Goal: Feedback & Contribution: Submit feedback/report problem

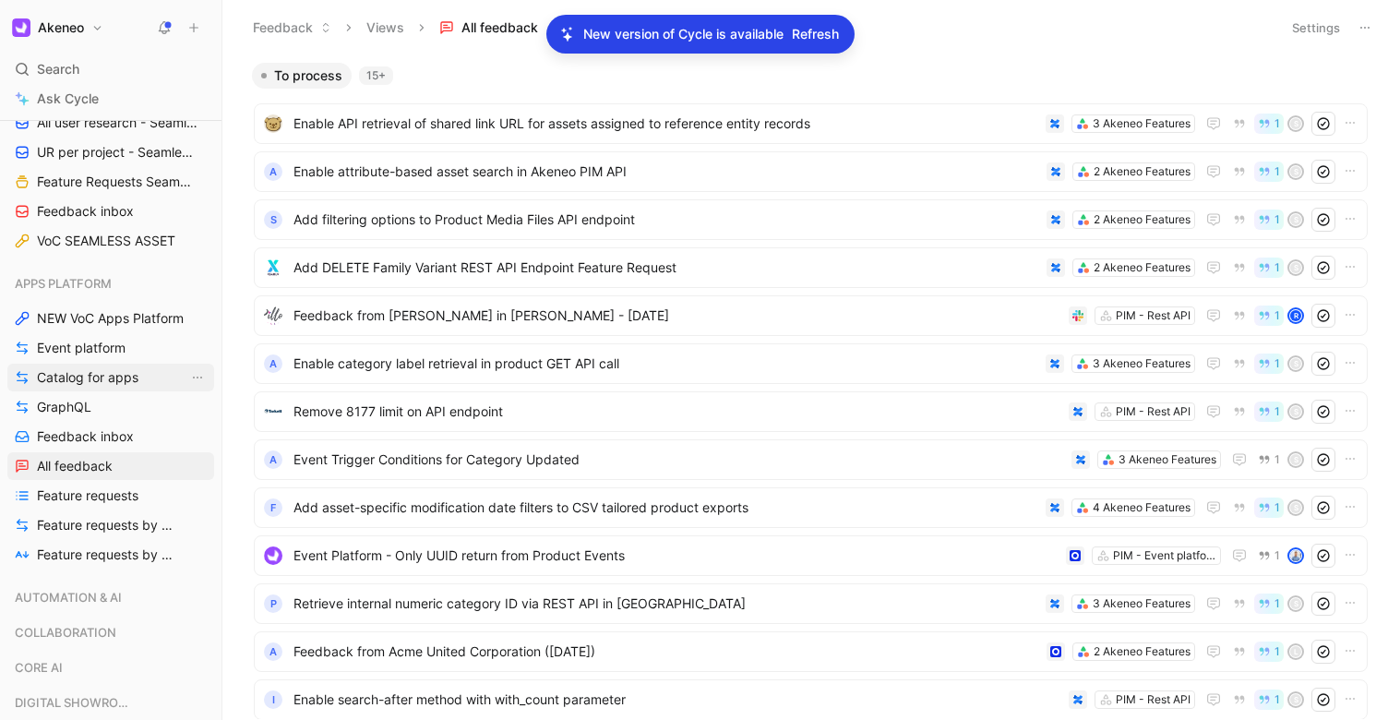
click at [96, 373] on span "Catalog for apps" at bounding box center [88, 377] width 102 height 18
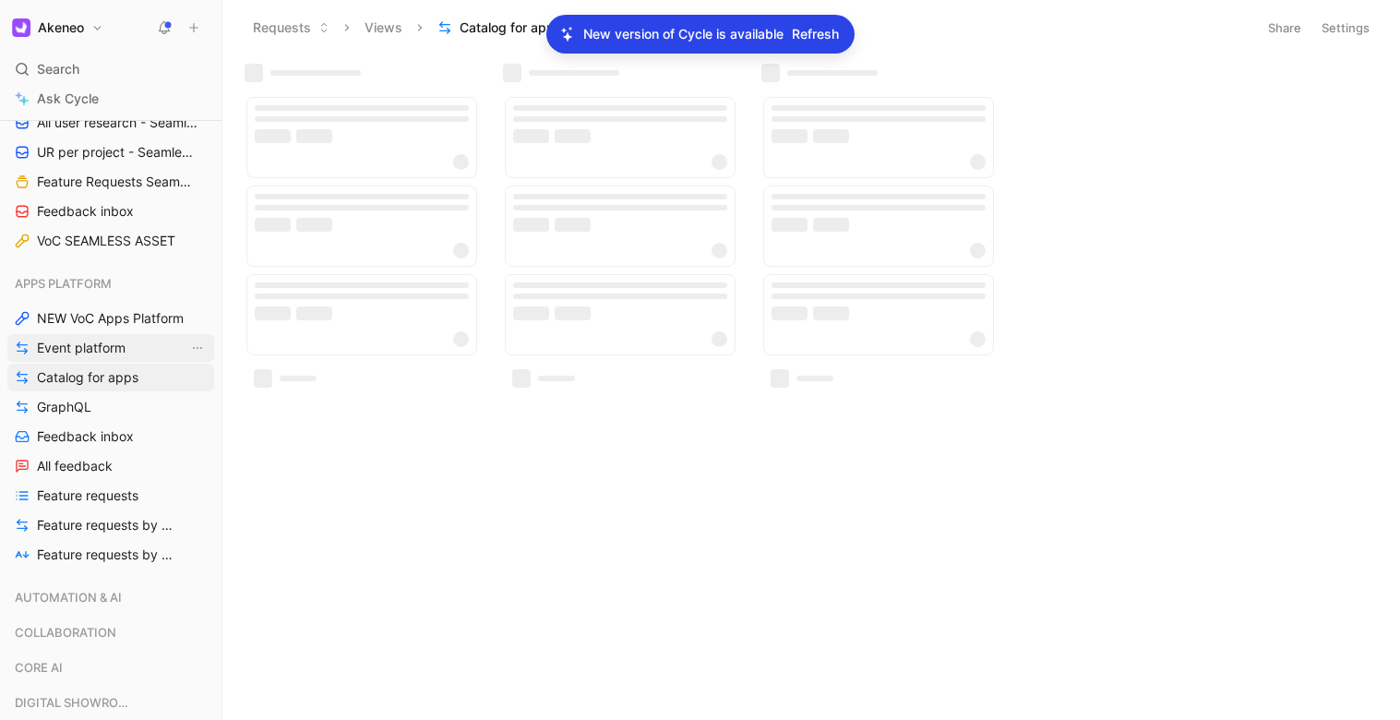
click at [99, 351] on span "Event platform" at bounding box center [81, 348] width 89 height 18
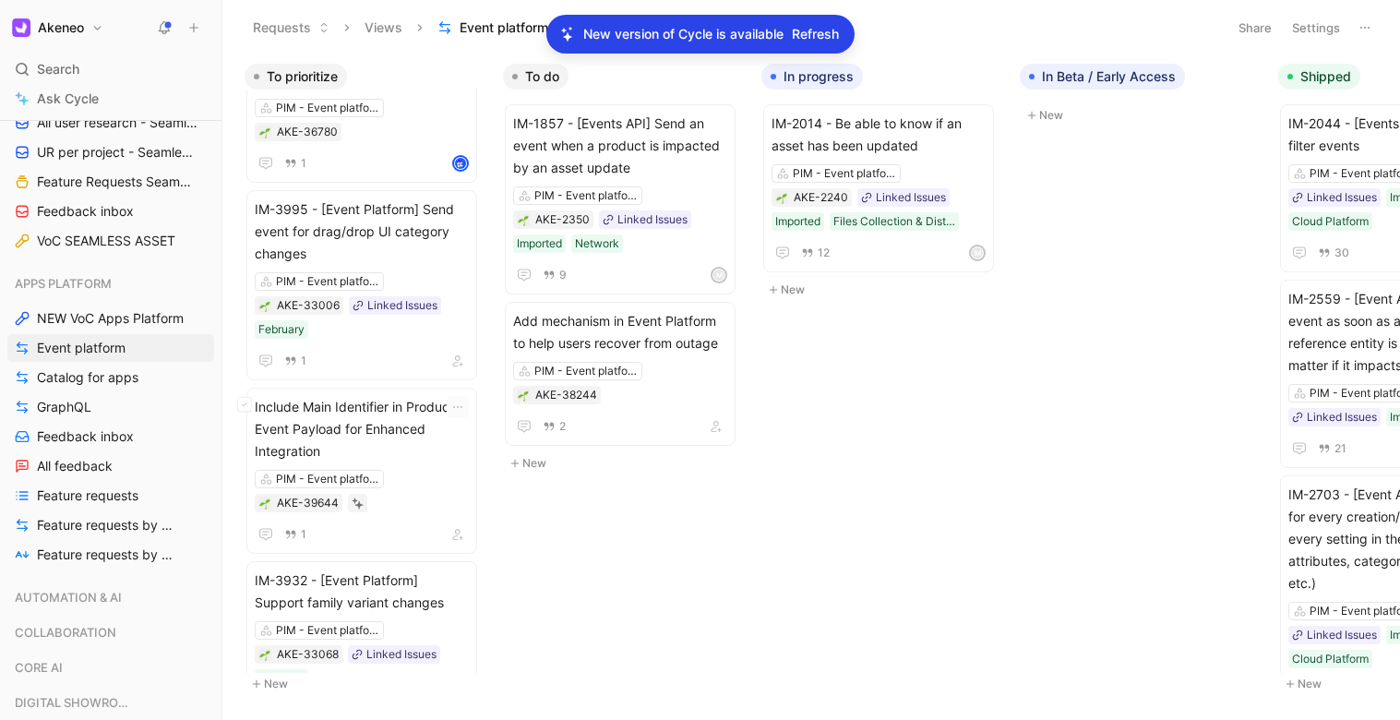
scroll to position [1996, 0]
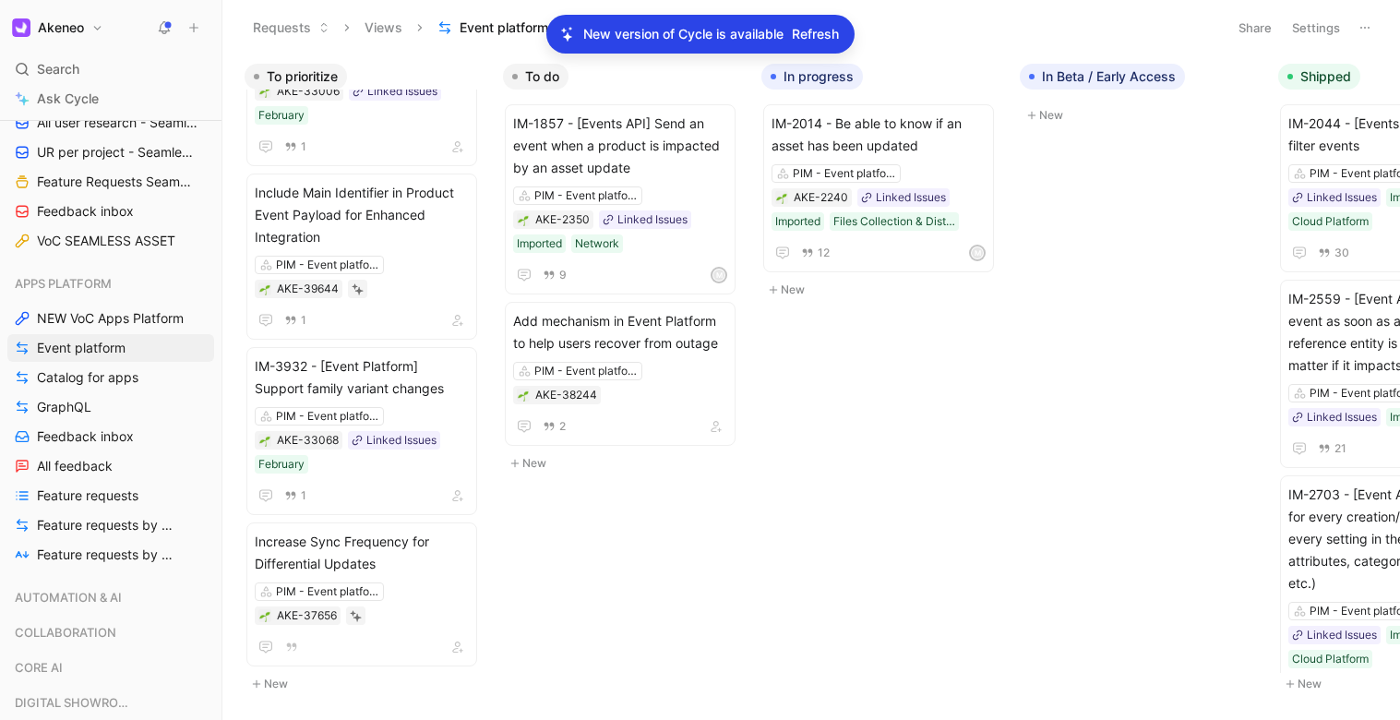
click at [1126, 30] on icon at bounding box center [1365, 27] width 15 height 15
click at [1126, 31] on button "Settings" at bounding box center [1316, 28] width 65 height 26
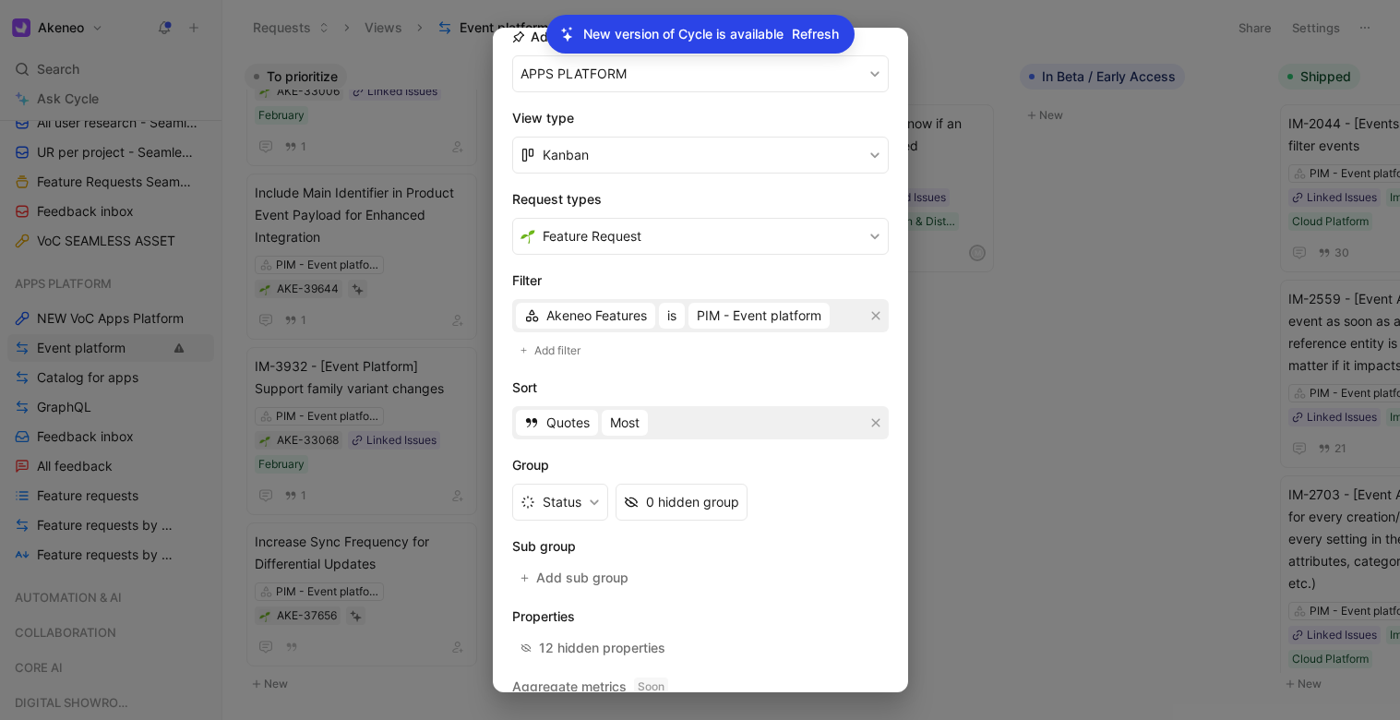
scroll to position [284, 0]
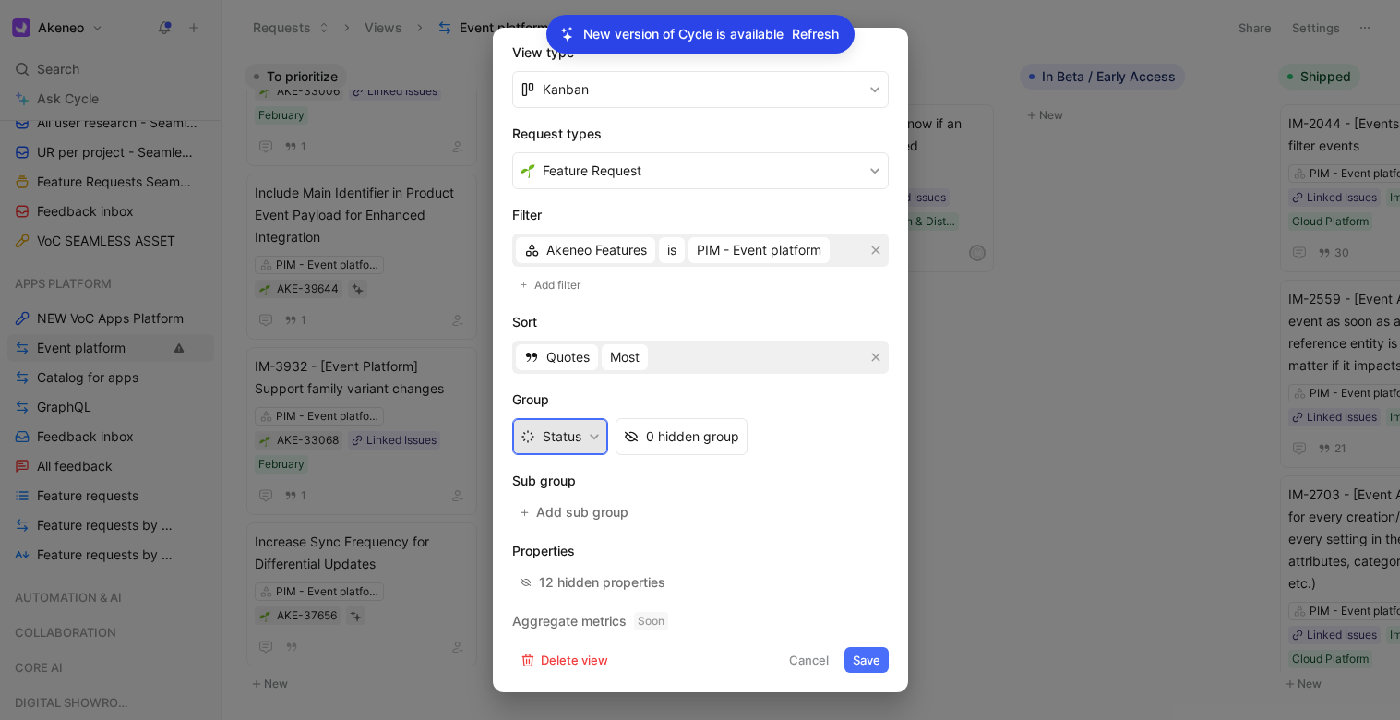
click at [542, 444] on button "Status" at bounding box center [560, 436] width 96 height 37
click at [555, 518] on span "Add sub group" at bounding box center [583, 512] width 94 height 22
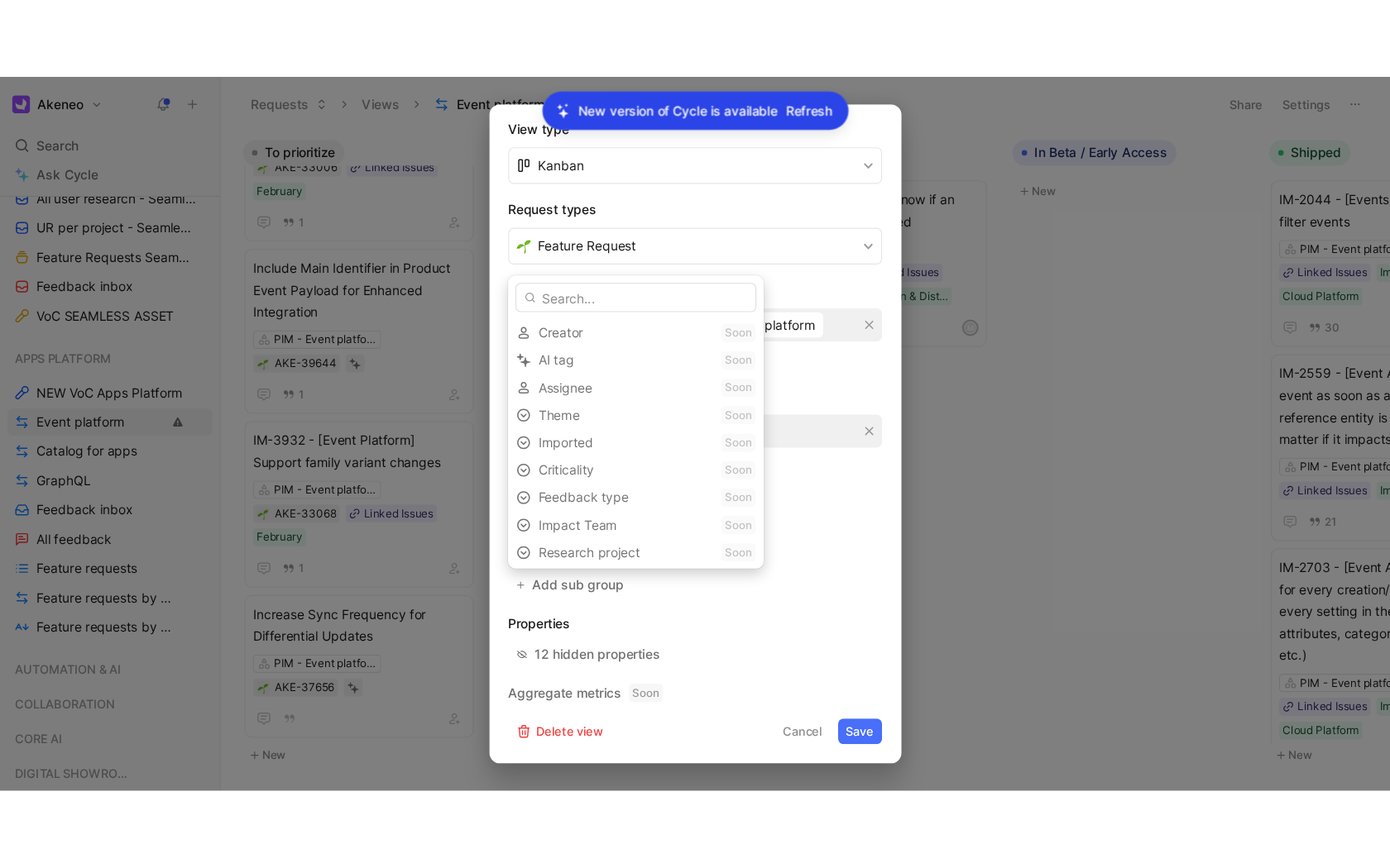
scroll to position [203, 0]
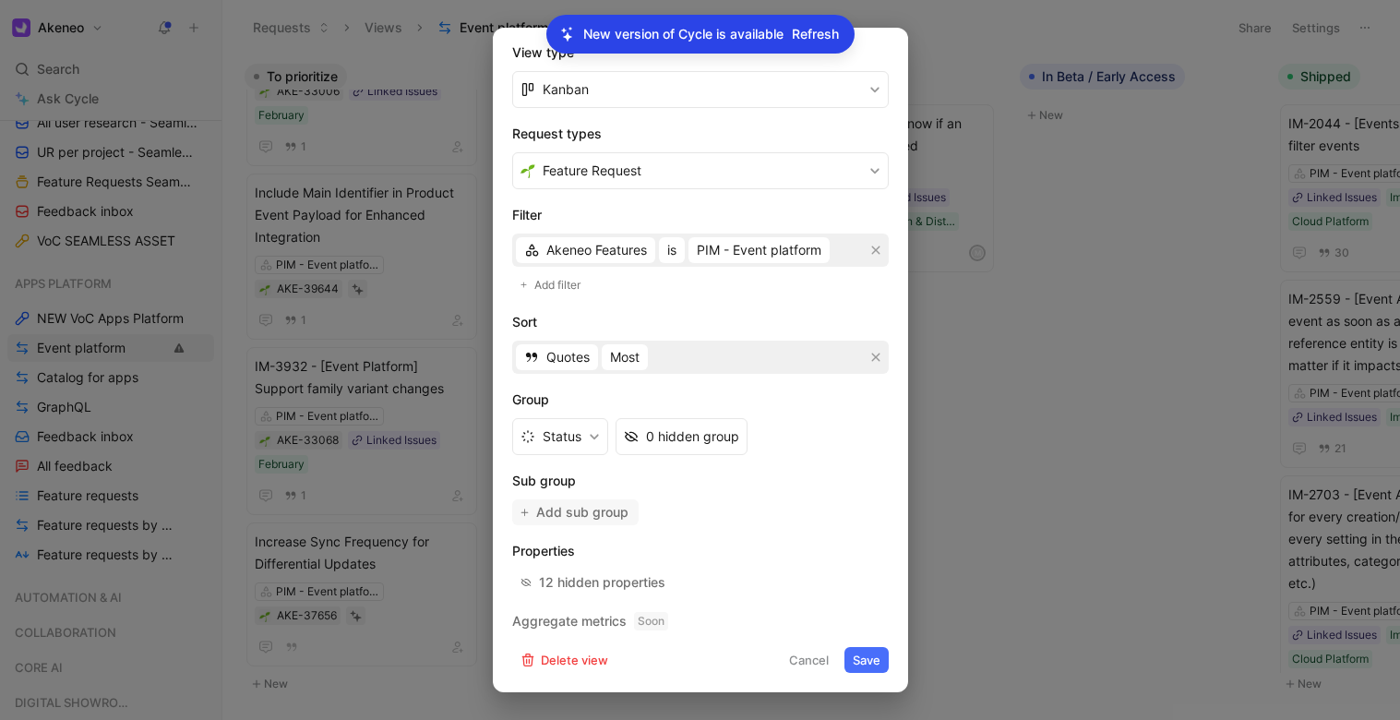
click at [587, 510] on span "Add sub group" at bounding box center [583, 512] width 94 height 22
click at [622, 573] on div "12 hidden properties" at bounding box center [602, 582] width 126 height 22
click at [1057, 475] on div at bounding box center [700, 360] width 1400 height 720
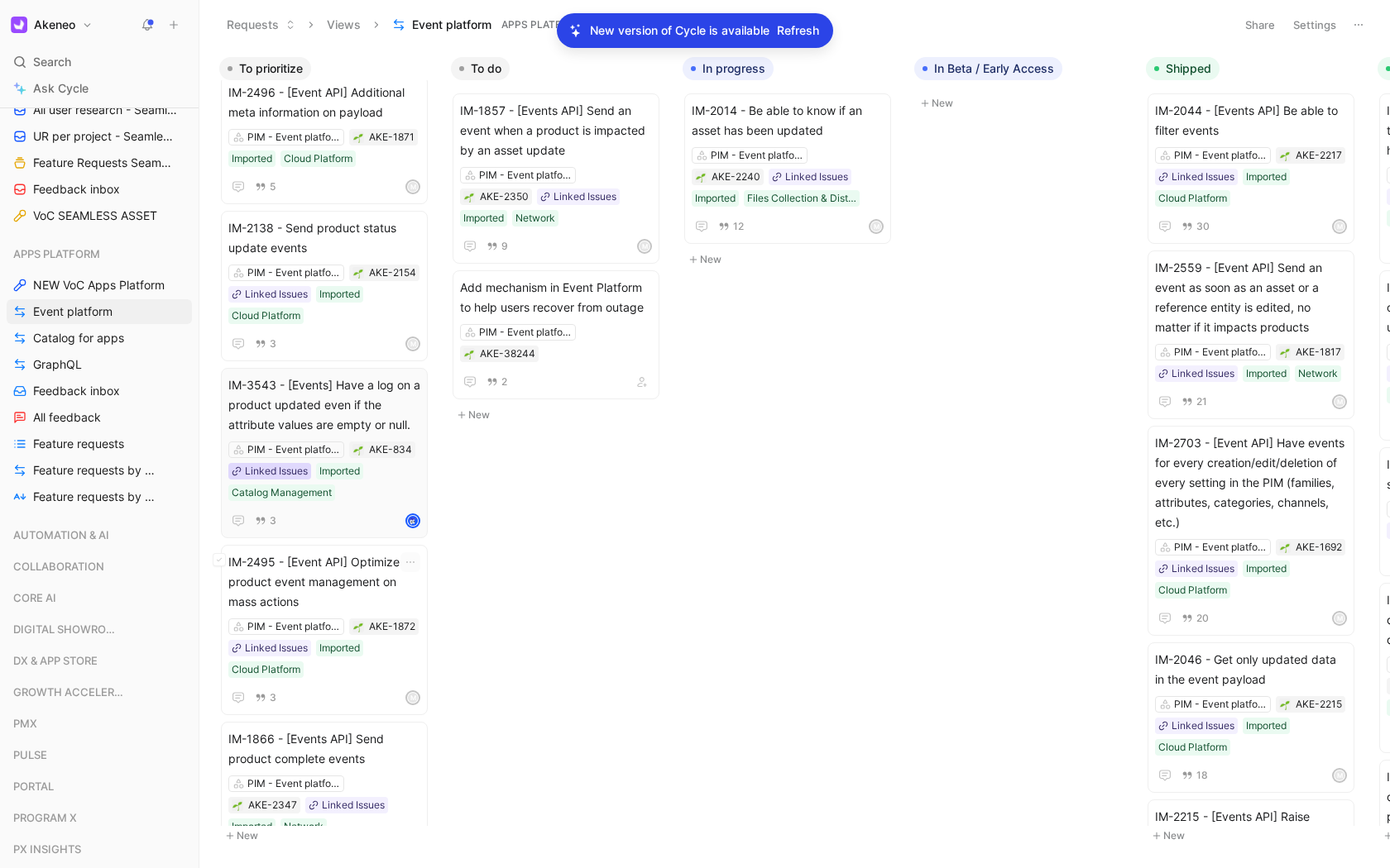
scroll to position [0, 0]
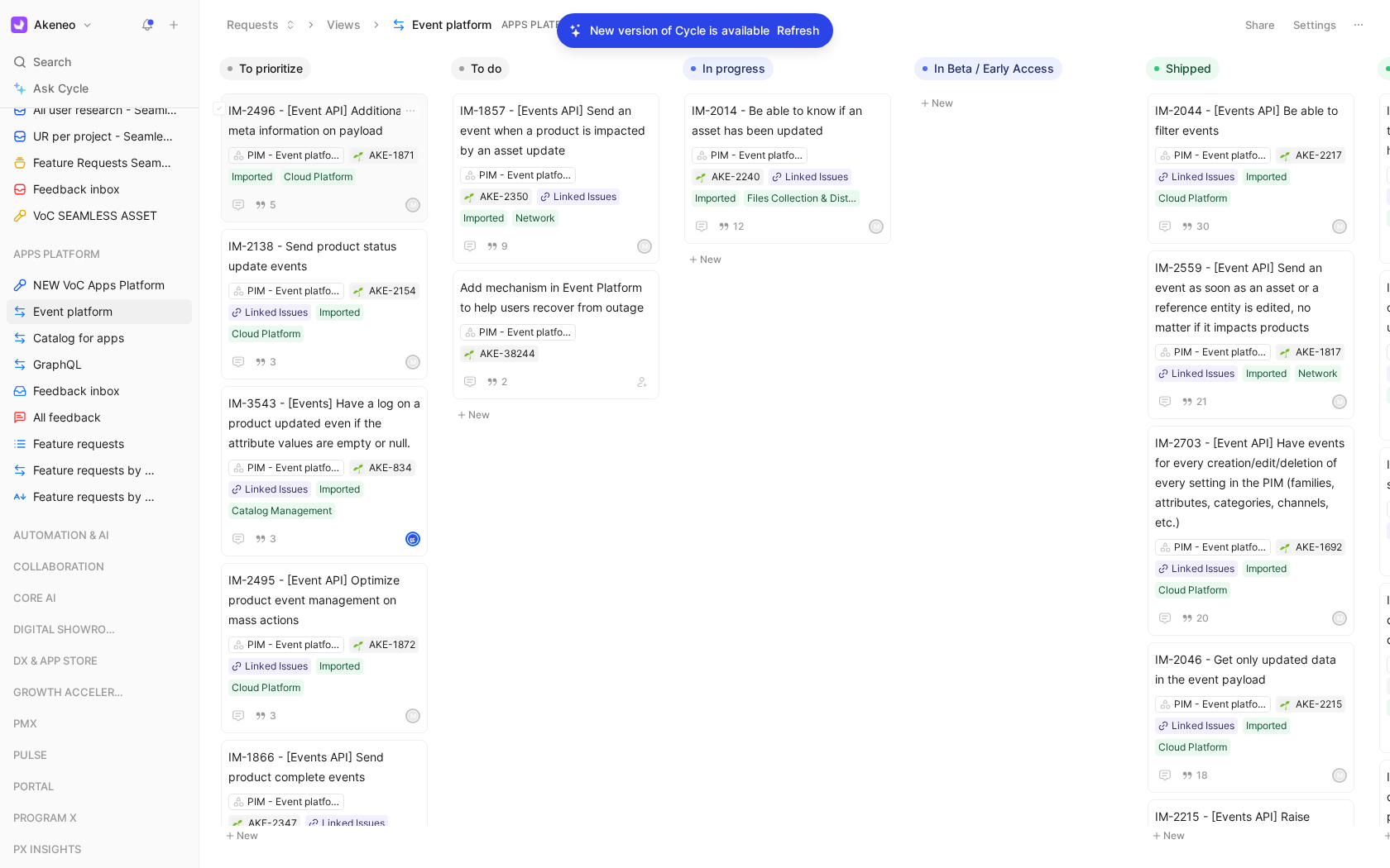
click at [377, 133] on span "IM-2496 - [Event API] Additional meta information on payload" at bounding box center [324, 121] width 192 height 39
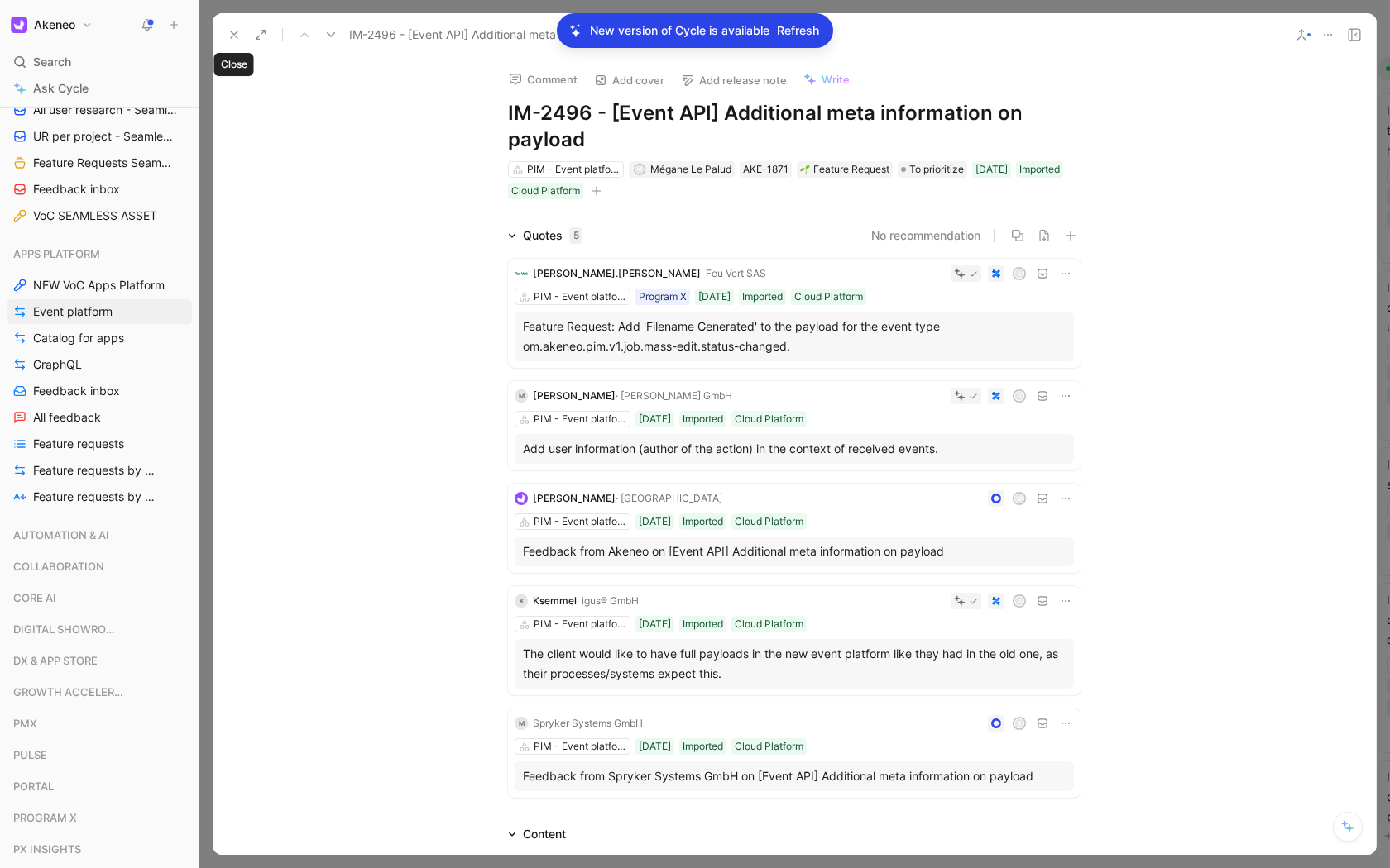
click at [235, 28] on icon at bounding box center [234, 34] width 13 height 13
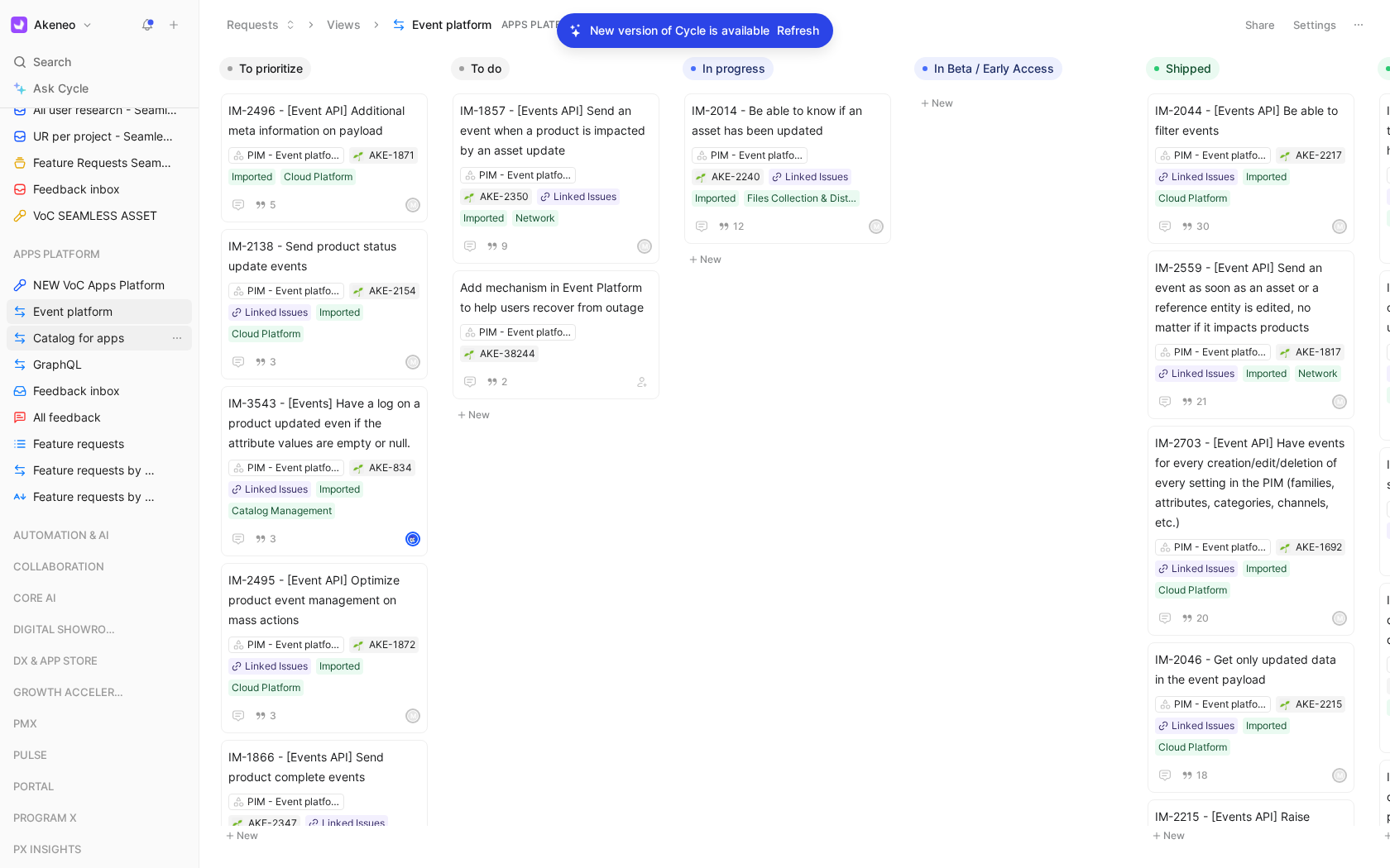
click at [104, 343] on span "Catalog for apps" at bounding box center [79, 338] width 91 height 16
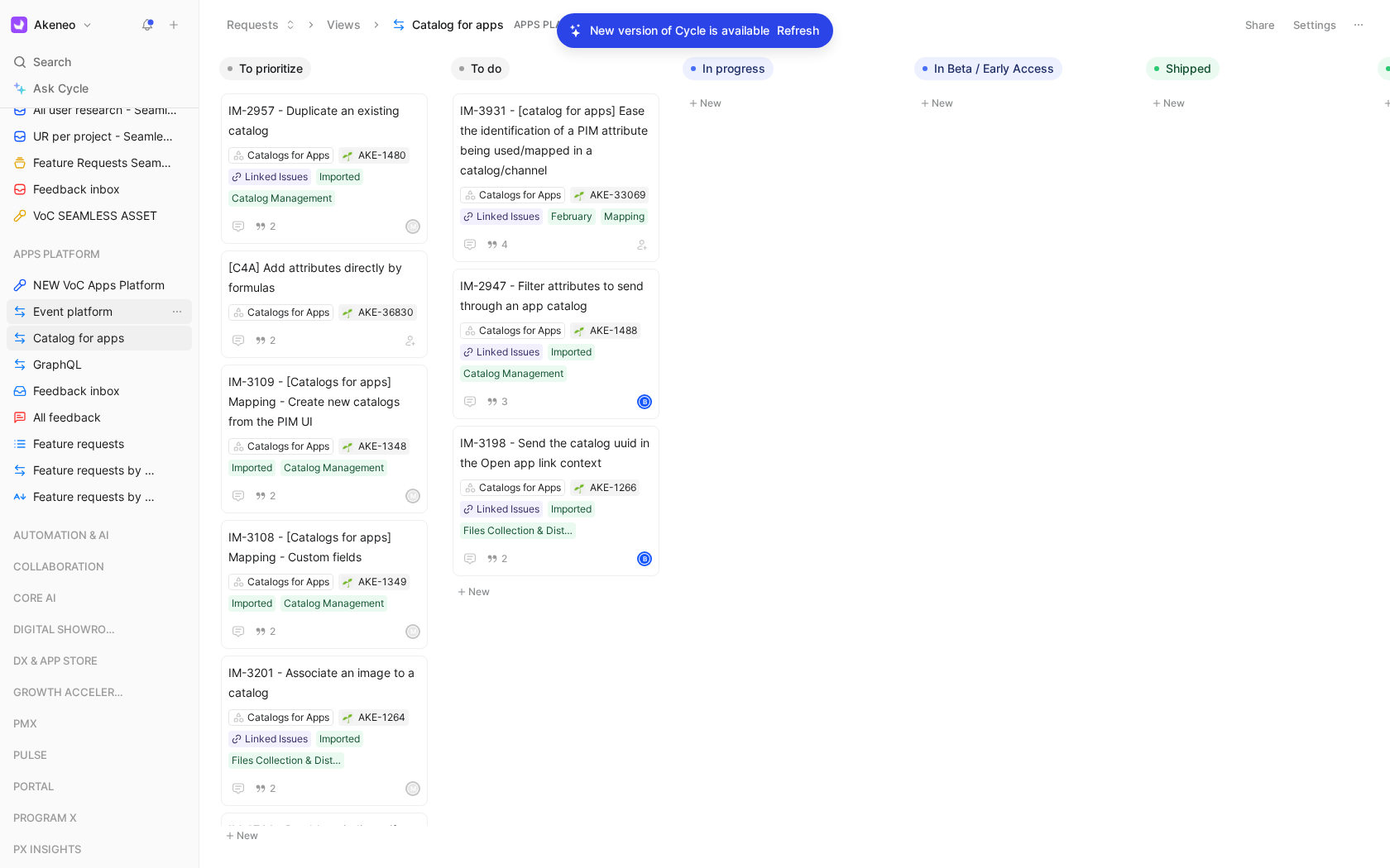
click at [109, 313] on span "Event platform" at bounding box center [73, 312] width 80 height 16
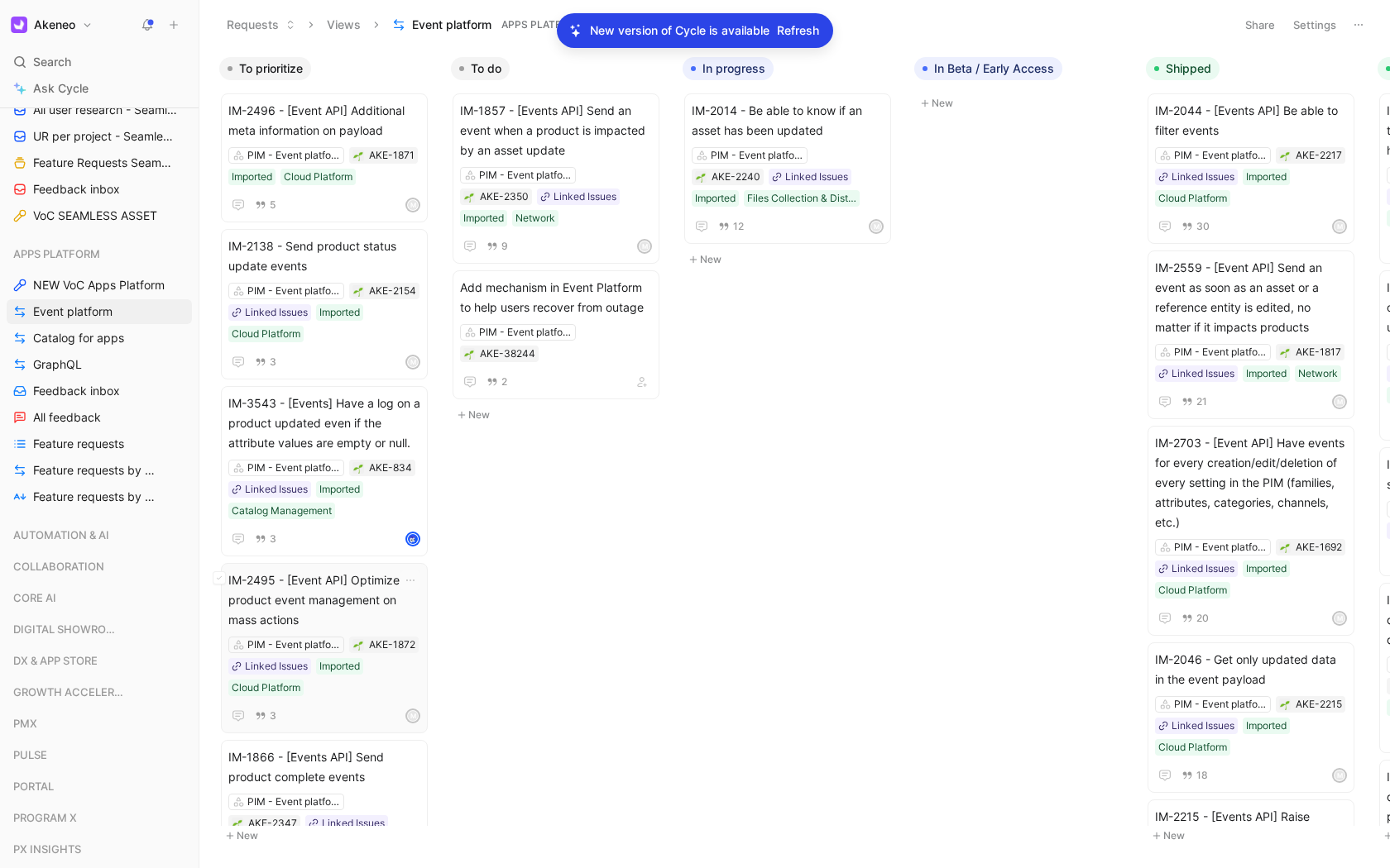
click at [382, 586] on span "IM-2495 - [Event API] Optimize product event management on mass actions" at bounding box center [324, 600] width 192 height 59
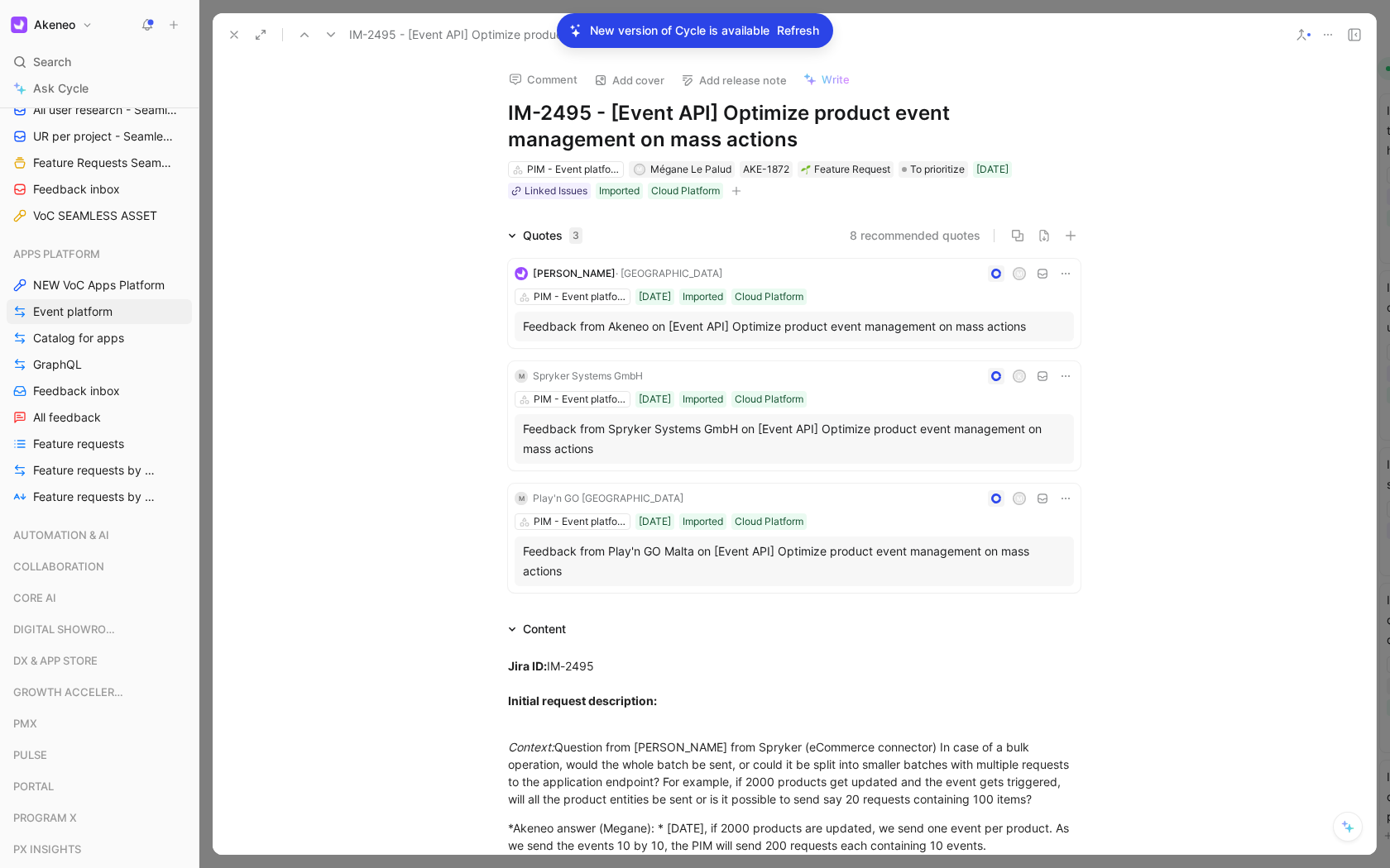
click at [229, 31] on icon at bounding box center [234, 34] width 13 height 13
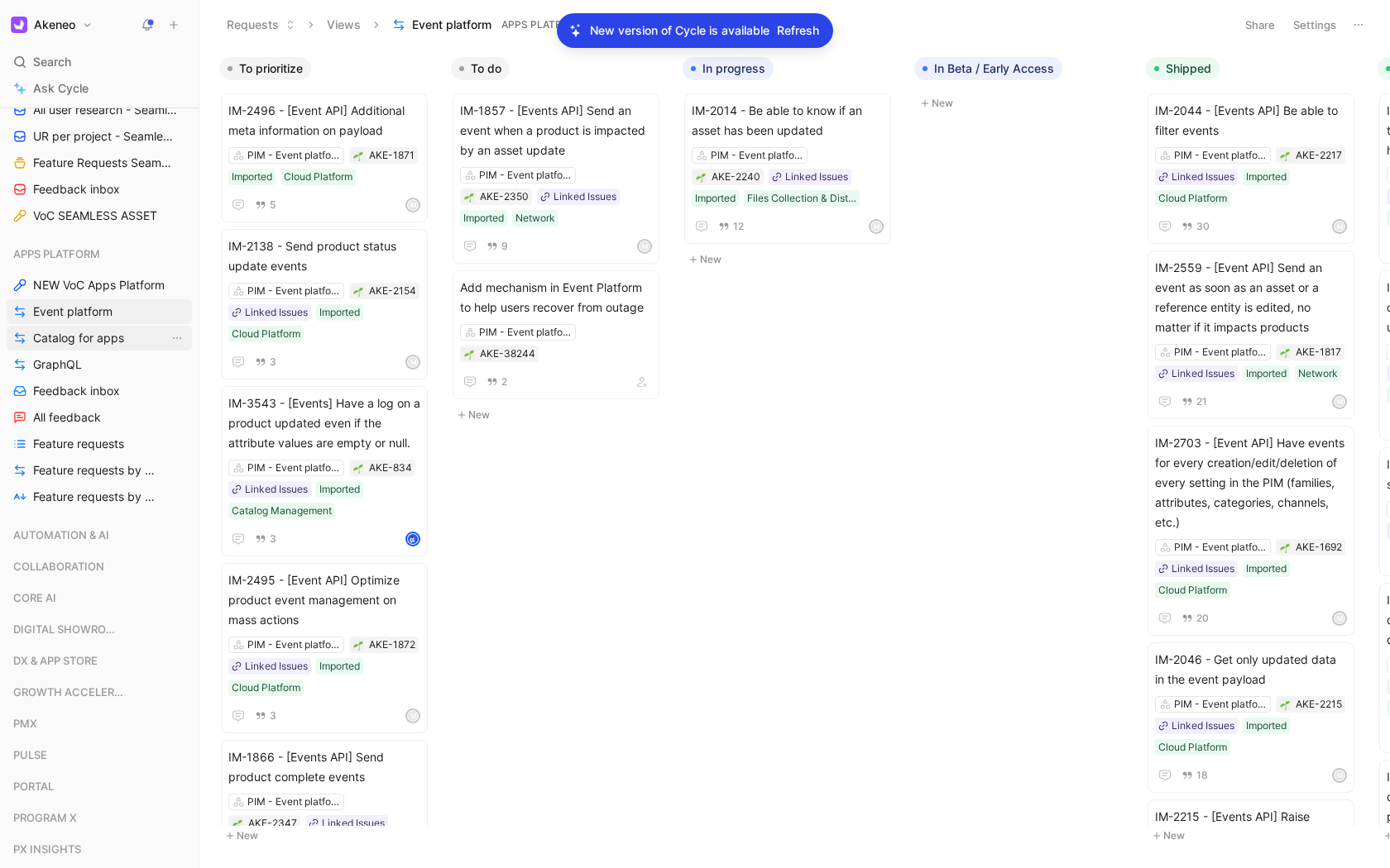
click at [103, 344] on span "Catalog for apps" at bounding box center [79, 338] width 91 height 16
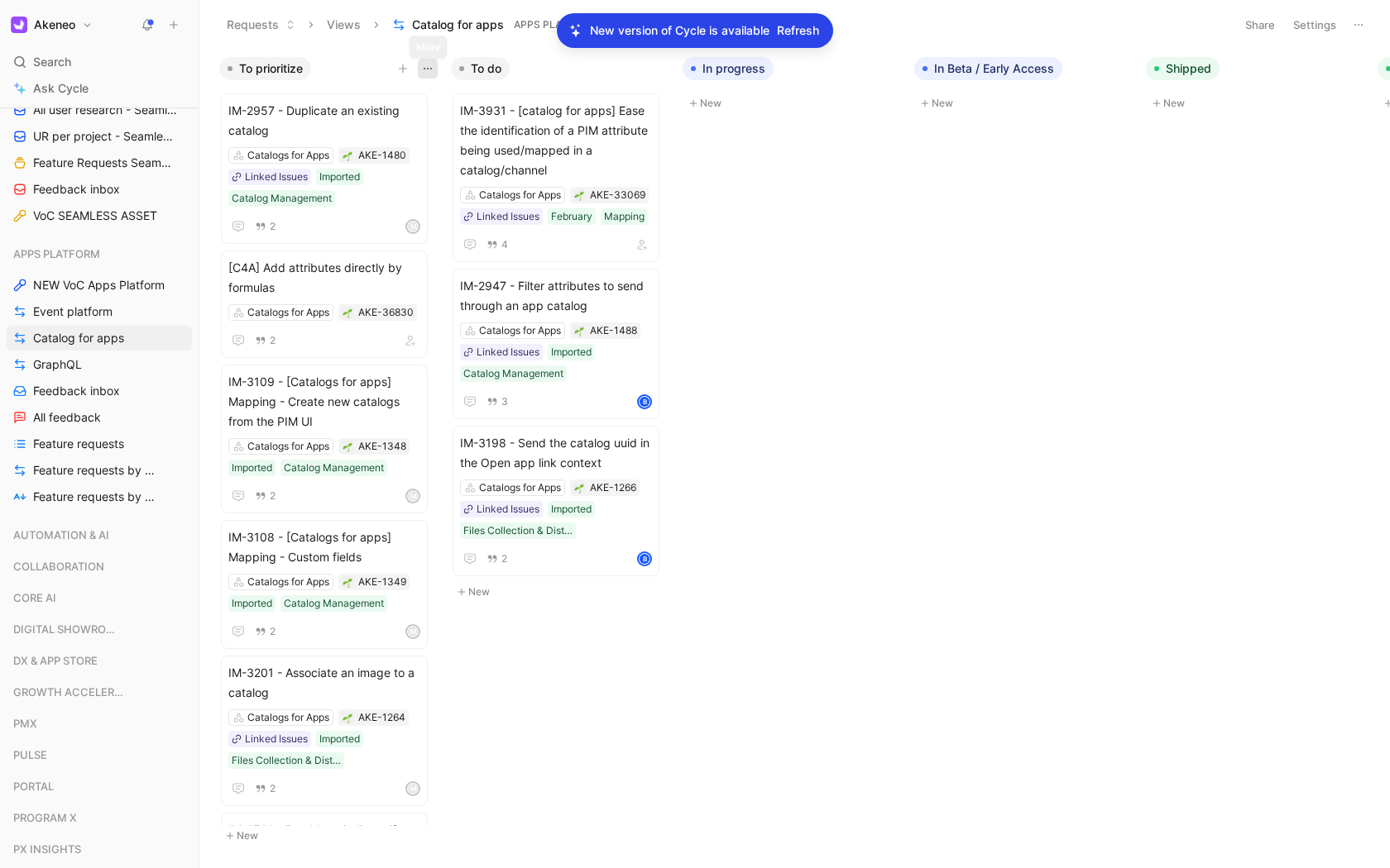
click at [423, 73] on icon "button" at bounding box center [427, 68] width 13 height 13
click at [429, 65] on icon "button" at bounding box center [427, 68] width 13 height 13
click at [1009, 30] on button "Settings" at bounding box center [1314, 25] width 58 height 23
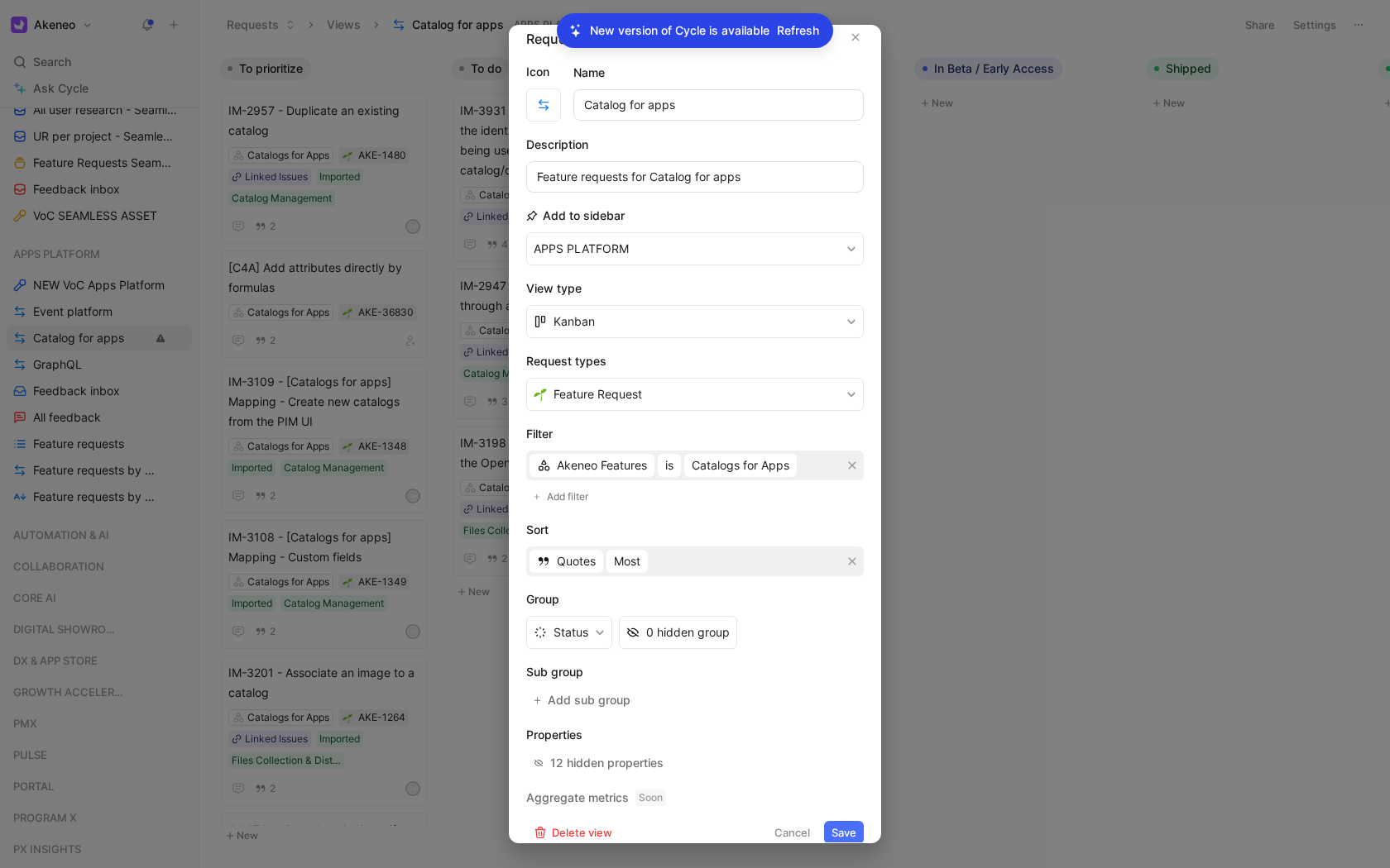
scroll to position [31, 0]
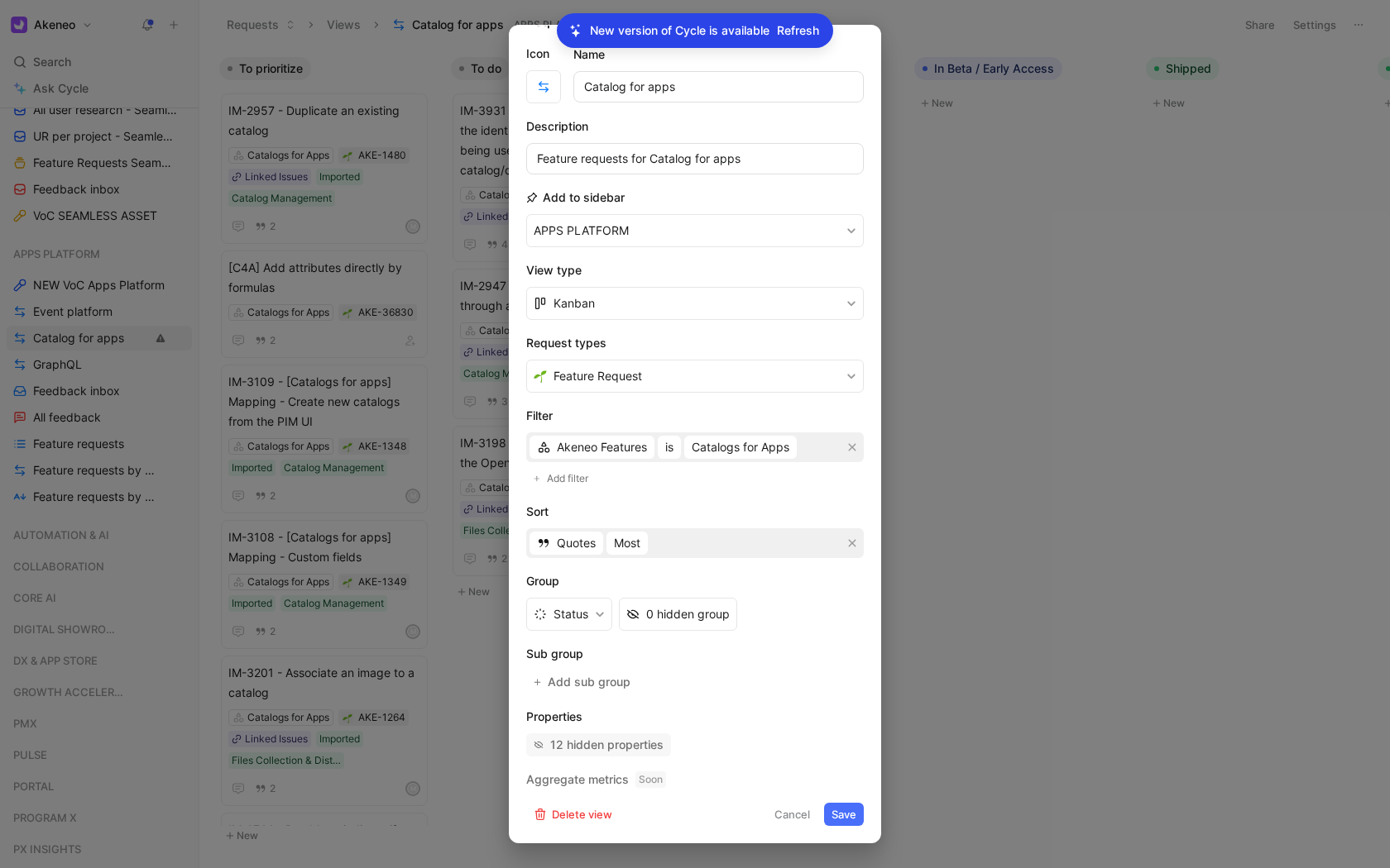
click at [599, 644] on button "12 hidden properties" at bounding box center [599, 745] width 145 height 23
drag, startPoint x: 598, startPoint y: 777, endPoint x: 697, endPoint y: 774, distance: 99.0
click at [698, 644] on h2 "Aggregate metrics Soon" at bounding box center [695, 779] width 338 height 20
click at [1009, 367] on div at bounding box center [695, 434] width 1390 height 868
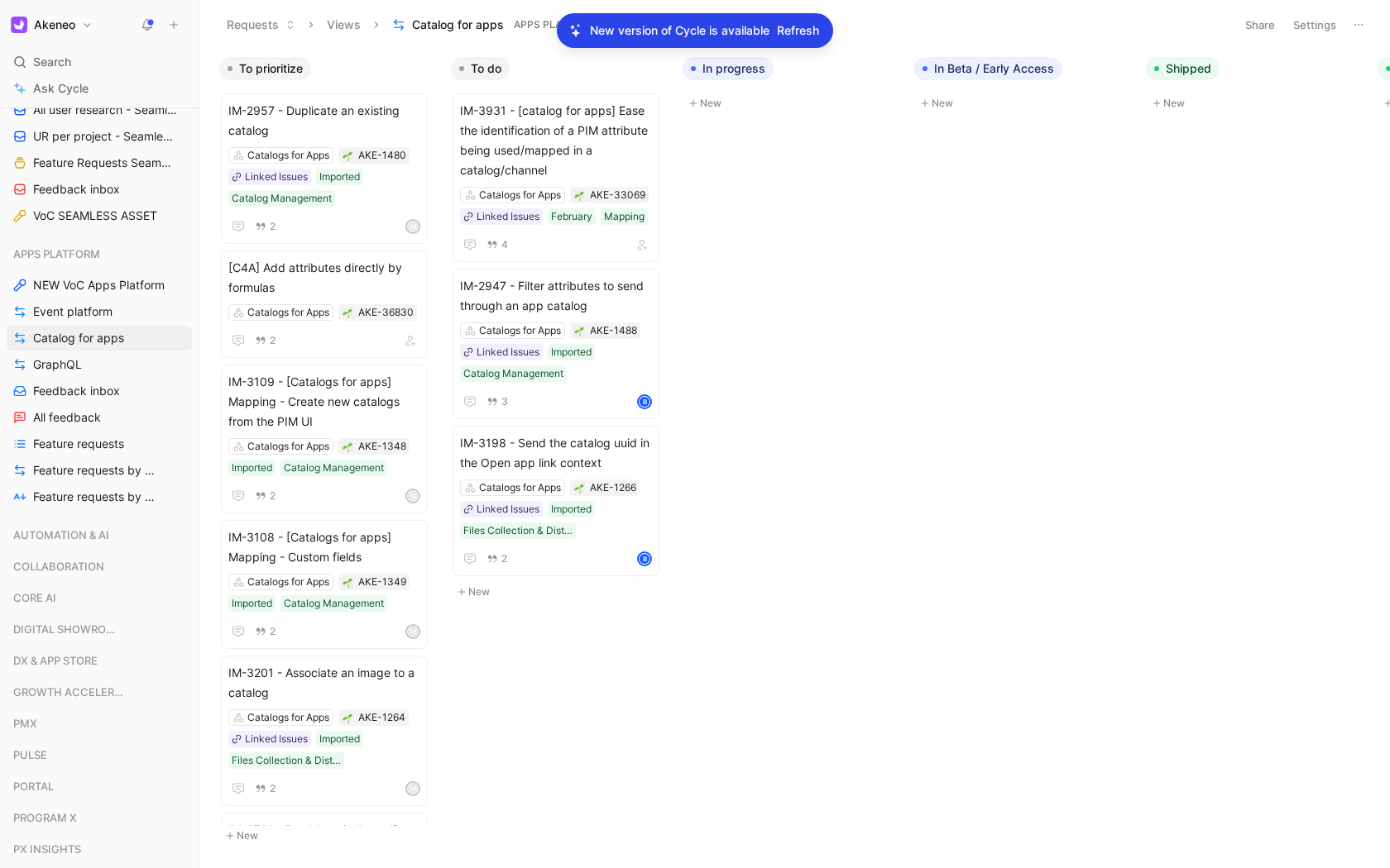
click at [1009, 367] on div "To prioritize IM-2957 - Duplicate an existing catalog Catalogs for Apps AKE-148…" at bounding box center [794, 458] width 1190 height 819
click at [812, 27] on span "Refresh" at bounding box center [798, 30] width 42 height 20
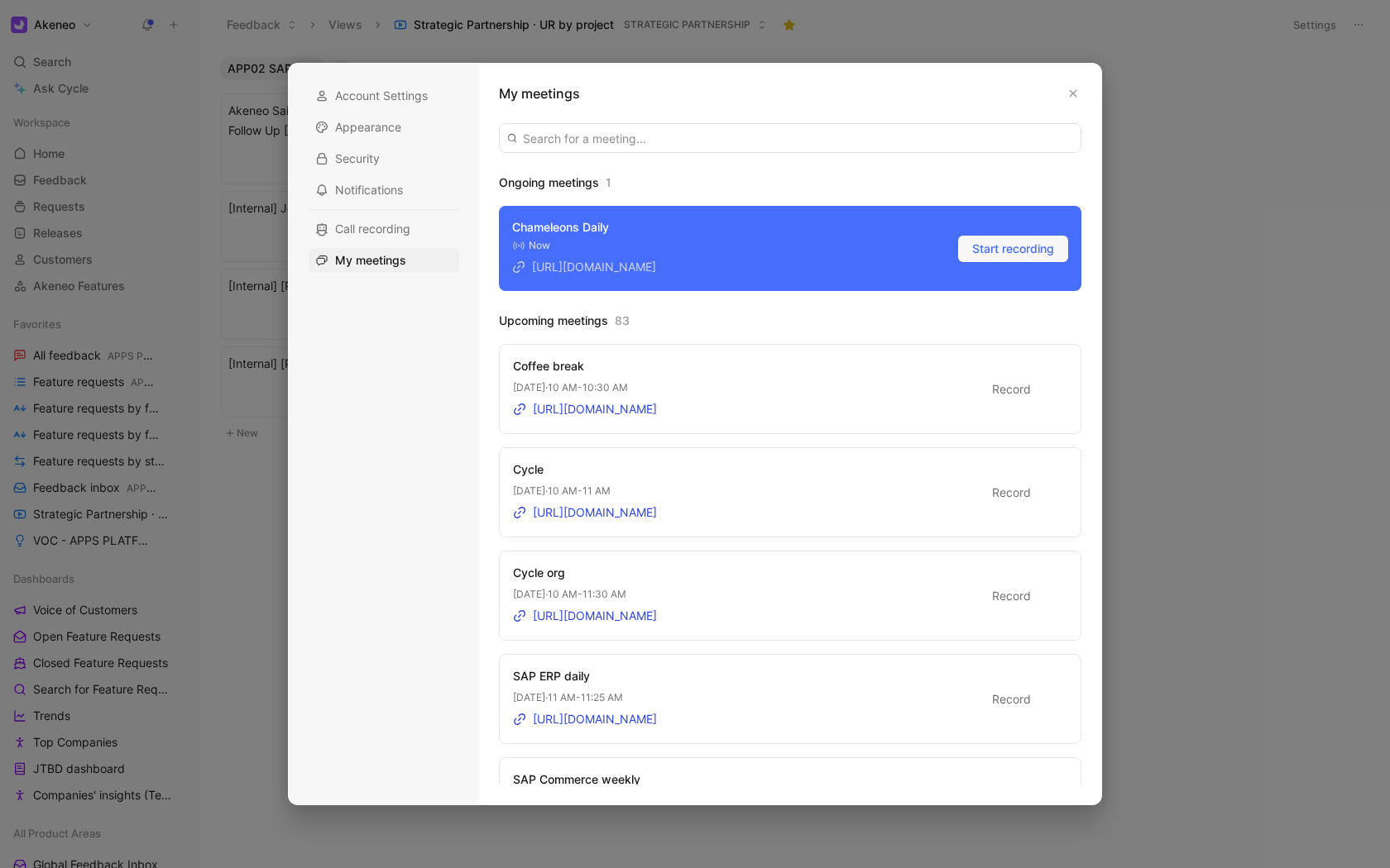
scroll to position [167, 0]
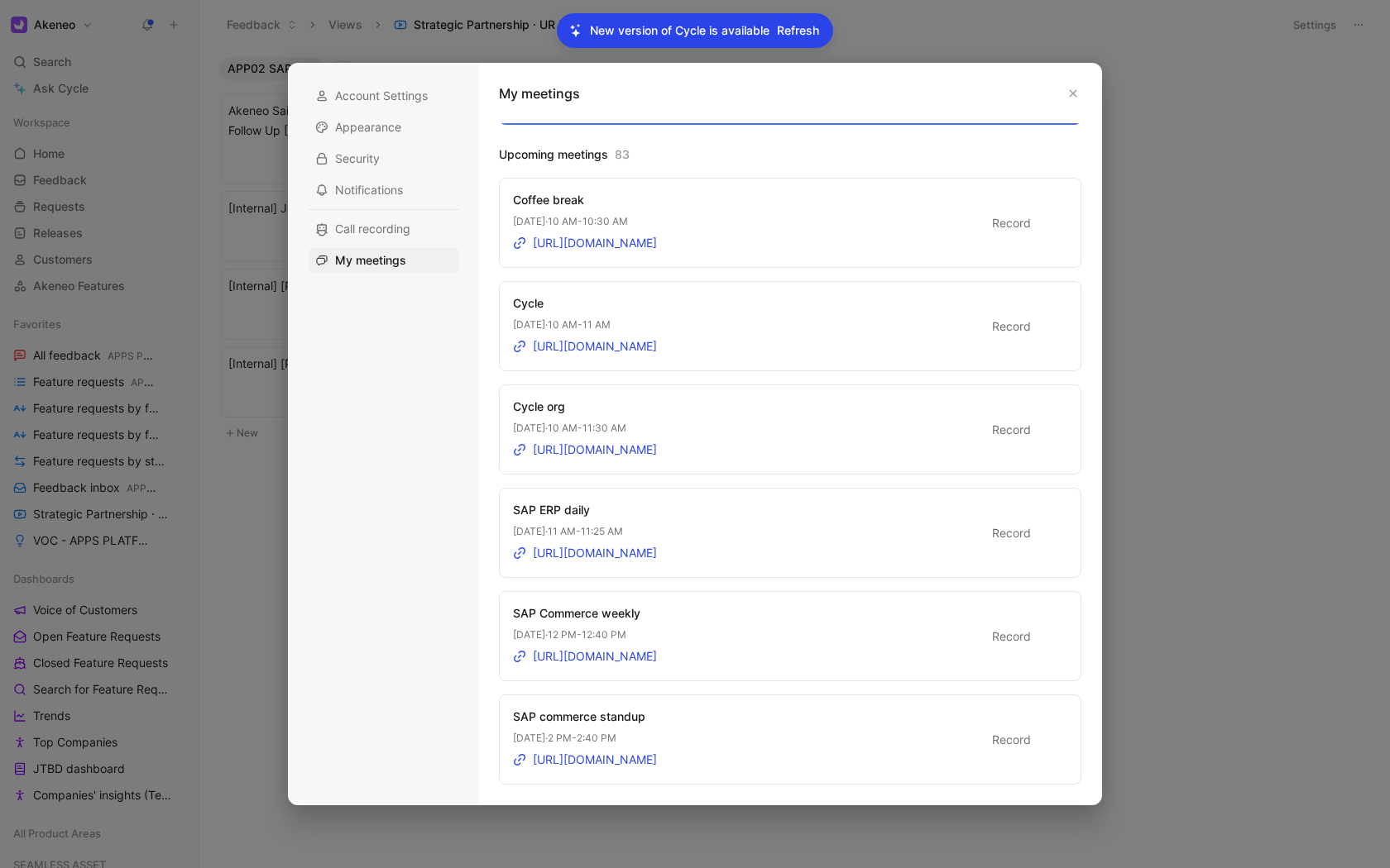
click at [1179, 218] on div at bounding box center [695, 434] width 1390 height 868
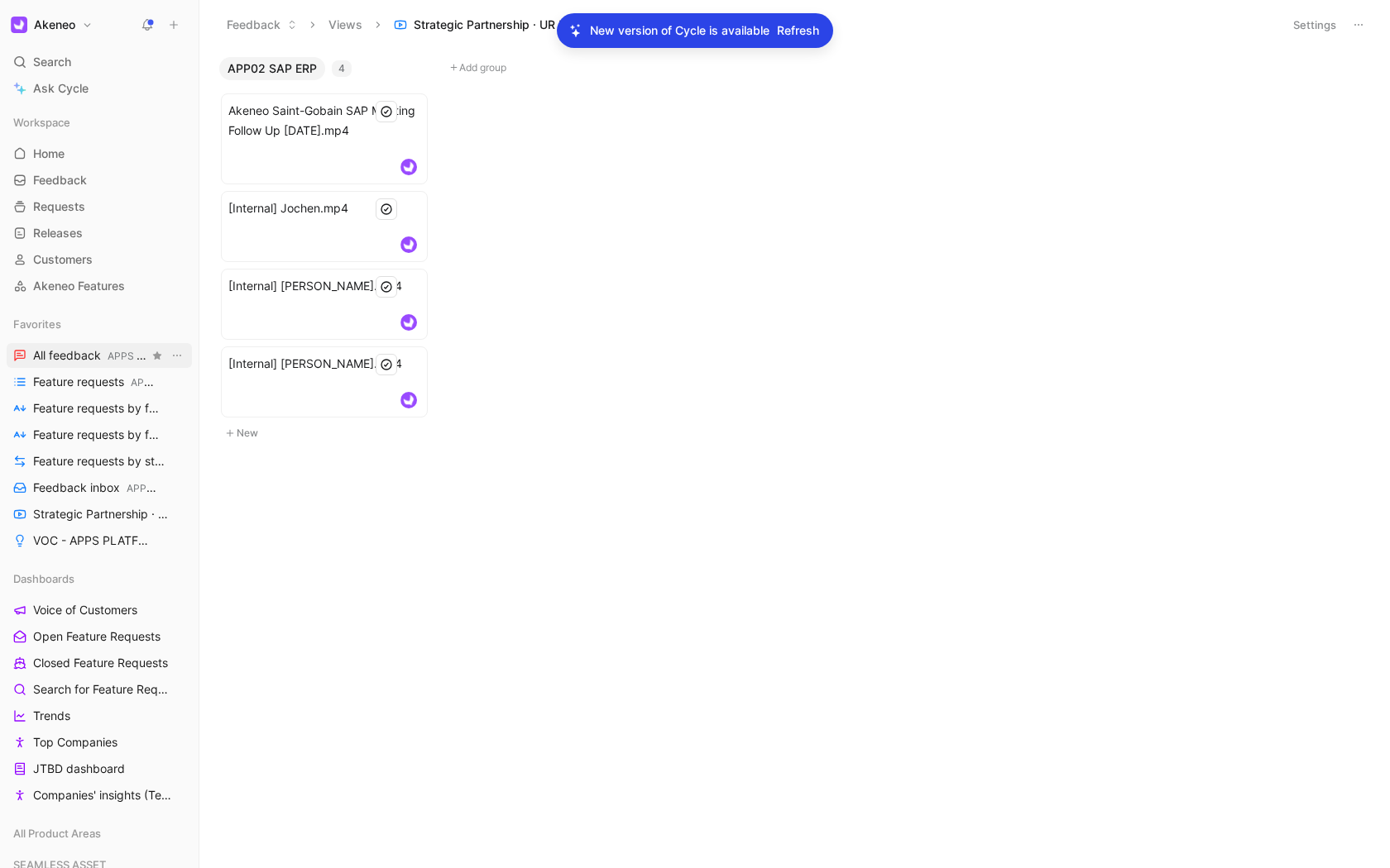
click at [103, 356] on span "All feedback APPS PLATFORM" at bounding box center [91, 356] width 116 height 17
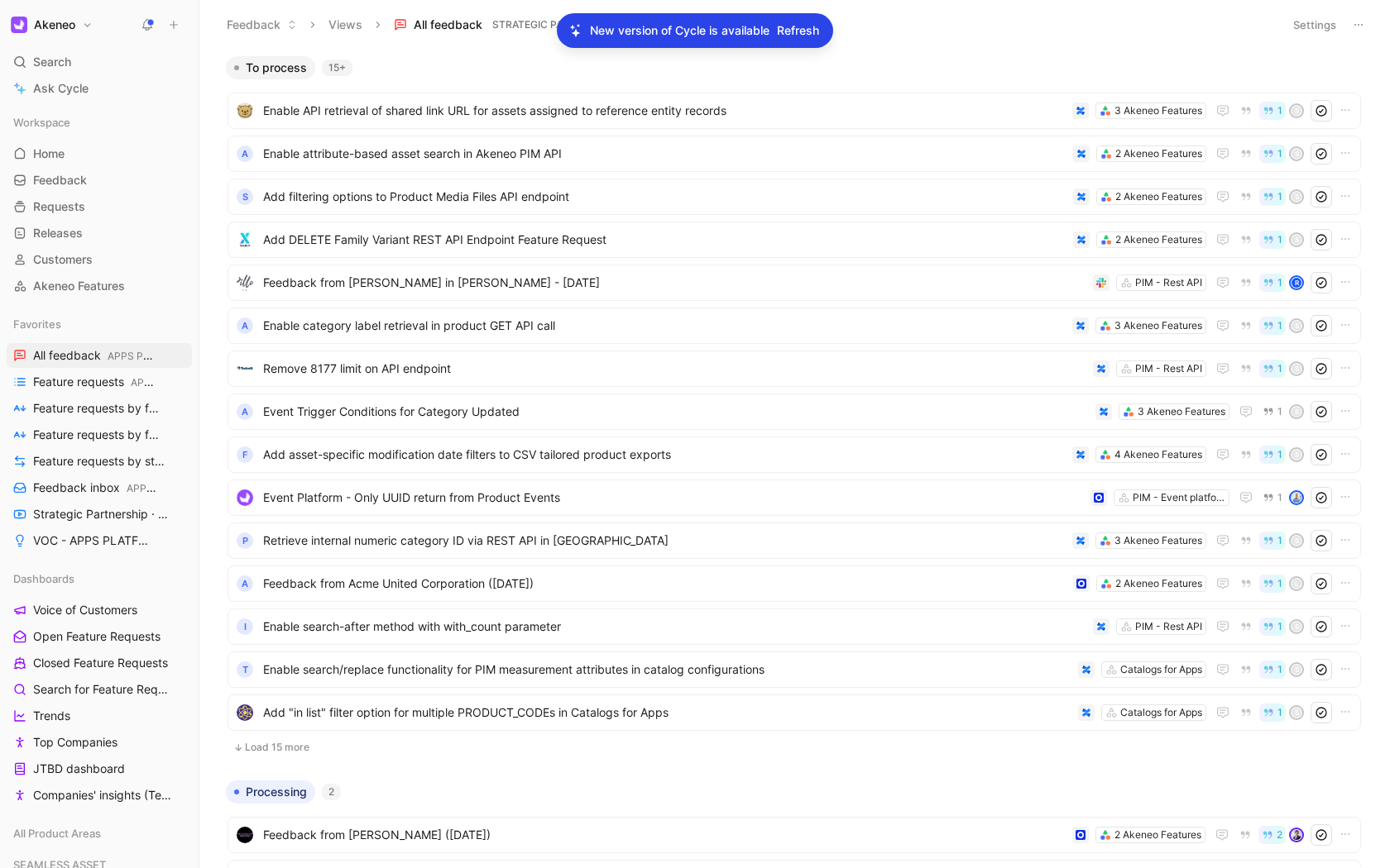
click at [1362, 26] on icon at bounding box center [1358, 24] width 13 height 13
click at [176, 24] on use at bounding box center [174, 25] width 7 height 7
click at [269, 39] on button "New feedback c" at bounding box center [285, 30] width 177 height 28
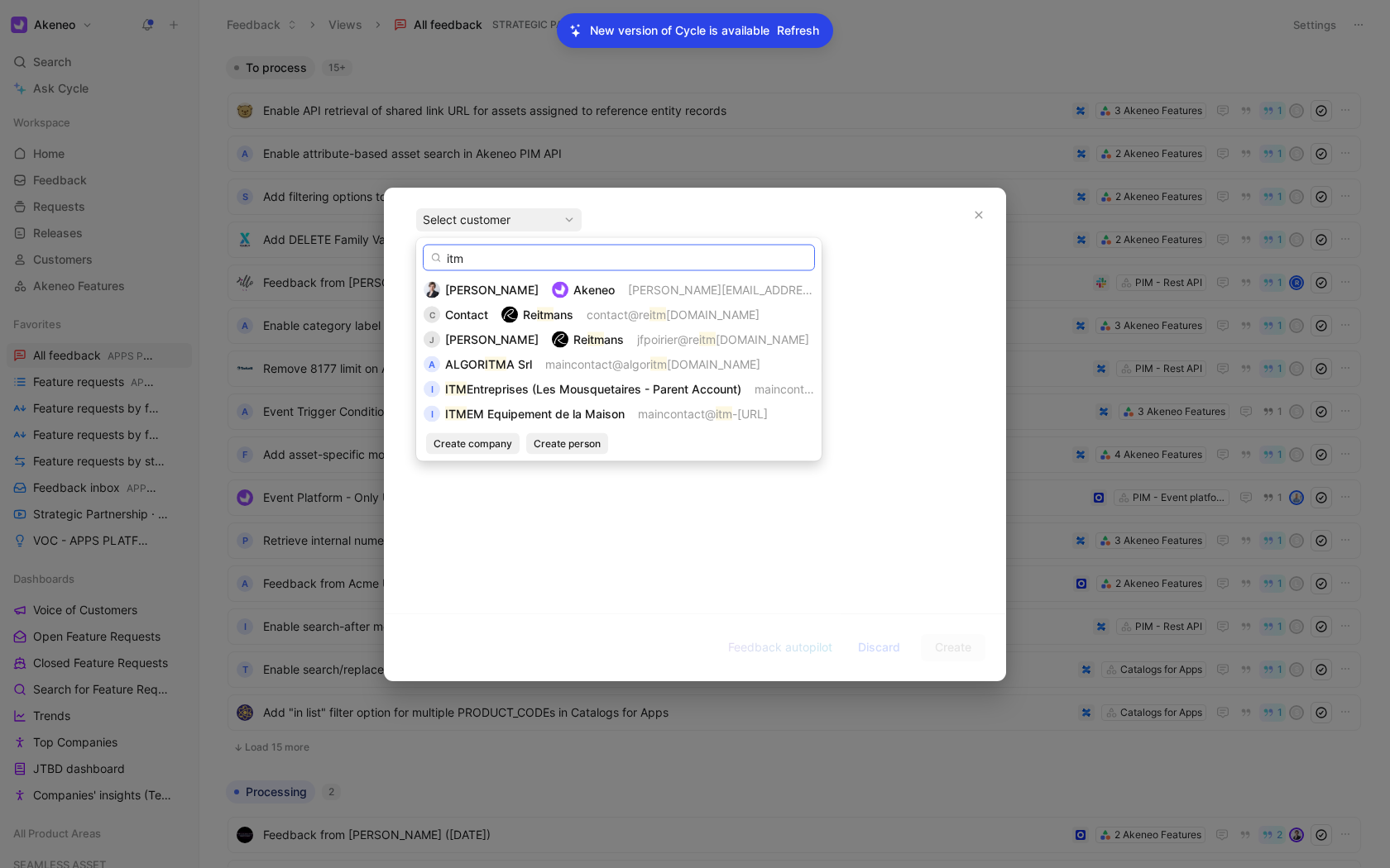
click at [472, 256] on input "itm" at bounding box center [618, 258] width 392 height 27
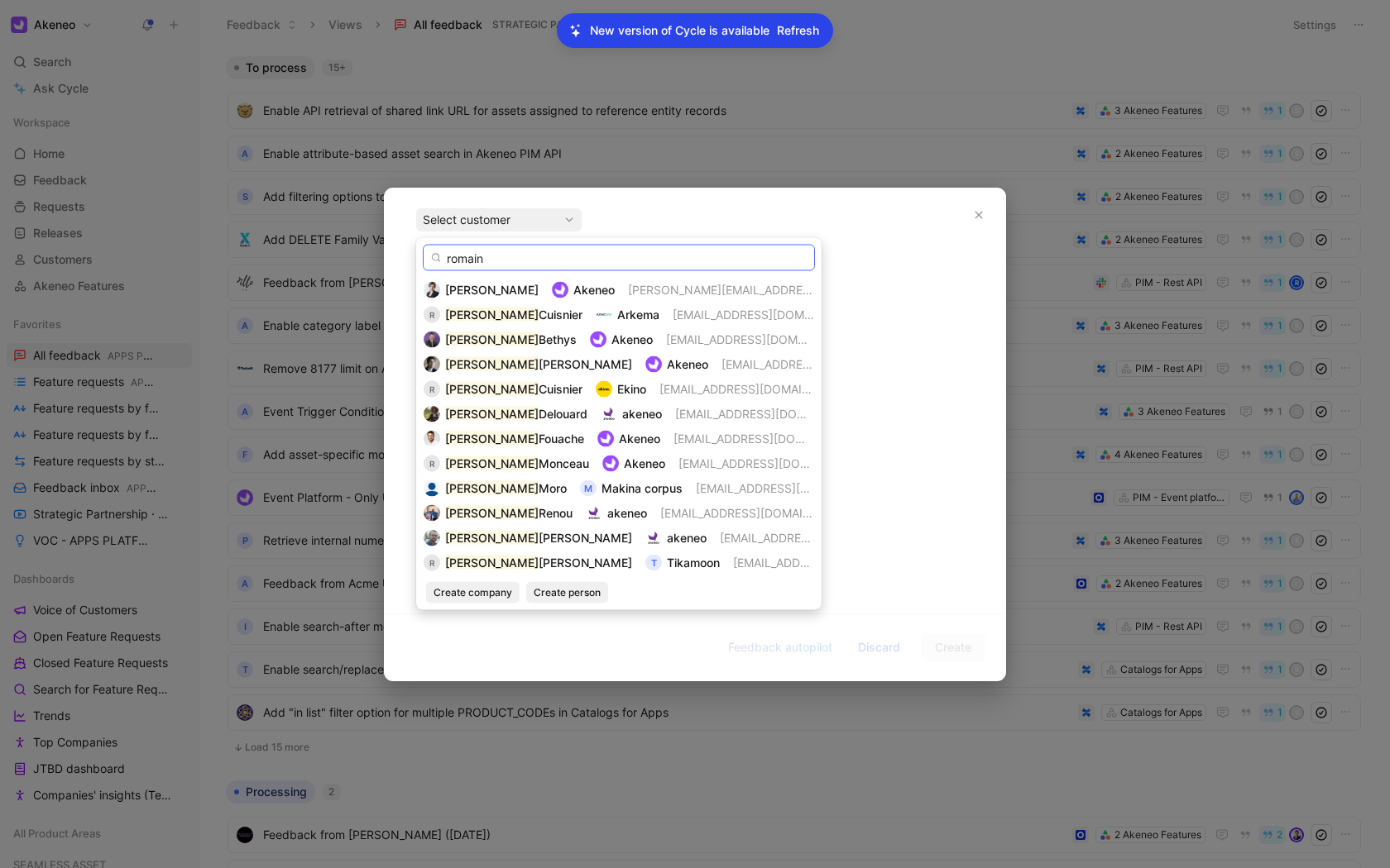
click at [527, 260] on input "romain" at bounding box center [618, 258] width 392 height 27
paste input "Romain Poirmeur"
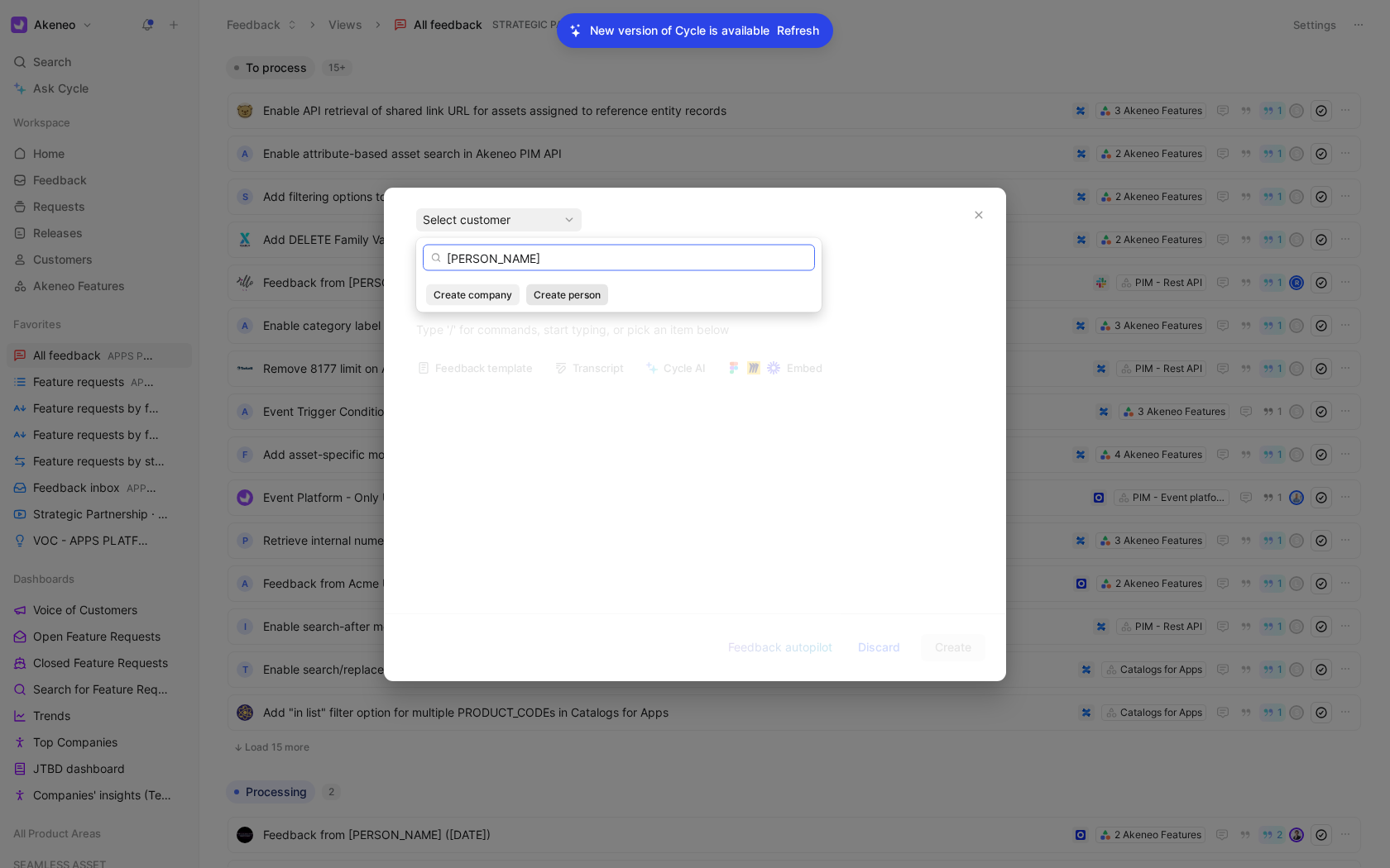
type input "Romain Poirmeur"
click at [584, 288] on span "Create person" at bounding box center [566, 295] width 67 height 16
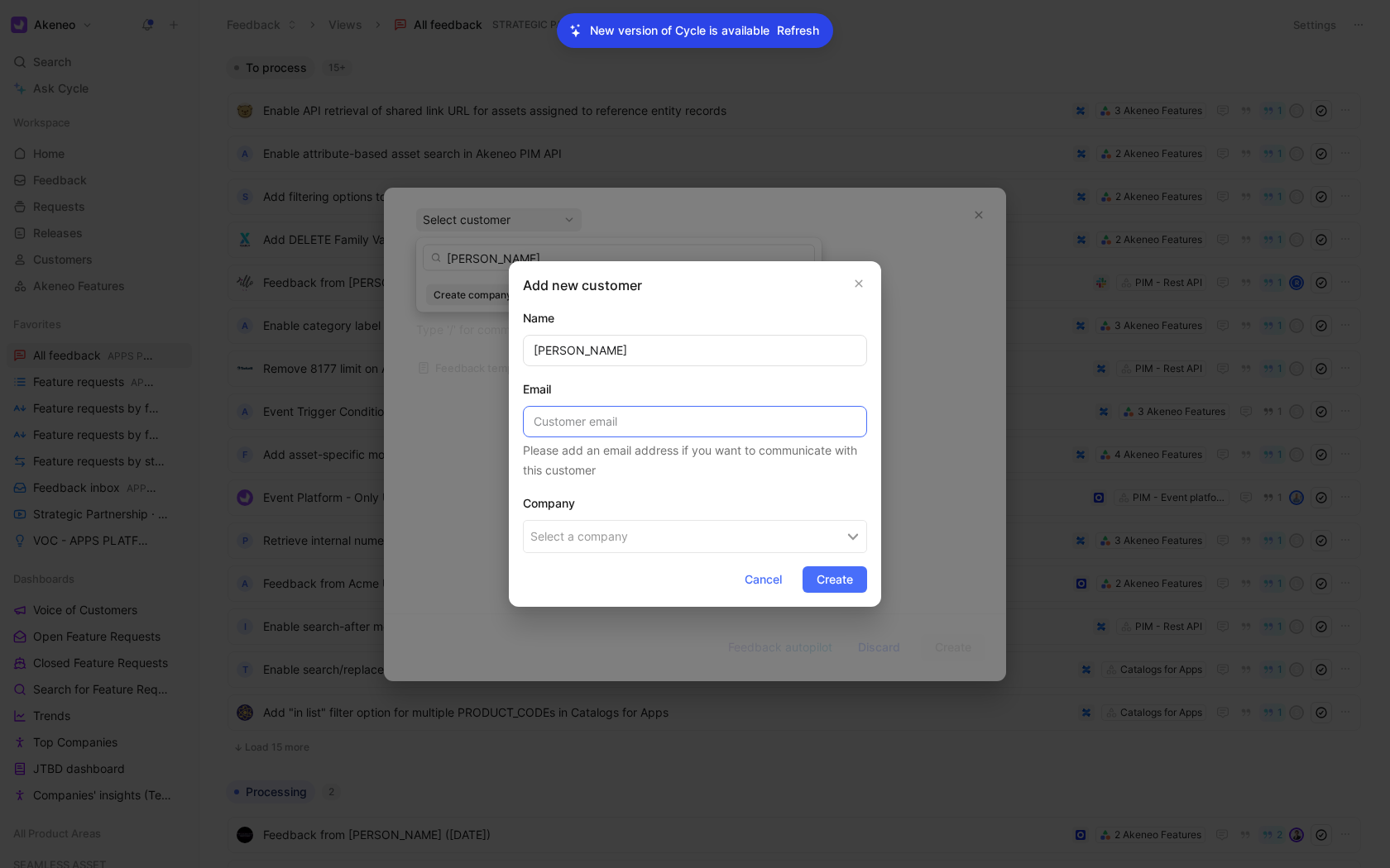
click at [606, 417] on input at bounding box center [695, 421] width 344 height 31
click at [629, 391] on div "Email" at bounding box center [695, 390] width 344 height 20
click at [518, 377] on div "Add new customer Name Romain Poirmeur Email Please add an email address if you …" at bounding box center [695, 434] width 372 height 346
click at [877, 537] on div "Add new customer Name Romain Poirmeur Email Please add an email address if you …" at bounding box center [695, 434] width 372 height 346
click at [620, 536] on button "Select a company" at bounding box center [695, 537] width 344 height 33
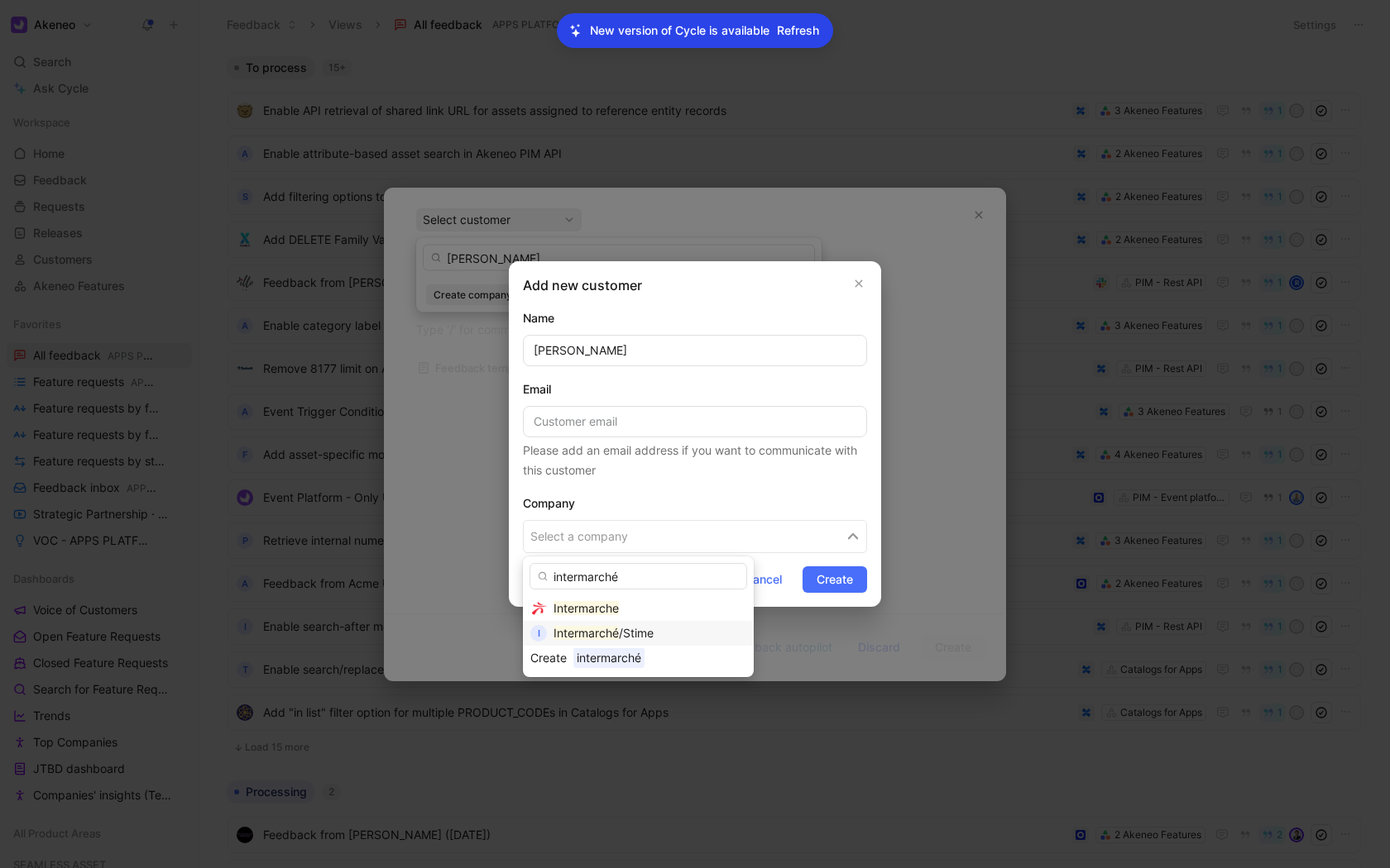
type input "intermarché"
click at [649, 631] on span "/Stime" at bounding box center [635, 633] width 35 height 14
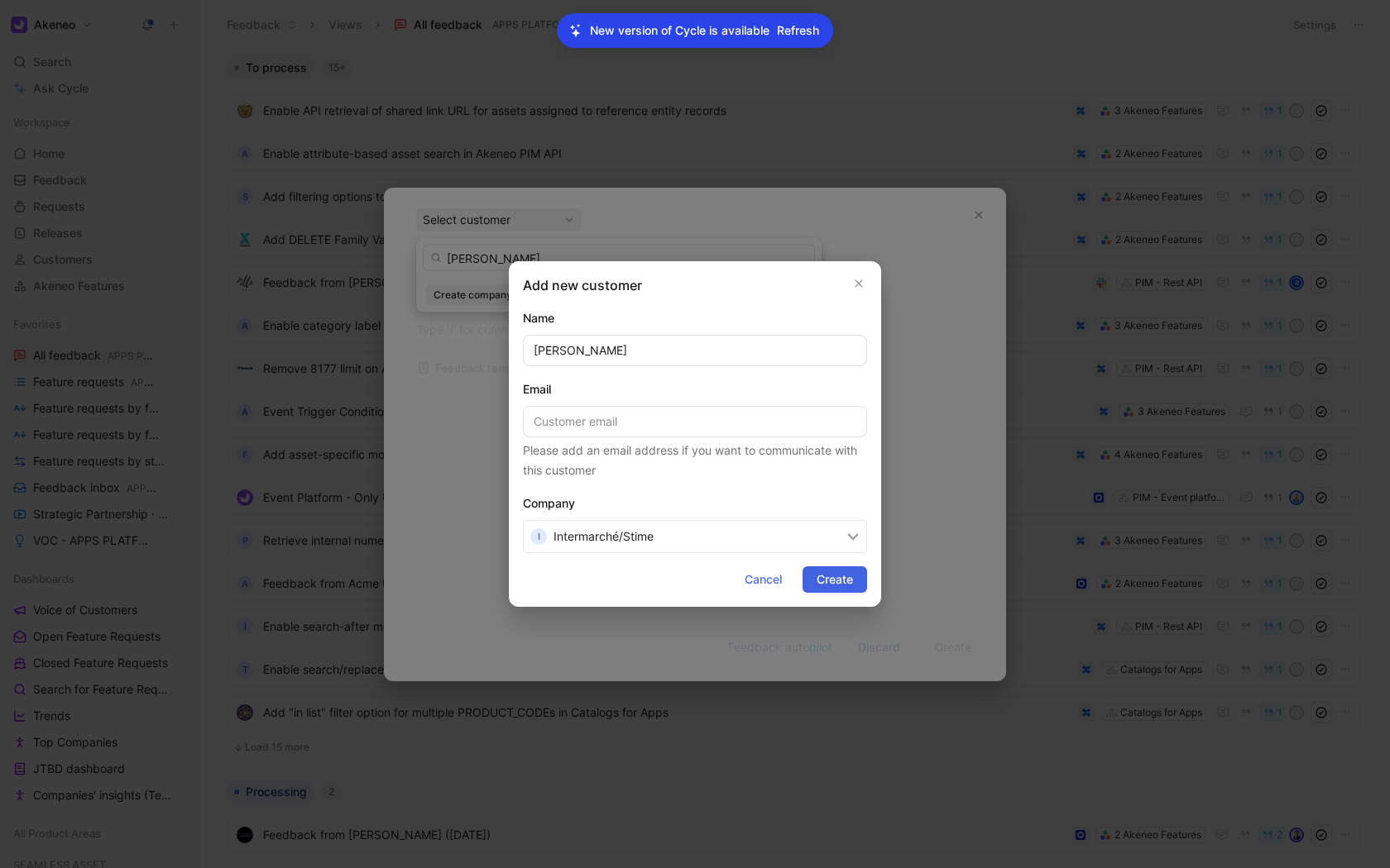
click at [836, 581] on span "Create" at bounding box center [834, 580] width 37 height 20
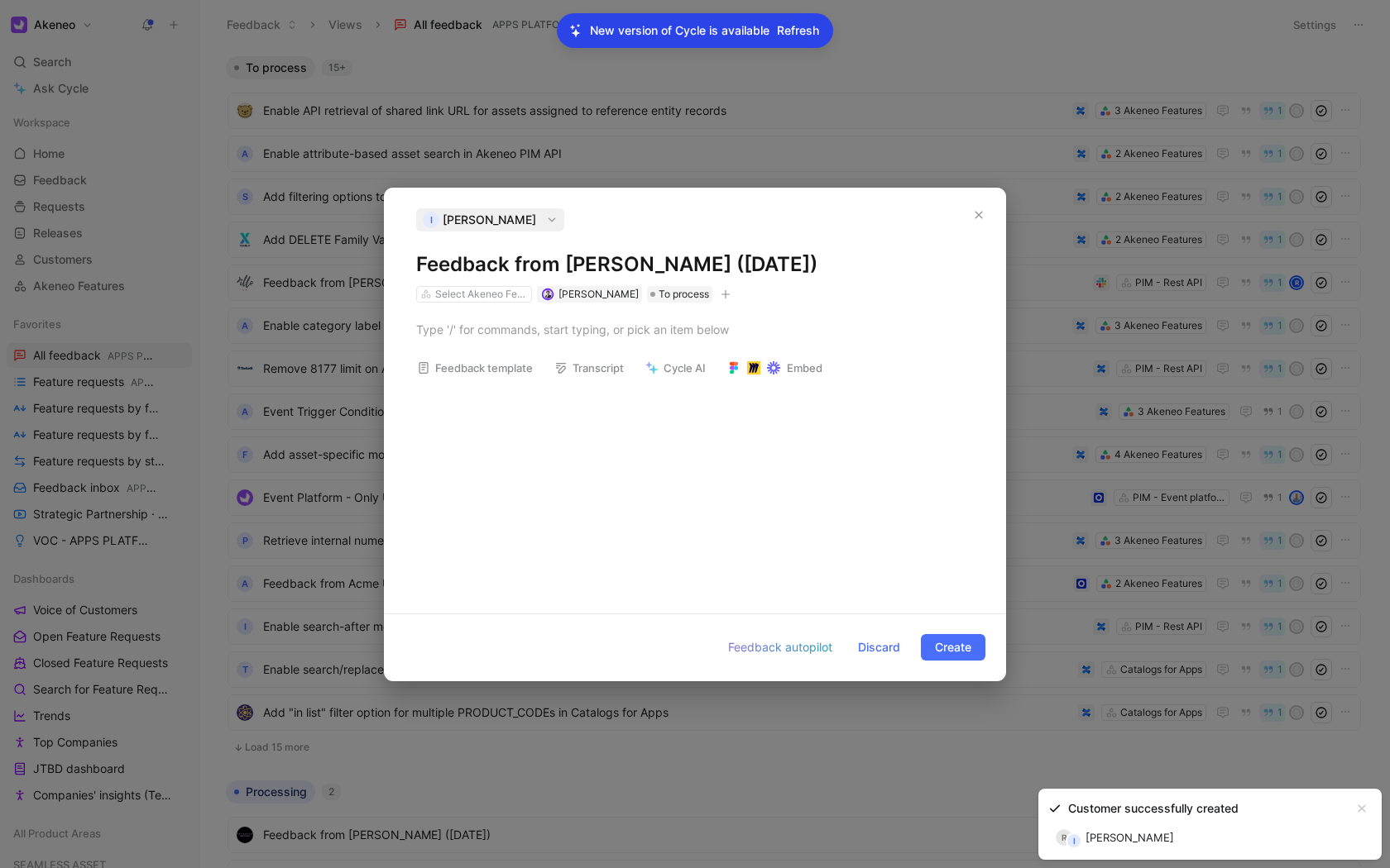
click at [562, 420] on div "Feedback template Transcript Cycle AI Embed" at bounding box center [695, 451] width 620 height 297
click at [481, 323] on div at bounding box center [695, 329] width 557 height 17
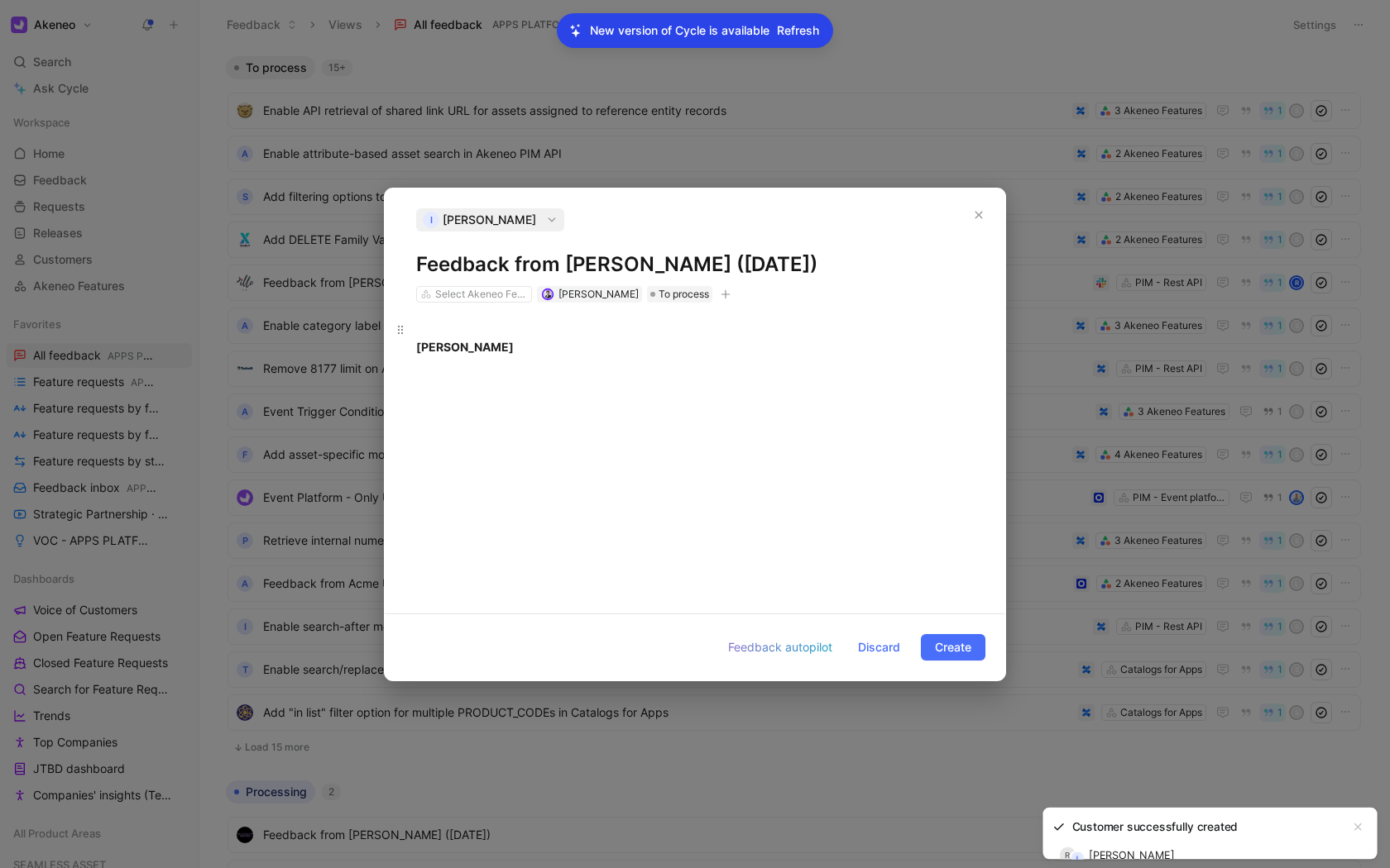
click at [518, 347] on div "Romain Poirmeur" at bounding box center [695, 338] width 557 height 35
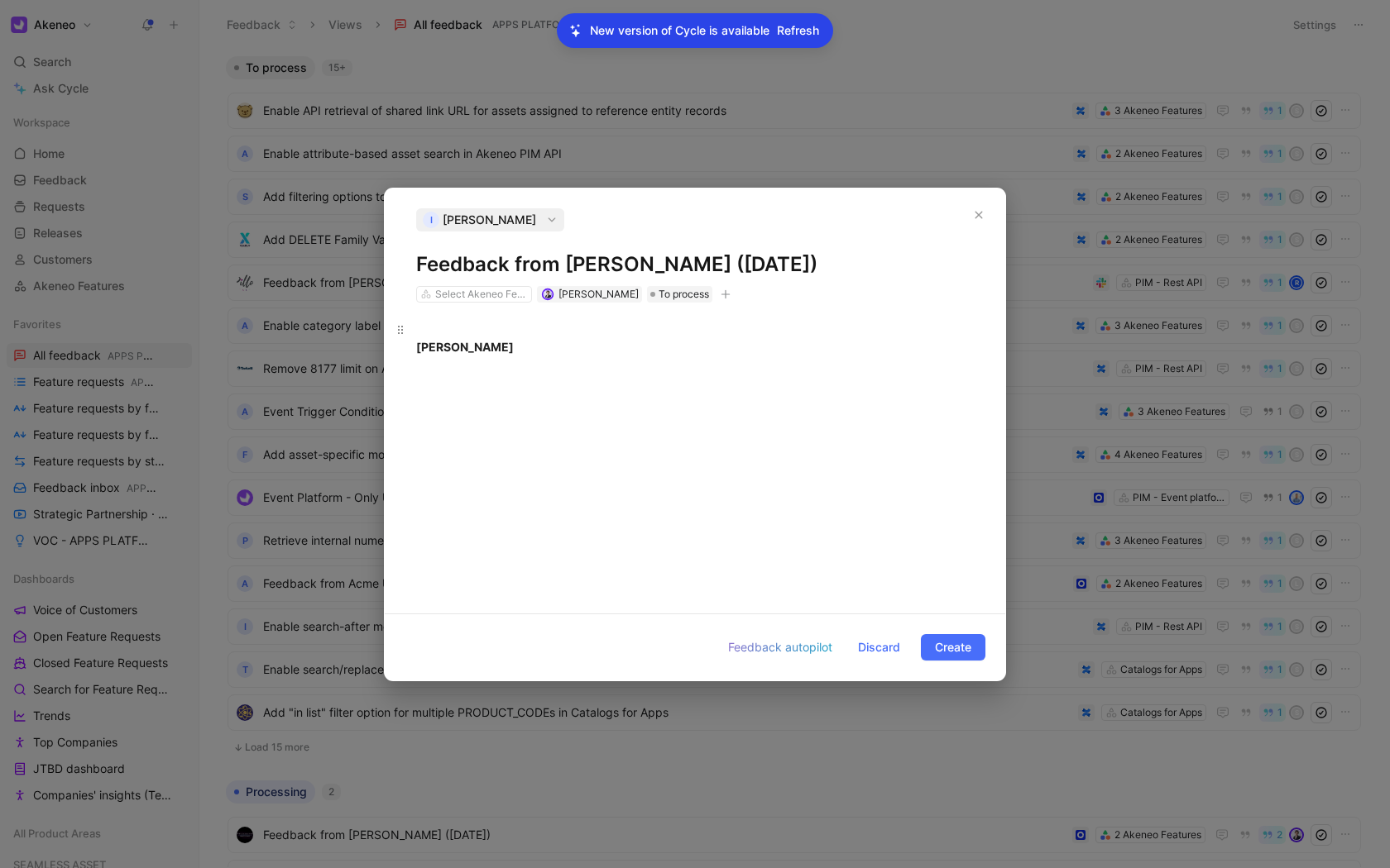
click at [518, 347] on div "Romain Poirmeur" at bounding box center [695, 338] width 557 height 35
click at [521, 423] on div "Romain Poirmeur" at bounding box center [695, 451] width 620 height 297
click at [469, 327] on div "Romain Poirmeur" at bounding box center [695, 338] width 557 height 35
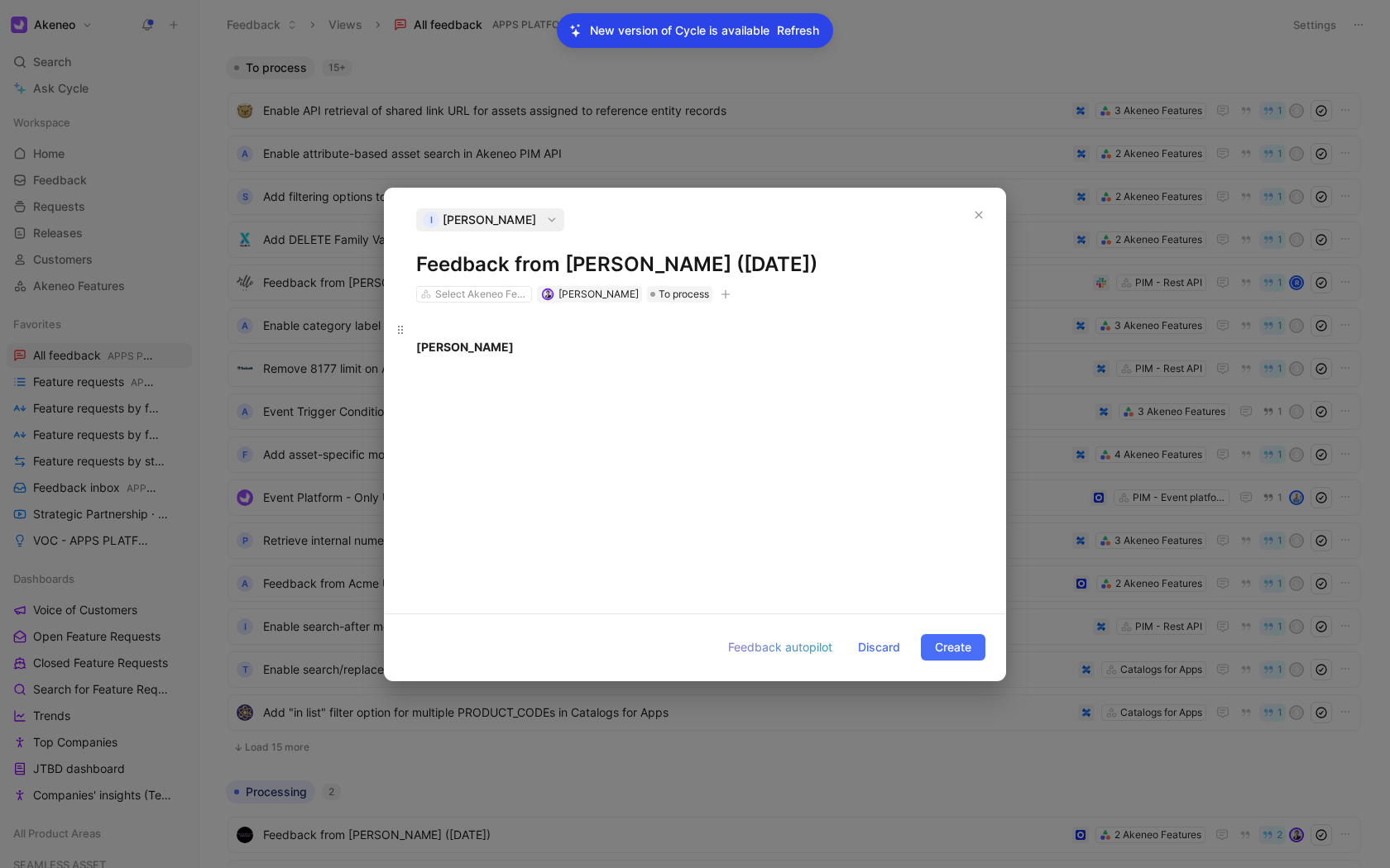
click at [469, 327] on div "Romain Poirmeur" at bounding box center [695, 338] width 557 height 35
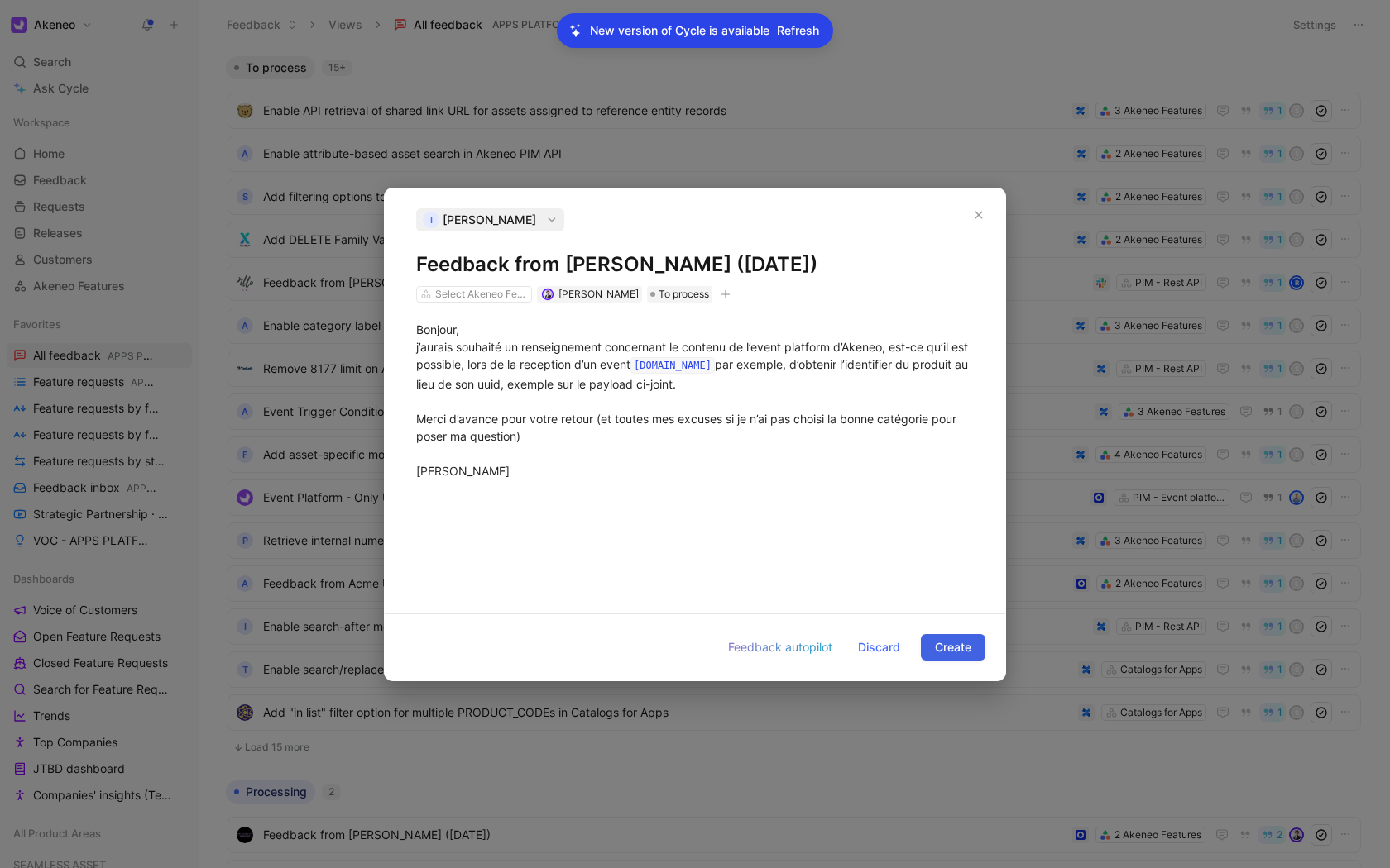
click at [950, 653] on span "Create" at bounding box center [953, 648] width 37 height 20
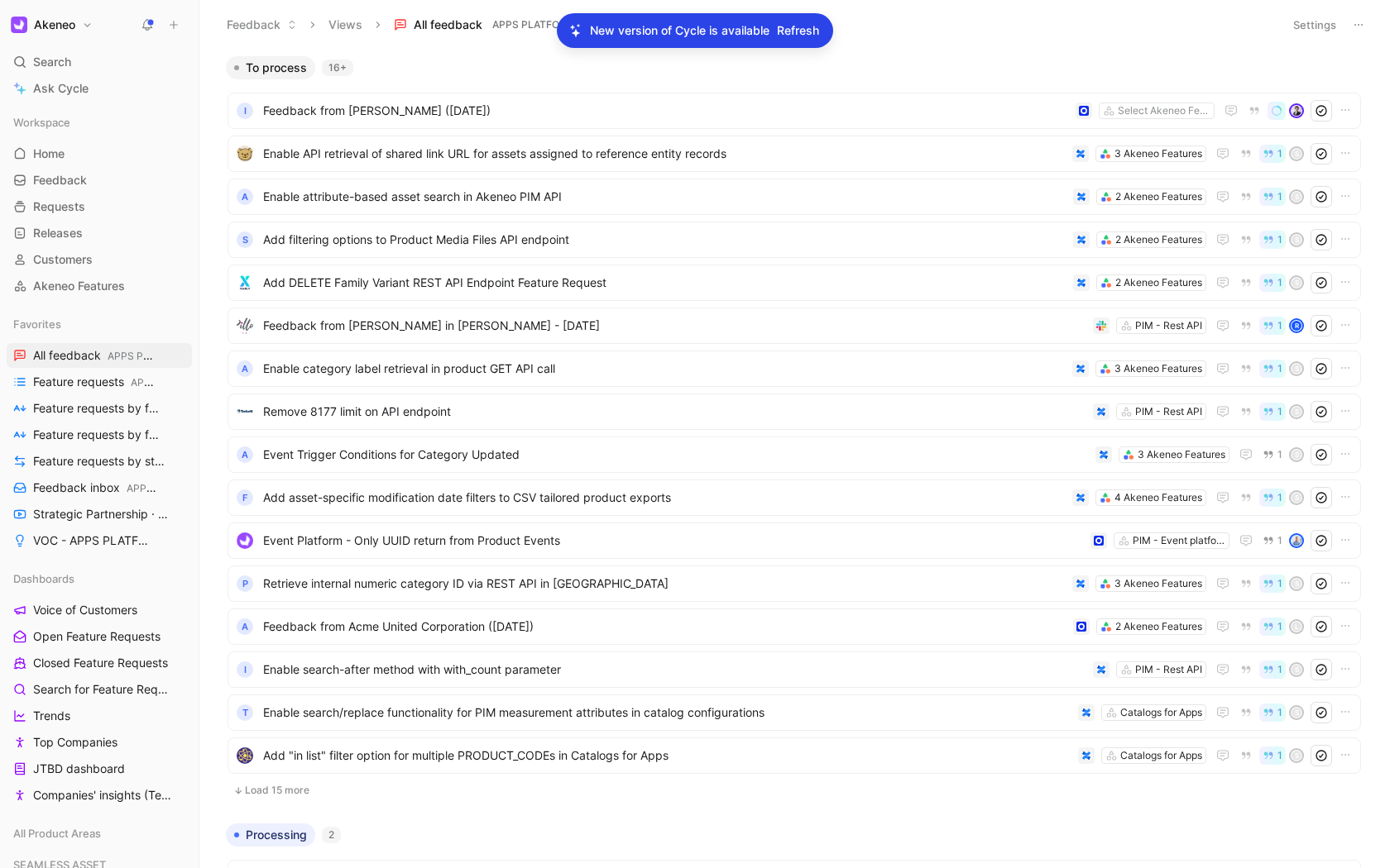
click at [473, 112] on ul "I Feedback from Romain Poirmeur (Sep 02, 2025) Select Akeneo Features Enable AP…" at bounding box center [794, 449] width 1133 height 714
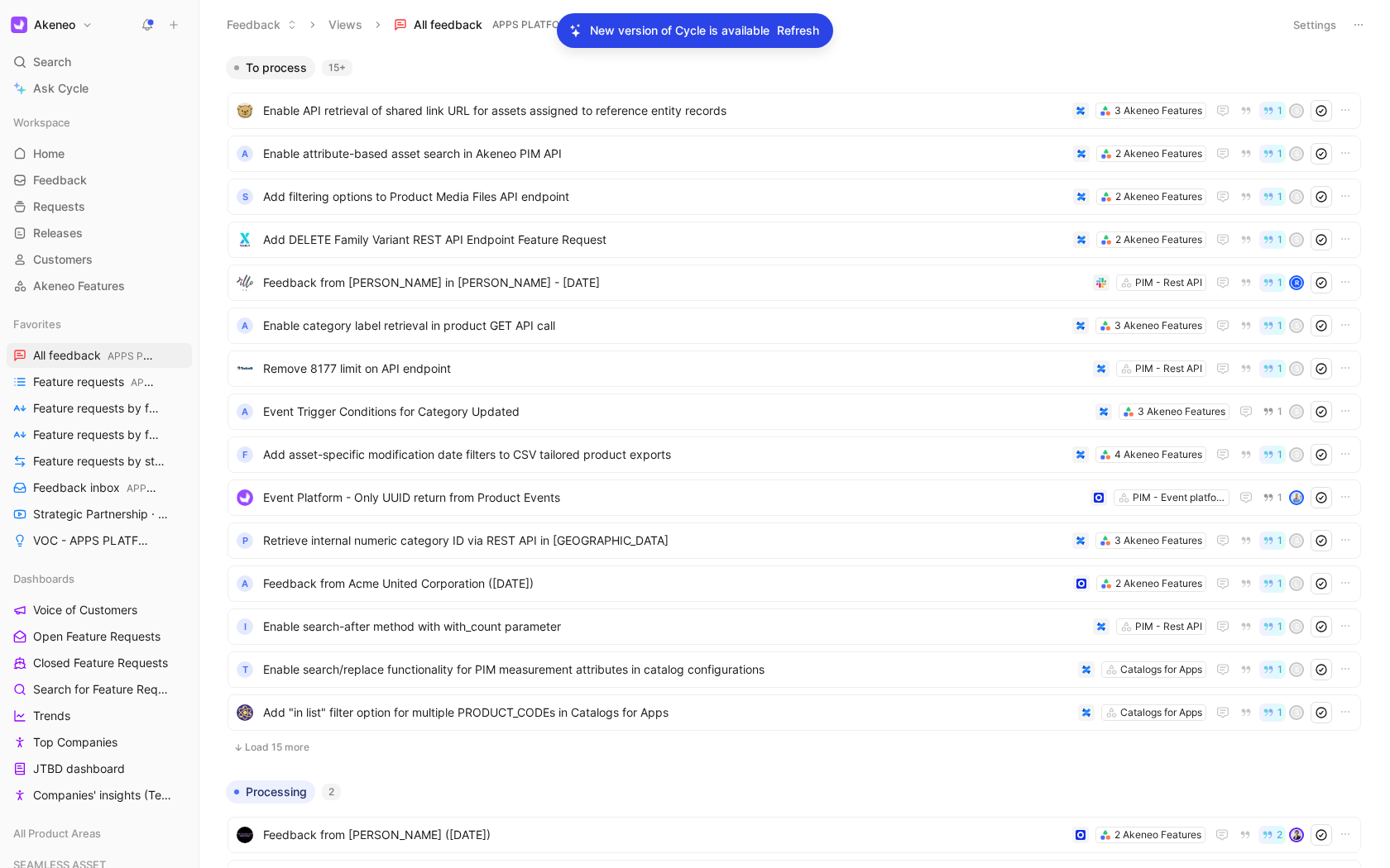
click at [794, 33] on span "Refresh" at bounding box center [798, 30] width 42 height 20
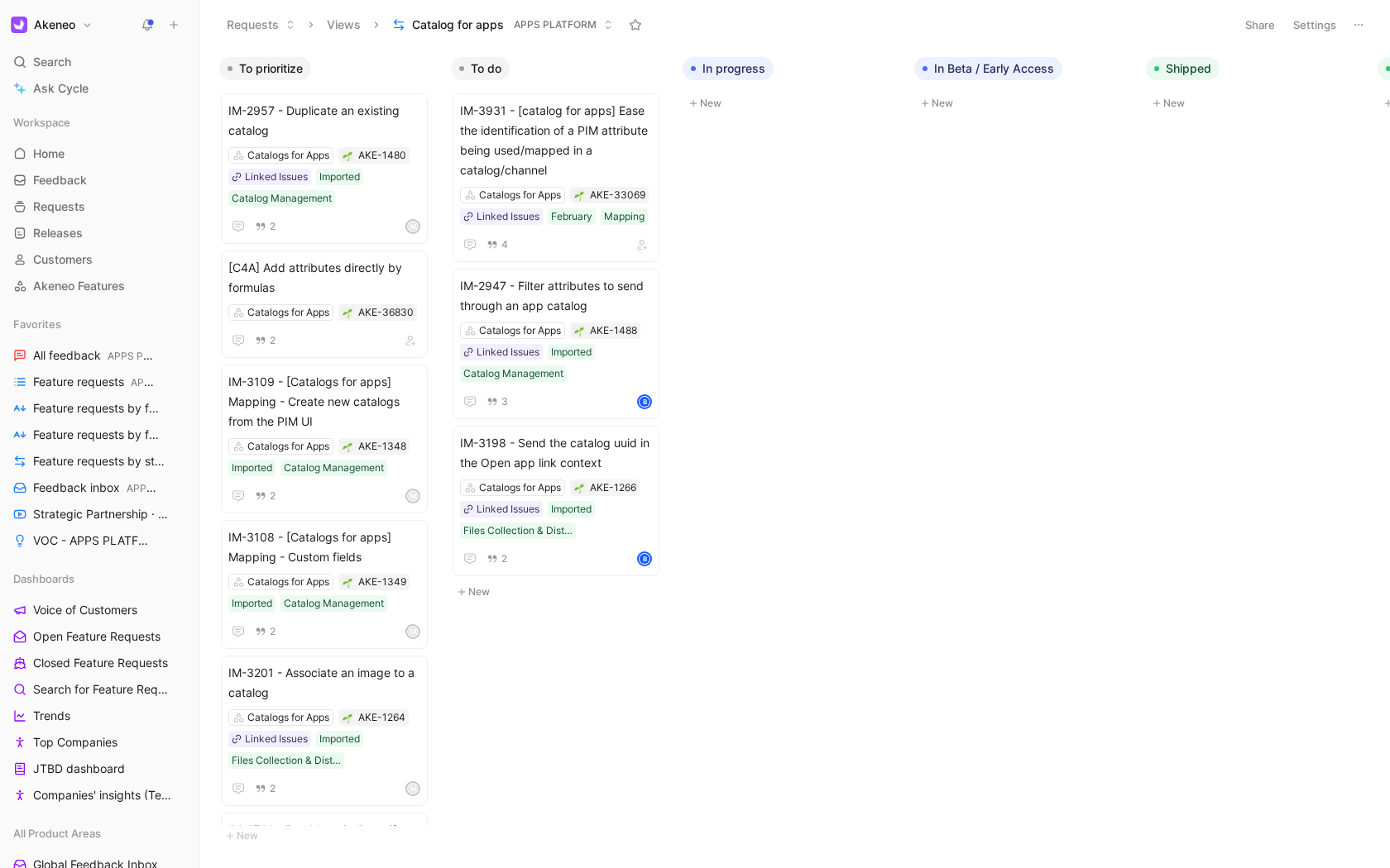
drag, startPoint x: 574, startPoint y: 17, endPoint x: 574, endPoint y: 777, distance: 760.0
click at [574, 17] on span "APPS PLATFORM" at bounding box center [555, 24] width 82 height 16
drag, startPoint x: 574, startPoint y: 777, endPoint x: 574, endPoint y: 17, distance: 760.0
click at [1323, 36] on button "Settings" at bounding box center [1314, 25] width 58 height 23
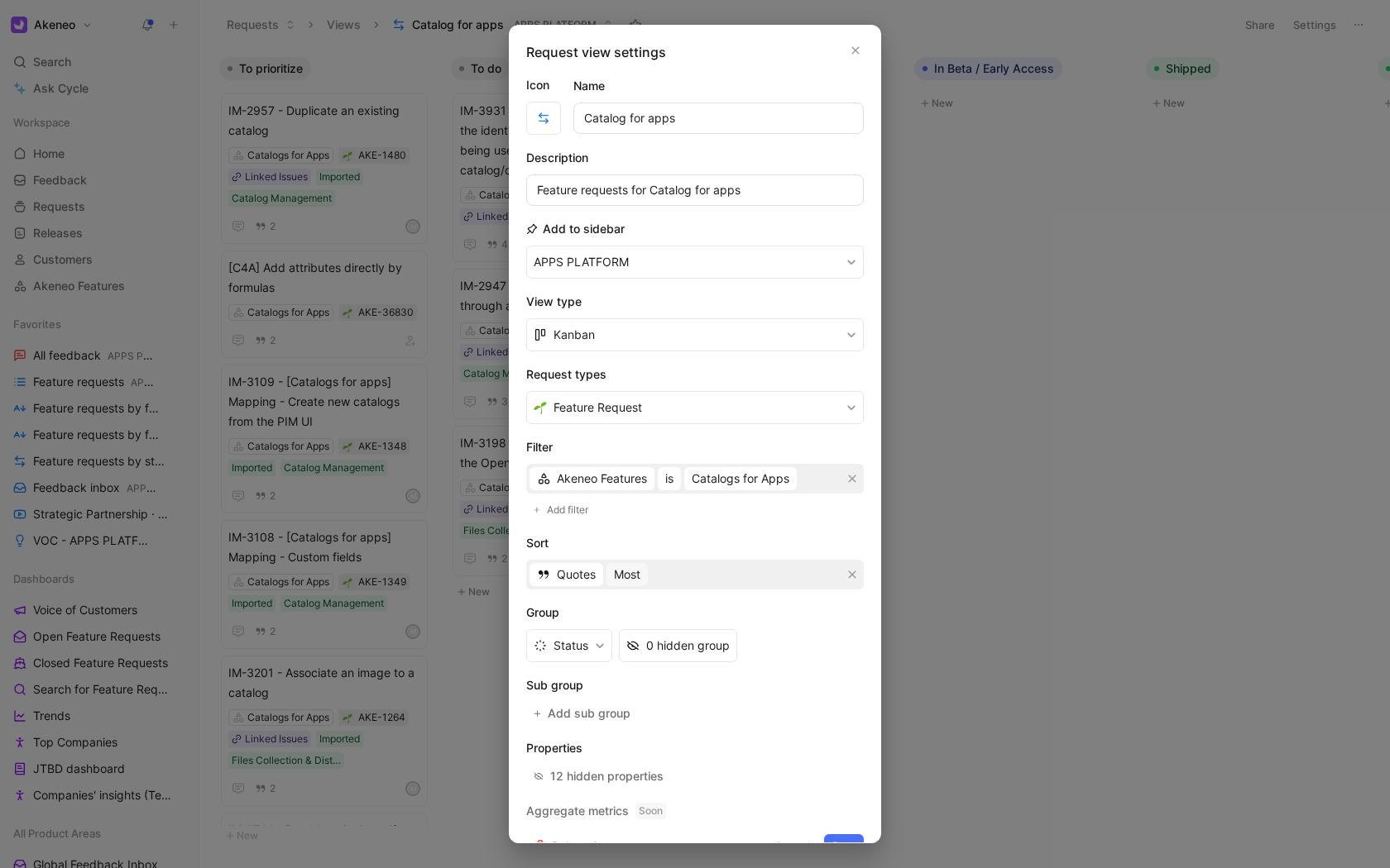
scroll to position [31, 0]
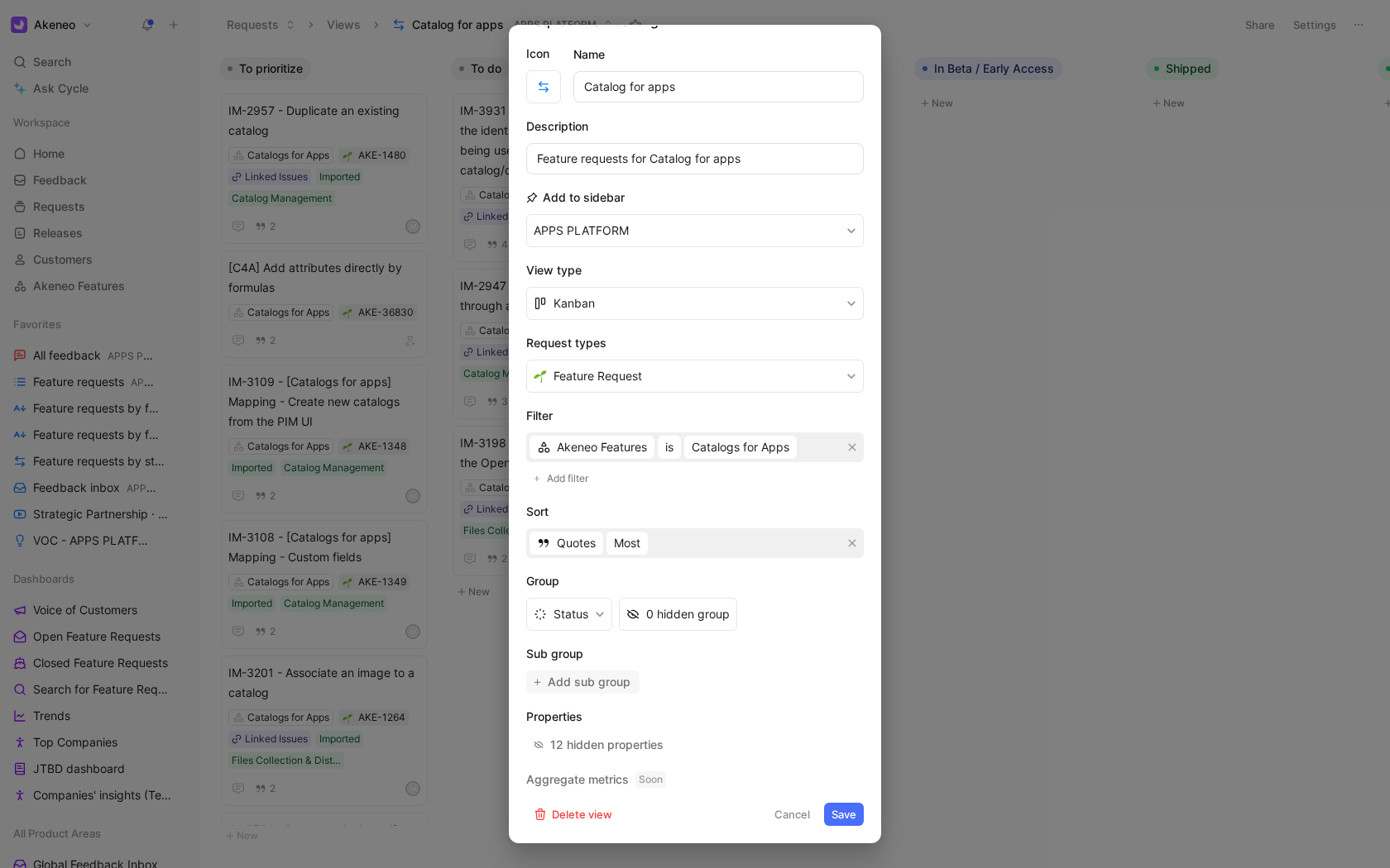
click at [609, 671] on button "Add sub group" at bounding box center [583, 683] width 113 height 23
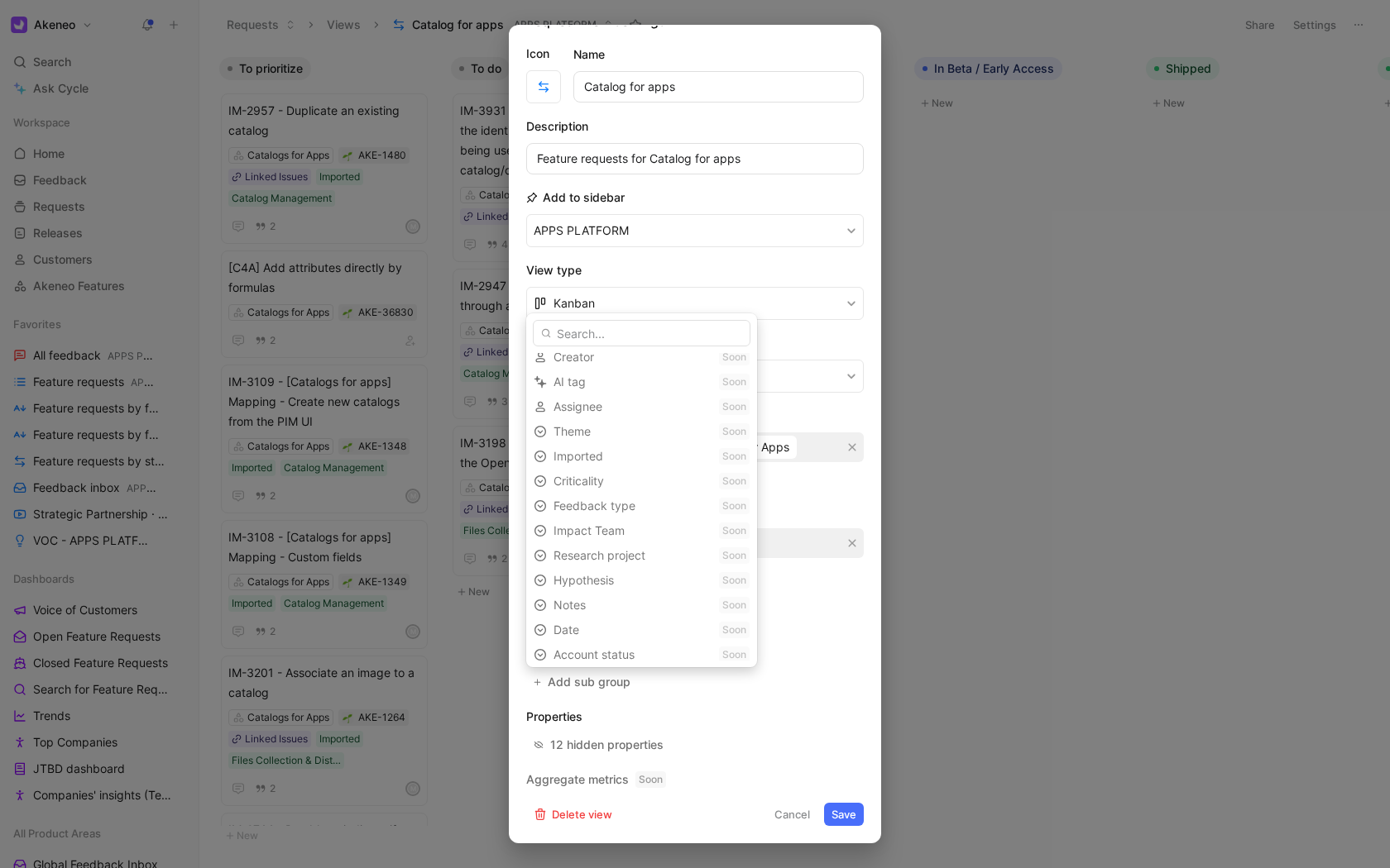
scroll to position [0, 0]
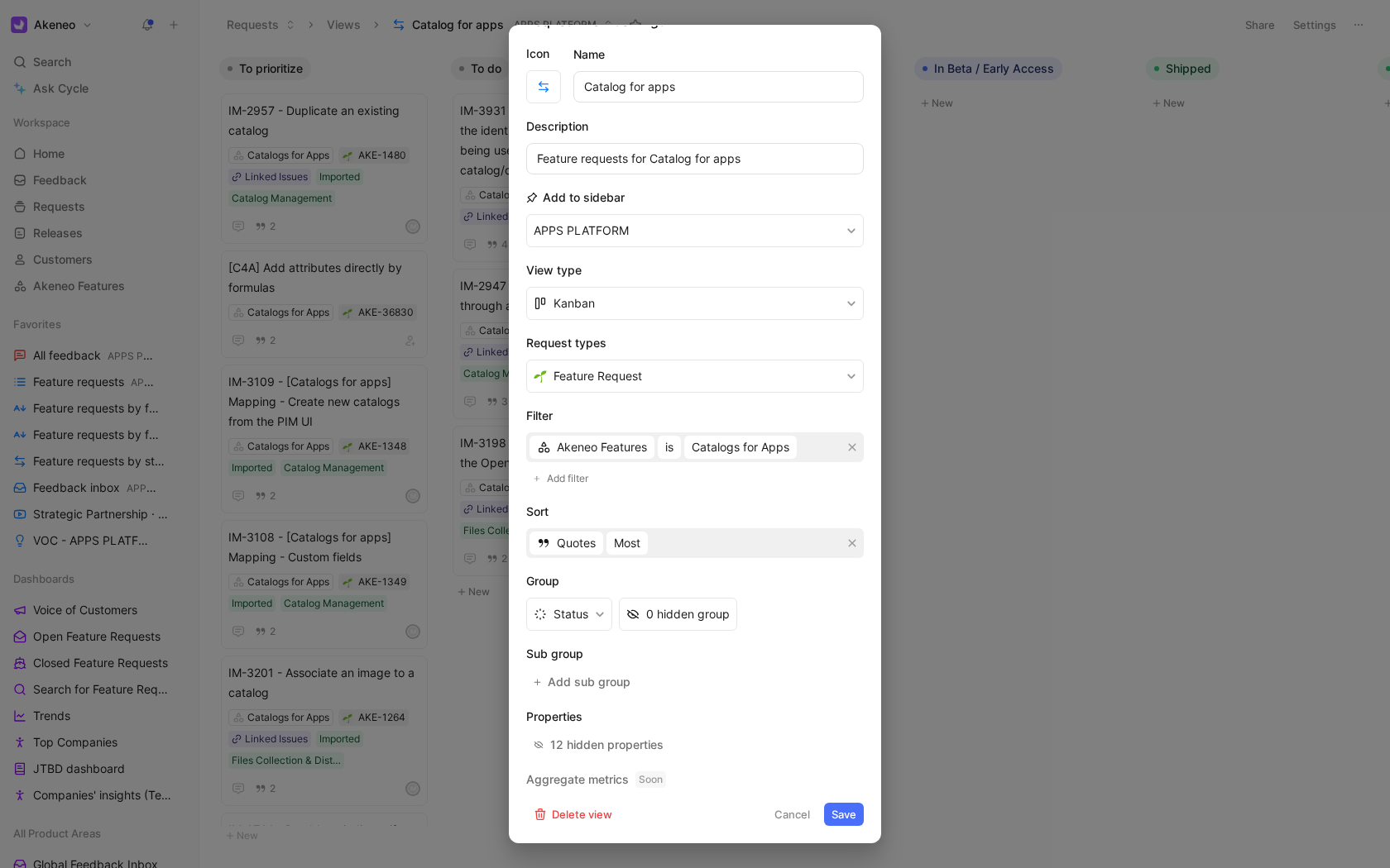
click at [581, 726] on h2 "Properties" at bounding box center [695, 717] width 338 height 20
click at [651, 788] on h2 "Aggregate metrics Soon" at bounding box center [695, 779] width 338 height 20
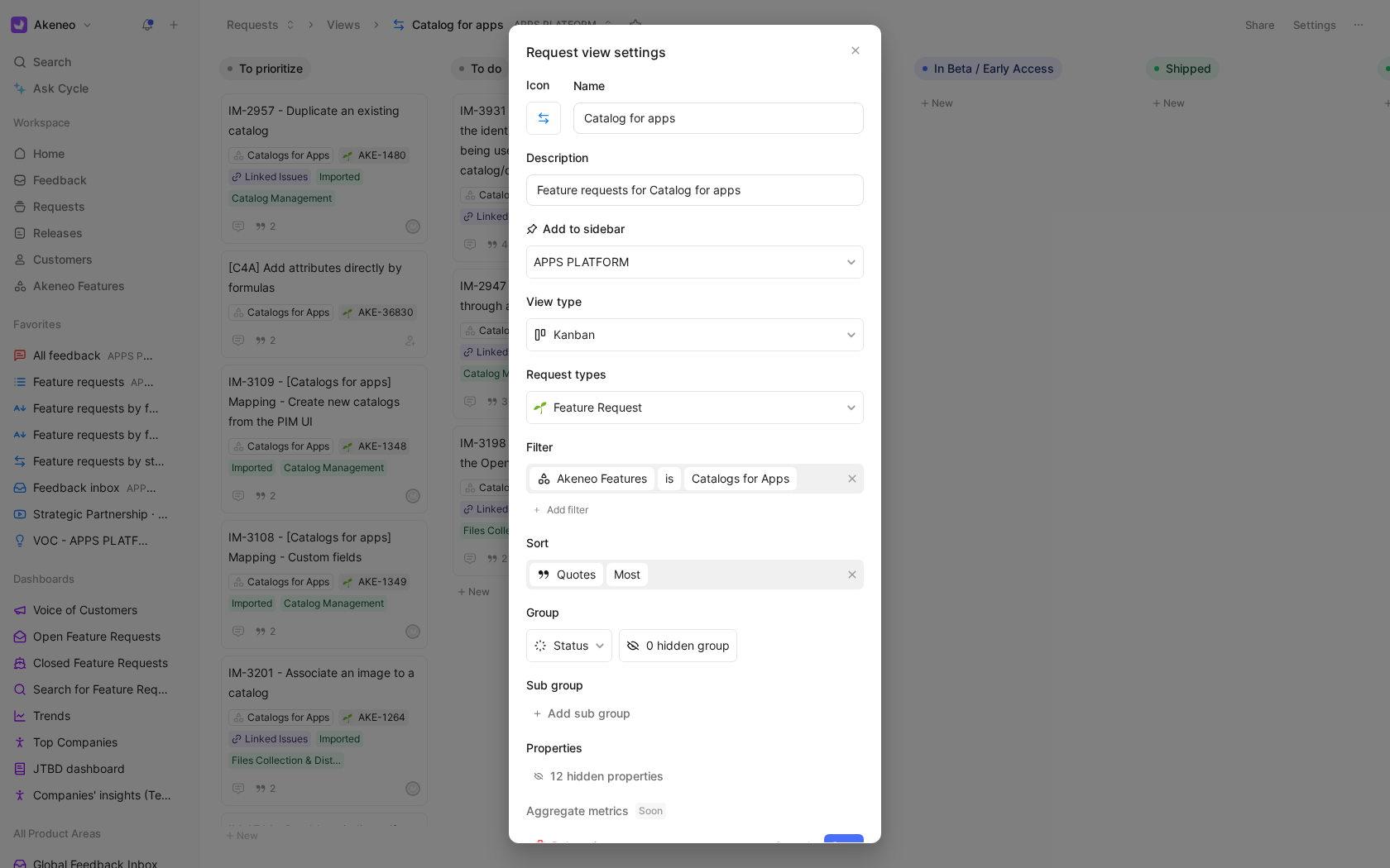
click at [1032, 554] on div at bounding box center [695, 434] width 1390 height 868
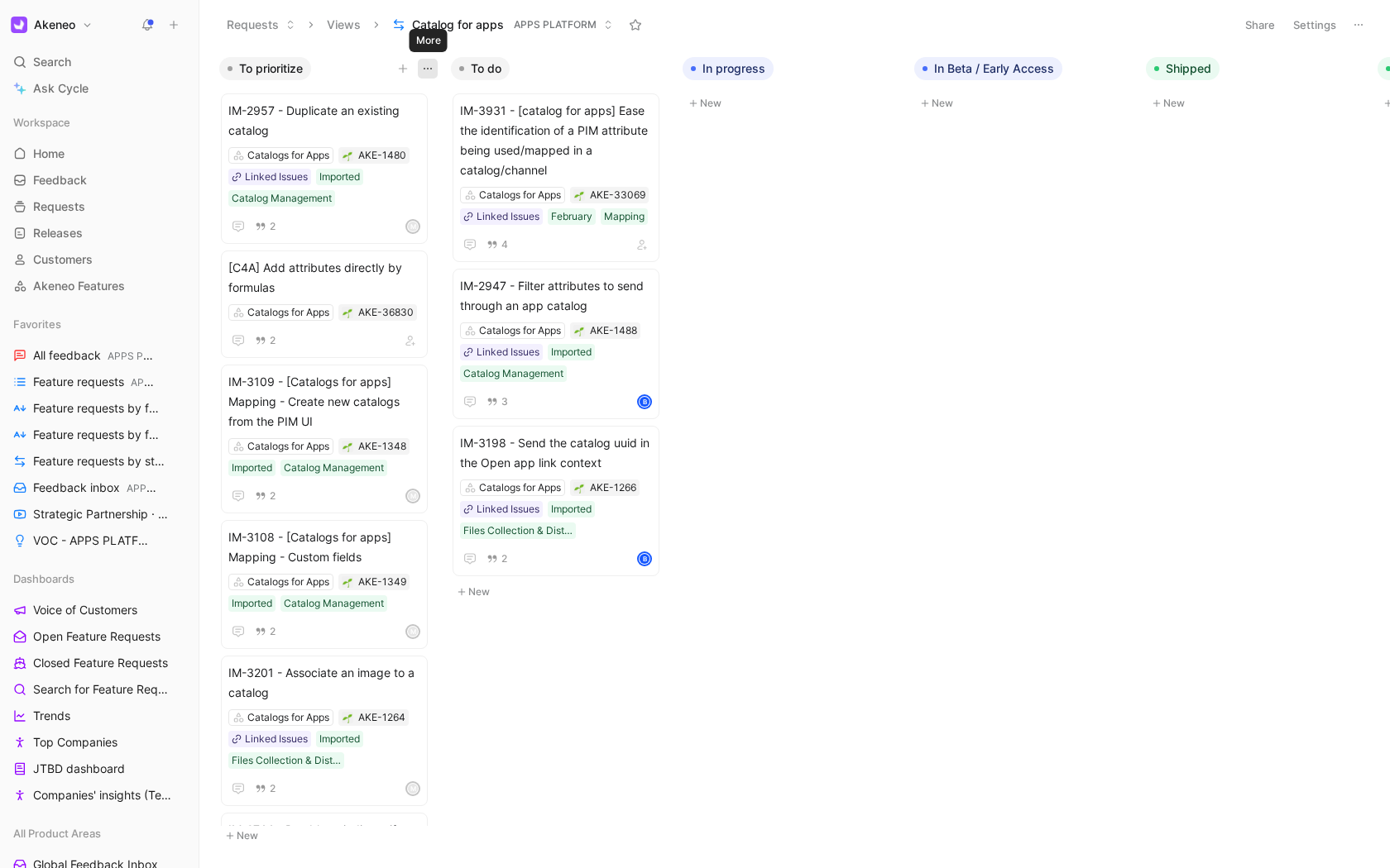
click at [430, 69] on use "button" at bounding box center [427, 69] width 8 height 2
click at [424, 71] on icon "button" at bounding box center [427, 68] width 13 height 13
click at [402, 66] on icon "button" at bounding box center [402, 69] width 1 height 9
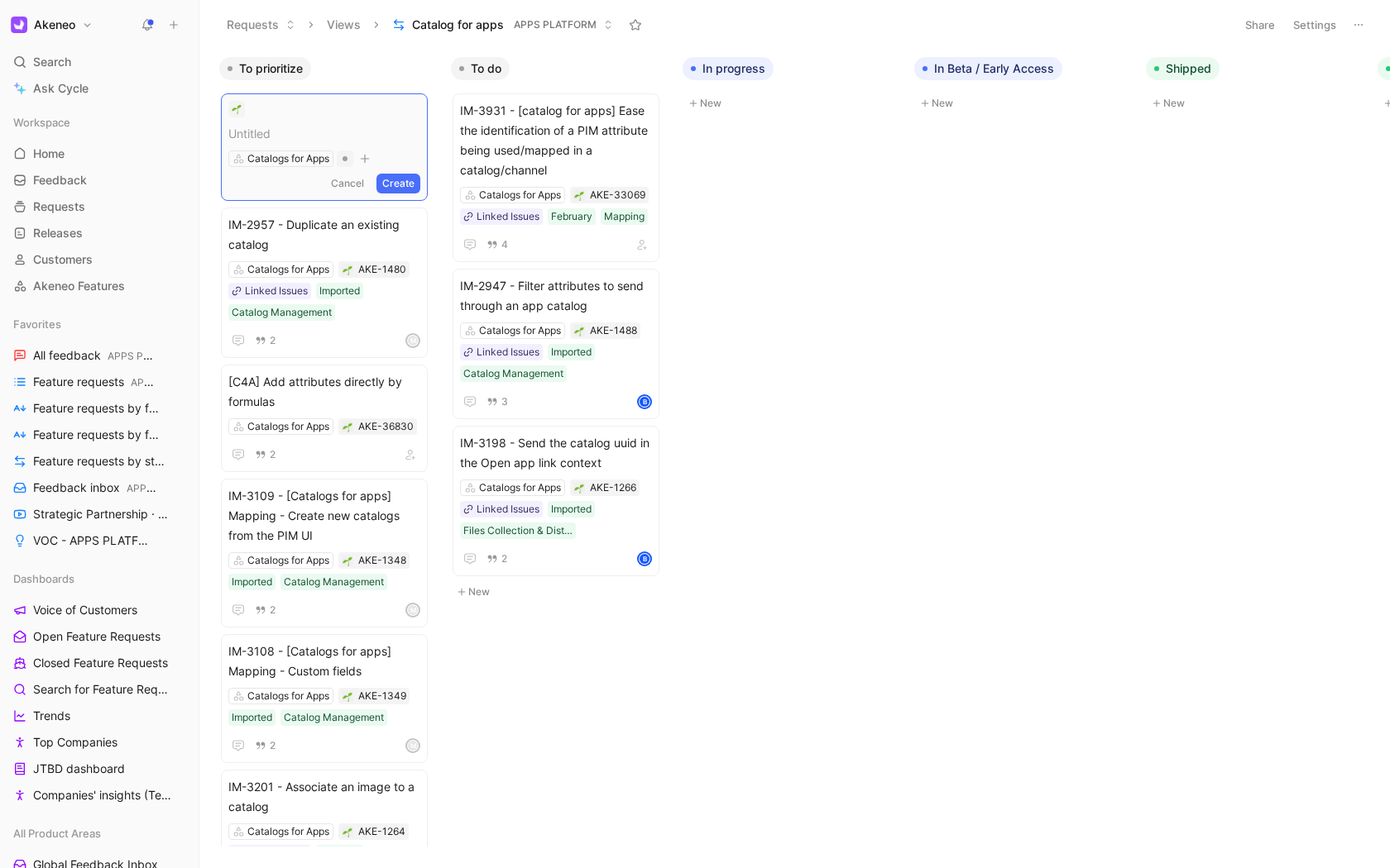
click at [347, 182] on button "Cancel" at bounding box center [348, 184] width 45 height 20
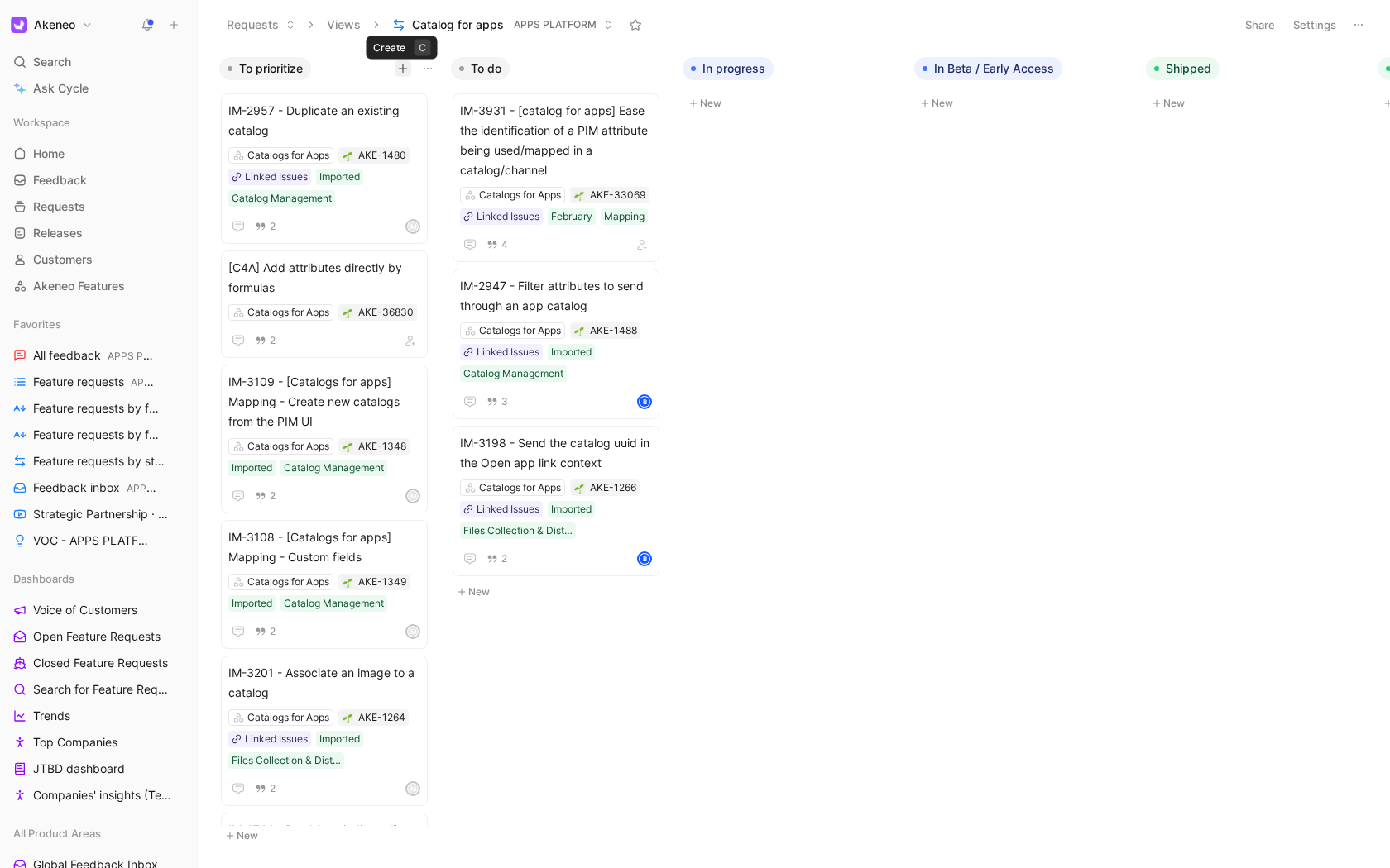
click at [410, 71] on button "button" at bounding box center [402, 68] width 16 height 16
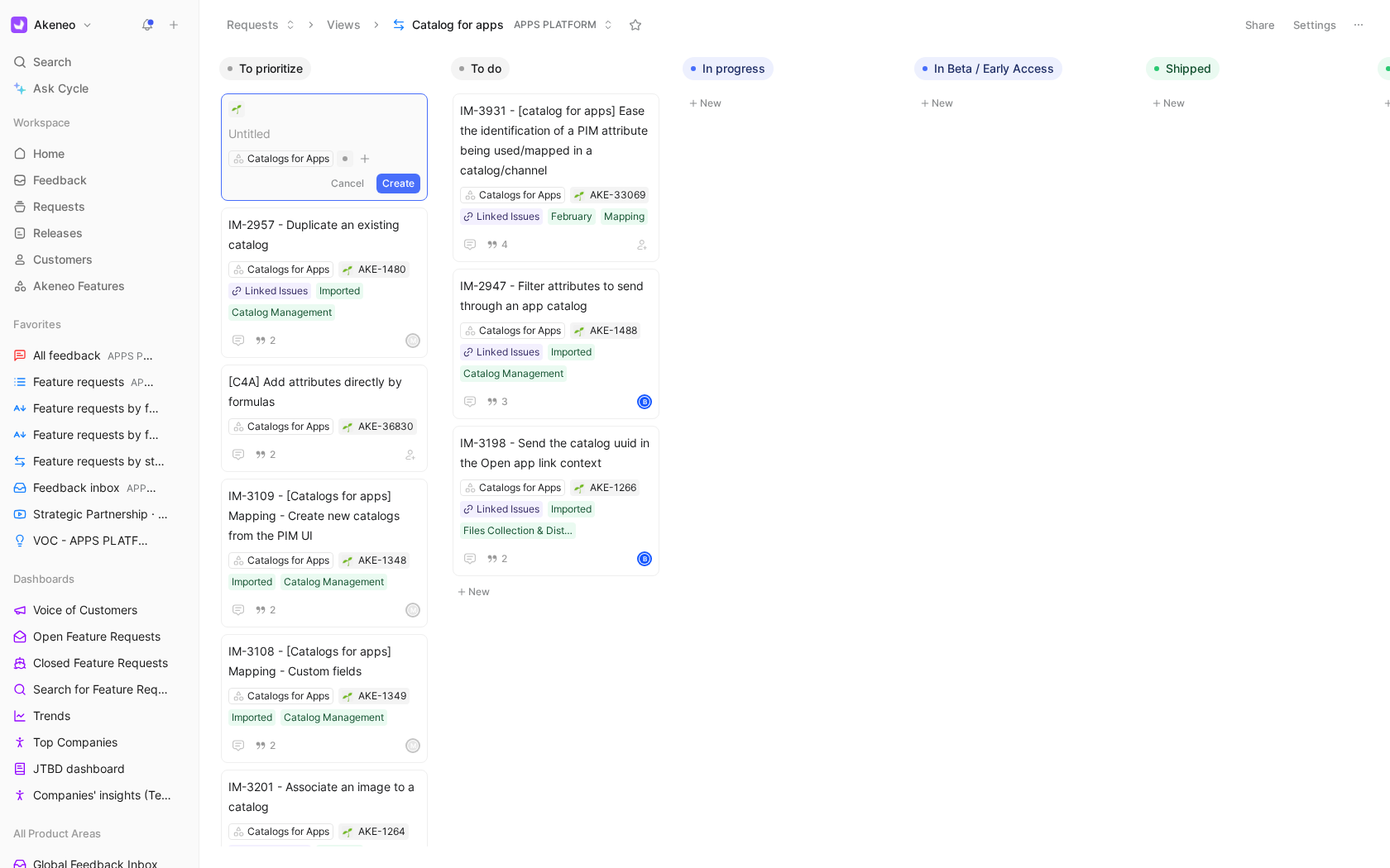
click at [351, 181] on button "Cancel" at bounding box center [348, 184] width 45 height 20
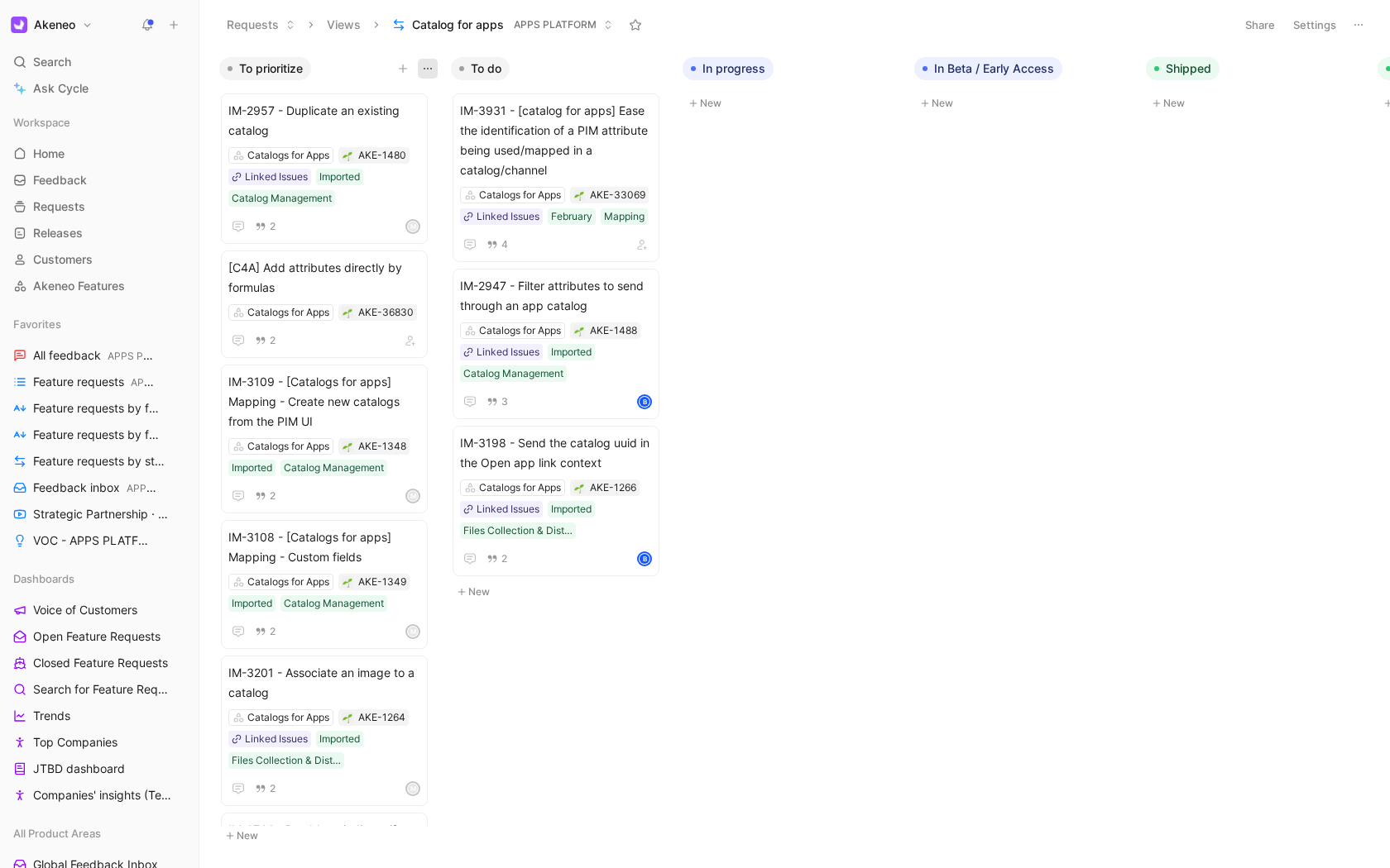
click at [430, 63] on icon "button" at bounding box center [427, 68] width 13 height 13
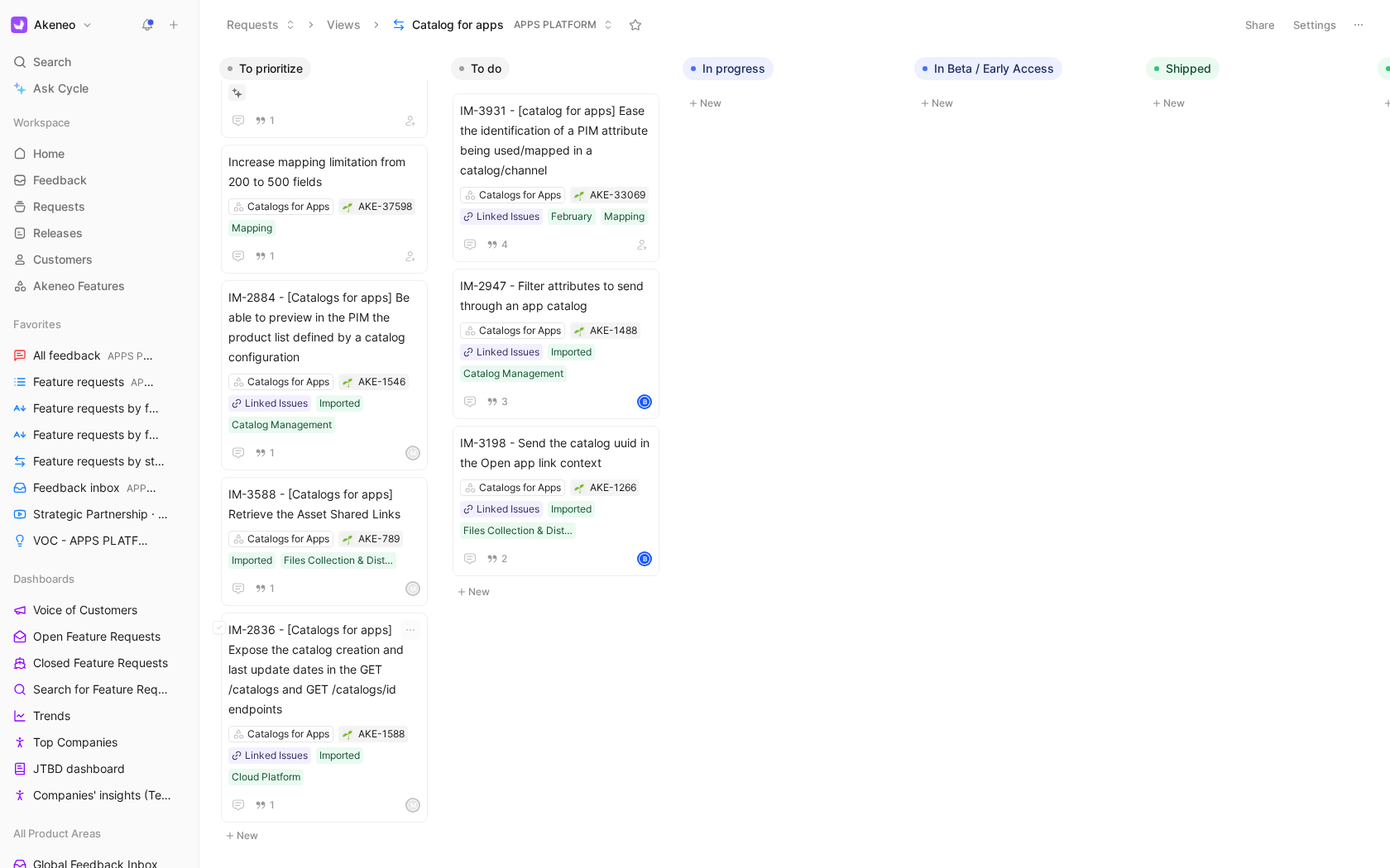
scroll to position [1990, 0]
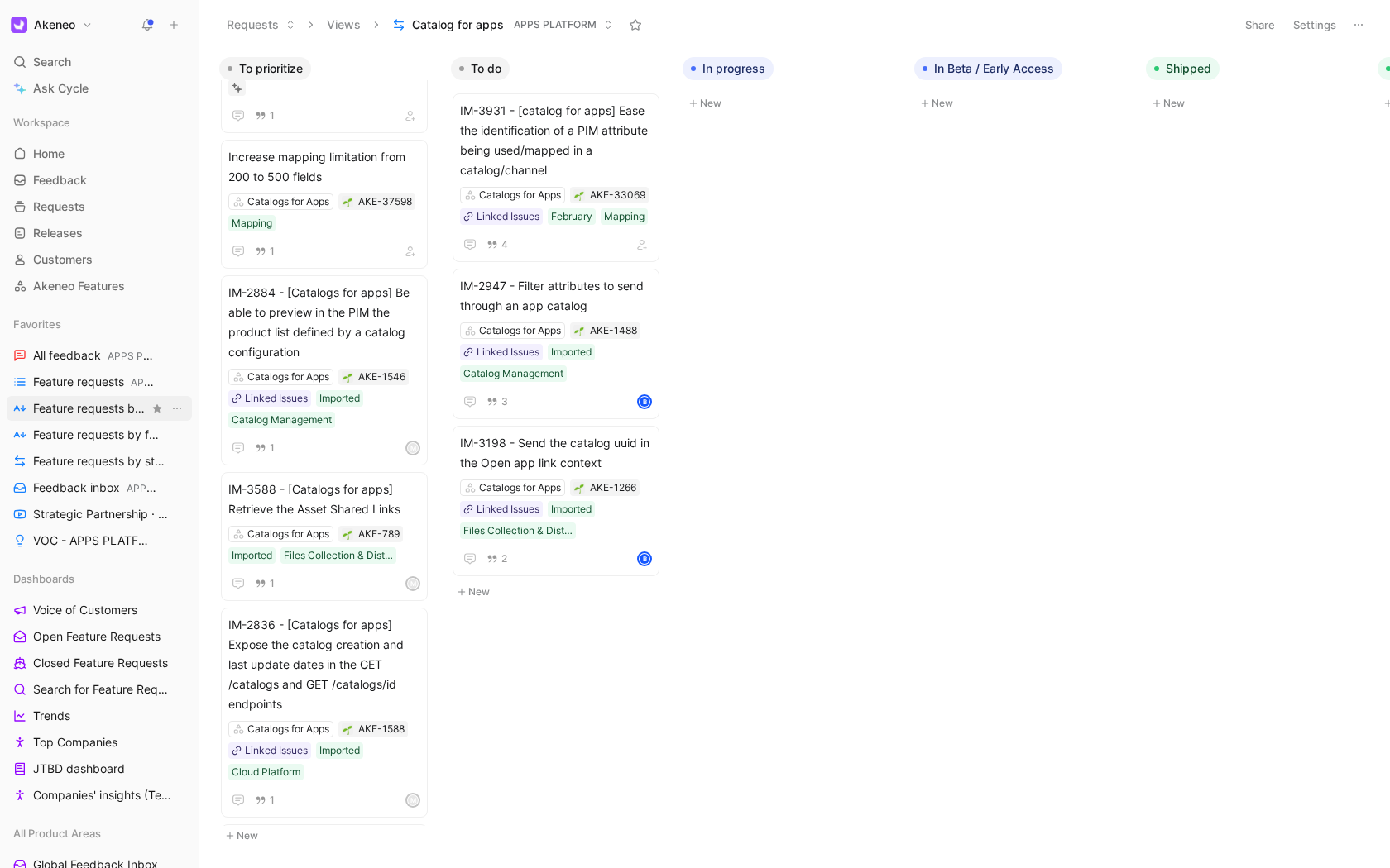
click at [109, 404] on span "Feature requests by feature STRATEGIC APPS" at bounding box center [91, 408] width 116 height 17
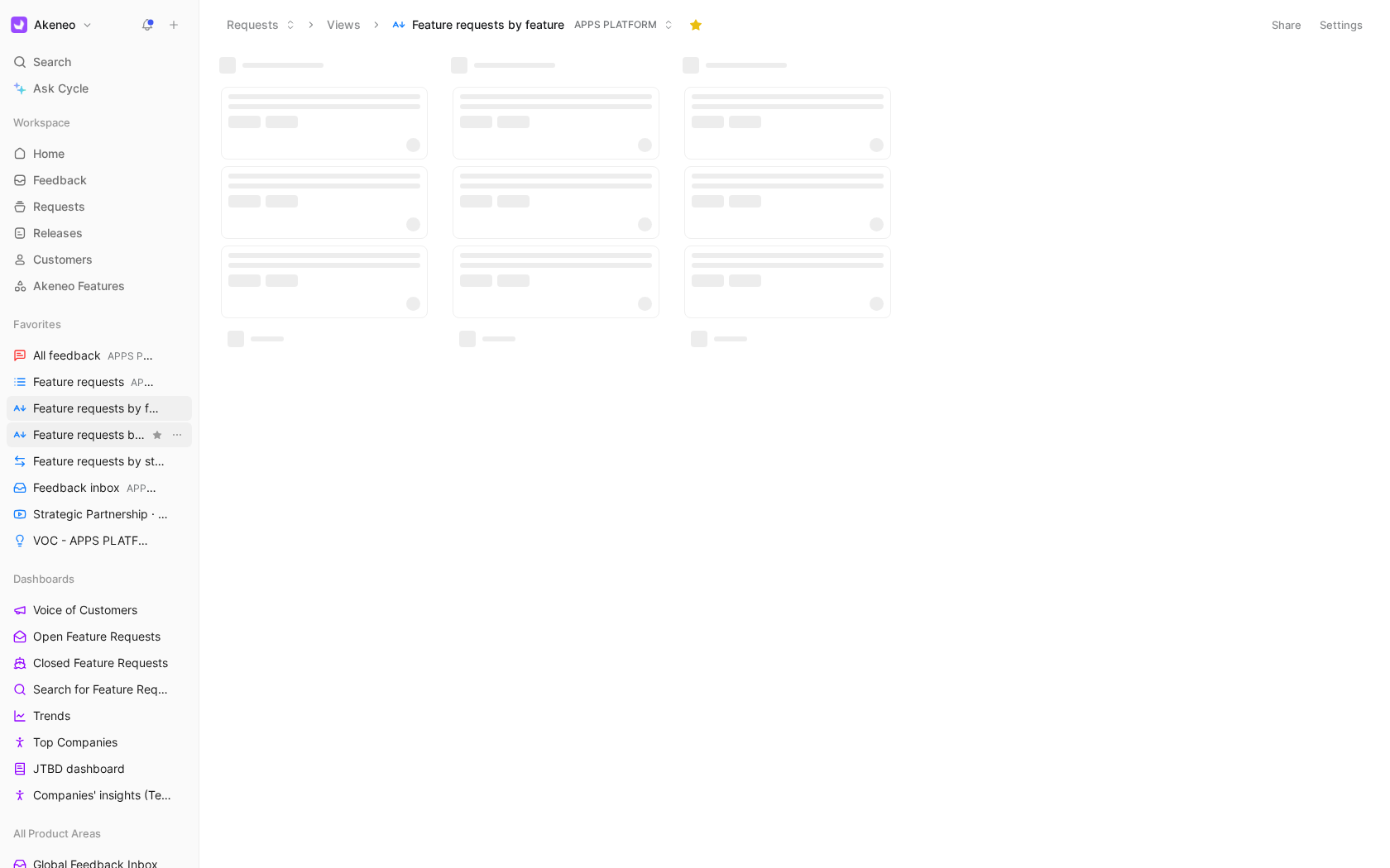
click at [99, 434] on span "Feature requests by feature APPS PLATFORM" at bounding box center [91, 434] width 116 height 17
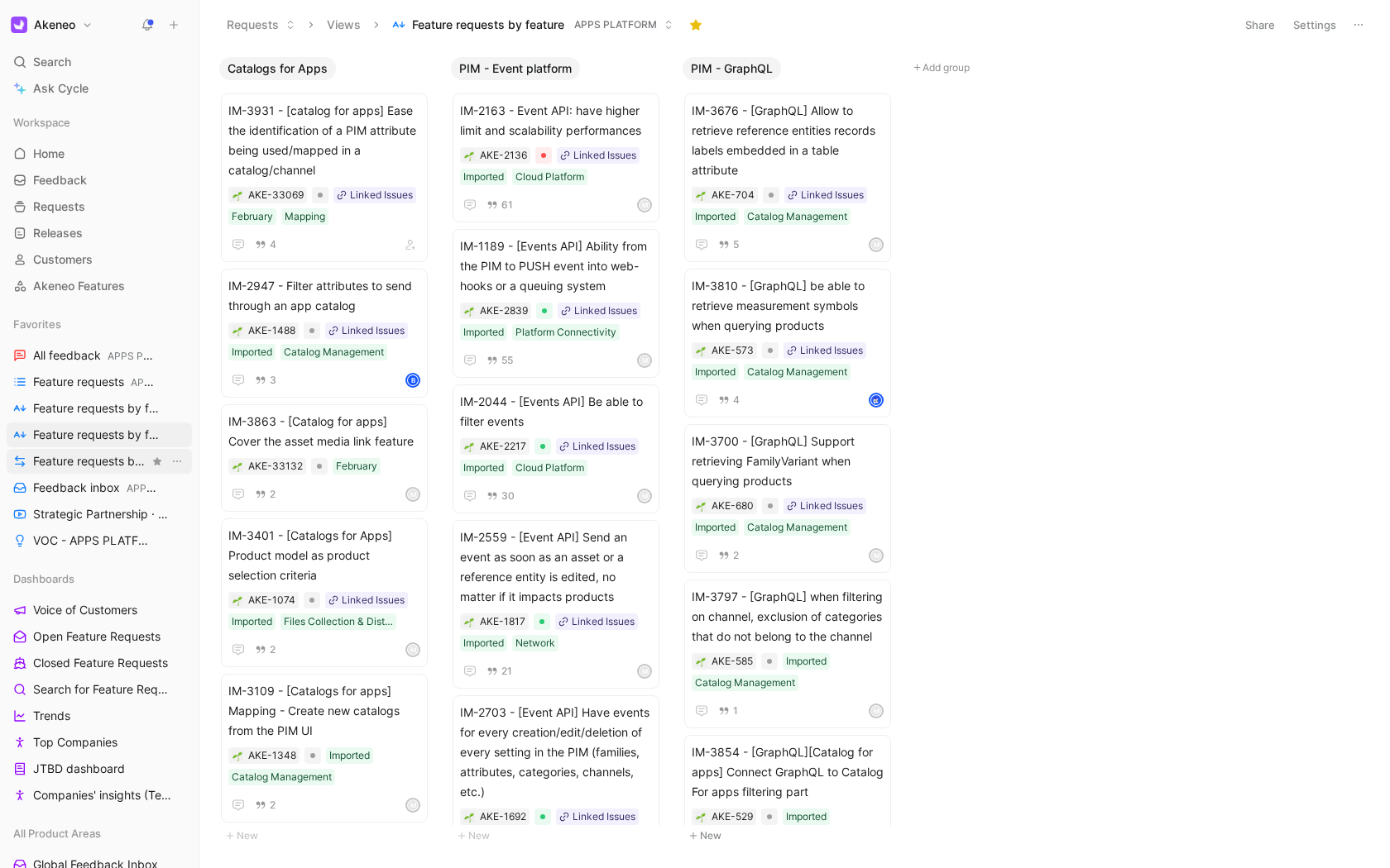
click at [65, 460] on span "Feature requests by status APPS PLATFORM" at bounding box center [91, 461] width 116 height 17
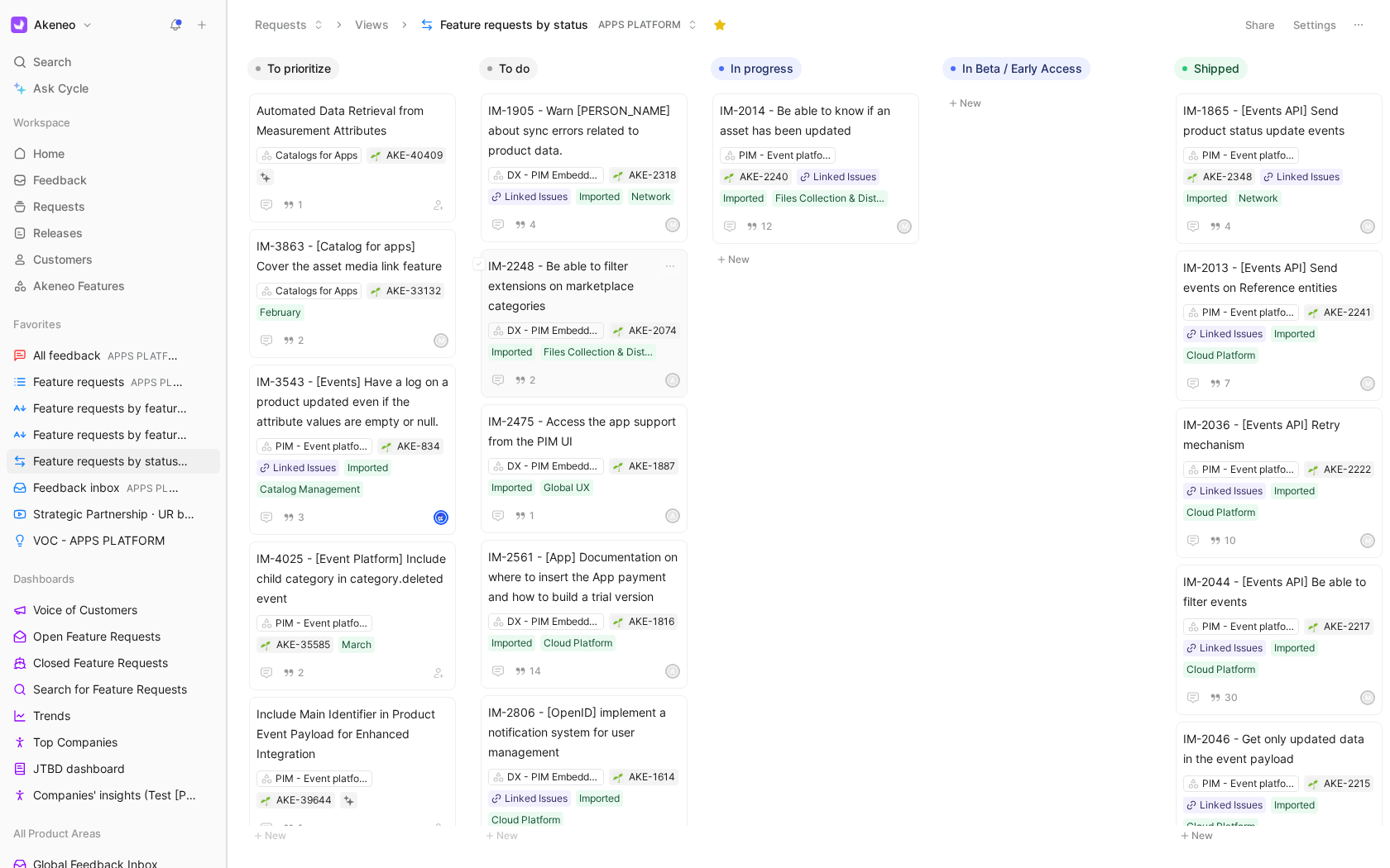
drag, startPoint x: 197, startPoint y: 328, endPoint x: 490, endPoint y: 347, distance: 293.6
click at [490, 347] on div "Akeneo Search ⌘ K Ask Cycle Workspace Home G then H Feedback G then F Requests …" at bounding box center [695, 434] width 1390 height 868
click at [116, 407] on span "Feature requests by feature STRATEGIC APPS" at bounding box center [105, 408] width 144 height 17
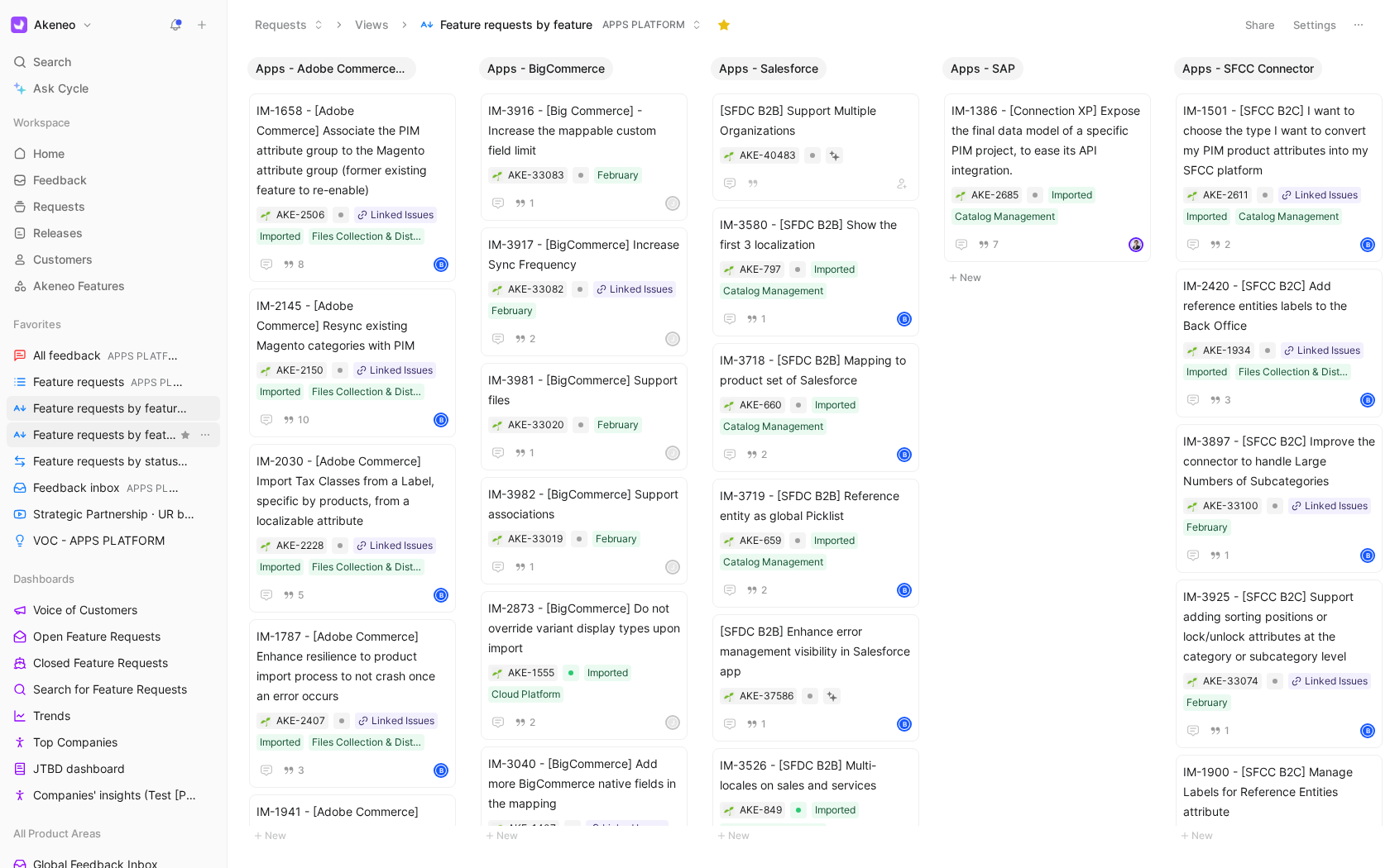
click at [121, 434] on span "Feature requests by feature APPS PLATFORM" at bounding box center [105, 434] width 144 height 17
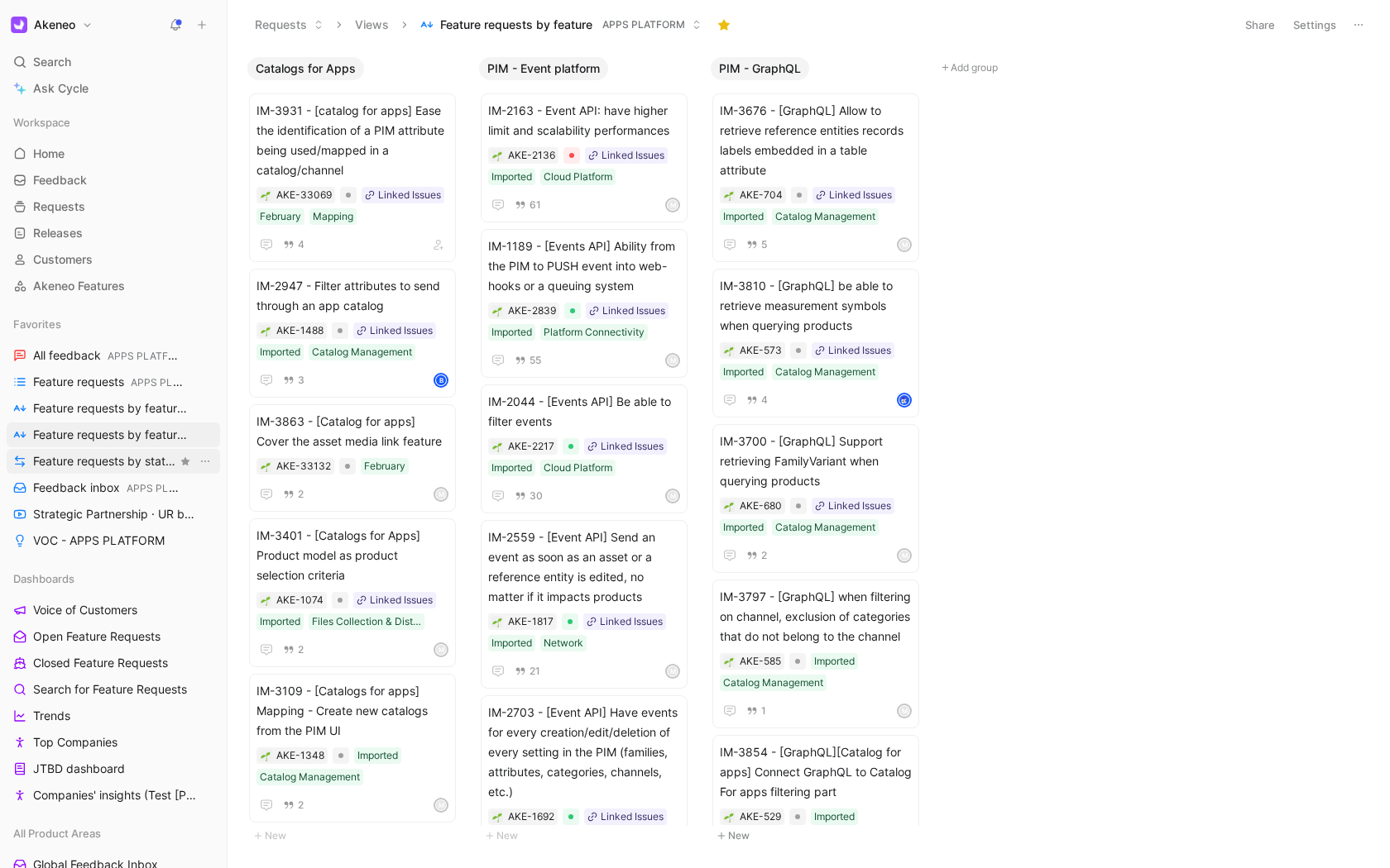
click at [113, 462] on span "Feature requests by status APPS PLATFORM" at bounding box center [105, 461] width 144 height 17
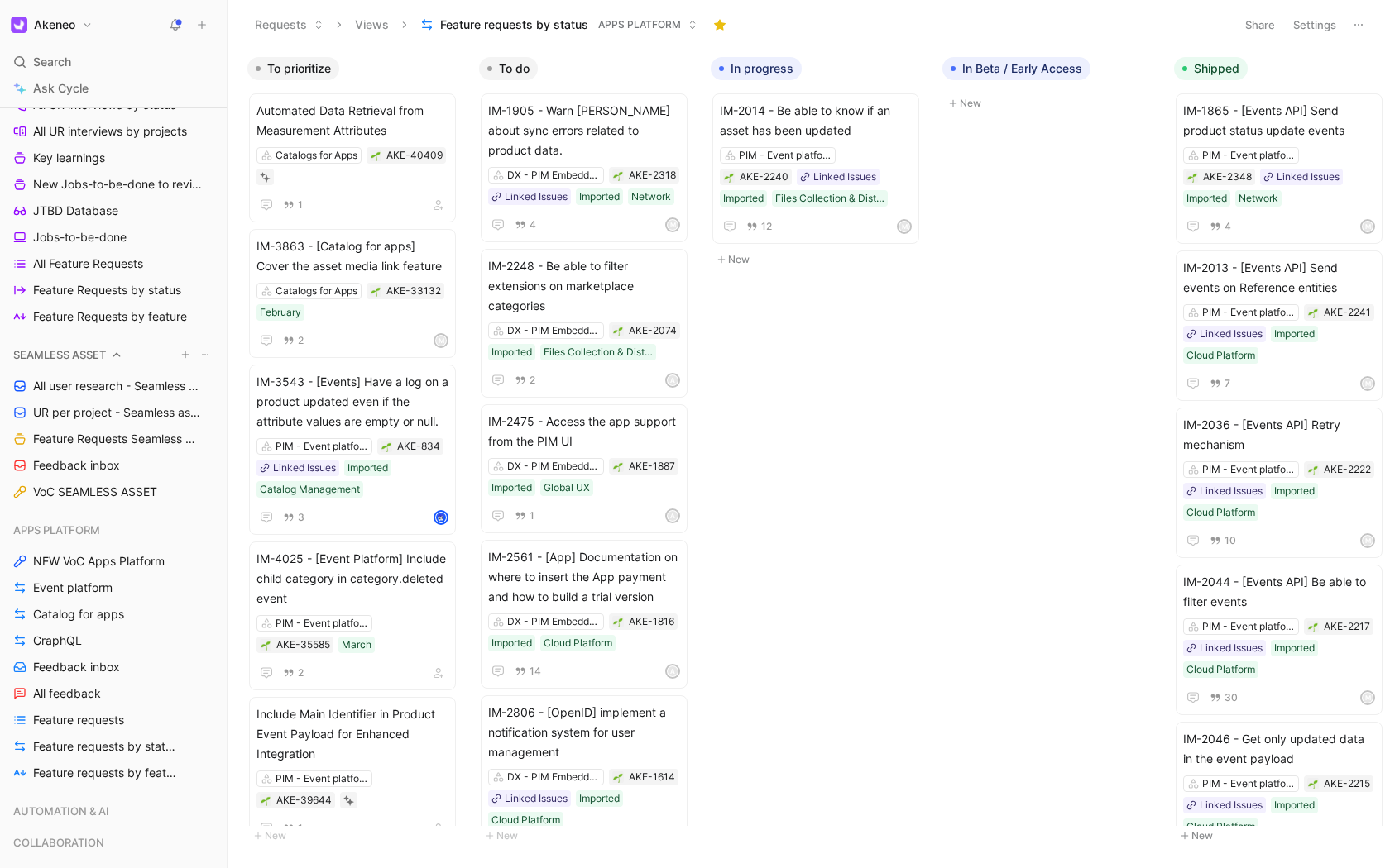
click at [112, 357] on div "SEAMLESS ASSET" at bounding box center [113, 355] width 213 height 25
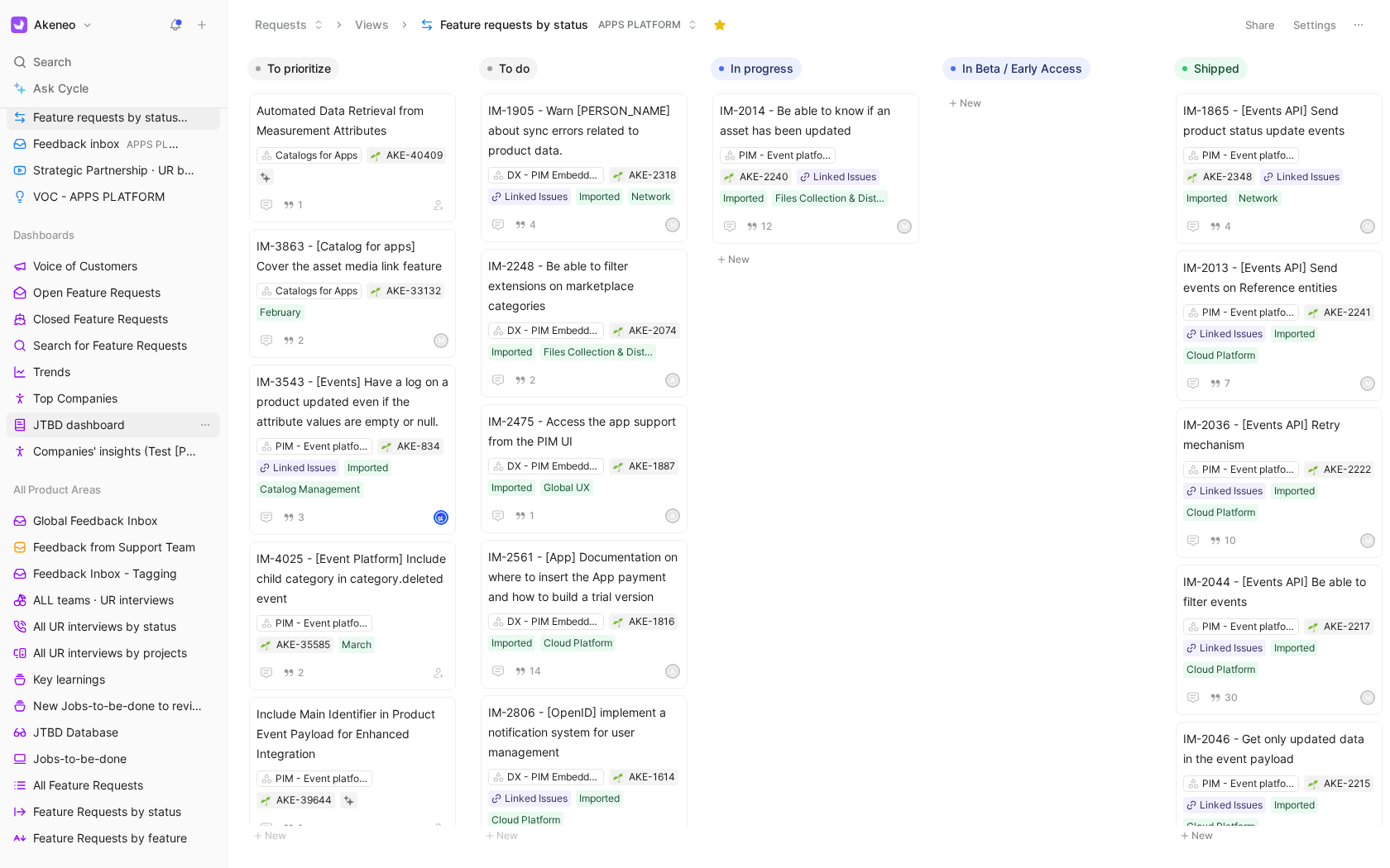
scroll to position [336, 0]
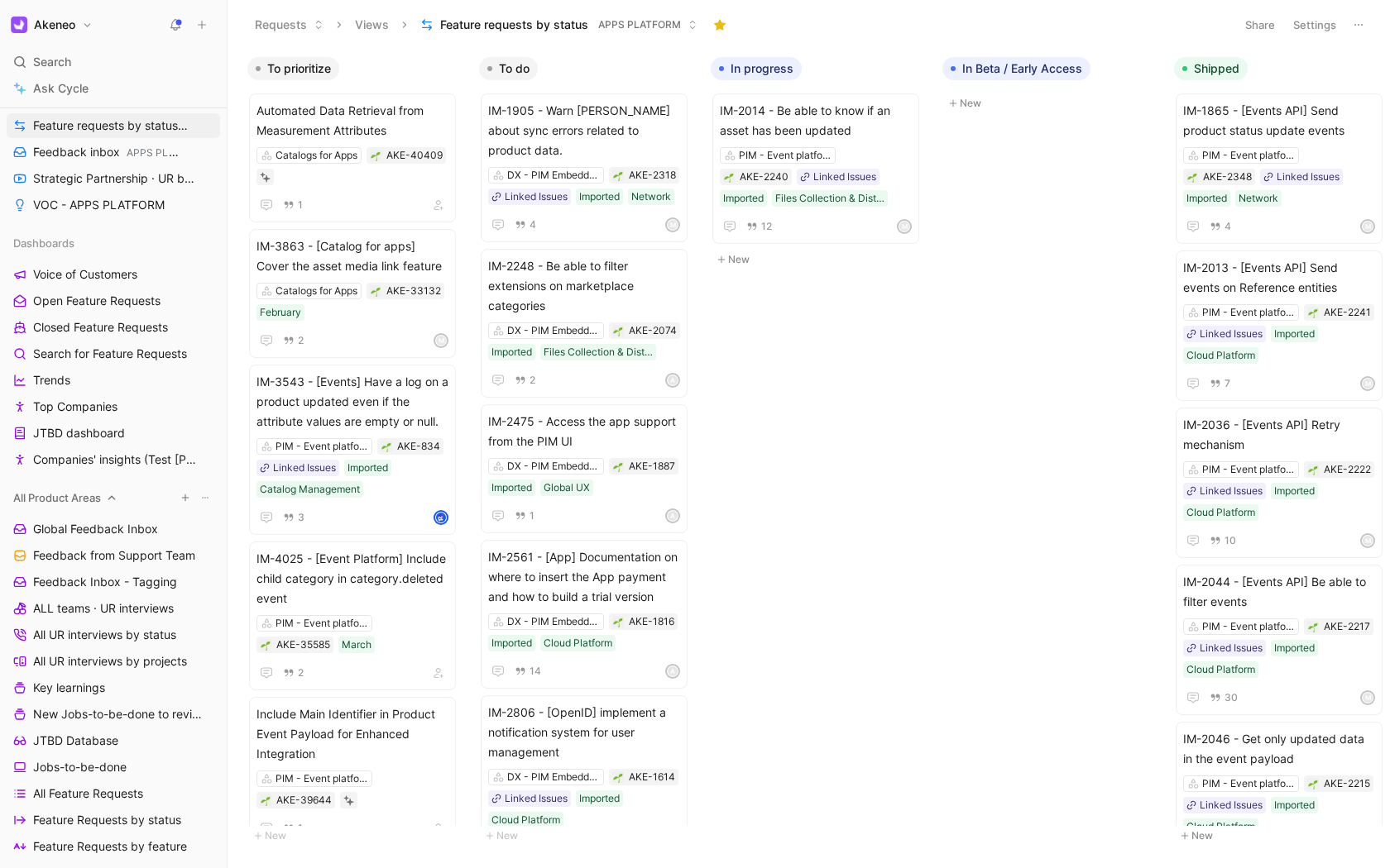
click at [88, 496] on span "All Product Areas" at bounding box center [57, 497] width 88 height 16
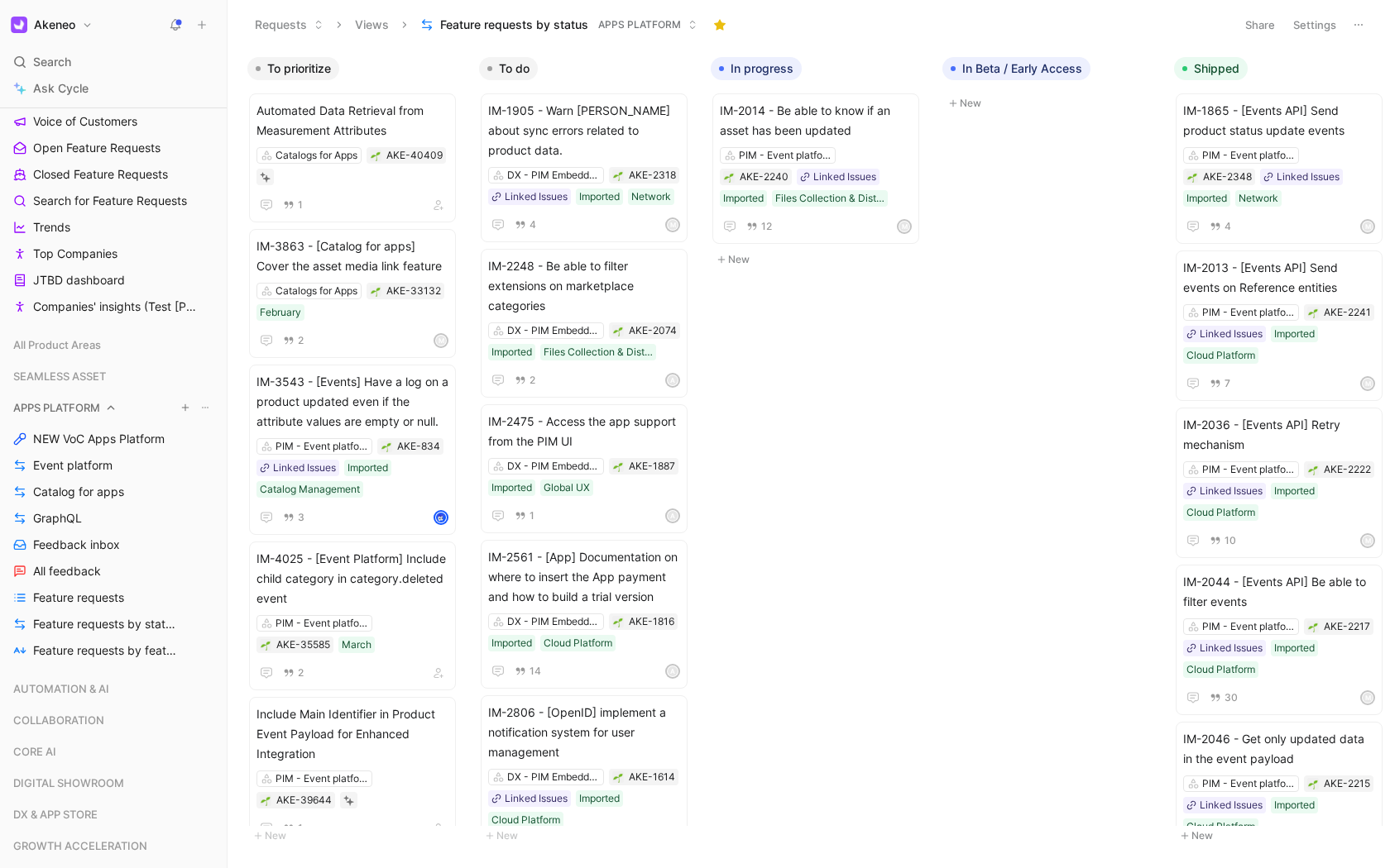
scroll to position [498, 0]
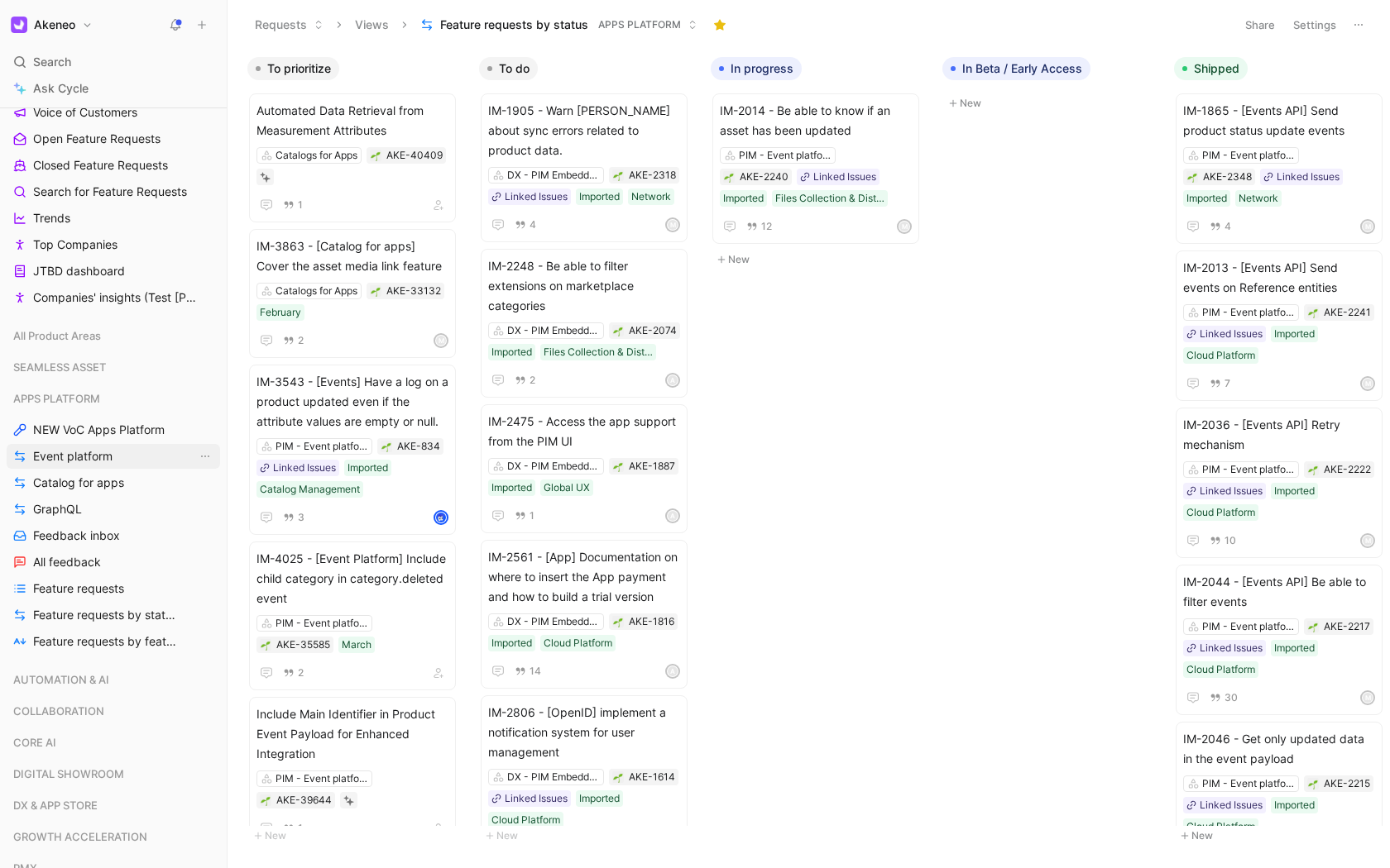
click at [117, 457] on link "Event platform" at bounding box center [113, 457] width 213 height 25
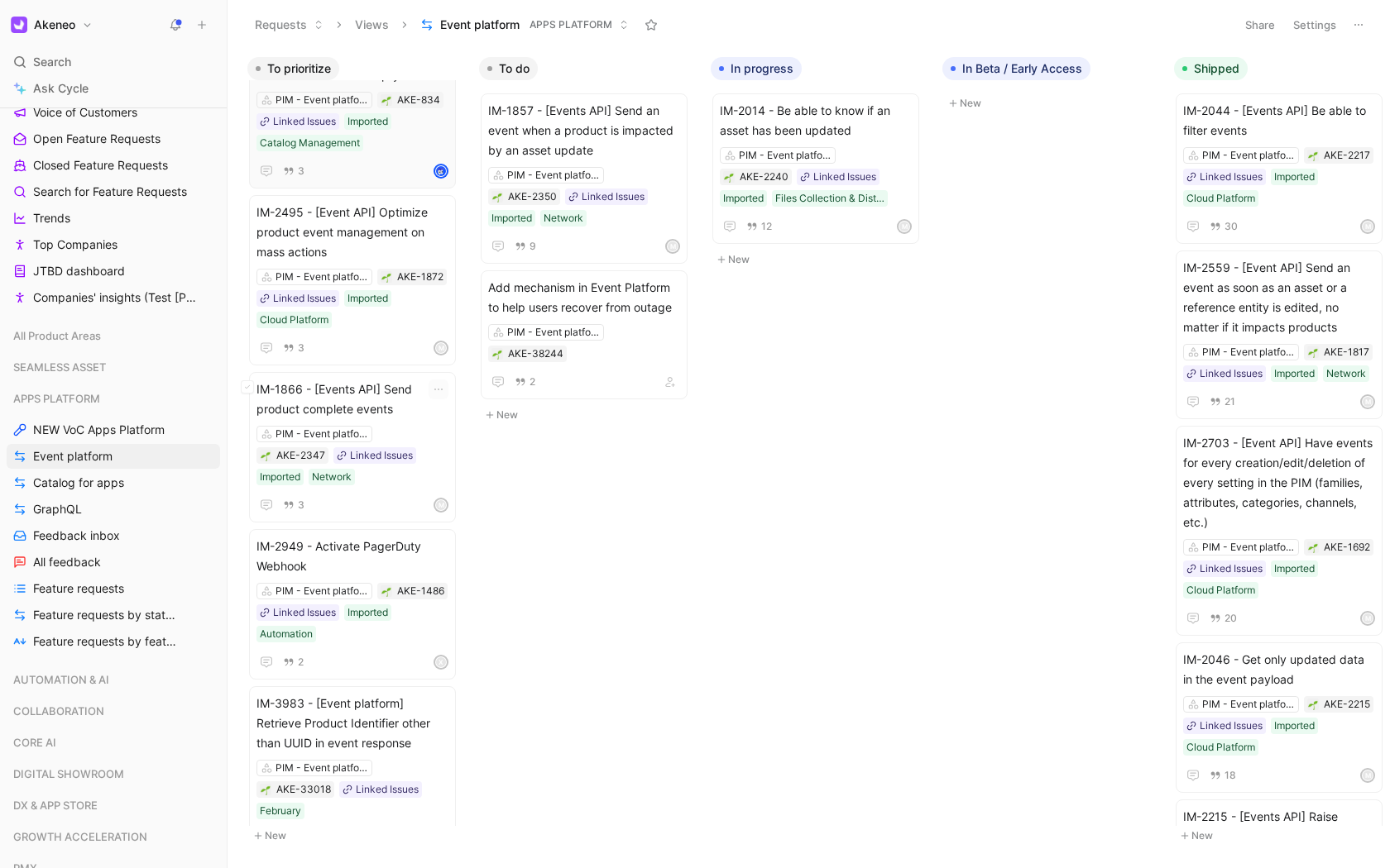
scroll to position [372, 0]
click at [384, 238] on span "IM-2495 - [Event API] Optimize product event management on mass actions" at bounding box center [352, 228] width 192 height 59
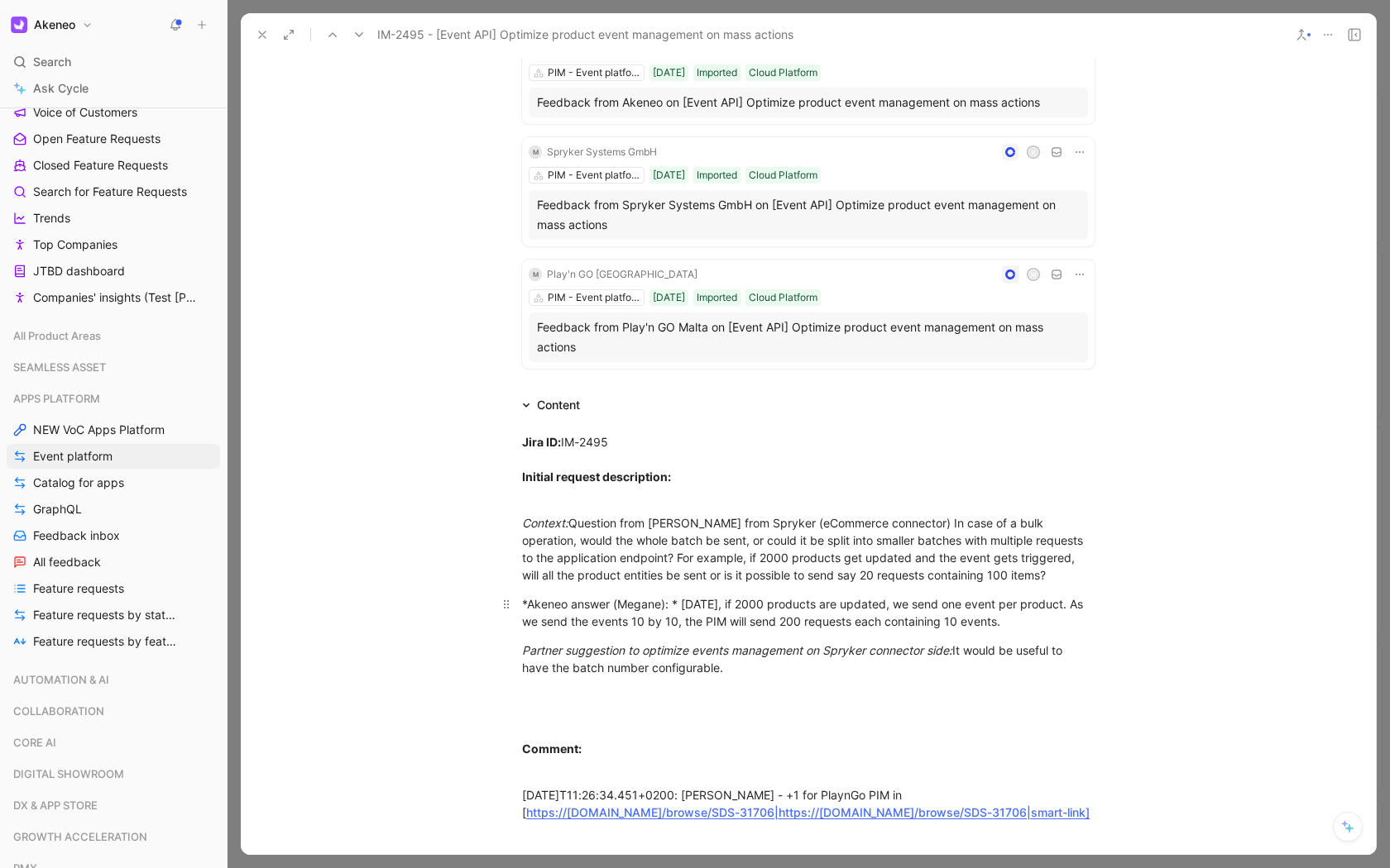
scroll to position [228, 0]
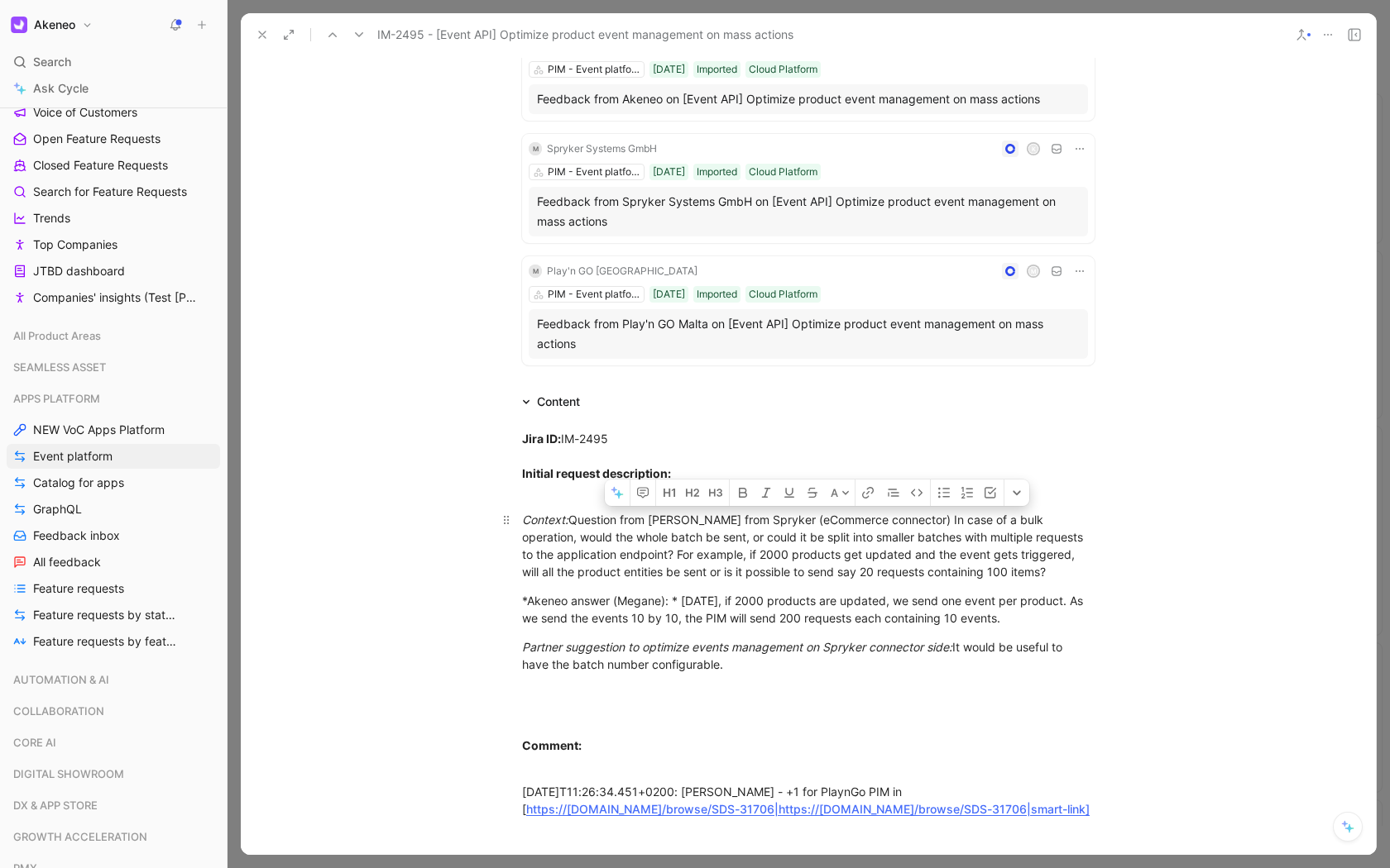
drag, startPoint x: 750, startPoint y: 535, endPoint x: 880, endPoint y: 533, distance: 130.0
click at [880, 533] on div "Context: Question from Oleksandr Peresypkin from Spryker (eCommerce connector) …" at bounding box center [807, 546] width 573 height 70
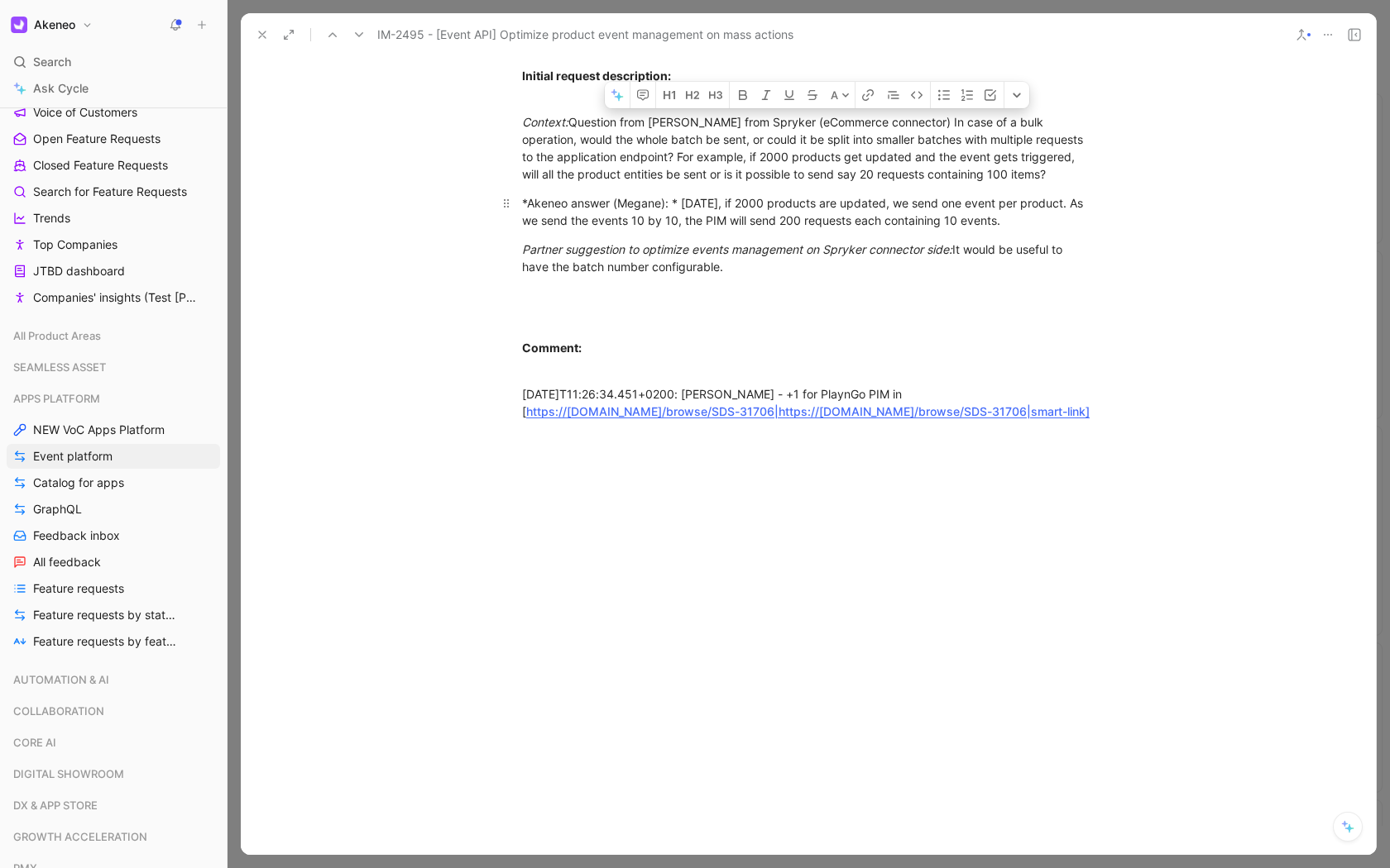
scroll to position [0, 0]
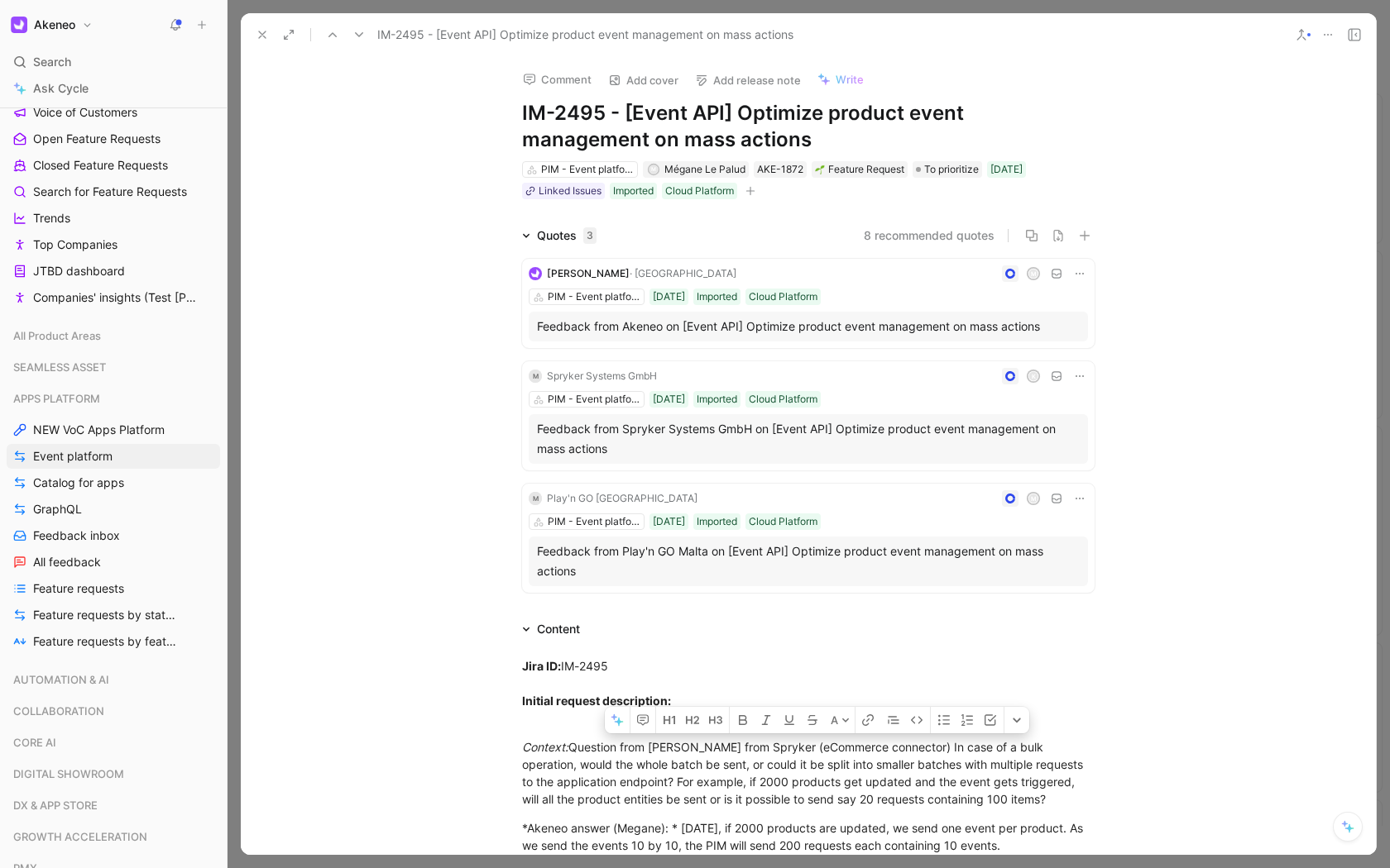
click at [701, 148] on h1 "IM-2495 - [Event API] Optimize product event management on mass actions" at bounding box center [807, 126] width 573 height 53
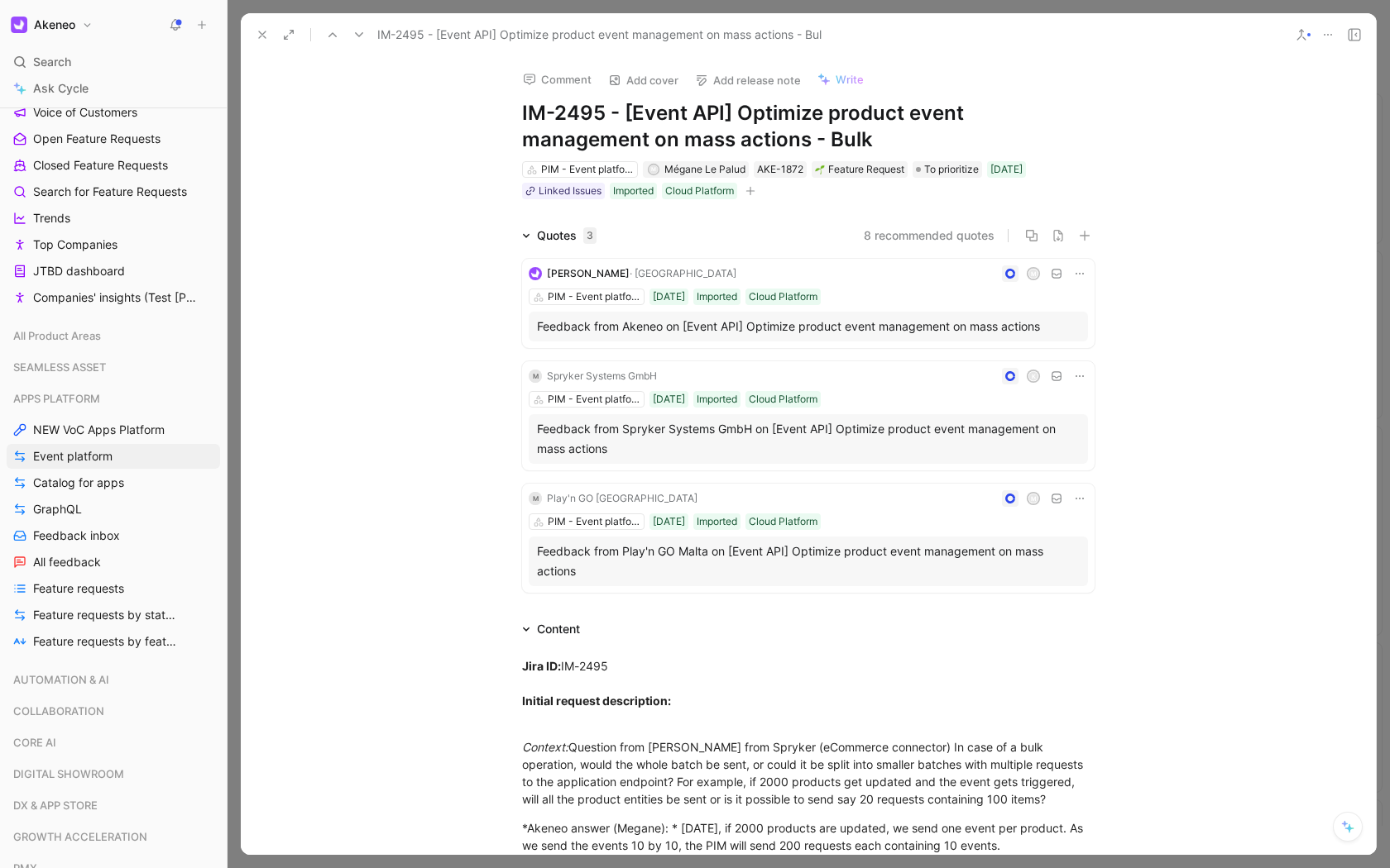
click at [260, 28] on icon at bounding box center [262, 34] width 13 height 13
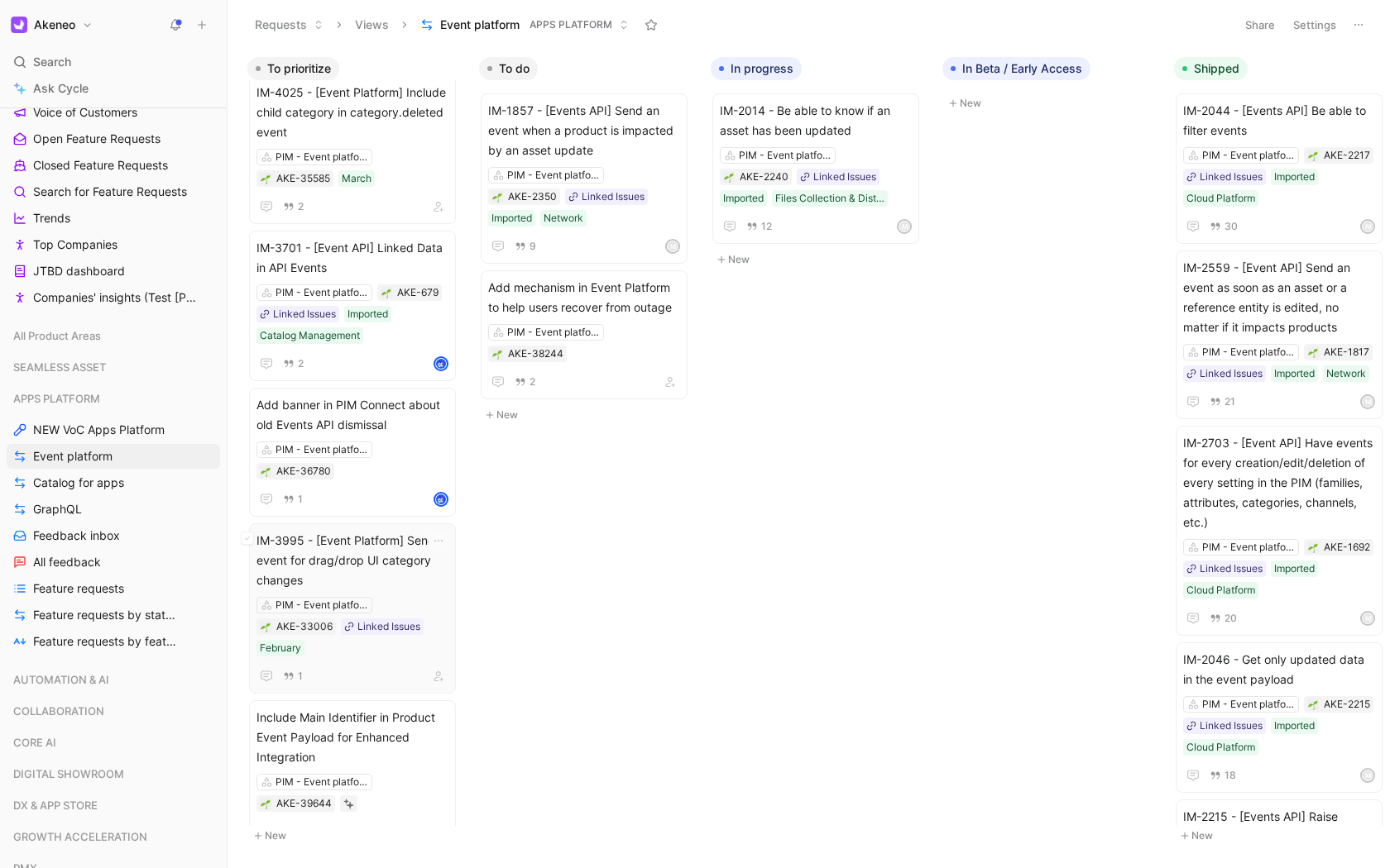
scroll to position [1644, 0]
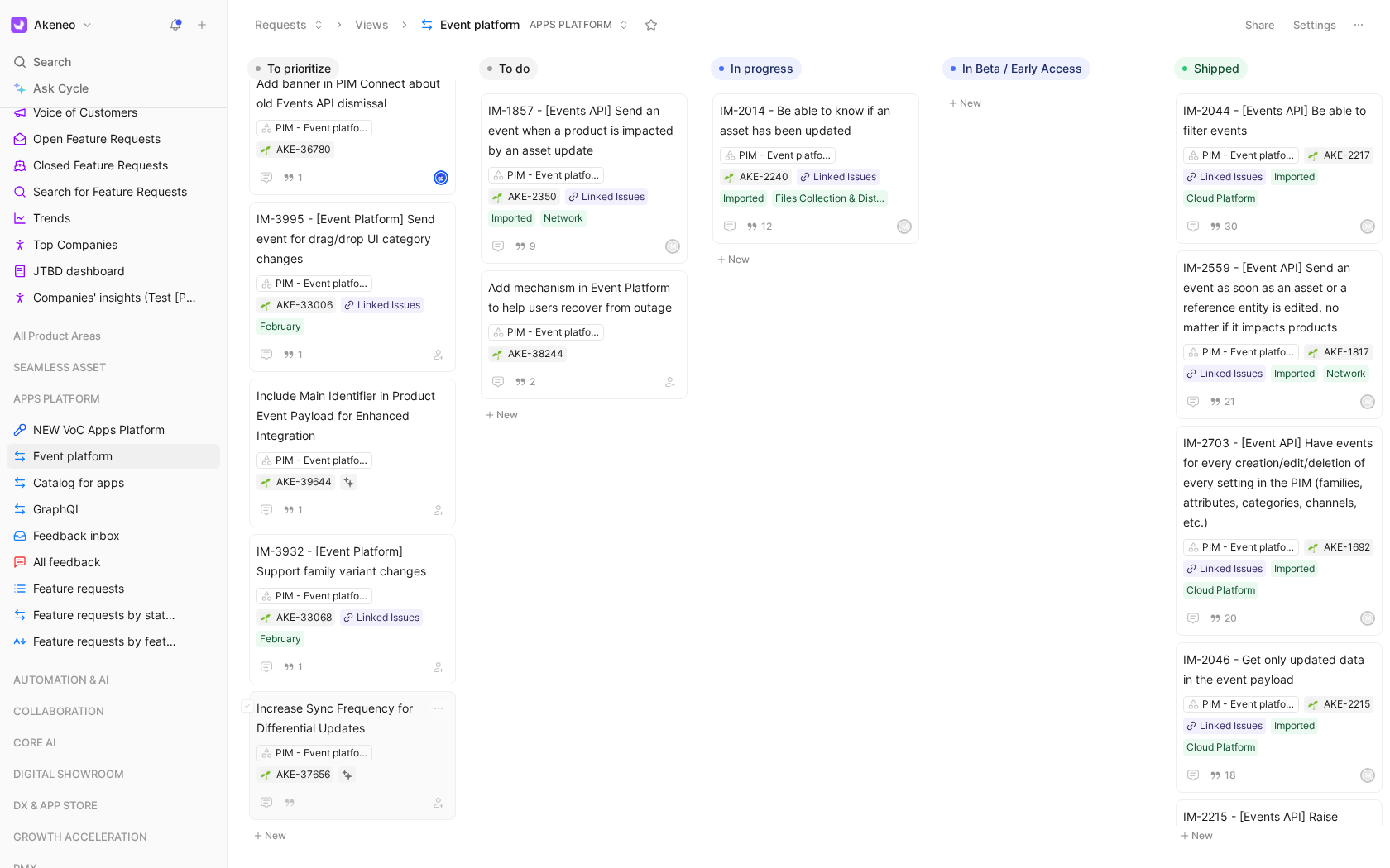
click at [402, 703] on span "Increase Sync Frequency for Differential Updates" at bounding box center [352, 718] width 192 height 39
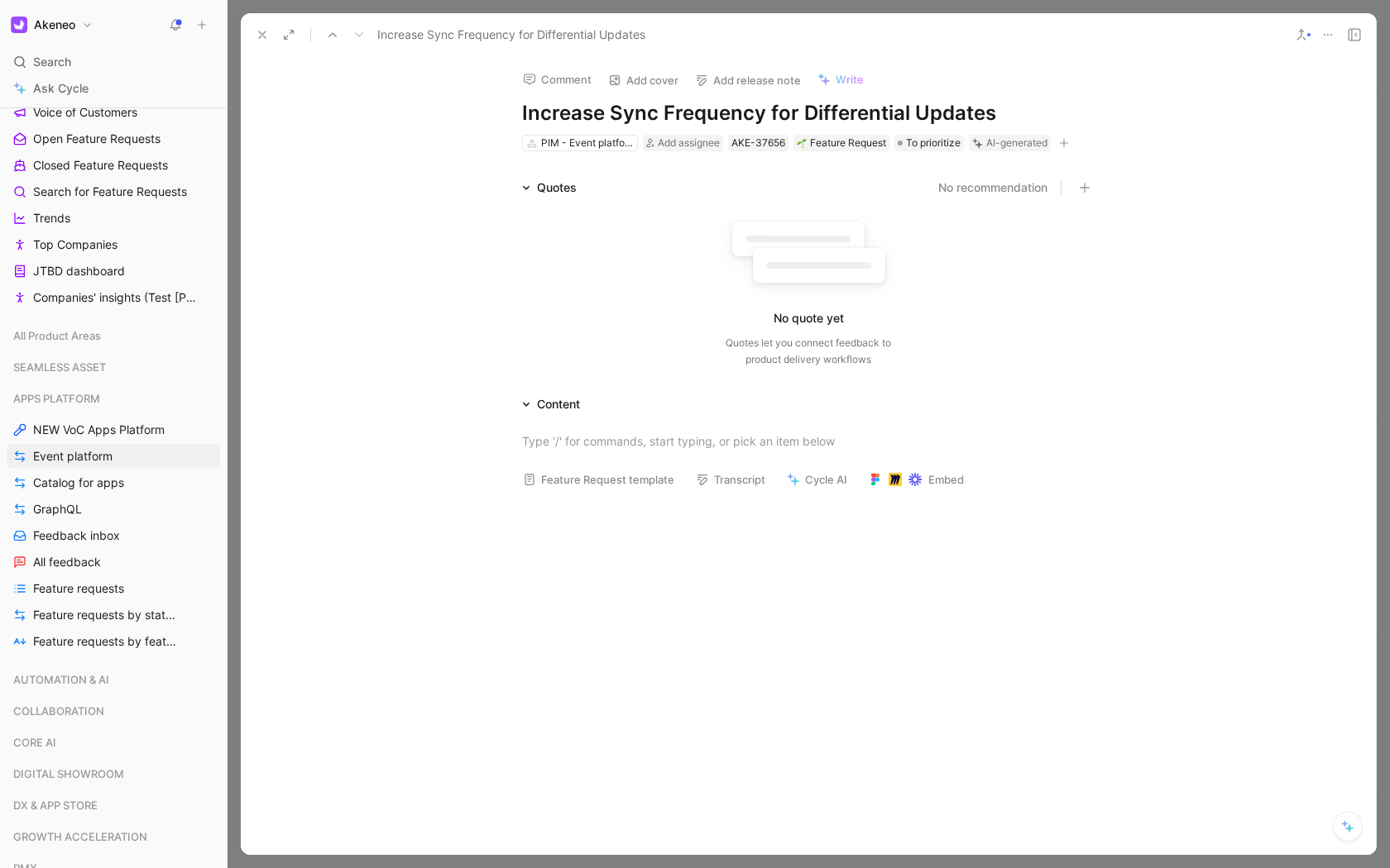
click at [263, 40] on icon at bounding box center [262, 34] width 13 height 13
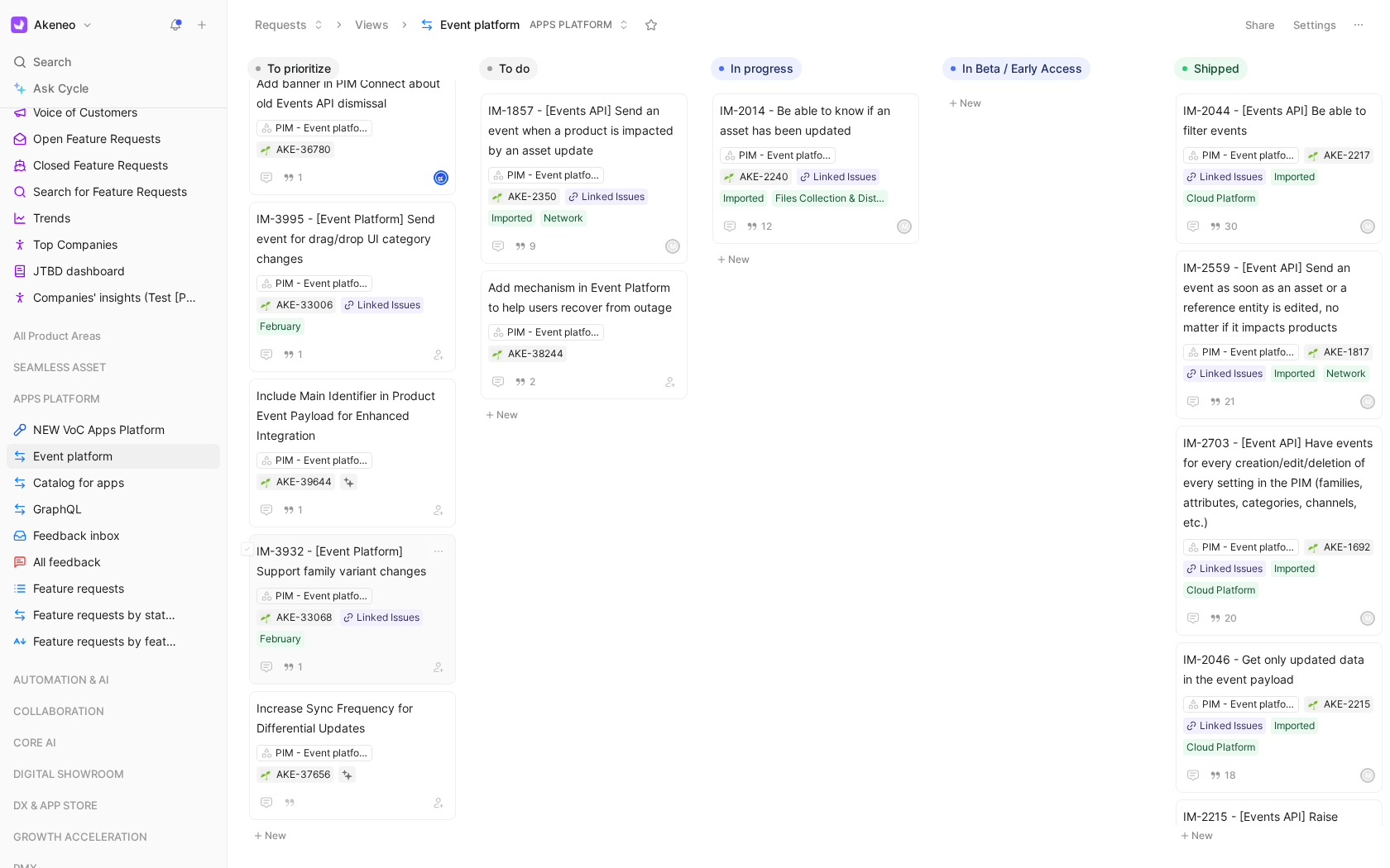
click at [360, 556] on span "IM-3932 - [Event Platform] Support family variant changes" at bounding box center [352, 562] width 192 height 39
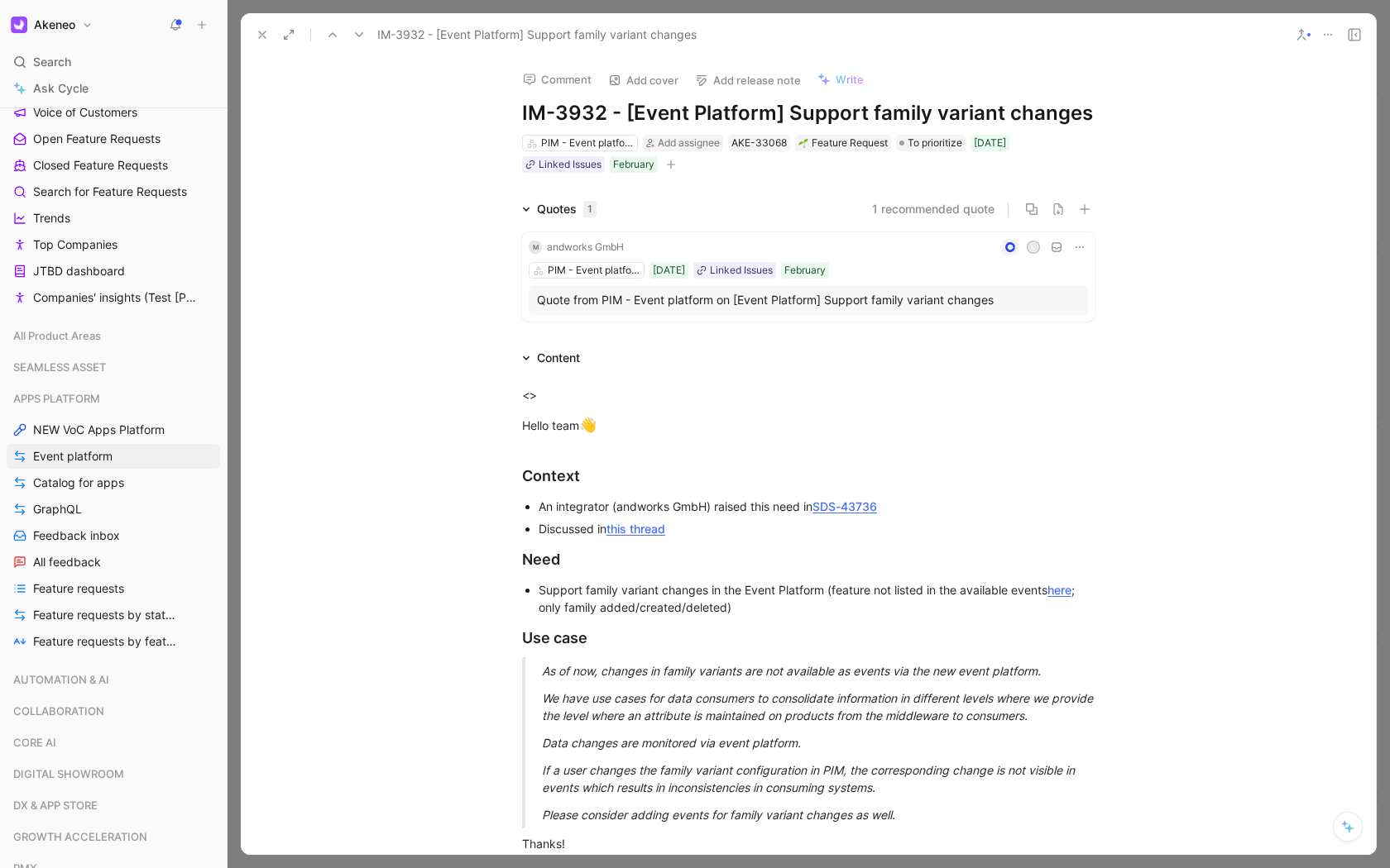
click at [263, 29] on icon at bounding box center [262, 34] width 13 height 13
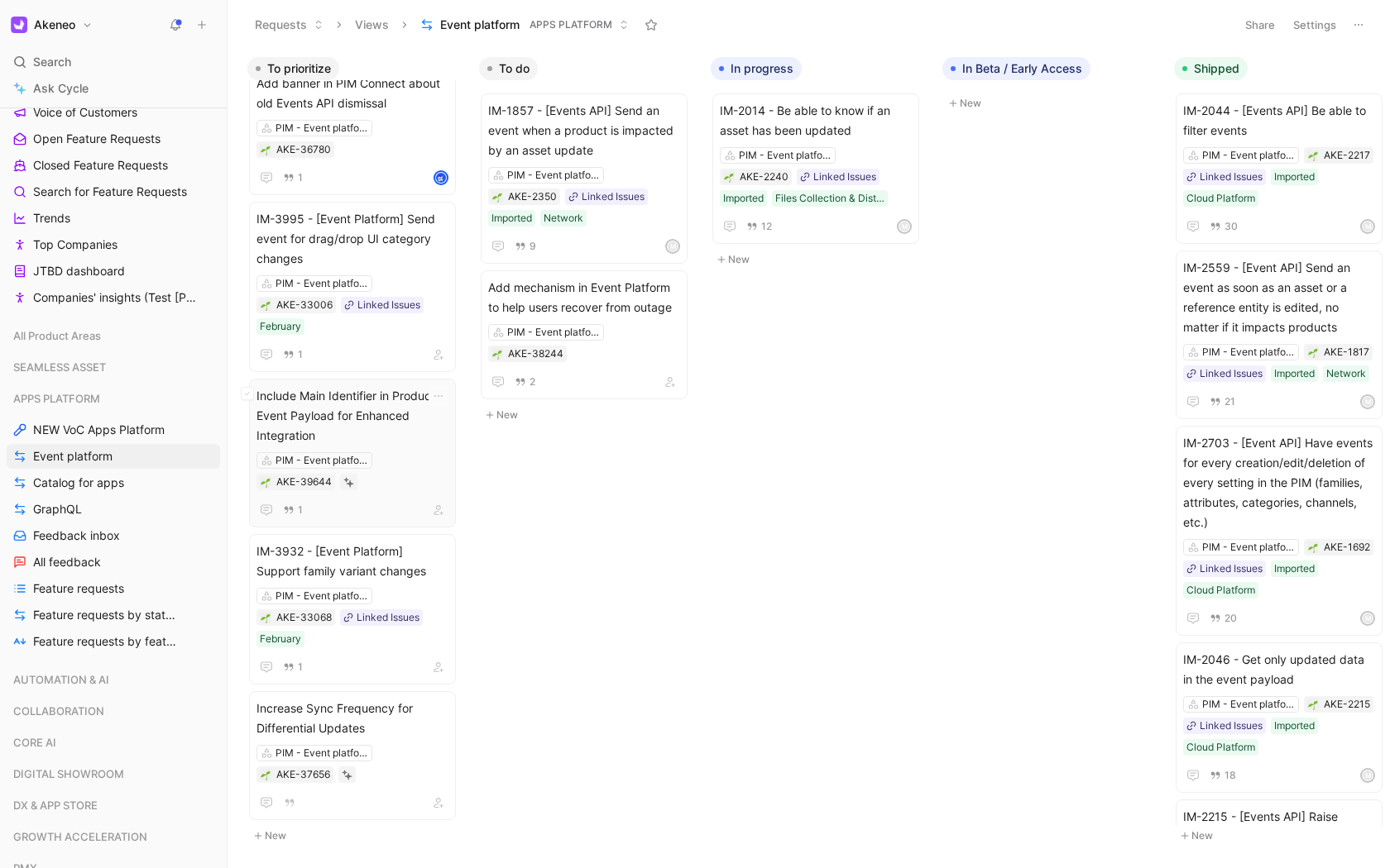
click at [363, 409] on span "Include Main Identifier in Product Event Payload for Enhanced Integration" at bounding box center [352, 416] width 192 height 59
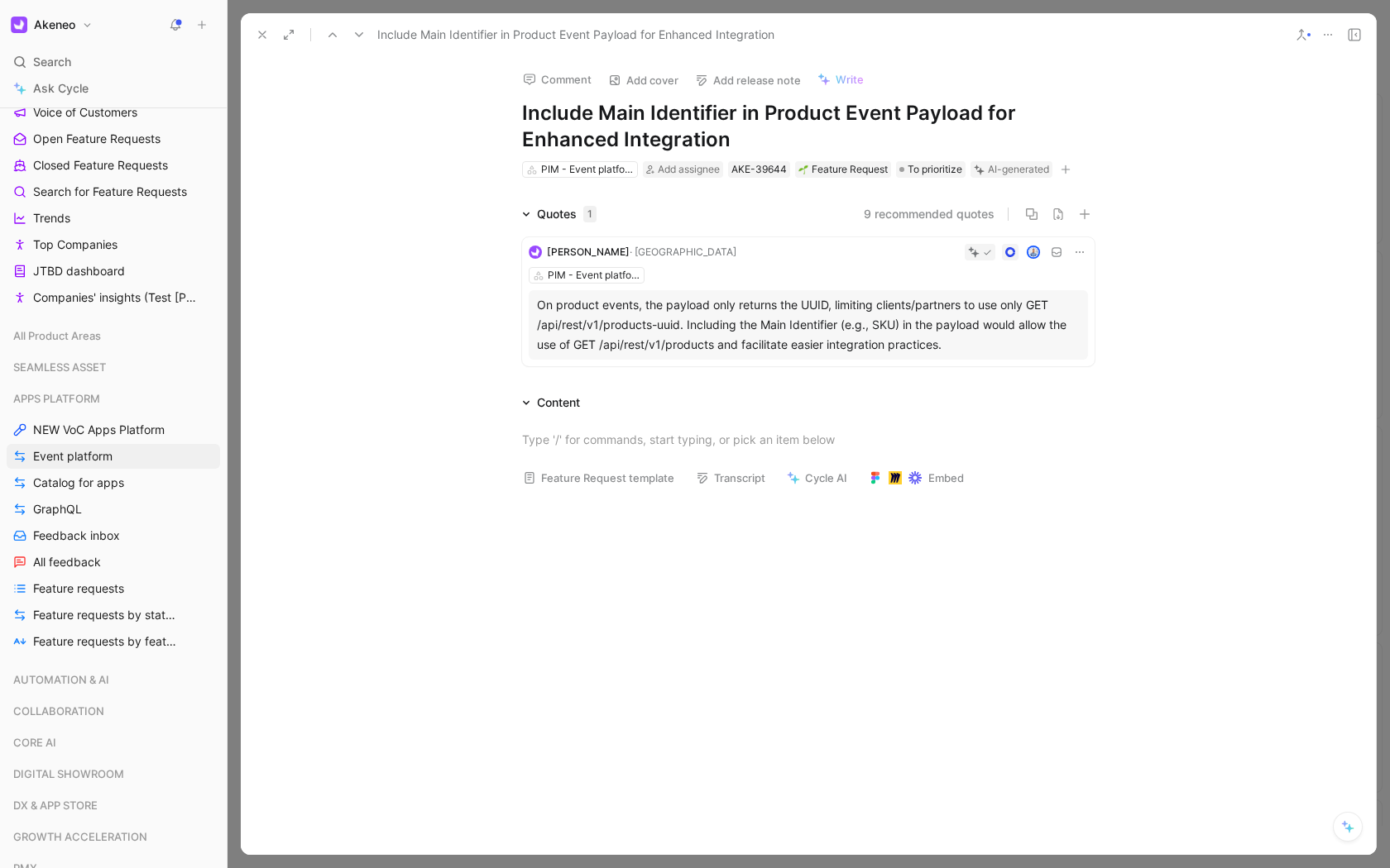
click at [262, 34] on use at bounding box center [262, 34] width 6 height 6
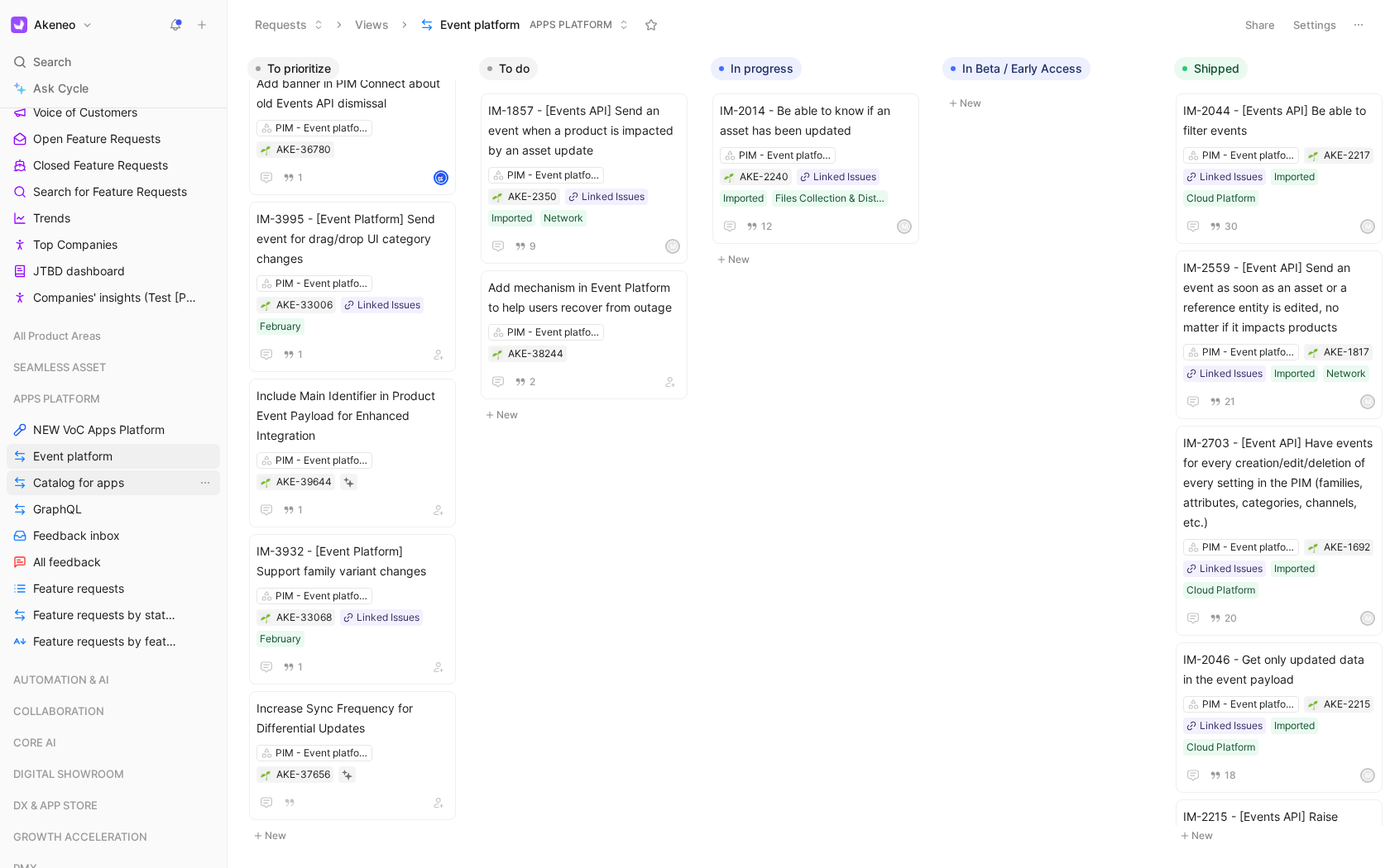
click at [87, 482] on span "Catalog for apps" at bounding box center [79, 483] width 91 height 16
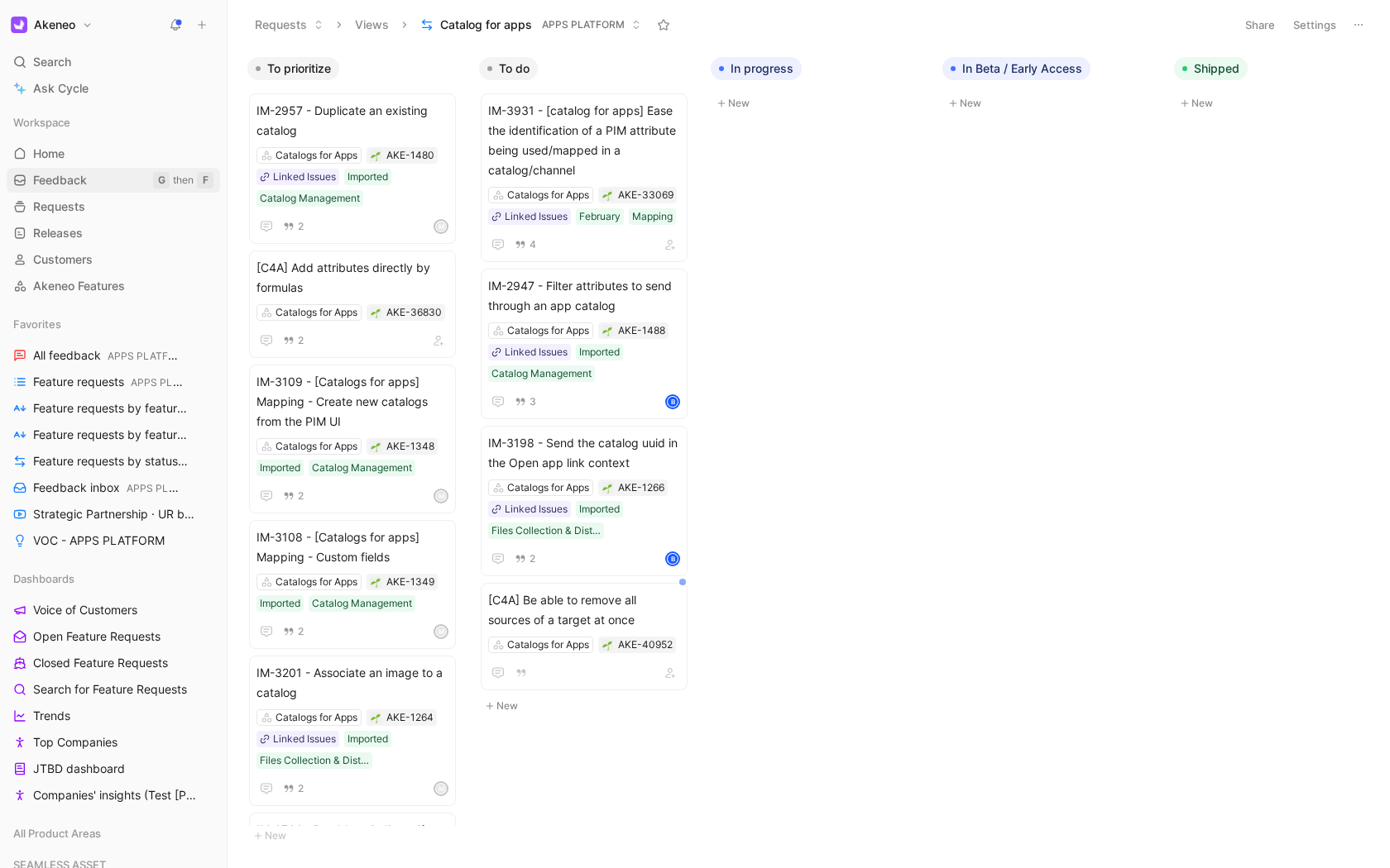
click at [110, 176] on link "Feedback G then F" at bounding box center [113, 180] width 213 height 25
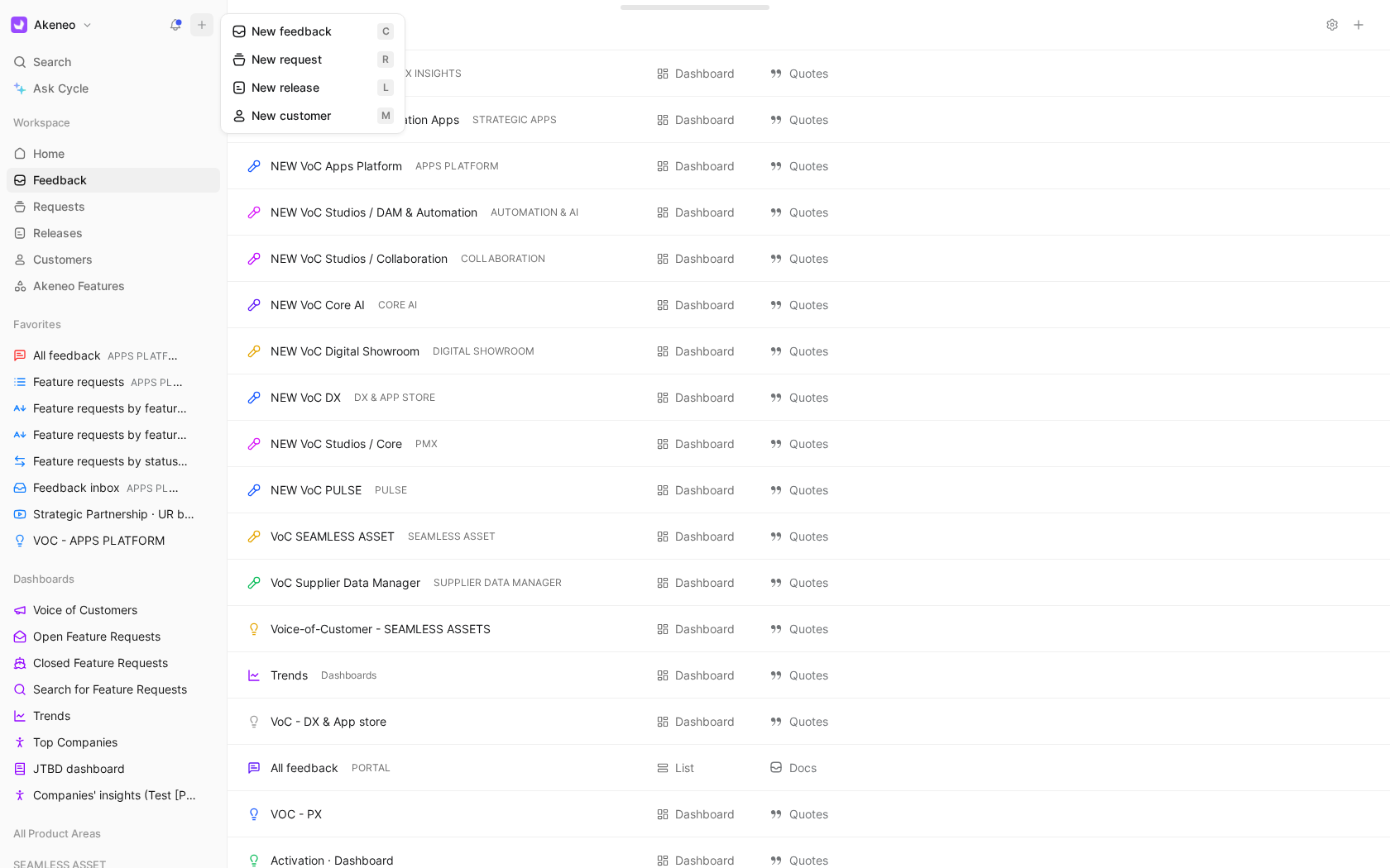
click at [203, 24] on icon at bounding box center [202, 24] width 12 height 12
click at [269, 35] on button "New feedback c" at bounding box center [313, 30] width 177 height 28
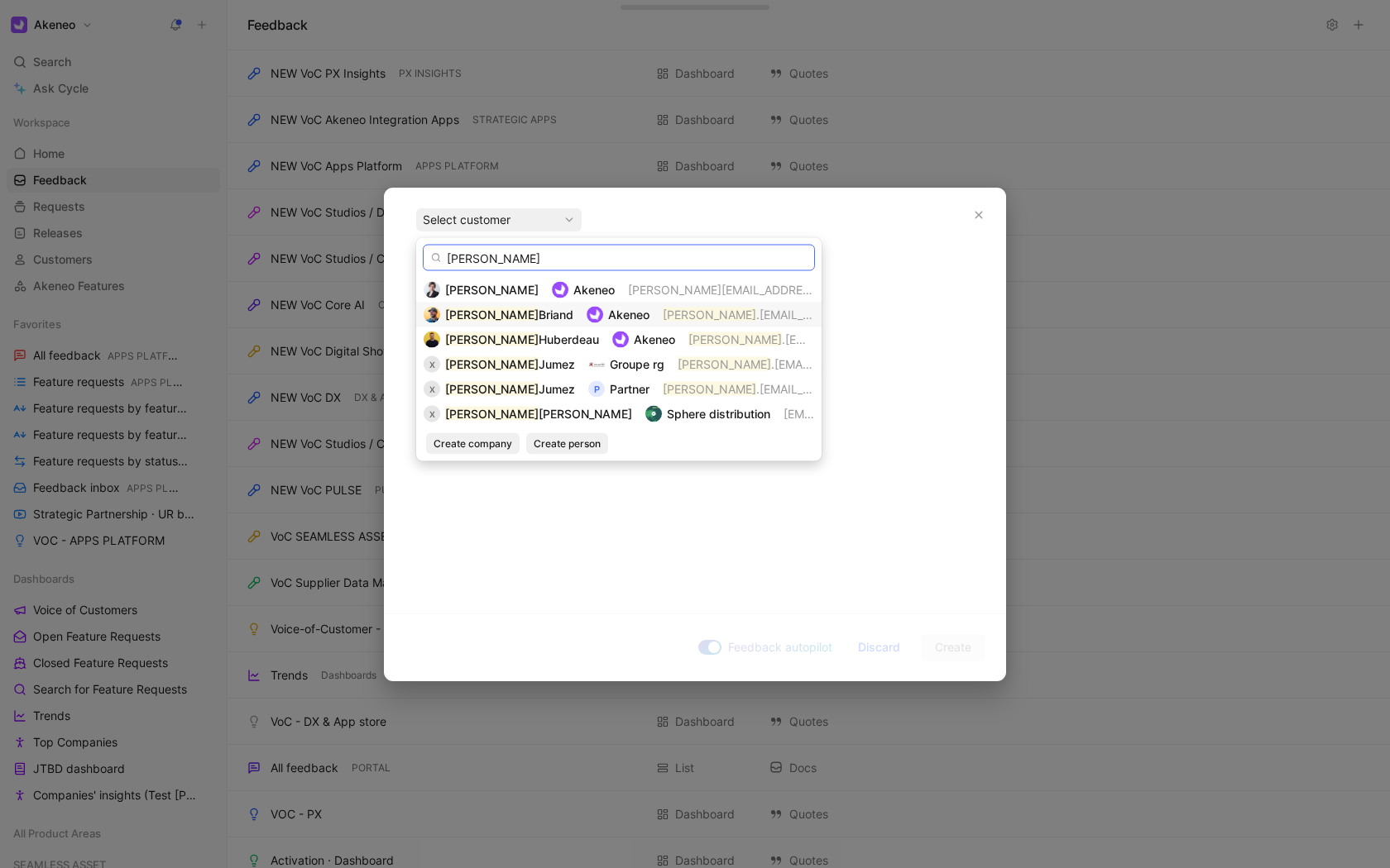
type input "xavier"
click at [662, 315] on mark "xavier" at bounding box center [709, 314] width 93 height 14
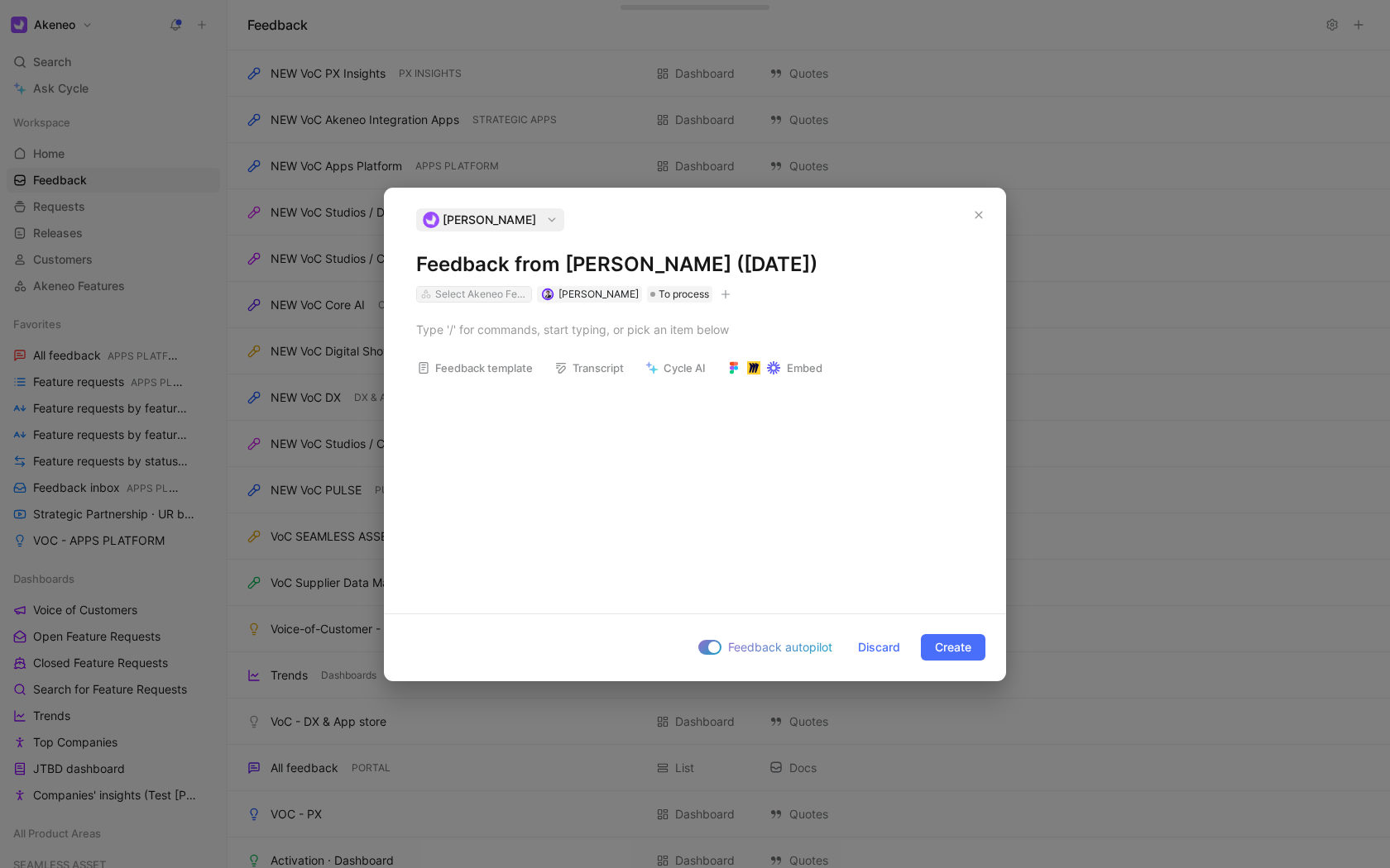
click at [518, 299] on div "Select Akeneo Features" at bounding box center [480, 294] width 92 height 16
type input "catalog"
click at [507, 348] on span "Catalog s for Apps" at bounding box center [492, 357] width 98 height 20
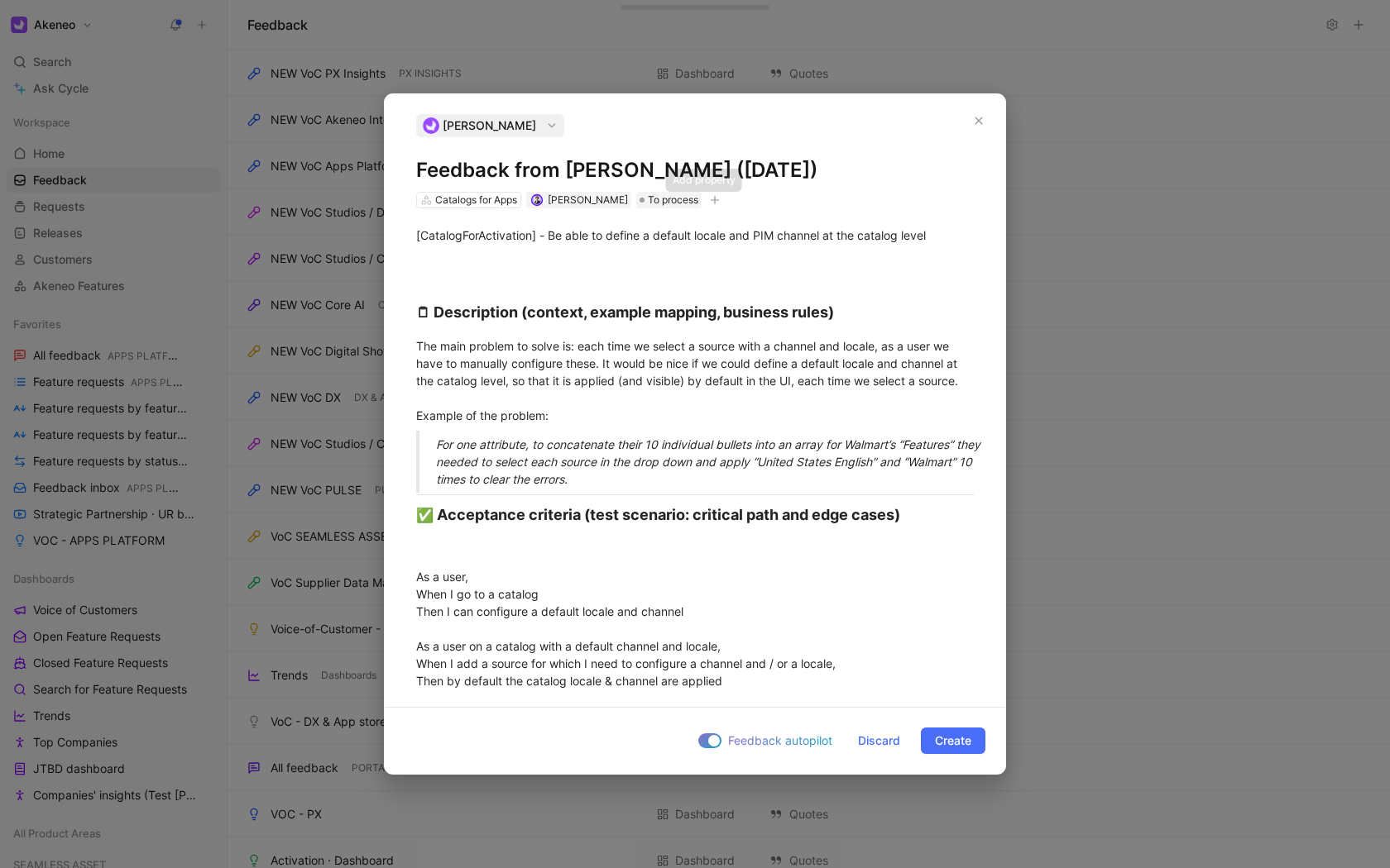
click at [710, 201] on icon "button" at bounding box center [714, 200] width 10 height 10
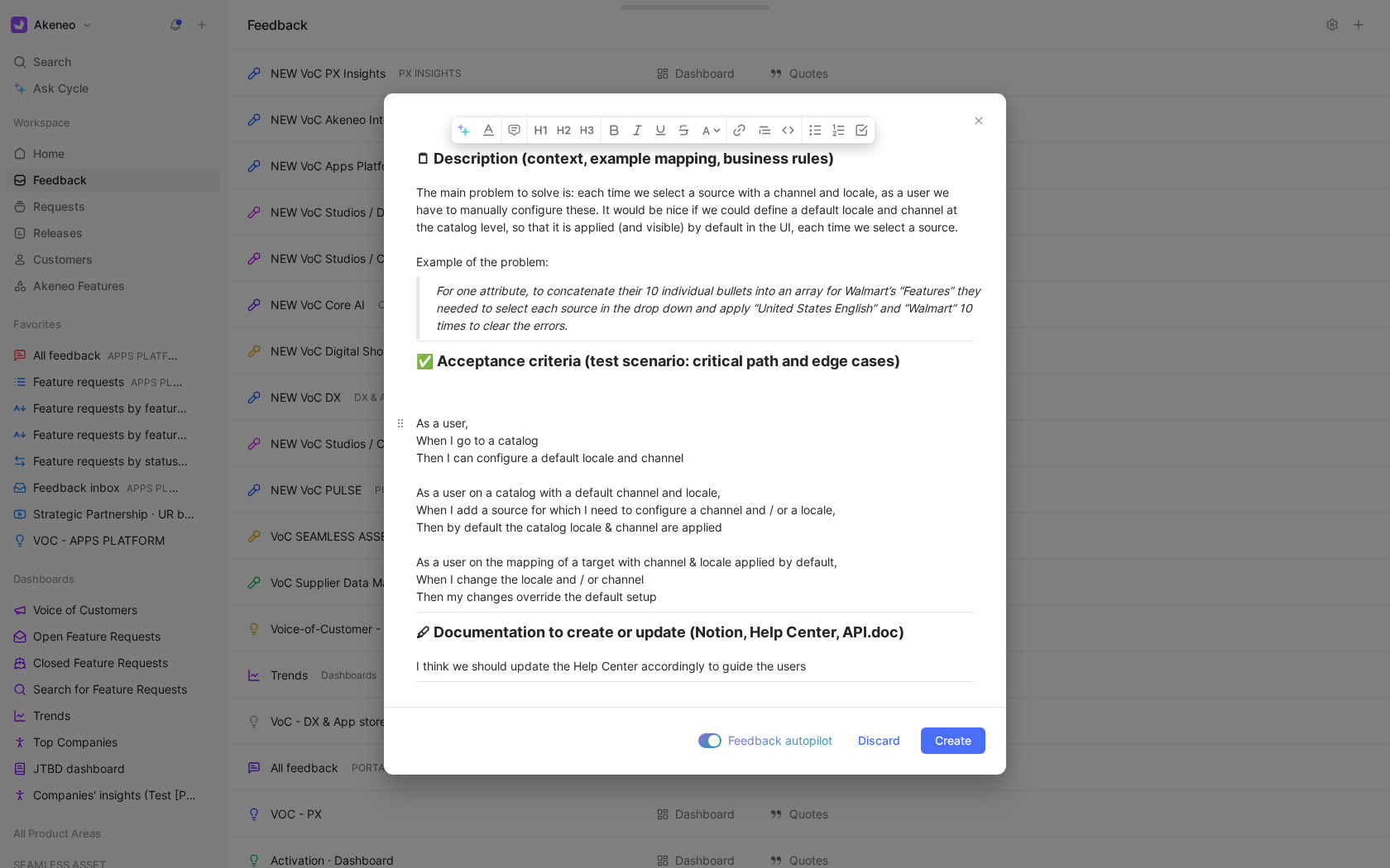
drag, startPoint x: 413, startPoint y: 289, endPoint x: 447, endPoint y: 649, distance: 361.6
click at [447, 649] on div "[CatalogForActivation] - Be able to define a default locale and PIM channel at …" at bounding box center [695, 374] width 620 height 640
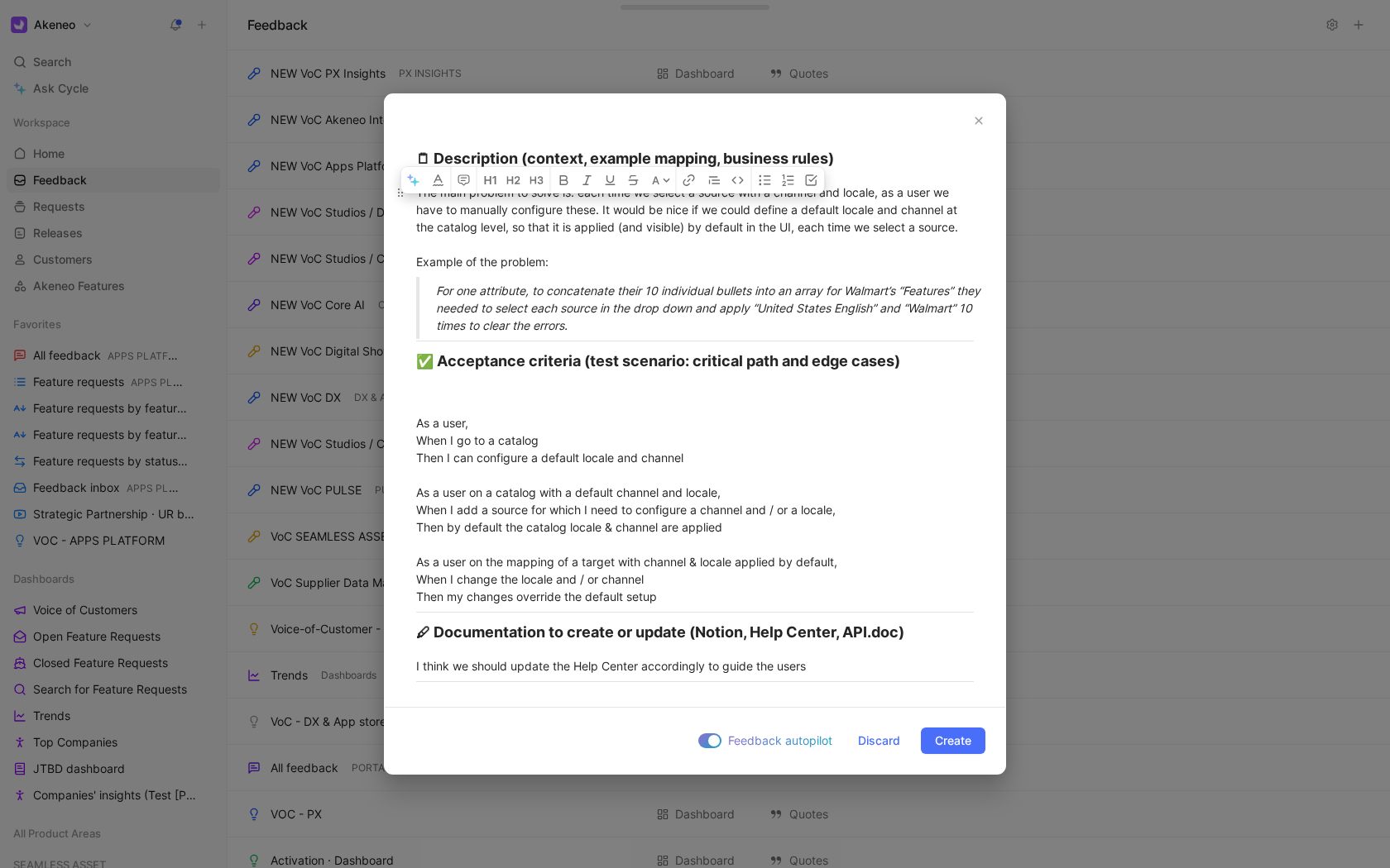
scroll to position [0, 0]
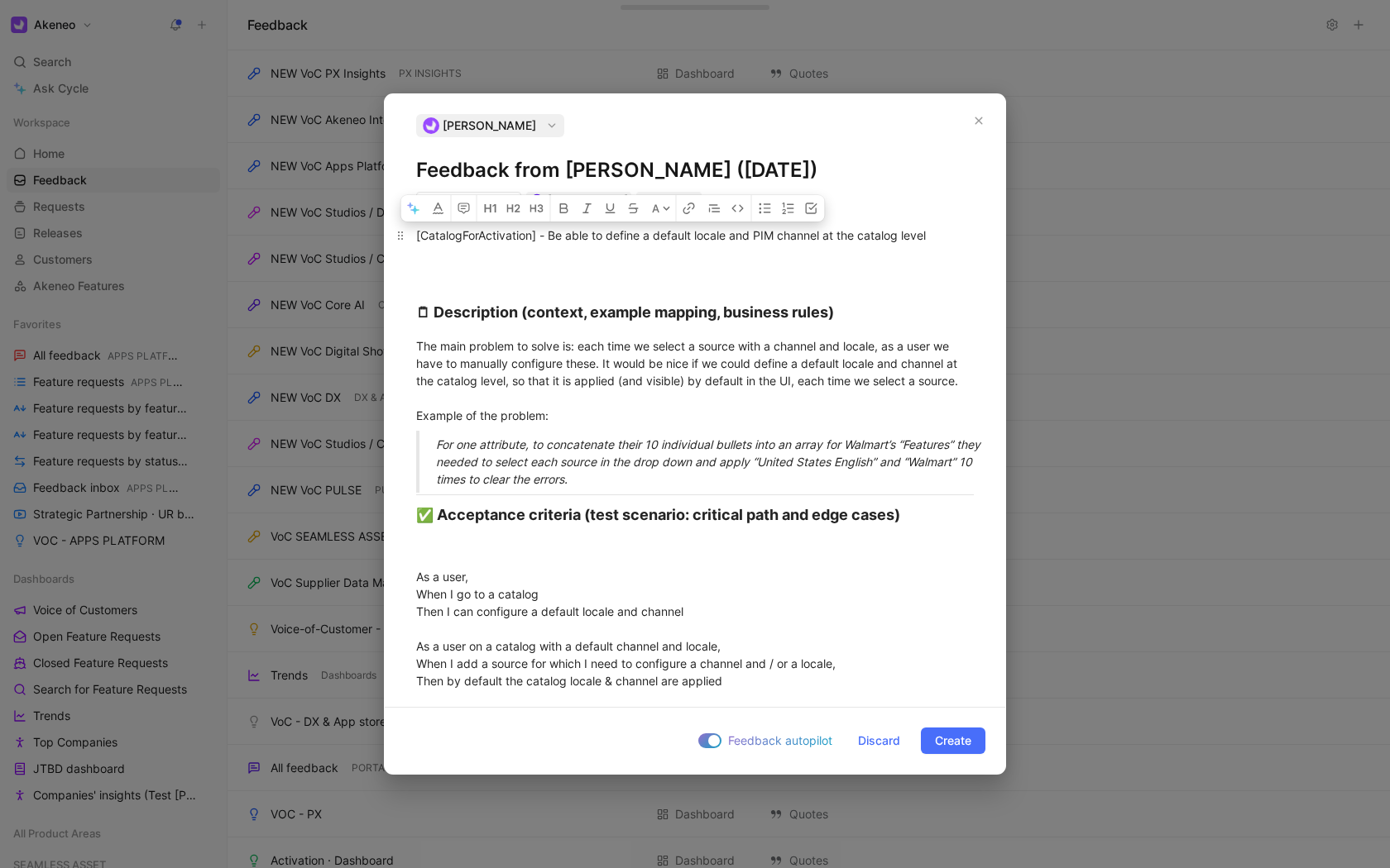
drag, startPoint x: 815, startPoint y: 673, endPoint x: 397, endPoint y: 221, distance: 615.7
click at [397, 221] on div "[CatalogForActivation] - Be able to define a default locale and PIM channel at …" at bounding box center [695, 529] width 620 height 640
copy div "[CatalogForActivation] - Be able to define a default locale and PIM channel at …"
click at [961, 747] on span "Create" at bounding box center [953, 741] width 37 height 20
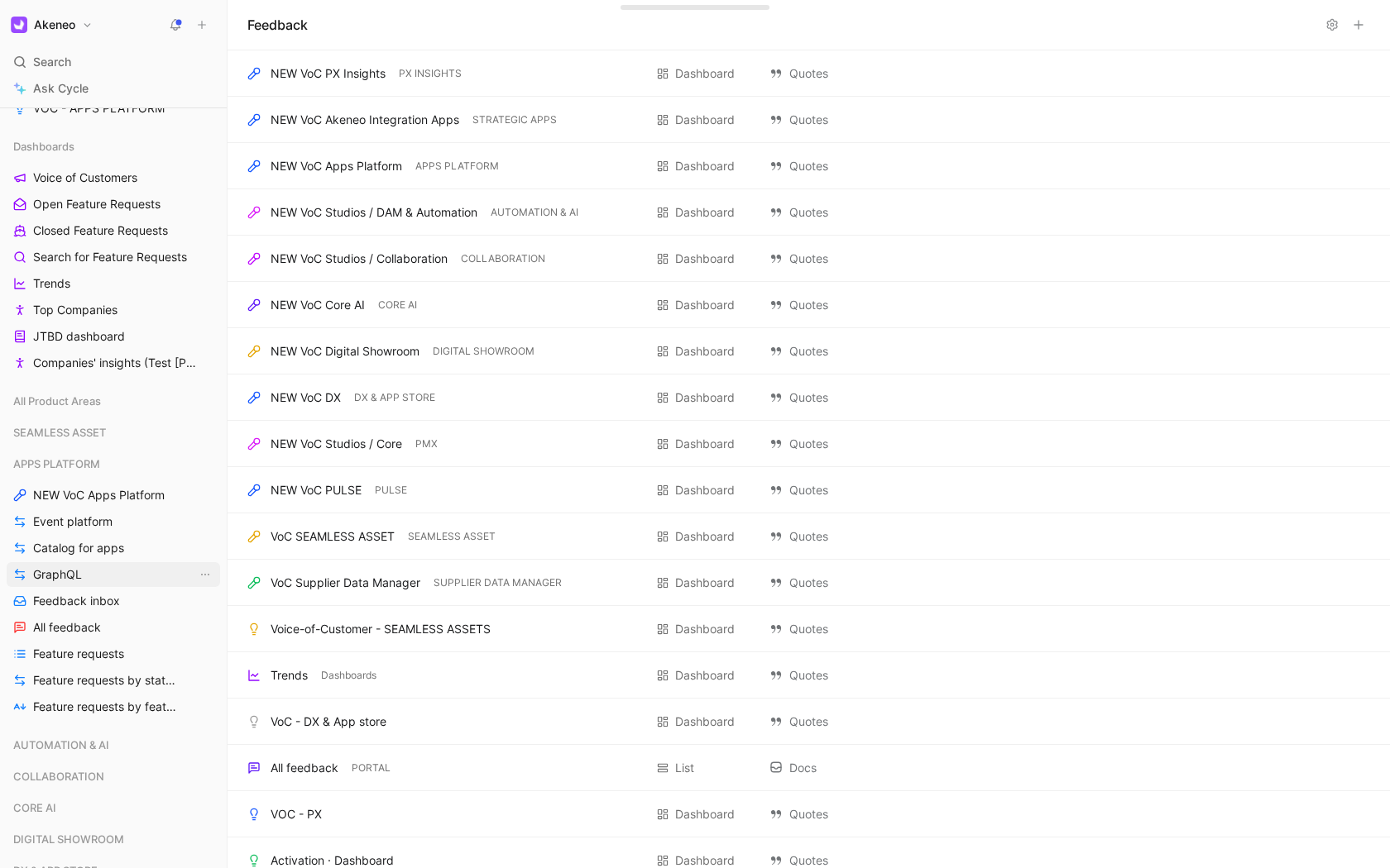
scroll to position [434, 0]
click at [81, 547] on span "Catalog for apps" at bounding box center [79, 547] width 91 height 16
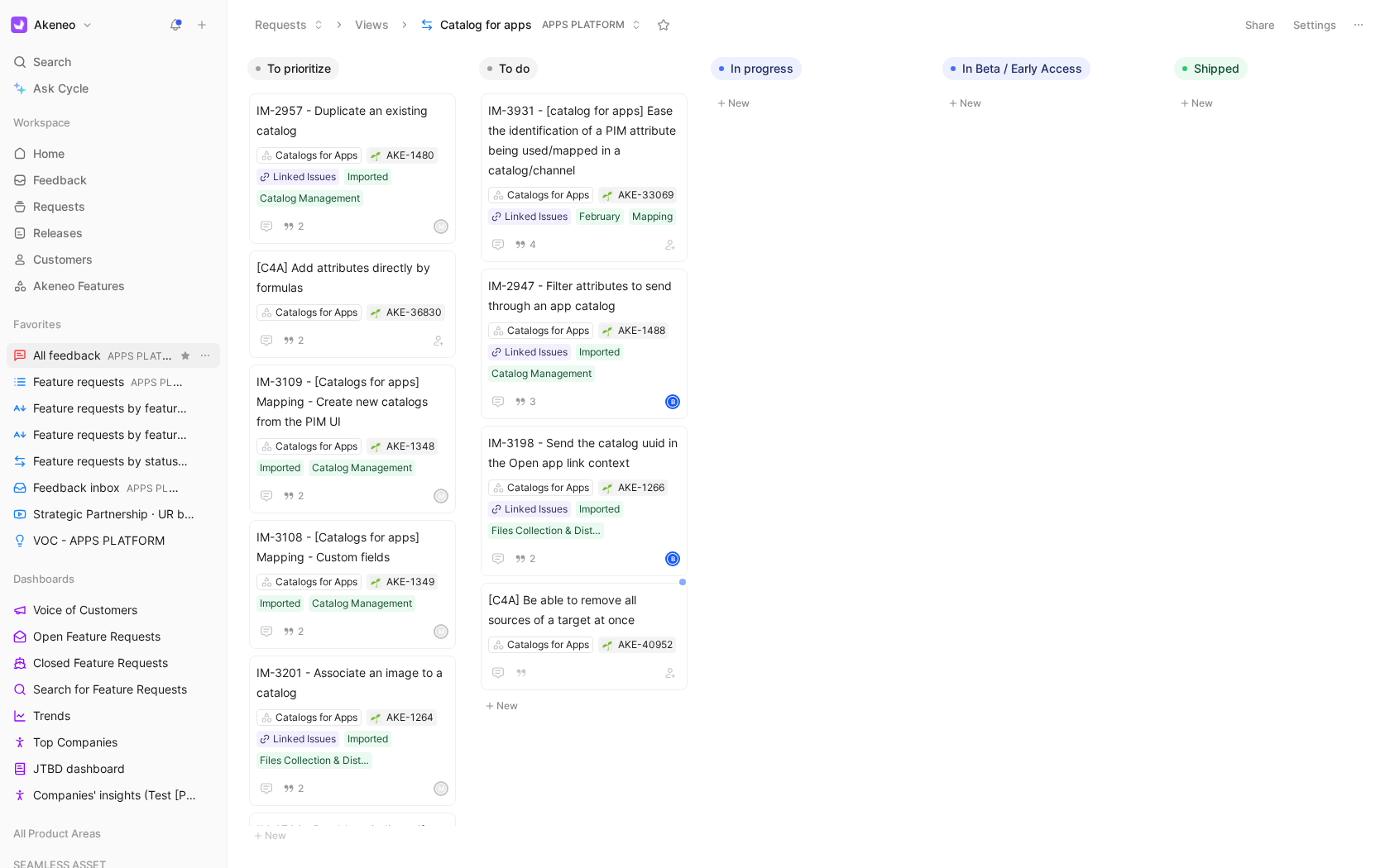
click at [49, 352] on span "All feedback APPS PLATFORM" at bounding box center [105, 356] width 144 height 17
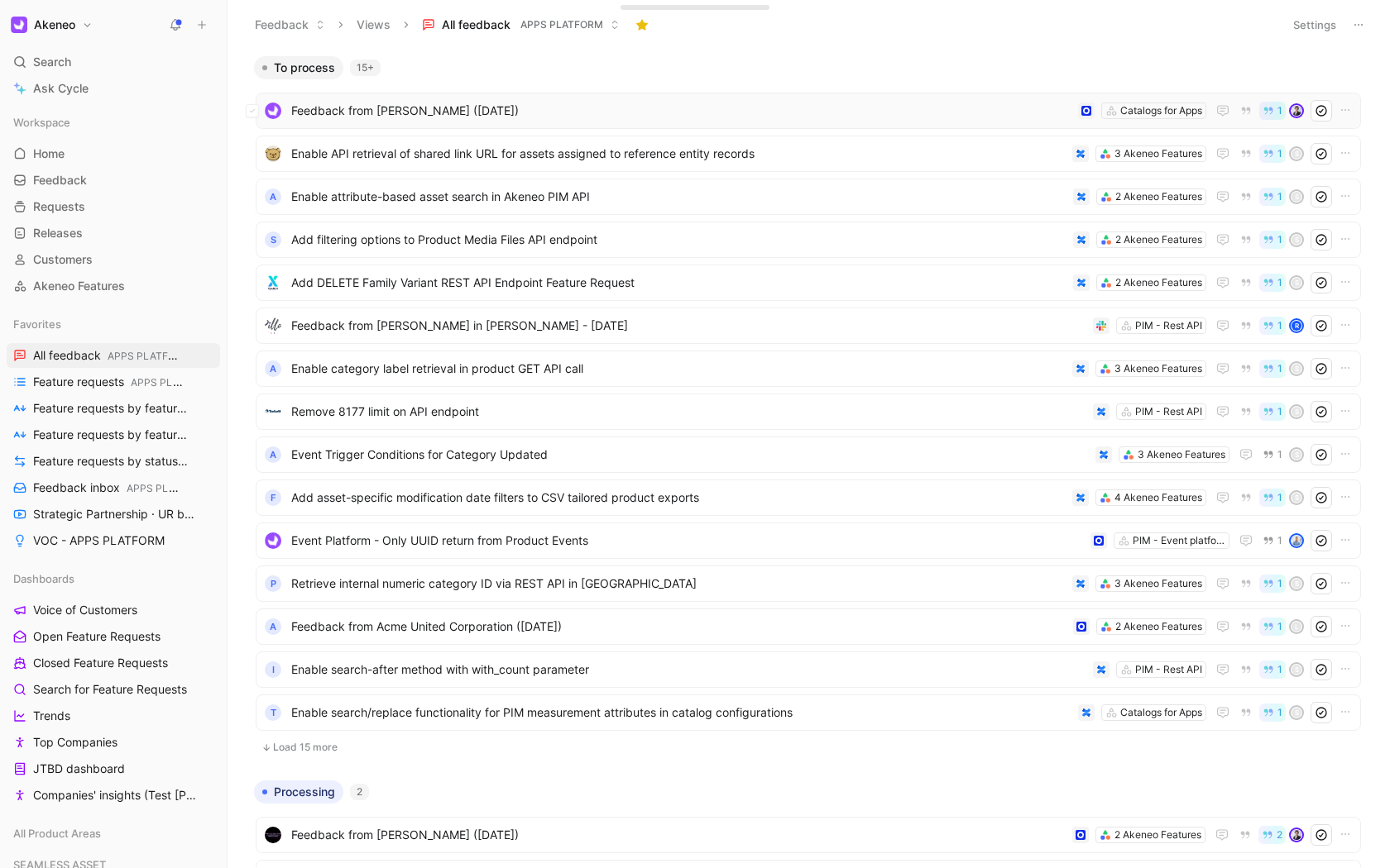
click at [477, 102] on span "Feedback from [PERSON_NAME] ([DATE])" at bounding box center [681, 111] width 780 height 20
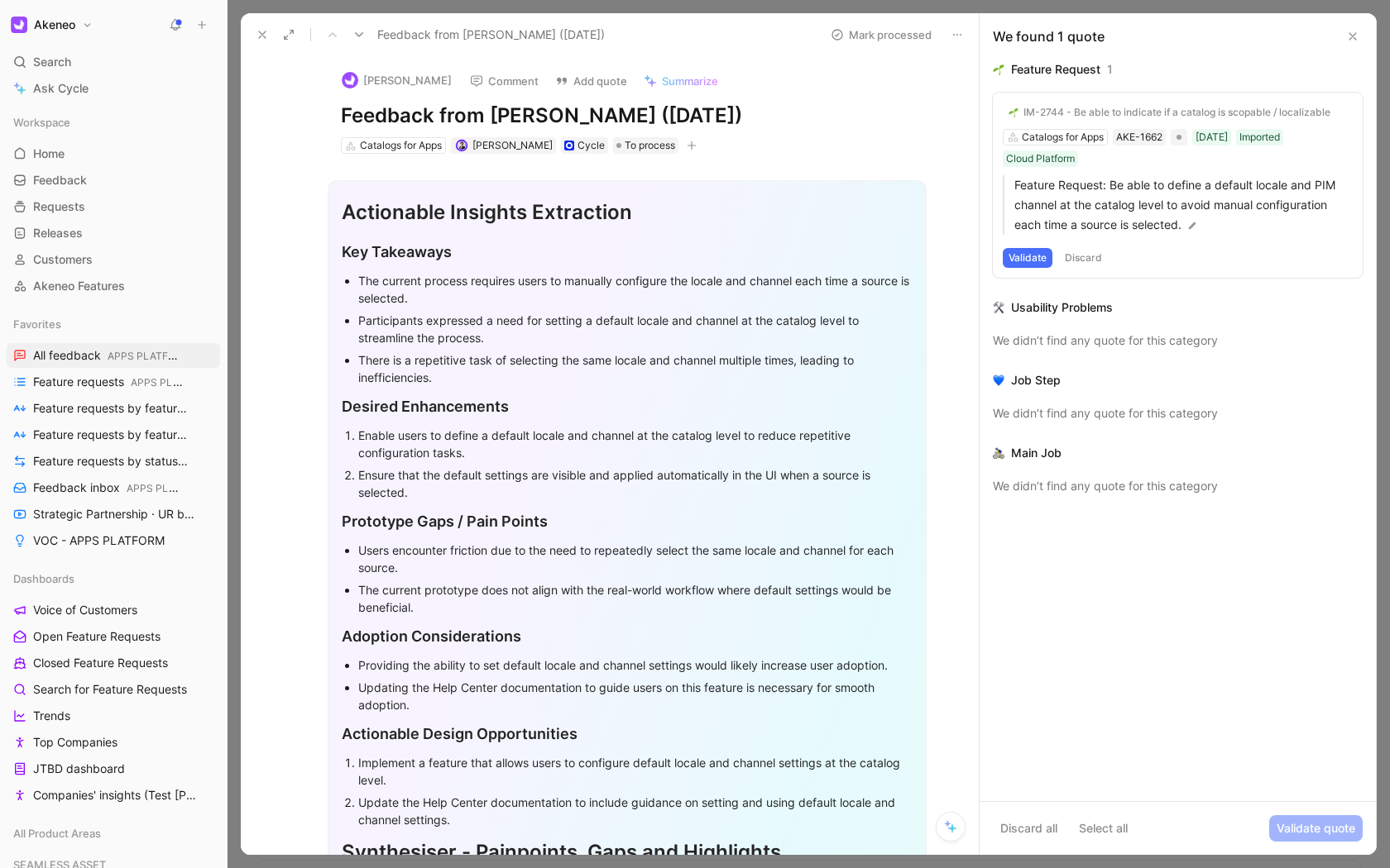
click at [1014, 253] on button "Validate" at bounding box center [1027, 258] width 49 height 20
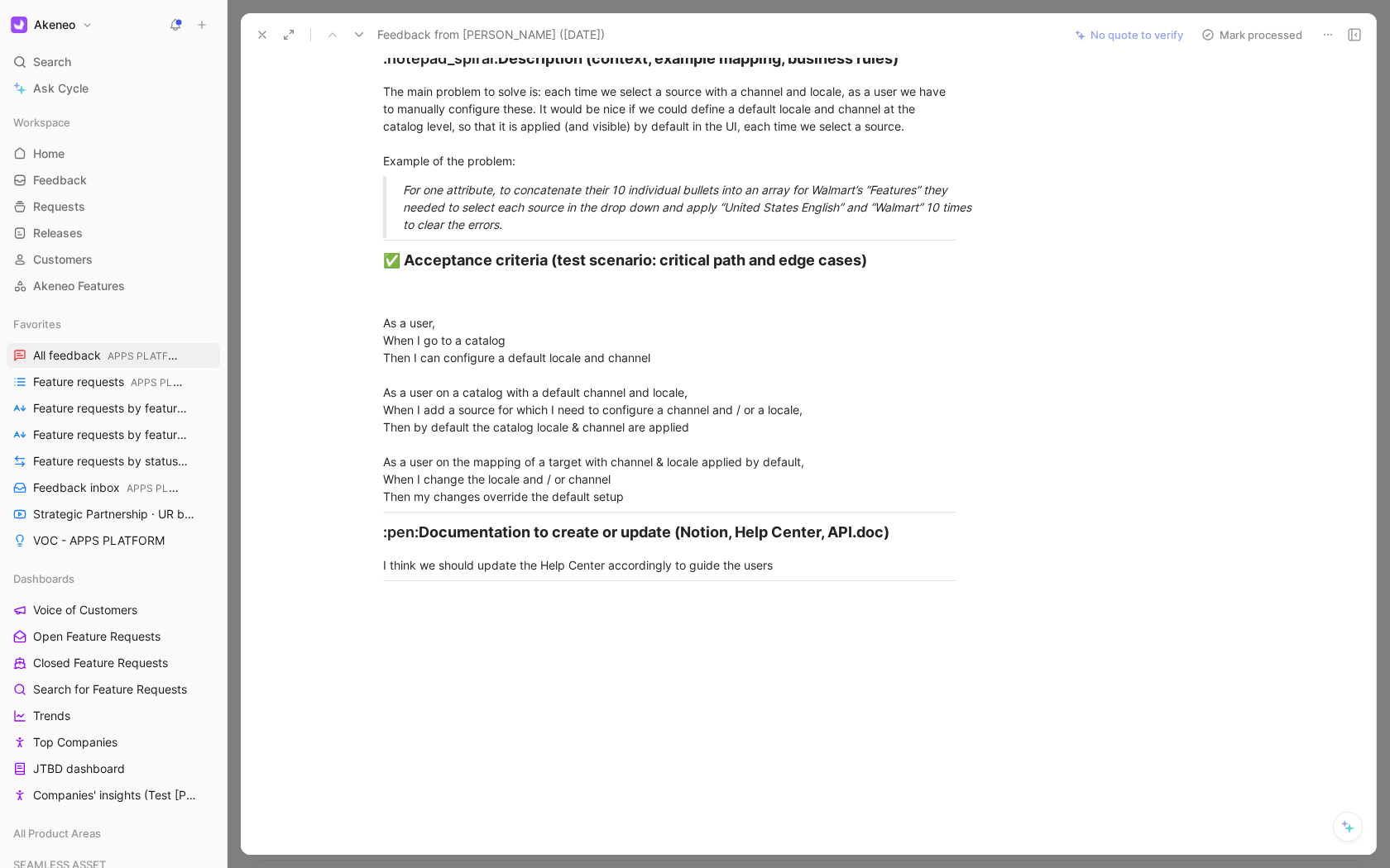
scroll to position [2472, 0]
click at [263, 35] on icon at bounding box center [262, 34] width 13 height 13
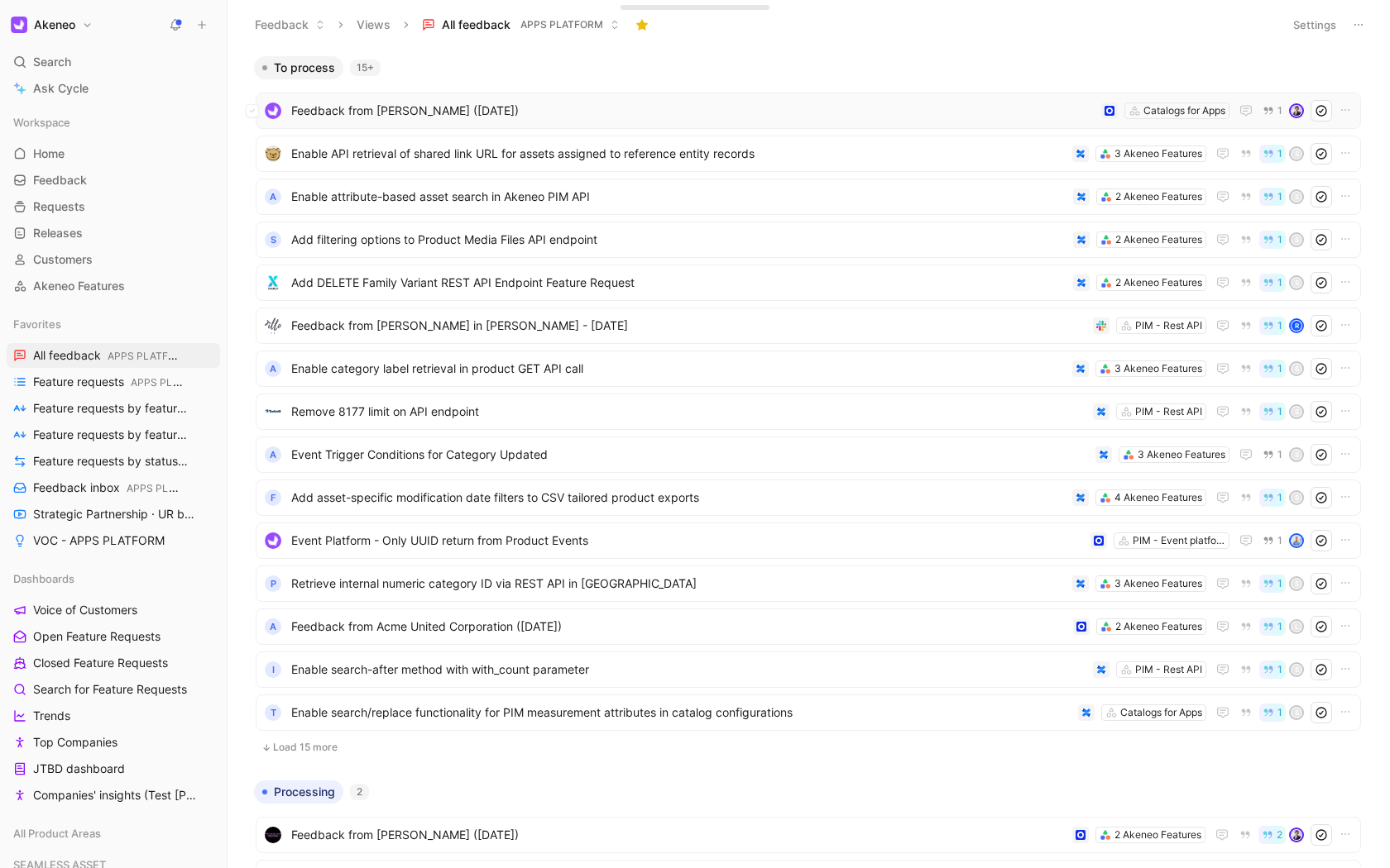
click at [548, 118] on span "Feedback from Xavier Briand (Sep 02, 2025)" at bounding box center [693, 111] width 803 height 20
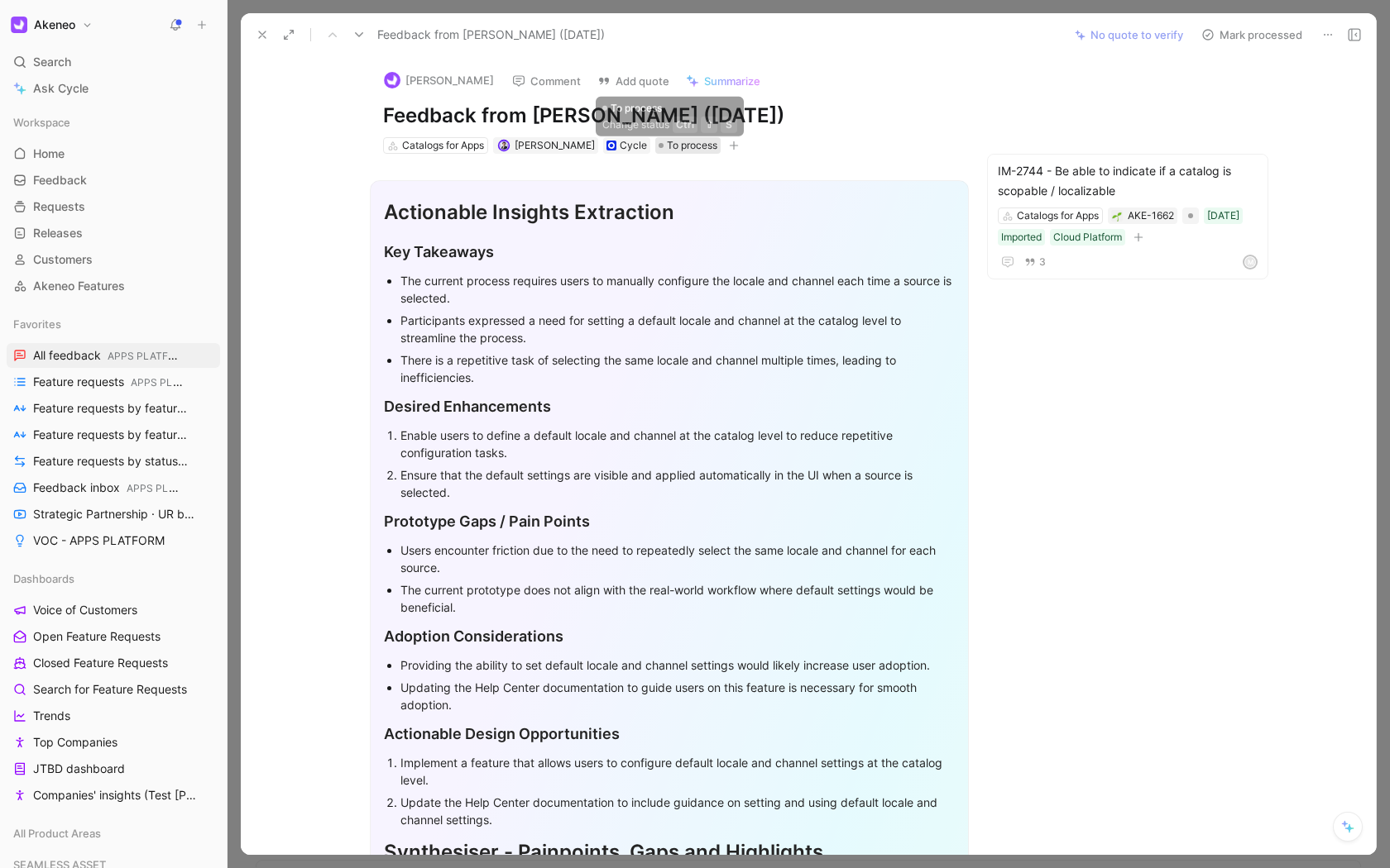
click at [667, 144] on span "To process" at bounding box center [692, 145] width 50 height 16
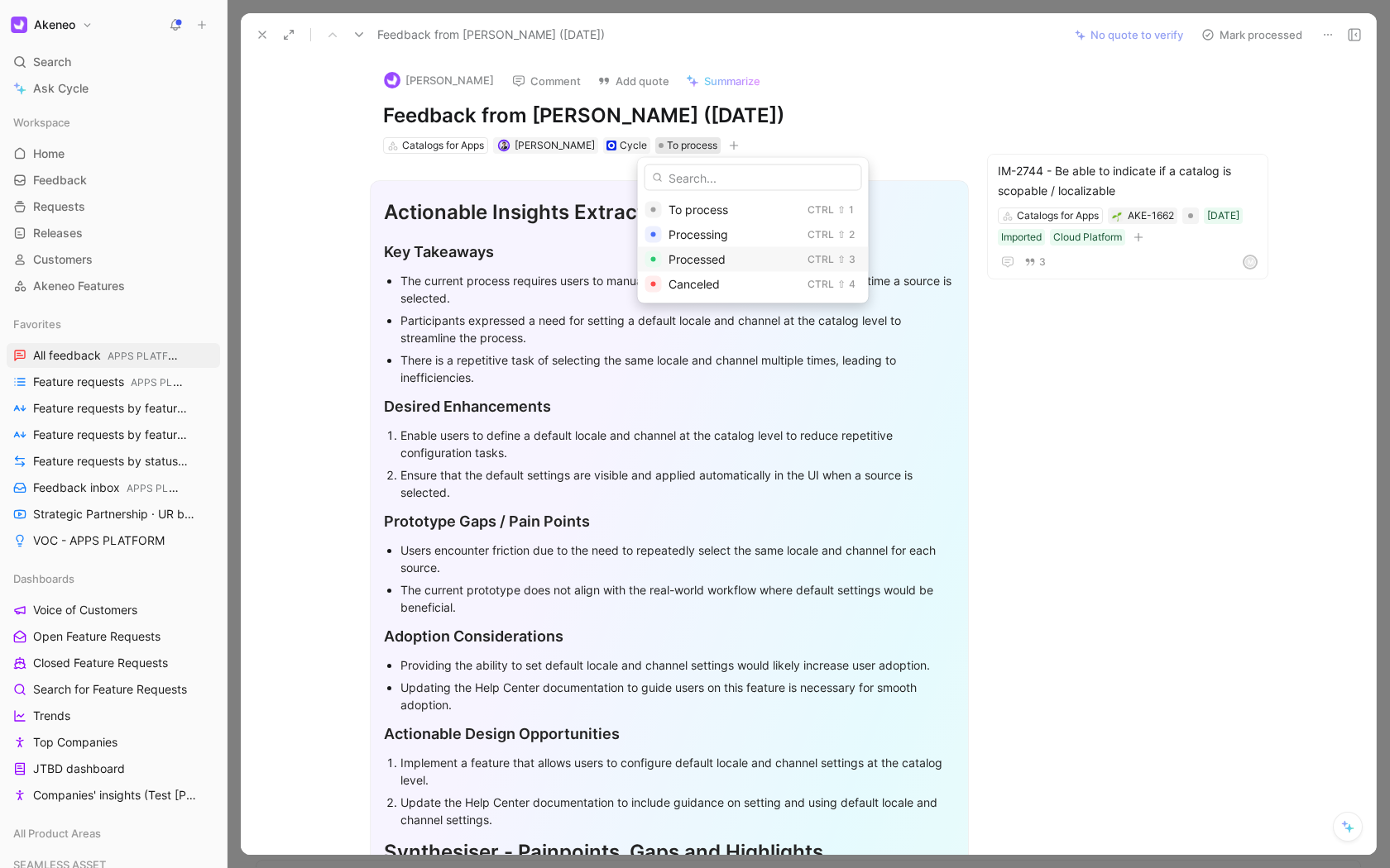
click at [673, 266] on div "Processed" at bounding box center [735, 260] width 133 height 20
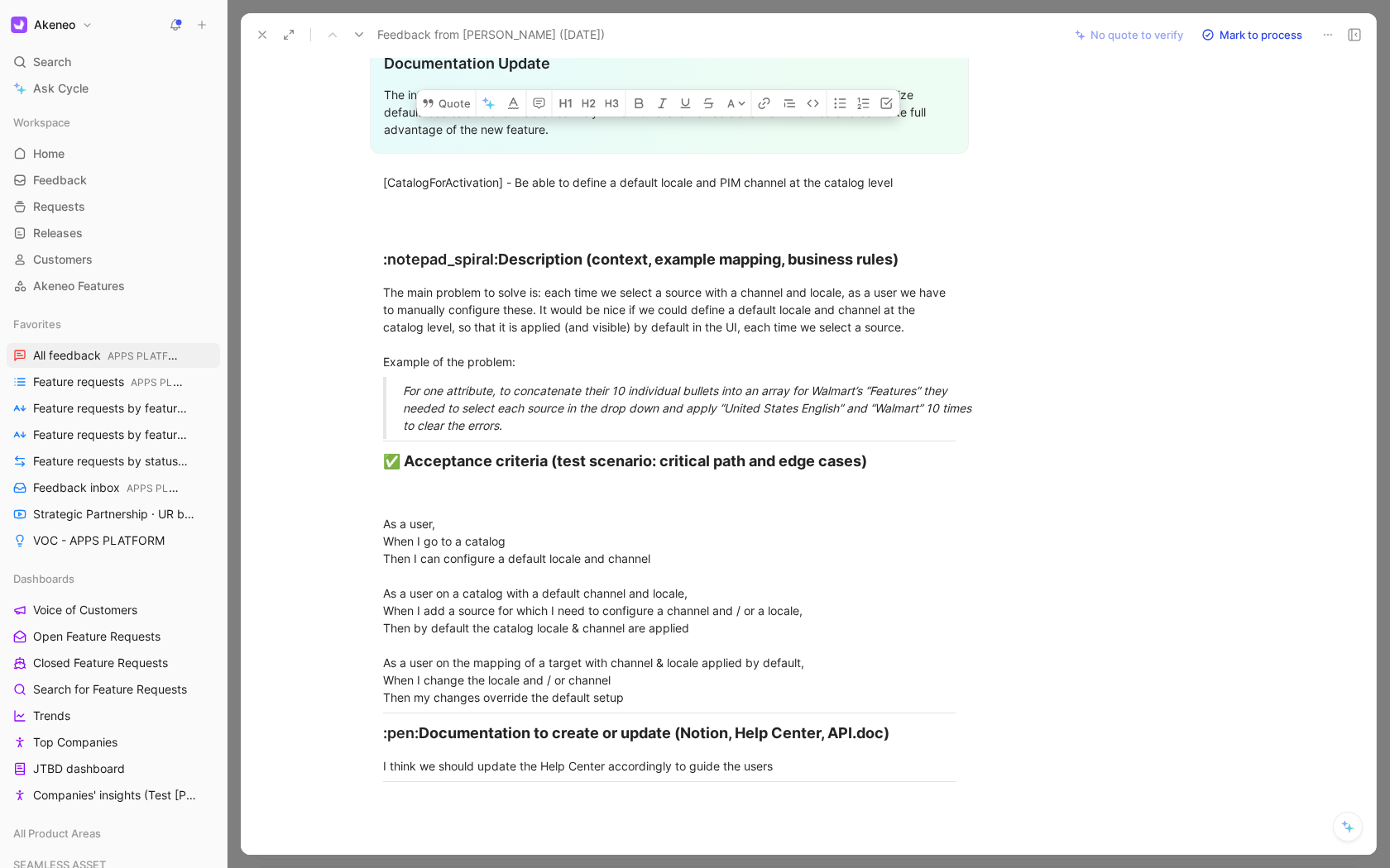
scroll to position [2155, 0]
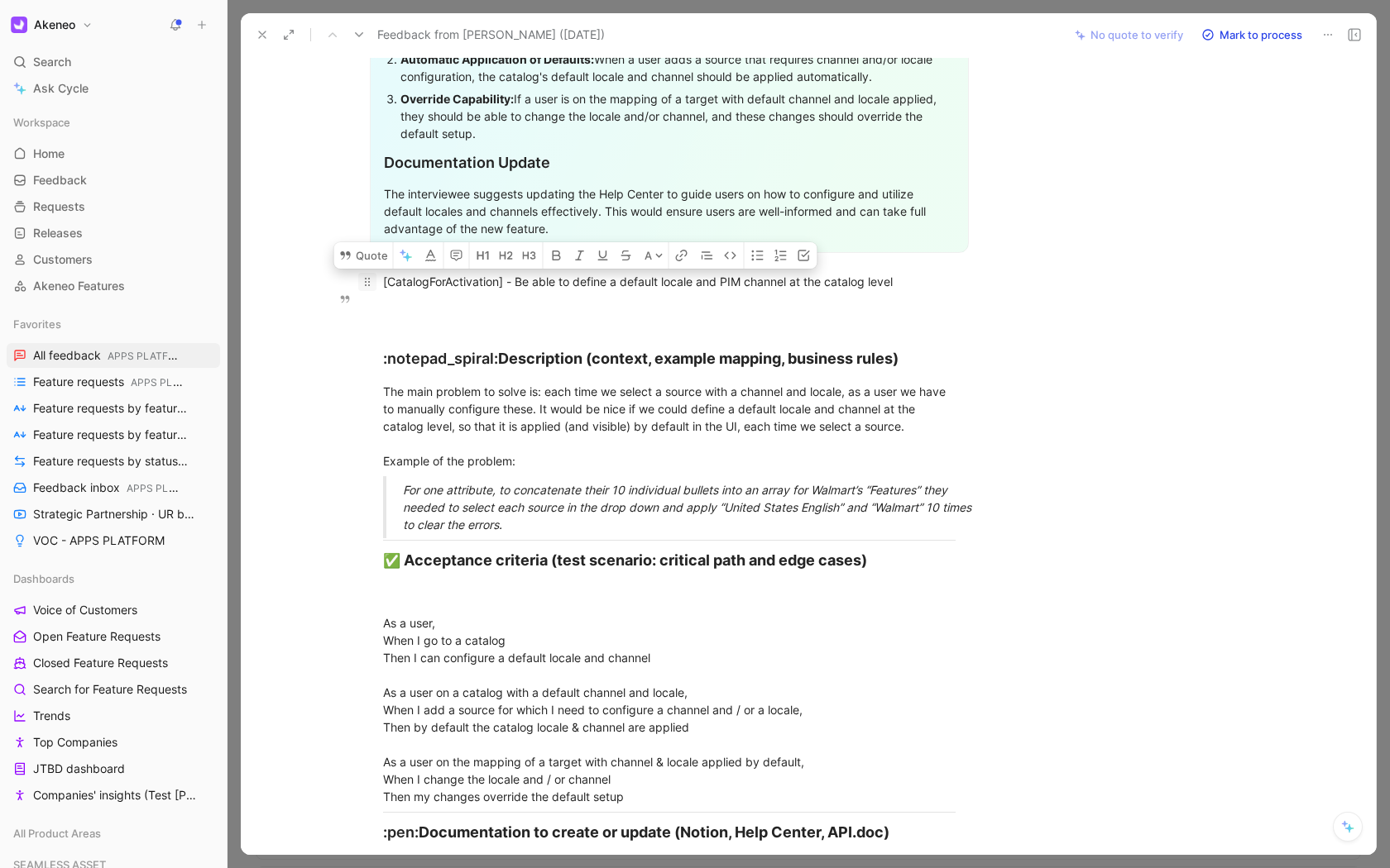
drag, startPoint x: 733, startPoint y: 572, endPoint x: 358, endPoint y: 302, distance: 462.1
copy div "[CatalogForActivation] - Be able to define a default locale and PIM channel at …"
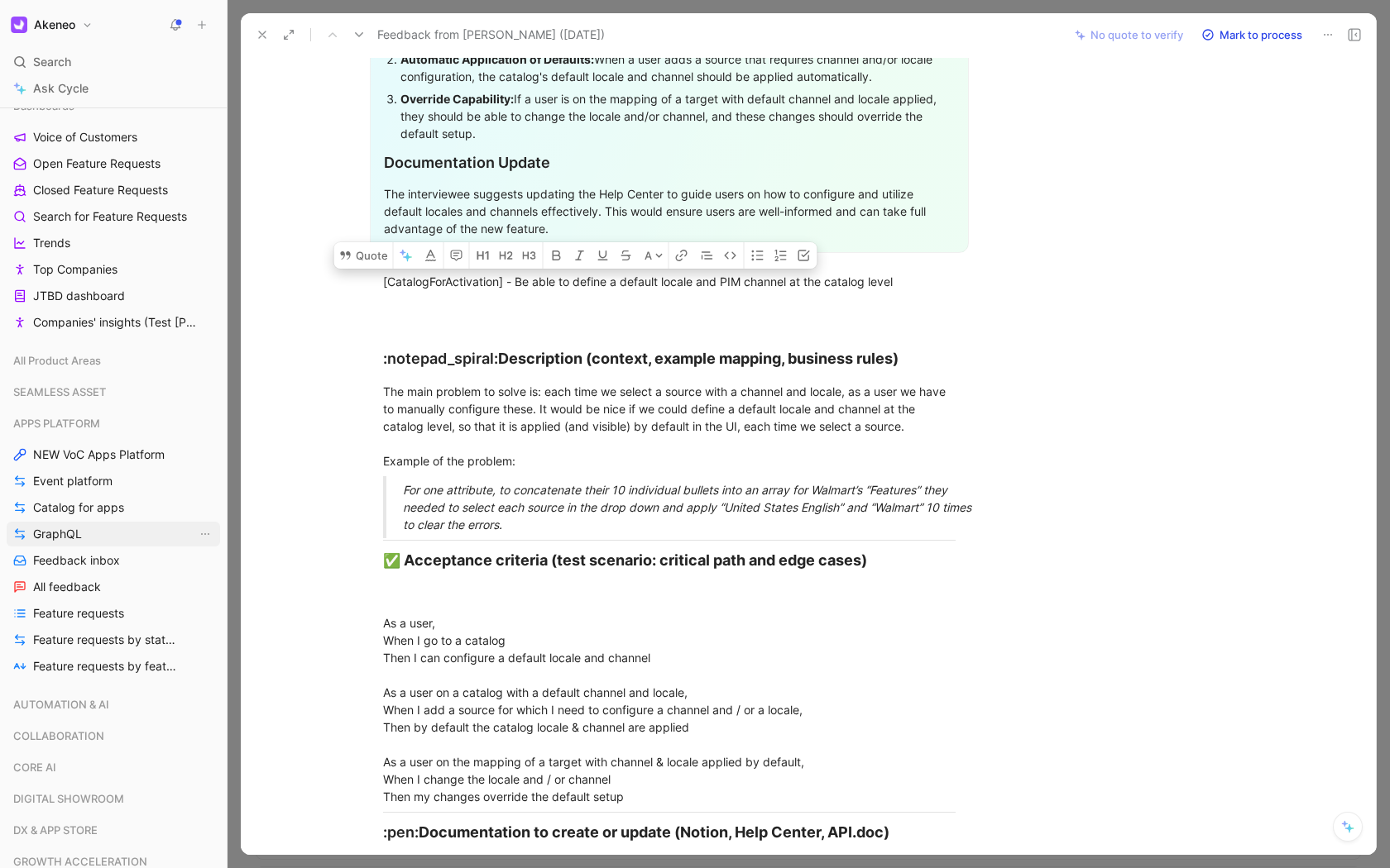
scroll to position [474, 0]
click at [119, 487] on link "Event platform" at bounding box center [113, 480] width 213 height 25
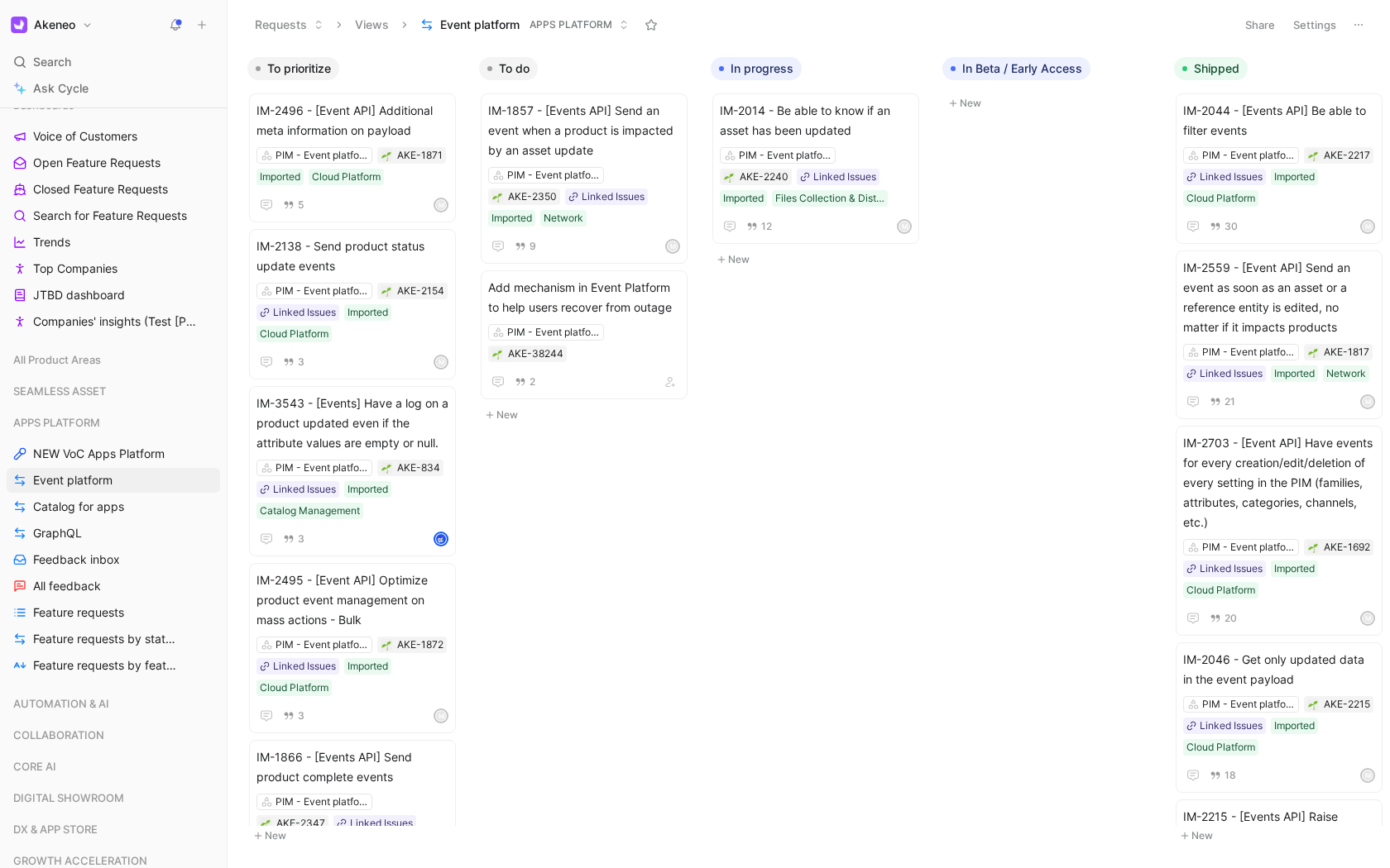
click at [1356, 18] on icon at bounding box center [1358, 24] width 13 height 13
drag, startPoint x: 1356, startPoint y: 18, endPoint x: 1356, endPoint y: 778, distance: 760.0
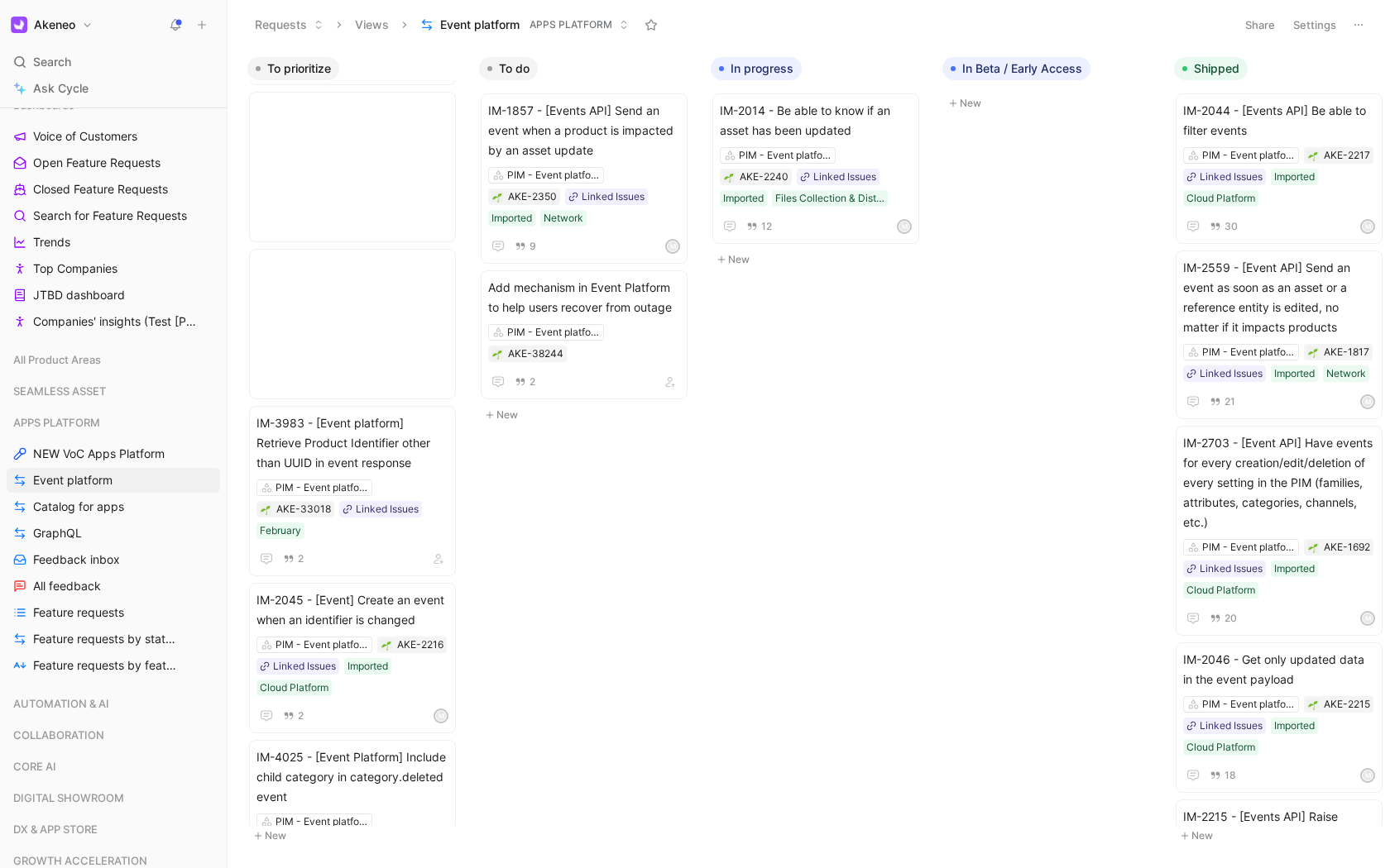
scroll to position [1644, 0]
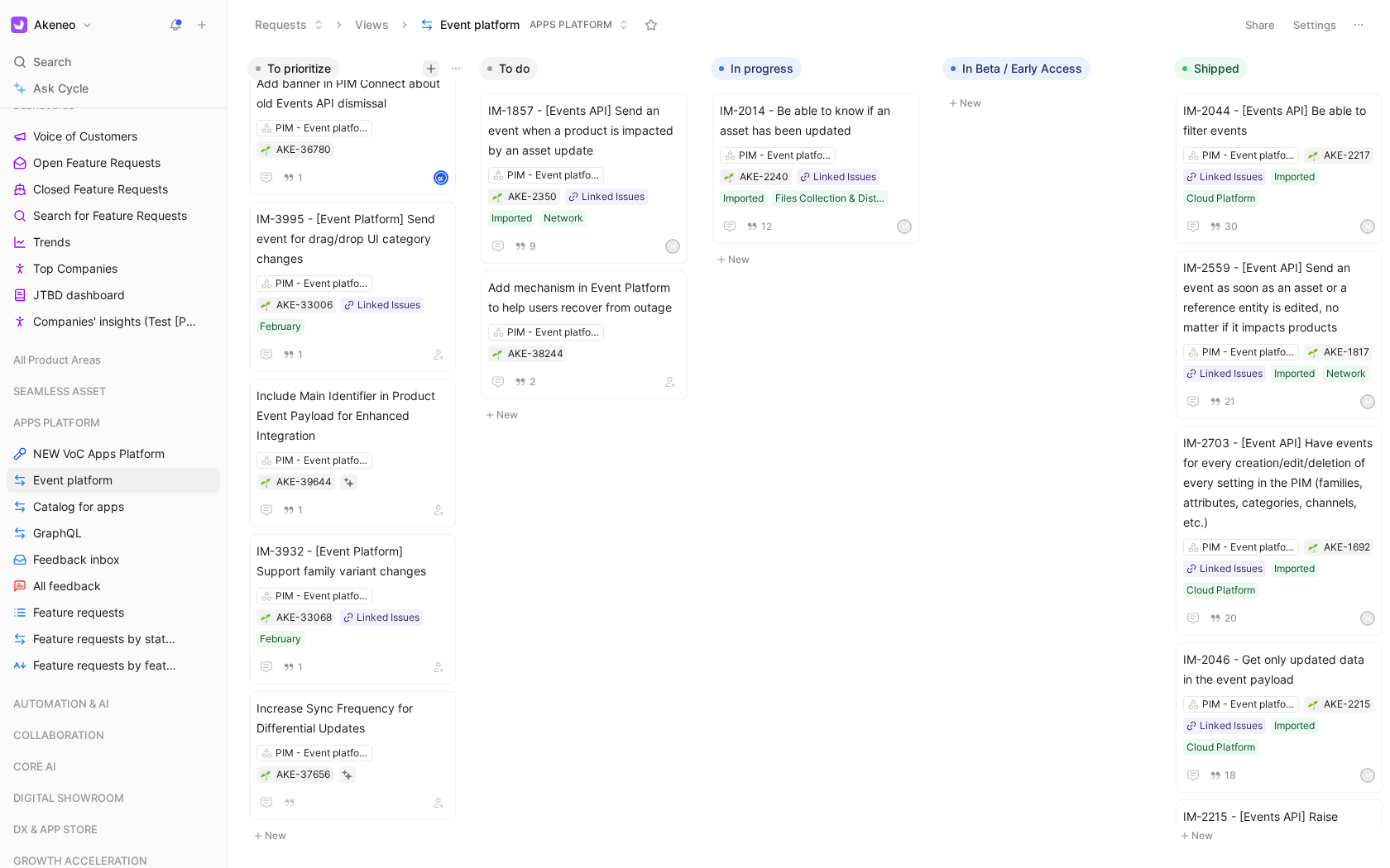
click at [428, 64] on icon "button" at bounding box center [430, 68] width 10 height 10
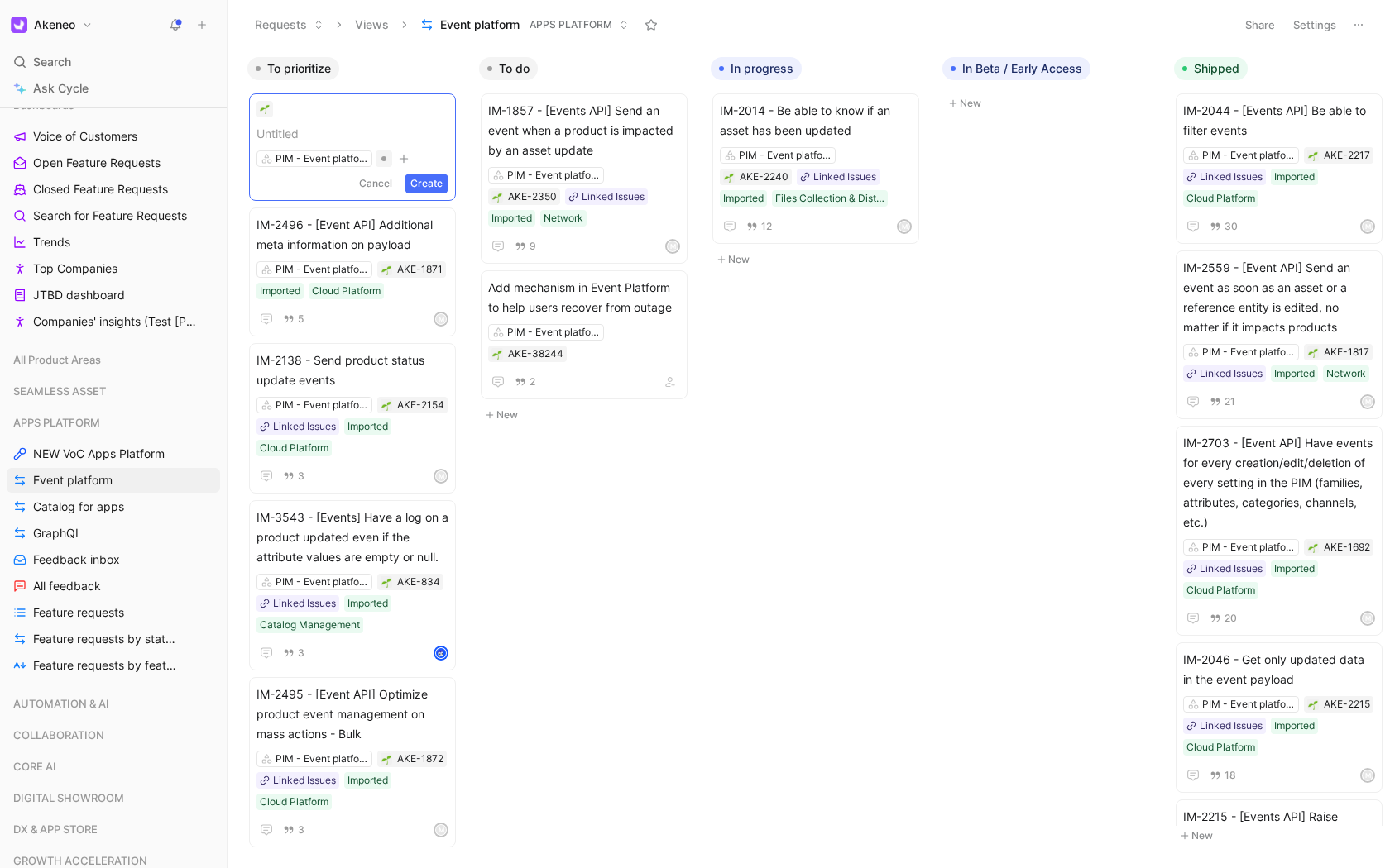
scroll to position [0, 0]
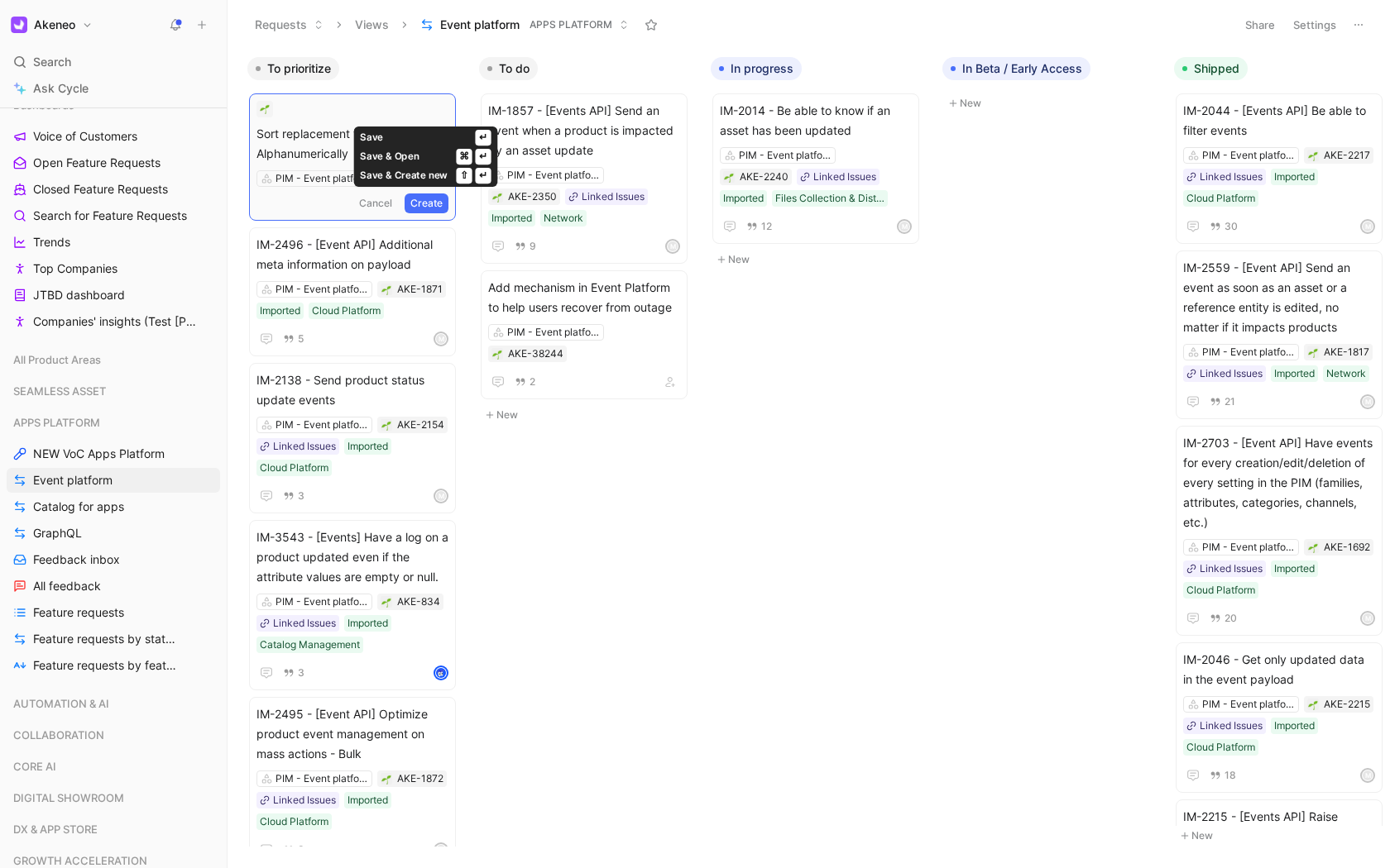
click at [417, 201] on button "Create" at bounding box center [426, 203] width 44 height 20
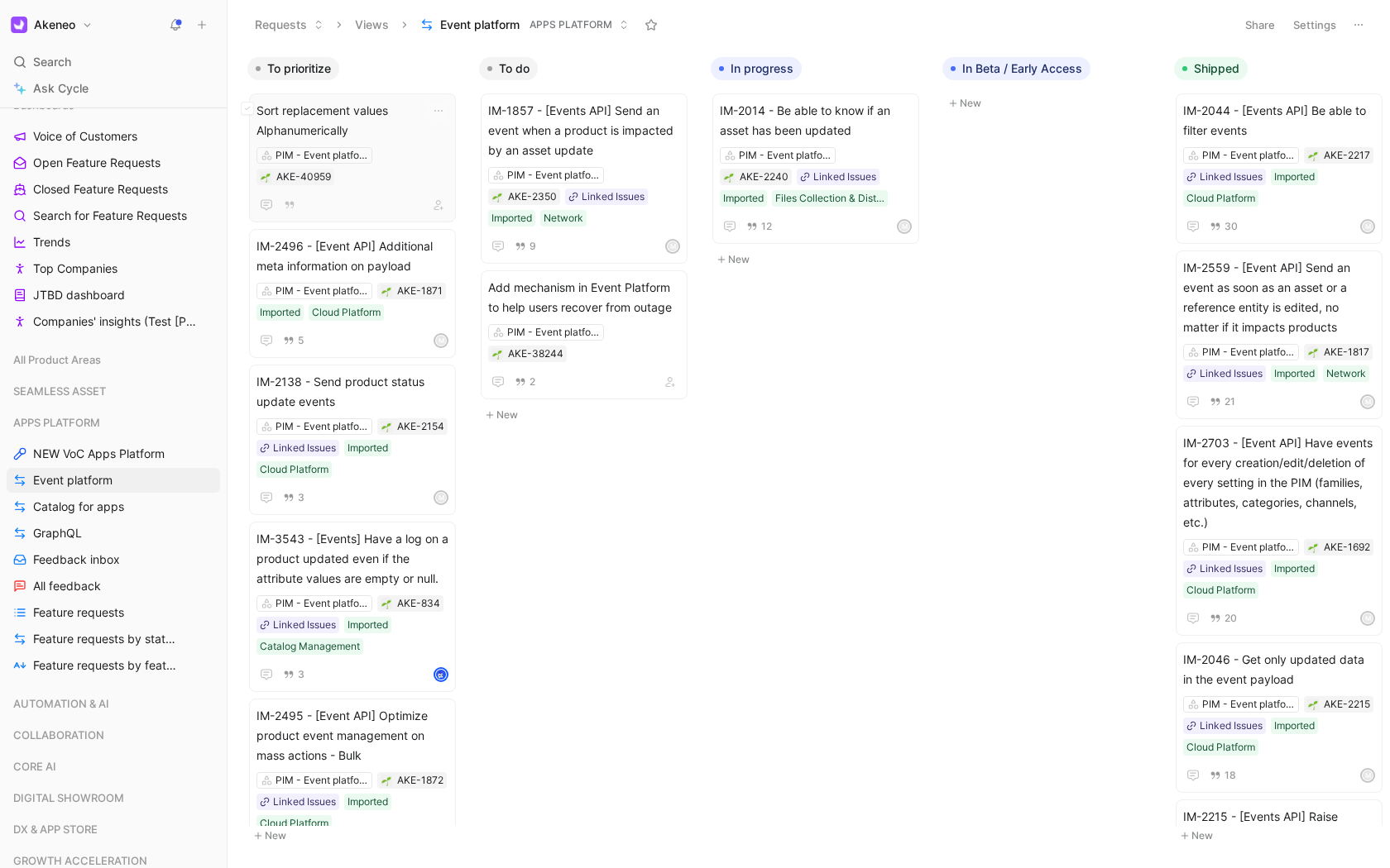
click at [319, 110] on span "Sort replacement values Alphanumerically" at bounding box center [352, 121] width 192 height 39
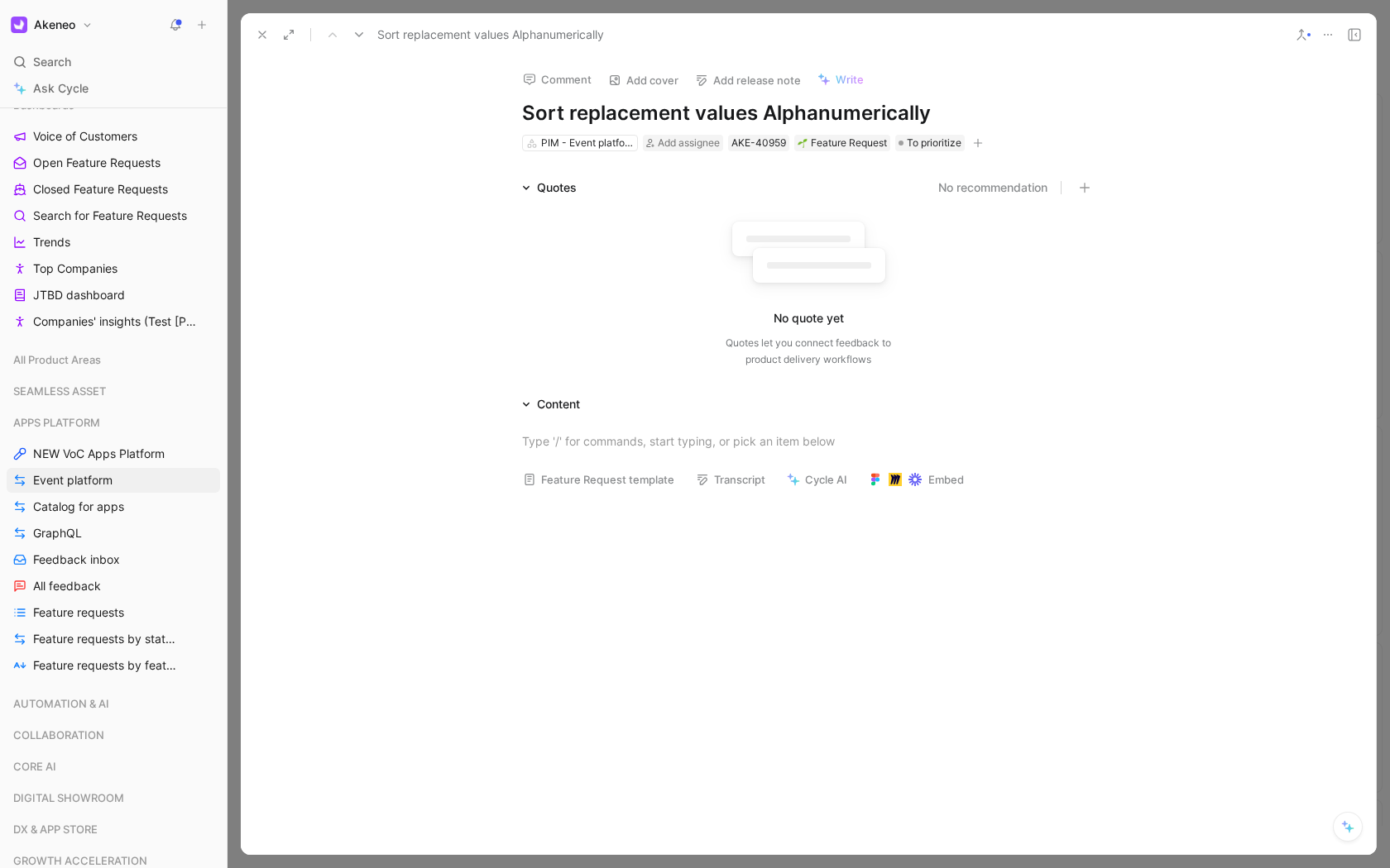
click at [579, 426] on div at bounding box center [808, 441] width 1135 height 54
click at [257, 32] on icon at bounding box center [262, 34] width 13 height 13
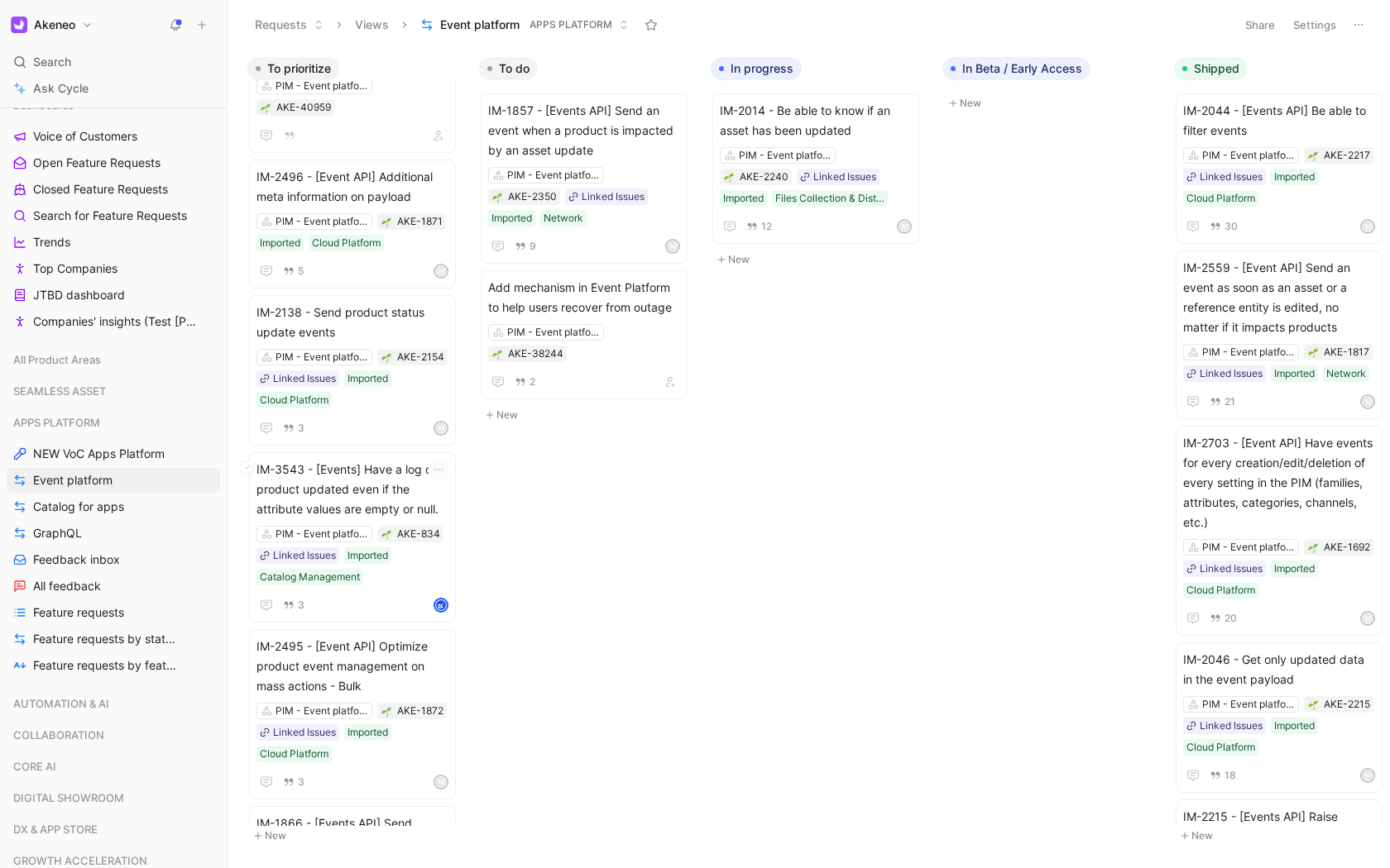
scroll to position [71, 0]
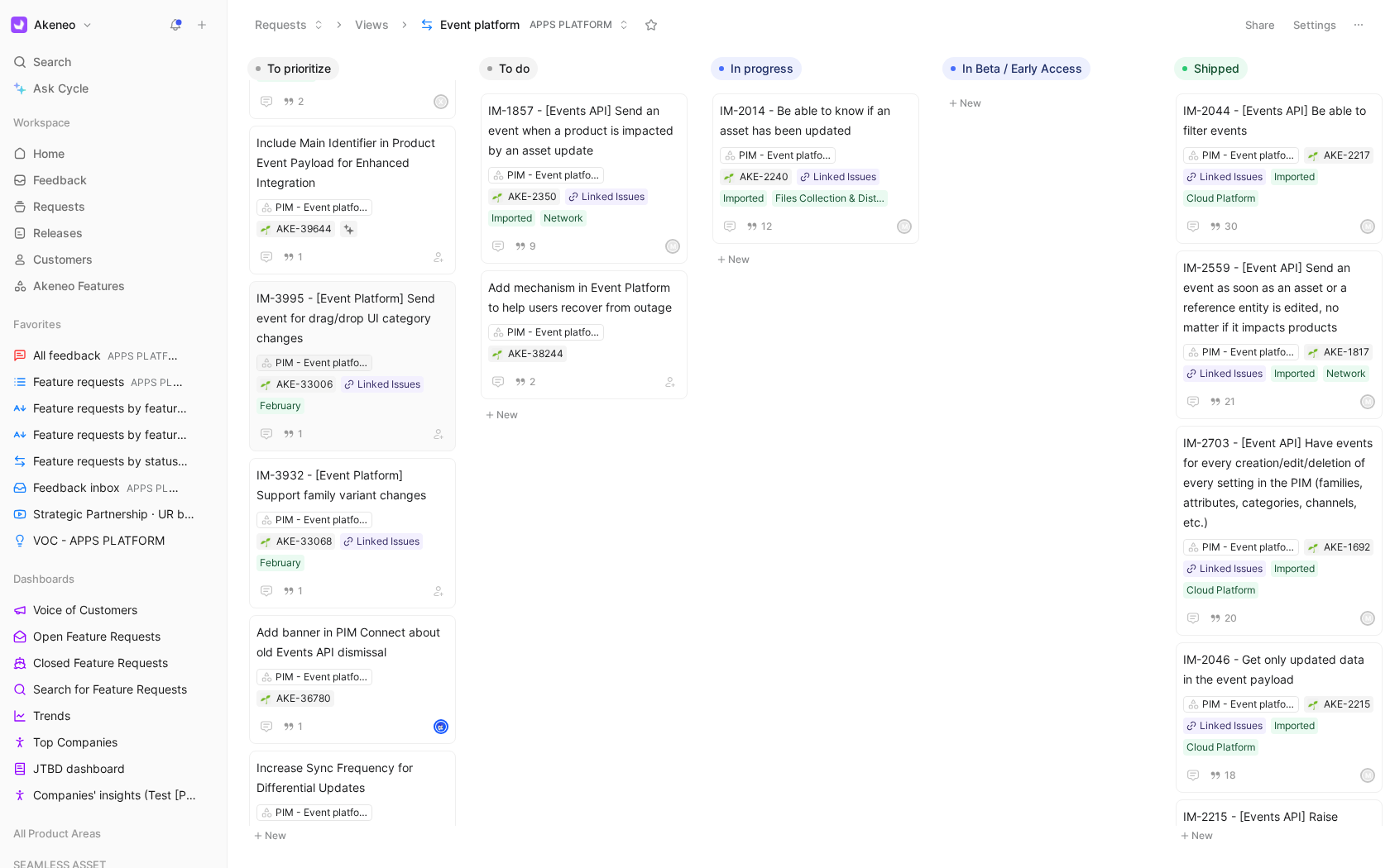
scroll to position [1644, 0]
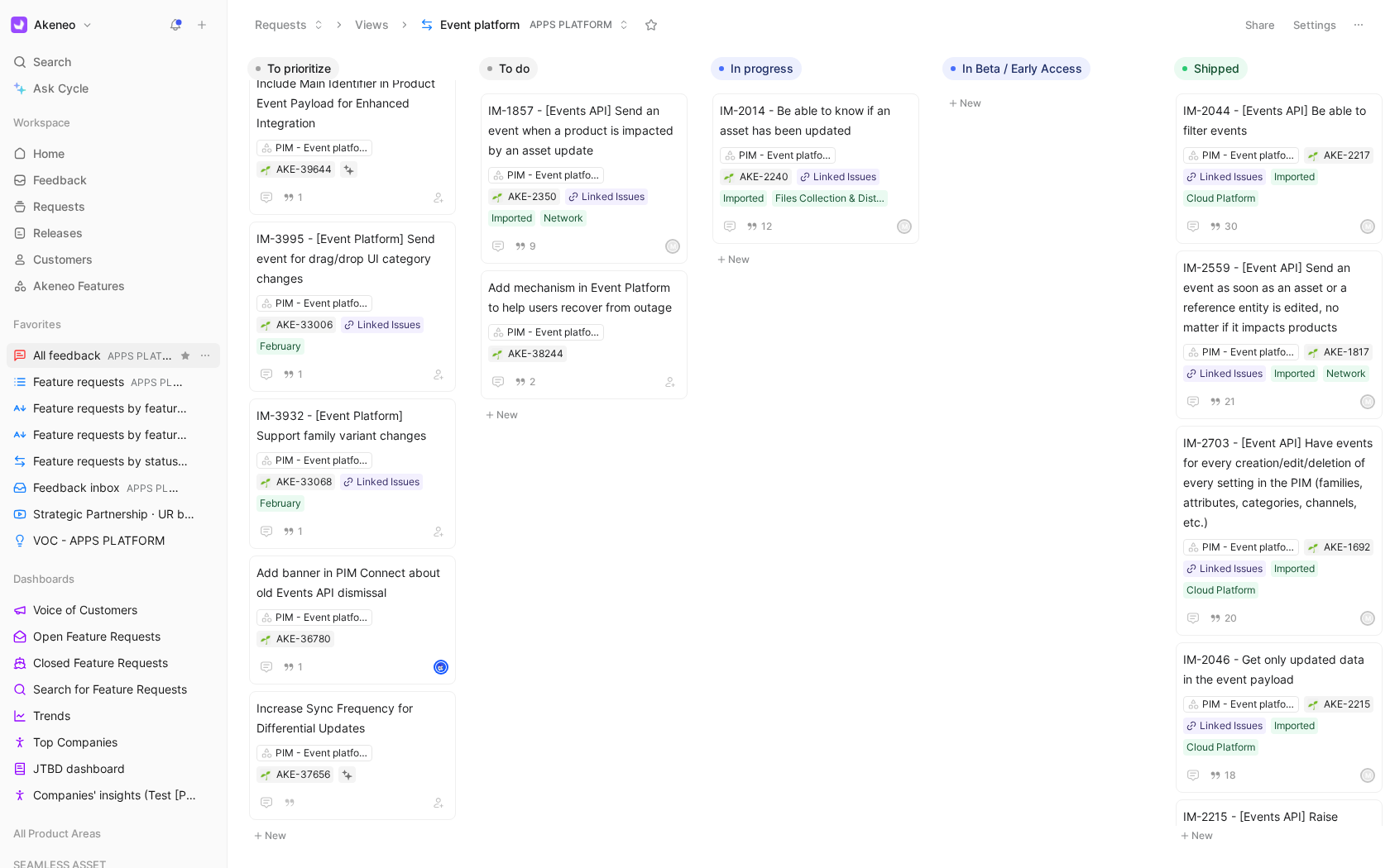
click at [60, 352] on span "All feedback APPS PLATFORM" at bounding box center [105, 356] width 144 height 17
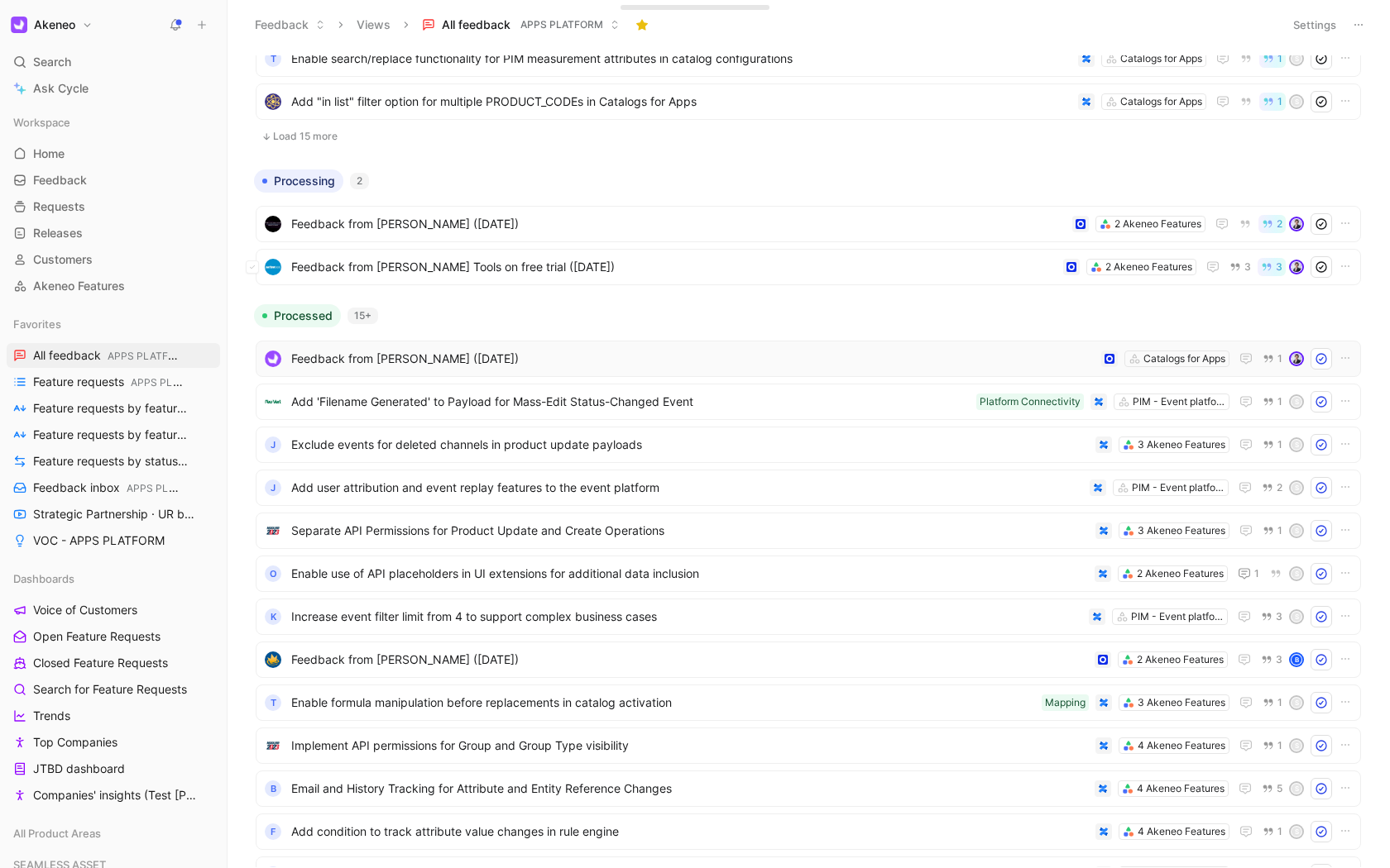
scroll to position [613, 0]
click at [458, 356] on span "Feedback from [PERSON_NAME] ([DATE])" at bounding box center [693, 357] width 803 height 20
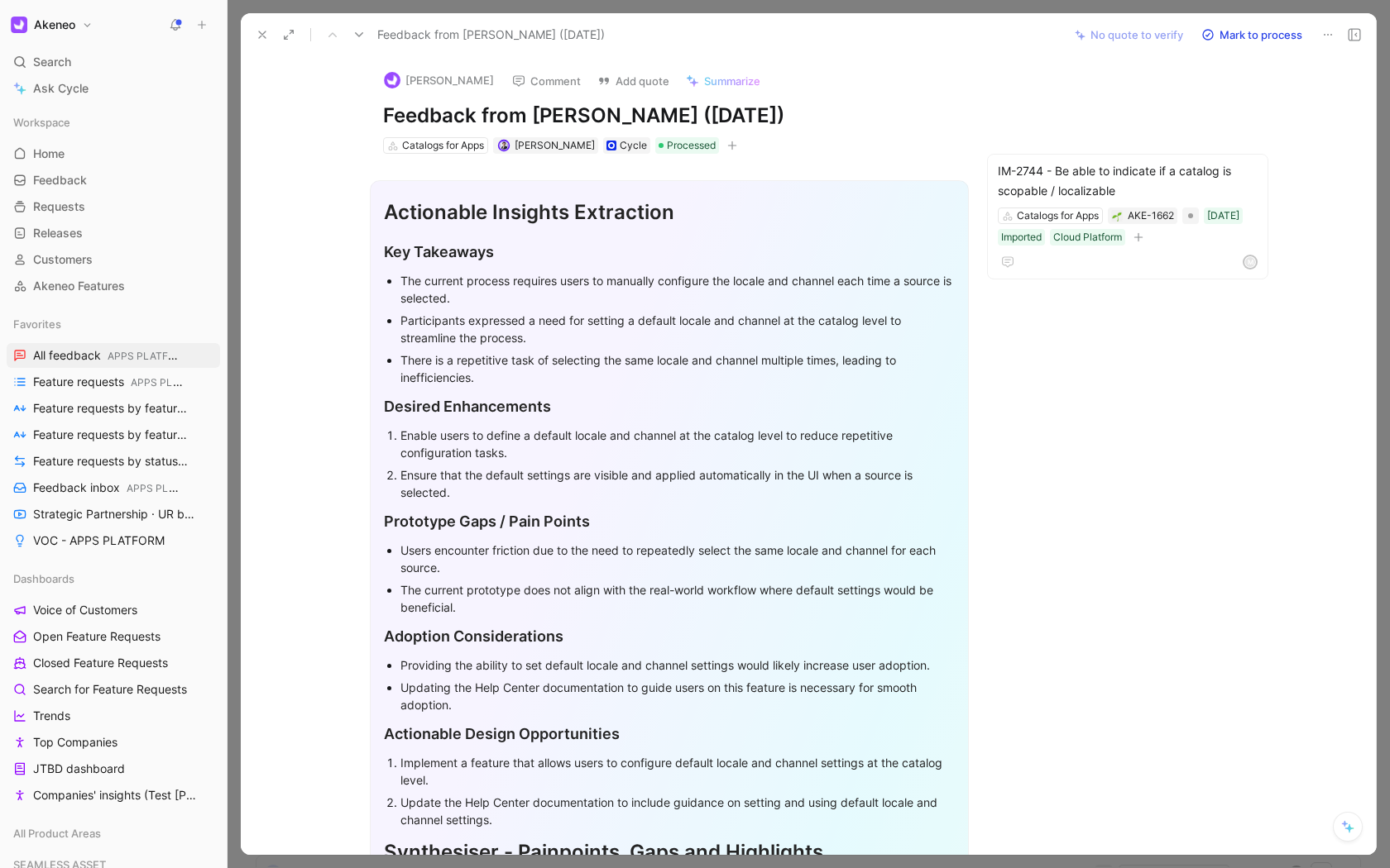
scroll to position [14, 0]
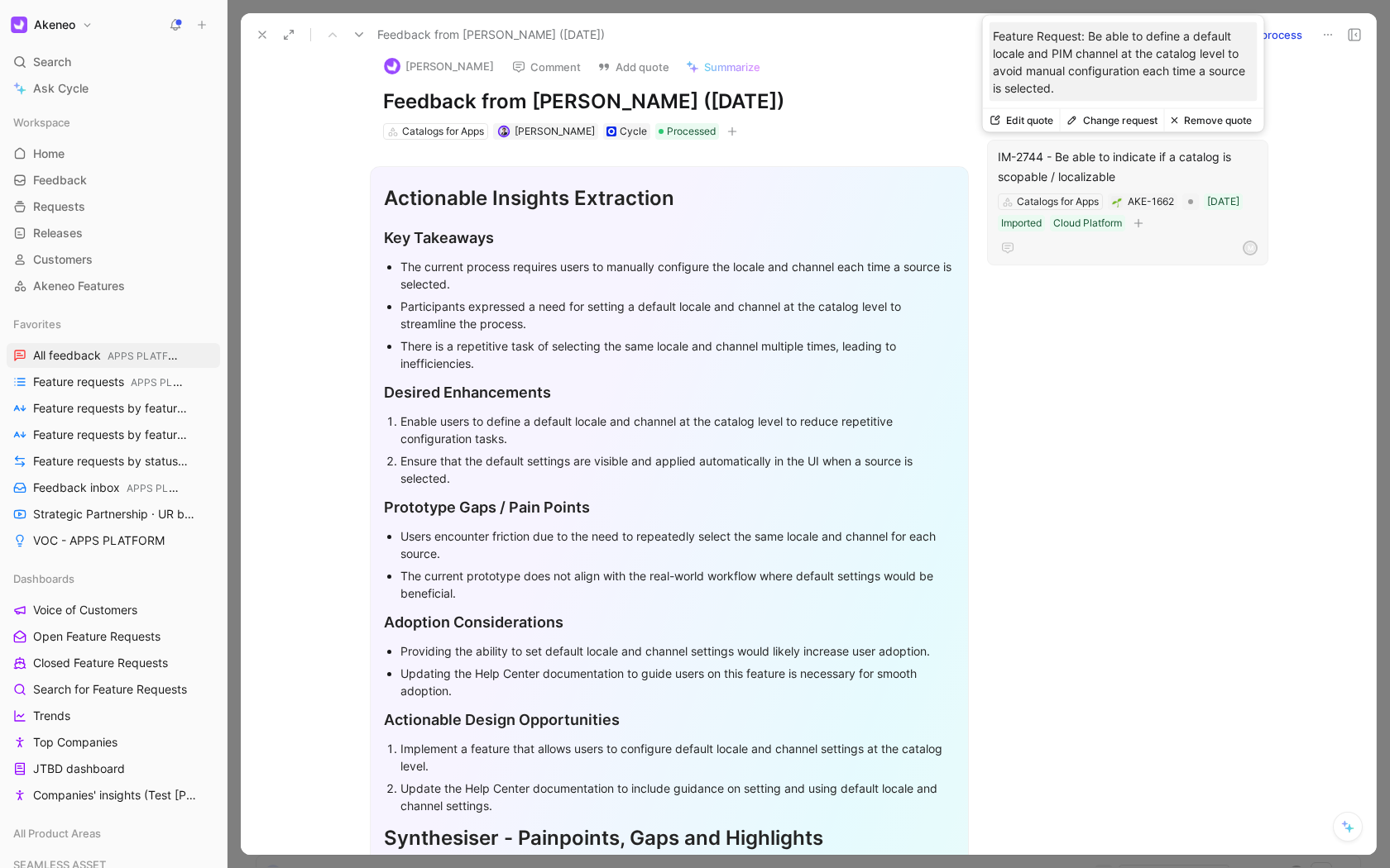
click at [1082, 168] on div "IM-2744 - Be able to indicate if a catalog is scopable / localizable" at bounding box center [1127, 167] width 260 height 39
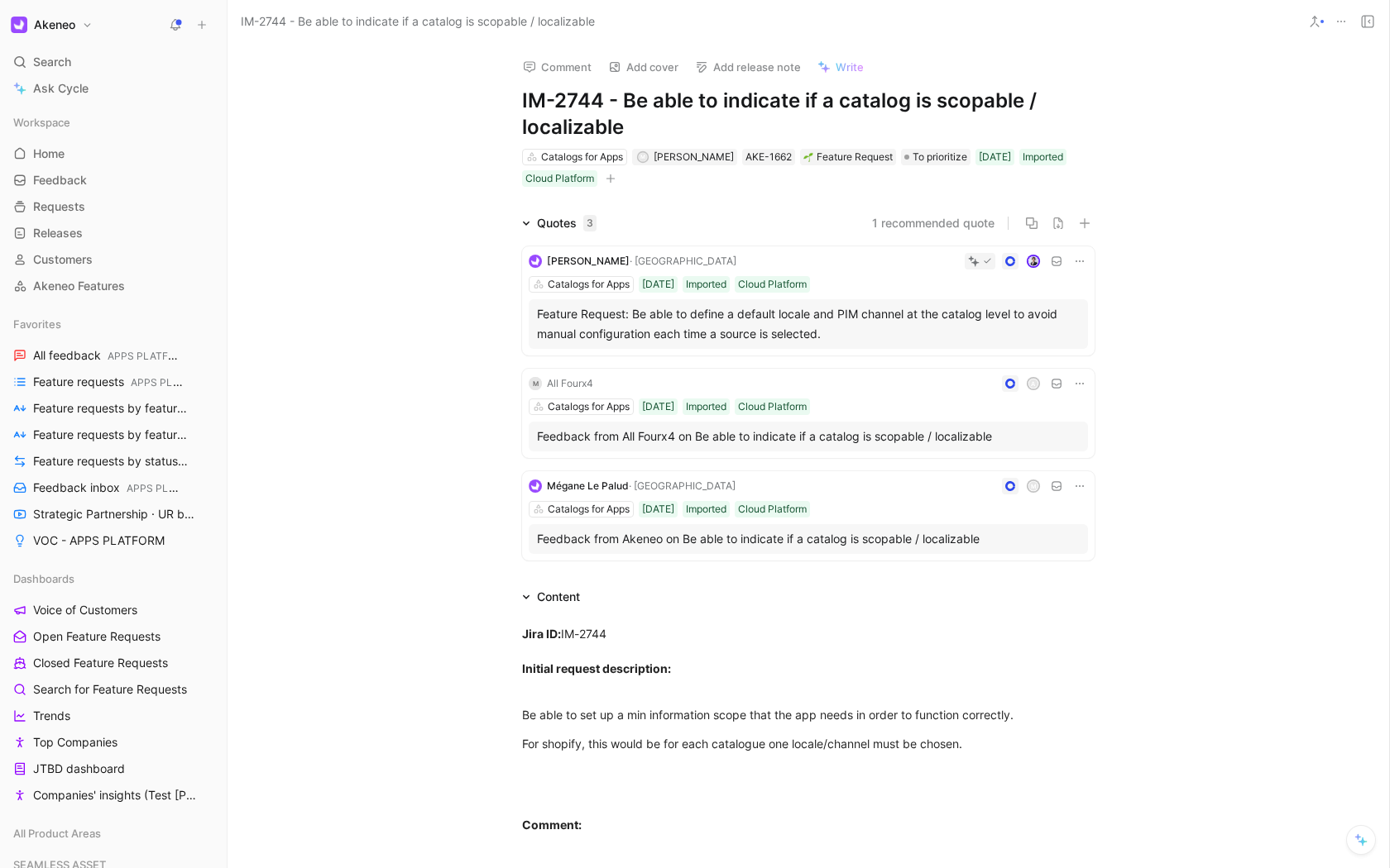
drag, startPoint x: 844, startPoint y: 336, endPoint x: 512, endPoint y: 309, distance: 333.1
click at [512, 309] on div "[PERSON_NAME] Catalogs for Apps [DATE] Imported Cloud Platform Feature Request:…" at bounding box center [807, 400] width 635 height 334
copy div "Feature Request: Be able to define a default locale and PIM channel at the cata…"
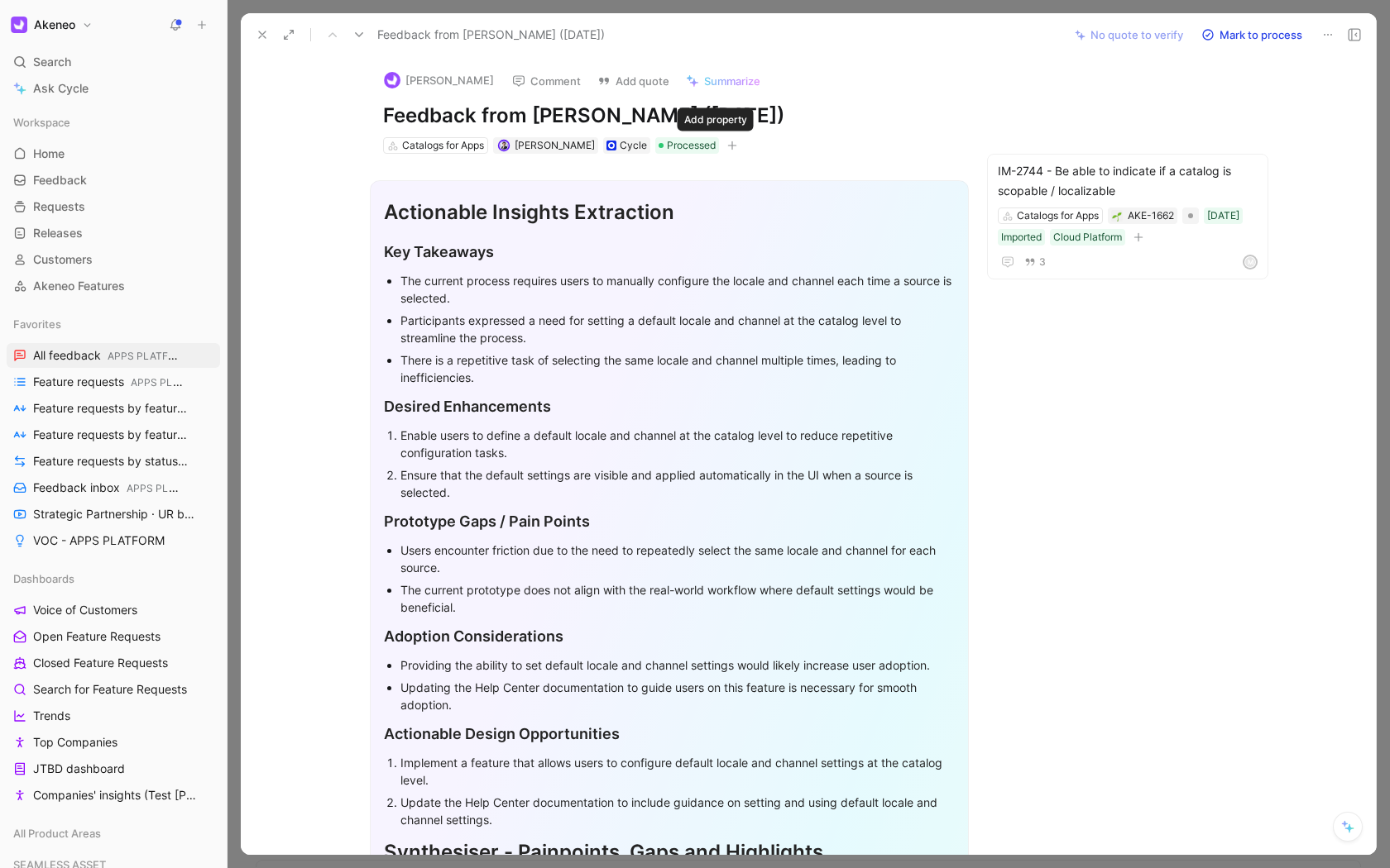
click at [724, 142] on button "button" at bounding box center [732, 145] width 16 height 16
click at [1330, 29] on icon at bounding box center [1327, 34] width 13 height 13
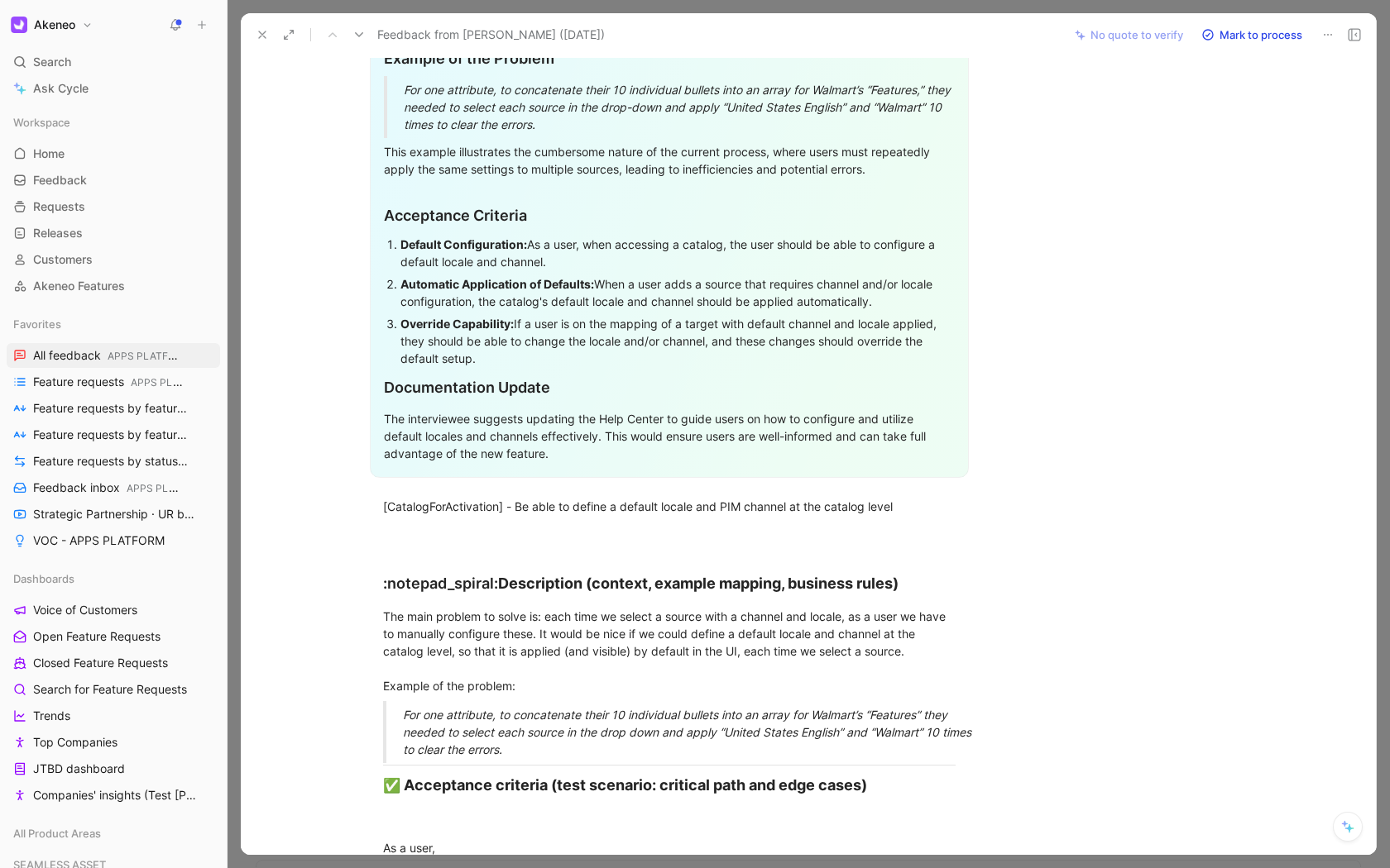
scroll to position [2472, 0]
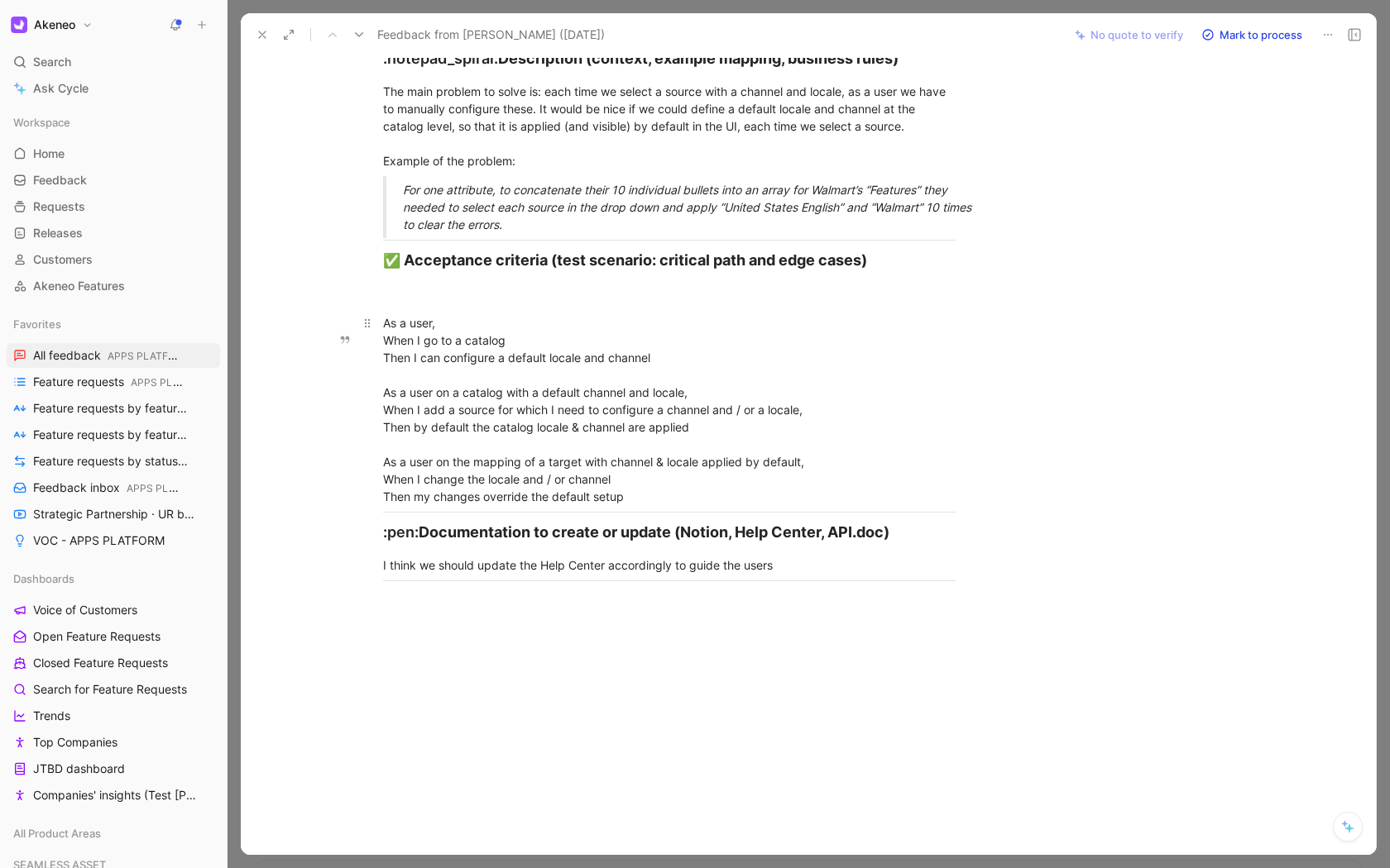
drag, startPoint x: 669, startPoint y: 628, endPoint x: 554, endPoint y: 481, distance: 186.6
drag, startPoint x: 376, startPoint y: 527, endPoint x: 505, endPoint y: 767, distance: 272.5
click at [505, 767] on div at bounding box center [669, 725] width 788 height 261
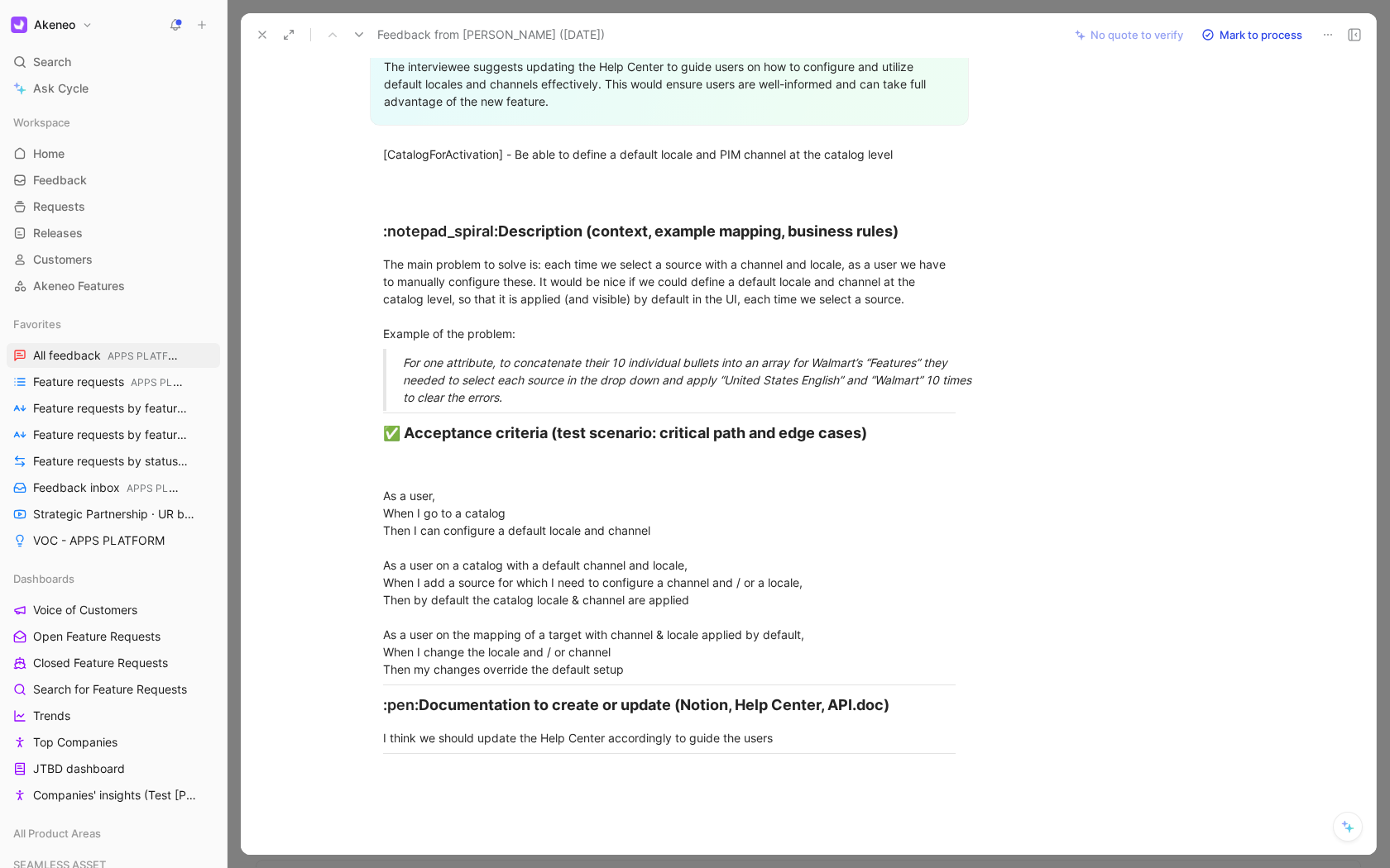
scroll to position [1998, 0]
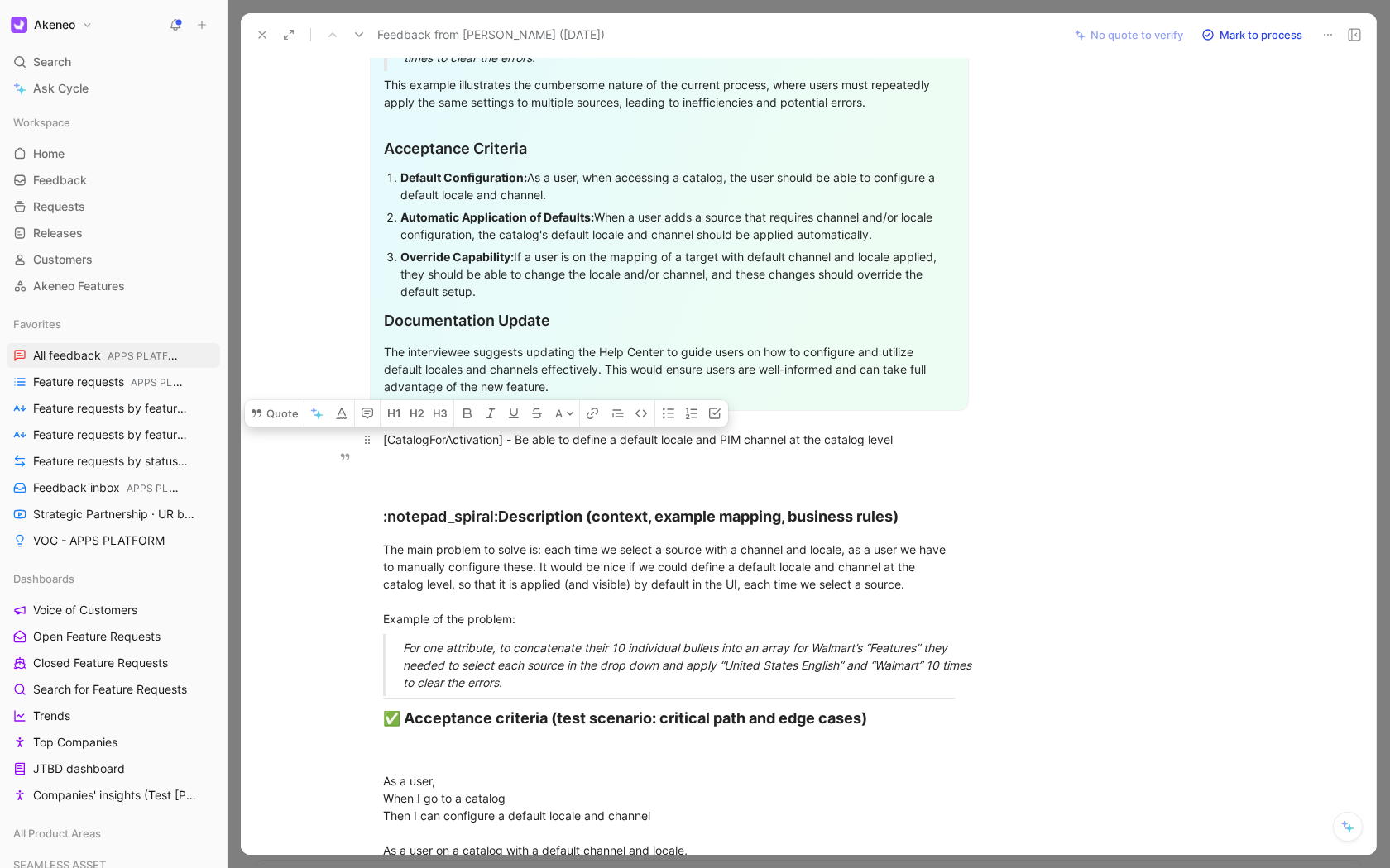
drag, startPoint x: 481, startPoint y: 648, endPoint x: 380, endPoint y: 451, distance: 221.4
click at [383, 448] on div "[CatalogForActivation] - Be able to define a default locale and PIM channel at …" at bounding box center [669, 439] width 573 height 17
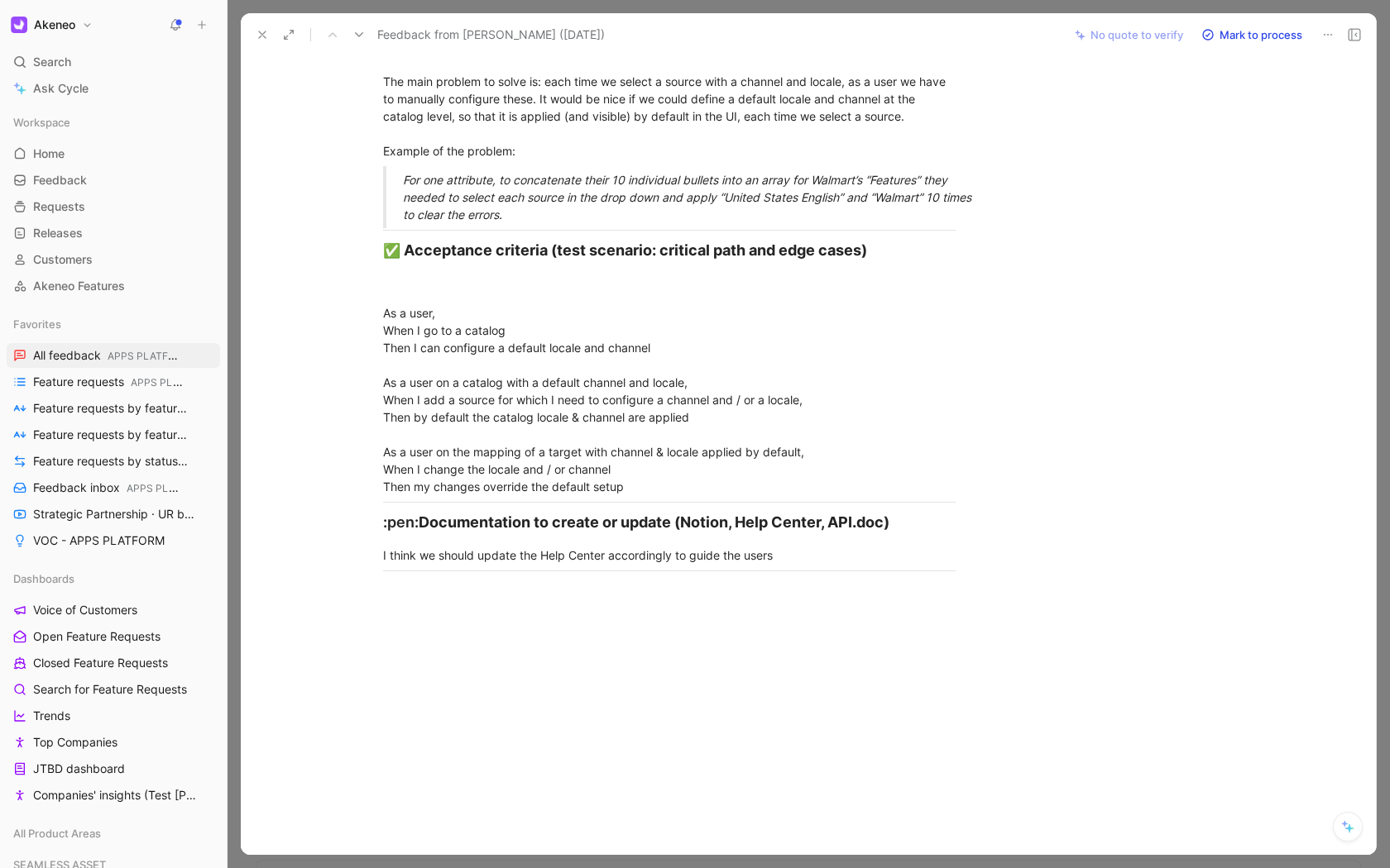
scroll to position [2501, 0]
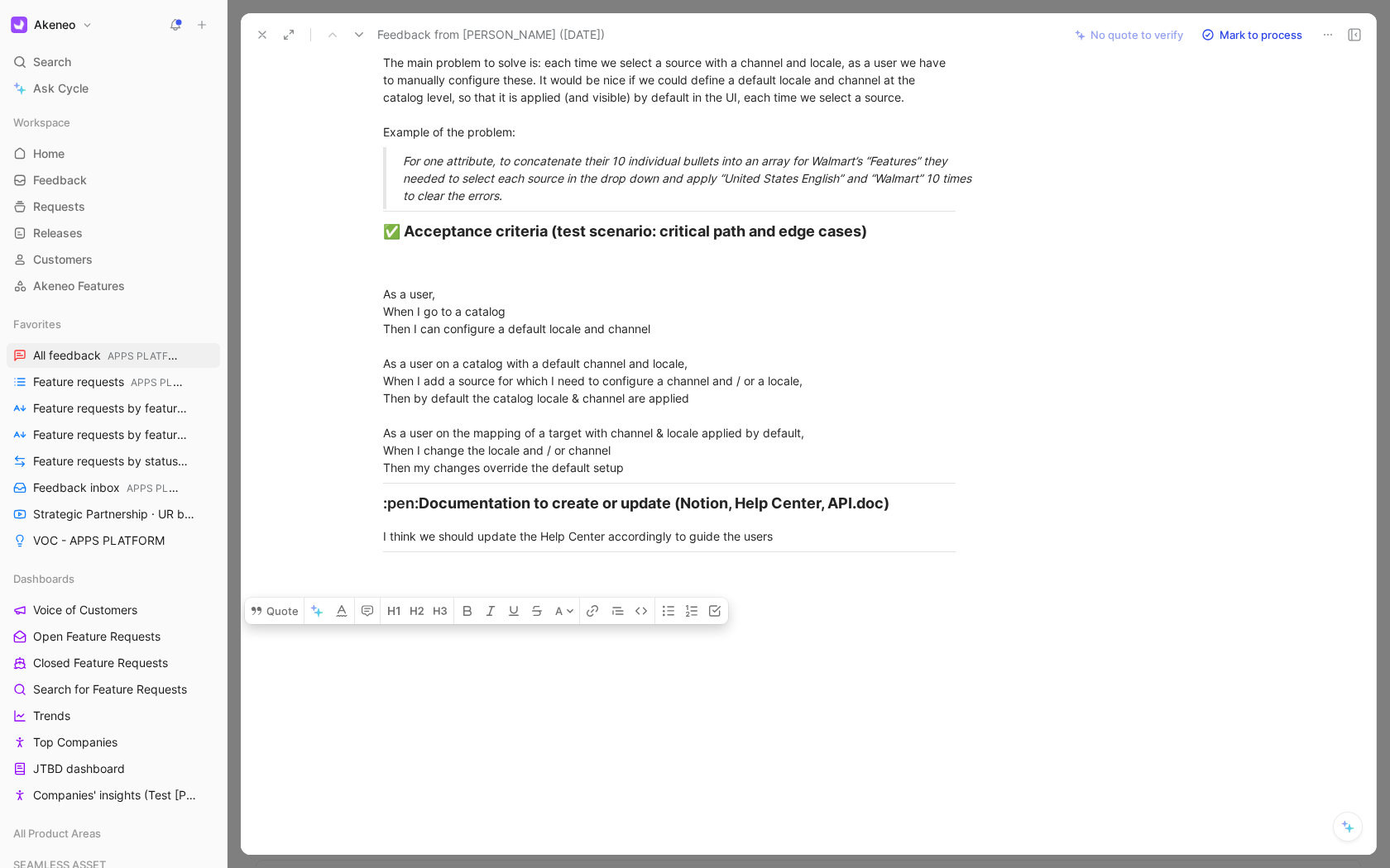
drag, startPoint x: 380, startPoint y: 455, endPoint x: 674, endPoint y: 608, distance: 331.4
copy div "[CatalogForActivation] - Be able to define a default locale and PIM channel at …"
click at [97, 383] on span "Feature requests APPS PLATFORM" at bounding box center [105, 382] width 144 height 17
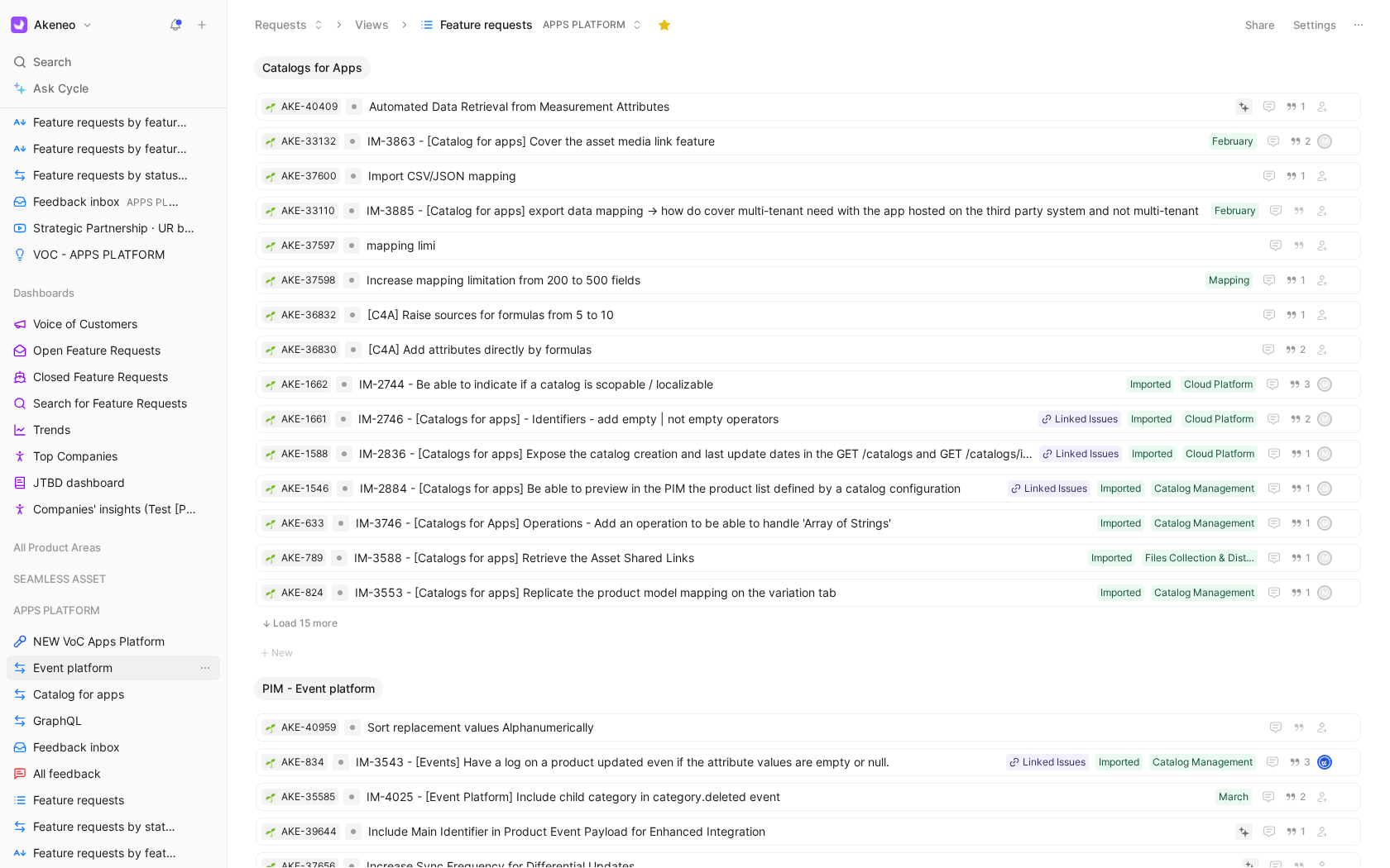
scroll to position [324, 0]
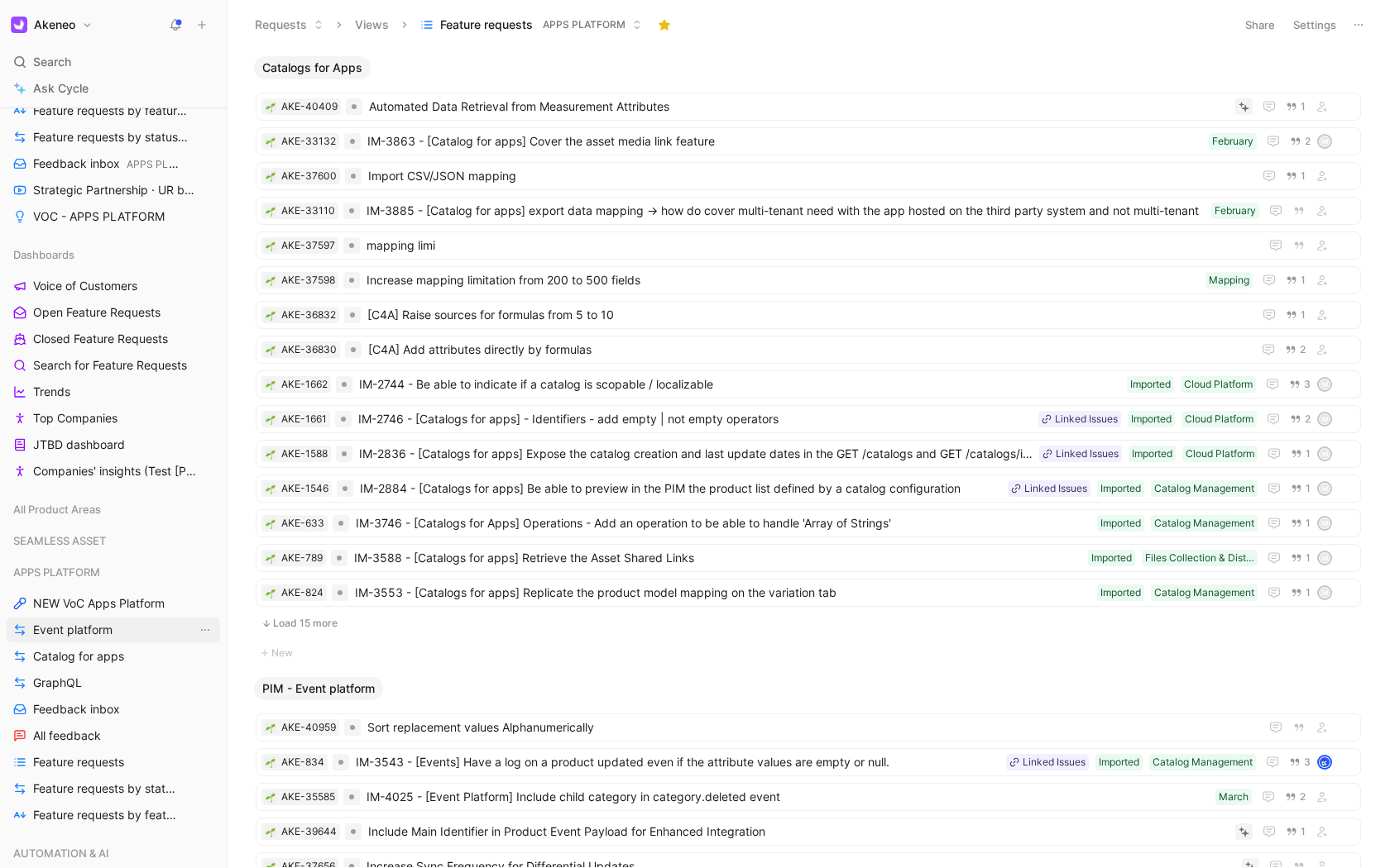
click at [84, 631] on span "Event platform" at bounding box center [73, 630] width 80 height 16
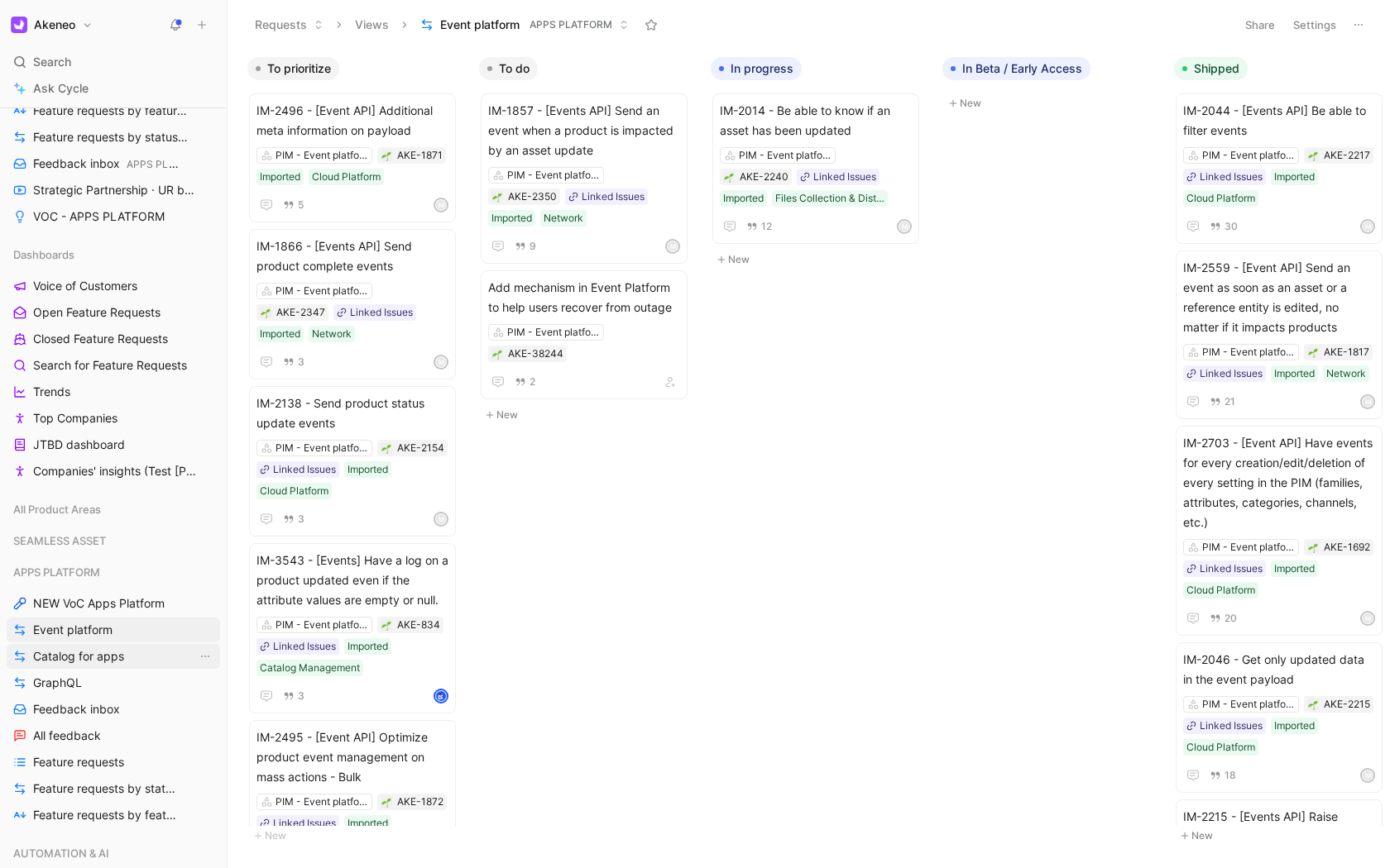
click at [82, 662] on span "Catalog for apps" at bounding box center [79, 657] width 91 height 16
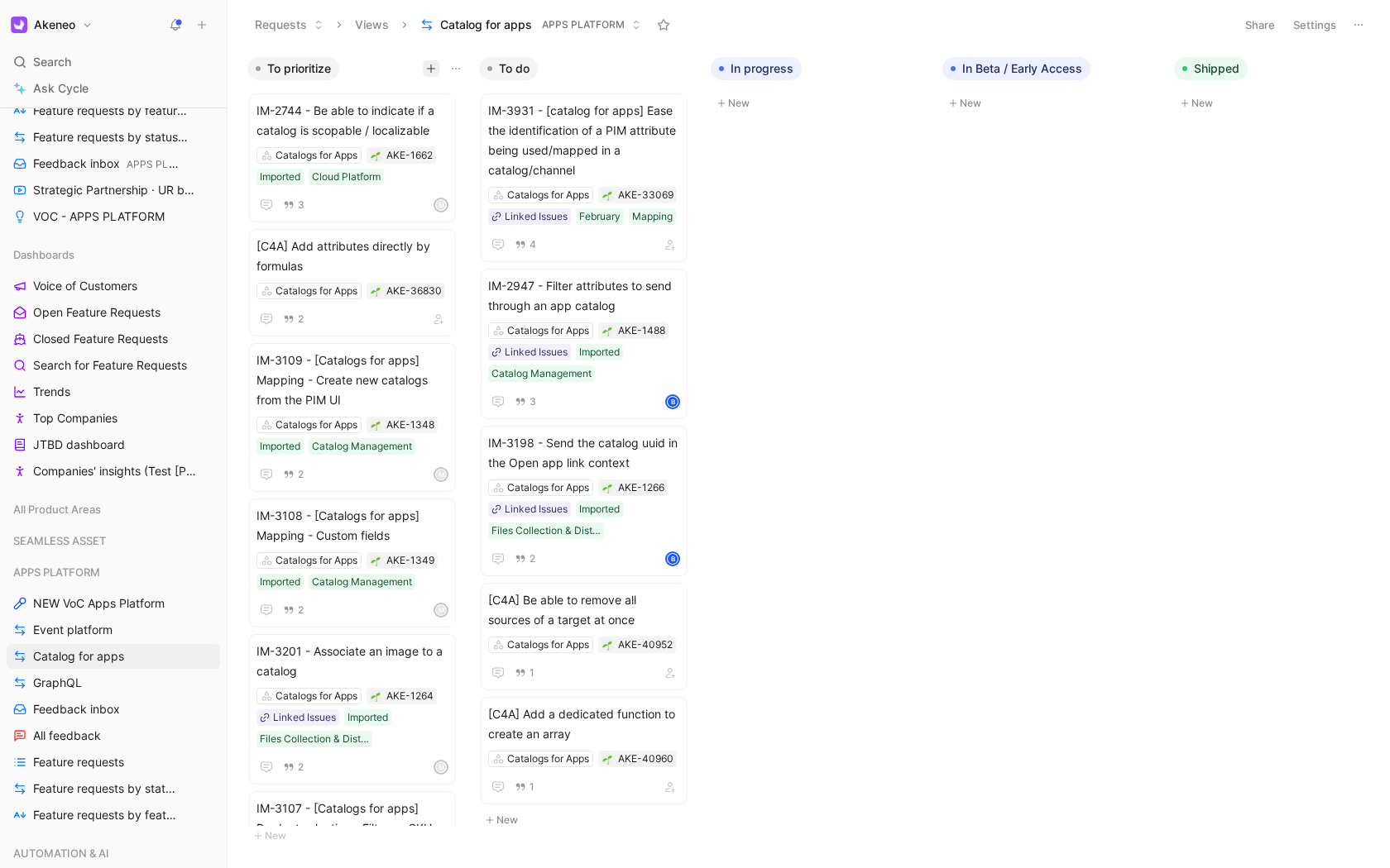
click at [428, 71] on icon "button" at bounding box center [430, 68] width 10 height 10
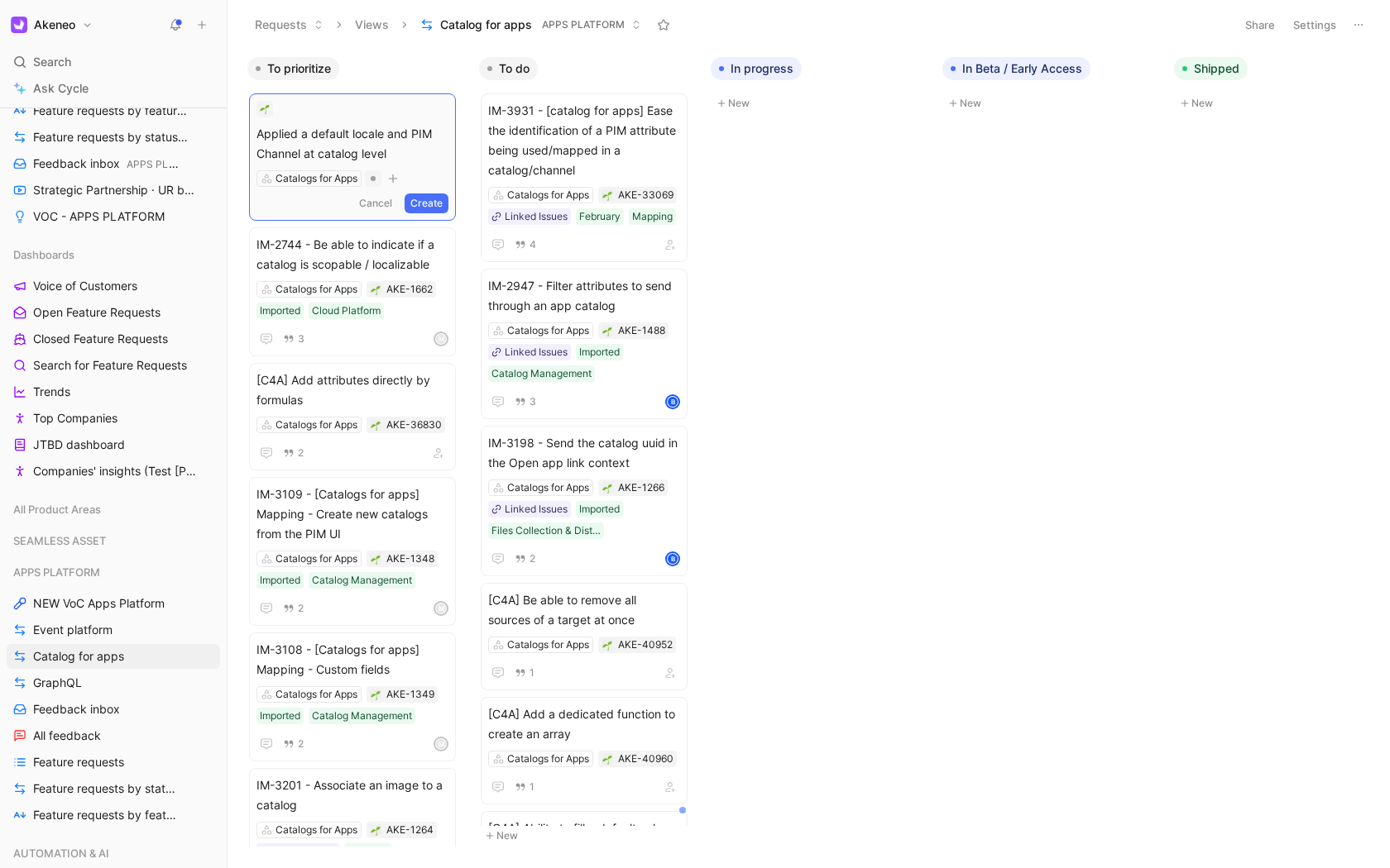
scroll to position [4, 0]
click at [303, 142] on span "Applied a default locale and PIM Channel at catalog level" at bounding box center [352, 141] width 192 height 39
click at [296, 128] on span "Applied a default locale and PIM Channel at catalog level" at bounding box center [352, 141] width 192 height 39
click at [439, 197] on button "Create" at bounding box center [426, 200] width 44 height 20
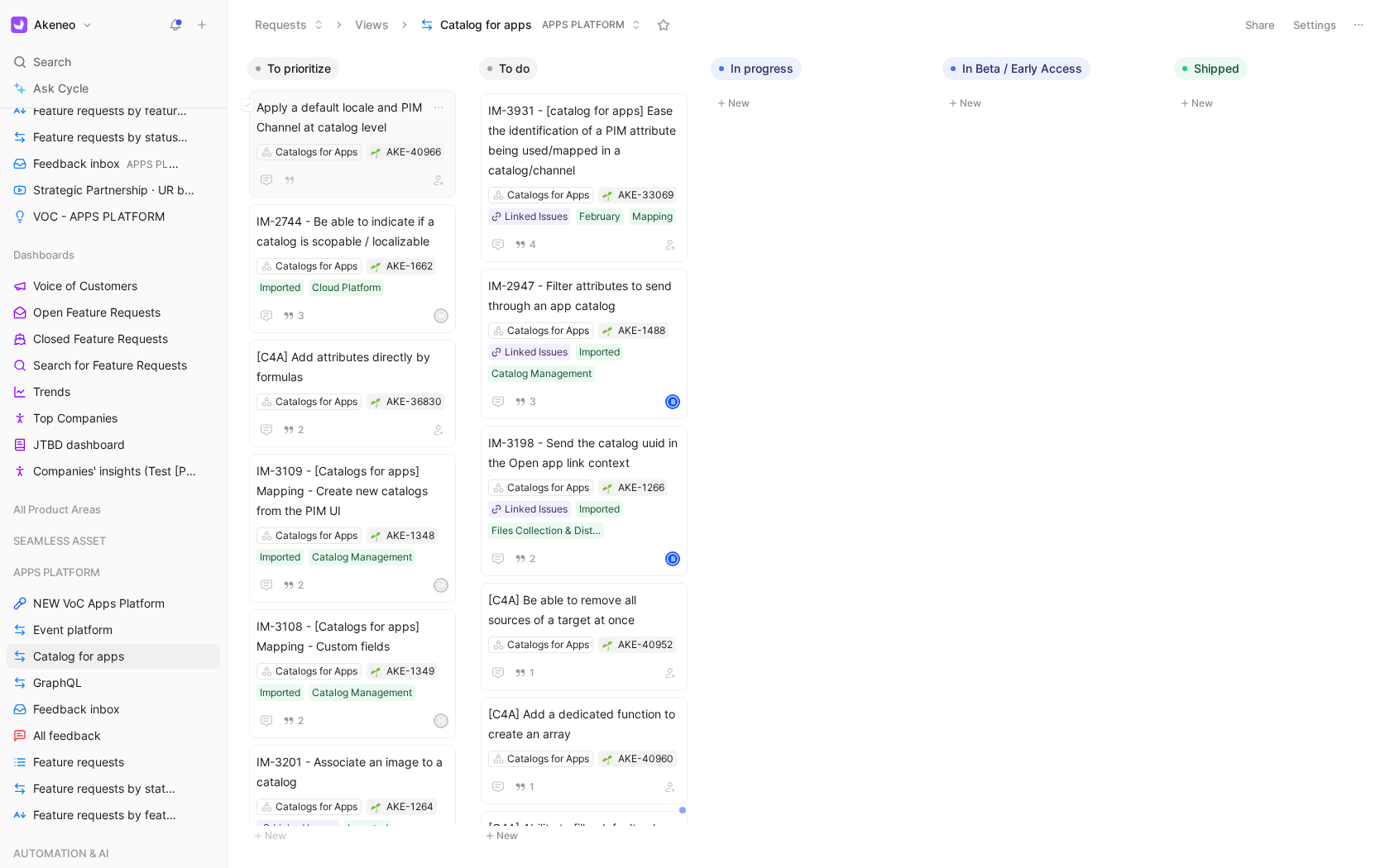
scroll to position [0, 0]
click at [338, 121] on span "Apply a default locale and PIM Channel at catalog level" at bounding box center [352, 121] width 192 height 39
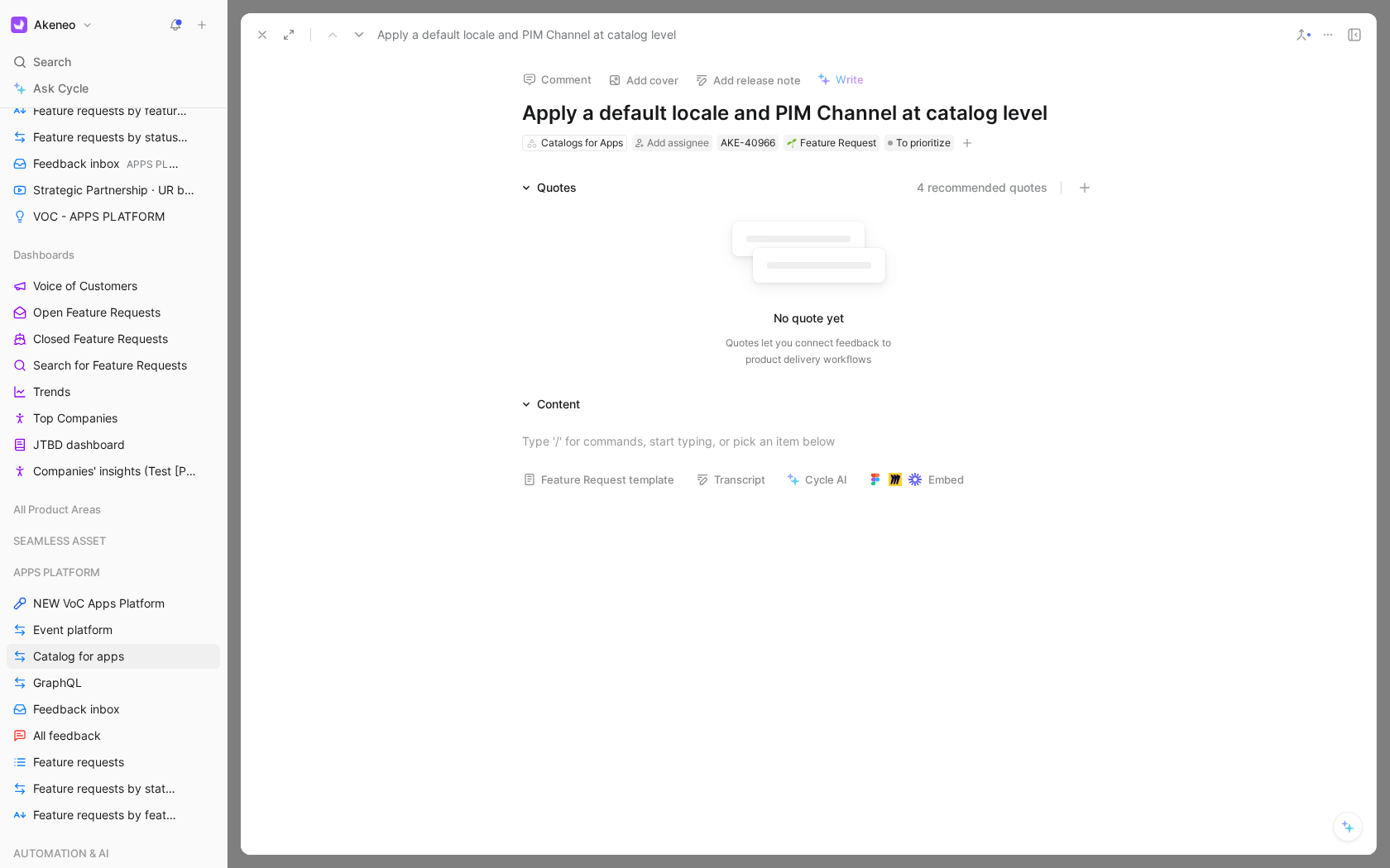
click at [615, 544] on div at bounding box center [808, 632] width 1135 height 261
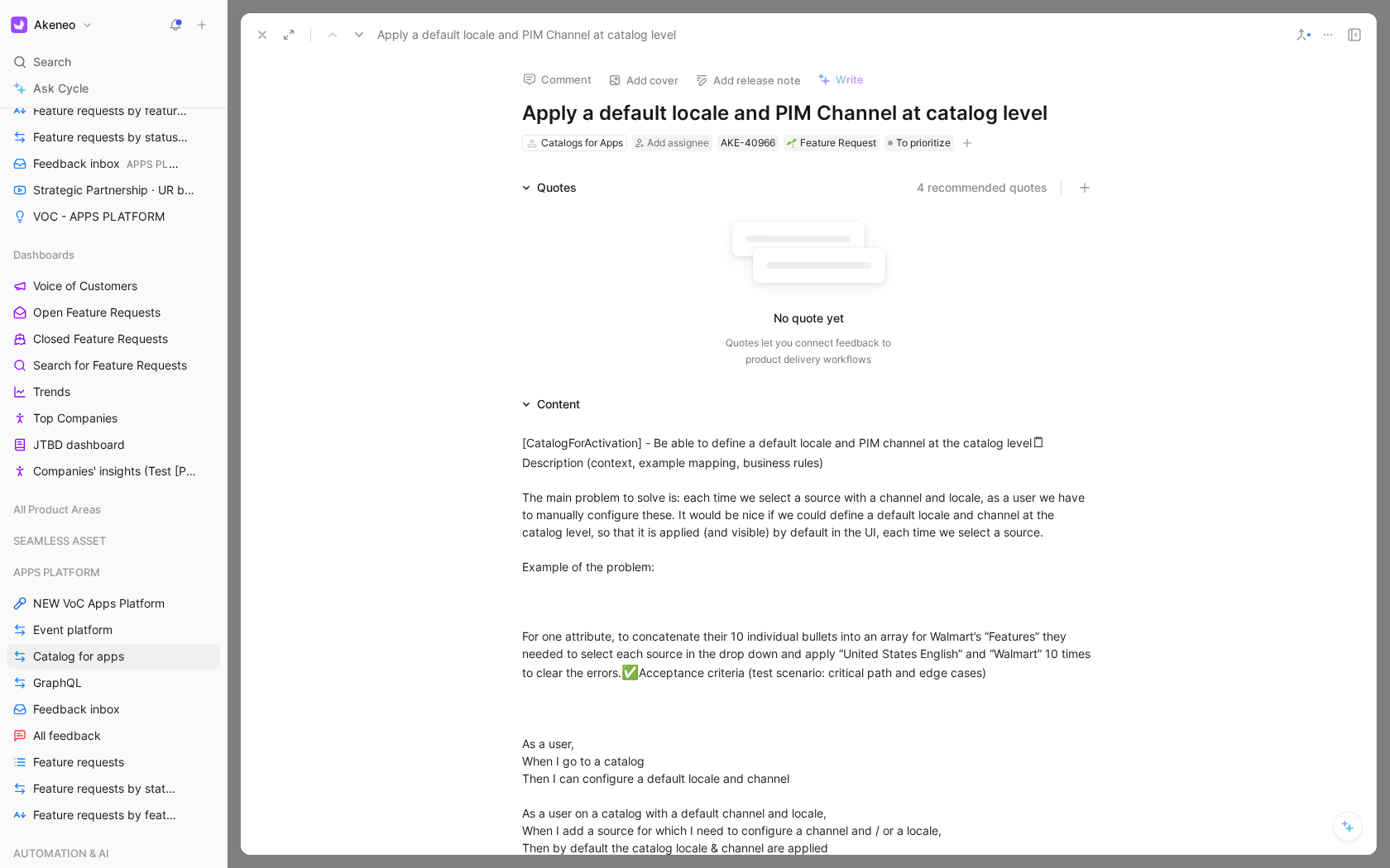
click at [349, 215] on div "Quotes 4 recommended quotes No quote yet Quotes let you connect feedback to pro…" at bounding box center [808, 276] width 1135 height 197
click at [1079, 189] on icon "button" at bounding box center [1084, 187] width 12 height 12
type input "x"
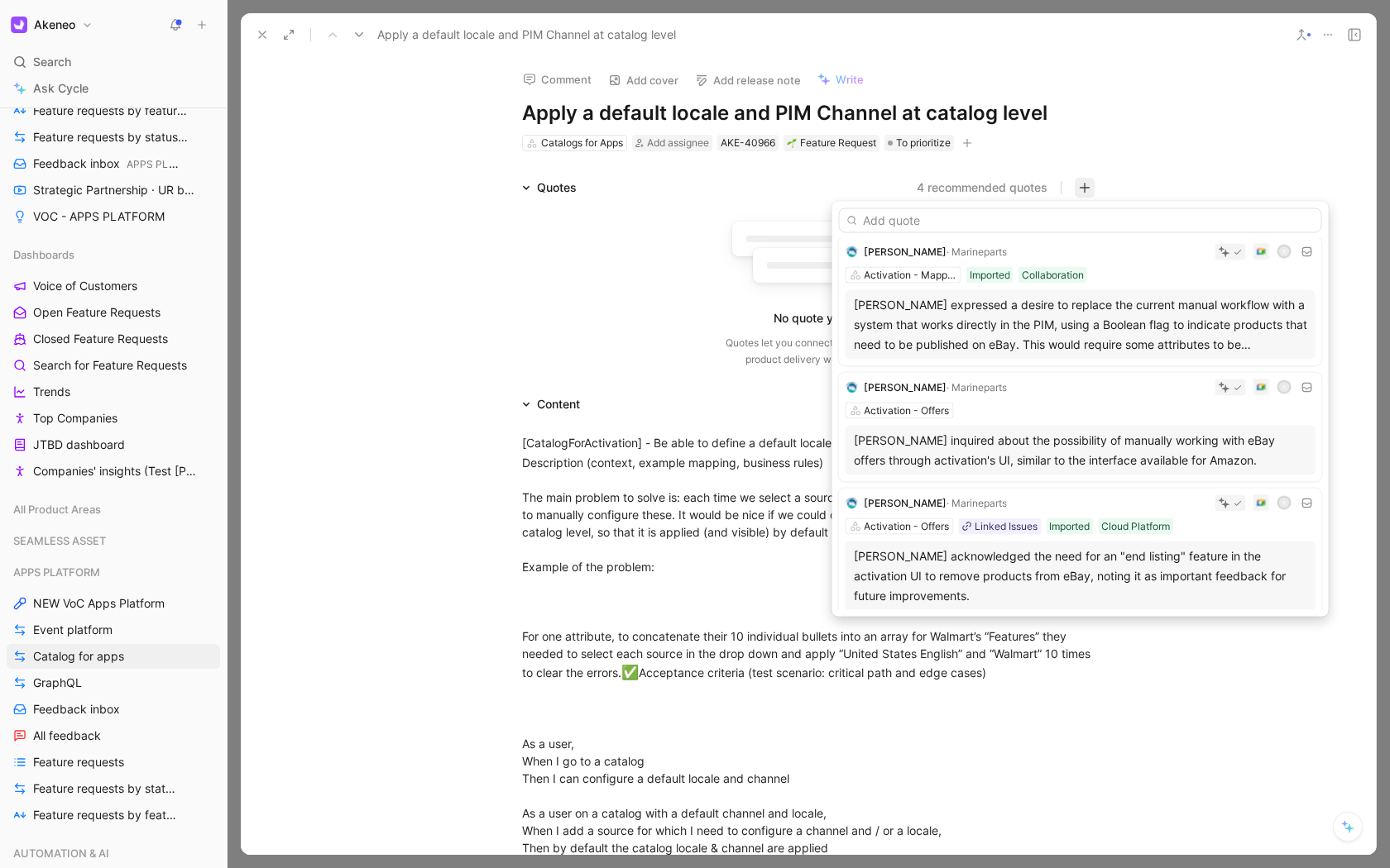
scroll to position [667, 0]
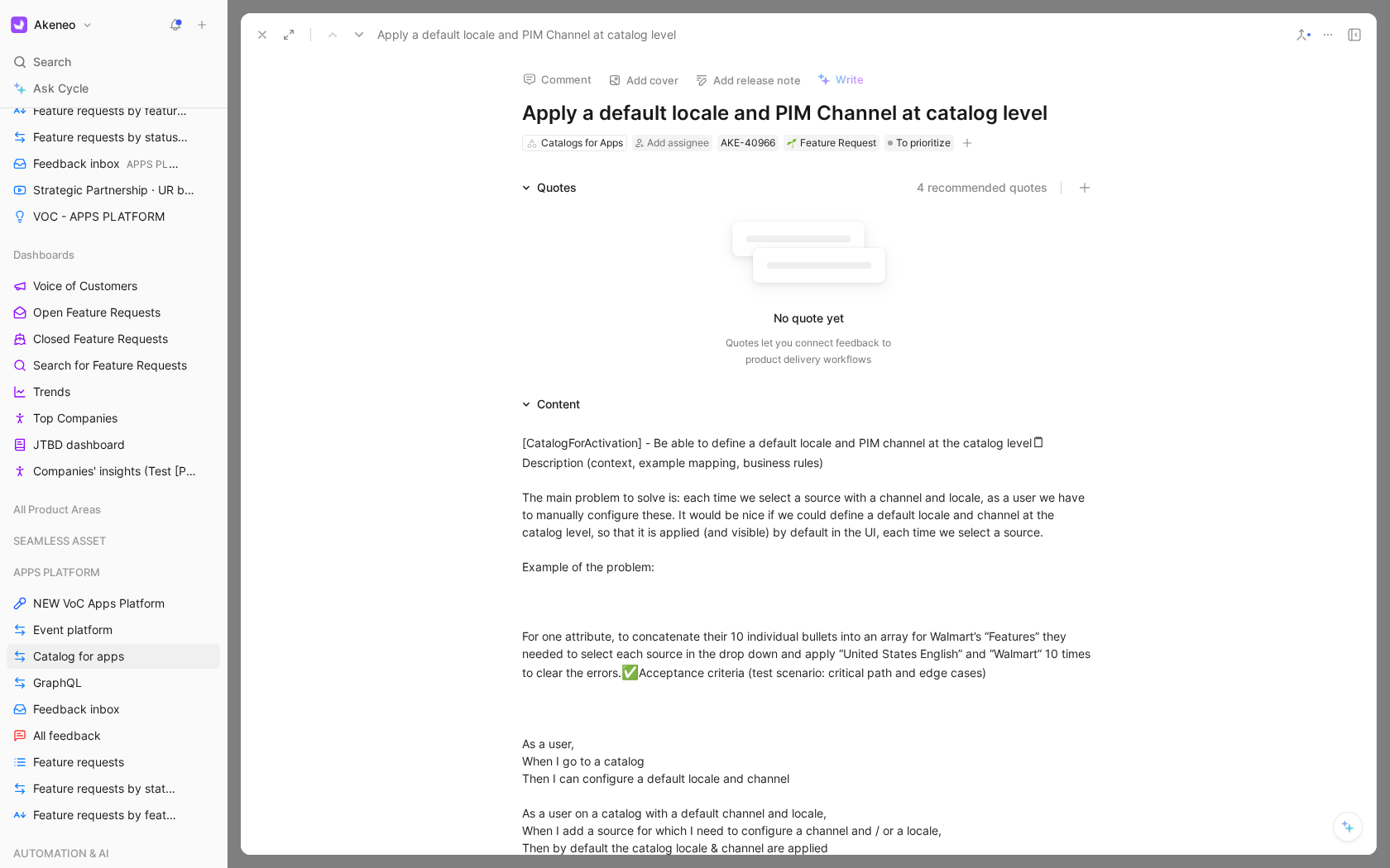
click at [1070, 276] on div "No quote yet Quotes let you connect feedback to product delivery workflows" at bounding box center [807, 288] width 573 height 157
click at [251, 31] on button at bounding box center [263, 35] width 23 height 23
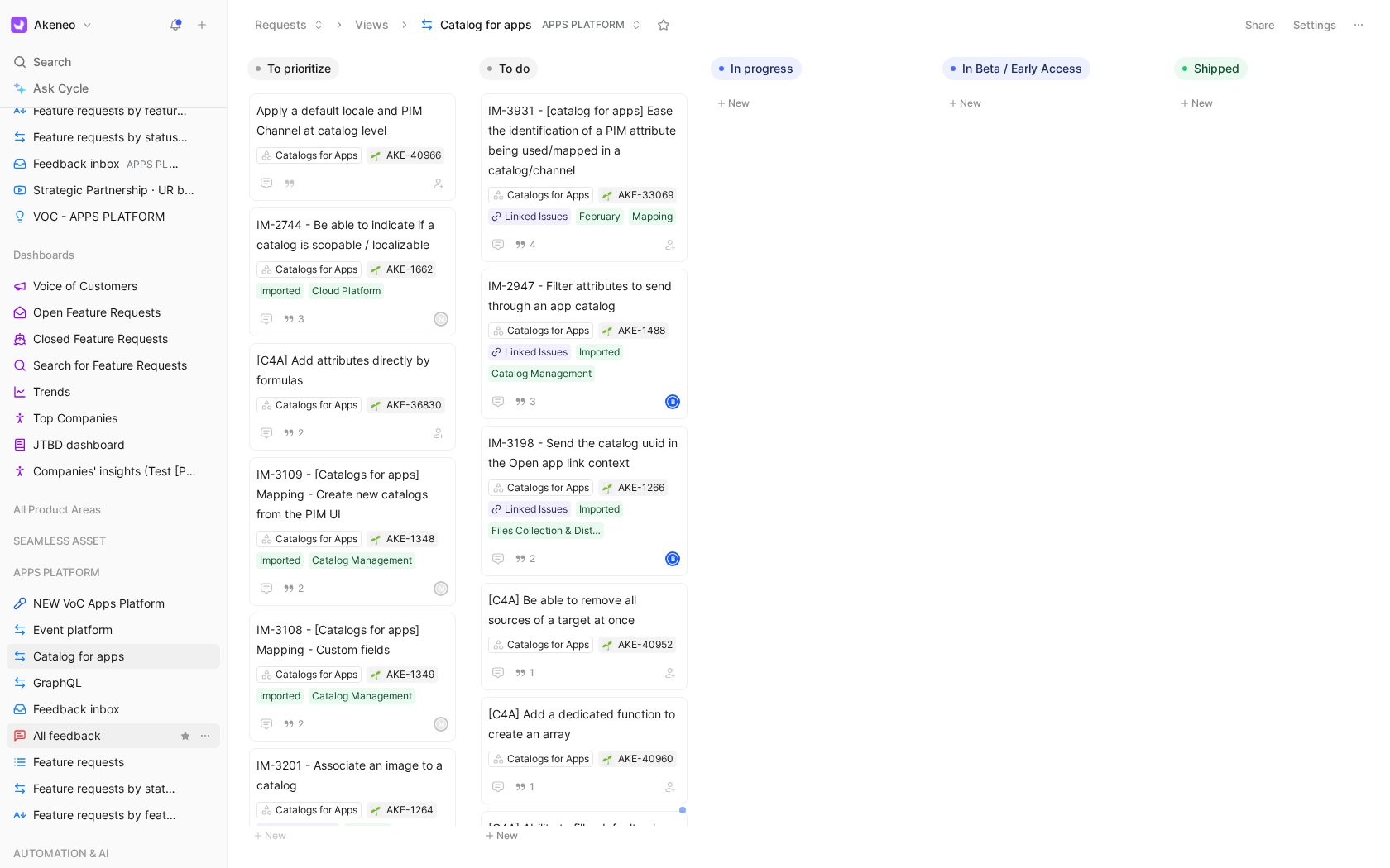
click at [48, 737] on span "All feedback" at bounding box center [67, 735] width 68 height 16
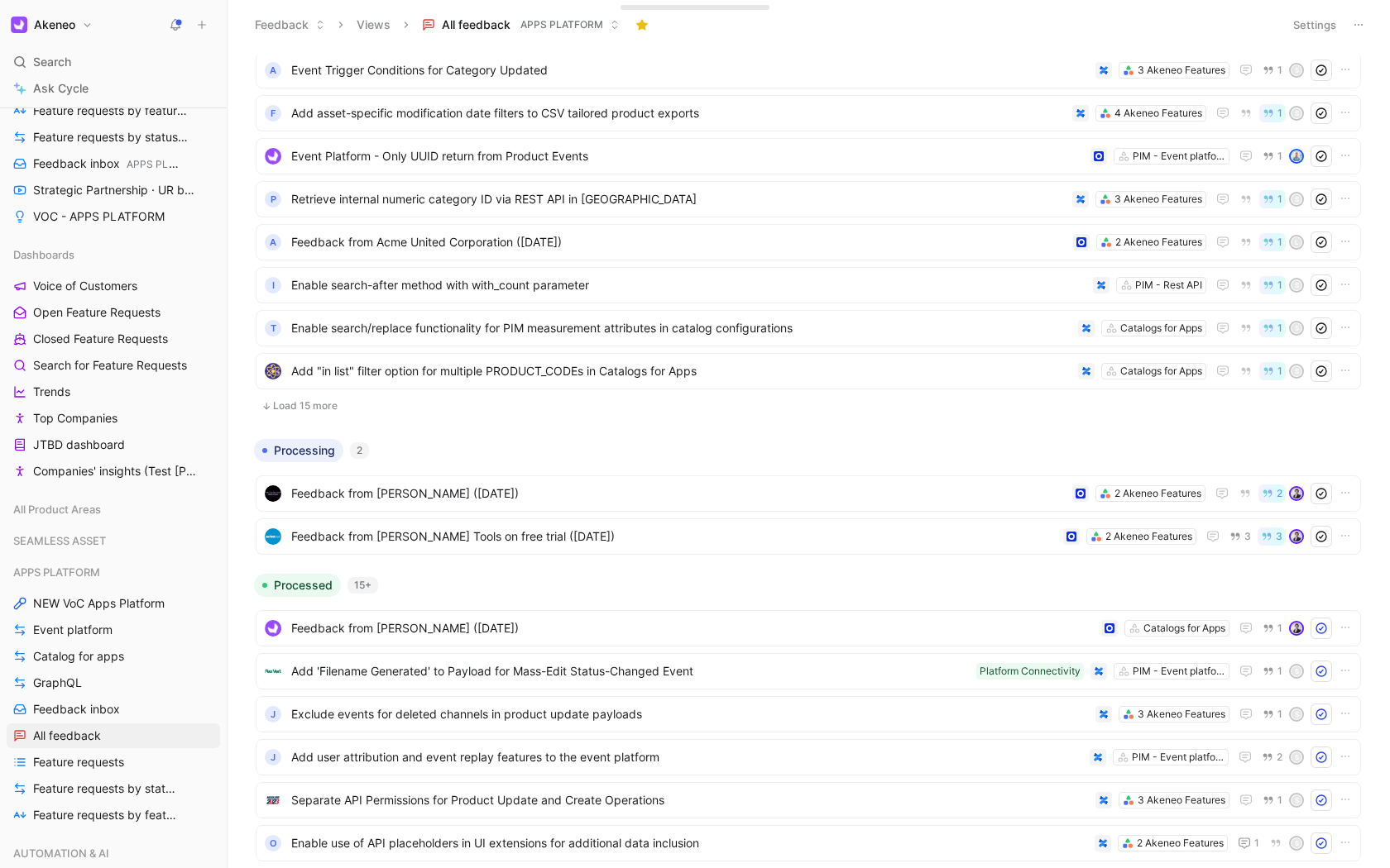
scroll to position [842, 0]
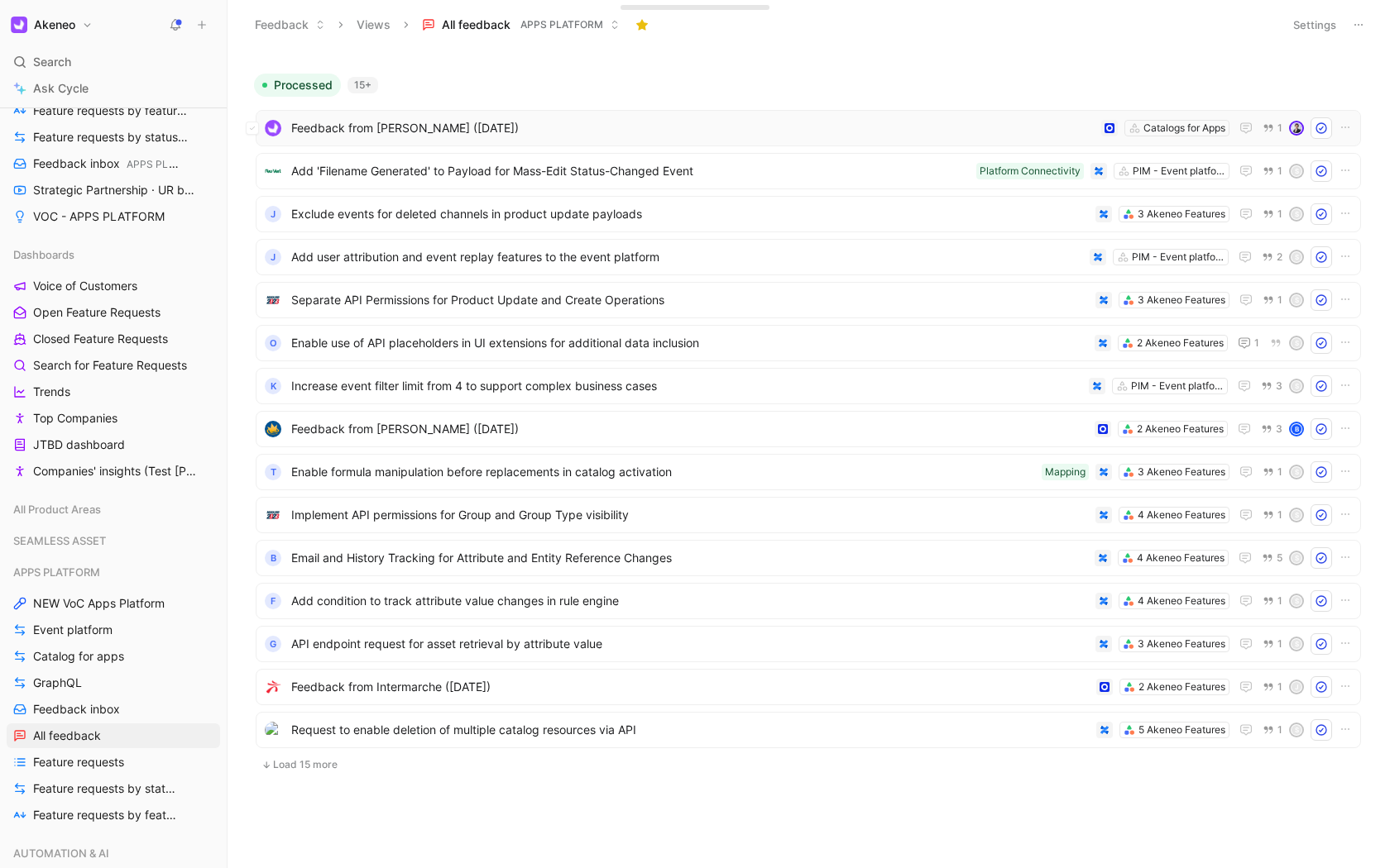
click at [569, 130] on span "Feedback from [PERSON_NAME] ([DATE])" at bounding box center [693, 128] width 803 height 20
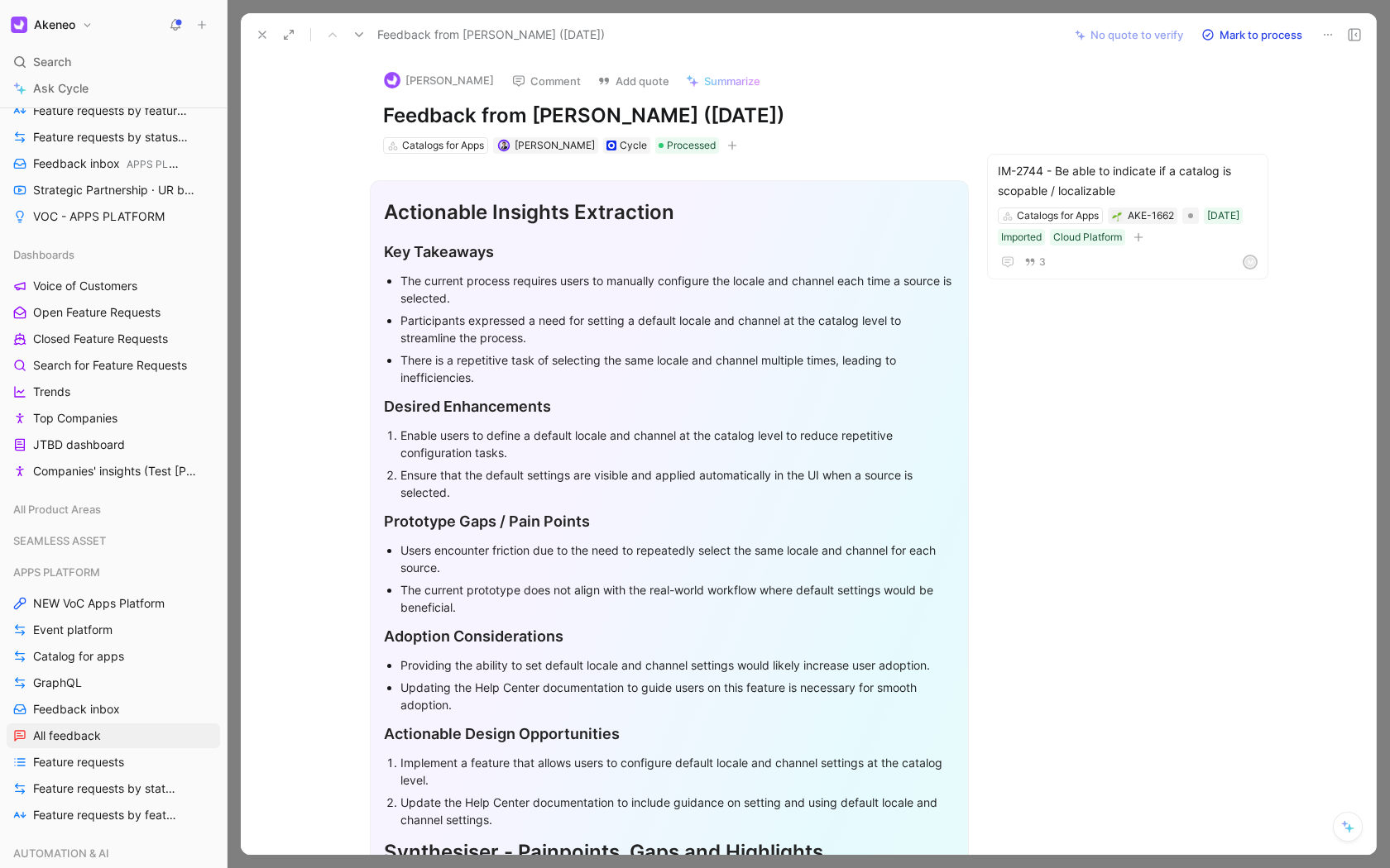
click at [1324, 38] on icon at bounding box center [1327, 34] width 13 height 13
click at [1304, 71] on div "Copy link" at bounding box center [1256, 69] width 151 height 20
click at [103, 633] on span "Event platform" at bounding box center [73, 630] width 80 height 16
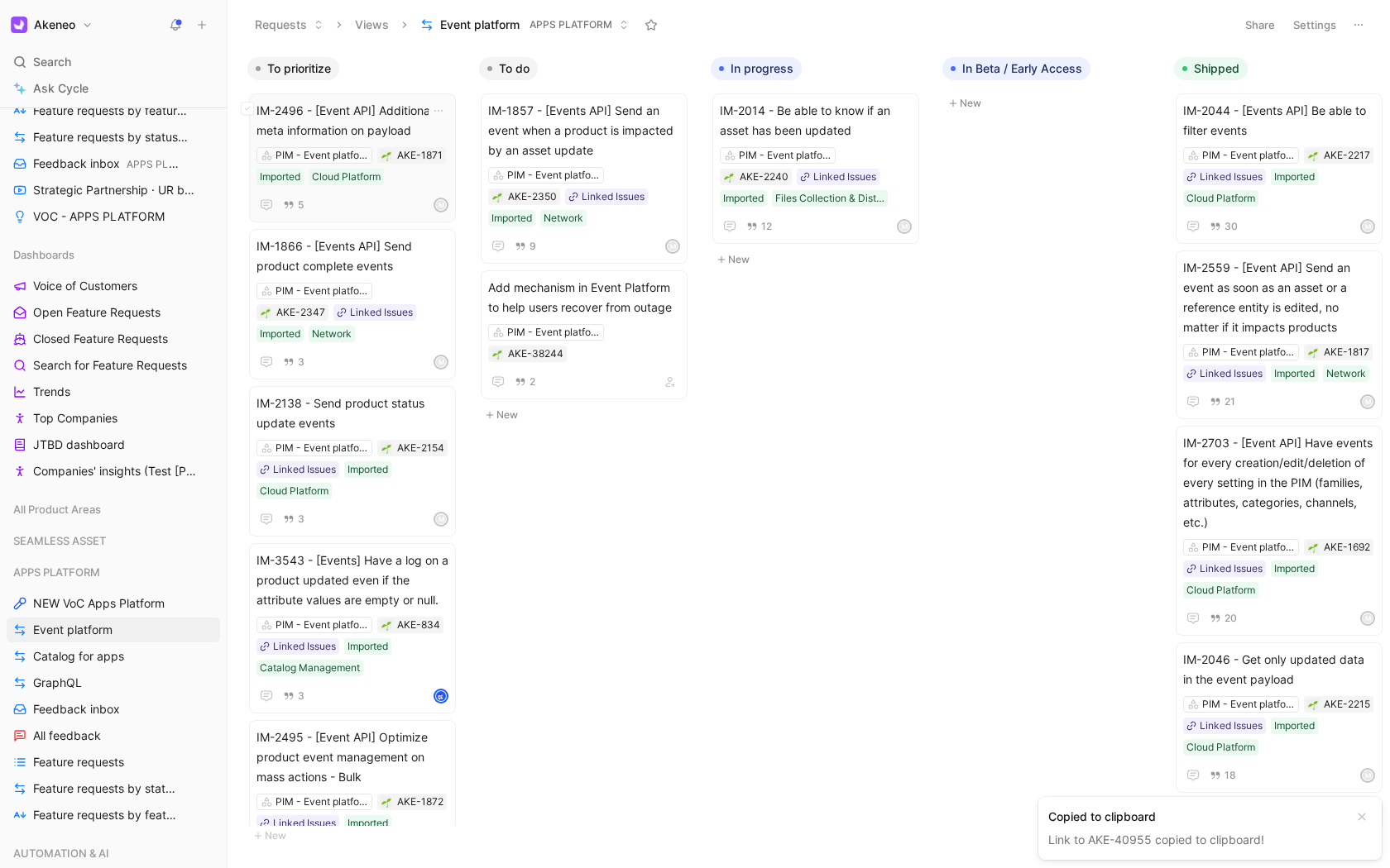
click at [392, 124] on span "IM-2496 - [Event API] Additional meta information on payload" at bounding box center [352, 121] width 192 height 39
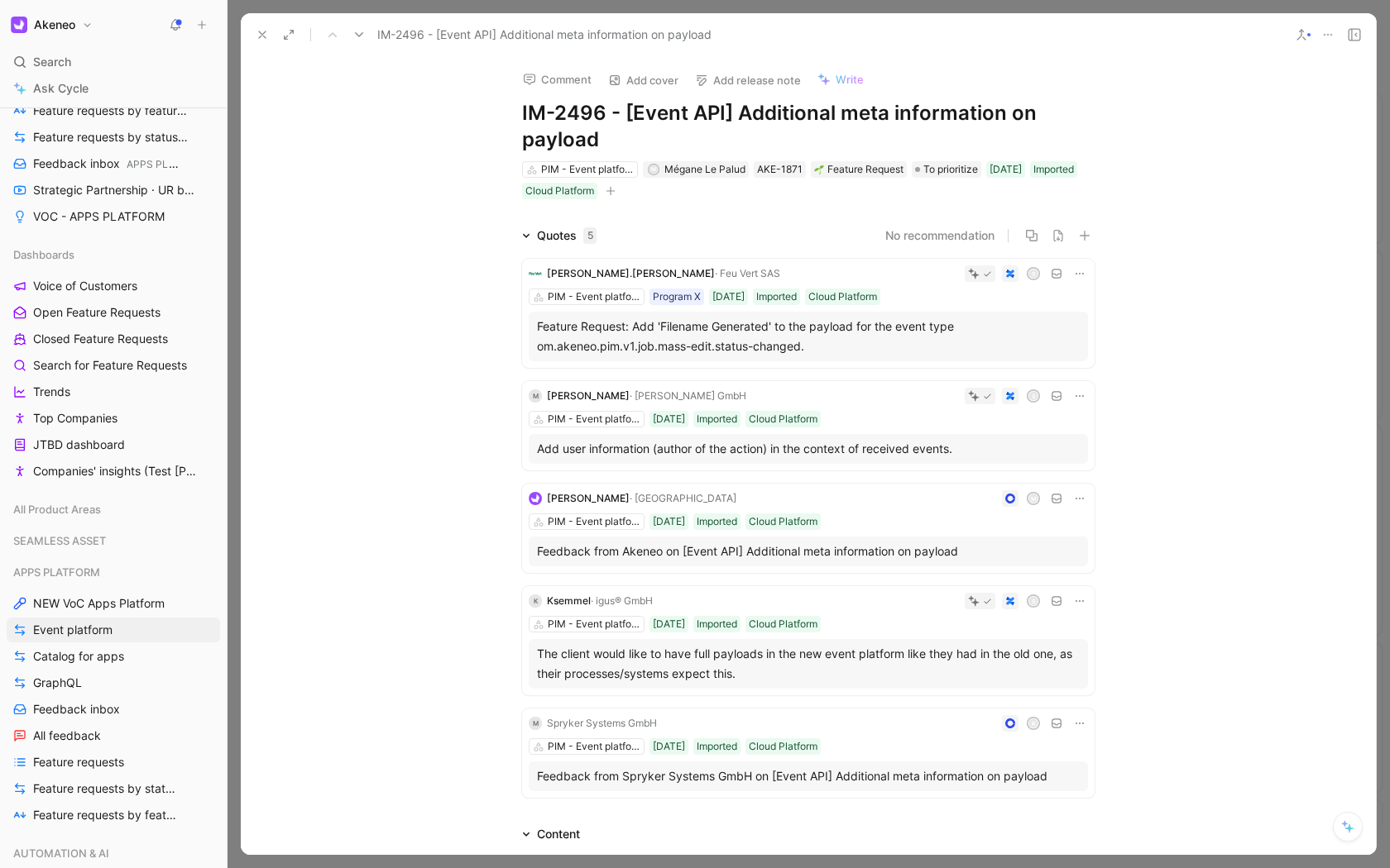
click at [263, 26] on button at bounding box center [263, 35] width 23 height 23
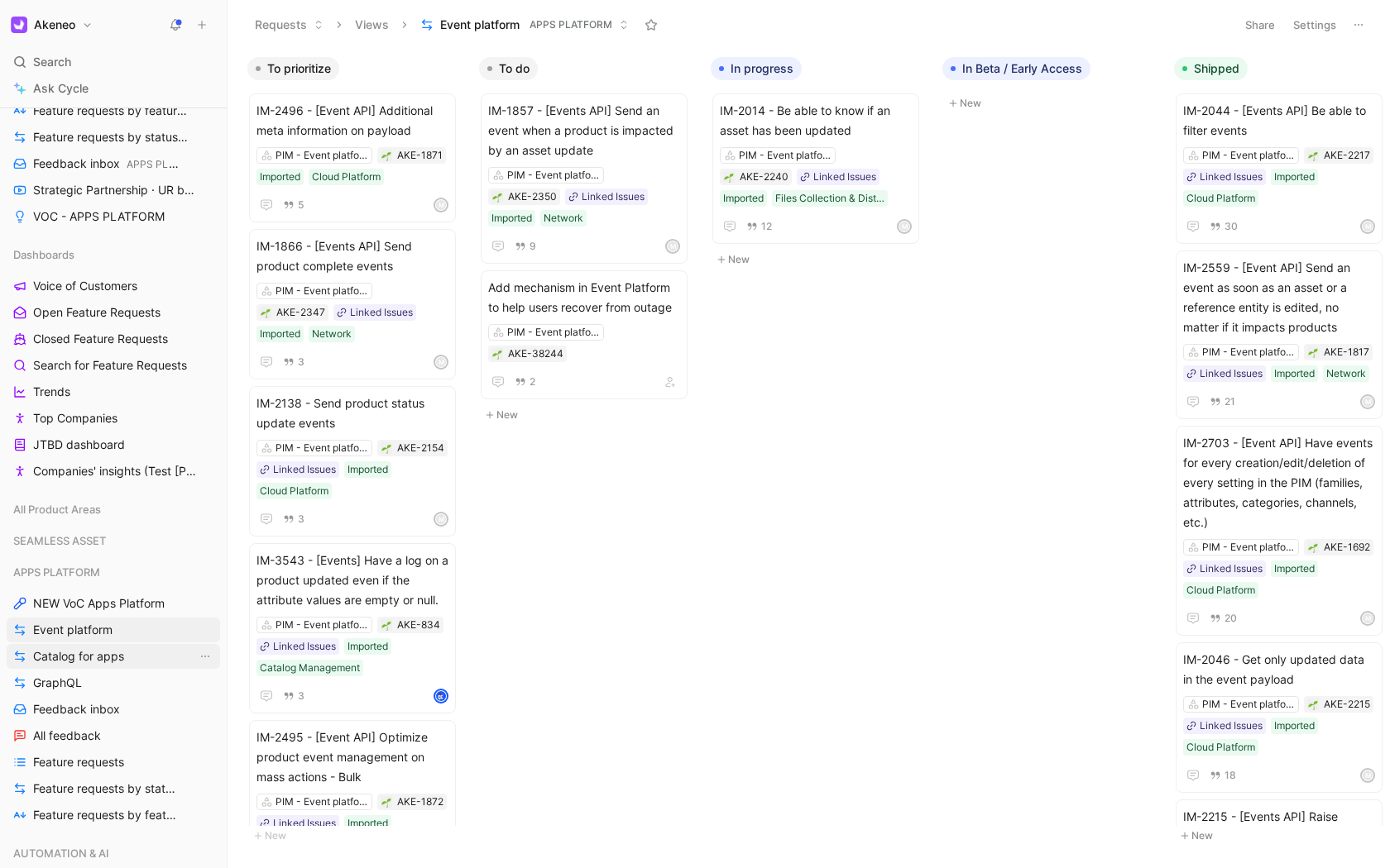
click at [87, 649] on span "Catalog for apps" at bounding box center [79, 657] width 91 height 16
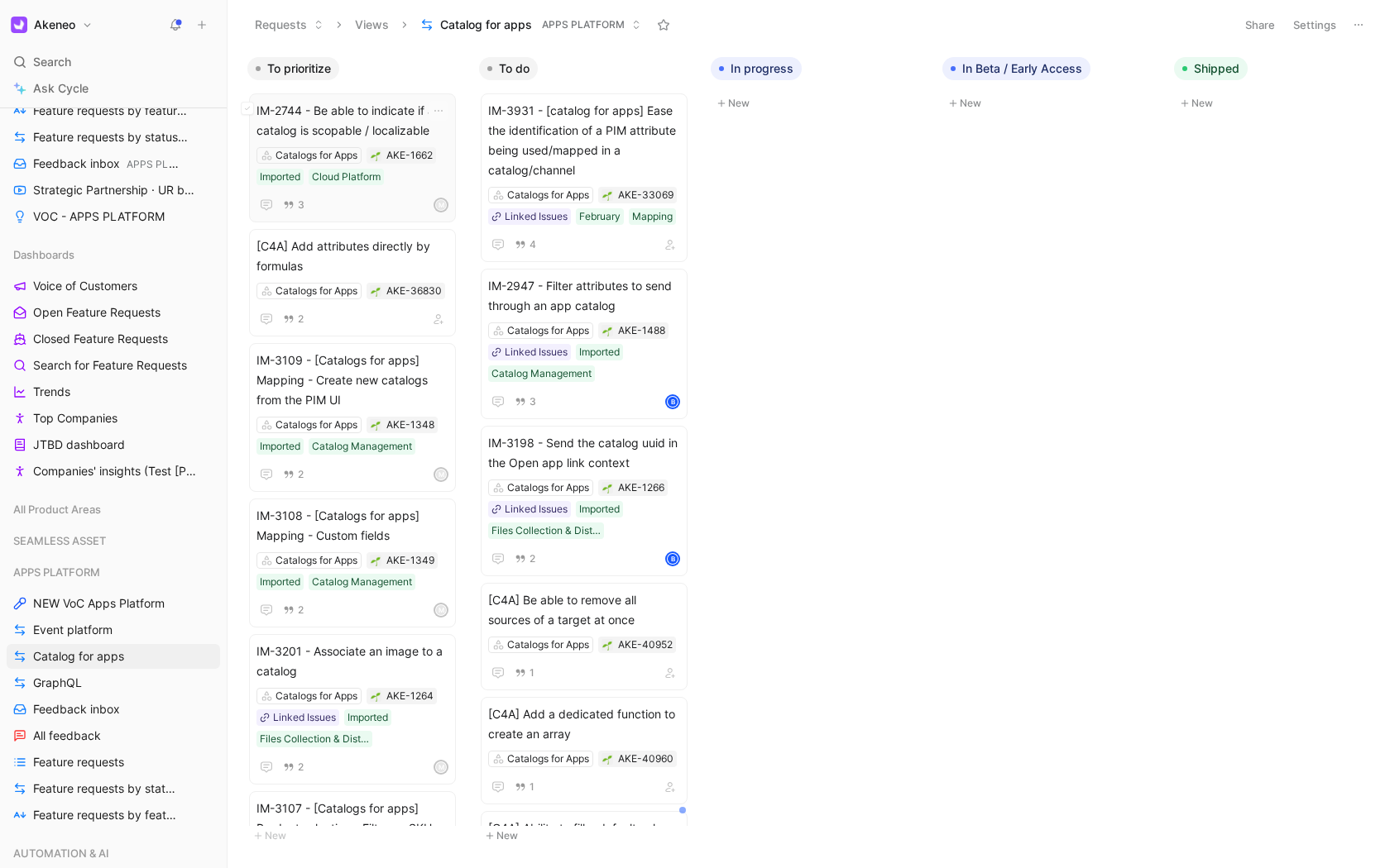
click at [376, 118] on span "IM-2744 - Be able to indicate if a catalog is scopable / localizable" at bounding box center [352, 121] width 192 height 39
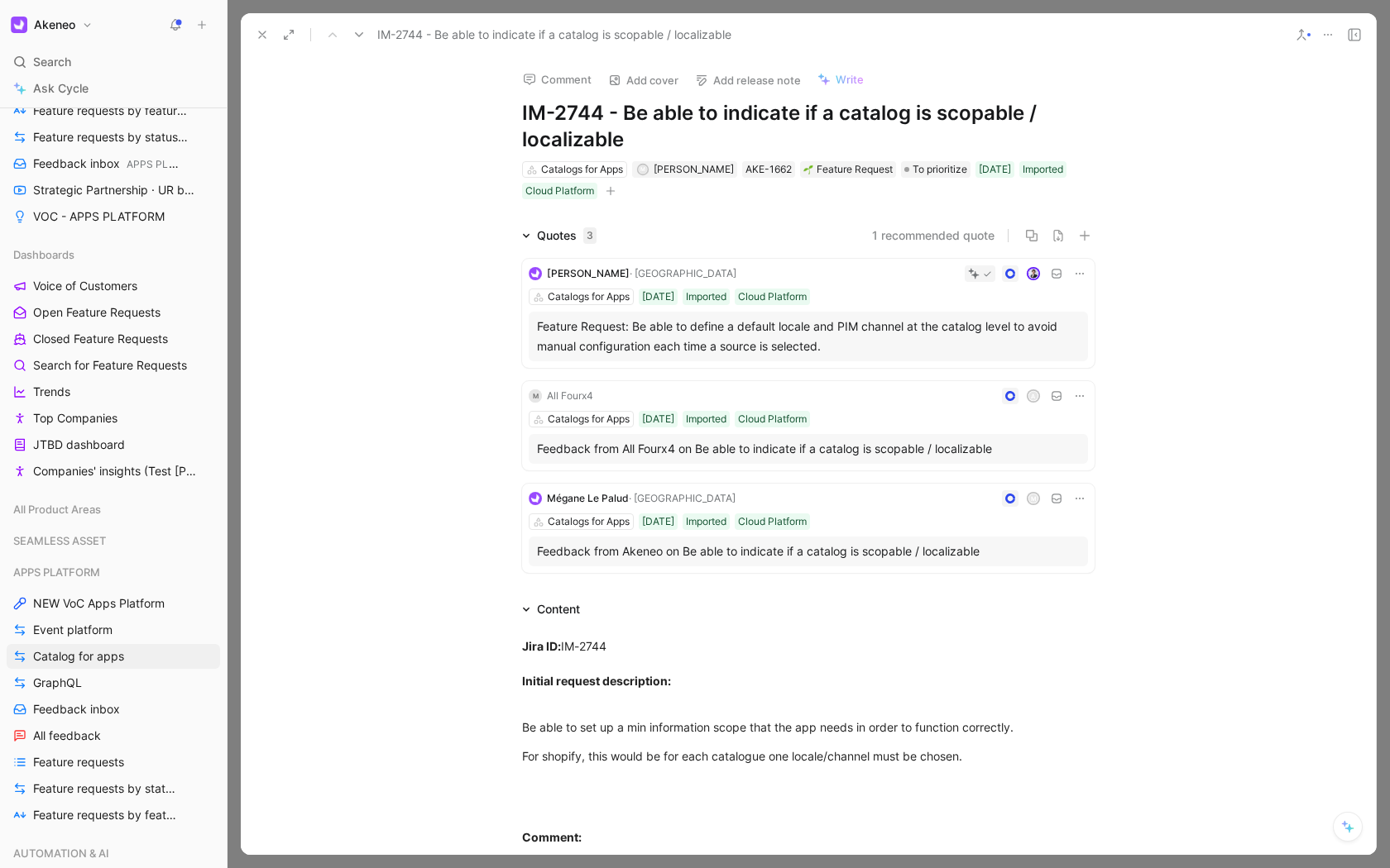
drag, startPoint x: 250, startPoint y: 16, endPoint x: 250, endPoint y: 776, distance: 760.0
click at [250, 16] on div "IM-2744 - Be able to indicate if a catalog is scopable / localizable" at bounding box center [808, 35] width 1135 height 43
click at [263, 26] on button at bounding box center [263, 35] width 23 height 23
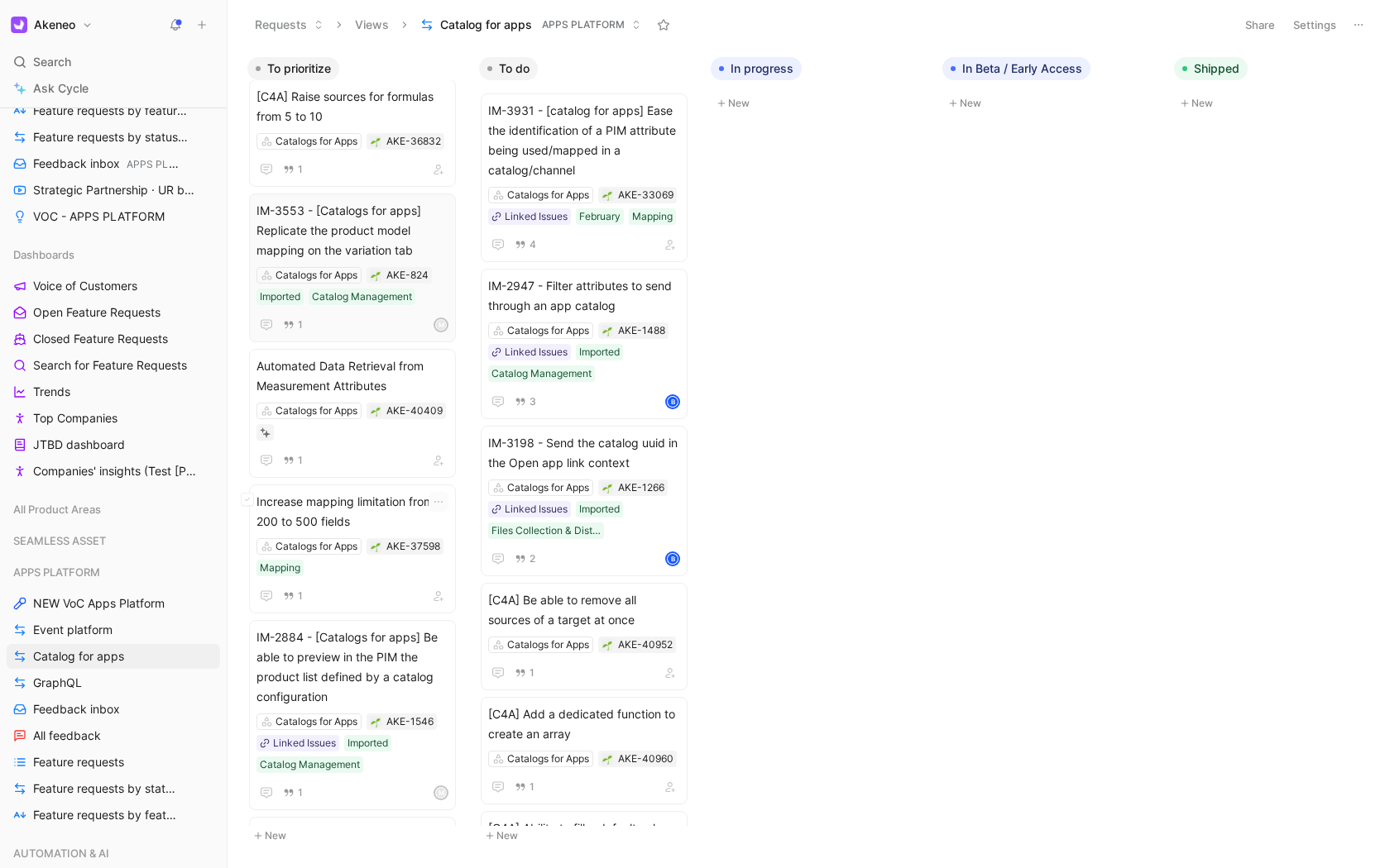
scroll to position [2282, 0]
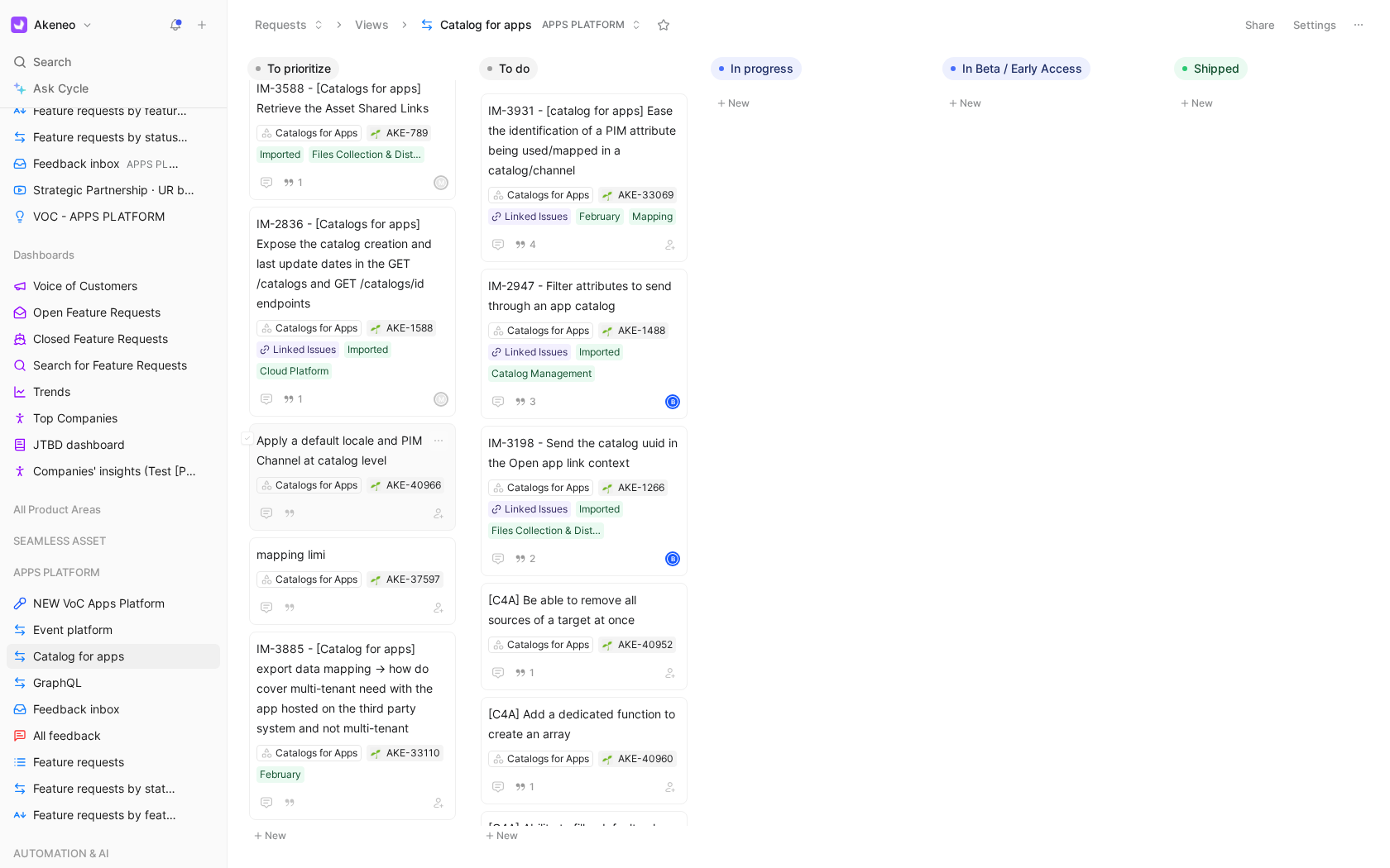
click at [372, 433] on span "Apply a default locale and PIM Channel at catalog level" at bounding box center [352, 451] width 192 height 39
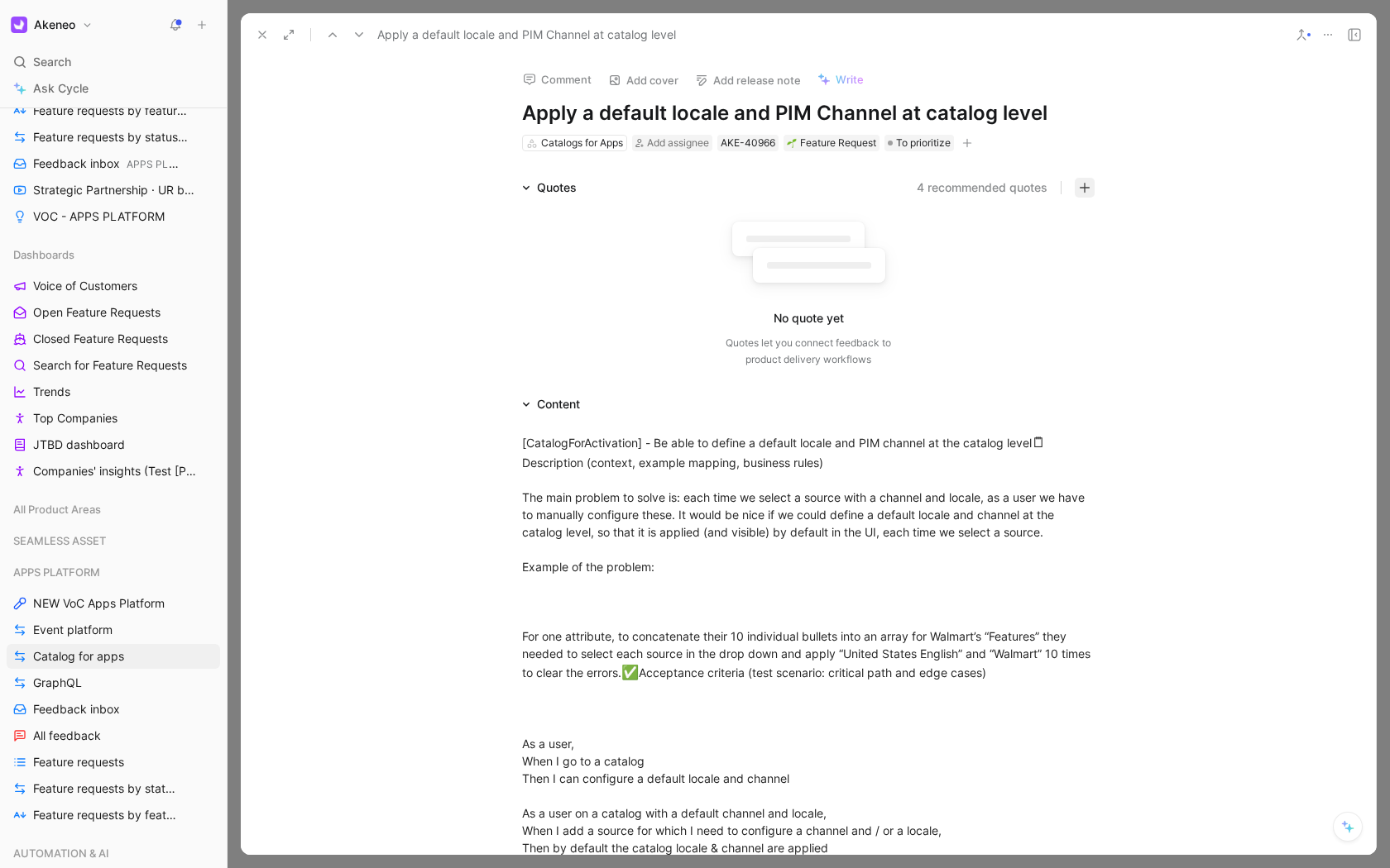
click at [1084, 190] on icon "button" at bounding box center [1084, 187] width 12 height 12
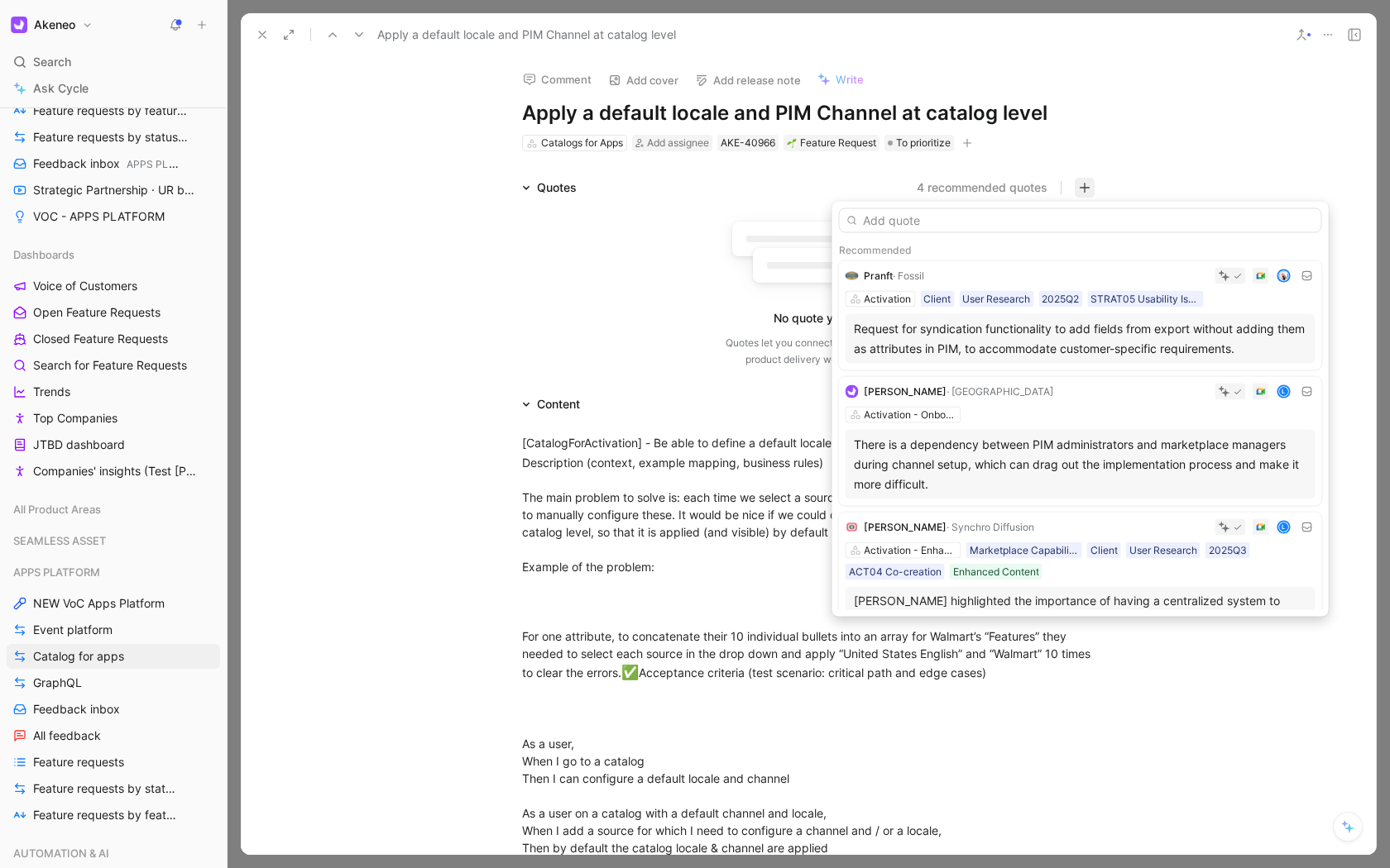
type input "https://product.cycle.app/app/akeneo/doc/feedback-from-xavier-briand-sep-02-202…"
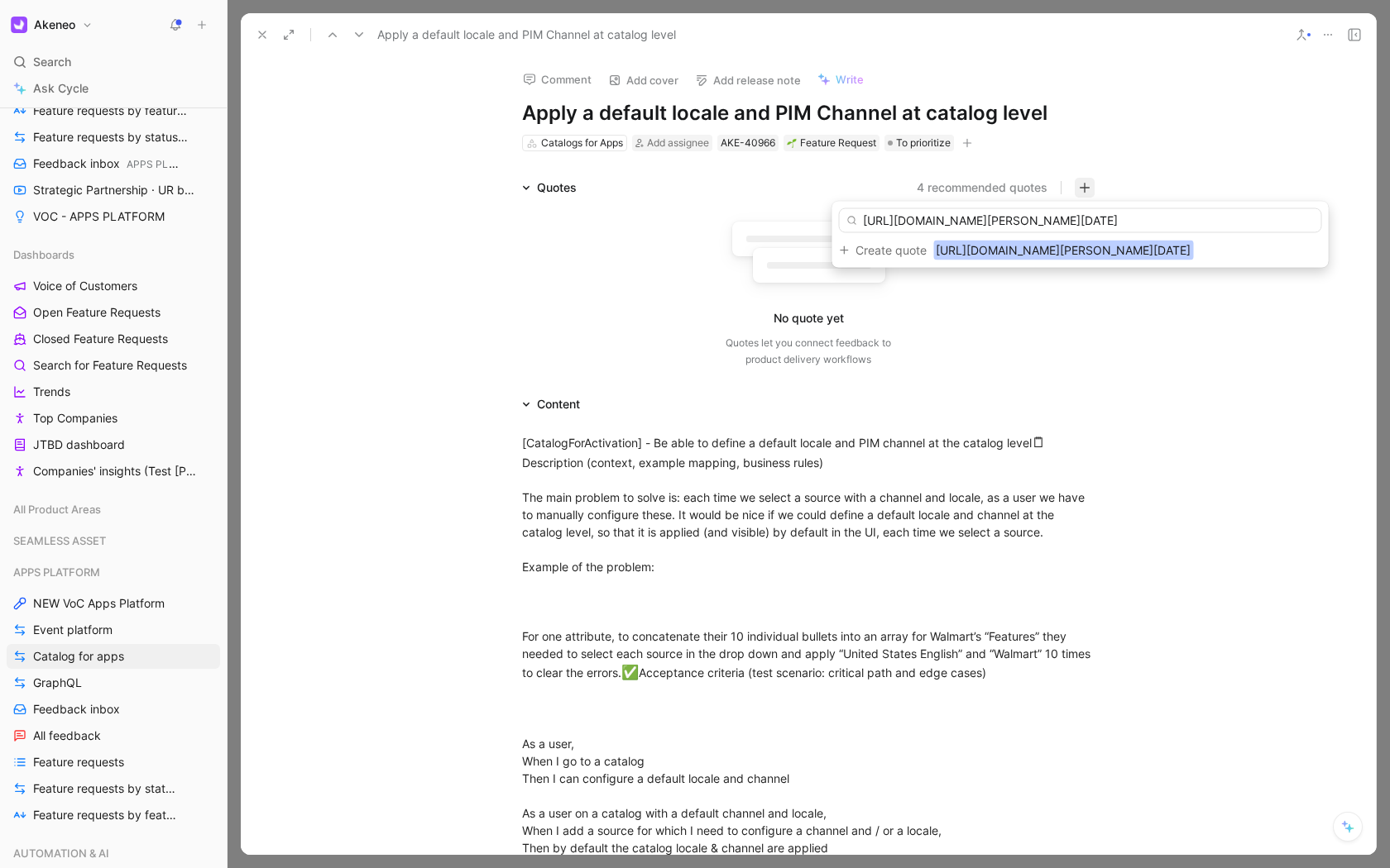
scroll to position [0, 447]
click at [879, 219] on input "https://product.cycle.app/app/akeneo/doc/feedback-from-xavier-briand-sep-02-202…" at bounding box center [1080, 221] width 483 height 25
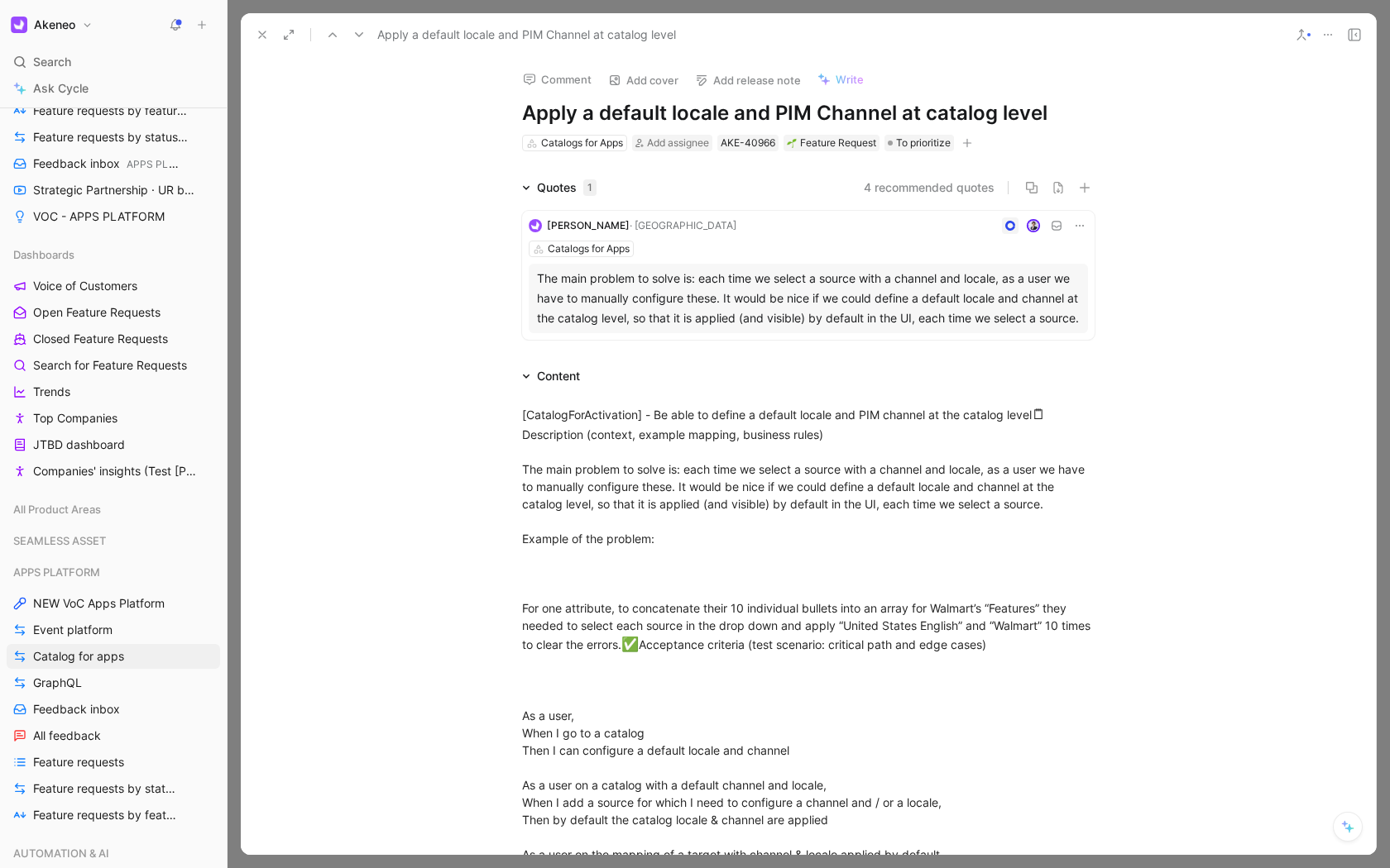
click at [256, 31] on icon at bounding box center [262, 34] width 13 height 13
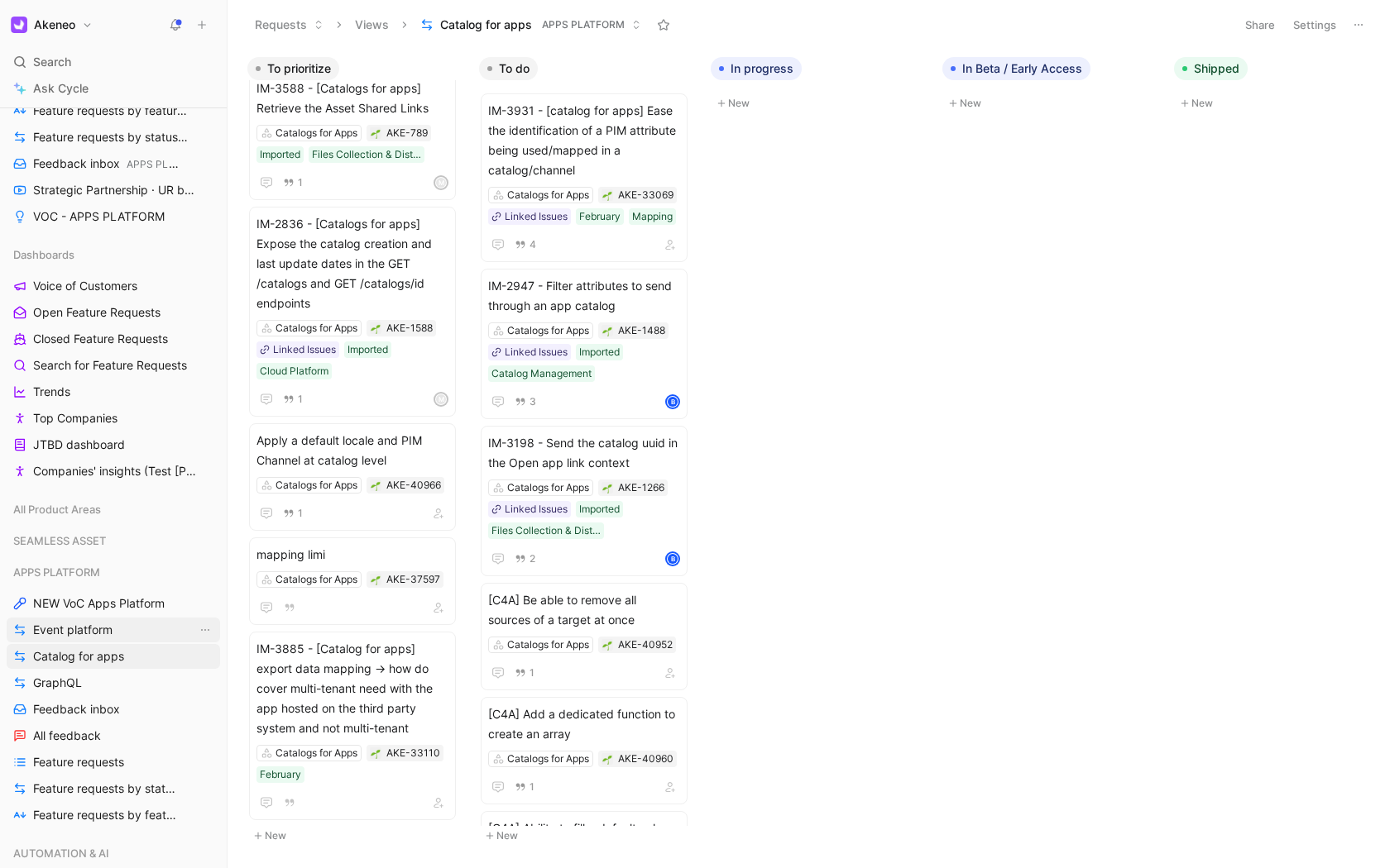
click at [56, 622] on span "Event platform" at bounding box center [73, 630] width 80 height 16
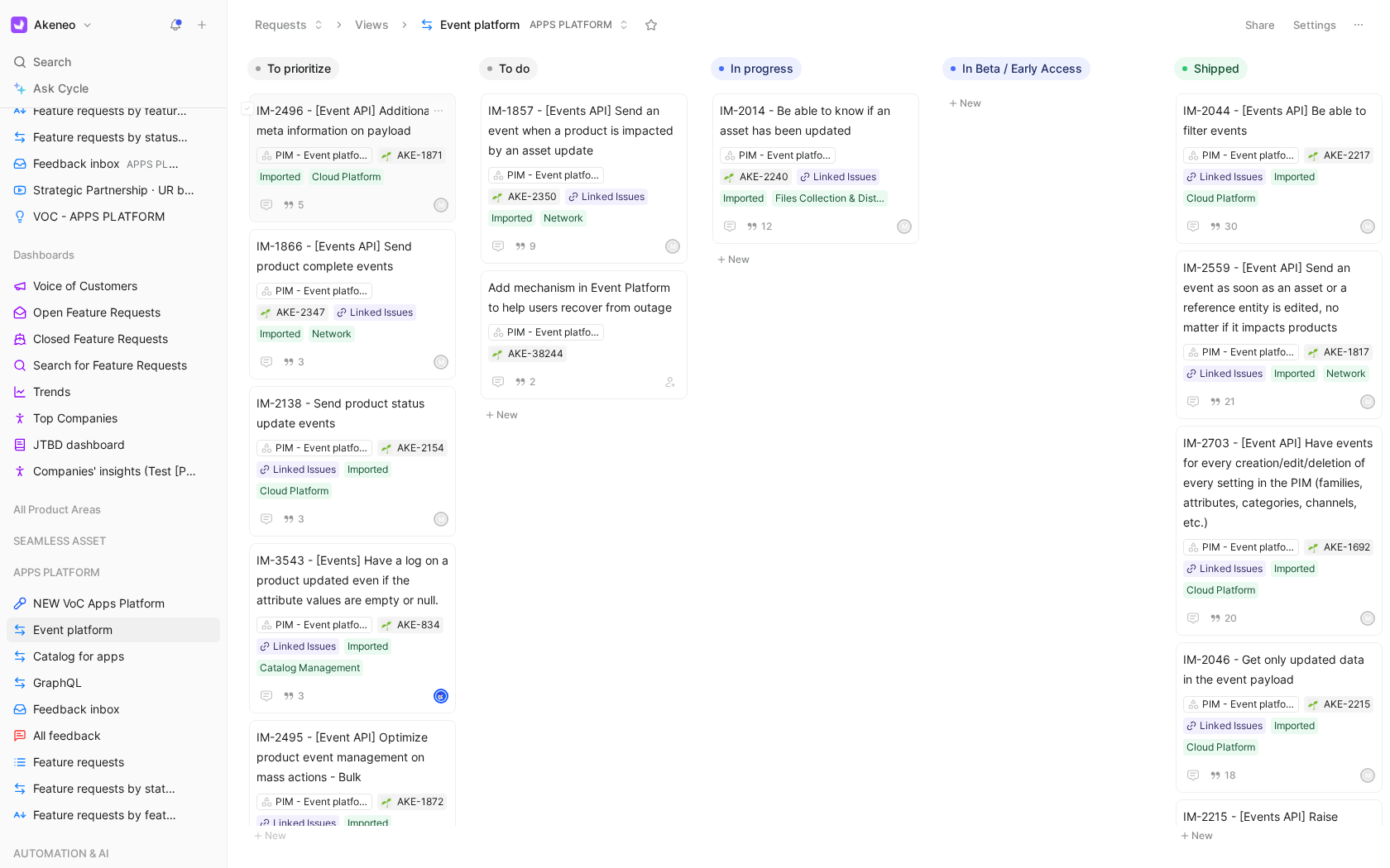
click at [384, 129] on span "IM-2496 - [Event API] Additional meta information on payload" at bounding box center [352, 121] width 192 height 39
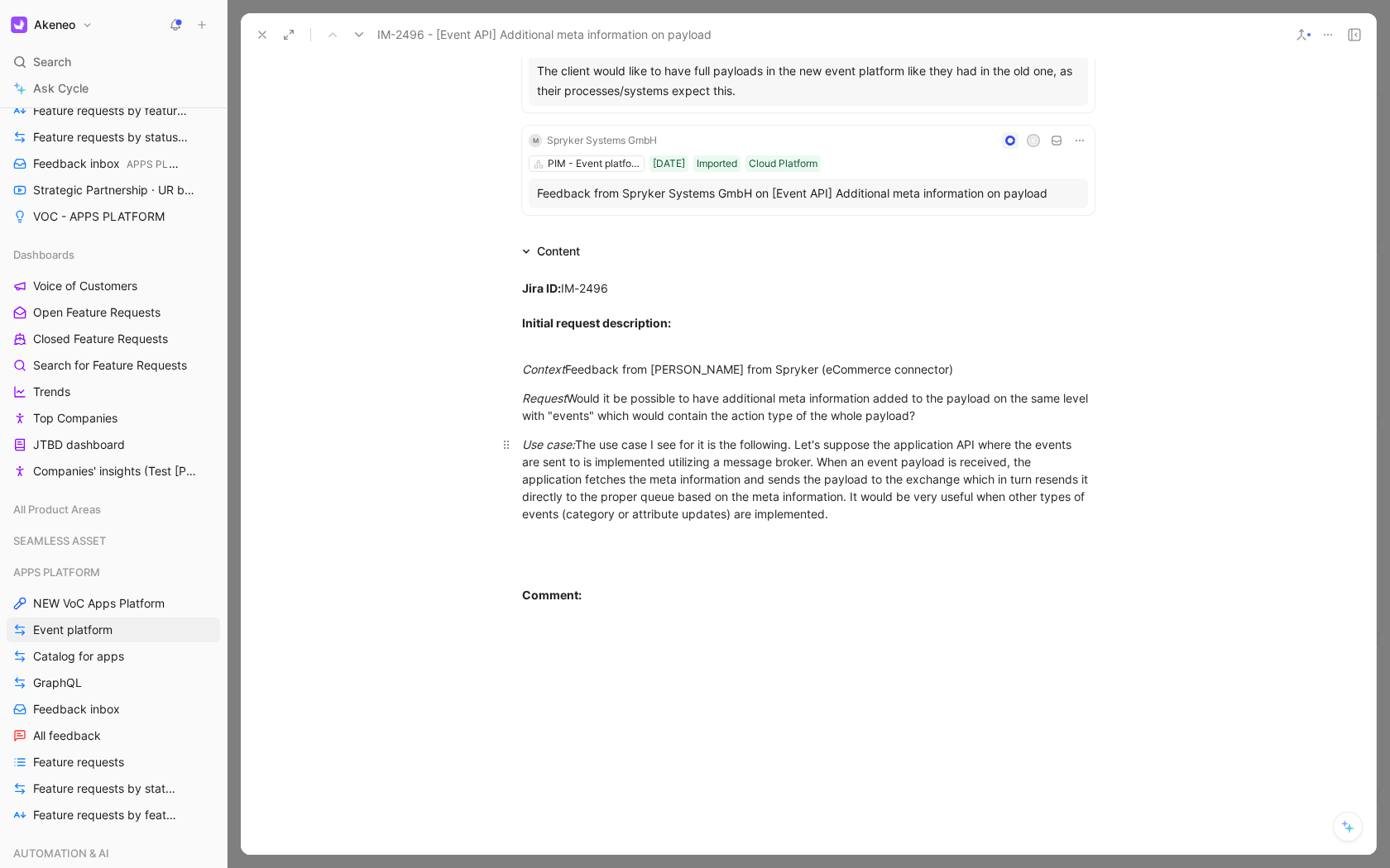
scroll to position [614, 0]
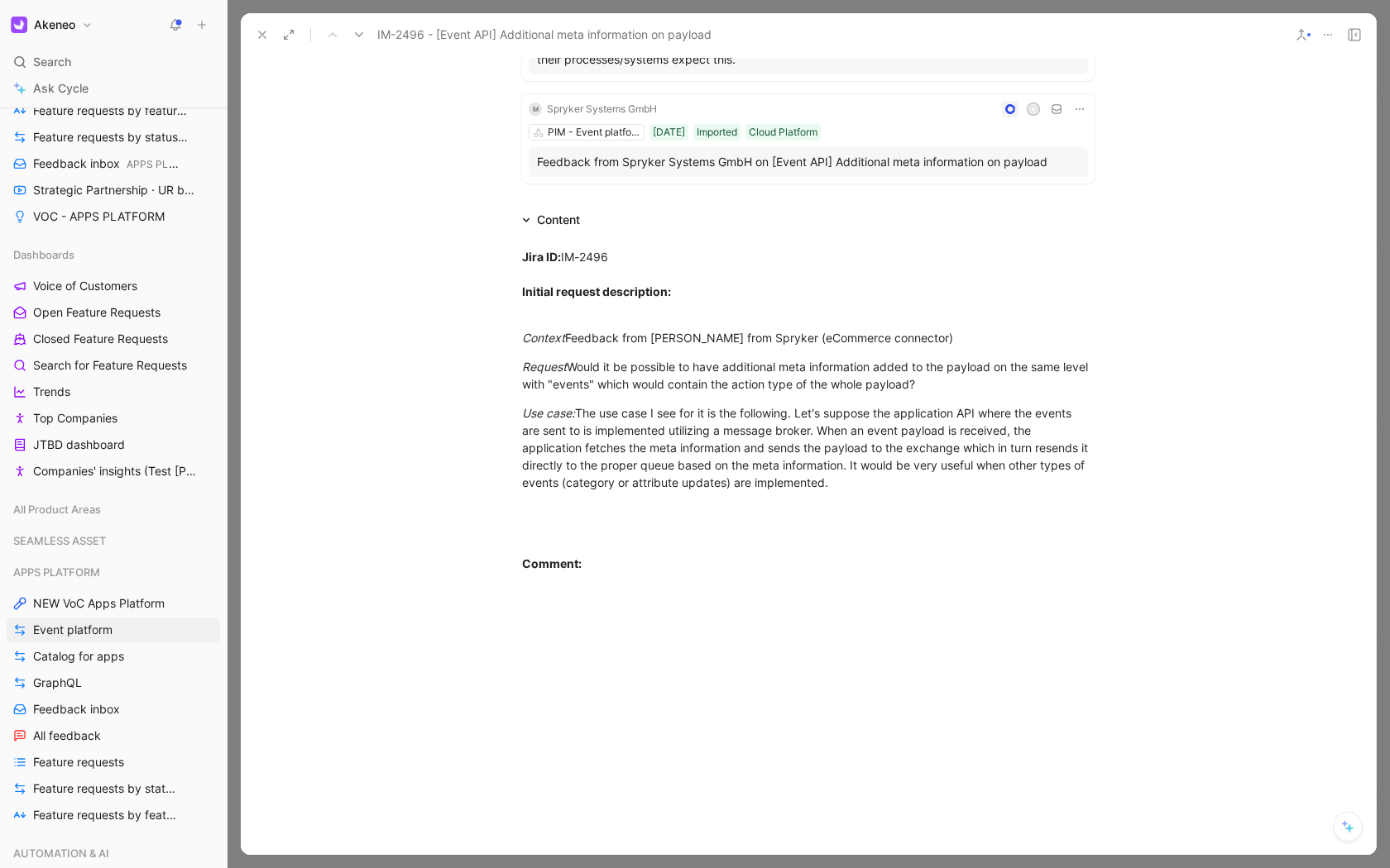
click at [255, 30] on icon at bounding box center [262, 34] width 13 height 13
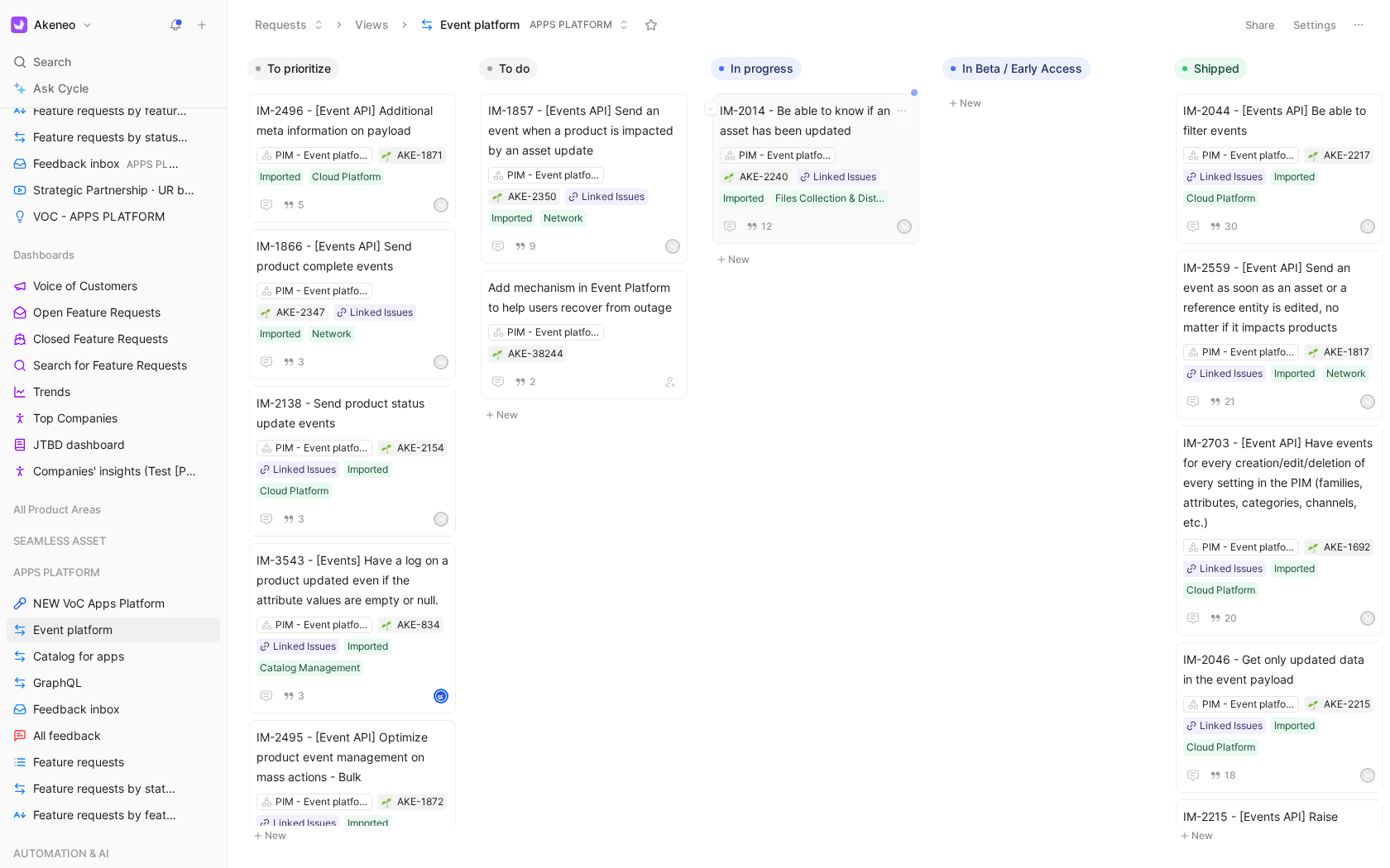
click at [756, 110] on span "IM-2014 - Be able to know if an asset has been updated" at bounding box center [816, 121] width 192 height 39
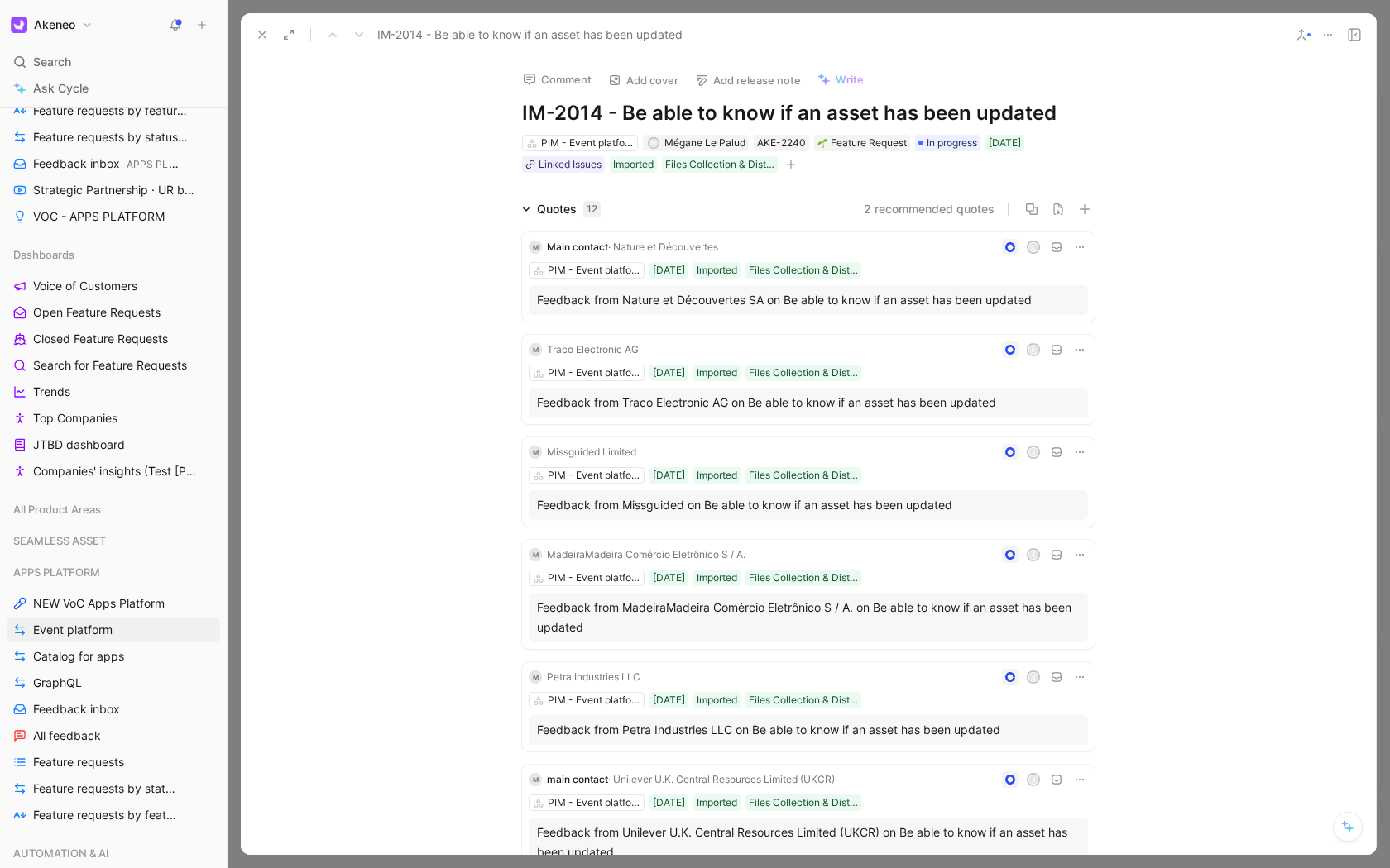
click at [1334, 34] on button at bounding box center [1327, 35] width 23 height 23
click at [256, 38] on icon at bounding box center [262, 34] width 13 height 13
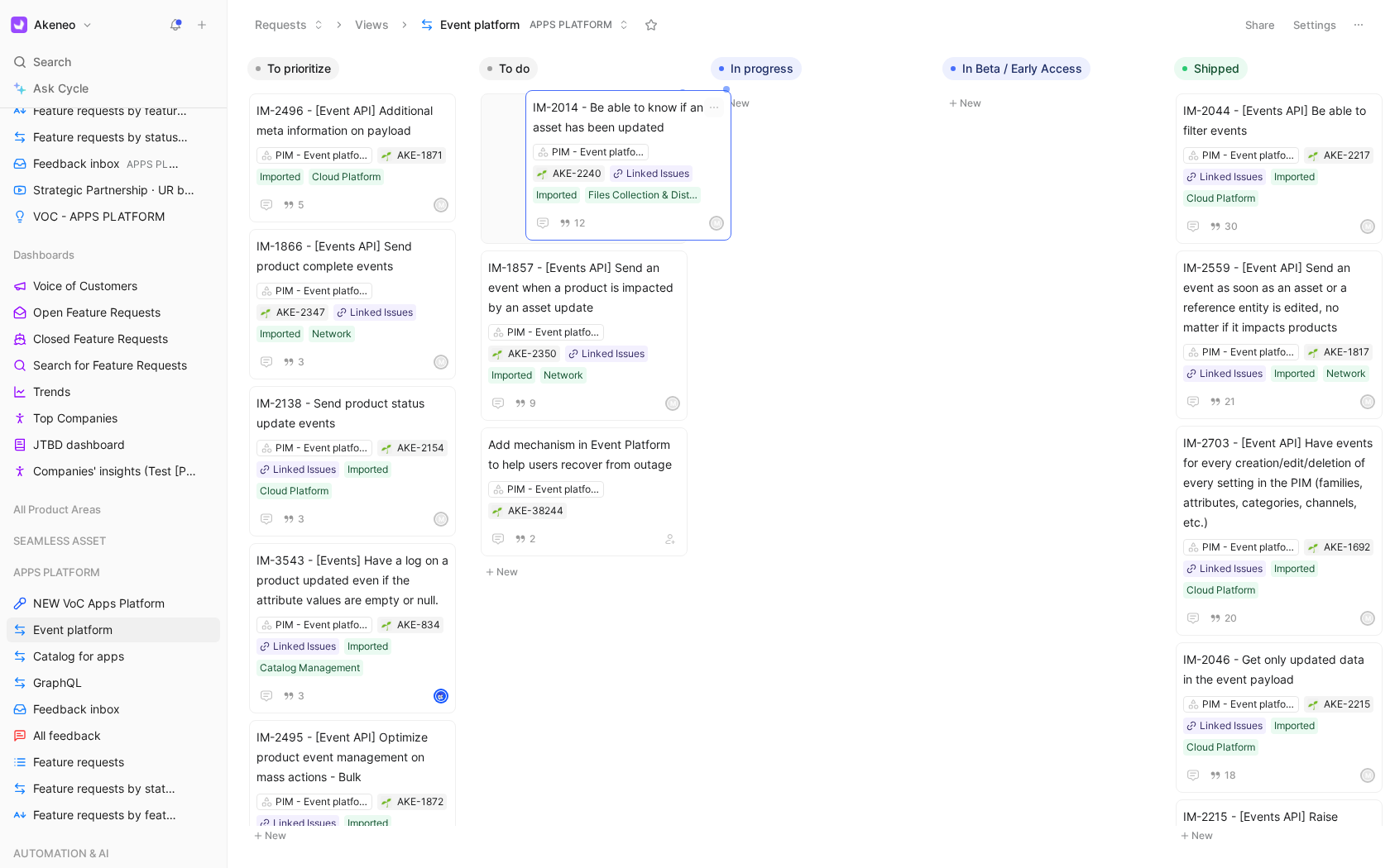
drag, startPoint x: 845, startPoint y: 127, endPoint x: 659, endPoint y: 124, distance: 186.0
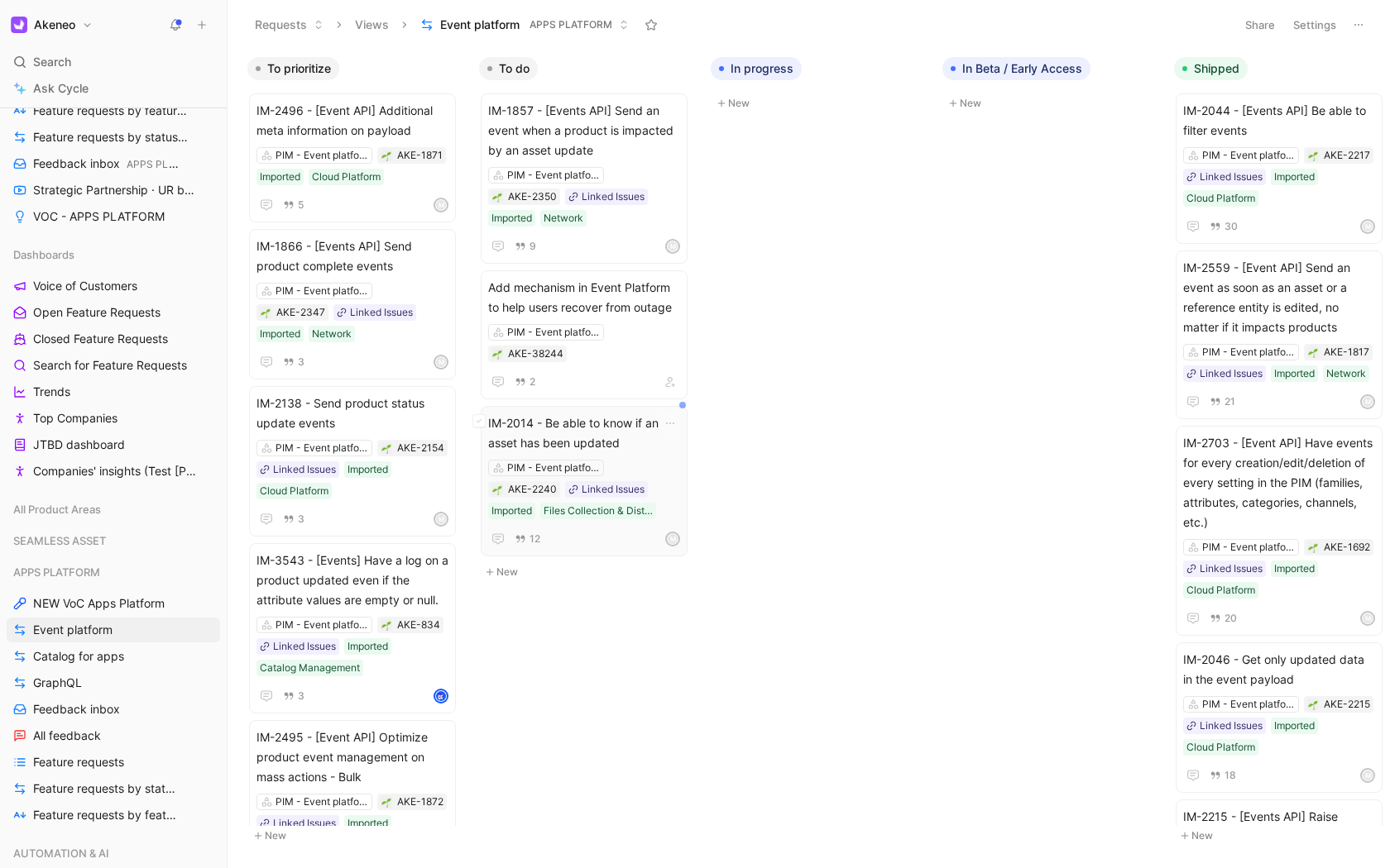
click at [624, 434] on span "IM-2014 - Be able to know if an asset has been updated" at bounding box center [584, 433] width 192 height 39
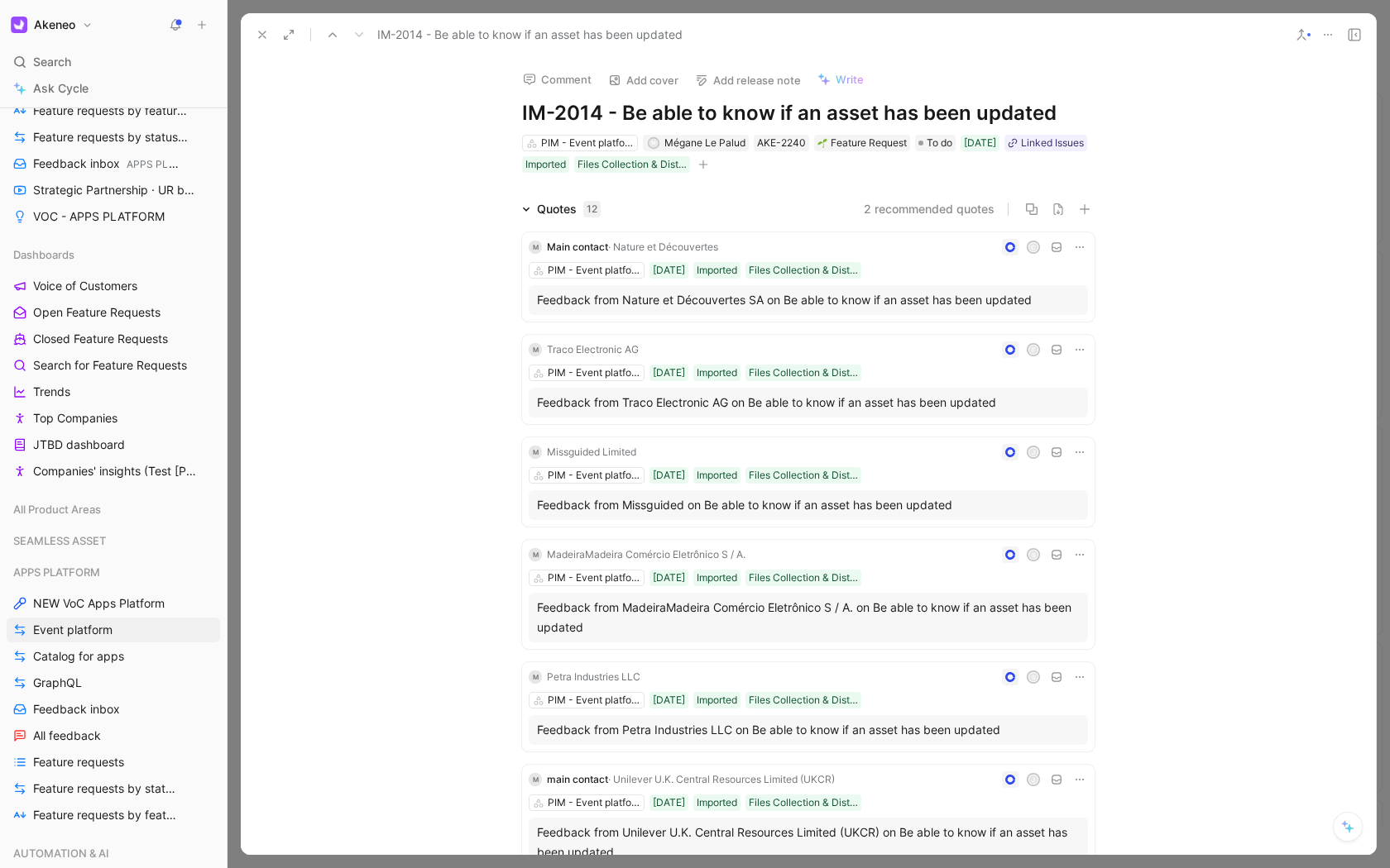
click at [263, 38] on icon at bounding box center [262, 34] width 13 height 13
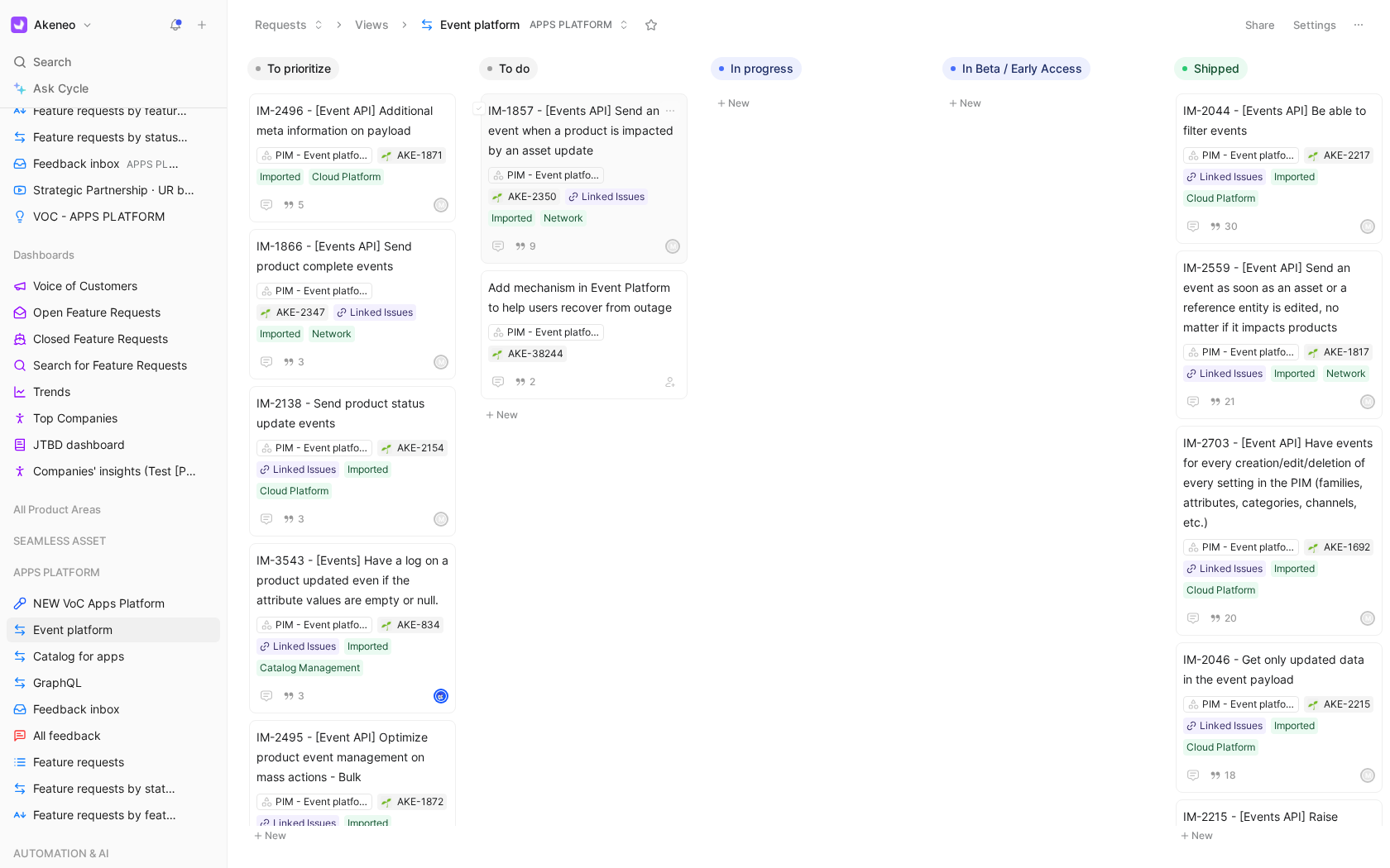
click at [643, 152] on span "IM-1857 - [Events API] Send an event when a product is impacted by an asset upd…" at bounding box center [584, 131] width 192 height 59
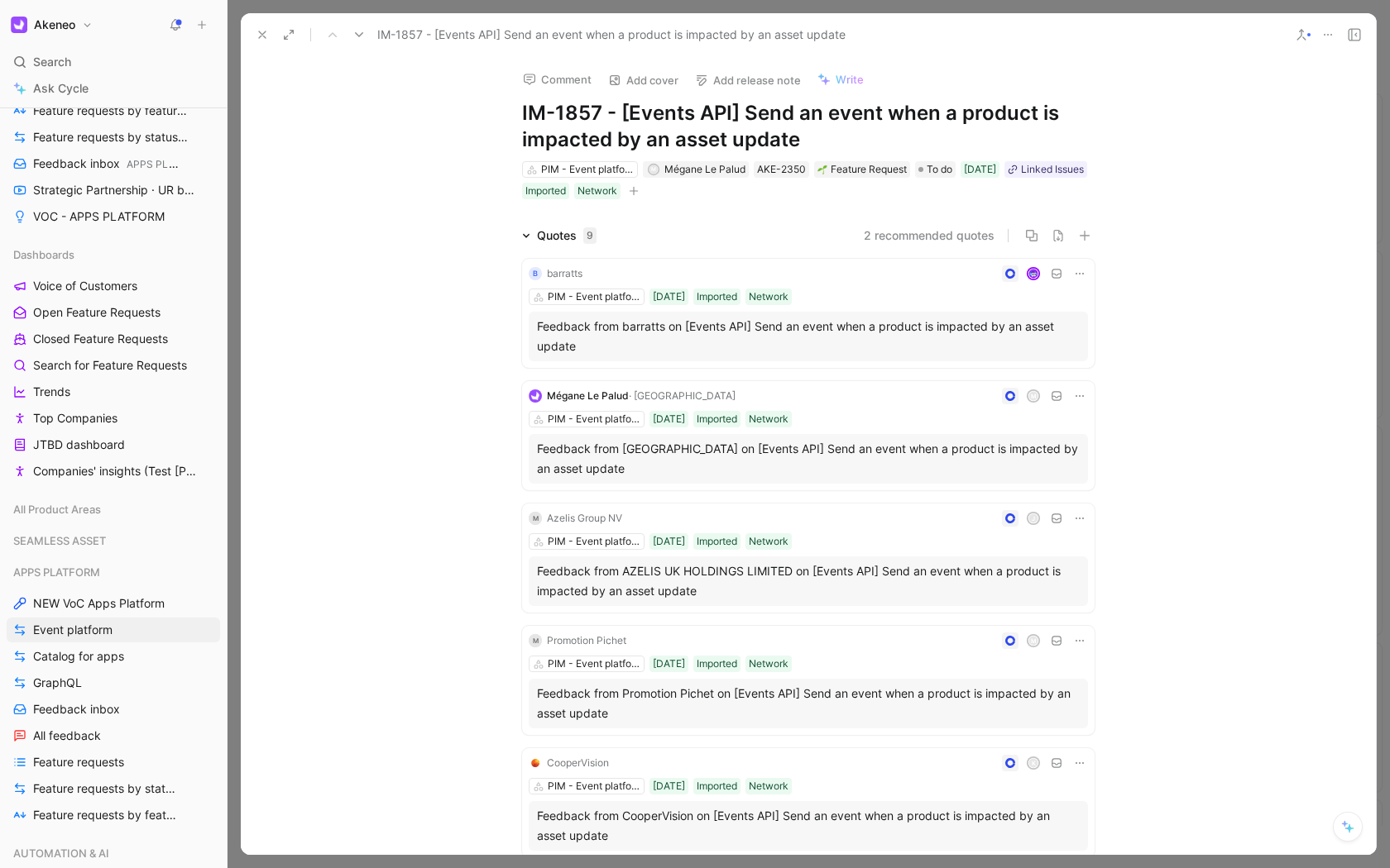
click at [263, 27] on button at bounding box center [263, 35] width 23 height 23
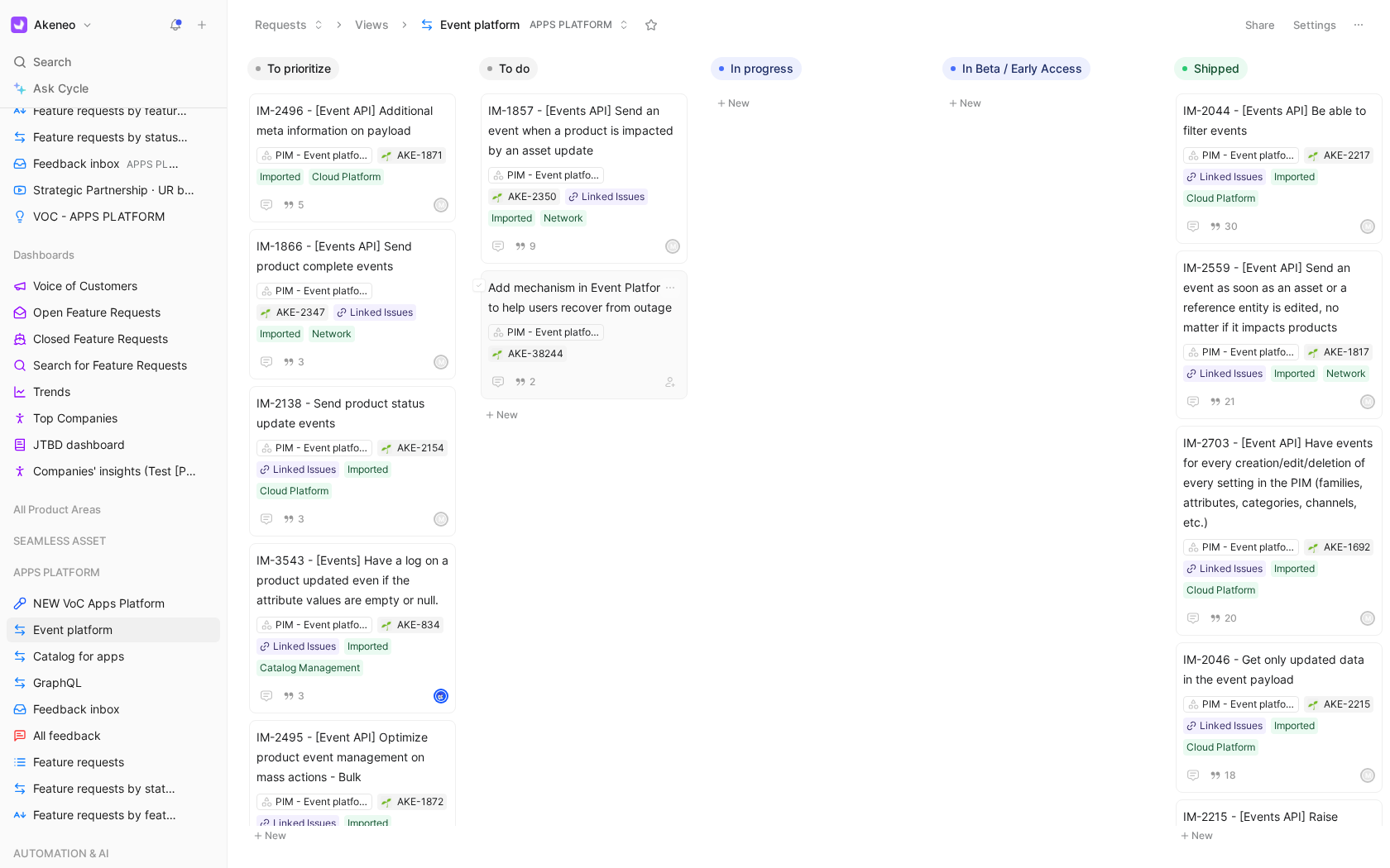
click at [613, 314] on span "Add mechanism in Event Platform to help users recover from outage" at bounding box center [584, 297] width 192 height 39
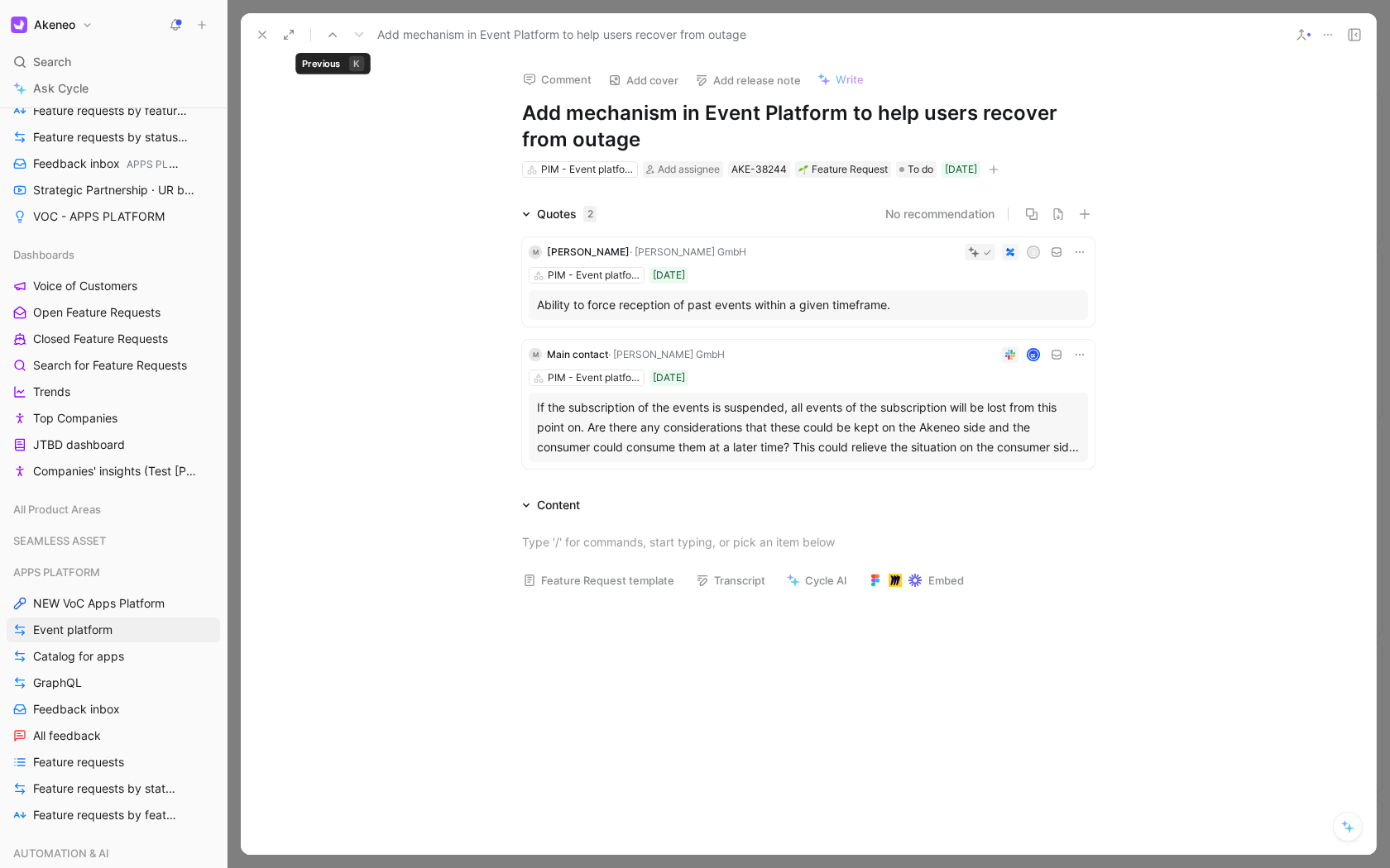
click at [259, 36] on icon at bounding box center [262, 34] width 13 height 13
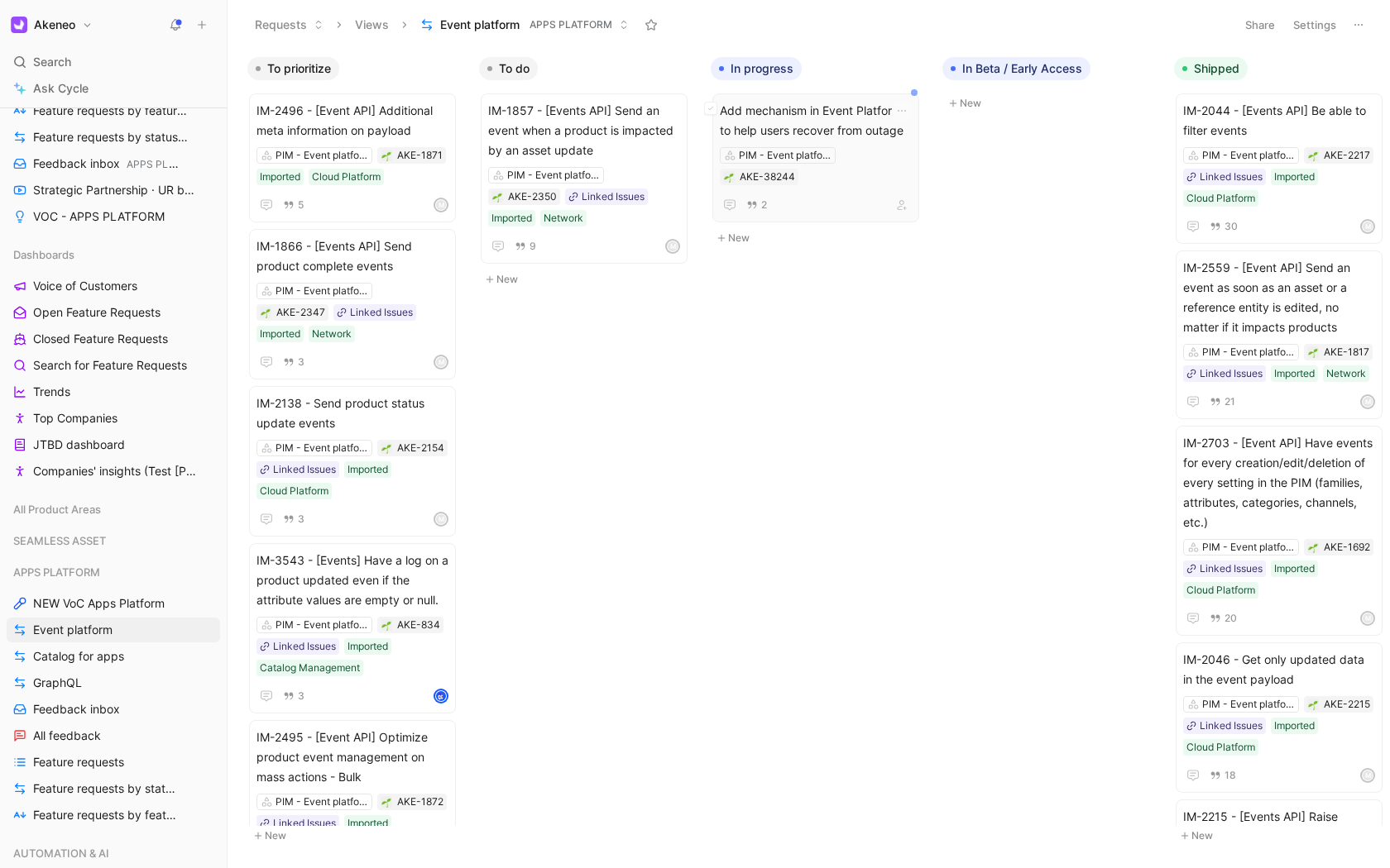
click at [801, 122] on span "Add mechanism in Event Platform to help users recover from outage" at bounding box center [816, 121] width 192 height 39
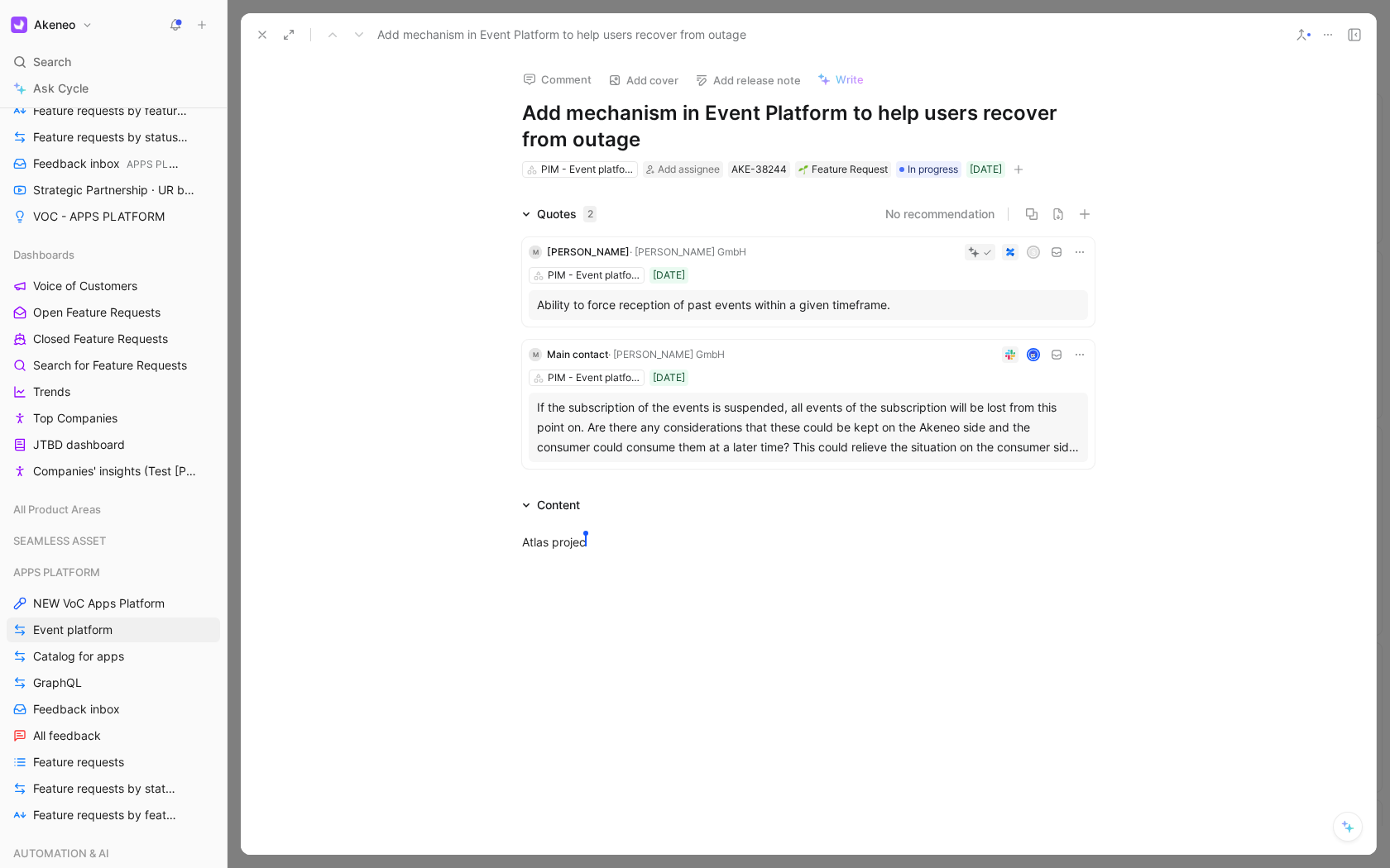
click at [1023, 168] on icon "button" at bounding box center [1018, 169] width 10 height 10
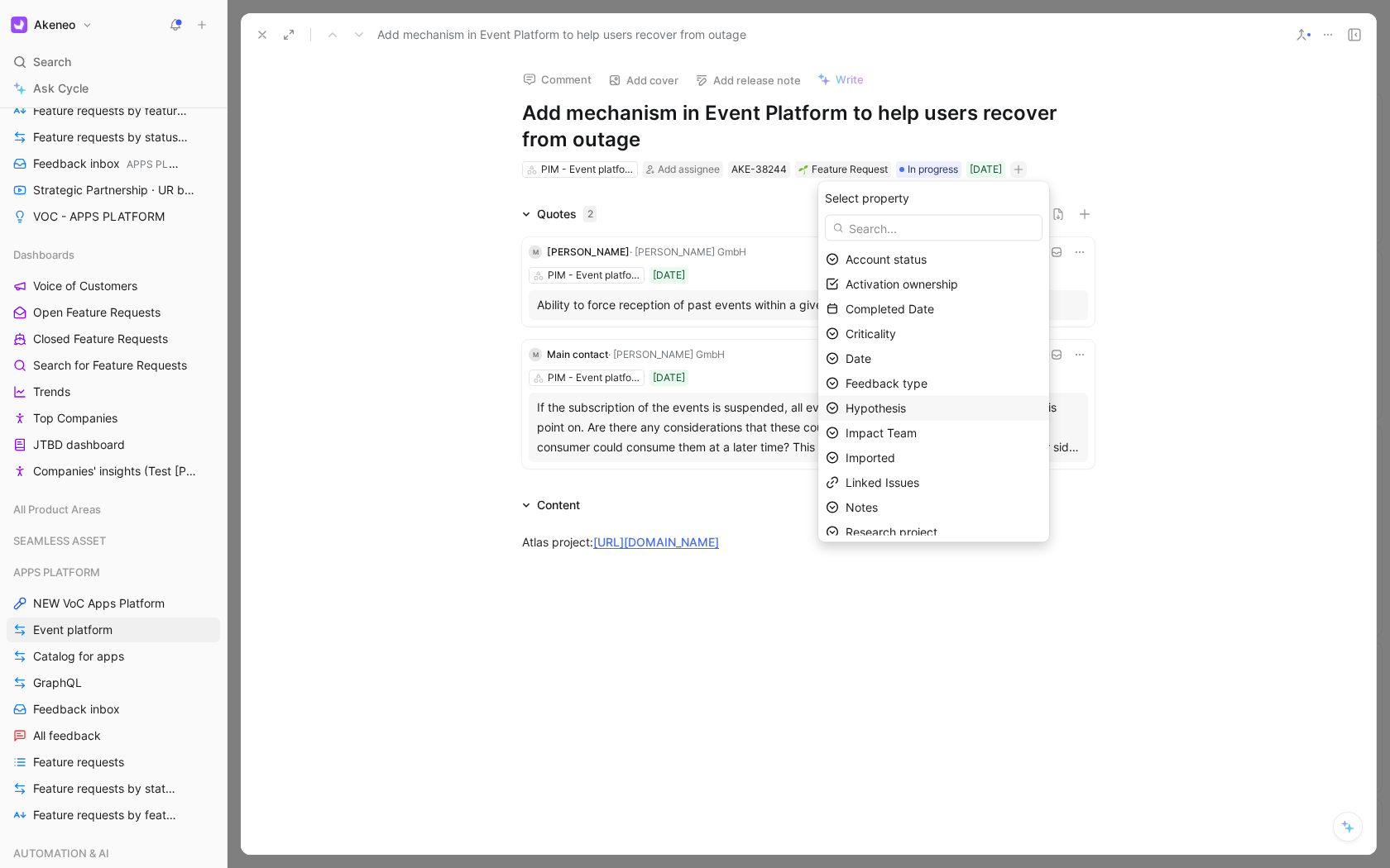
scroll to position [59, 0]
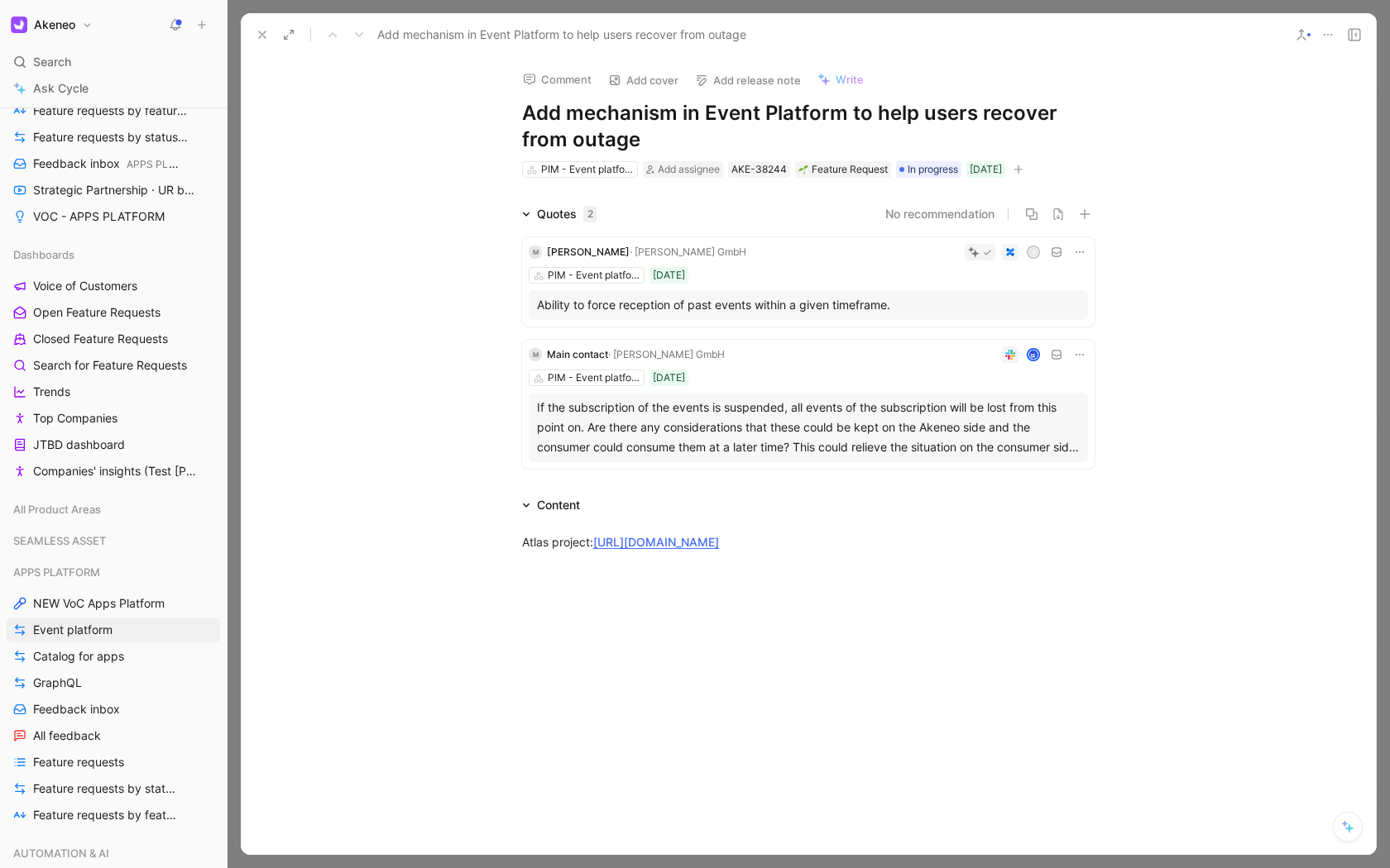
click at [261, 38] on icon at bounding box center [262, 34] width 13 height 13
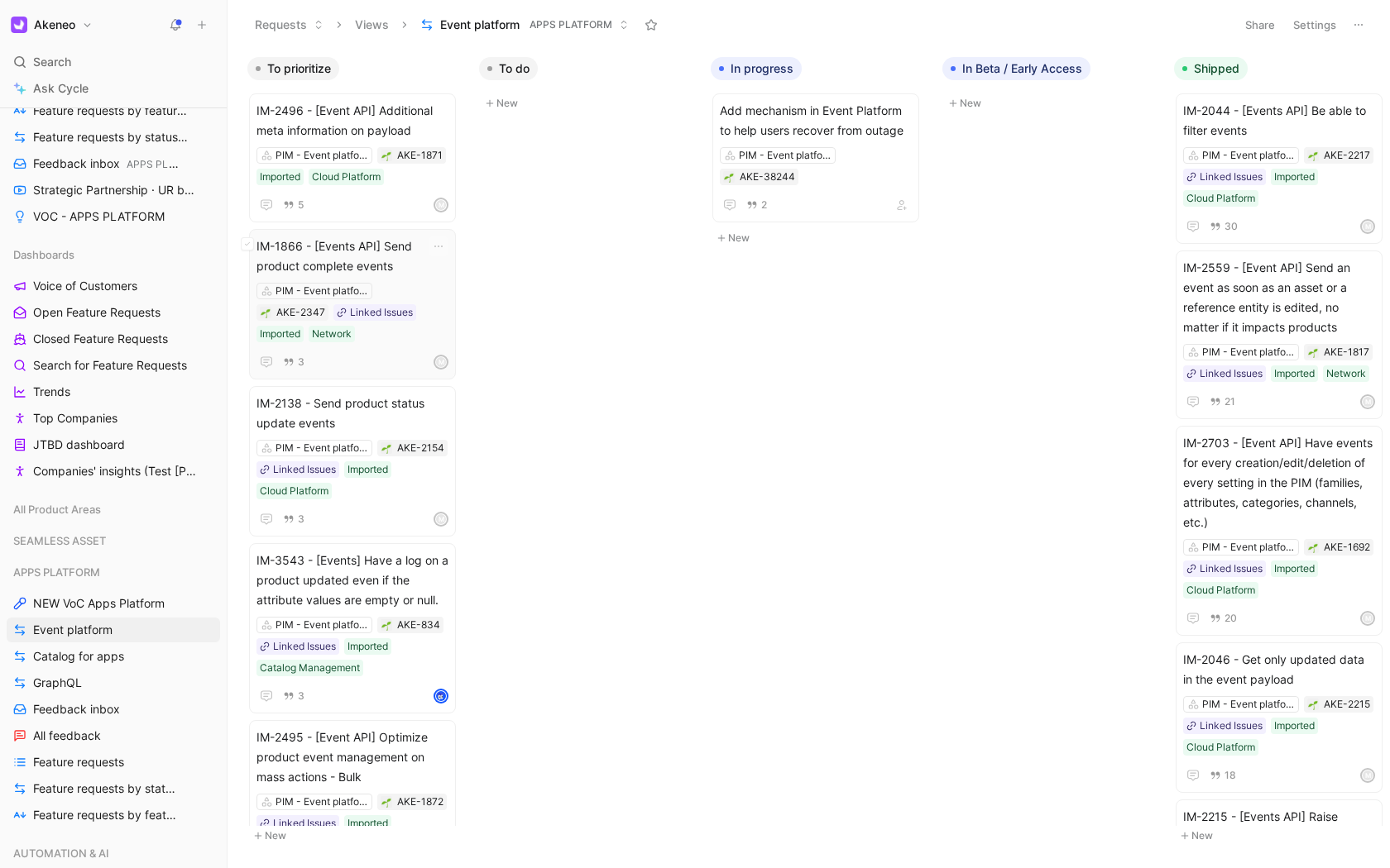
click at [367, 266] on span "IM-1866 - [Events API] Send product complete events" at bounding box center [352, 256] width 192 height 39
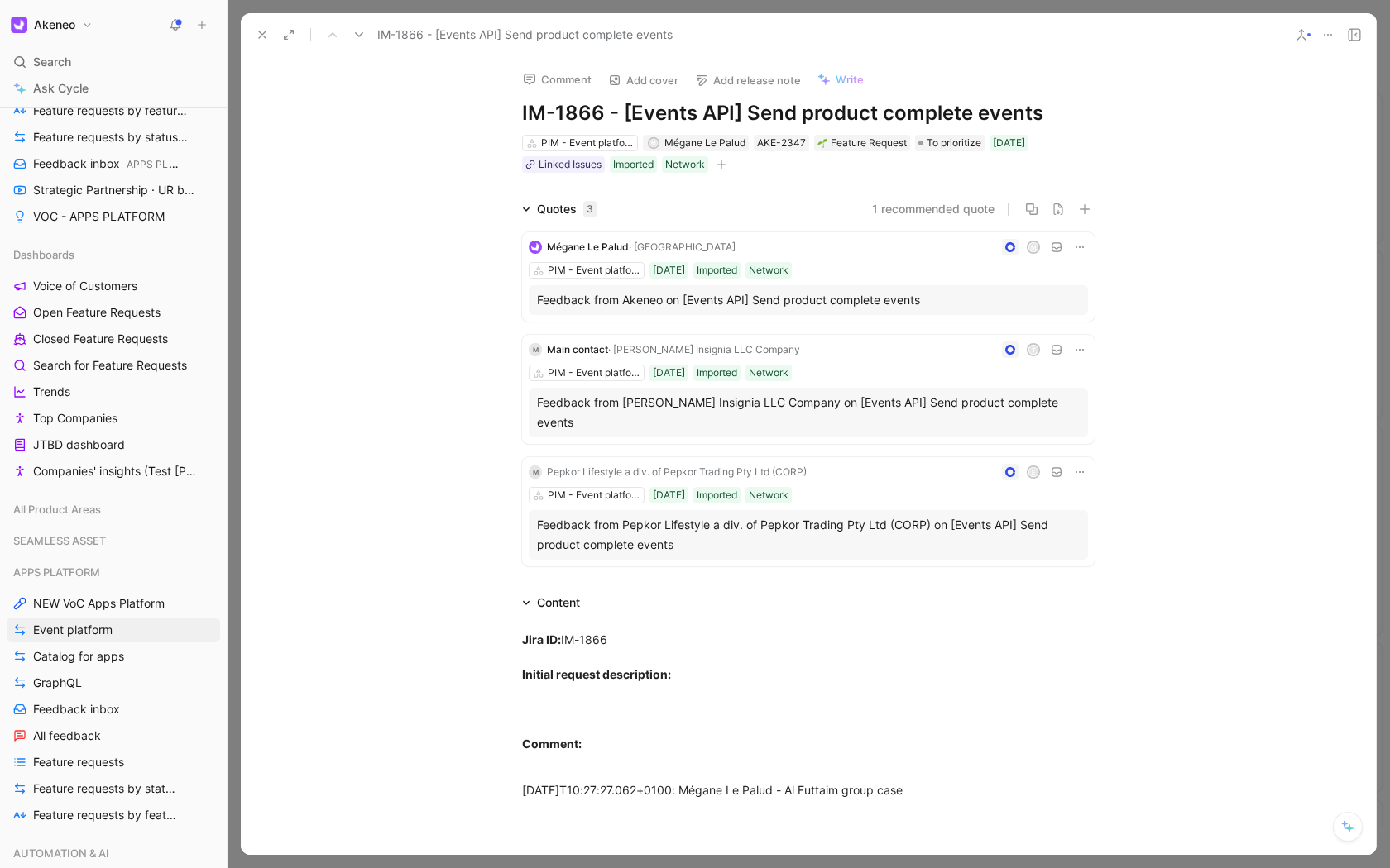
click at [865, 408] on div "Feedback from Al Tayer Insignia LLC Company on [Events API] Send product comple…" at bounding box center [807, 412] width 542 height 39
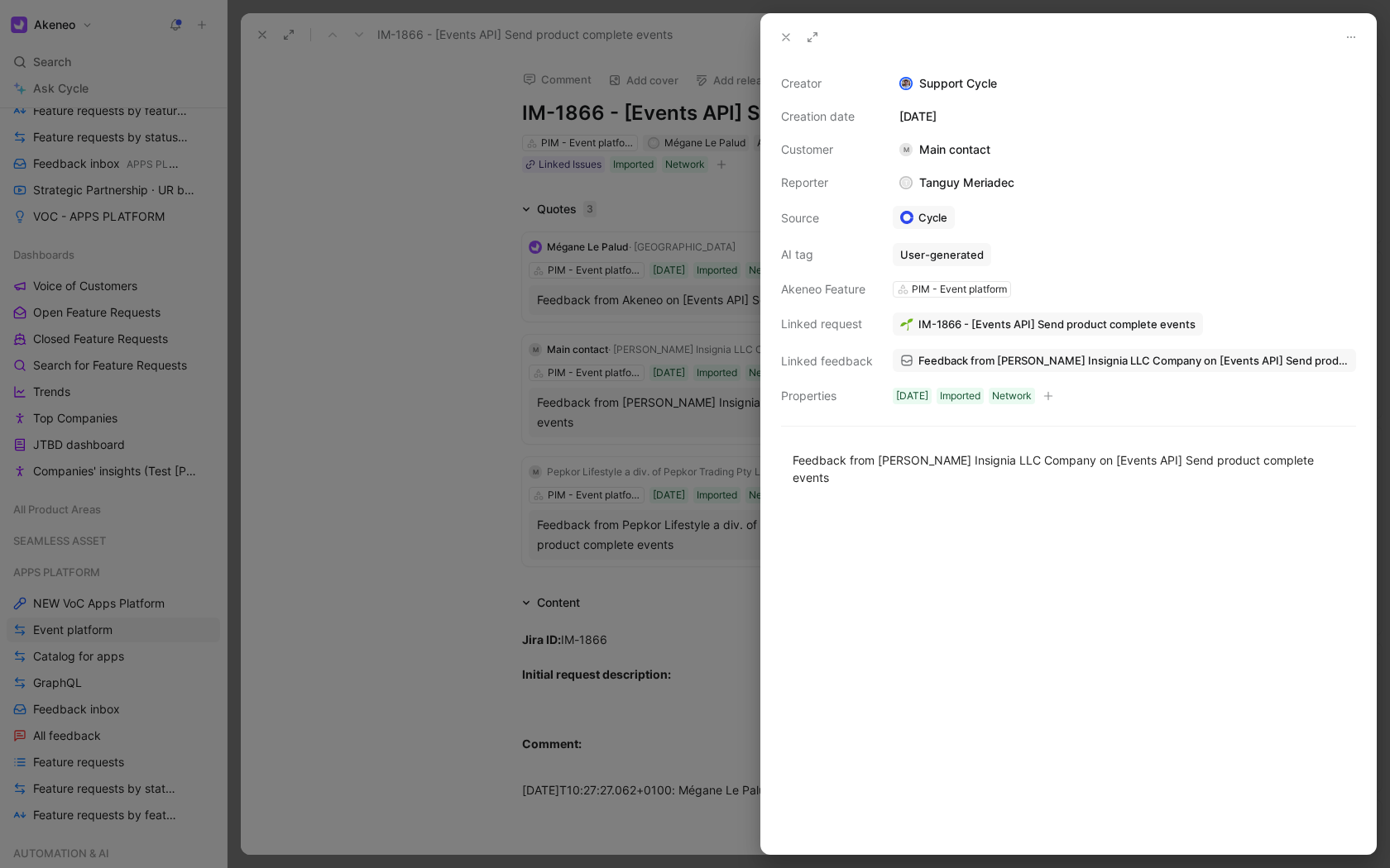
click at [470, 149] on div at bounding box center [695, 434] width 1390 height 868
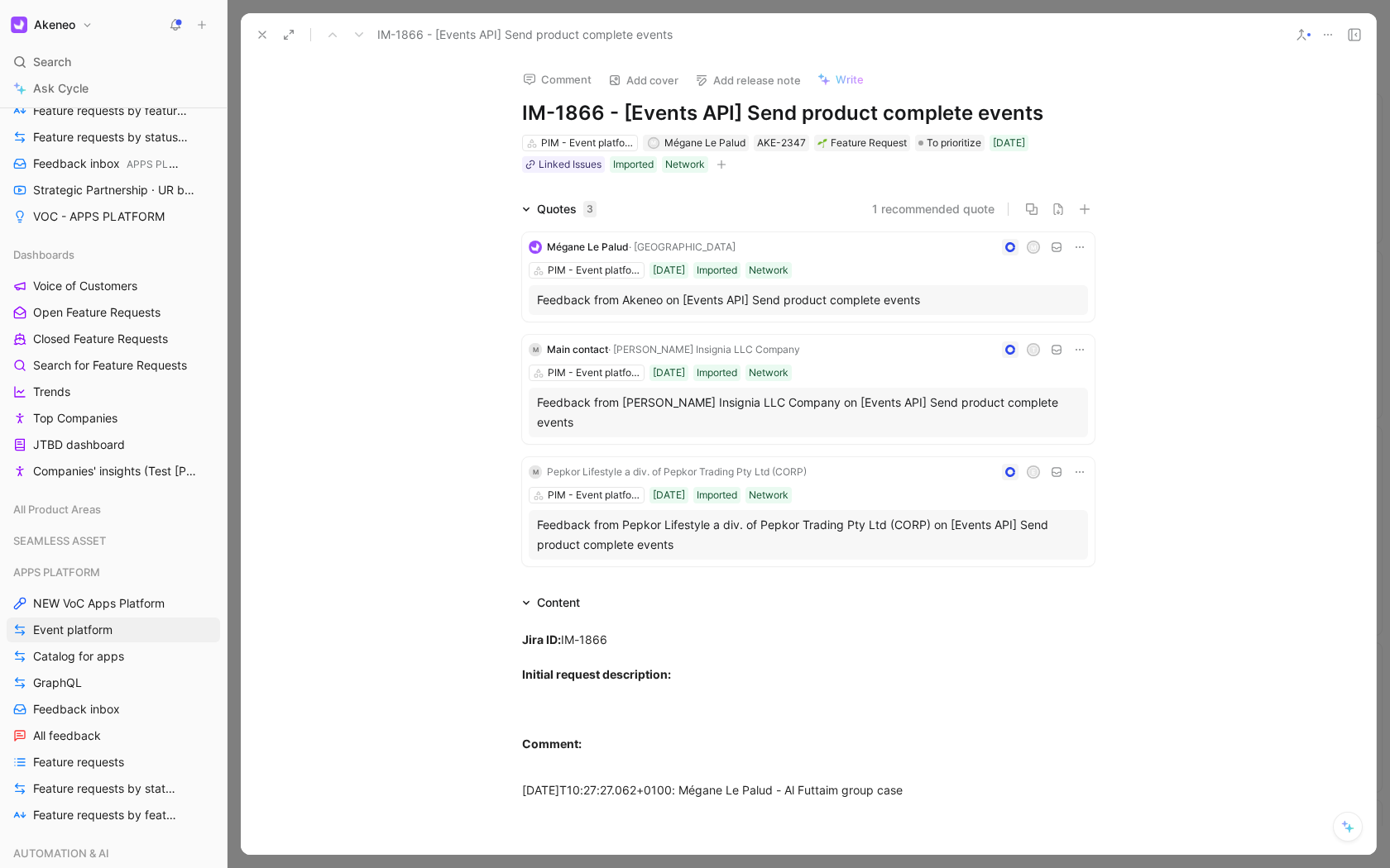
click at [264, 42] on button at bounding box center [263, 35] width 23 height 23
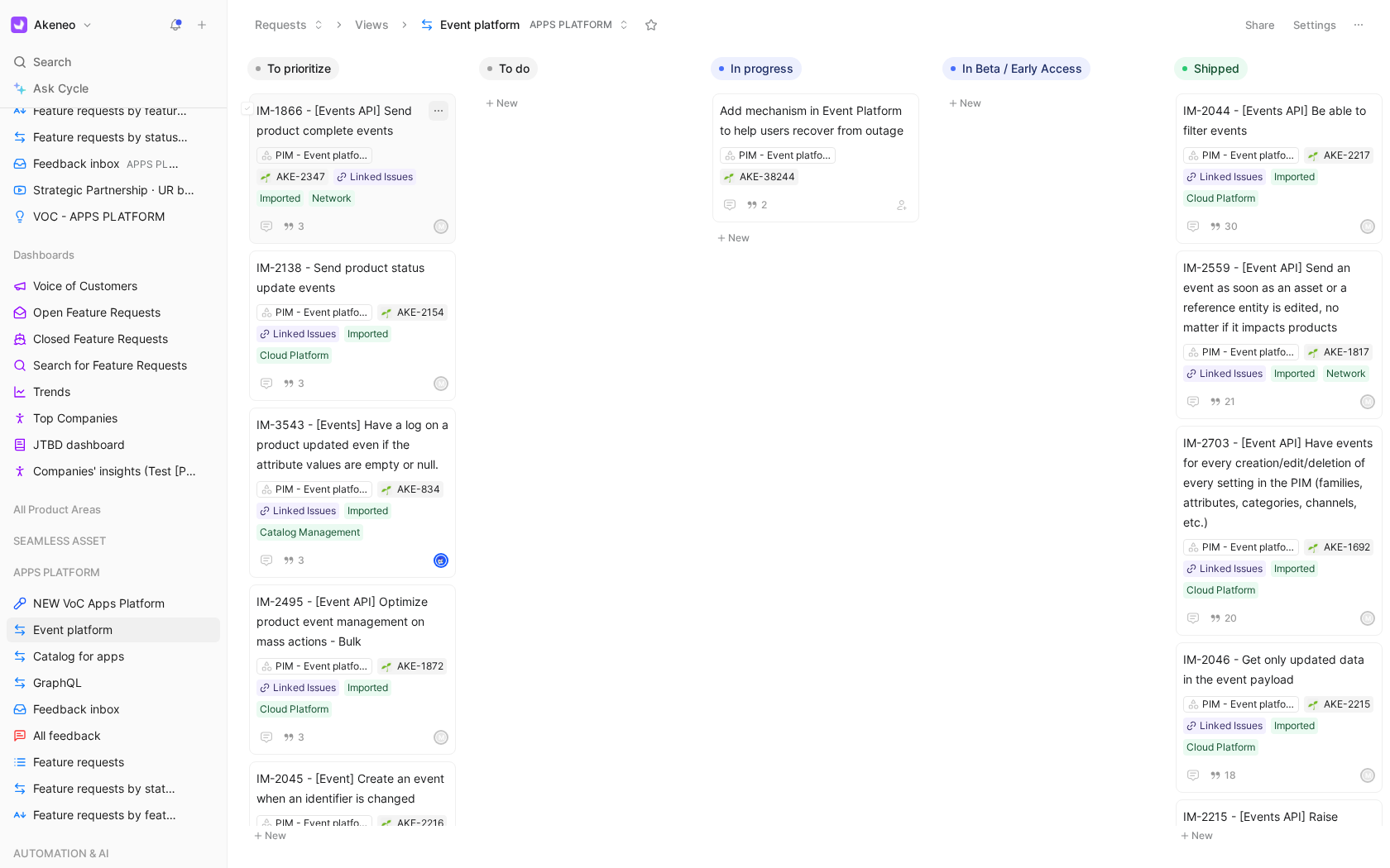
click at [434, 112] on icon "button" at bounding box center [438, 110] width 13 height 13
click at [482, 241] on div "Delete" at bounding box center [511, 242] width 107 height 20
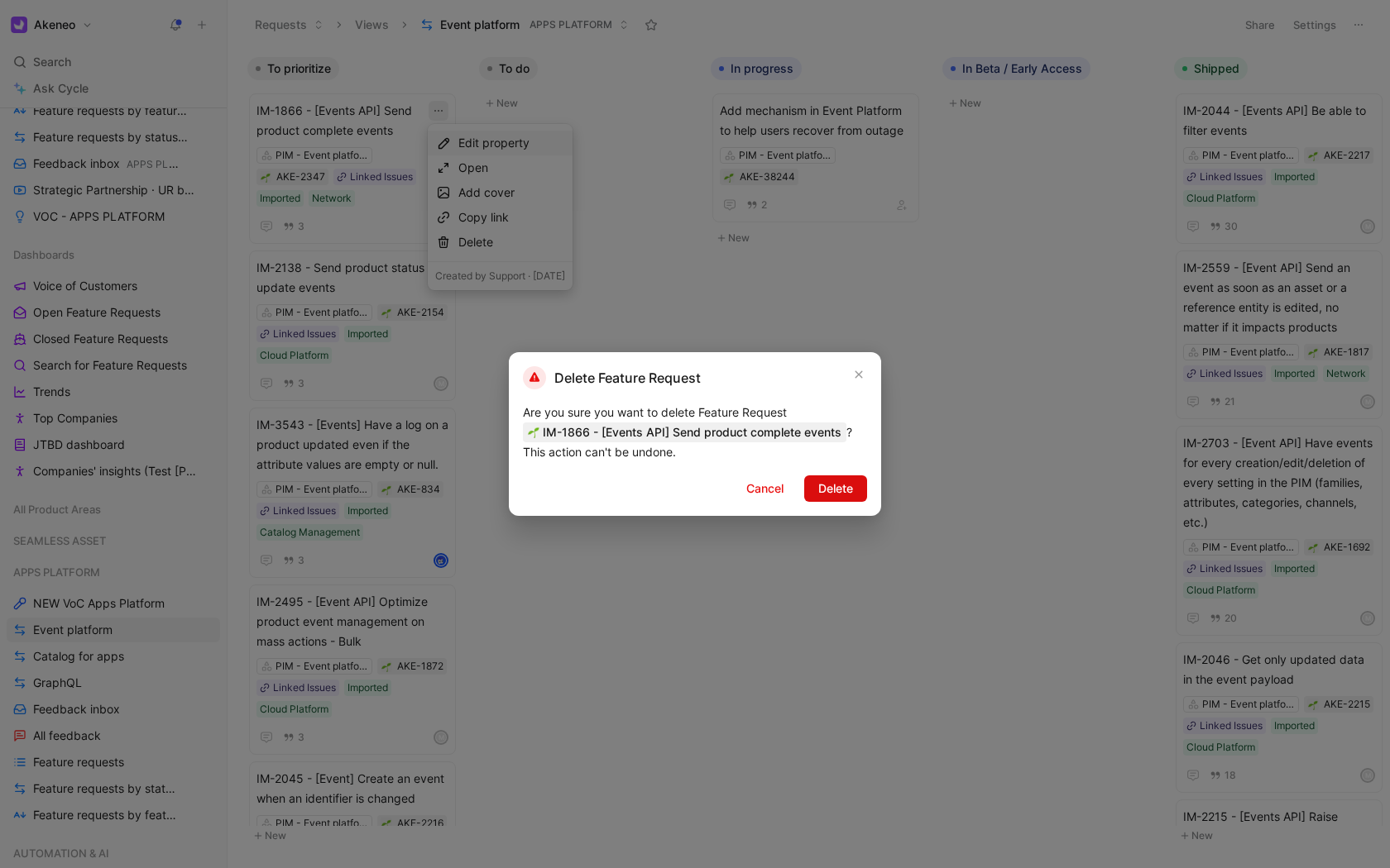
click at [851, 499] on button "Delete" at bounding box center [835, 489] width 63 height 27
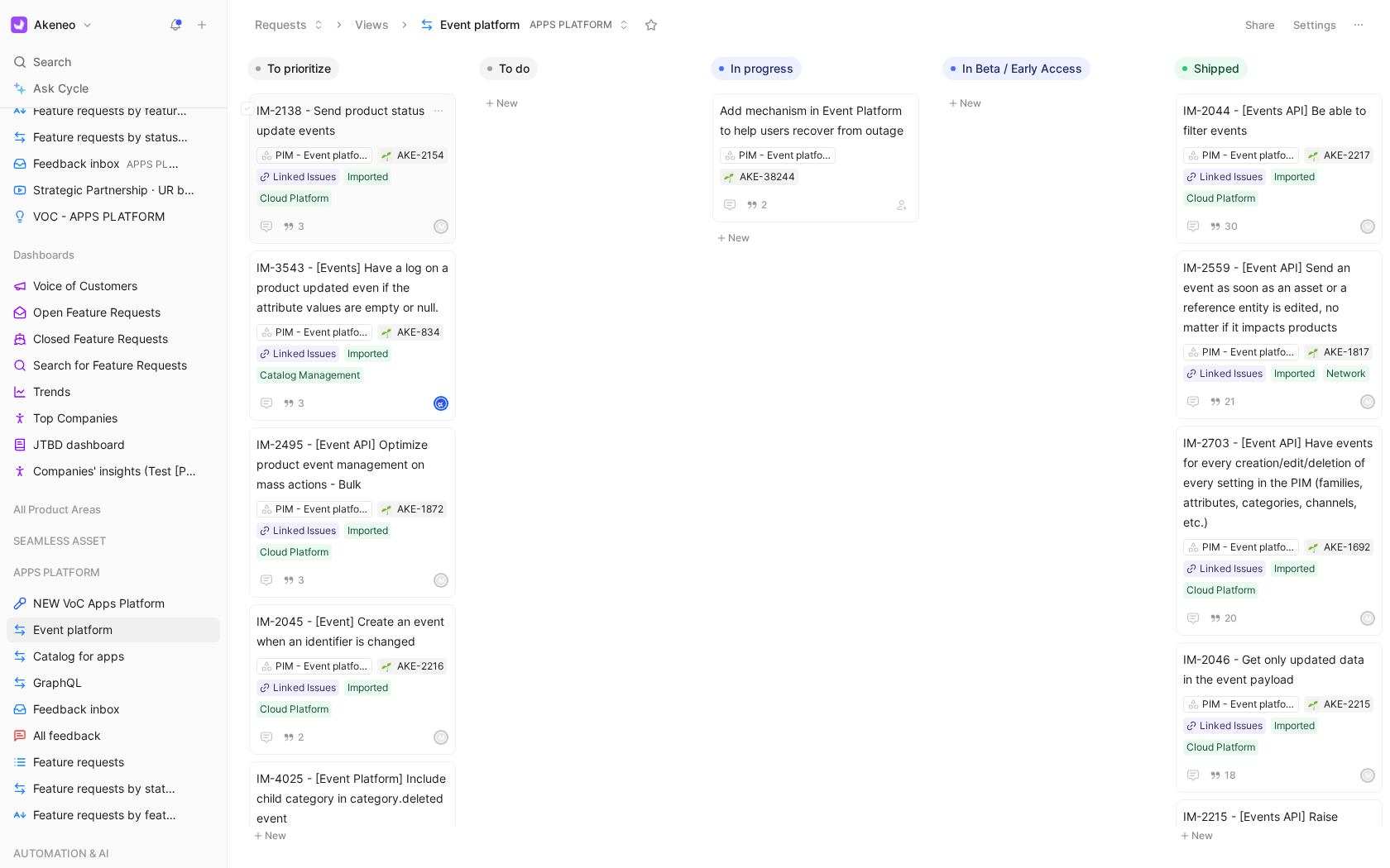
click at [370, 116] on span "IM-2138 - Send product status update events" at bounding box center [352, 121] width 192 height 39
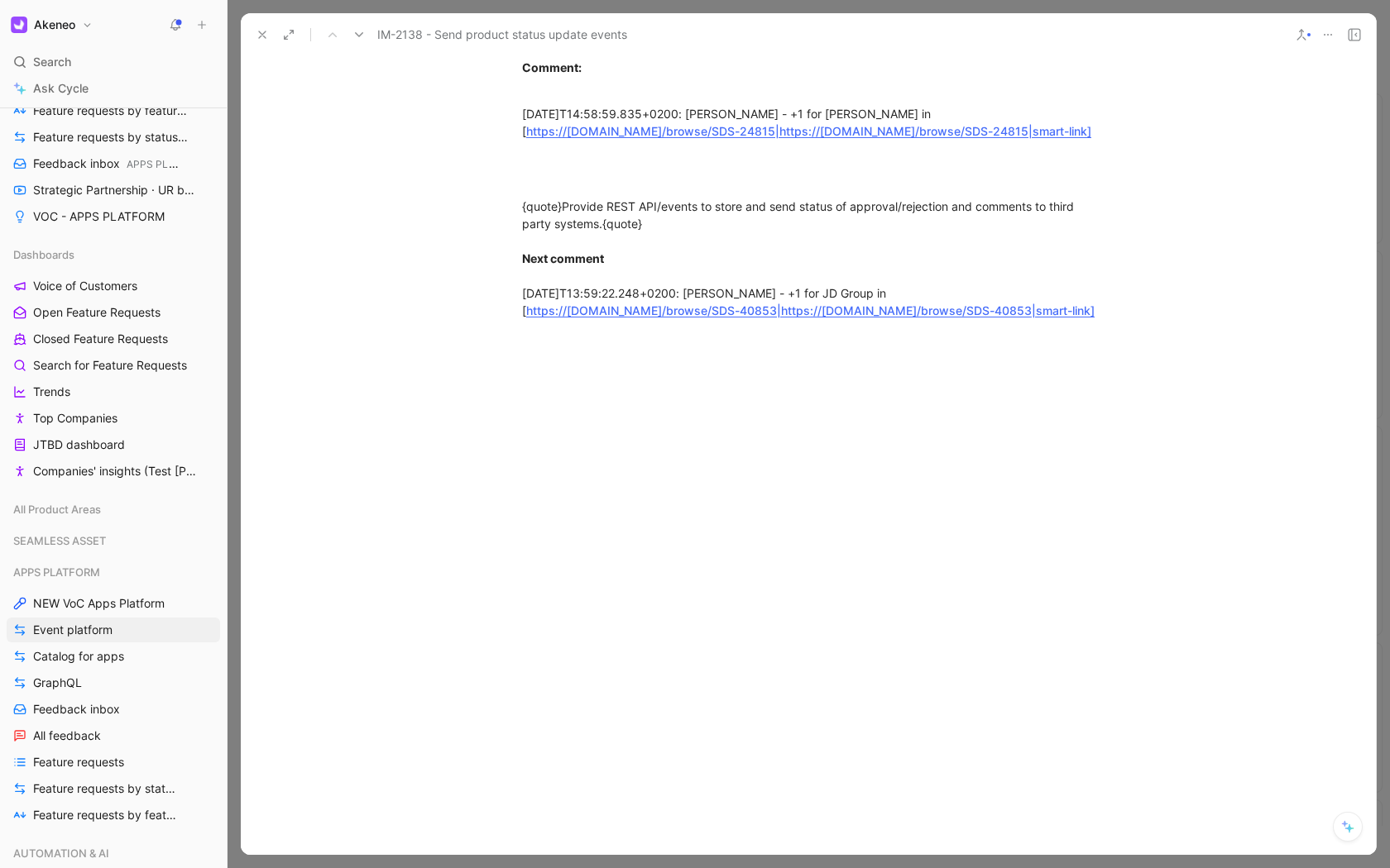
scroll to position [871, 0]
click at [682, 435] on div "Jira ID: IM-2138 Initial request description: When a UI user or an API user upd…" at bounding box center [808, 97] width 1135 height 679
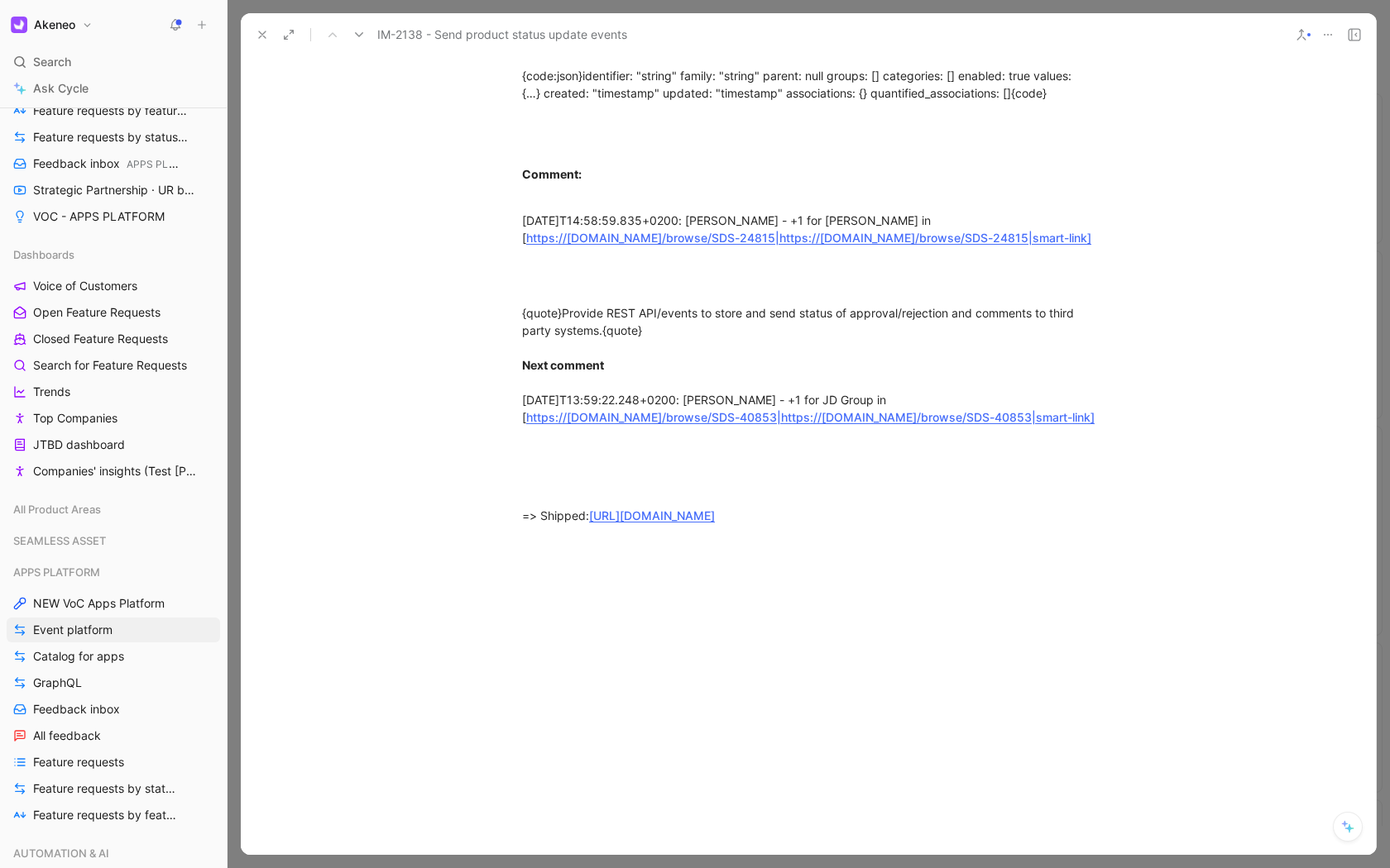
scroll to position [714, 0]
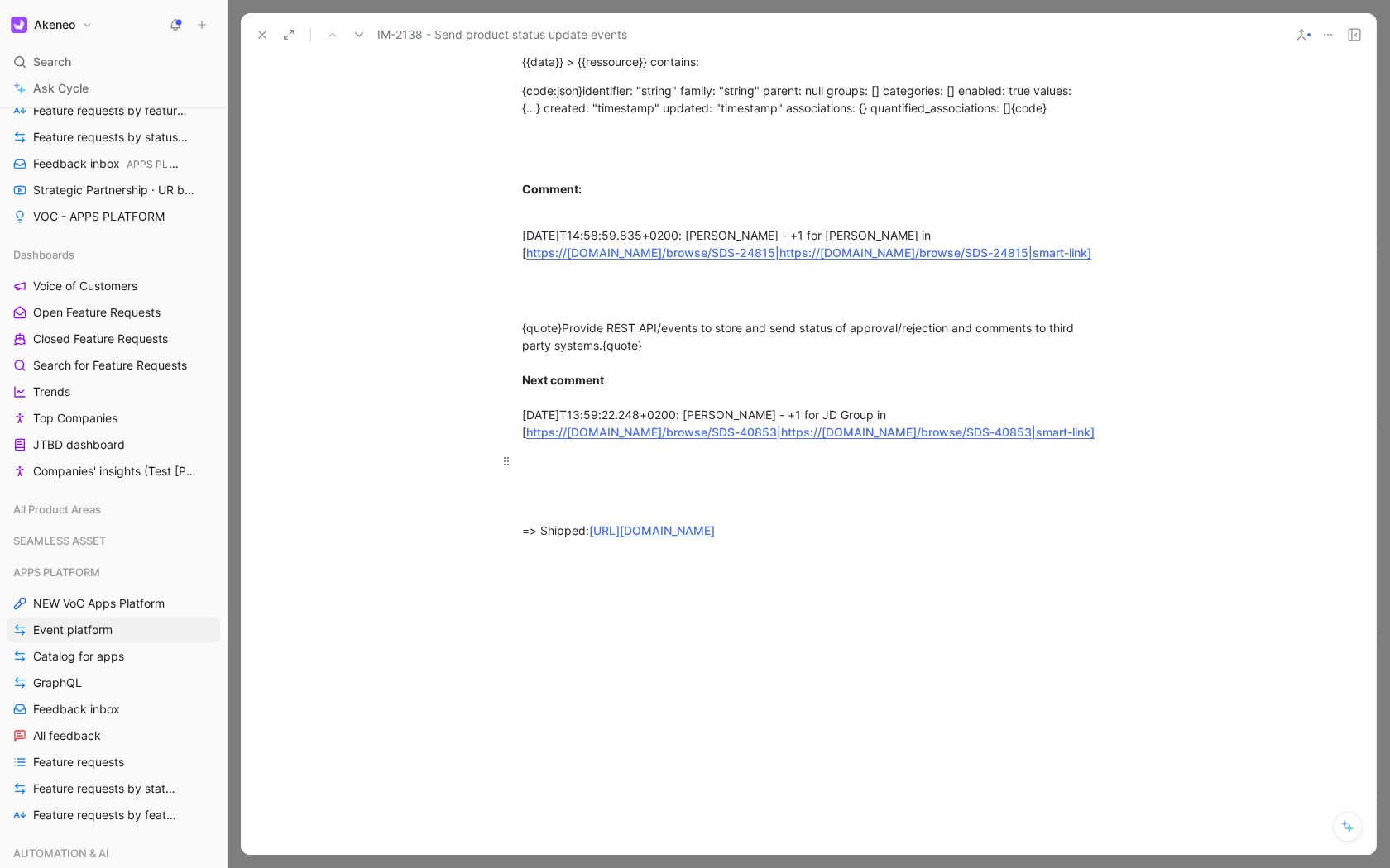
click at [689, 523] on div "=> Shipped: https://api.akeneo.com/event-platform/available-events.html#comaken…" at bounding box center [807, 495] width 573 height 87
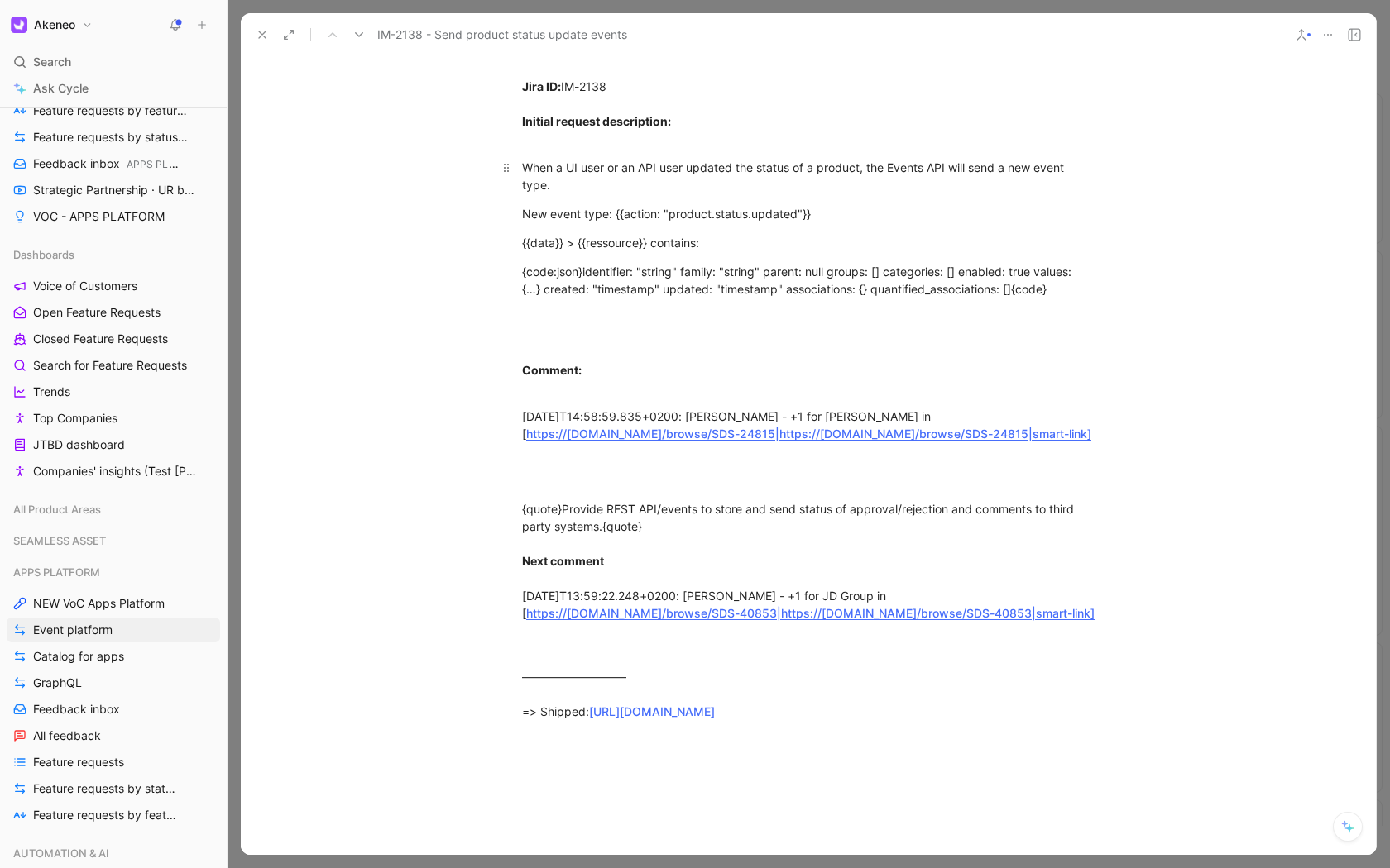
scroll to position [564, 0]
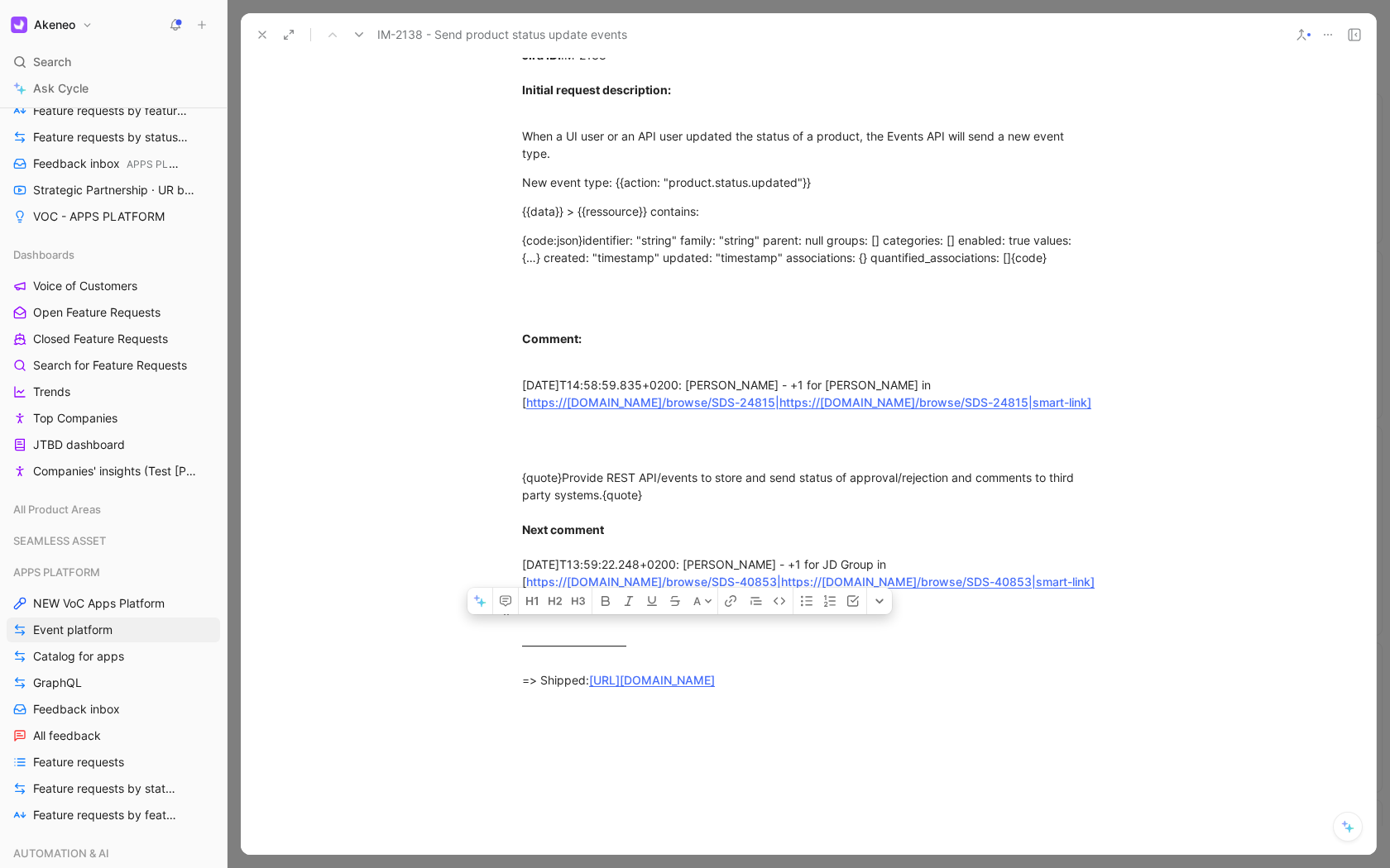
drag, startPoint x: 910, startPoint y: 741, endPoint x: 523, endPoint y: 671, distance: 393.3
click at [523, 671] on p "————————— => Shipped: https://api.akeneo.com/event-platform/available-events.ht…" at bounding box center [807, 645] width 635 height 97
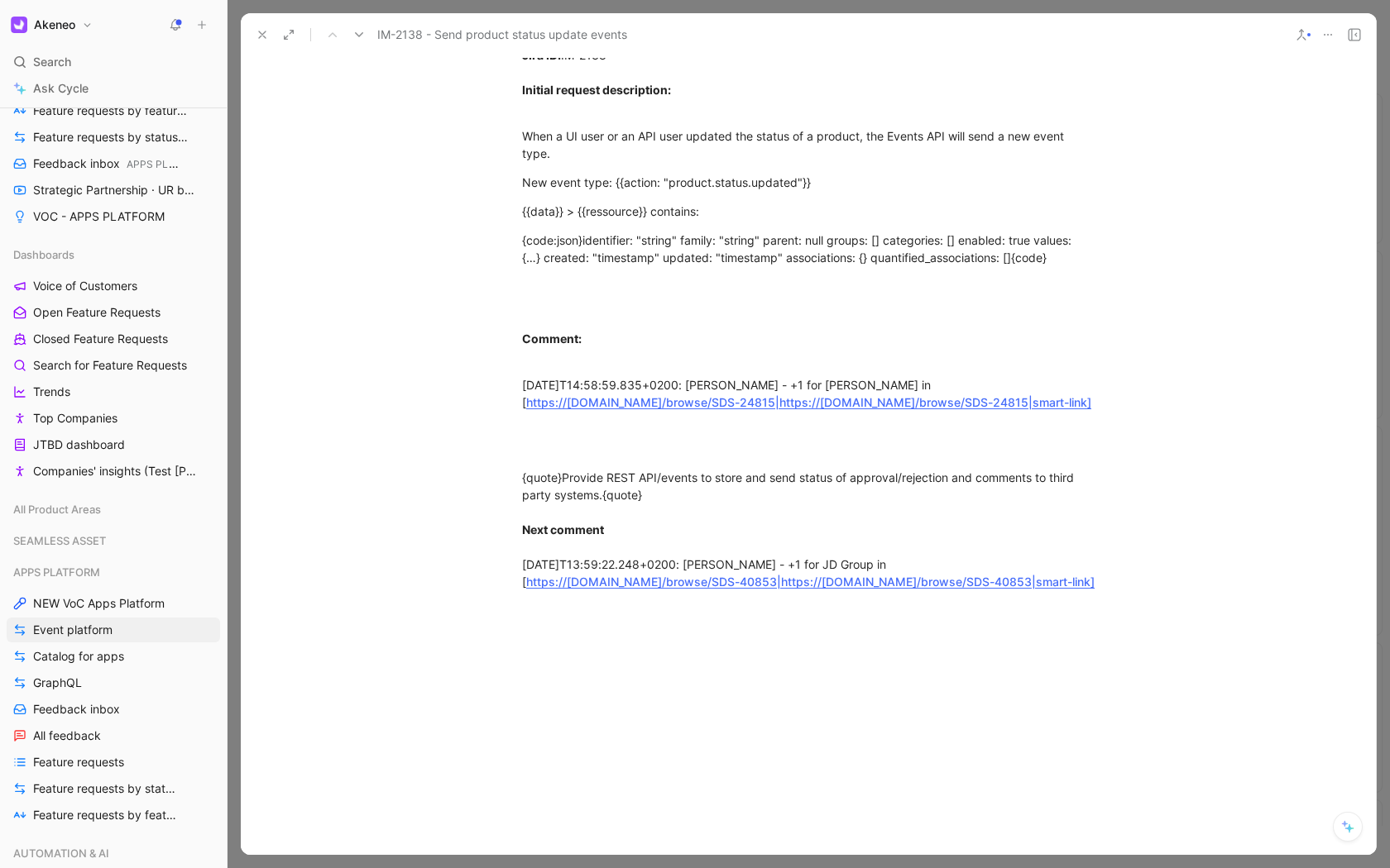
click at [246, 37] on div "IM-2138 - Send product status update events" at bounding box center [808, 35] width 1135 height 43
click at [265, 33] on icon at bounding box center [262, 34] width 13 height 13
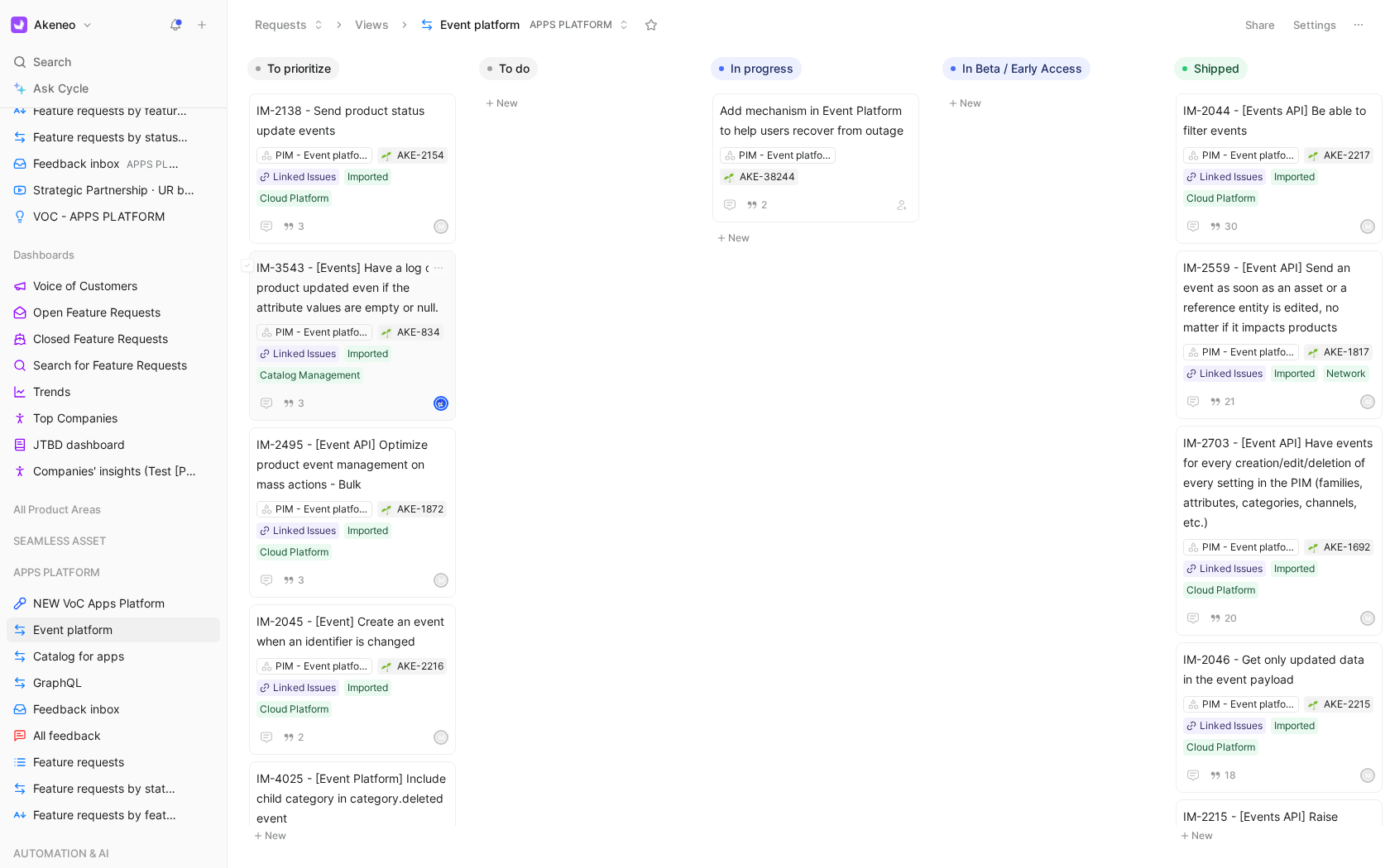
click at [376, 310] on span "IM-3543 - [Events] Have a log on a product updated even if the attribute values…" at bounding box center [352, 288] width 192 height 59
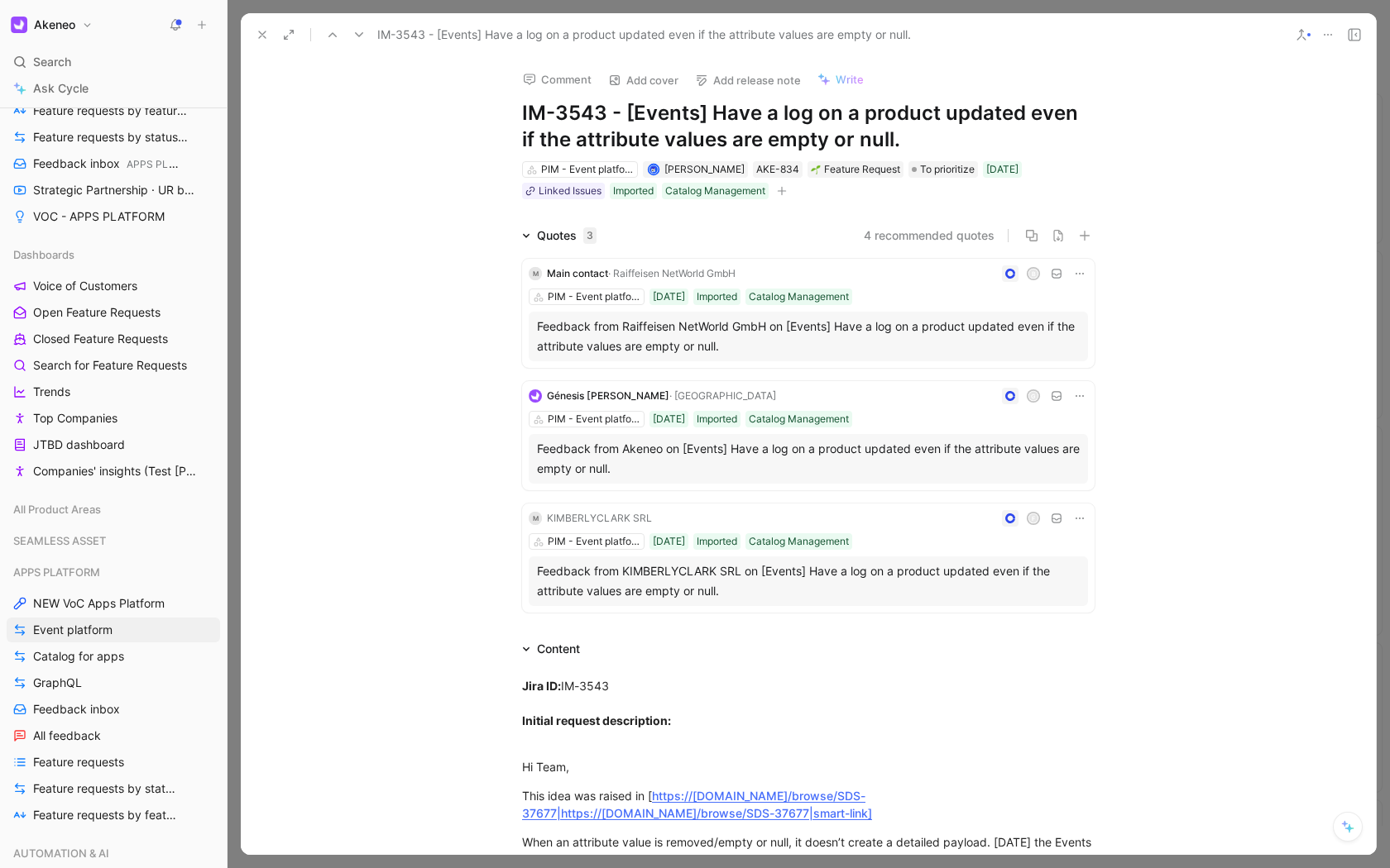
click at [255, 36] on icon at bounding box center [262, 34] width 13 height 13
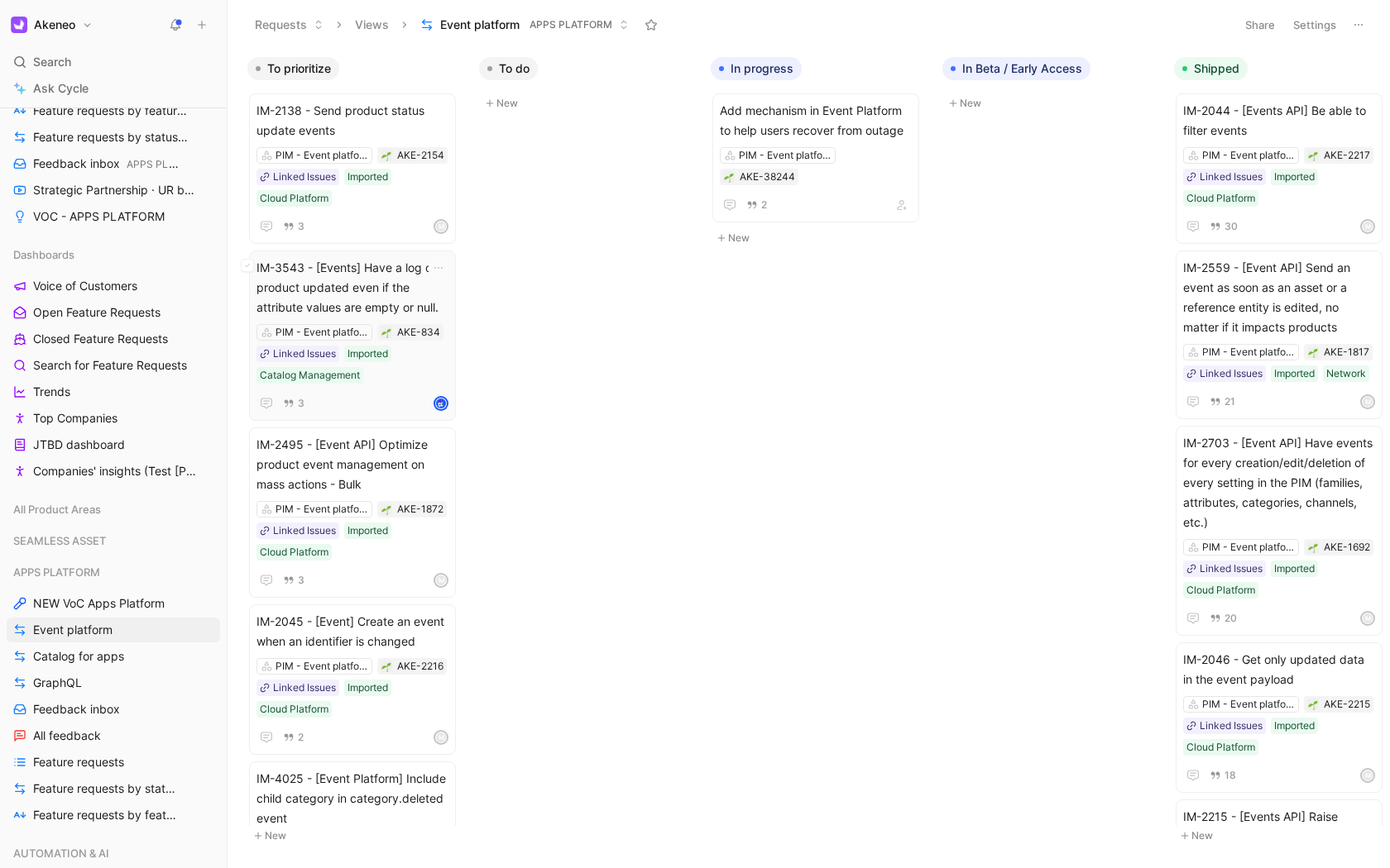
click at [354, 283] on span "IM-3543 - [Events] Have a log on a product updated even if the attribute values…" at bounding box center [352, 288] width 192 height 59
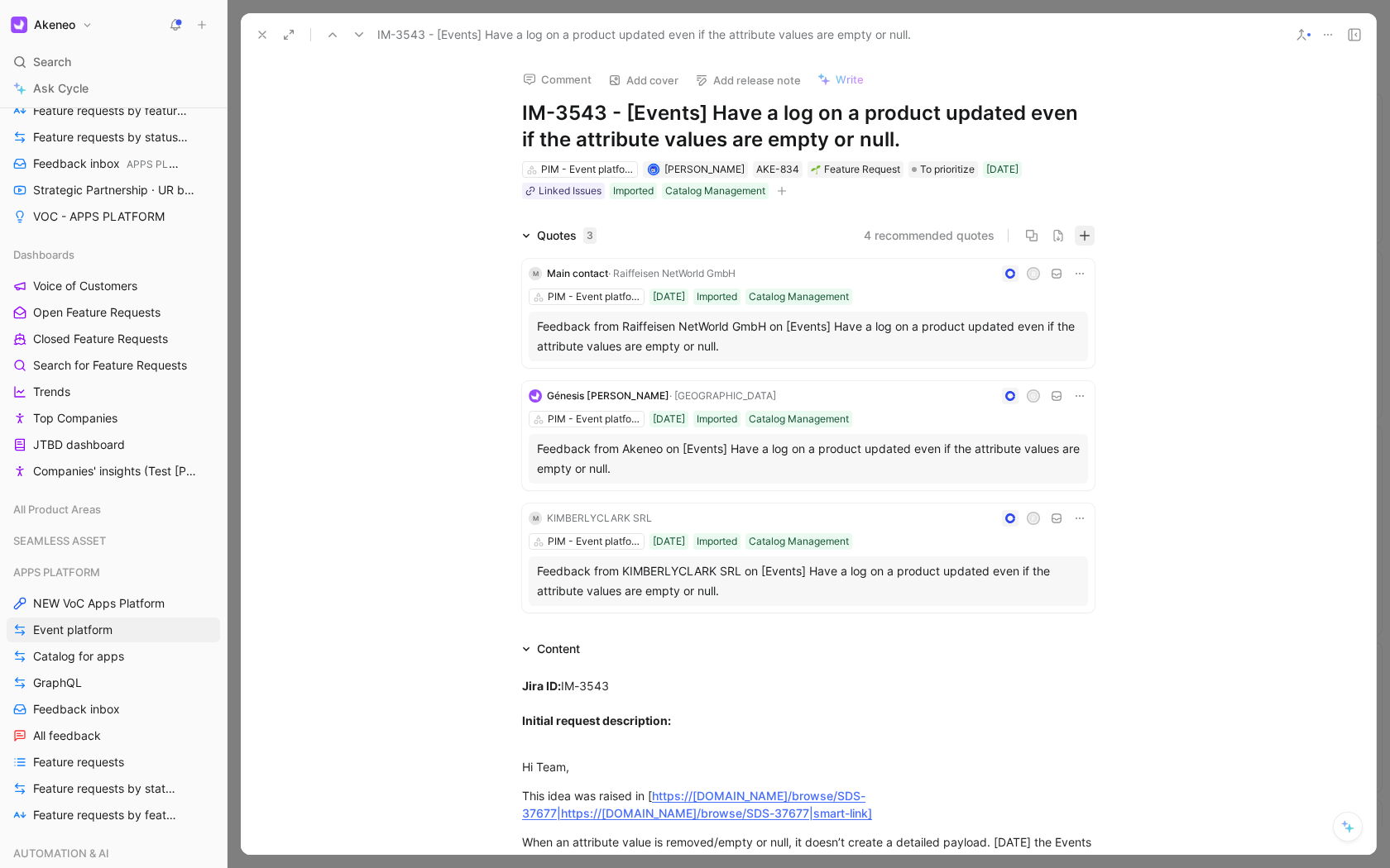
click at [1080, 236] on icon "button" at bounding box center [1084, 236] width 12 height 12
click at [1079, 235] on icon "button" at bounding box center [1084, 236] width 12 height 12
click at [784, 189] on icon "button" at bounding box center [781, 191] width 10 height 10
click at [783, 186] on icon "button" at bounding box center [781, 191] width 10 height 10
type input "t"
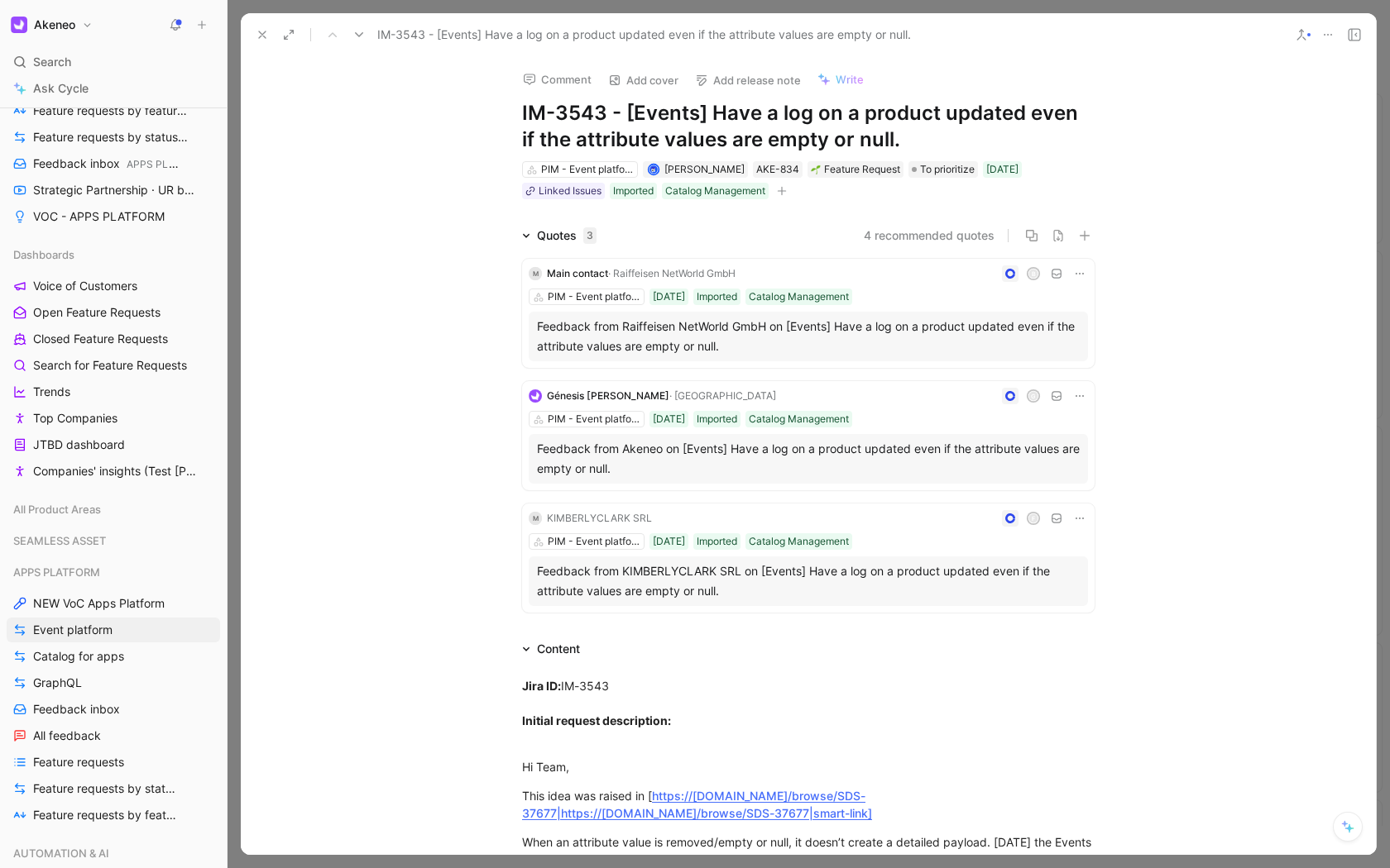
click at [1324, 30] on icon at bounding box center [1327, 34] width 13 height 13
click at [779, 190] on icon "button" at bounding box center [781, 191] width 10 height 10
click at [263, 31] on icon at bounding box center [262, 34] width 13 height 13
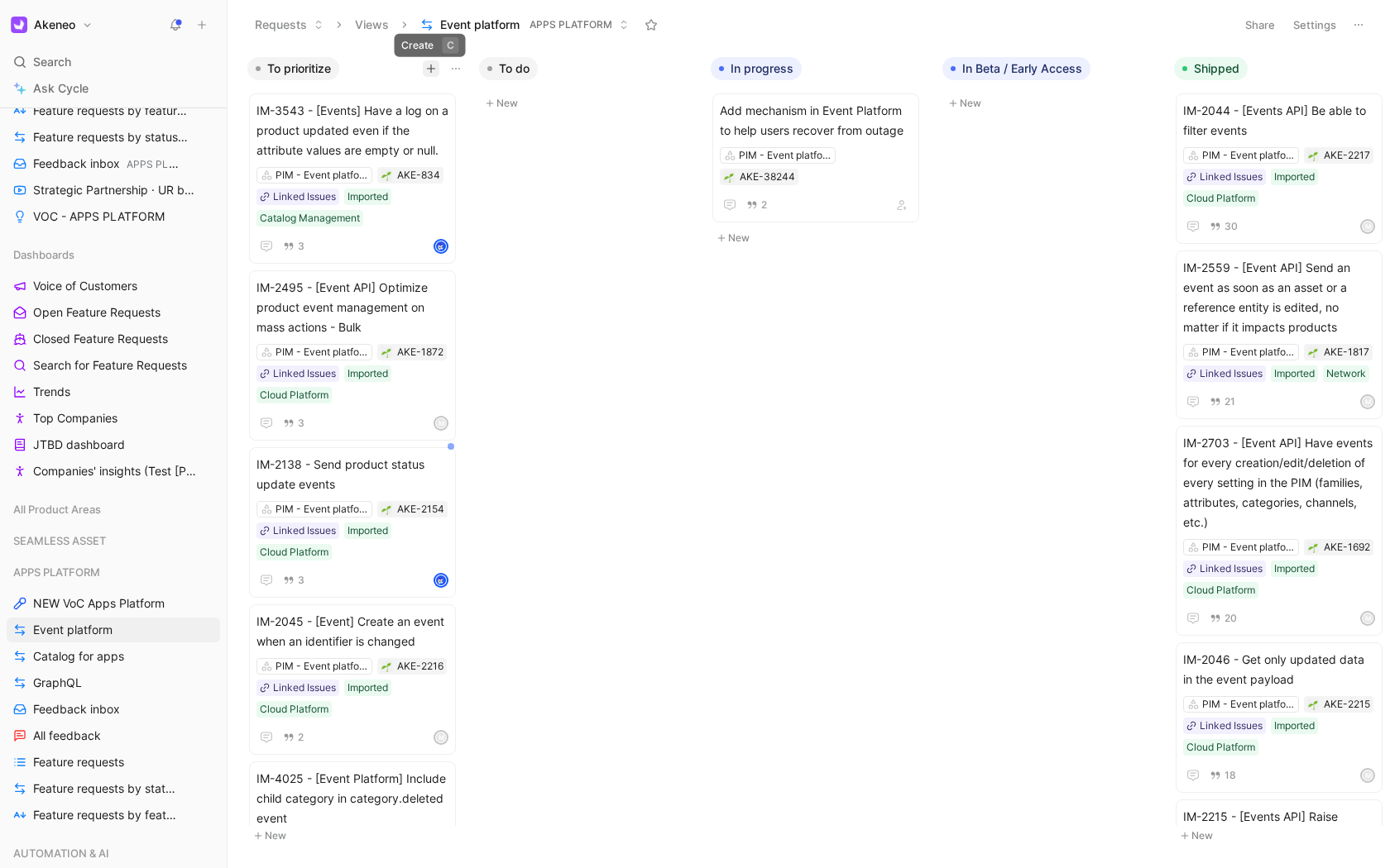
click at [425, 70] on button "button" at bounding box center [431, 68] width 16 height 16
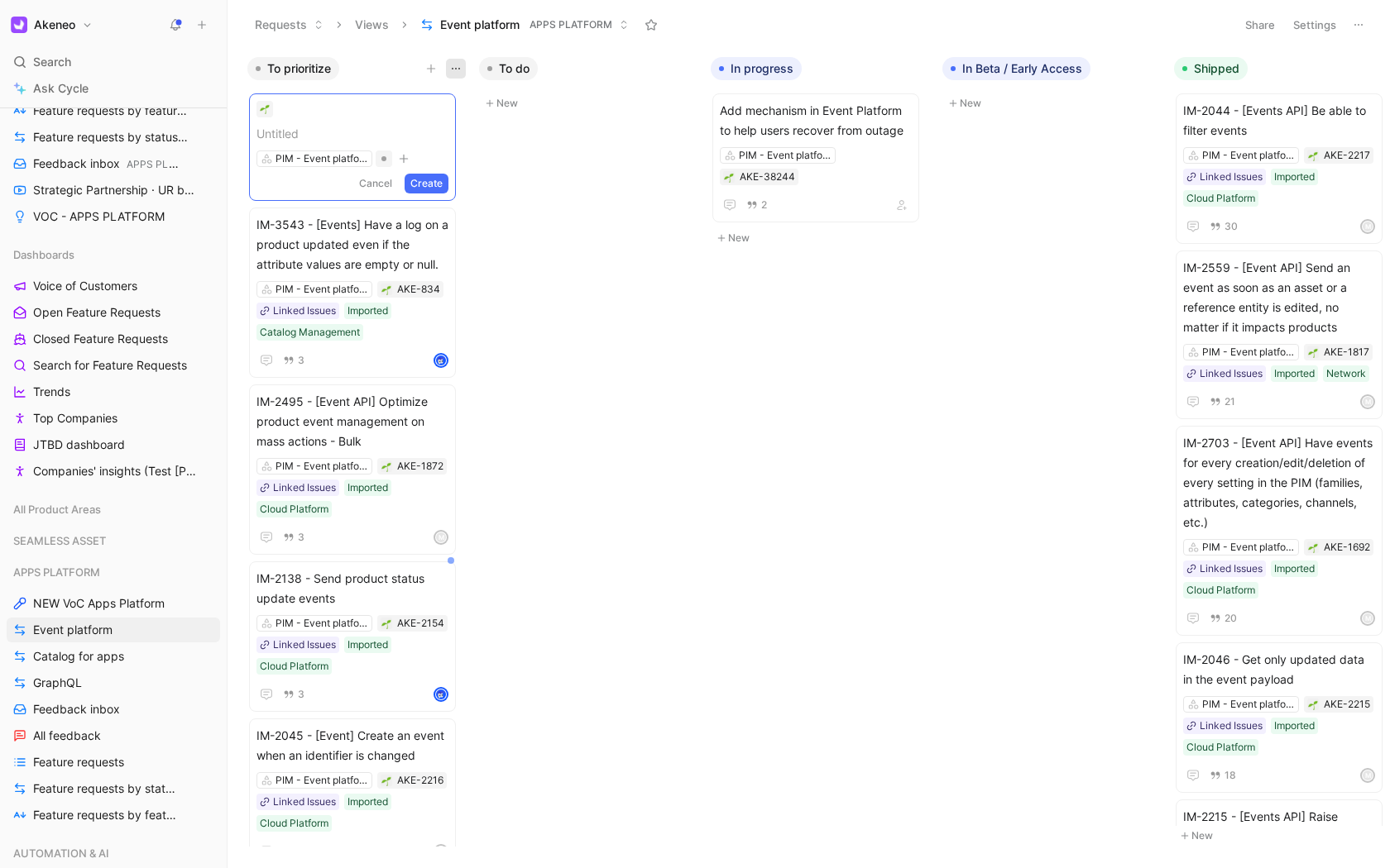
click at [453, 72] on icon "button" at bounding box center [455, 68] width 13 height 13
click at [455, 72] on icon "button" at bounding box center [455, 68] width 13 height 13
click at [1322, 25] on button "Settings" at bounding box center [1314, 25] width 58 height 23
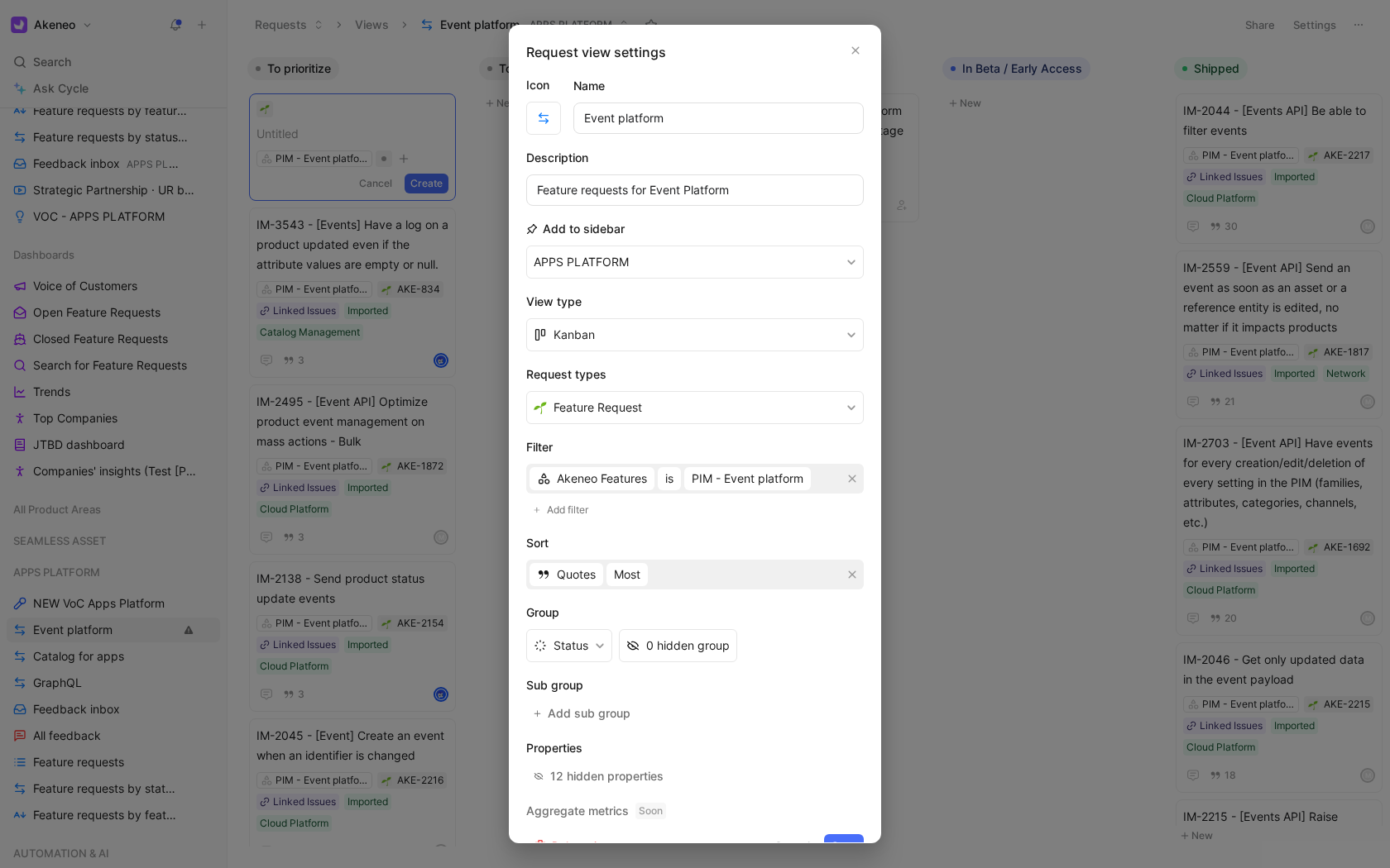
scroll to position [31, 0]
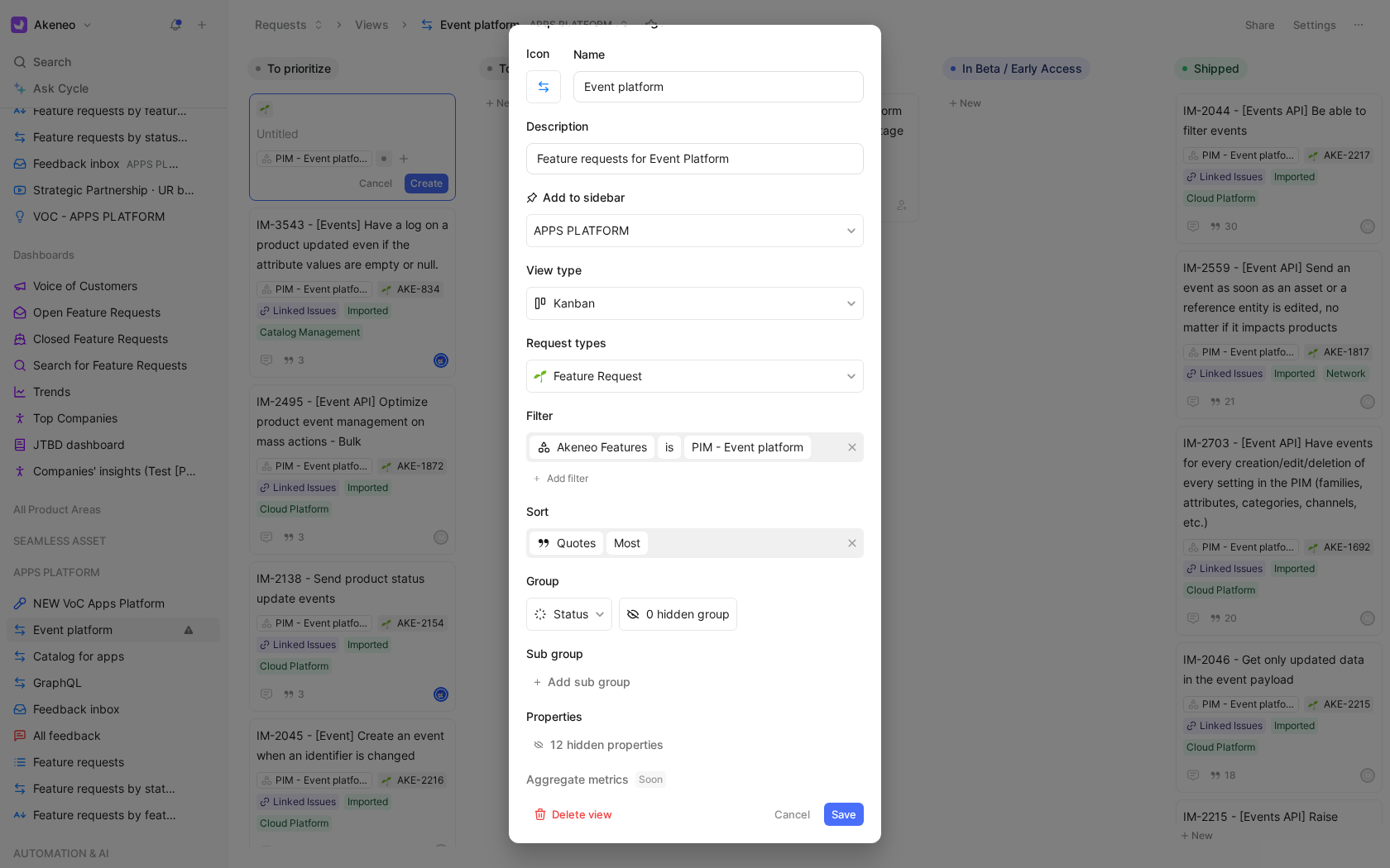
click at [966, 446] on div at bounding box center [695, 434] width 1390 height 868
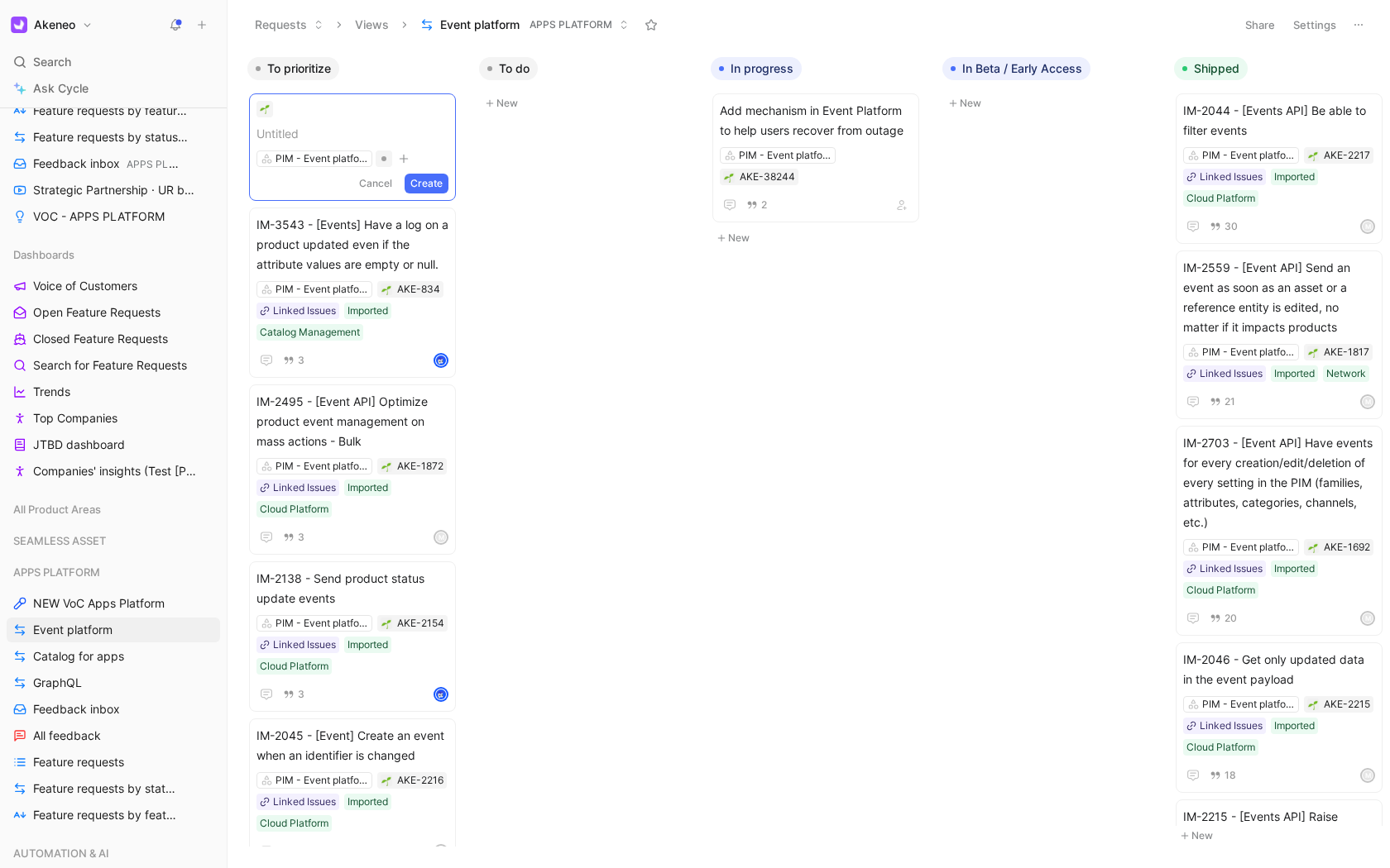
click at [1338, 36] on button "Settings" at bounding box center [1314, 25] width 58 height 23
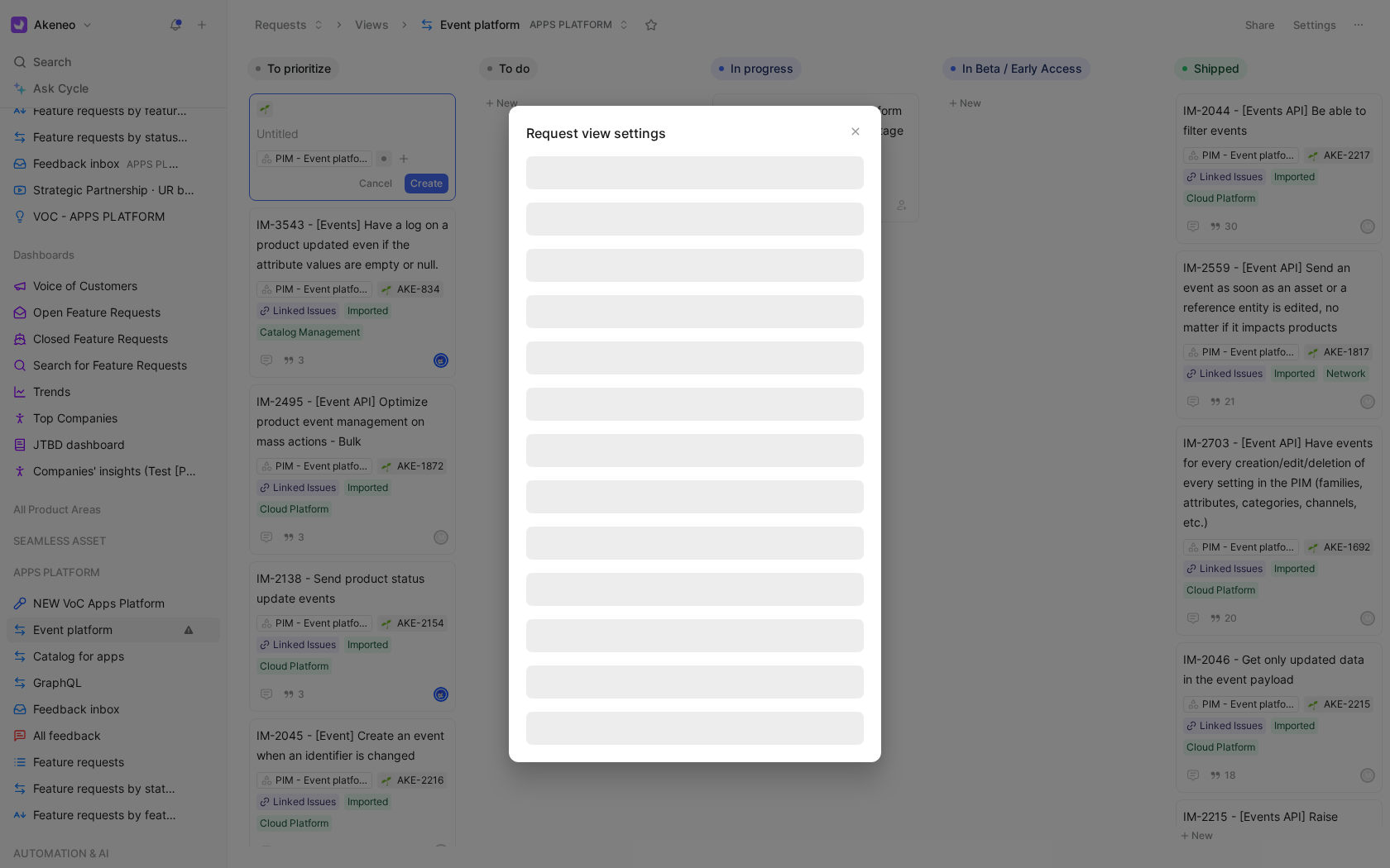
click at [1084, 116] on div at bounding box center [695, 434] width 1390 height 868
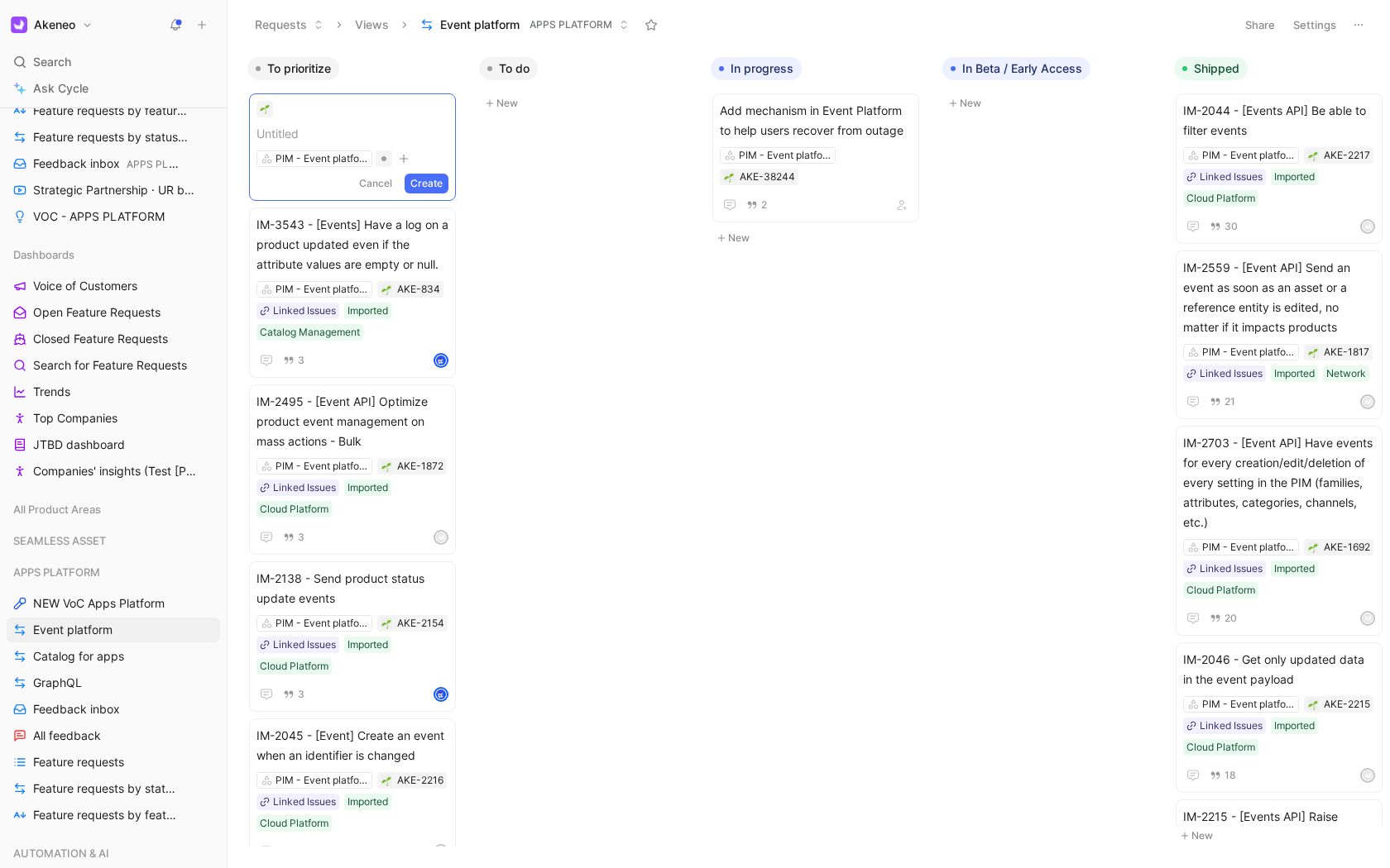
click at [1357, 22] on icon at bounding box center [1358, 24] width 13 height 13
click at [382, 183] on button "Cancel" at bounding box center [376, 184] width 45 height 20
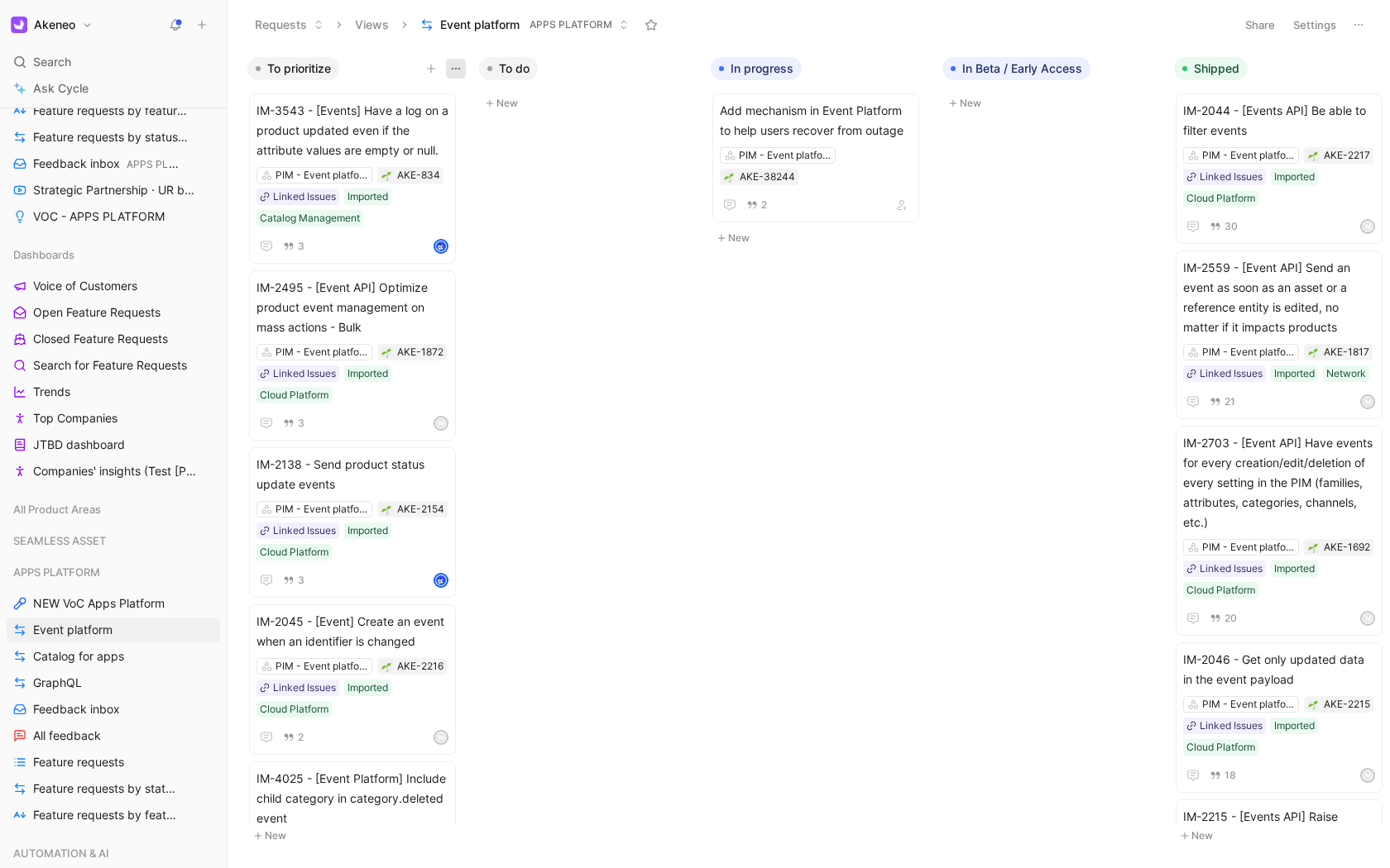
click at [452, 68] on use "button" at bounding box center [455, 69] width 8 height 2
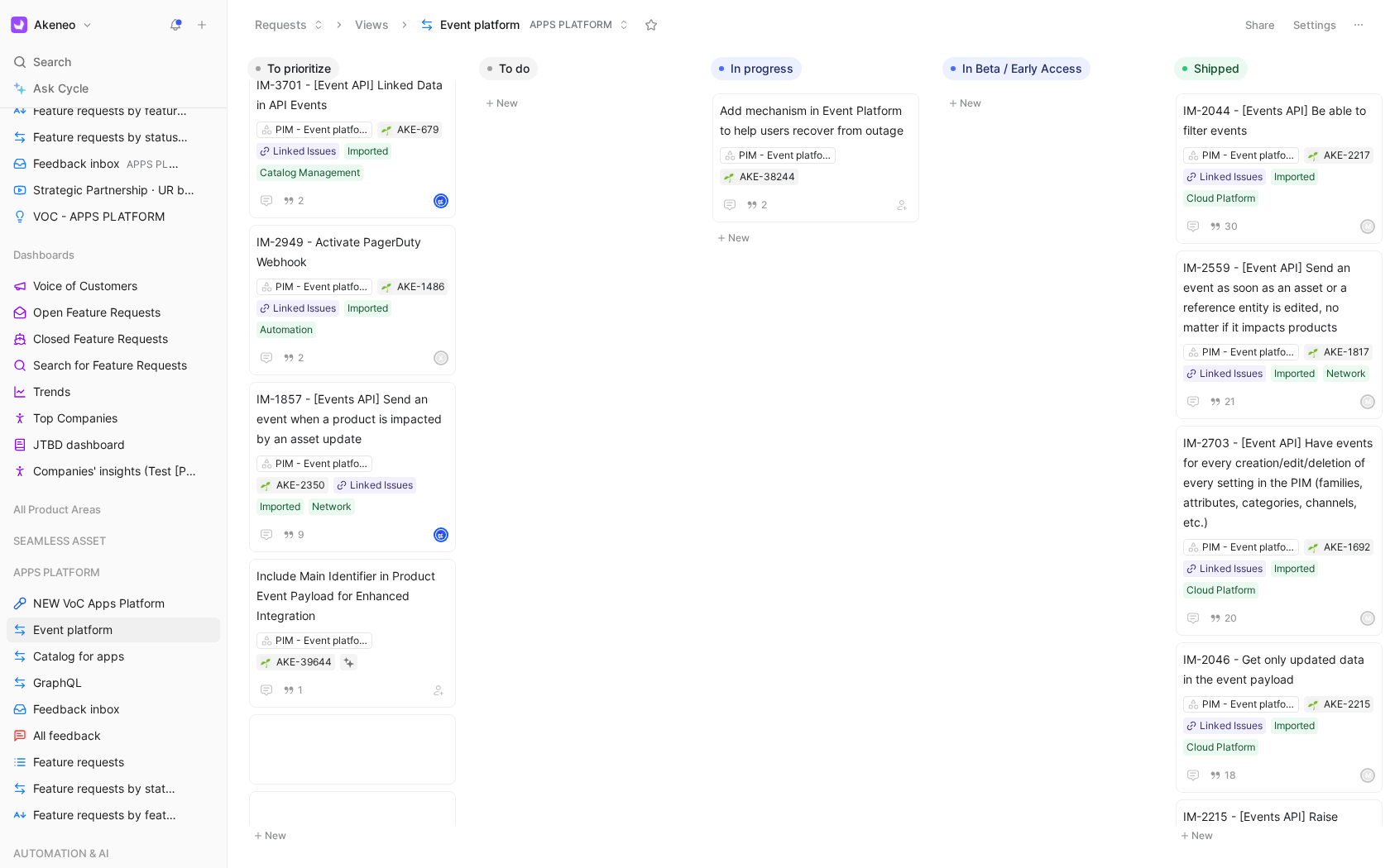
scroll to position [0, 0]
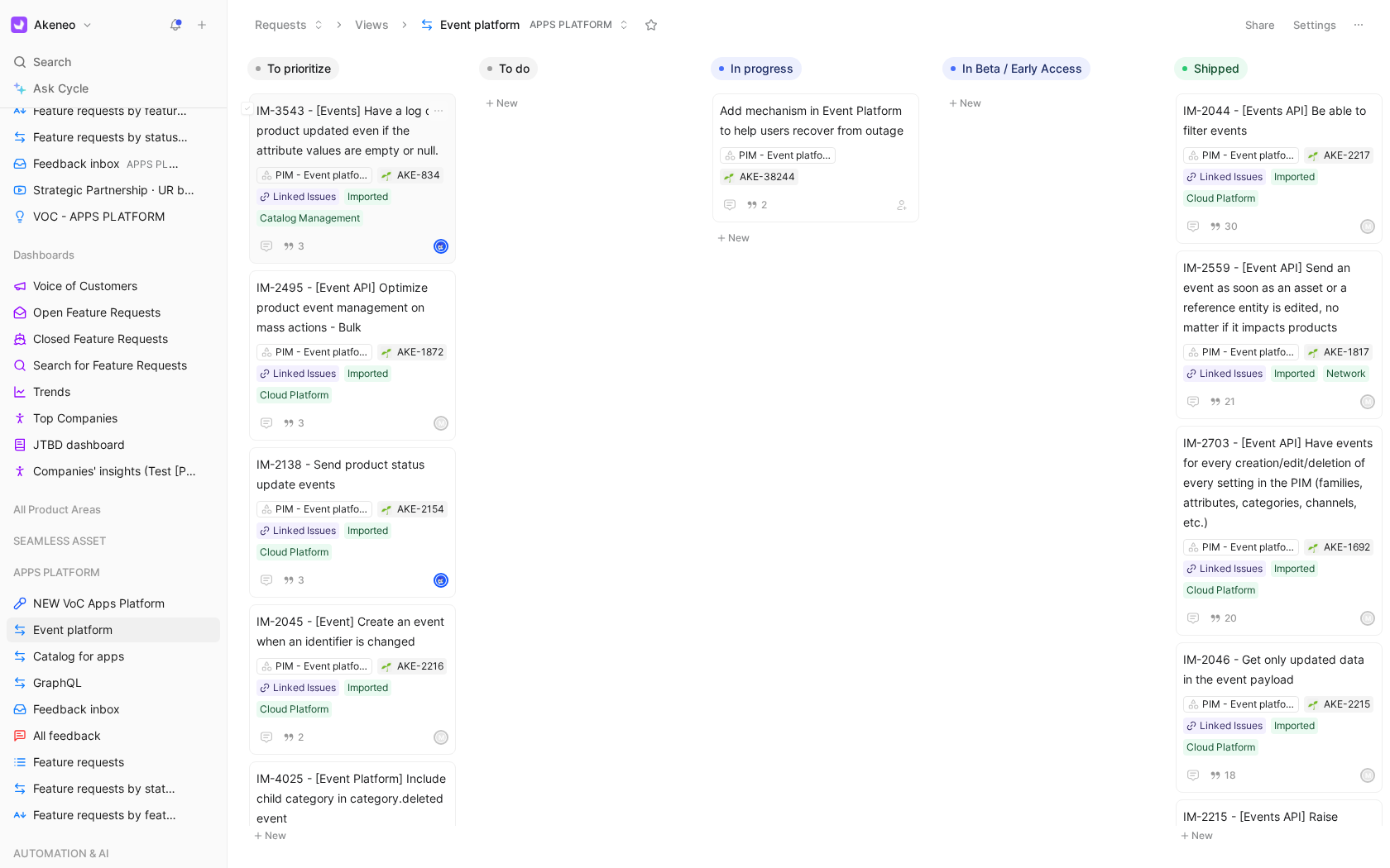
click at [357, 118] on span "IM-3543 - [Events] Have a log on a product updated even if the attribute values…" at bounding box center [352, 131] width 192 height 59
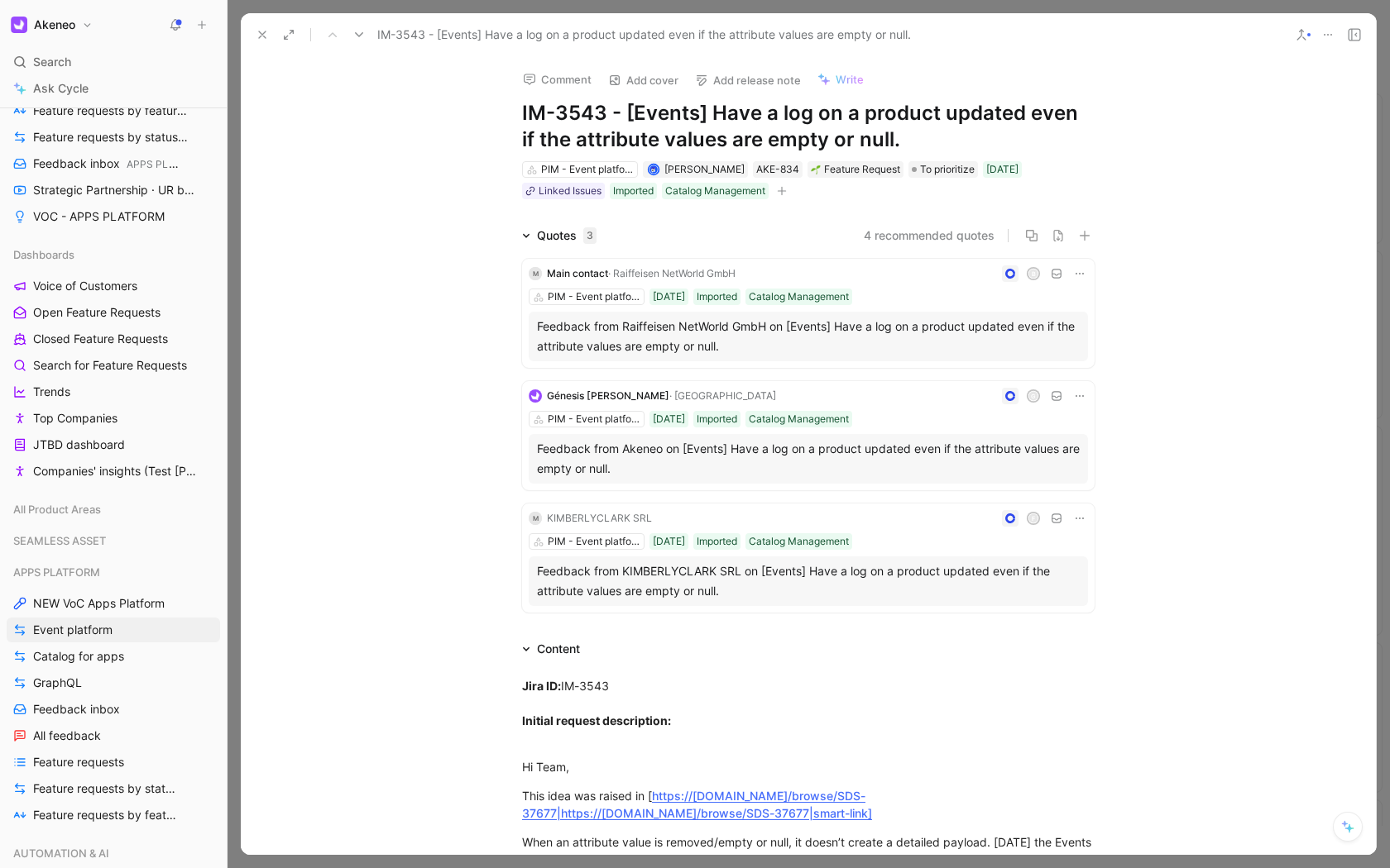
click at [781, 188] on icon "button" at bounding box center [781, 192] width 1 height 9
click at [261, 23] on button at bounding box center [263, 35] width 23 height 23
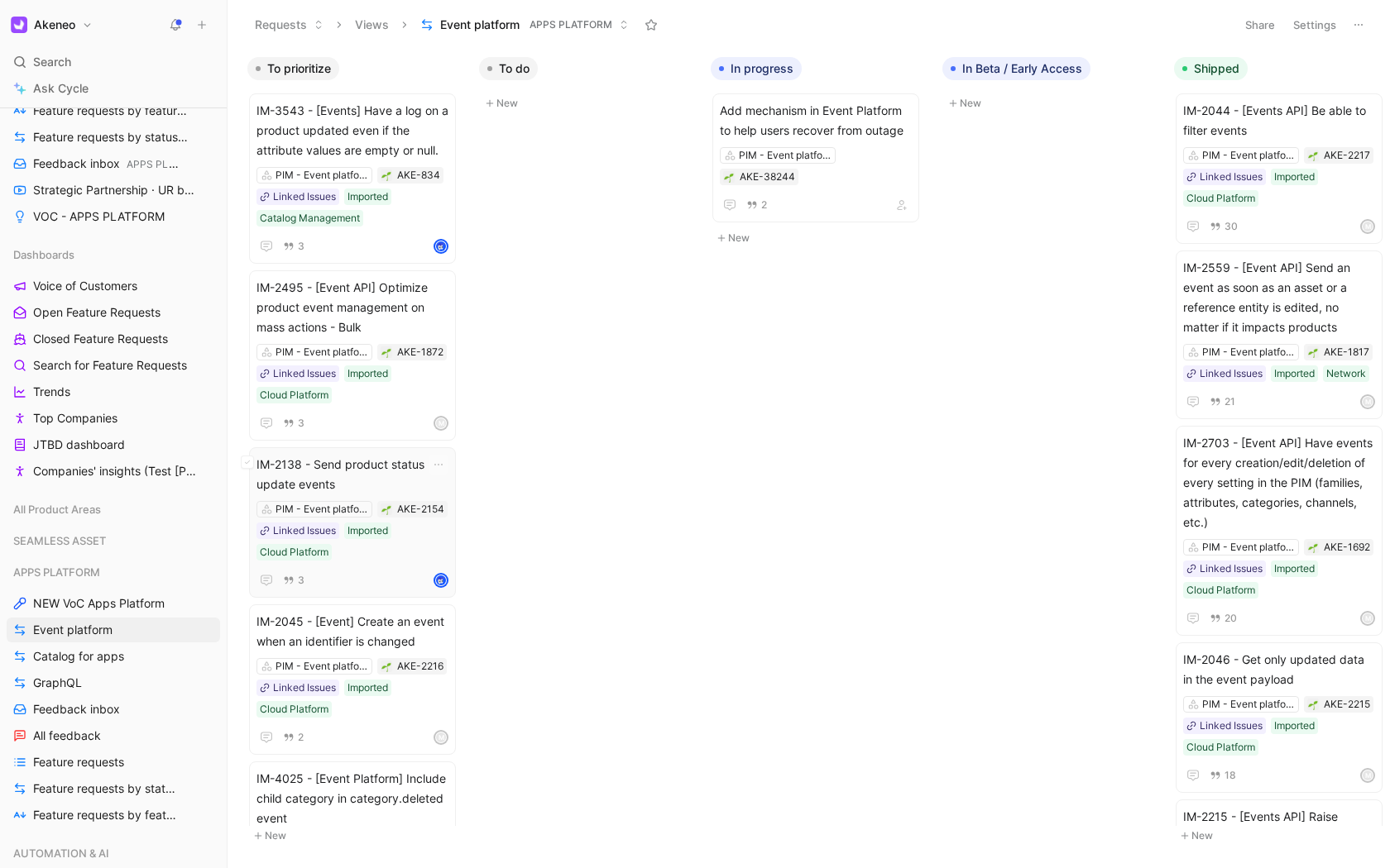
click at [336, 474] on span "IM-2138 - Send product status update events" at bounding box center [352, 475] width 192 height 39
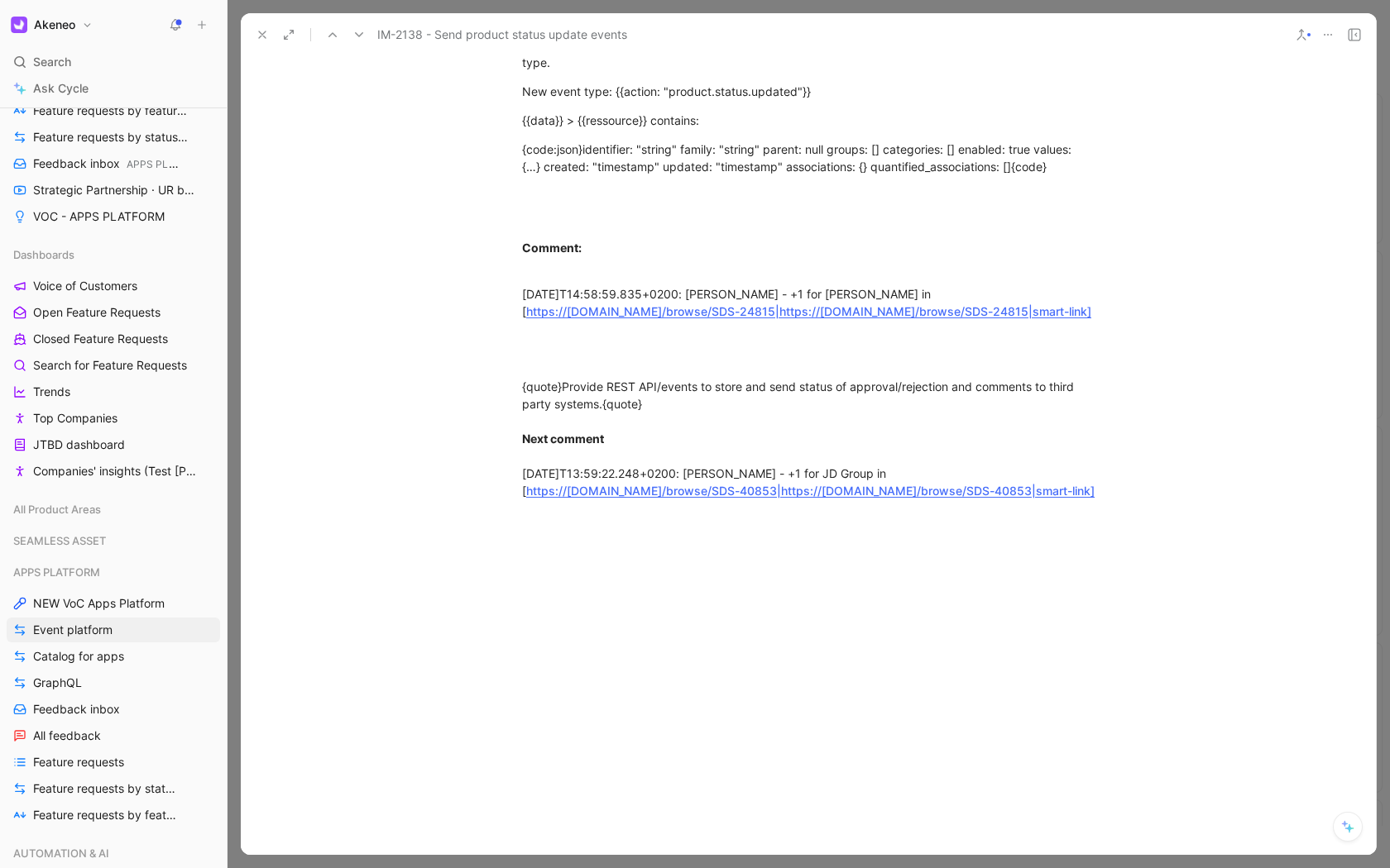
scroll to position [819, 0]
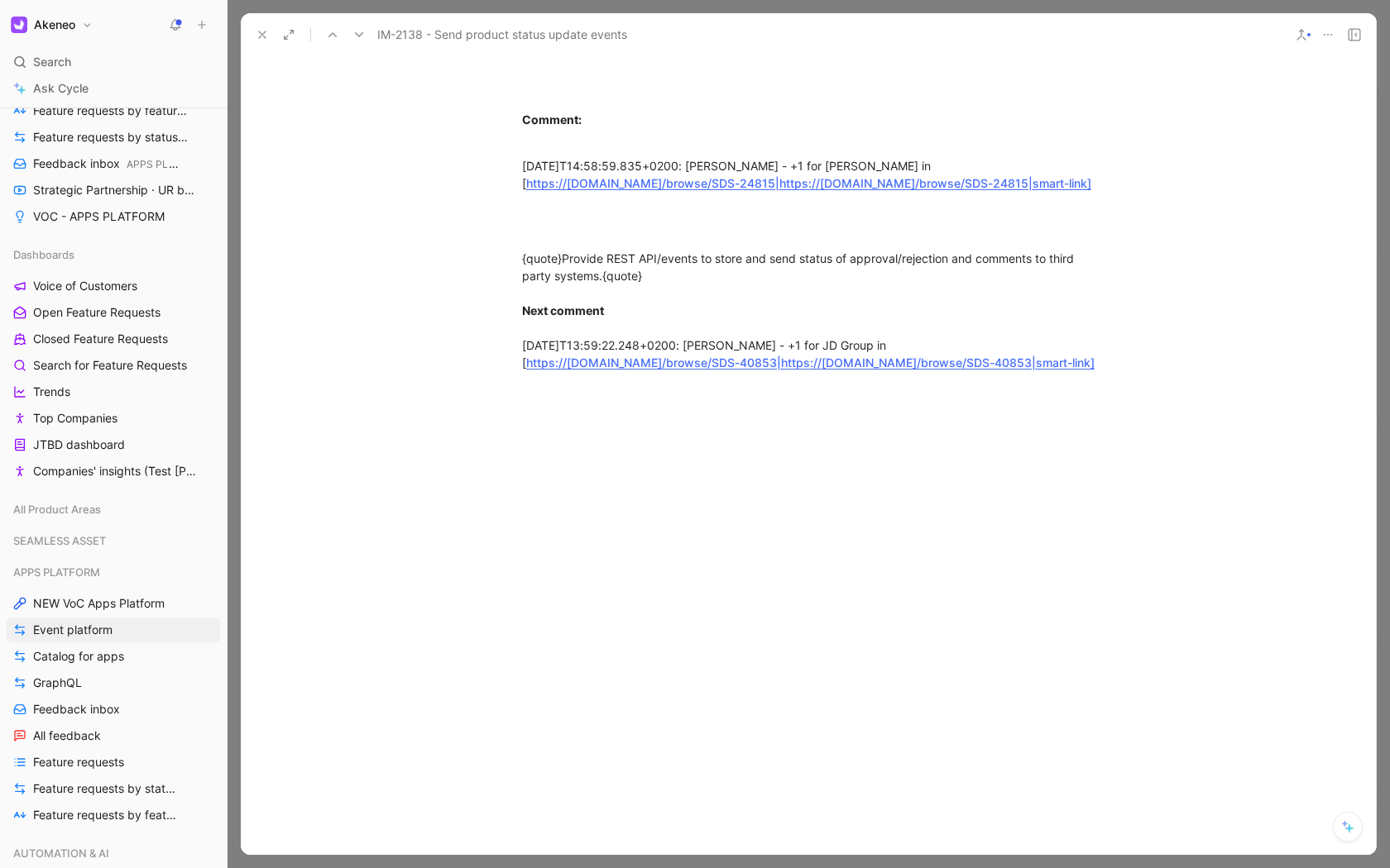
click at [671, 488] on div at bounding box center [808, 565] width 1135 height 261
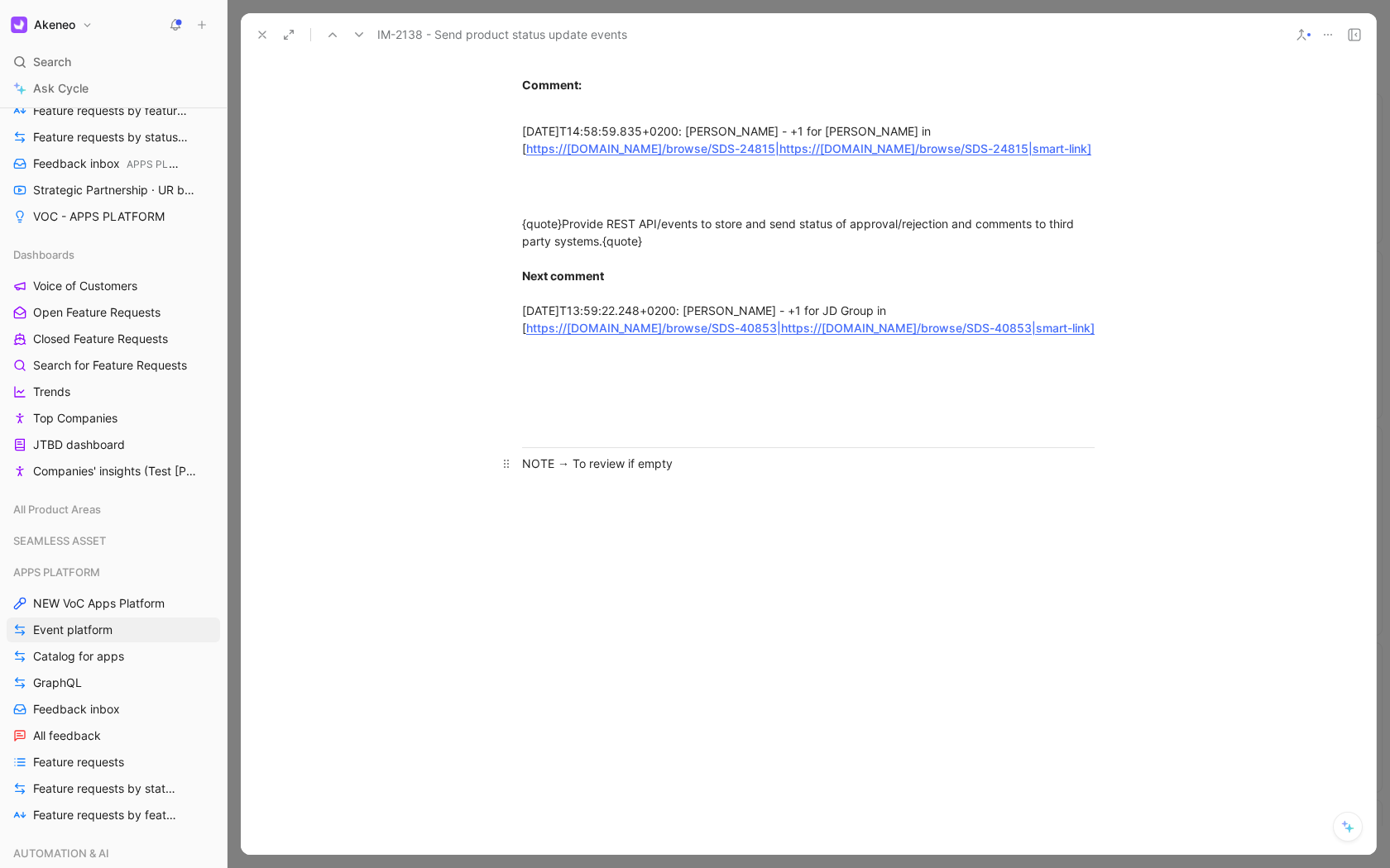
click at [628, 472] on div "NOTE → To review if empty" at bounding box center [807, 463] width 573 height 17
click at [626, 472] on div "NOTE → To review if empty" at bounding box center [807, 463] width 573 height 17
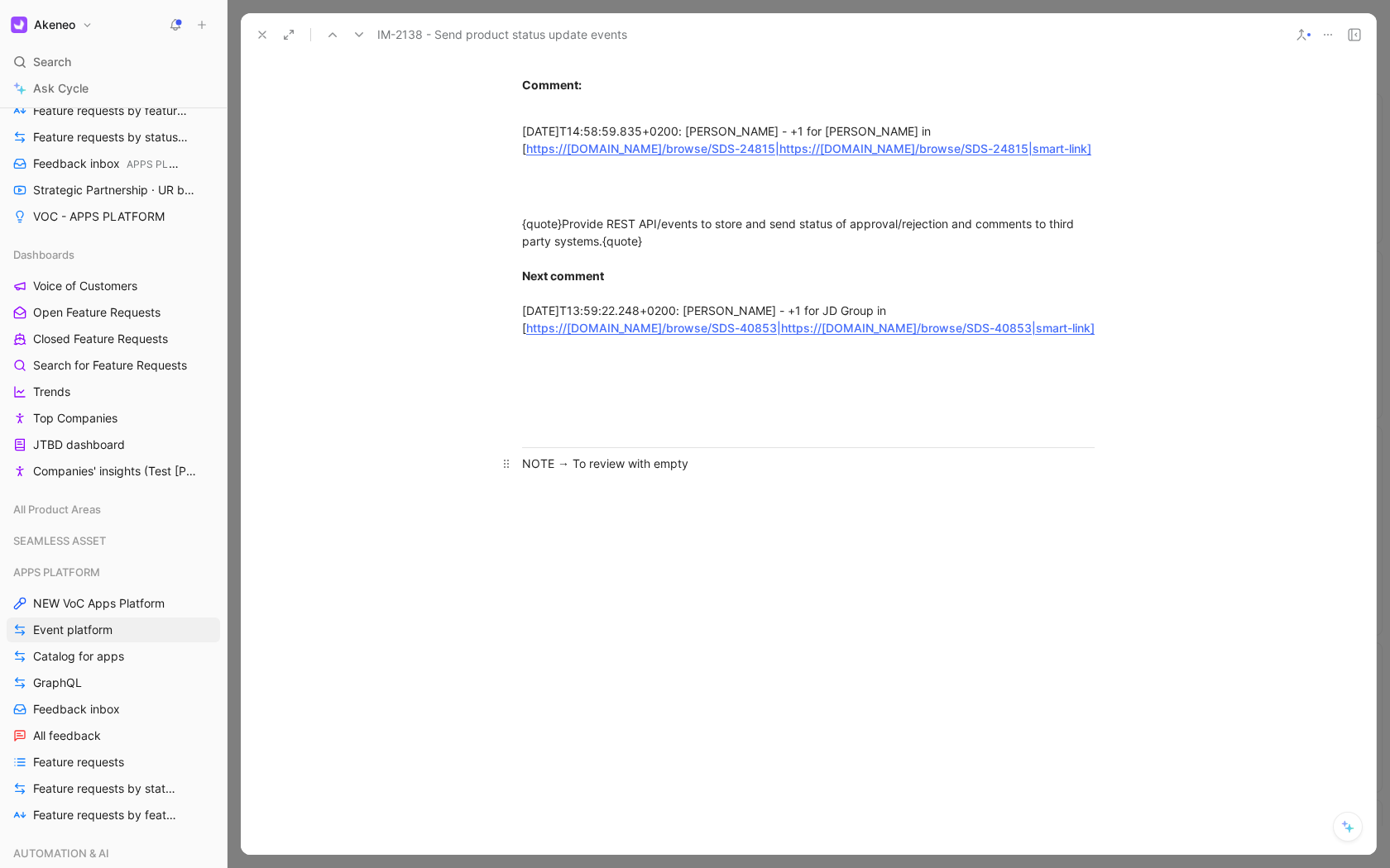
click at [723, 472] on div "NOTE → To review with empty" at bounding box center [807, 463] width 573 height 17
click at [542, 472] on div "NOTE → To review with empty endpoint release" at bounding box center [807, 463] width 573 height 17
click at [551, 472] on div "NOTE → To review with empty endpoint release" at bounding box center [807, 463] width 573 height 17
click at [258, 34] on icon at bounding box center [262, 34] width 13 height 13
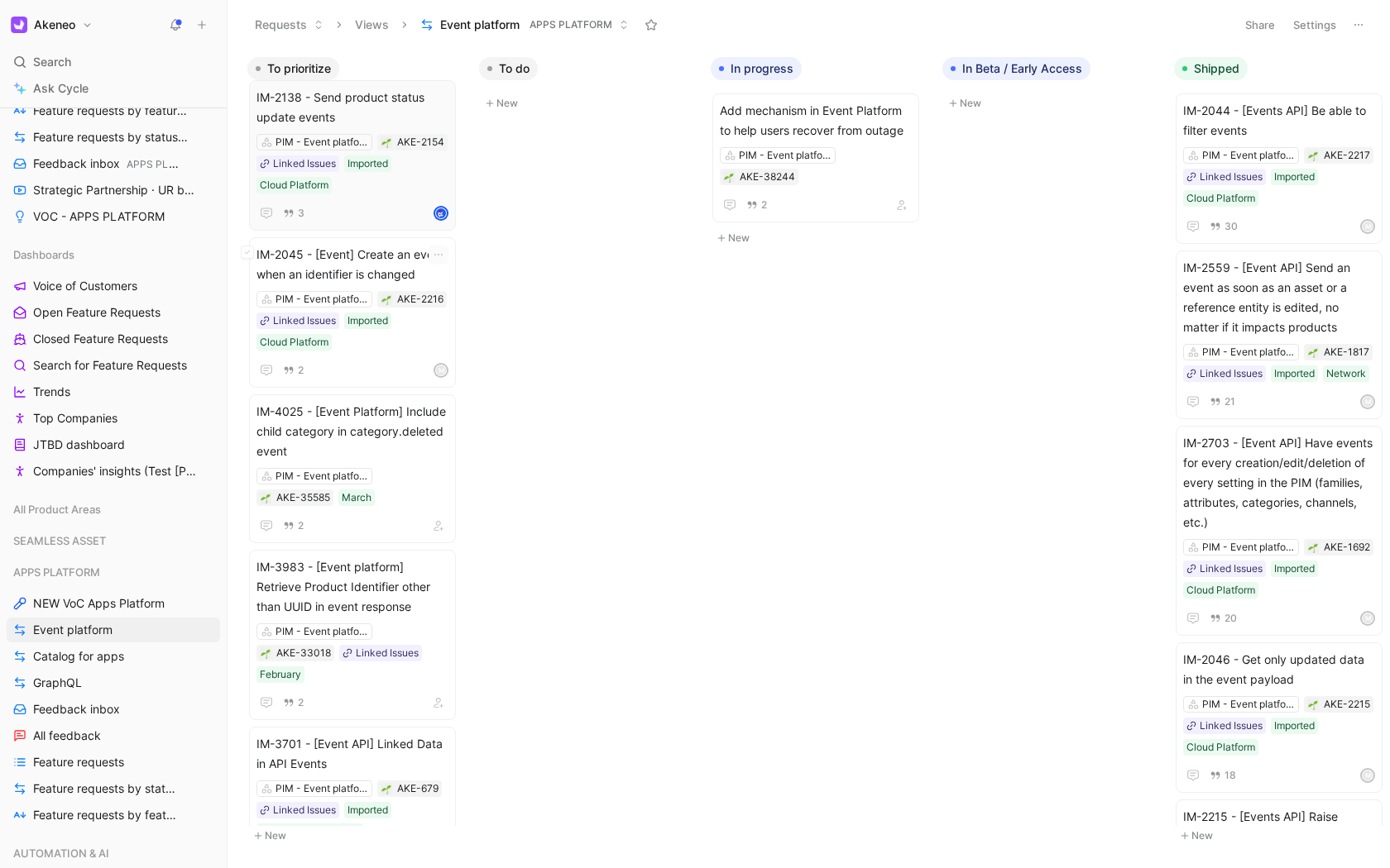
scroll to position [198, 0]
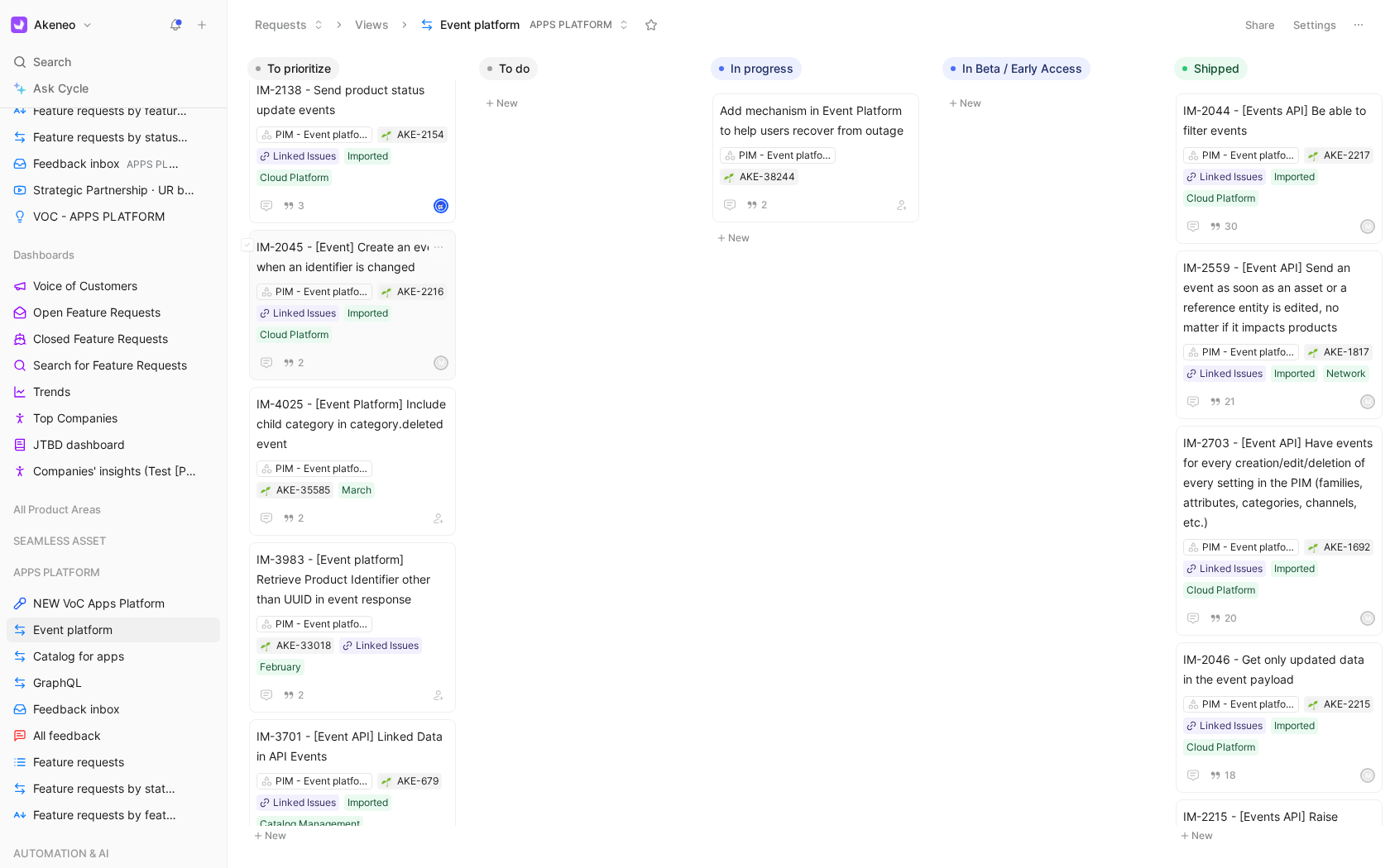
click at [362, 273] on span "IM-2045 - [Event] Create an event when an identifier is changed" at bounding box center [352, 257] width 192 height 39
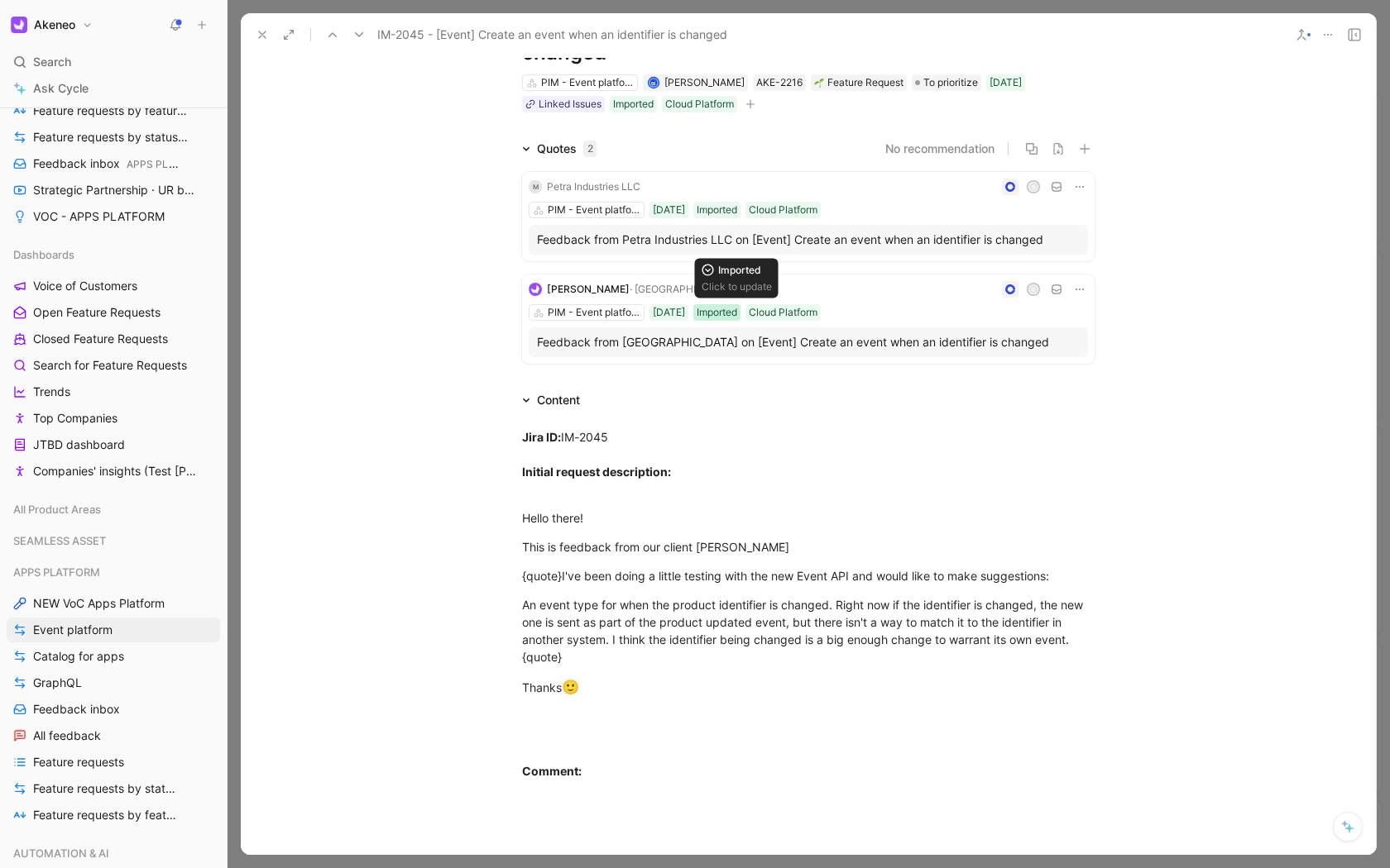
scroll to position [86, 0]
click at [263, 38] on icon at bounding box center [262, 34] width 13 height 13
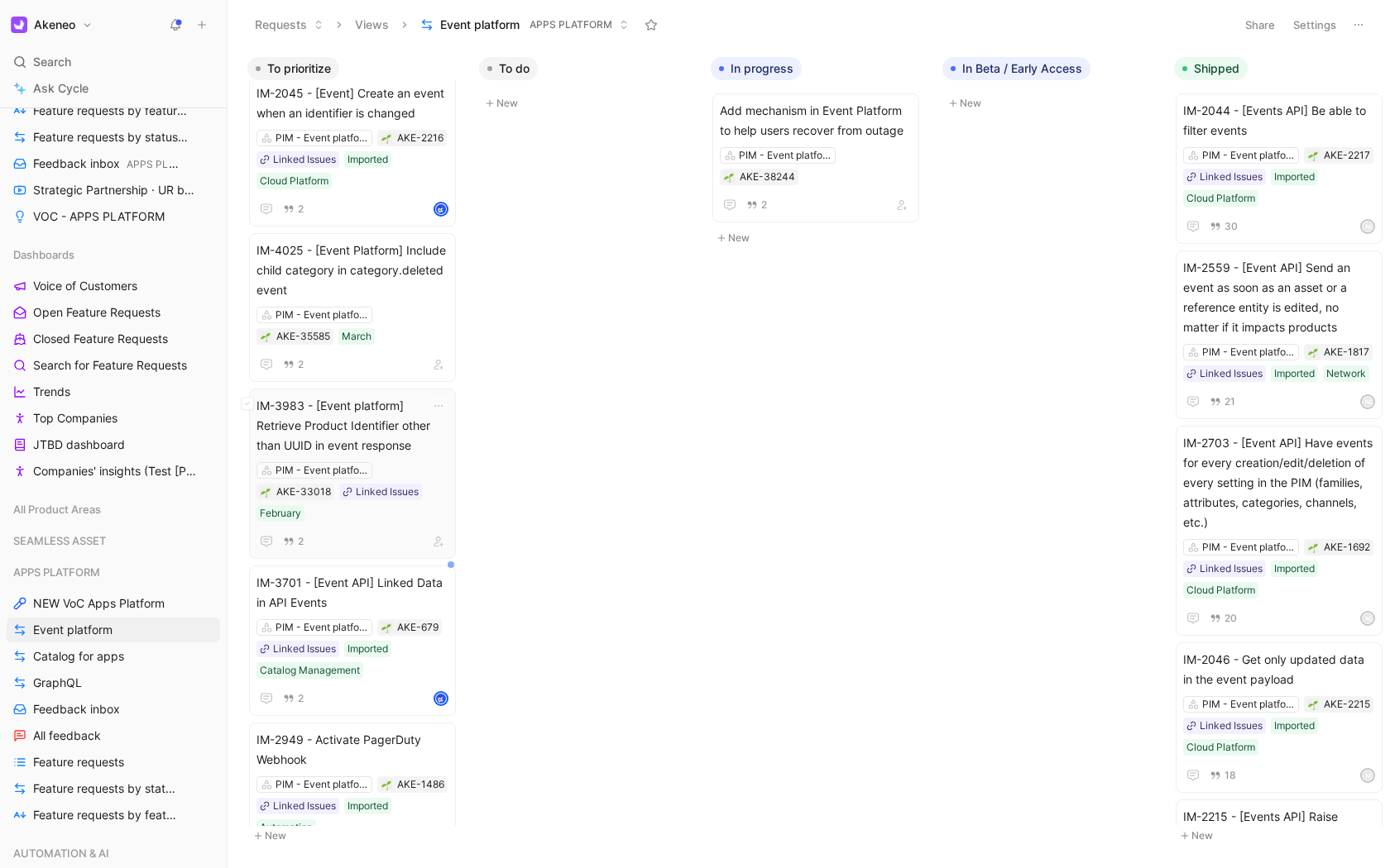
scroll to position [357, 0]
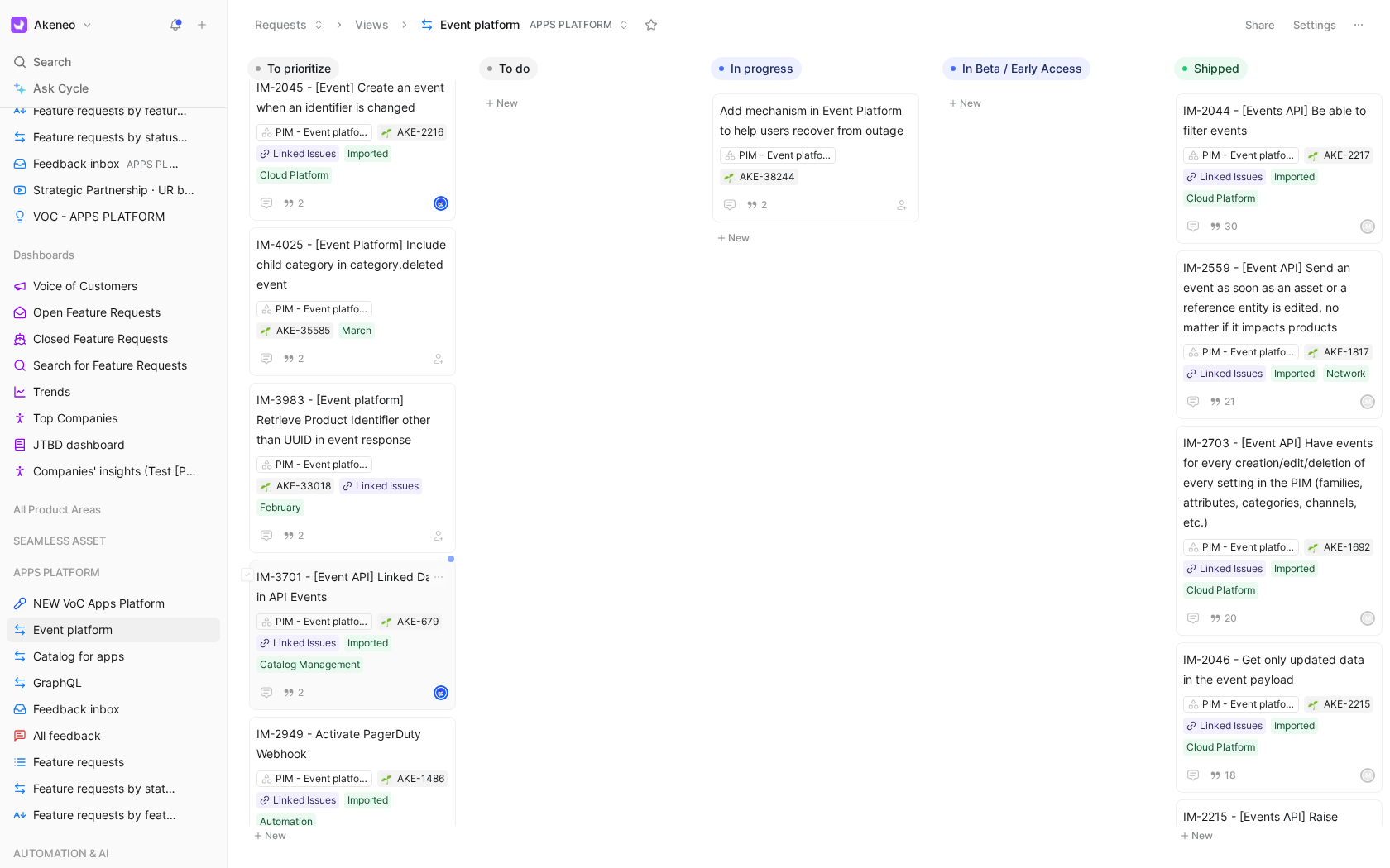
click at [379, 577] on span "IM-3701 - [Event API] Linked Data in API Events" at bounding box center [352, 587] width 192 height 39
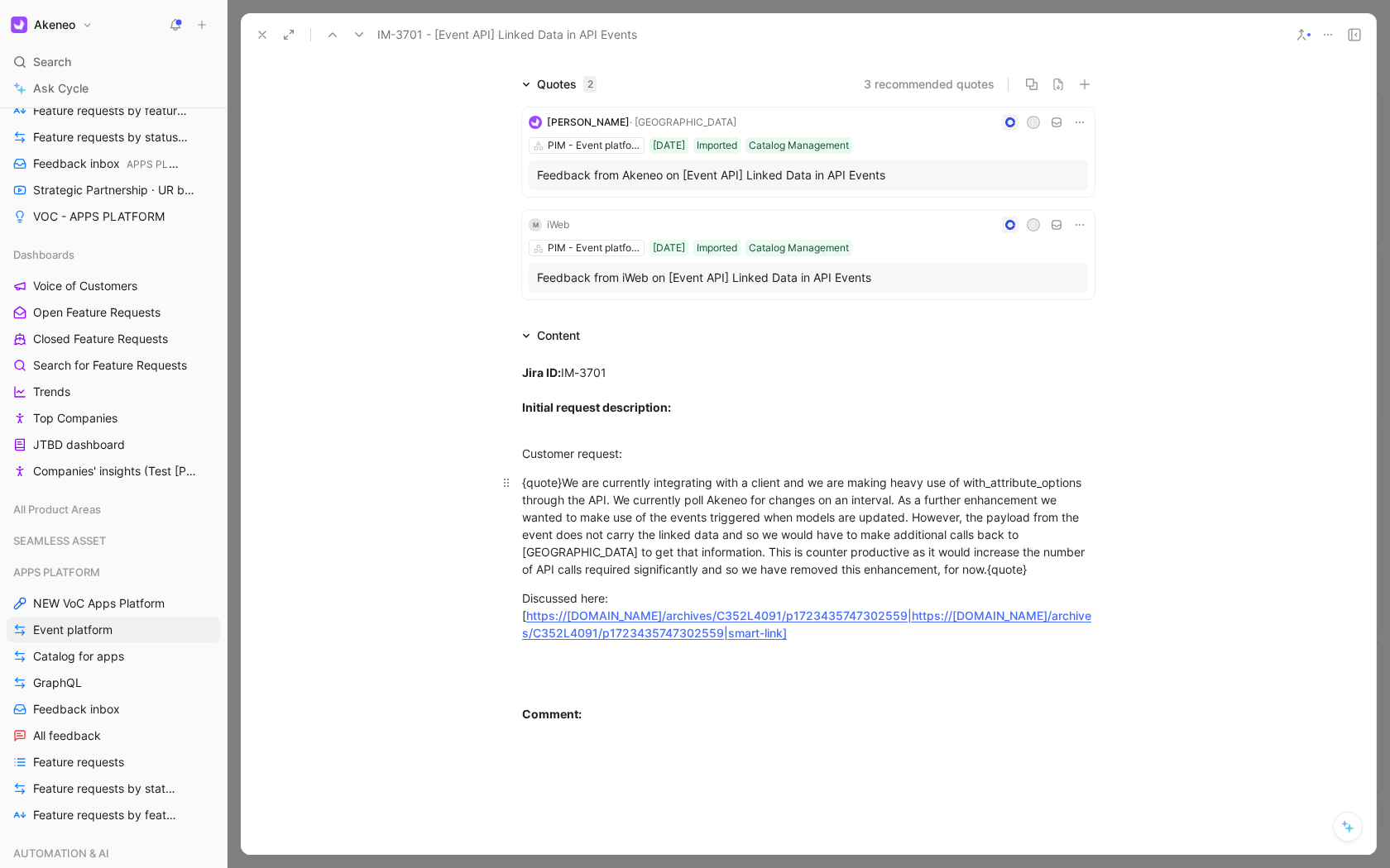
scroll to position [124, 0]
drag, startPoint x: 628, startPoint y: 553, endPoint x: 628, endPoint y: 528, distance: 25.0
click at [628, 528] on div "{quote}We are currently integrating with a client and we are making heavy use o…" at bounding box center [807, 528] width 573 height 104
click at [635, 535] on div "{quote}We are currently integrating with a client and we are making heavy use o…" at bounding box center [807, 528] width 573 height 104
click at [650, 628] on link "https://akeneo.slack.com/archives/C352L4091/p1723435747302559|https://akeneo.sl…" at bounding box center [806, 625] width 569 height 31
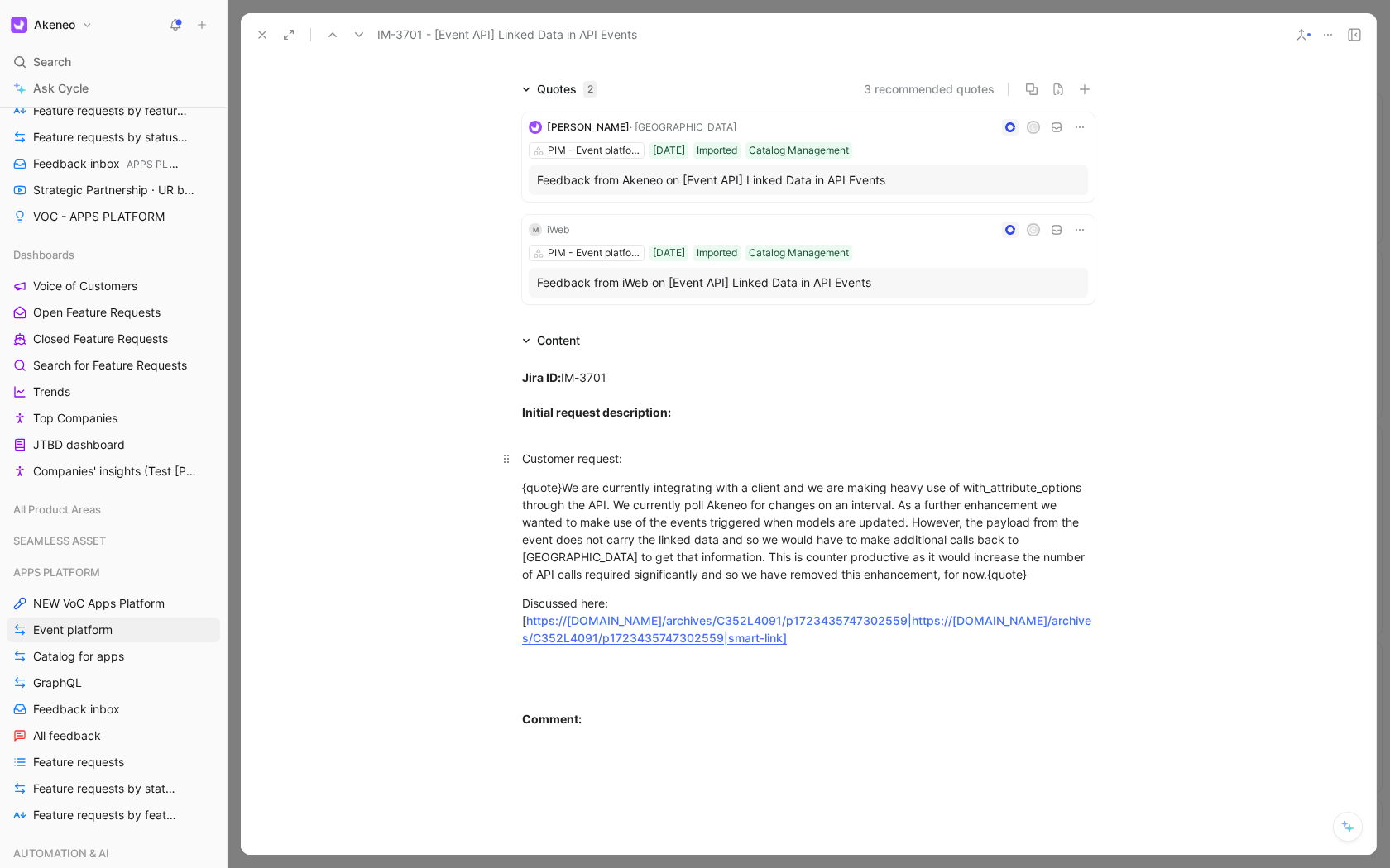
scroll to position [120, 0]
drag, startPoint x: 615, startPoint y: 508, endPoint x: 890, endPoint y: 506, distance: 275.0
click at [890, 506] on div "{quote}We are currently integrating with a client and we are making heavy use o…" at bounding box center [807, 530] width 573 height 104
click at [745, 518] on div "{quote}We are currently integrating with a client and we are making heavy use o…" at bounding box center [807, 530] width 573 height 104
click at [650, 545] on div "{quote}We are currently integrating with a client and we are making heavy use o…" at bounding box center [807, 530] width 573 height 104
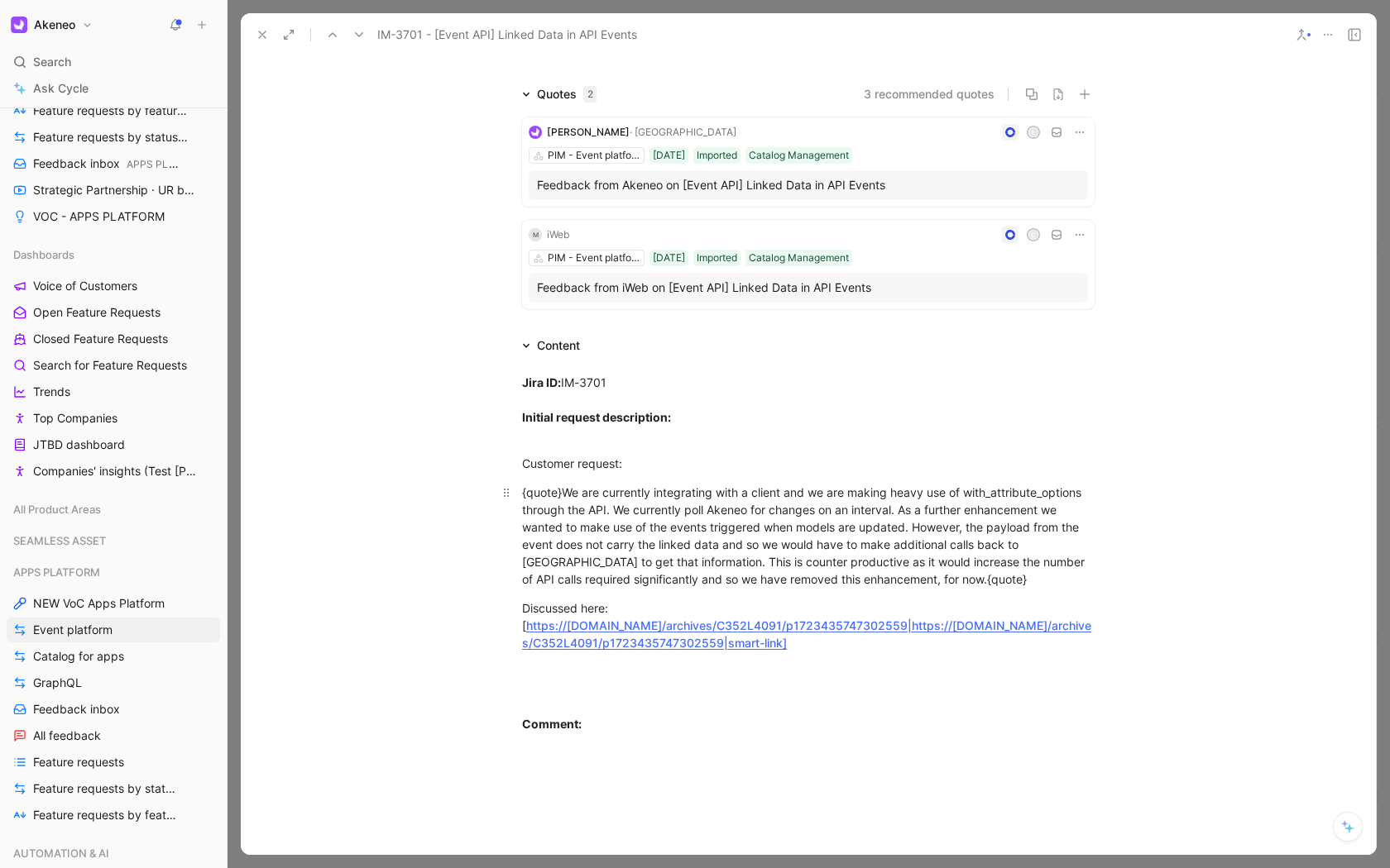
scroll to position [101, 0]
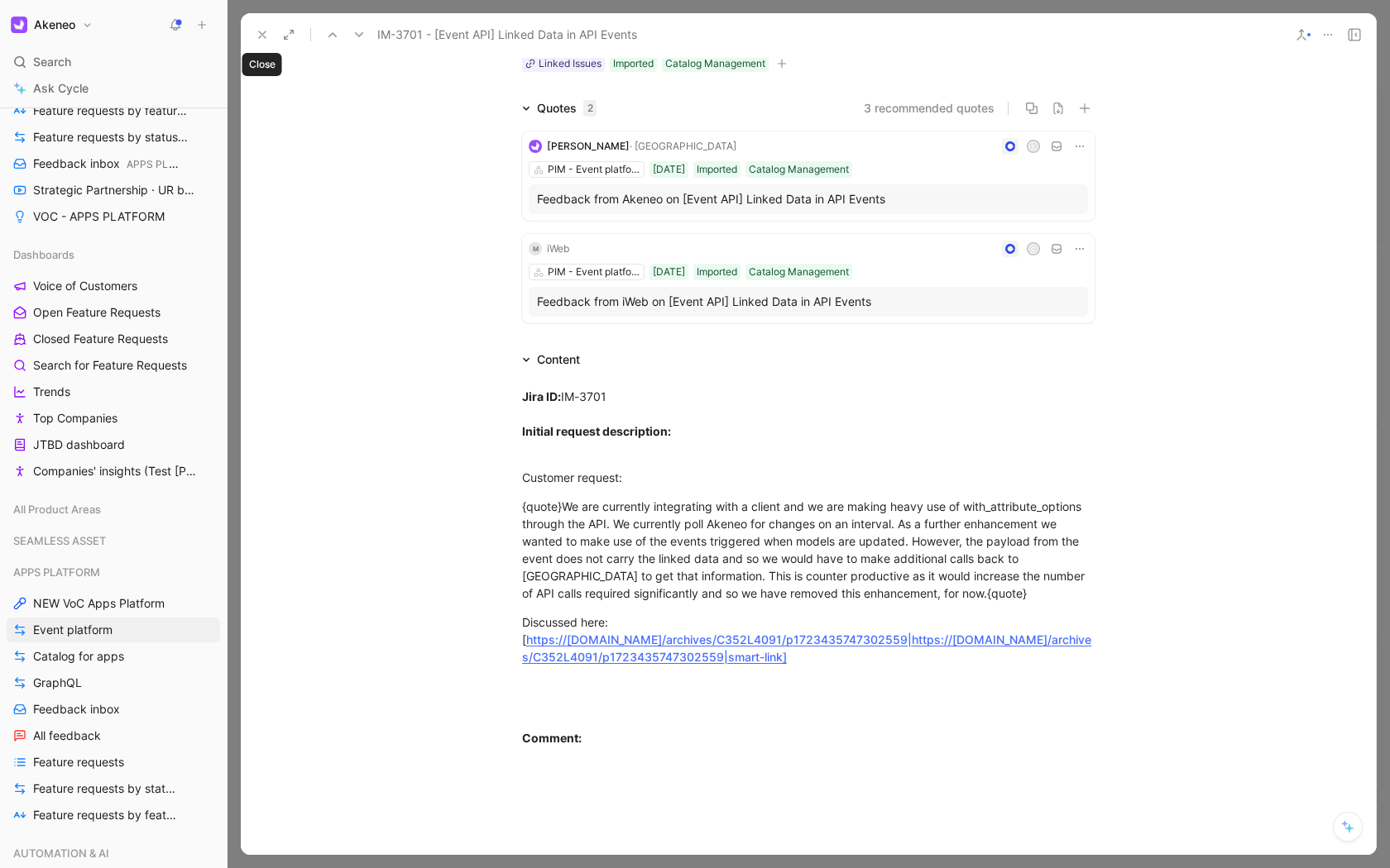
click at [262, 42] on button at bounding box center [263, 35] width 23 height 23
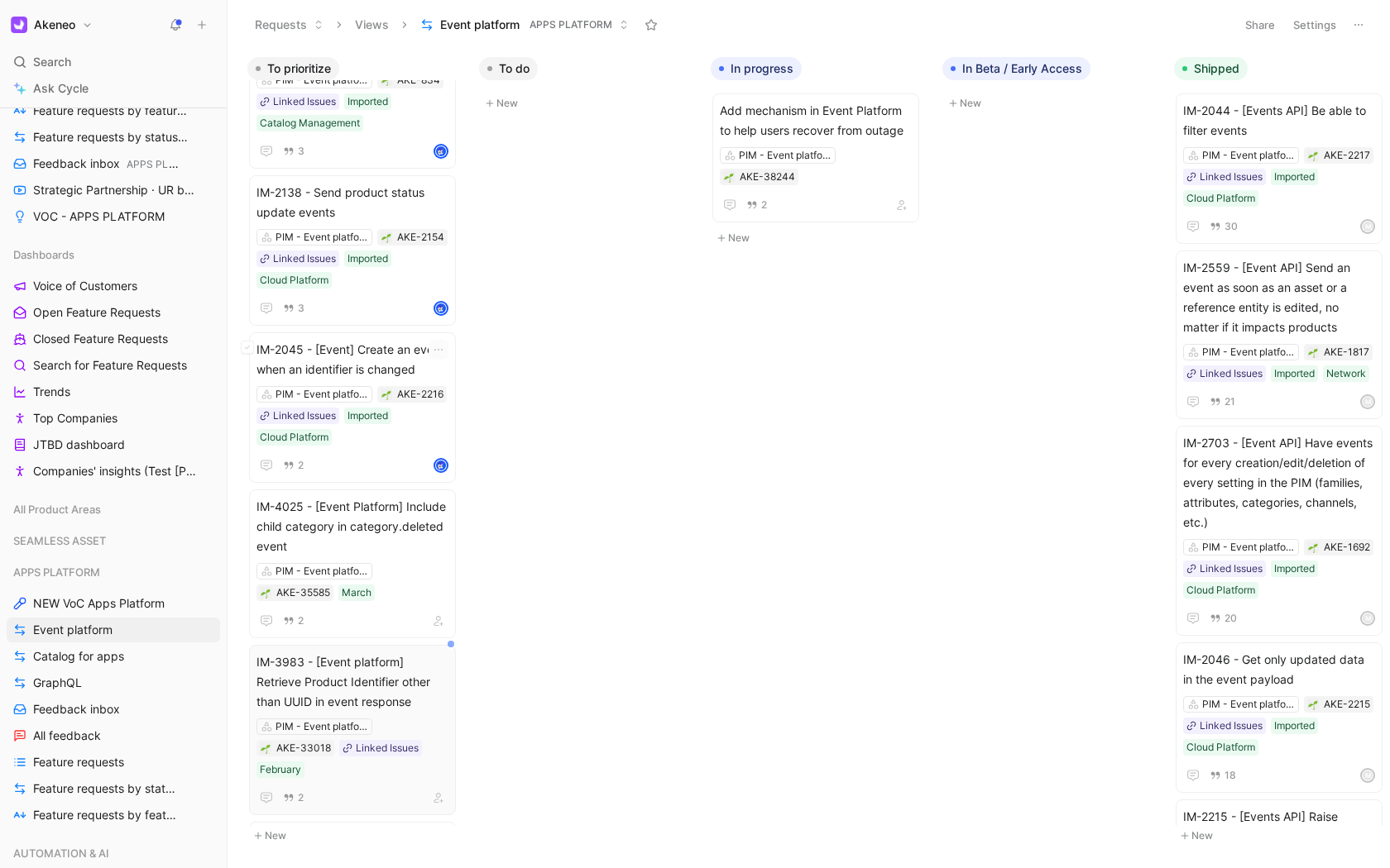
scroll to position [94, 0]
click at [353, 673] on span "IM-3983 - [Event platform] Retrieve Product Identifier other than UUID in event…" at bounding box center [352, 683] width 192 height 59
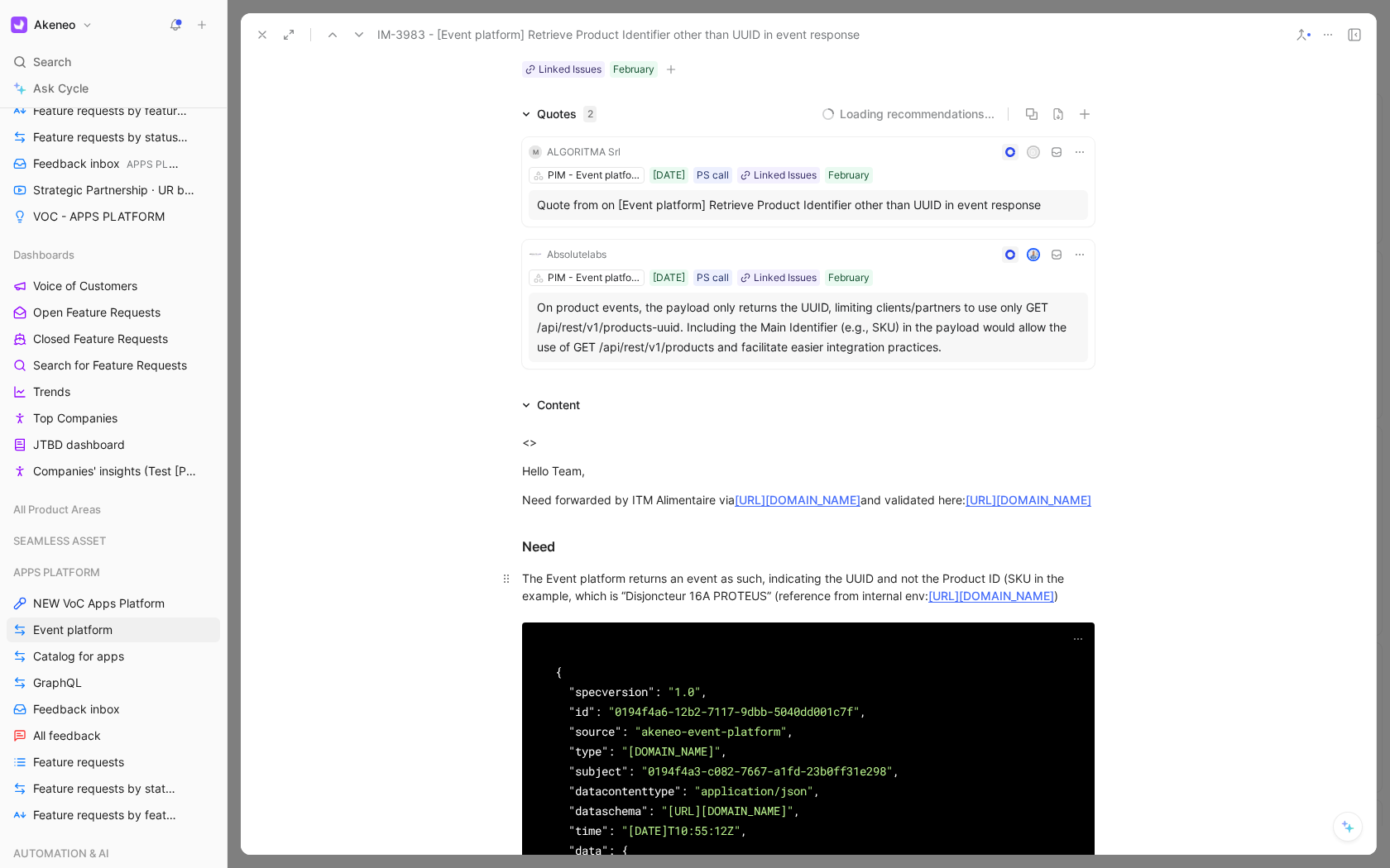
scroll to position [112, 0]
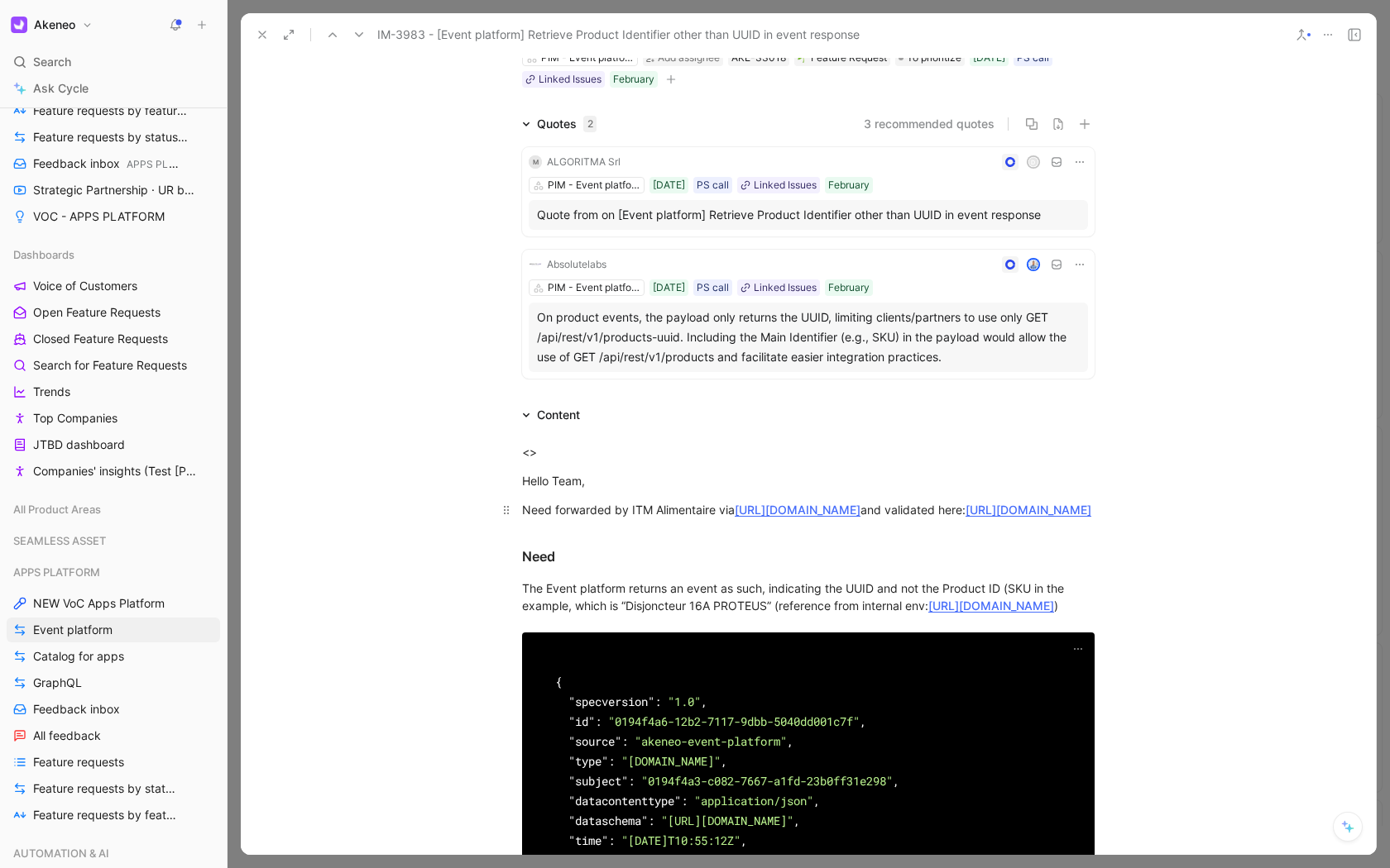
click at [791, 510] on link "https://akeneo.atlassian.net/browse/SDS-44147" at bounding box center [798, 510] width 125 height 14
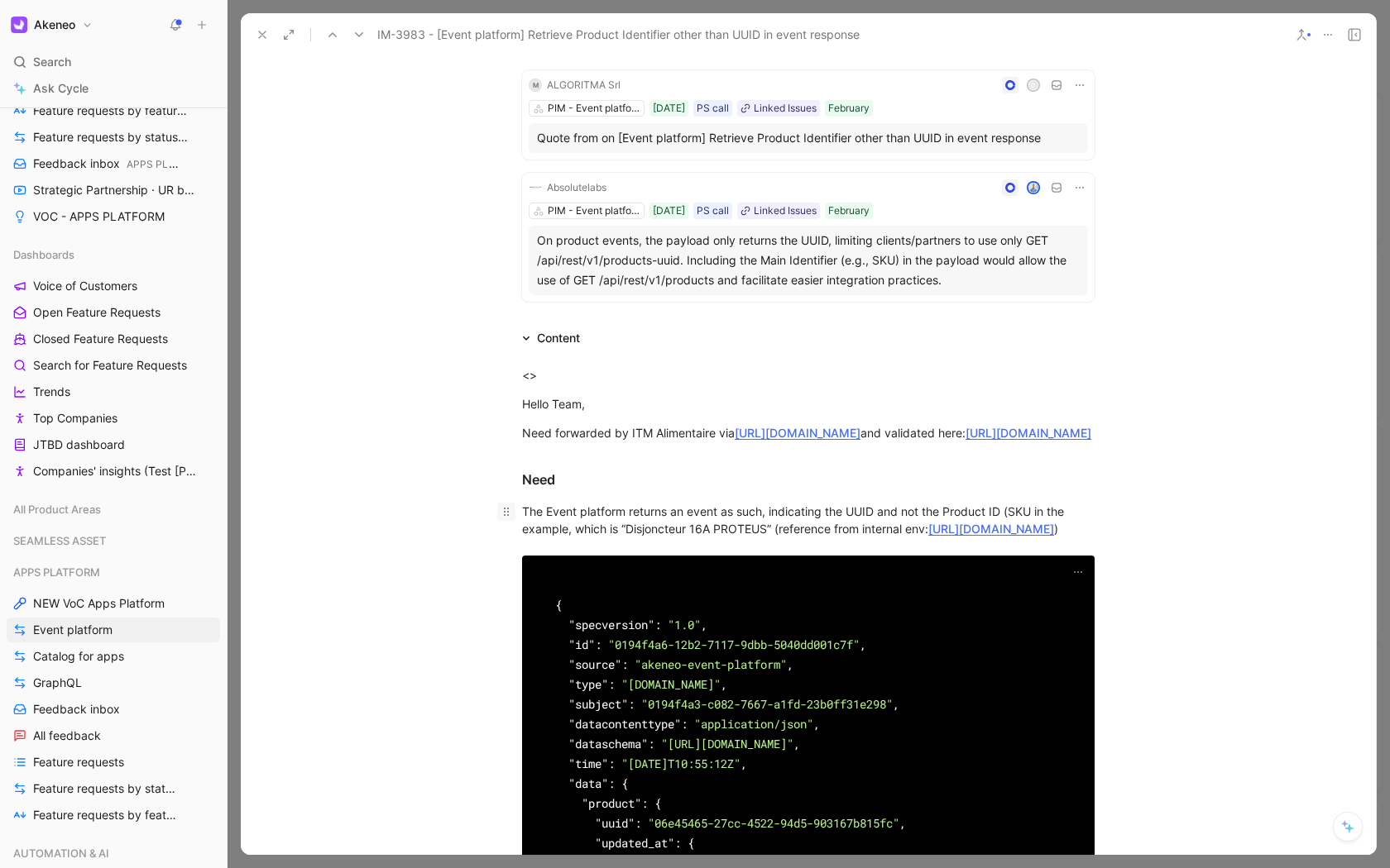
scroll to position [0, 0]
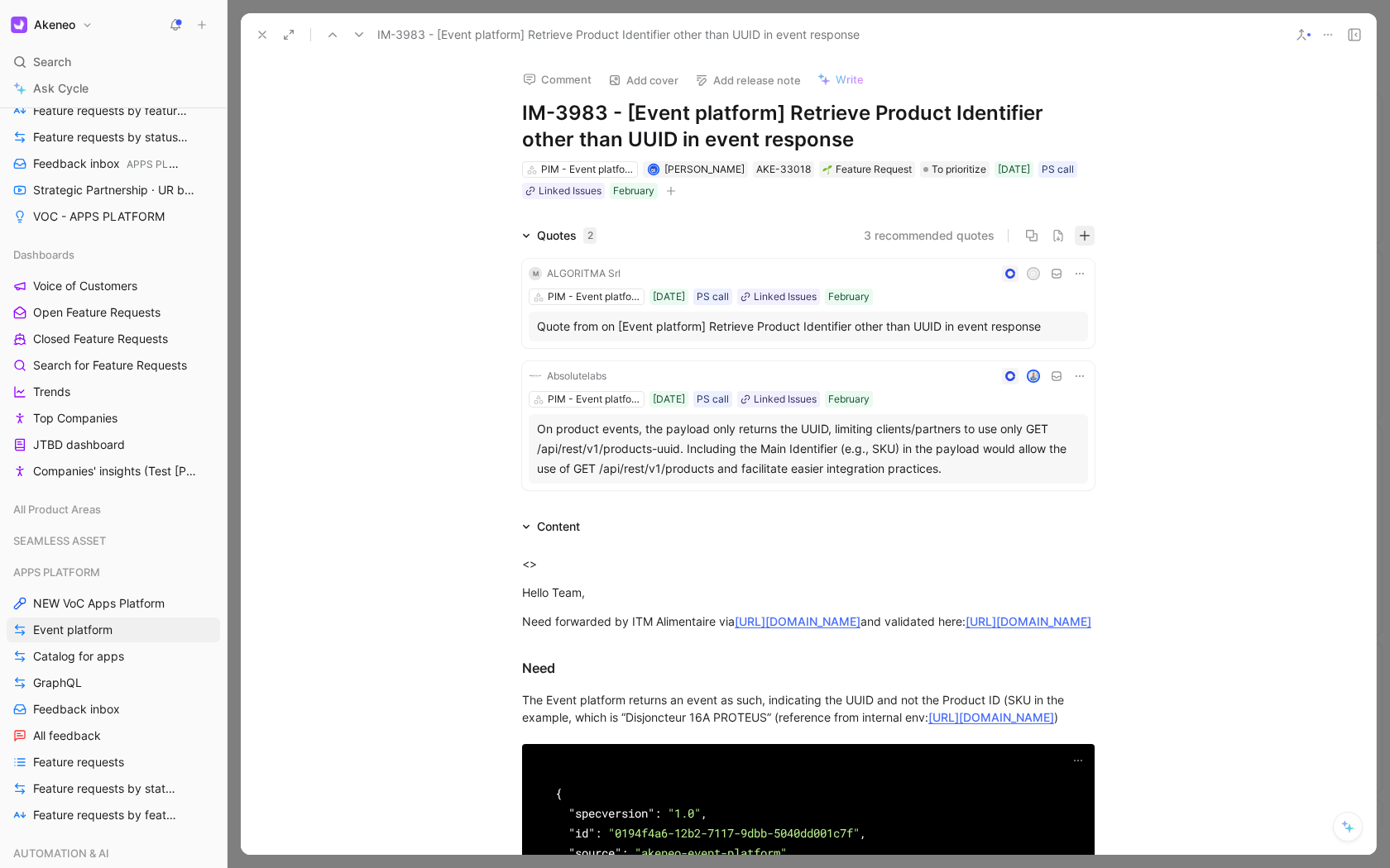
click at [1081, 231] on icon "button" at bounding box center [1084, 236] width 12 height 12
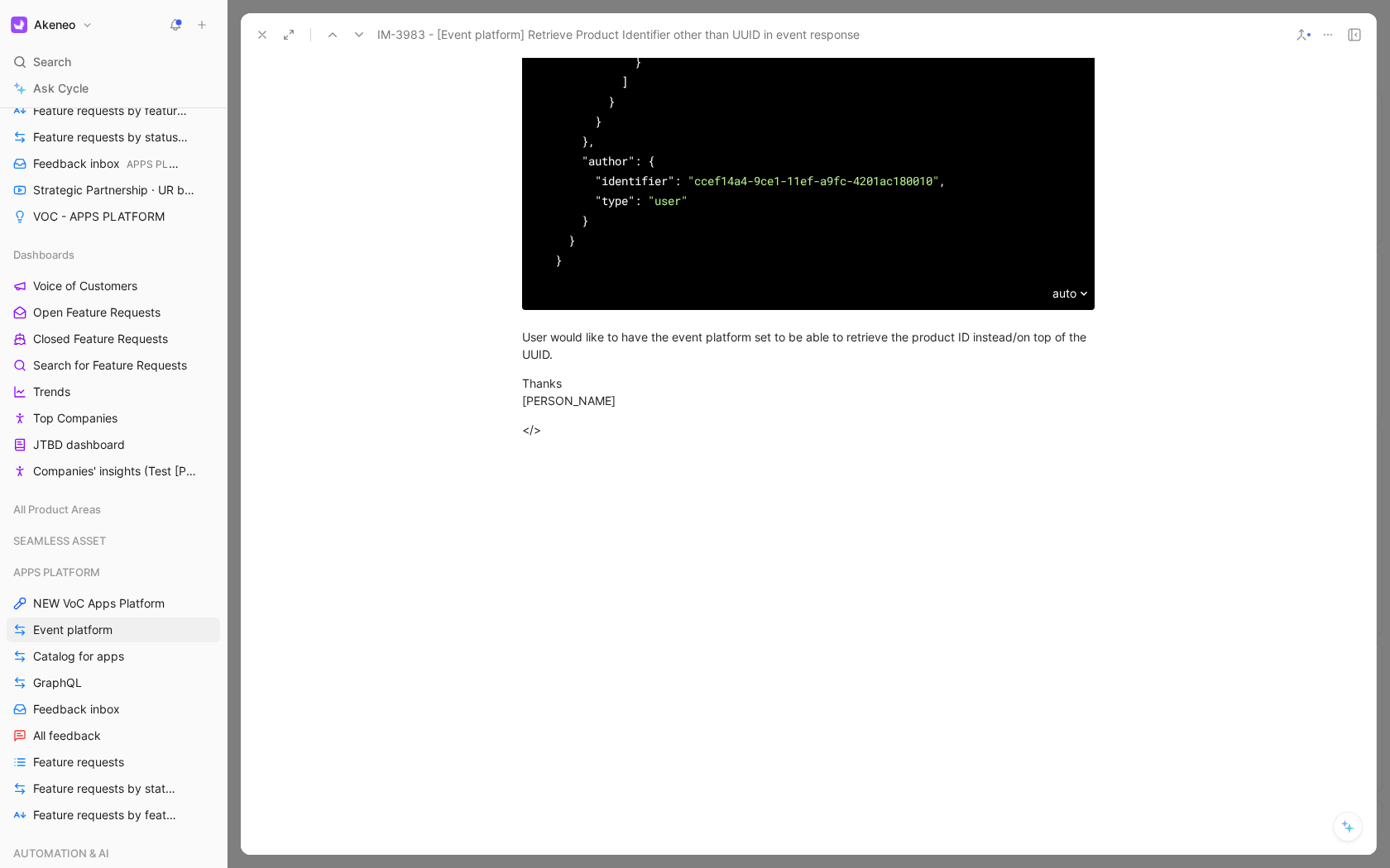
scroll to position [1293, 0]
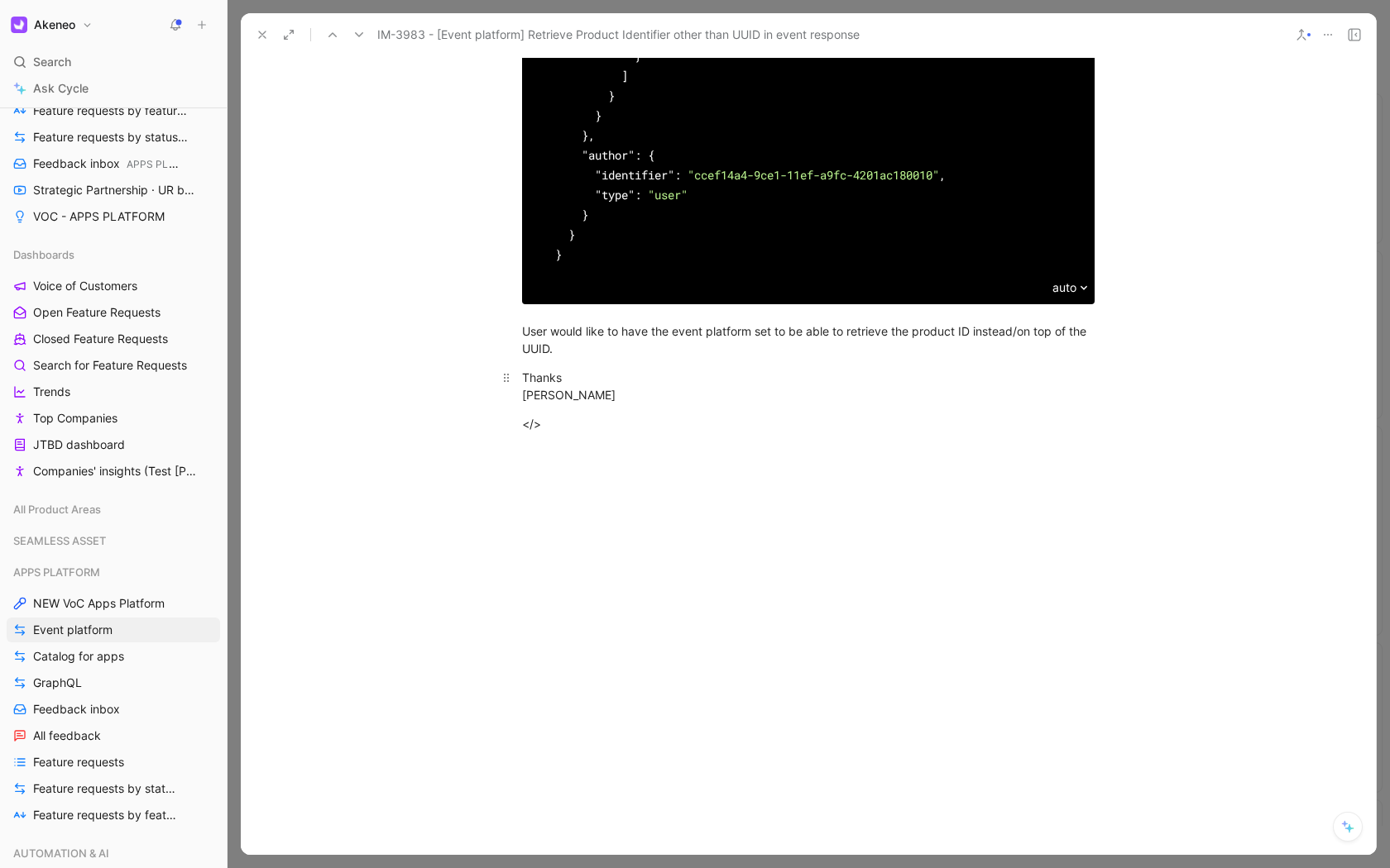
click at [586, 403] on div "Thanks Dario" at bounding box center [807, 386] width 573 height 35
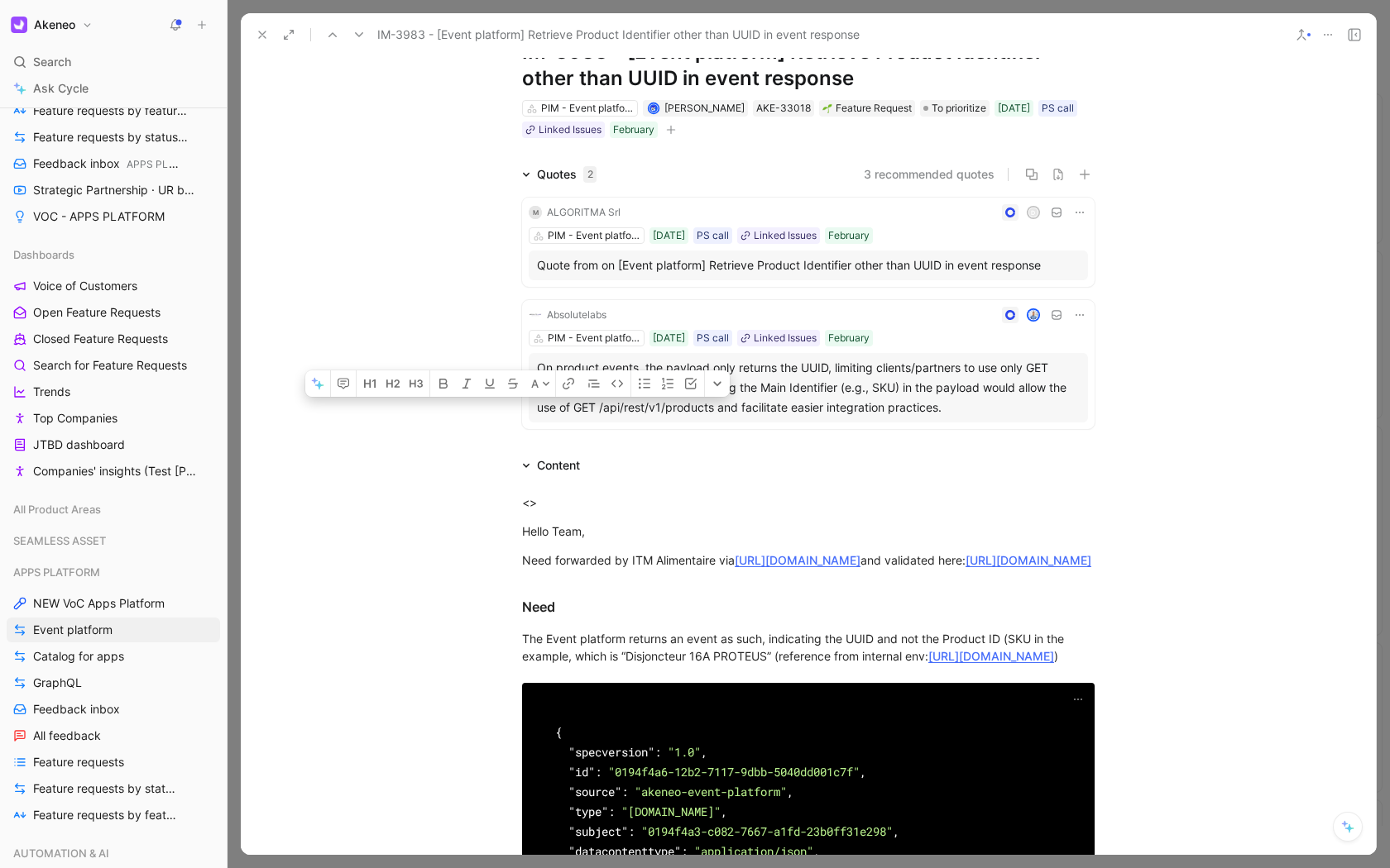
scroll to position [0, 0]
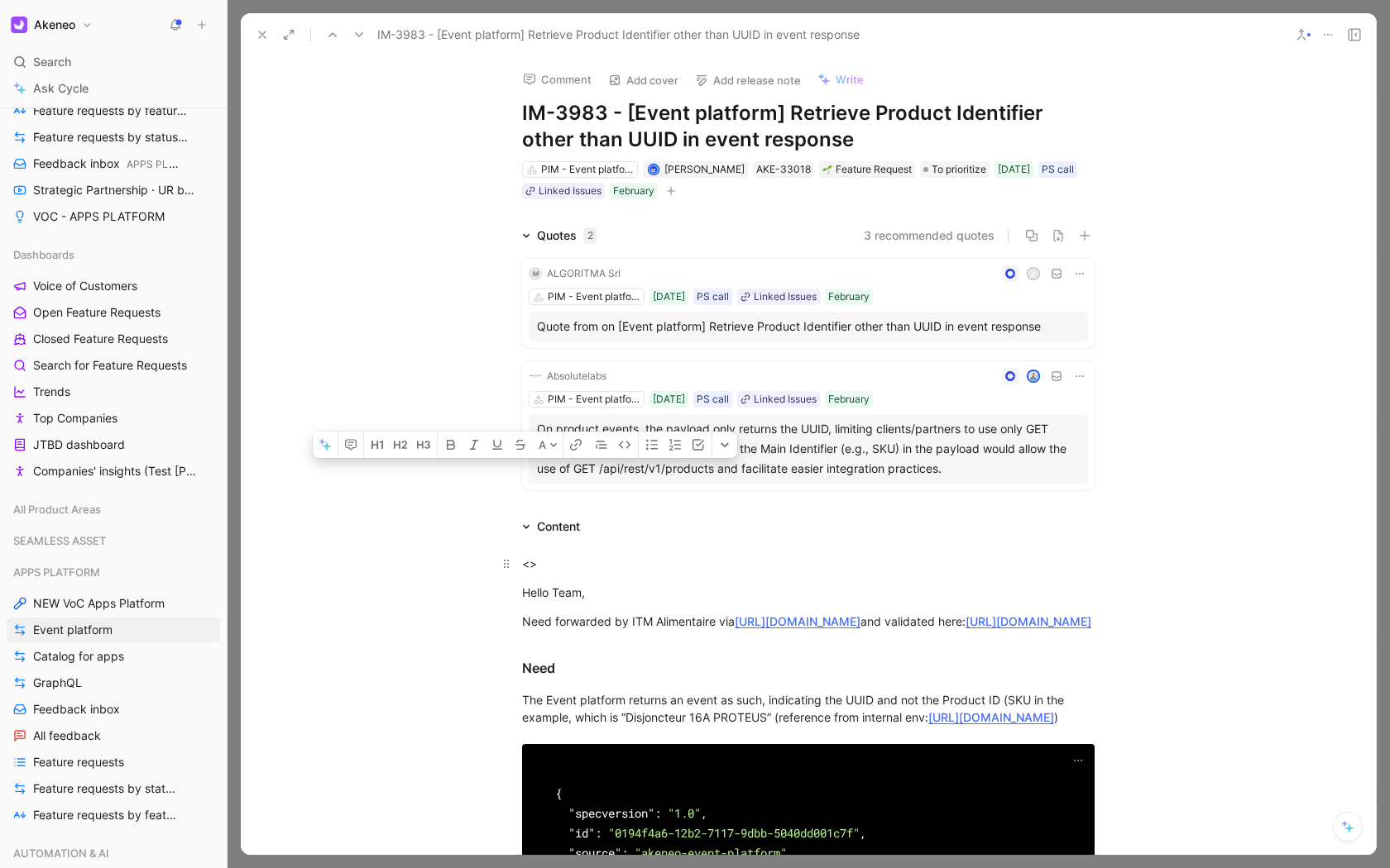
drag, startPoint x: 573, startPoint y: 503, endPoint x: 505, endPoint y: 576, distance: 99.8
copy div "Hello Team, Need forwarded by ITM Alimentaire via https://akeneo.atlassian.net/…"
click at [431, 234] on div "Quotes 2 3 recommended quotes M ALGORITMA Srl D PIM - Event platform 07/08/2025…" at bounding box center [808, 361] width 1135 height 271
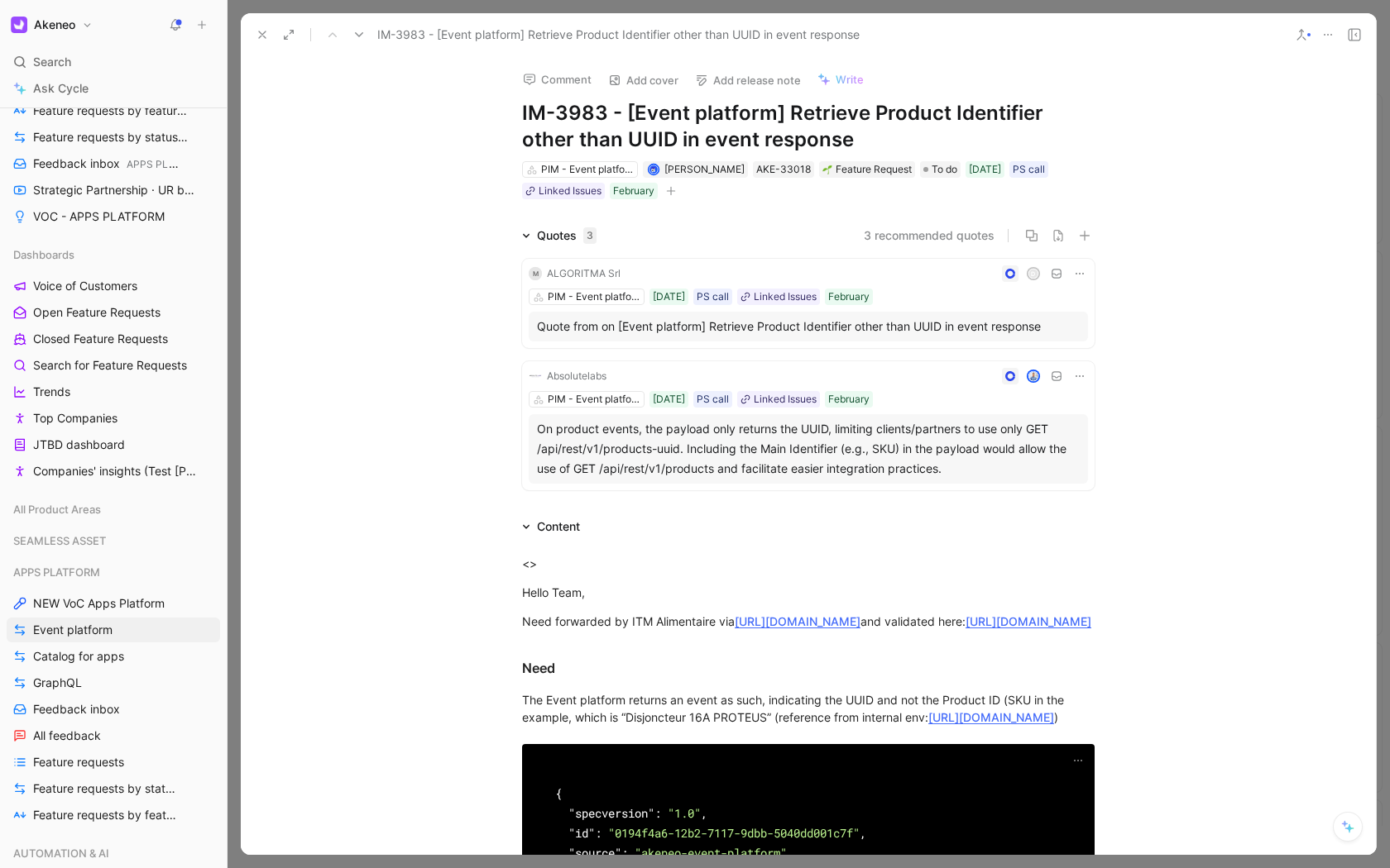
drag, startPoint x: 521, startPoint y: 111, endPoint x: 600, endPoint y: 116, distance: 79.2
click at [600, 116] on h1 "IM-3983 - [Event platform] Retrieve Product Identifier other than UUID in event…" at bounding box center [807, 126] width 573 height 53
click at [607, 116] on h1 "IM-3983 - [Event platform] Retrieve Product Identifier other than UUID in event…" at bounding box center [807, 126] width 573 height 53
drag, startPoint x: 606, startPoint y: 114, endPoint x: 510, endPoint y: 110, distance: 96.1
click at [510, 110] on div "Comment Add cover Add release note Write IM-3983 - [Event platform] Retrieve Pr…" at bounding box center [807, 129] width 635 height 145
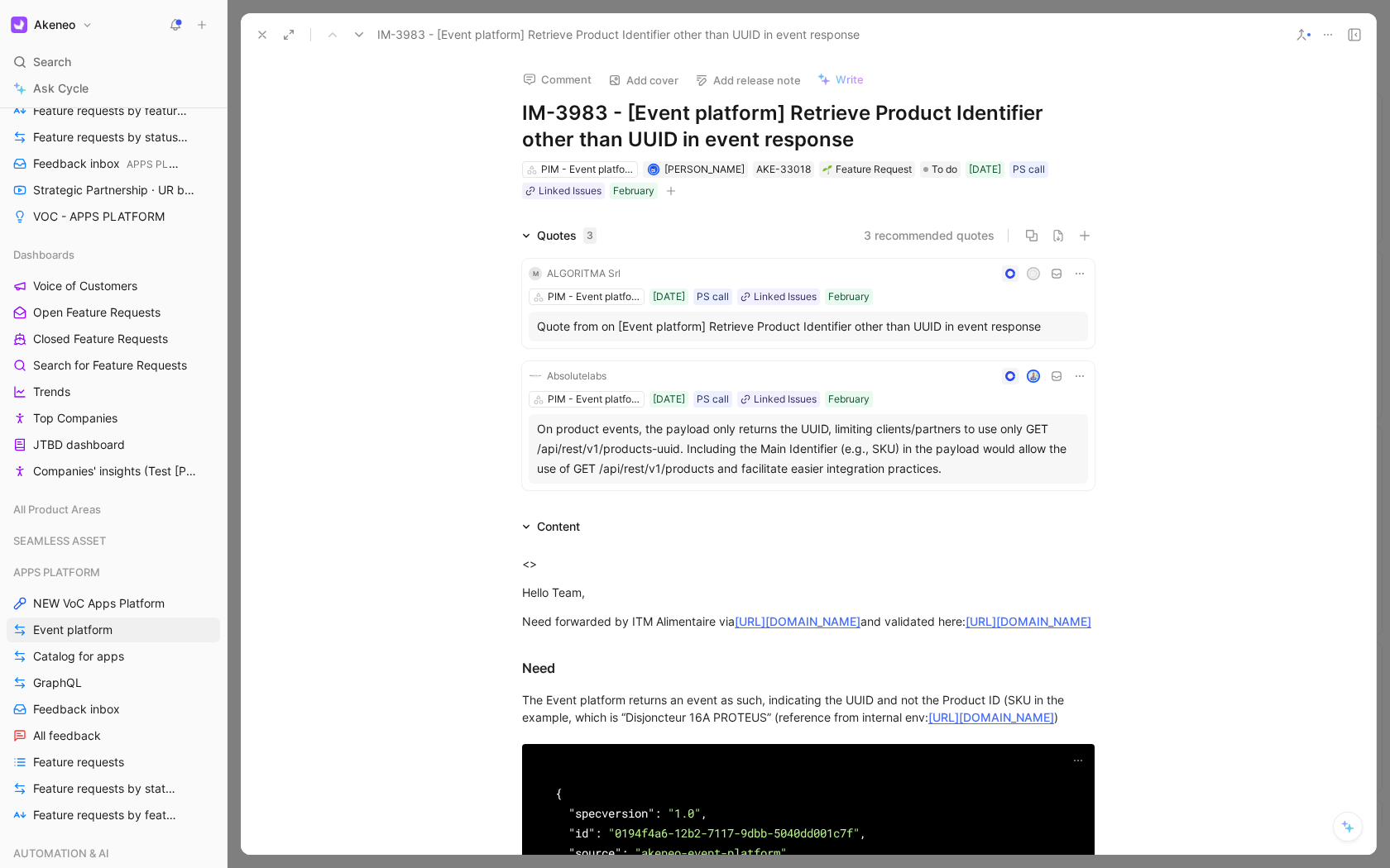
copy h1 "IM-3983"
click at [263, 36] on use at bounding box center [262, 34] width 6 height 6
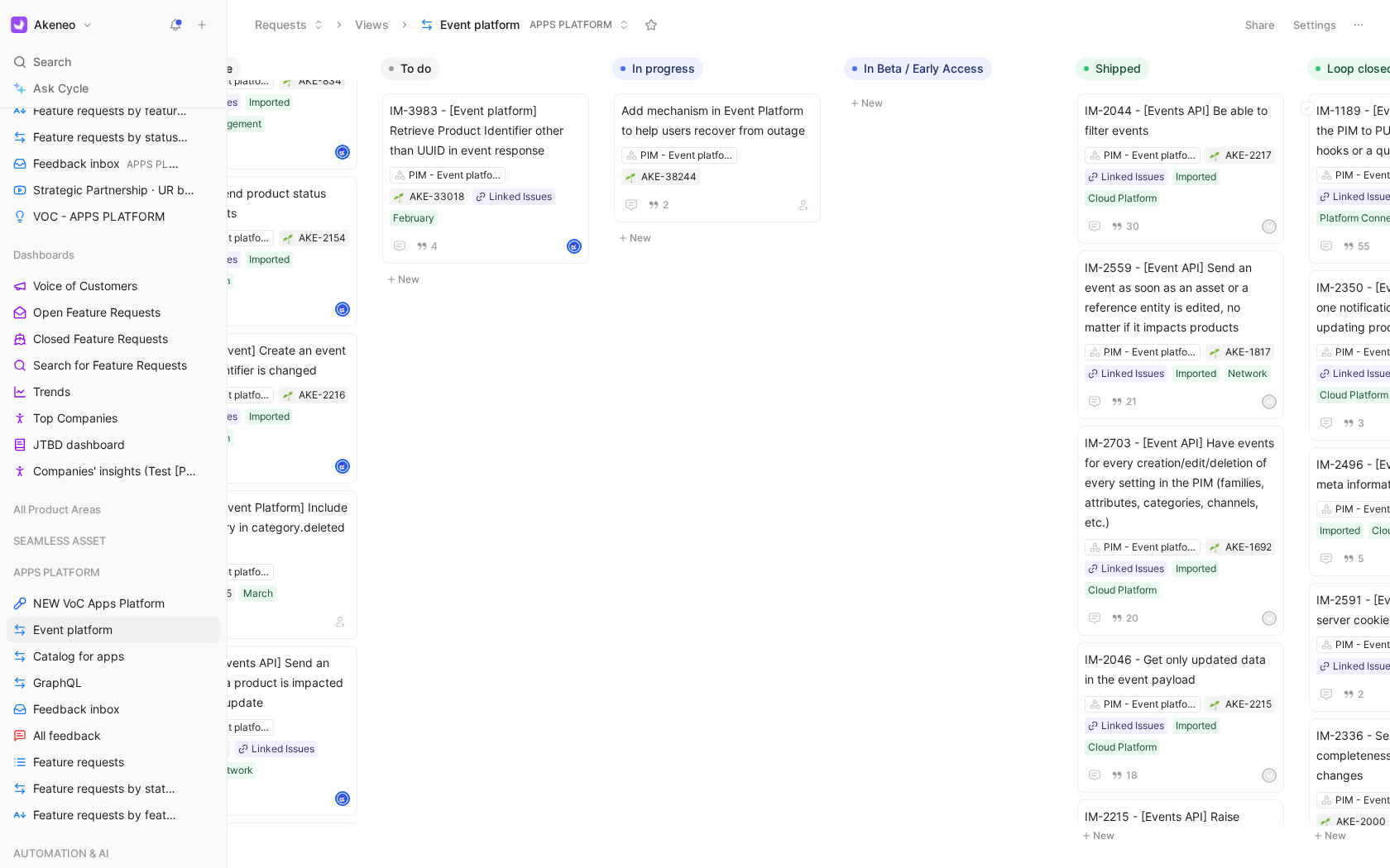
scroll to position [0, 717]
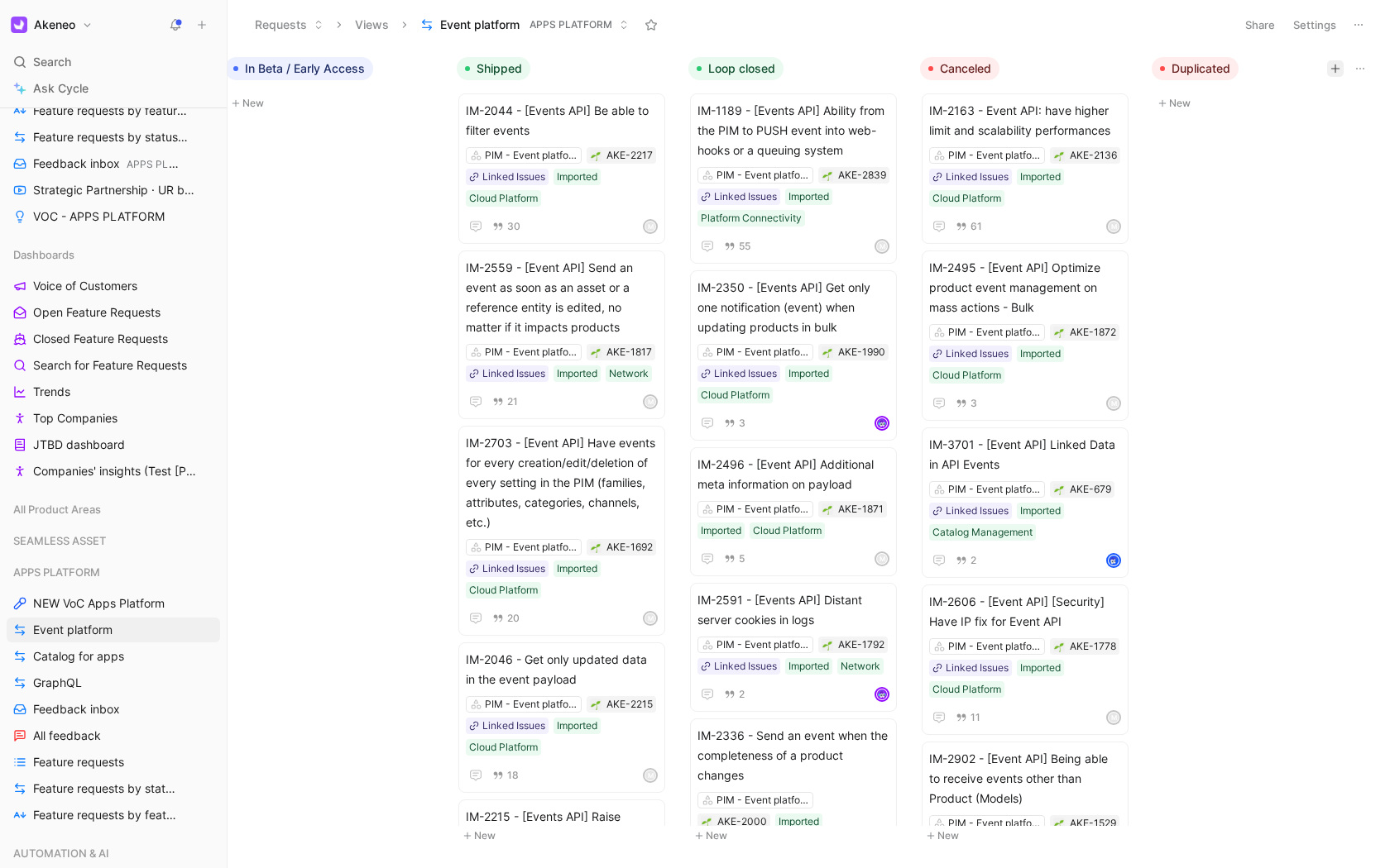
click at [1336, 67] on icon "button" at bounding box center [1334, 68] width 10 height 10
click at [1337, 69] on icon "button" at bounding box center [1334, 68] width 10 height 10
click at [1365, 69] on icon "button" at bounding box center [1360, 68] width 13 height 13
click at [1280, 187] on button "Cancel" at bounding box center [1280, 184] width 45 height 20
click at [1356, 71] on icon "button" at bounding box center [1360, 68] width 13 height 13
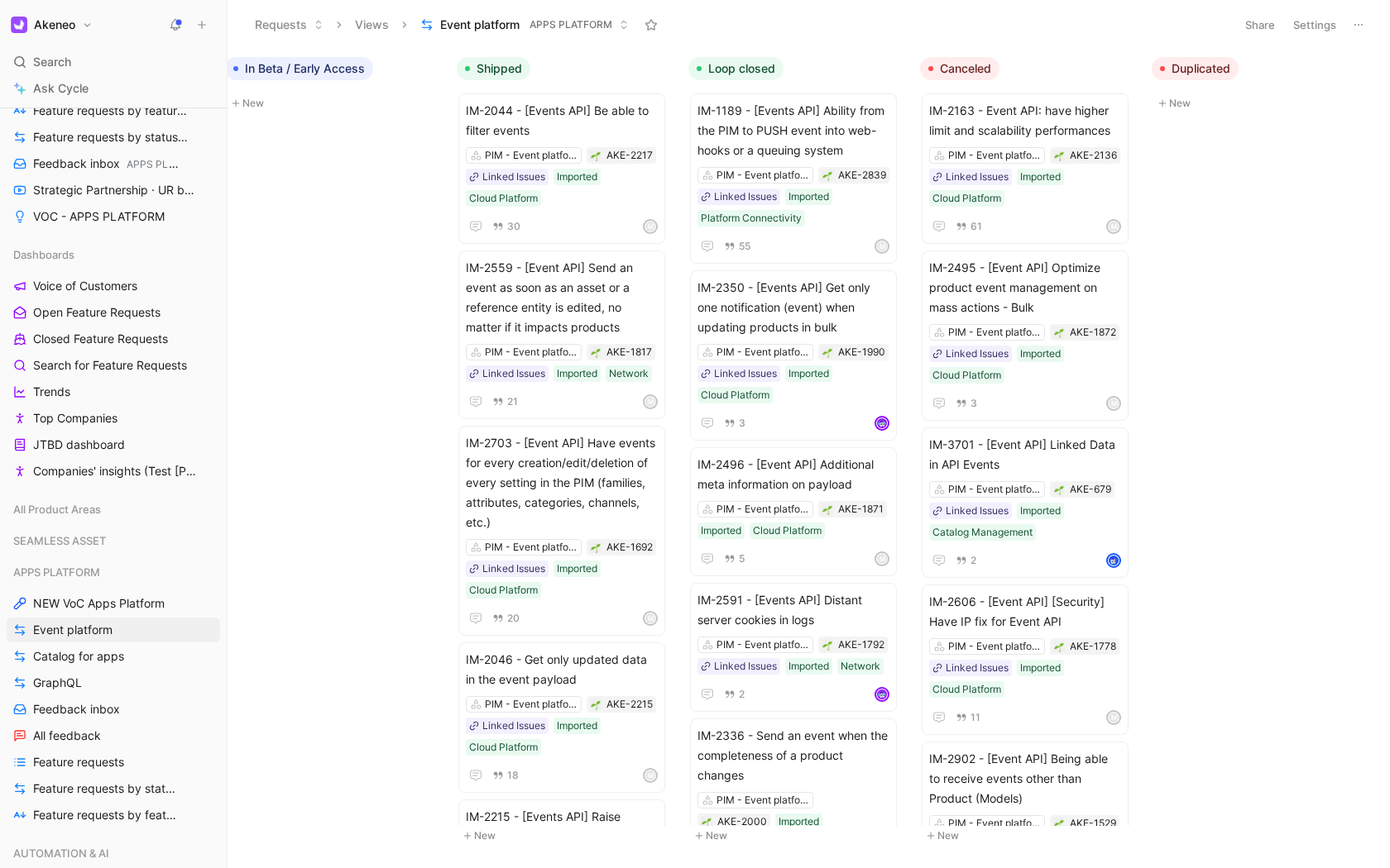
click at [1353, 16] on button at bounding box center [1359, 25] width 23 height 23
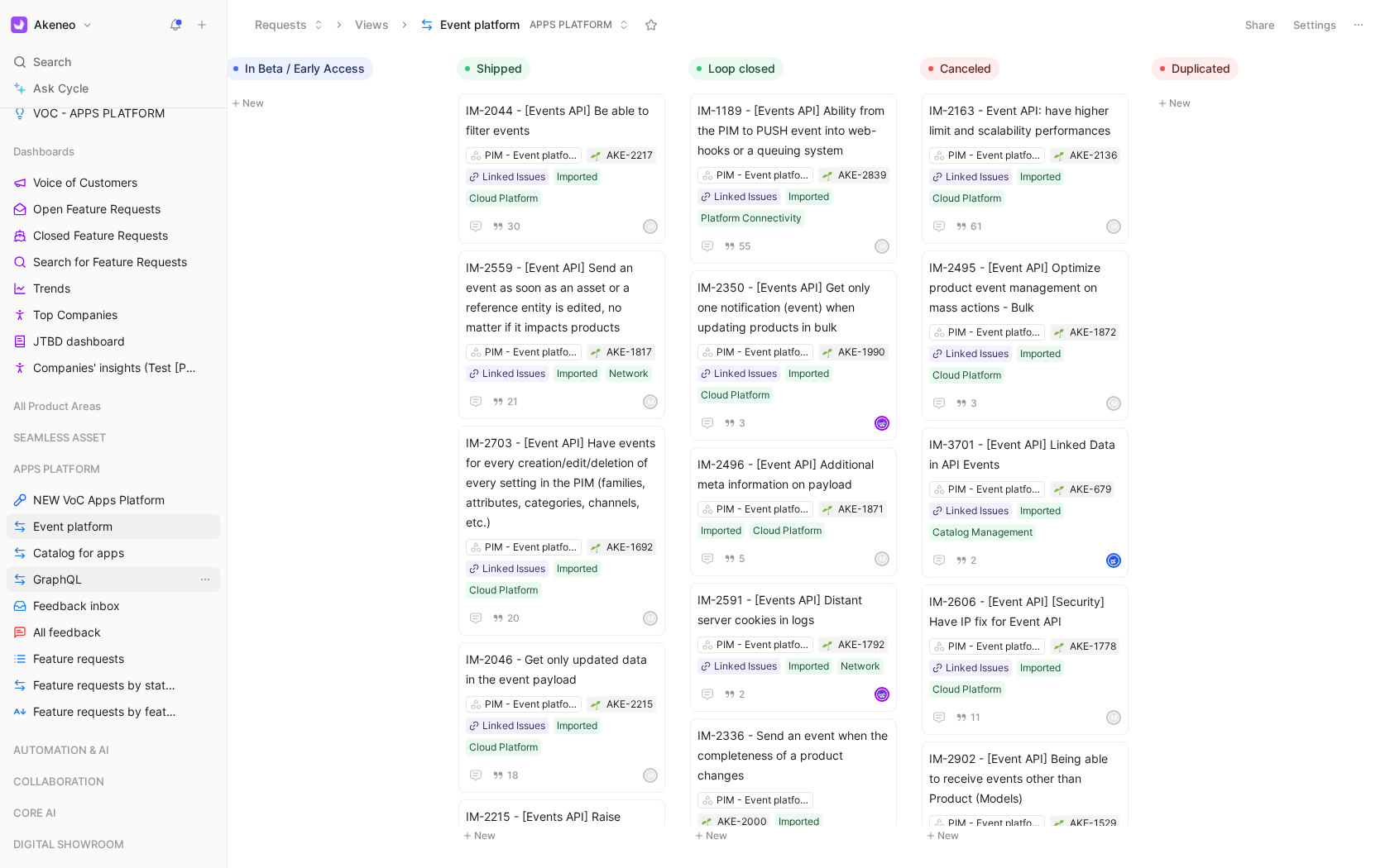
scroll to position [430, 0]
click at [1333, 68] on icon "button" at bounding box center [1334, 68] width 10 height 10
click at [1284, 183] on button "Cancel" at bounding box center [1280, 184] width 45 height 20
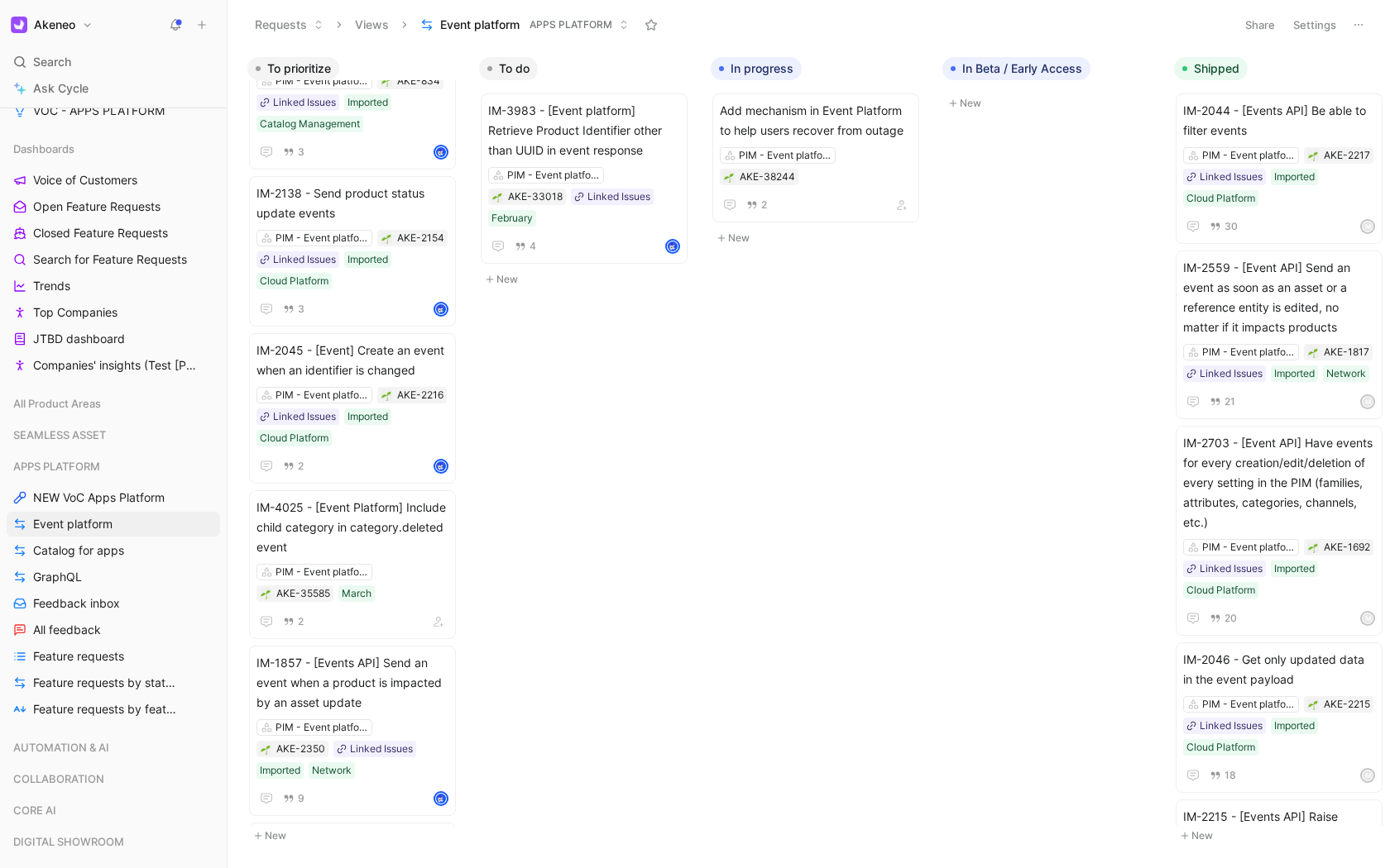
click at [821, 308] on div "To prioritize IM-3543 - [Events] Have a log on a product updated even if the at…" at bounding box center [808, 458] width 1162 height 819
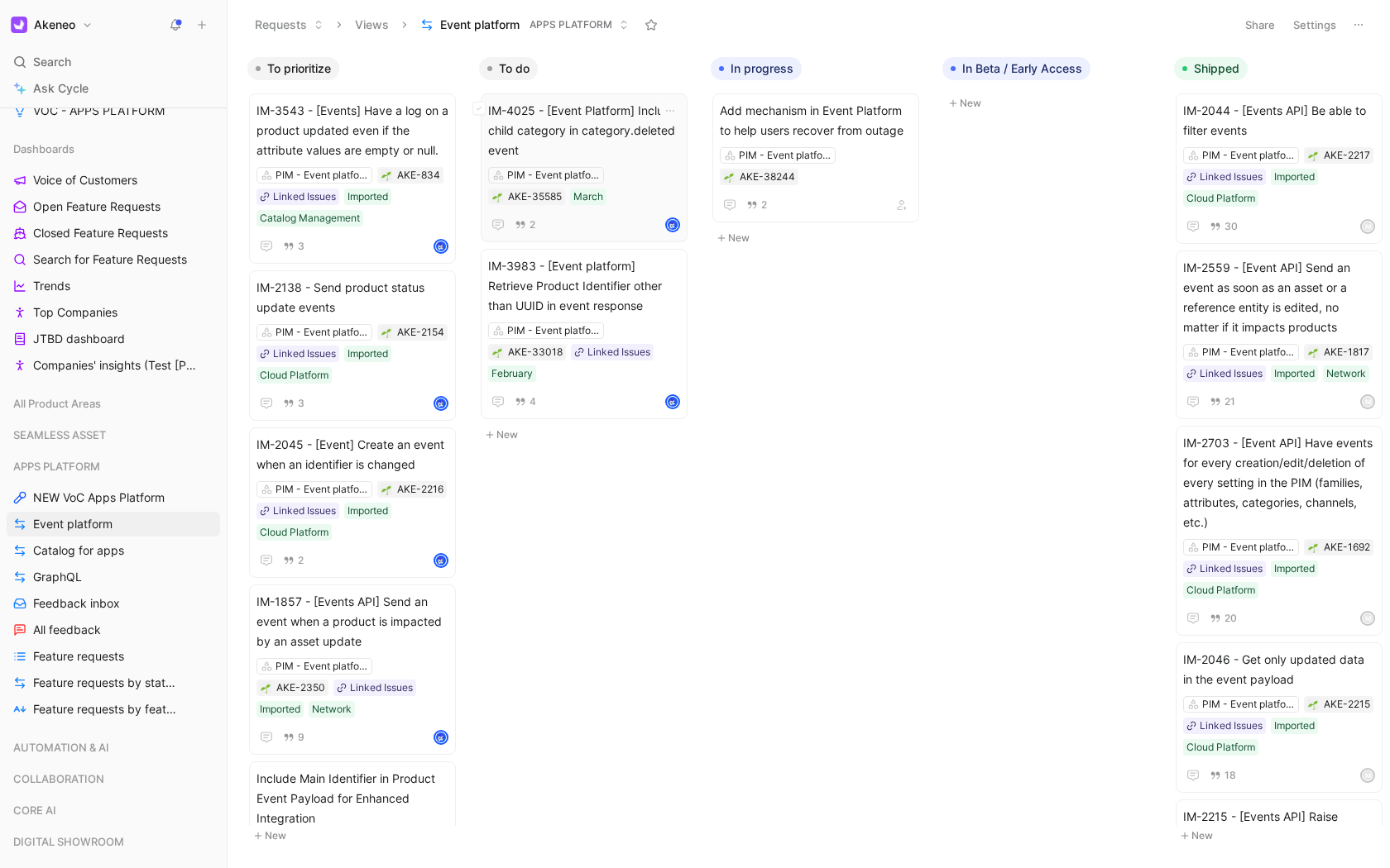
click at [626, 104] on span "IM-4025 - [Event Platform] Include child category in category.deleted event" at bounding box center [584, 131] width 192 height 59
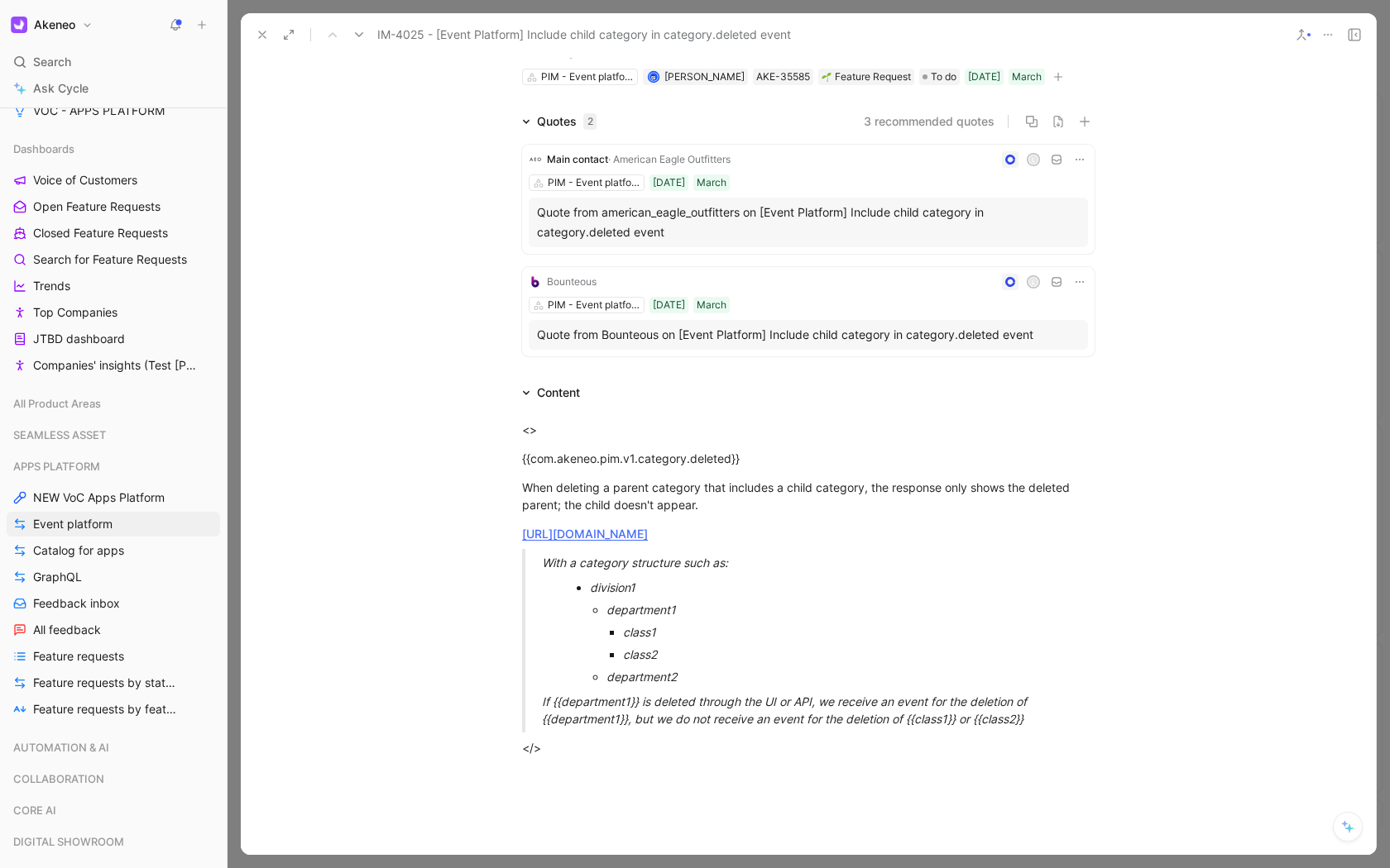
scroll to position [91, 0]
click at [604, 388] on div "Content" at bounding box center [807, 393] width 635 height 20
click at [560, 406] on div "<> {{com.akeneo.pim.v1.category.deleted}} When deleting a parent category that …" at bounding box center [808, 589] width 1135 height 372
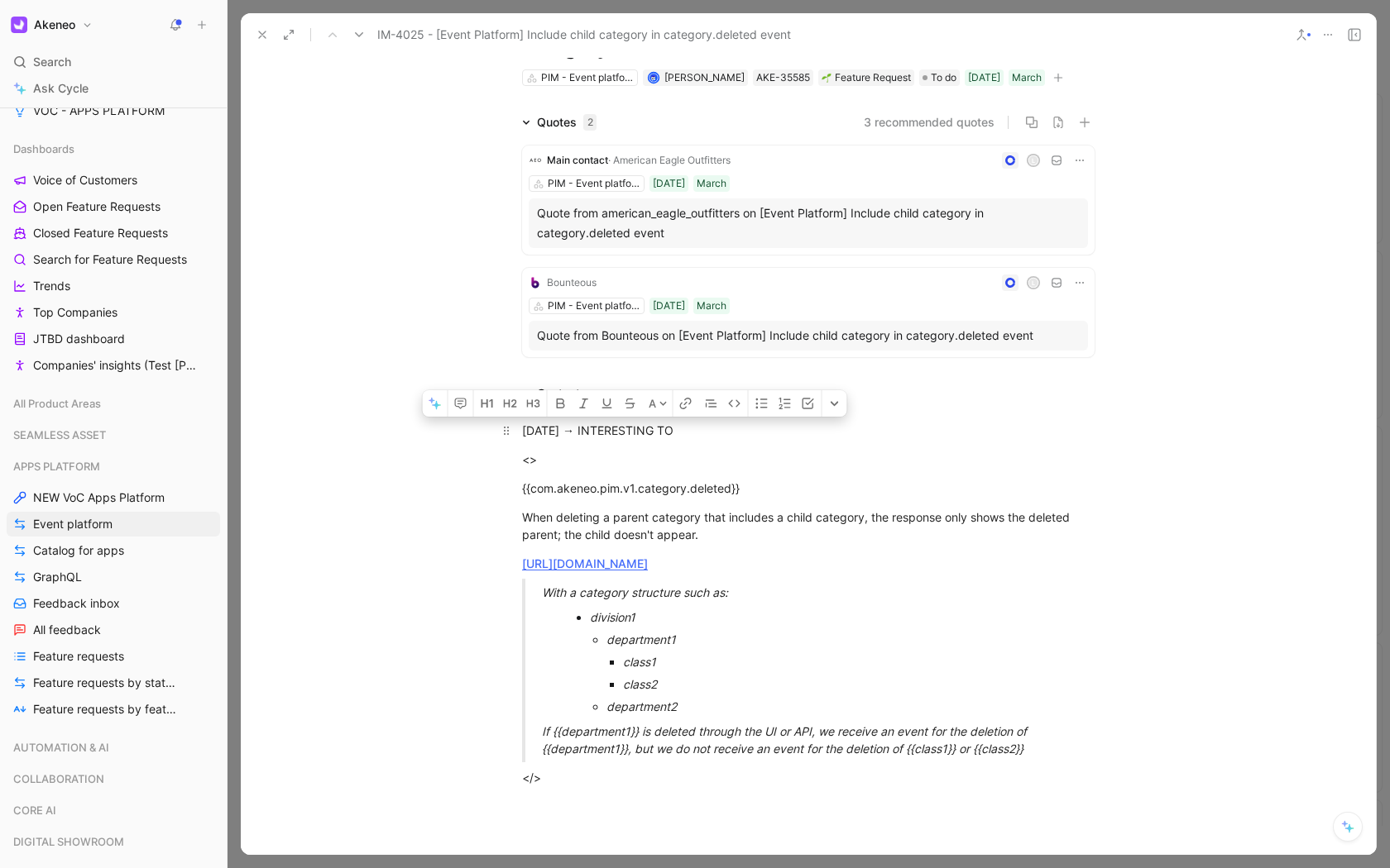
drag, startPoint x: 585, startPoint y: 431, endPoint x: 771, endPoint y: 434, distance: 186.0
click at [771, 434] on div "SEPT 2nd → INTERESTING TO" at bounding box center [807, 430] width 573 height 17
click at [747, 445] on p "<>" at bounding box center [807, 459] width 635 height 27
click at [788, 432] on div "SEPT 2nd → WILL ADD VALUE BUT TO REVIEW" at bounding box center [807, 430] width 573 height 17
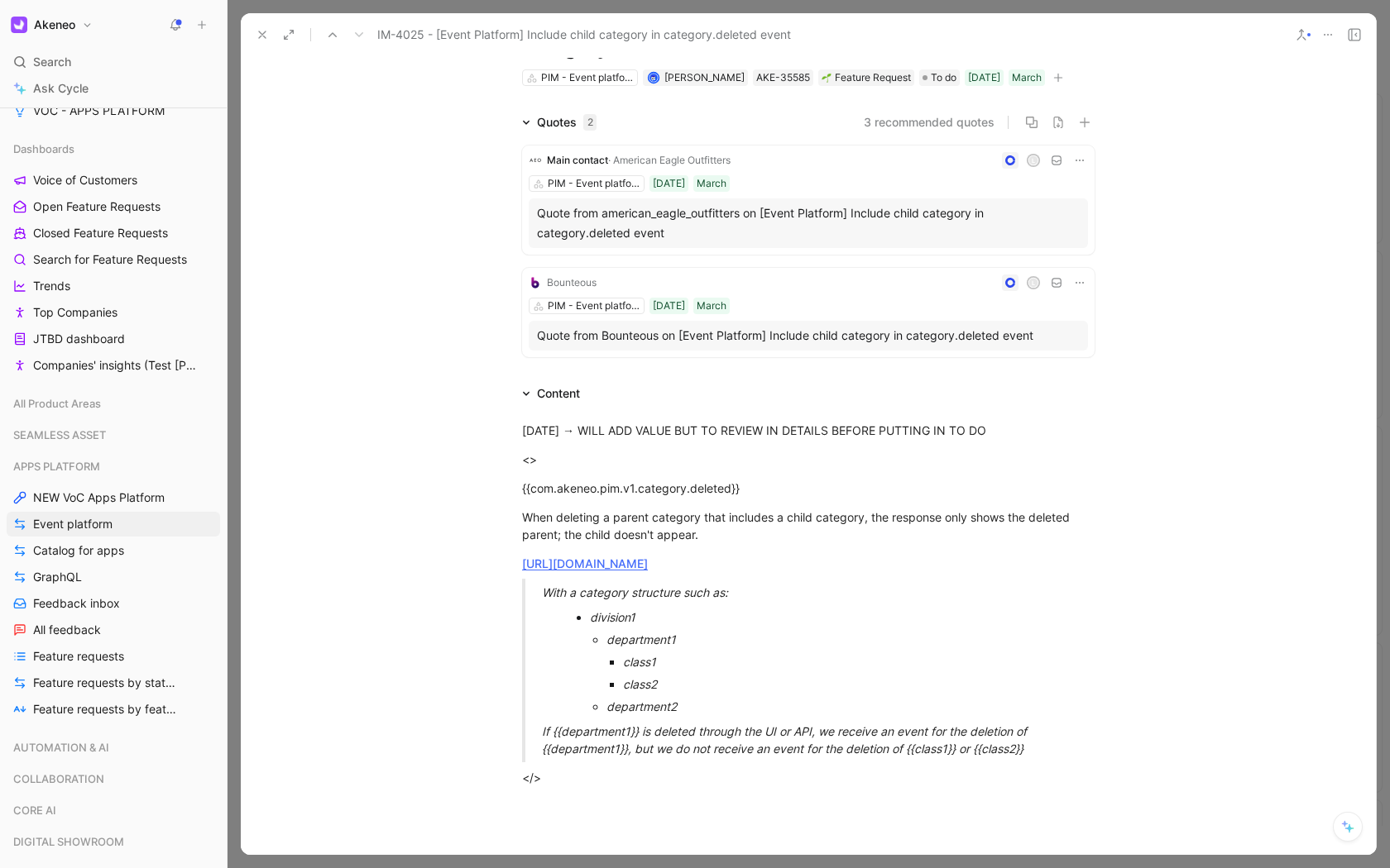
click at [259, 31] on use at bounding box center [262, 34] width 6 height 6
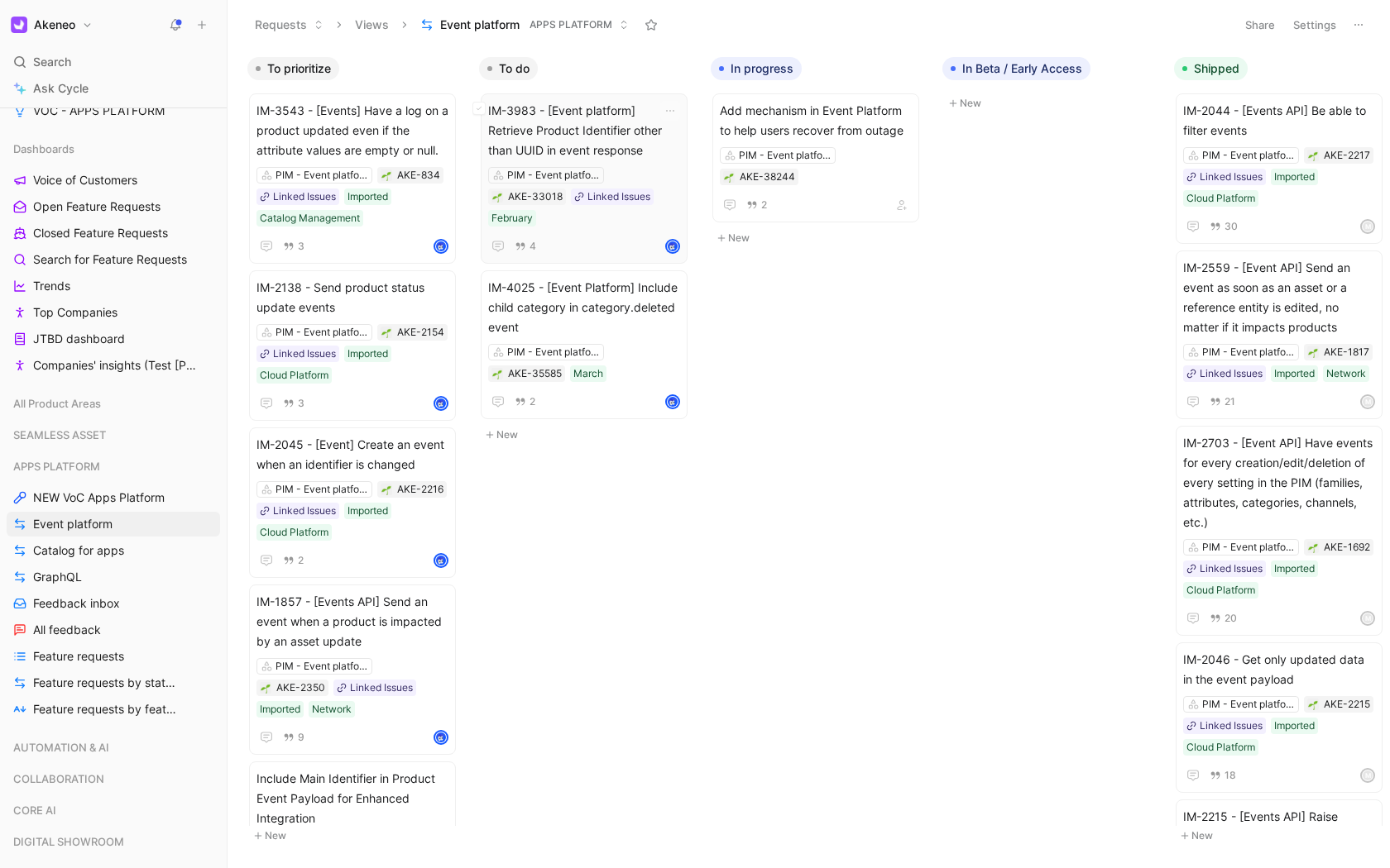
click at [589, 134] on span "IM-3983 - [Event platform] Retrieve Product Identifier other than UUID in event…" at bounding box center [584, 131] width 192 height 59
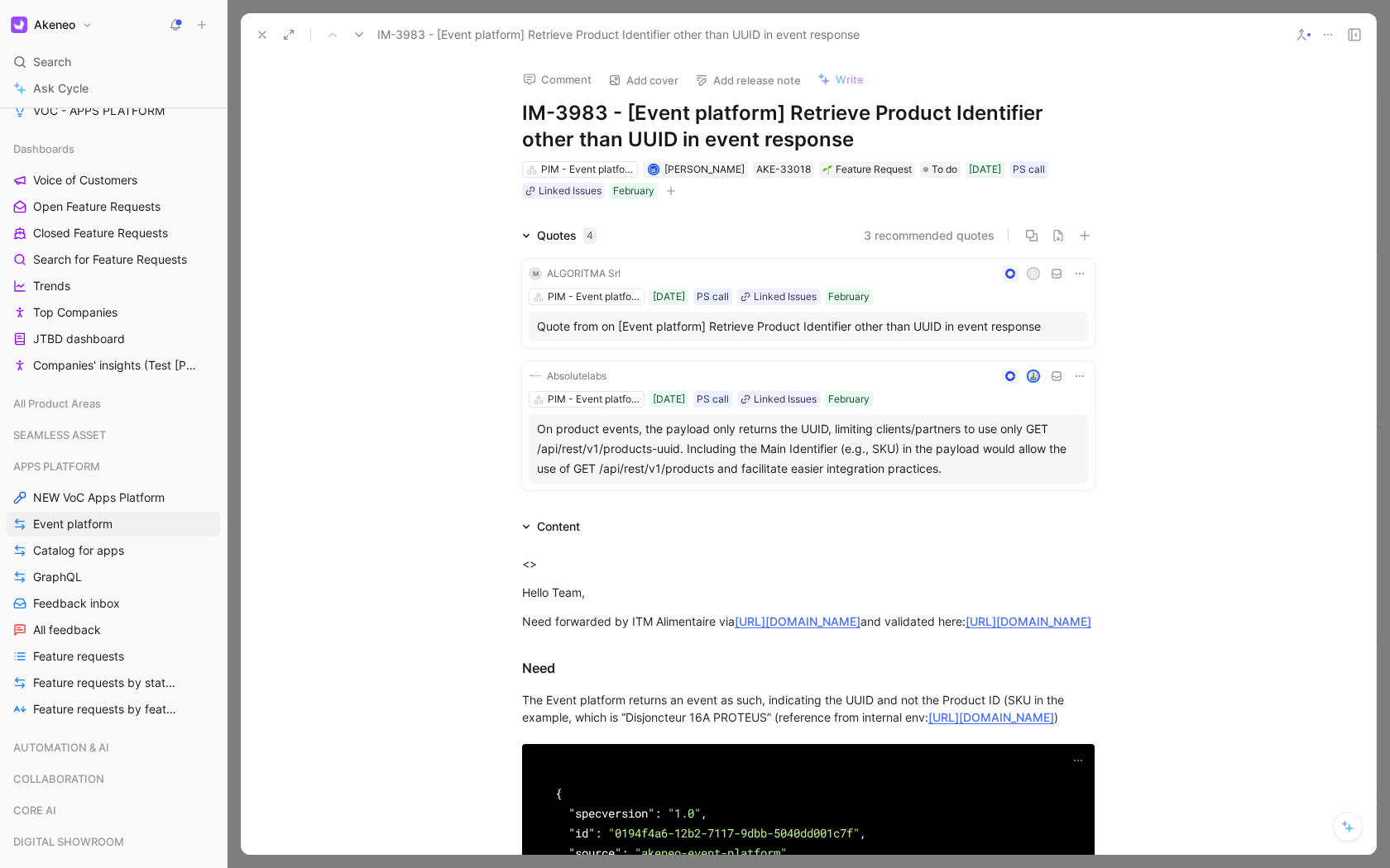
click at [255, 29] on icon at bounding box center [262, 34] width 13 height 13
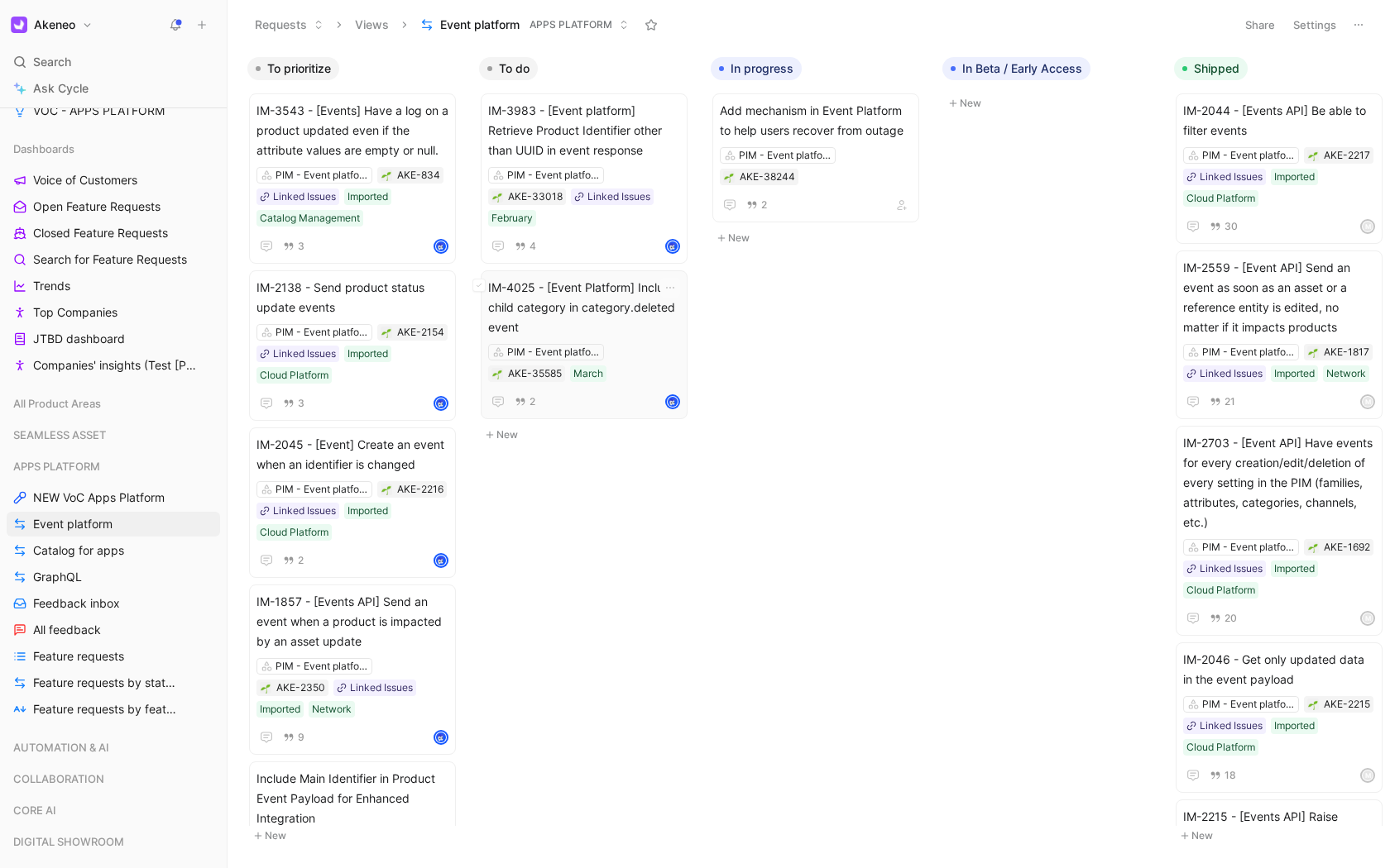
click at [564, 321] on span "IM-4025 - [Event Platform] Include child category in category.deleted event" at bounding box center [584, 307] width 192 height 59
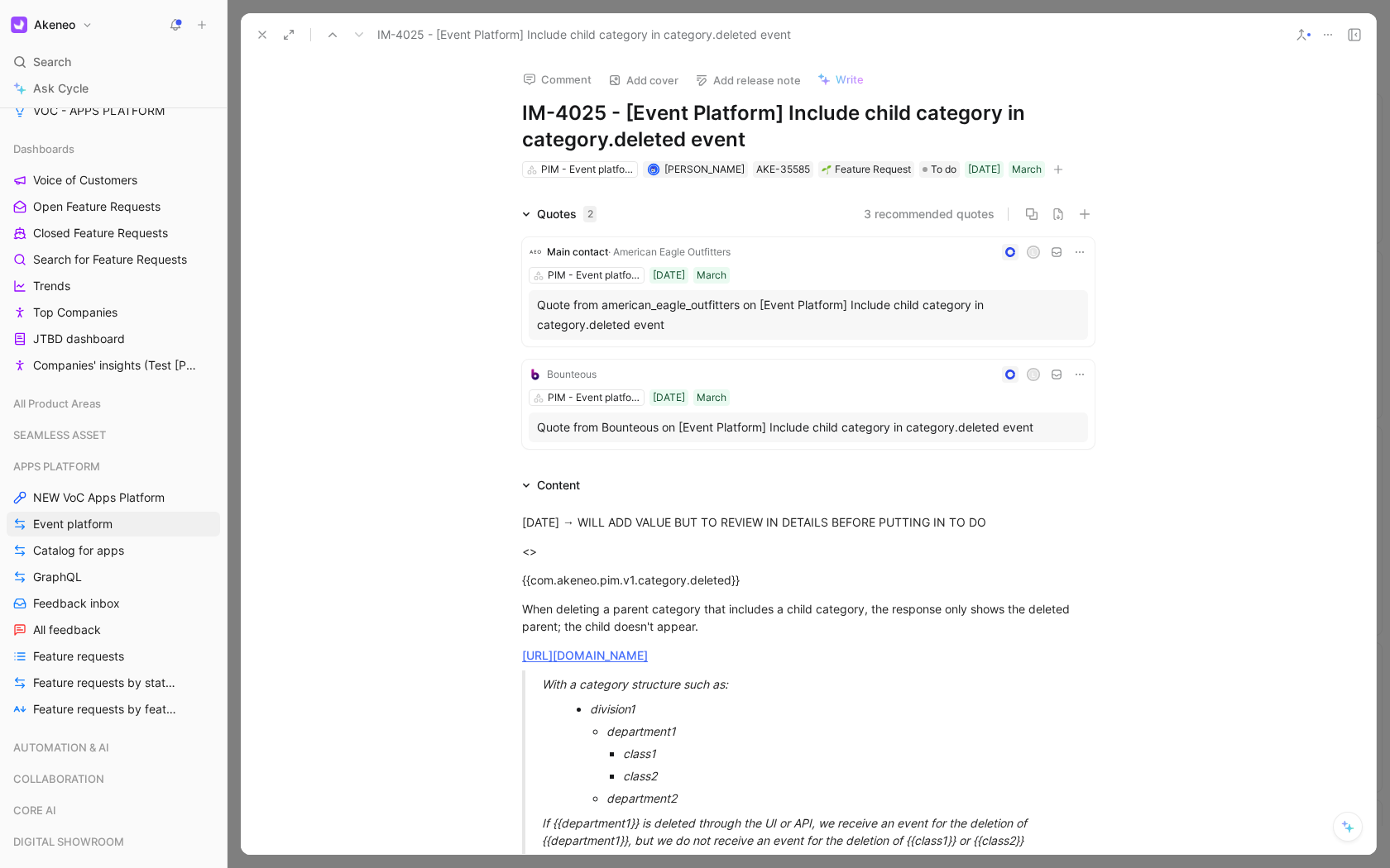
click at [263, 32] on icon at bounding box center [262, 34] width 13 height 13
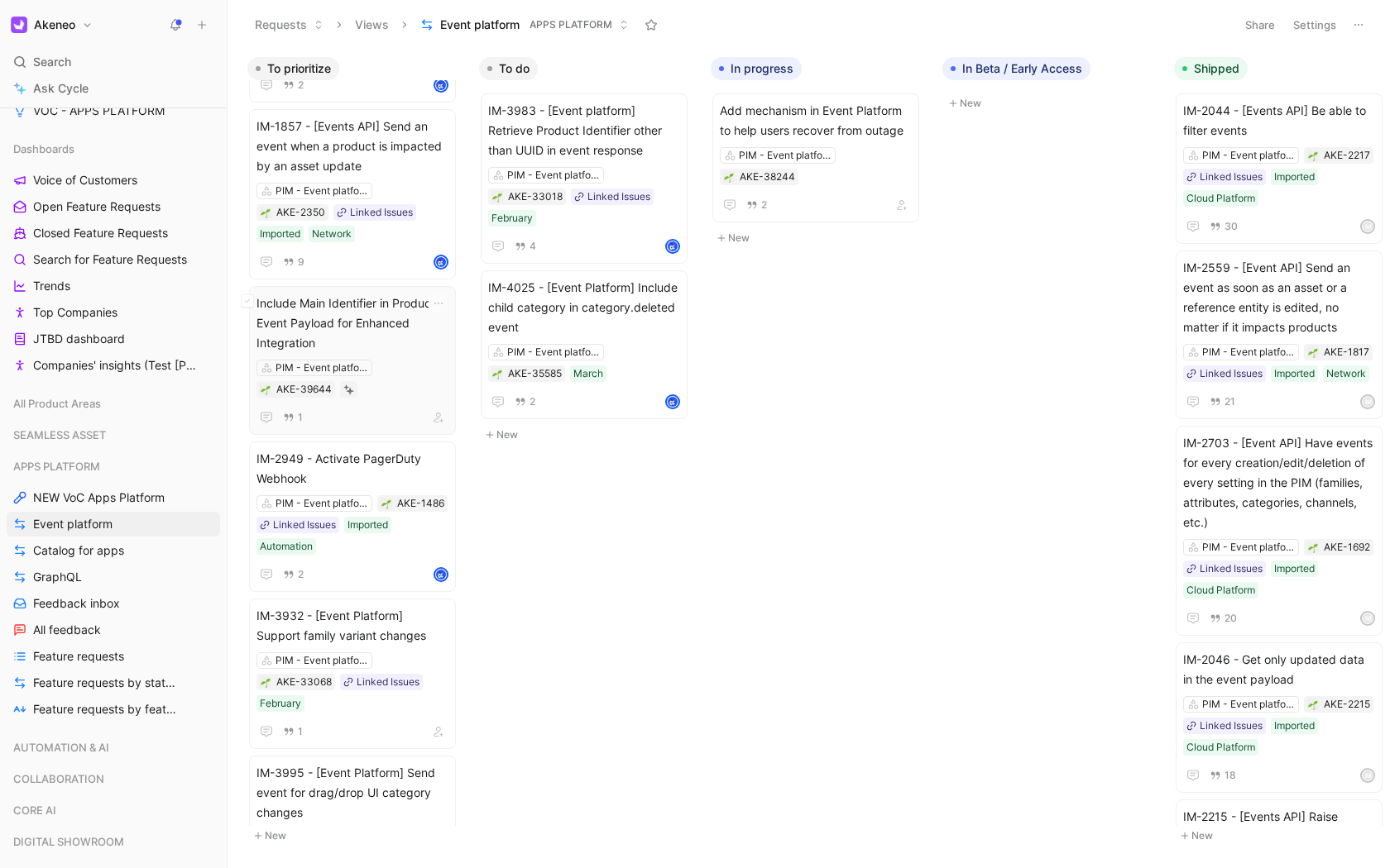
scroll to position [482, 0]
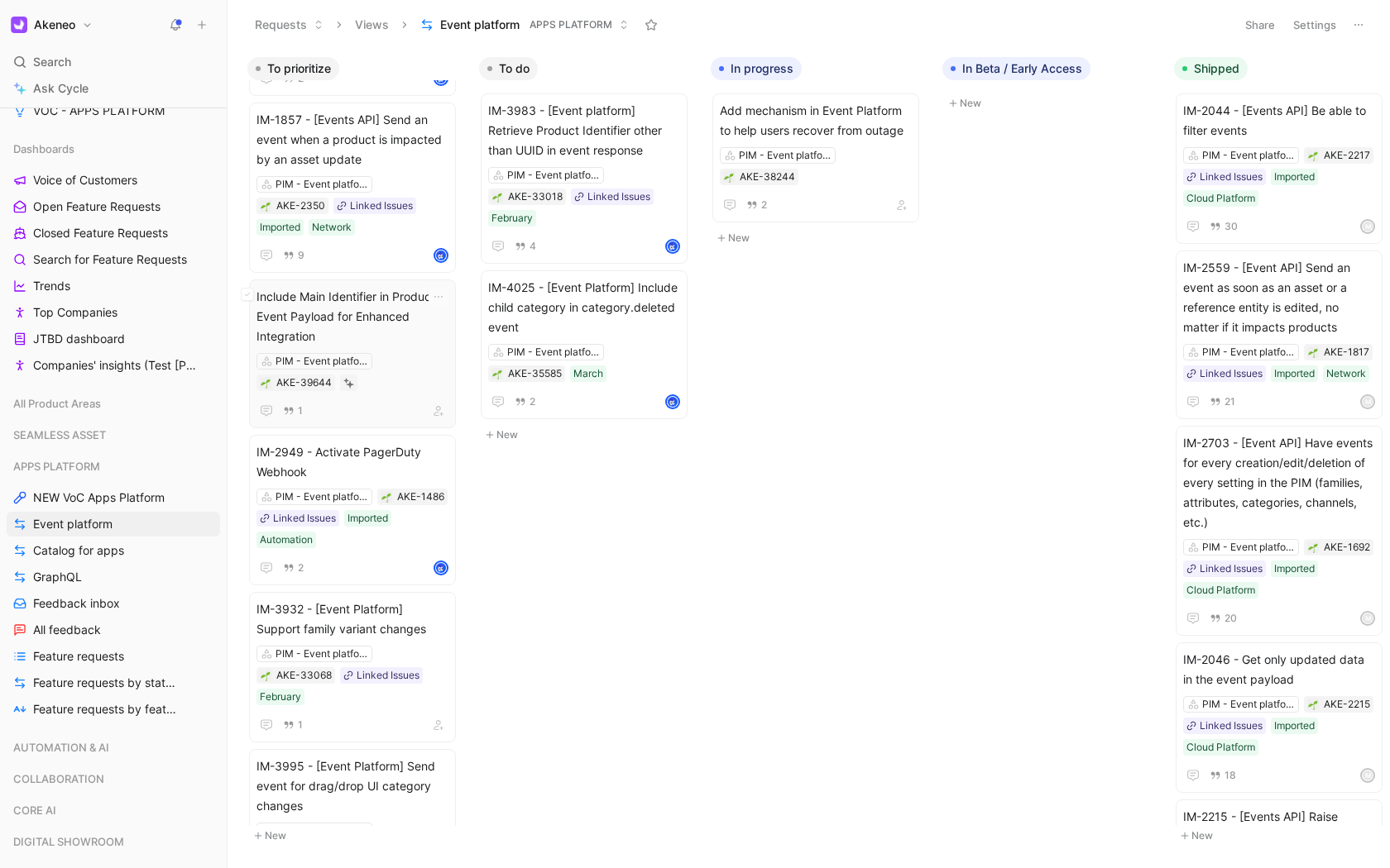
click at [359, 319] on span "Include Main Identifier in Product Event Payload for Enhanced Integration" at bounding box center [352, 316] width 192 height 59
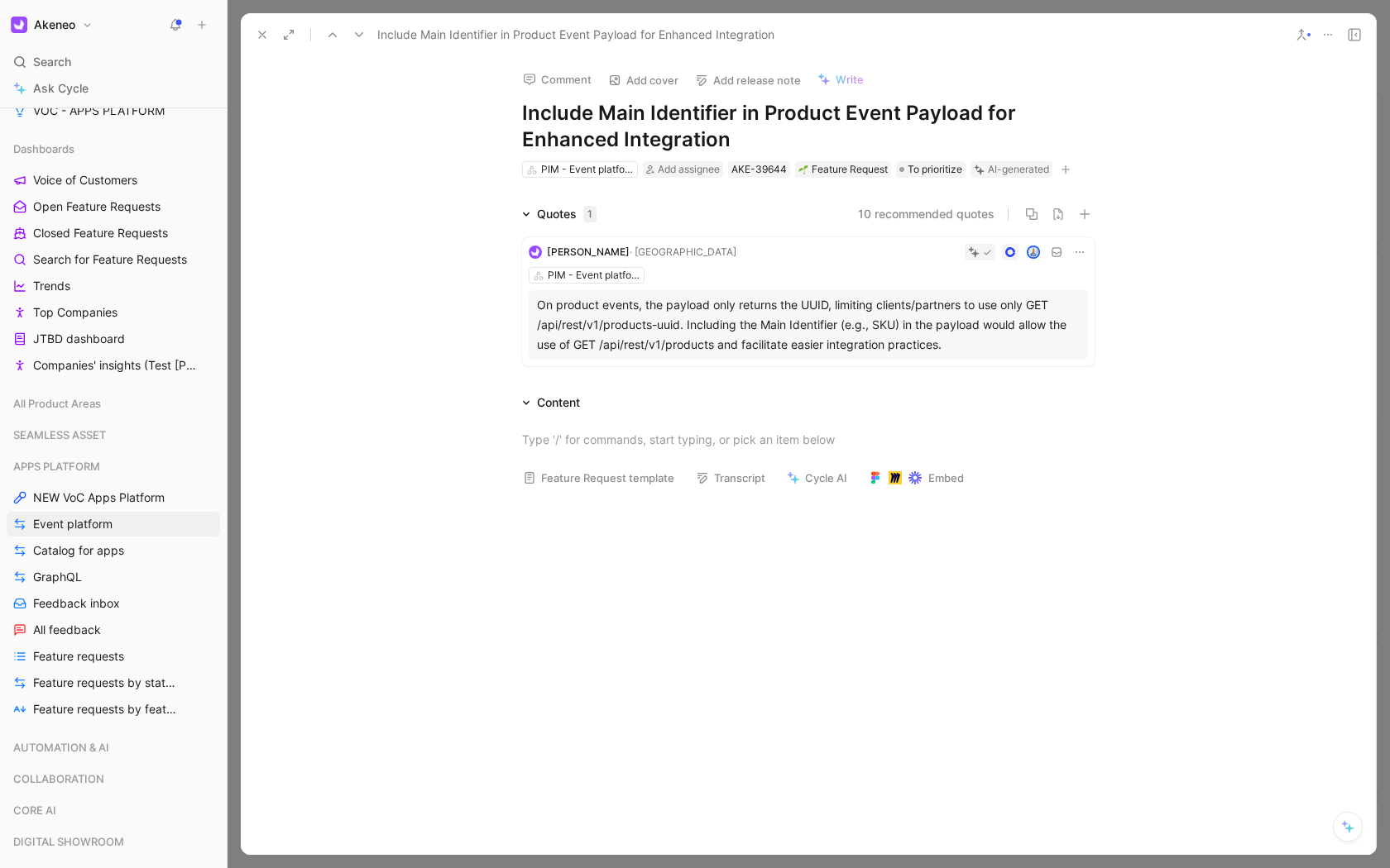
click at [252, 40] on button at bounding box center [263, 35] width 23 height 23
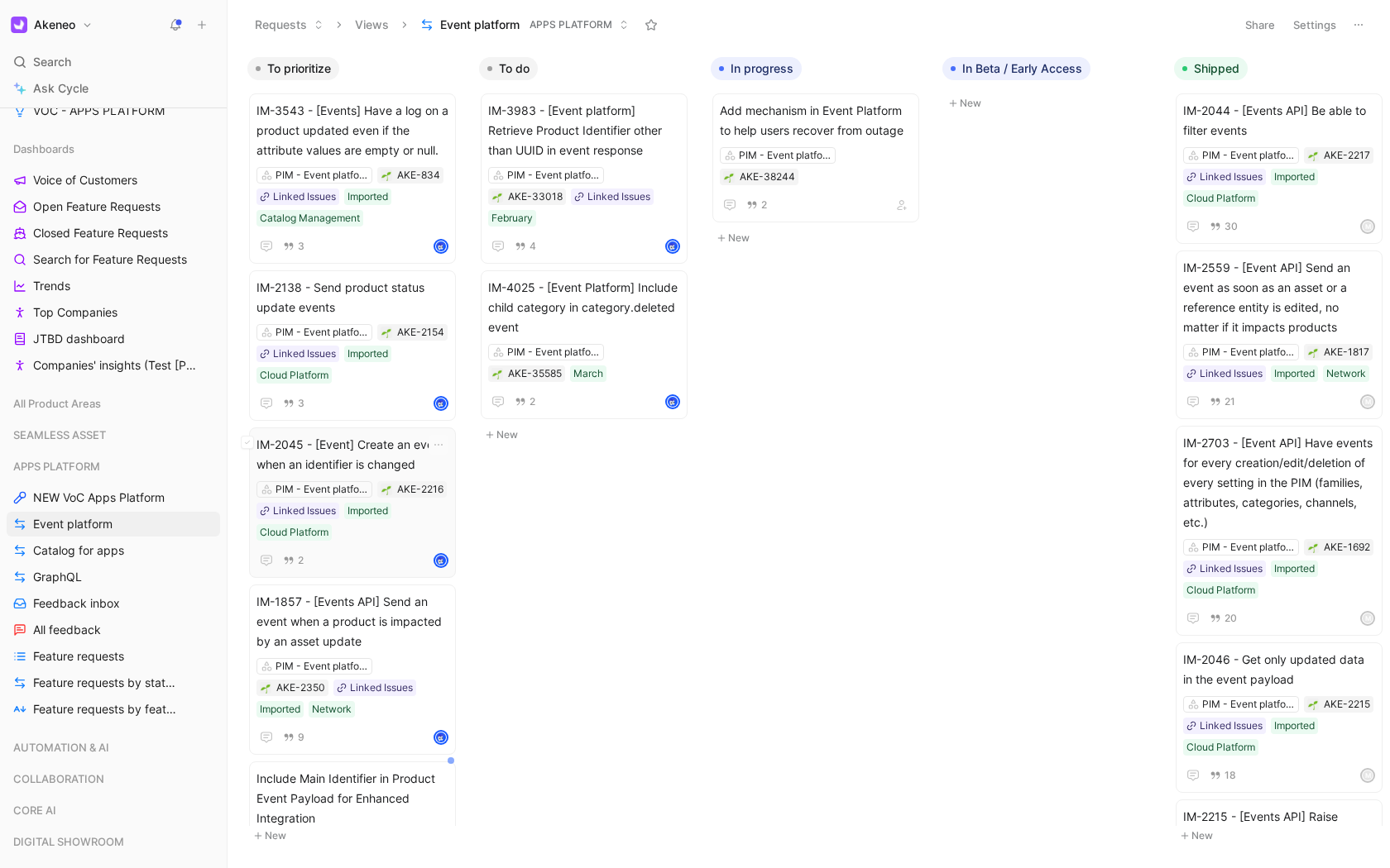
click at [366, 450] on span "IM-2045 - [Event] Create an event when an identifier is changed" at bounding box center [352, 454] width 192 height 39
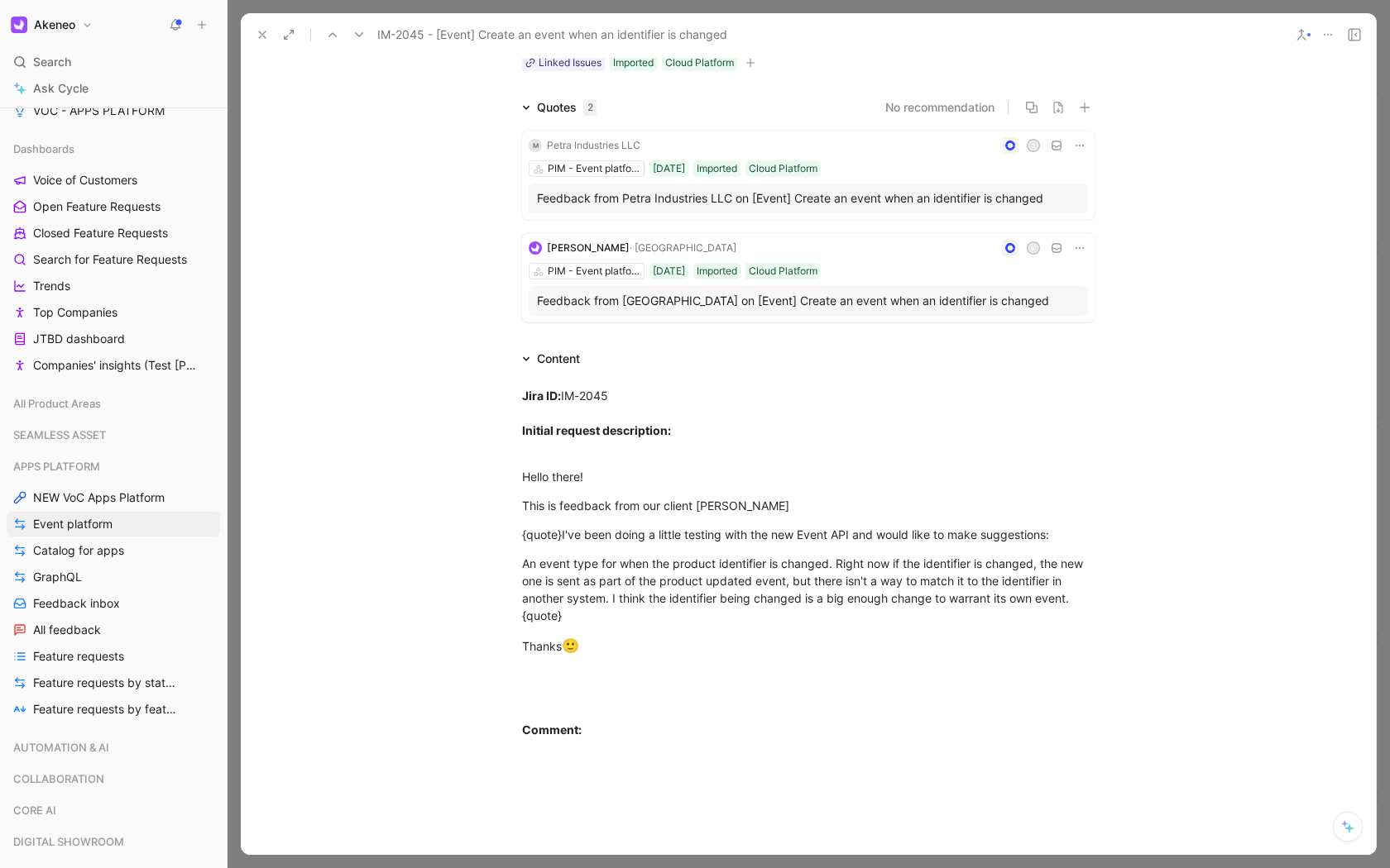
scroll to position [155, 0]
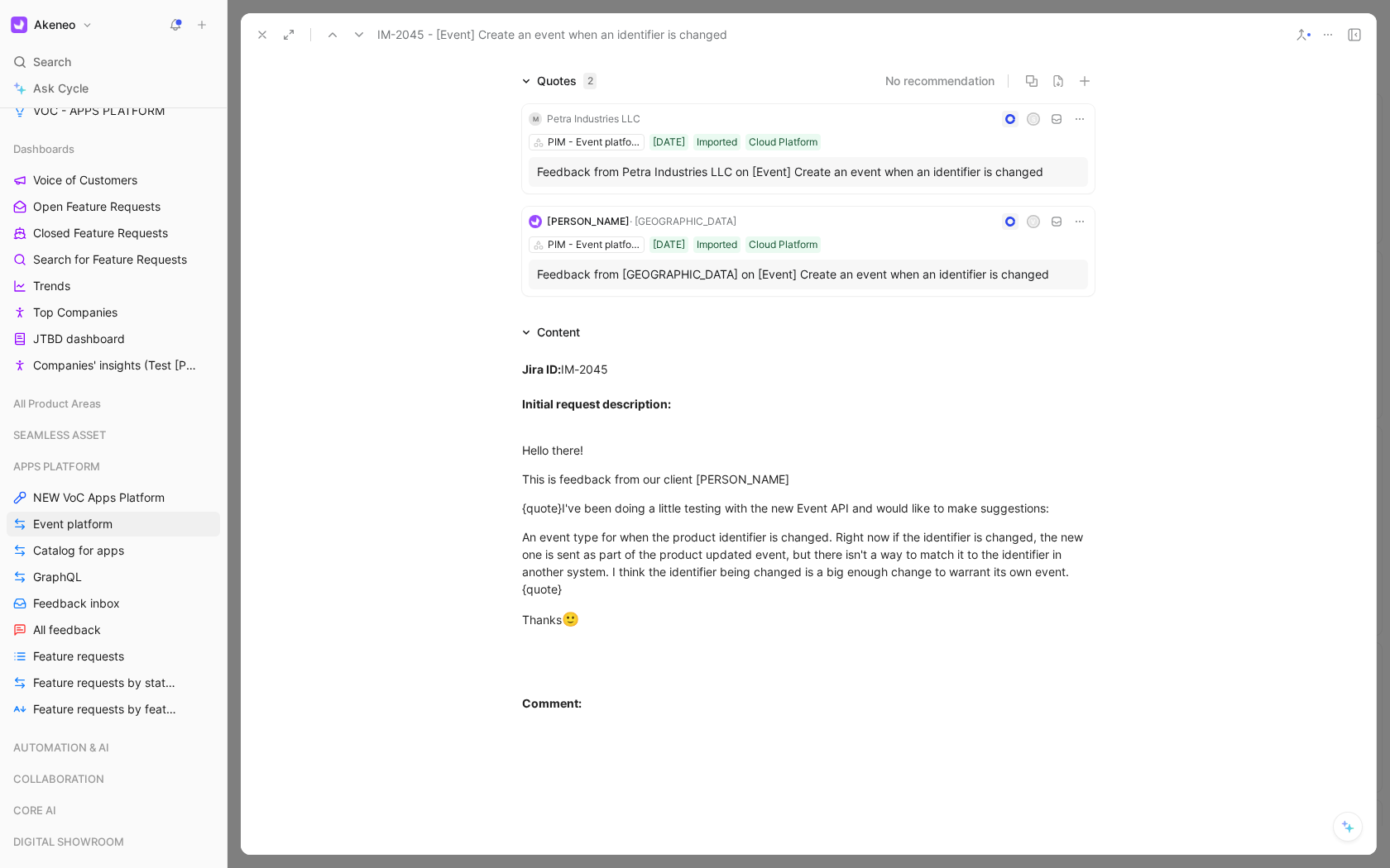
click at [262, 39] on icon at bounding box center [262, 34] width 13 height 13
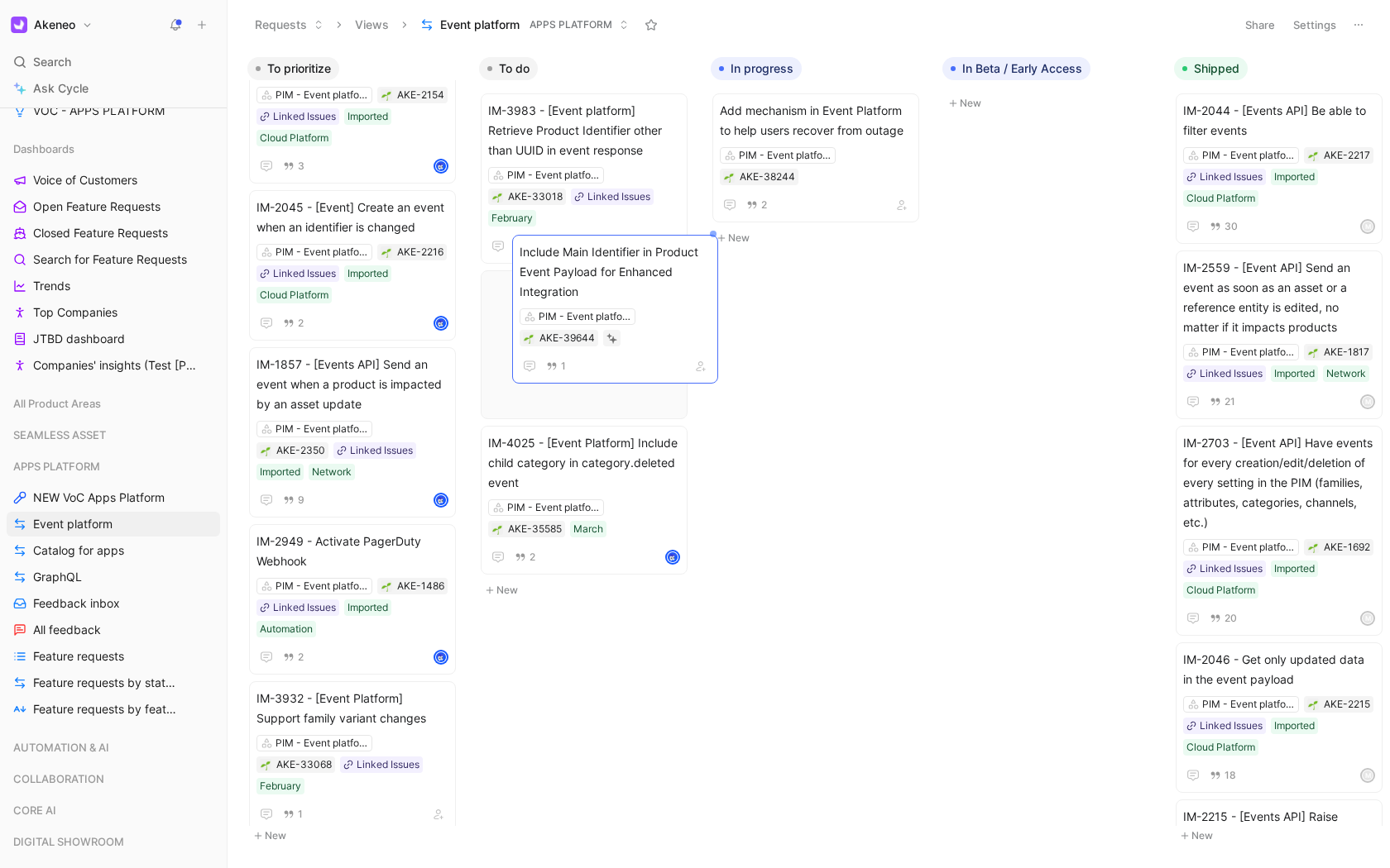
scroll to position [0, 26]
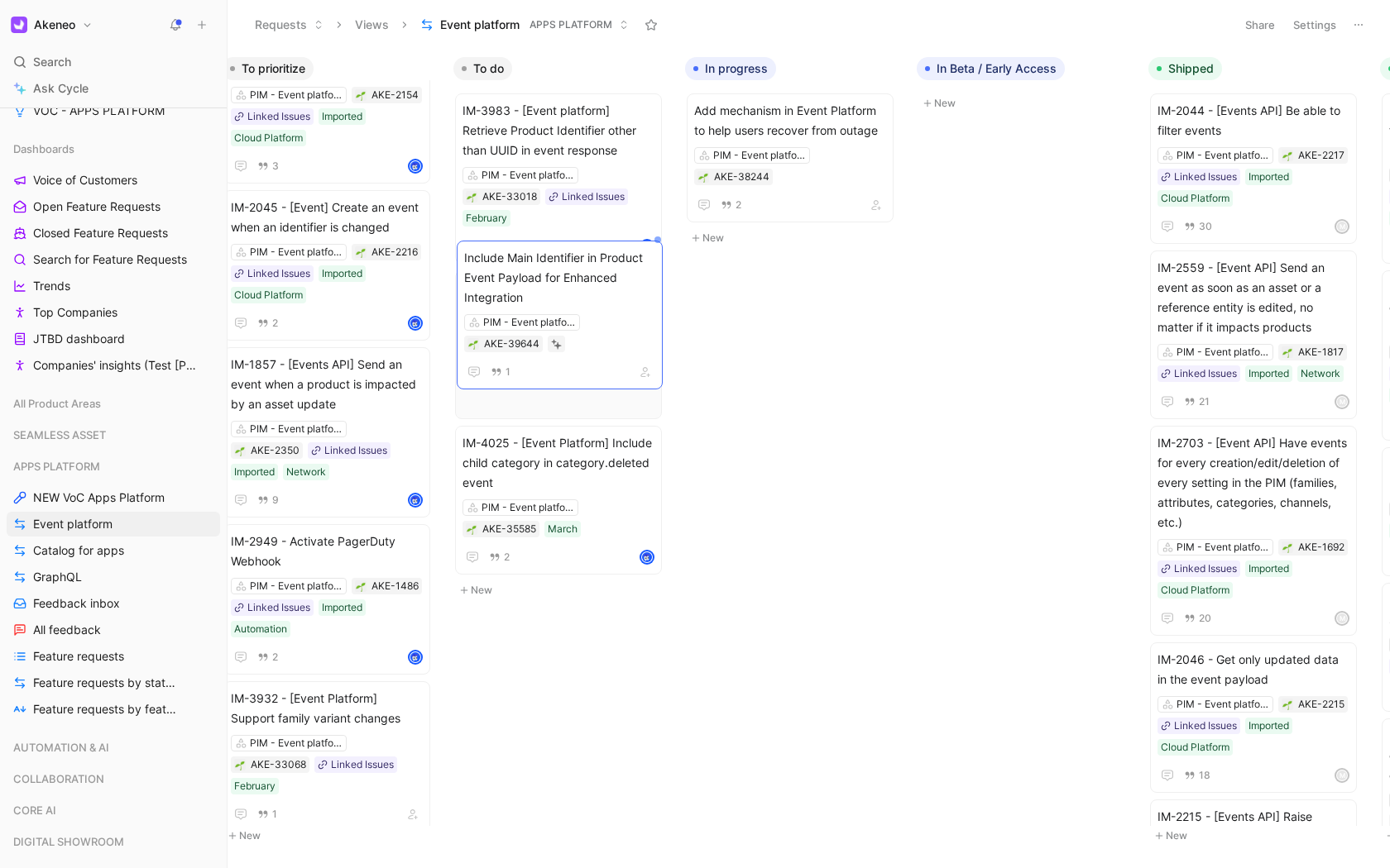
drag, startPoint x: 385, startPoint y: 566, endPoint x: 593, endPoint y: 283, distance: 351.2
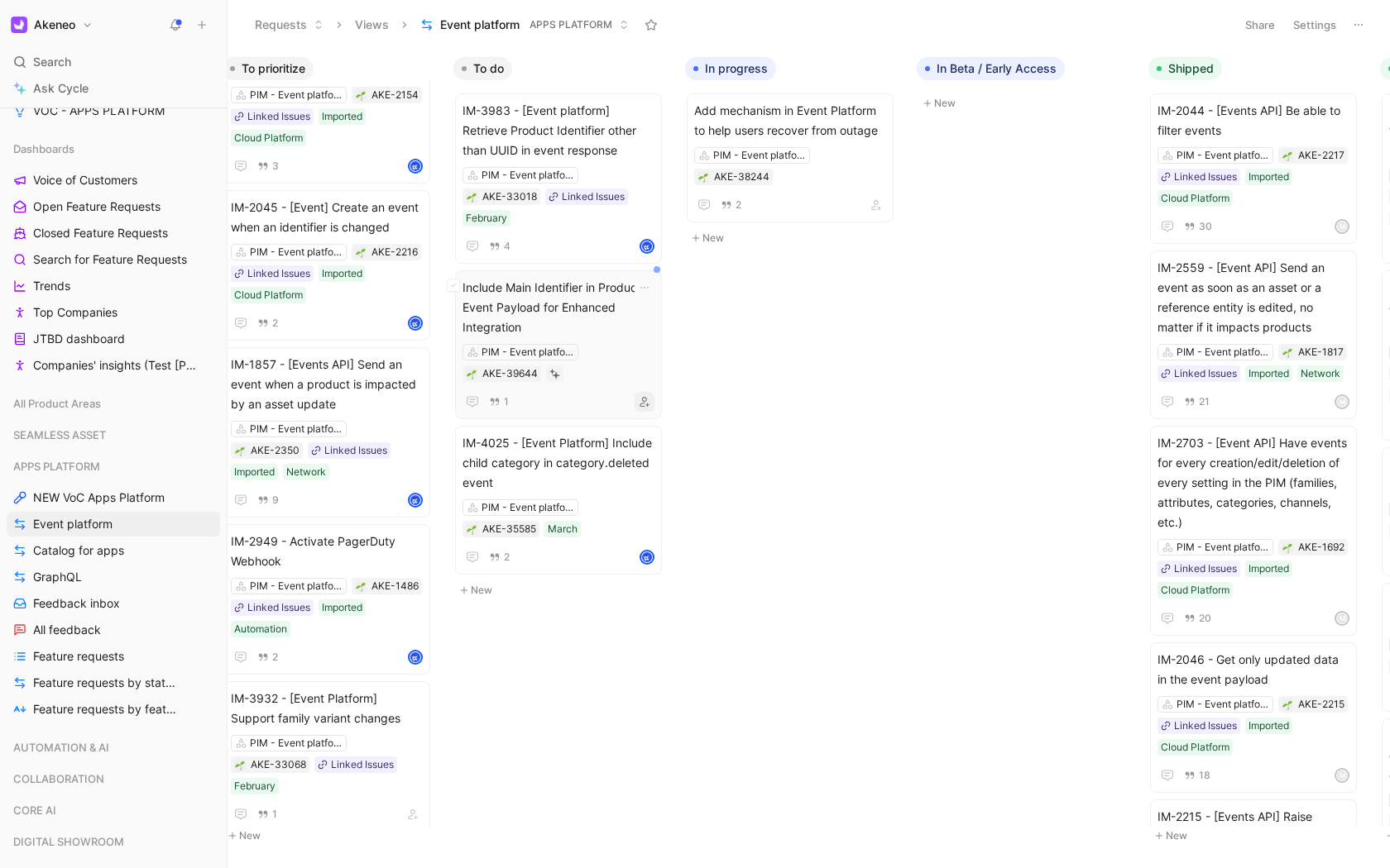
click at [640, 401] on icon "button" at bounding box center [643, 401] width 10 height 10
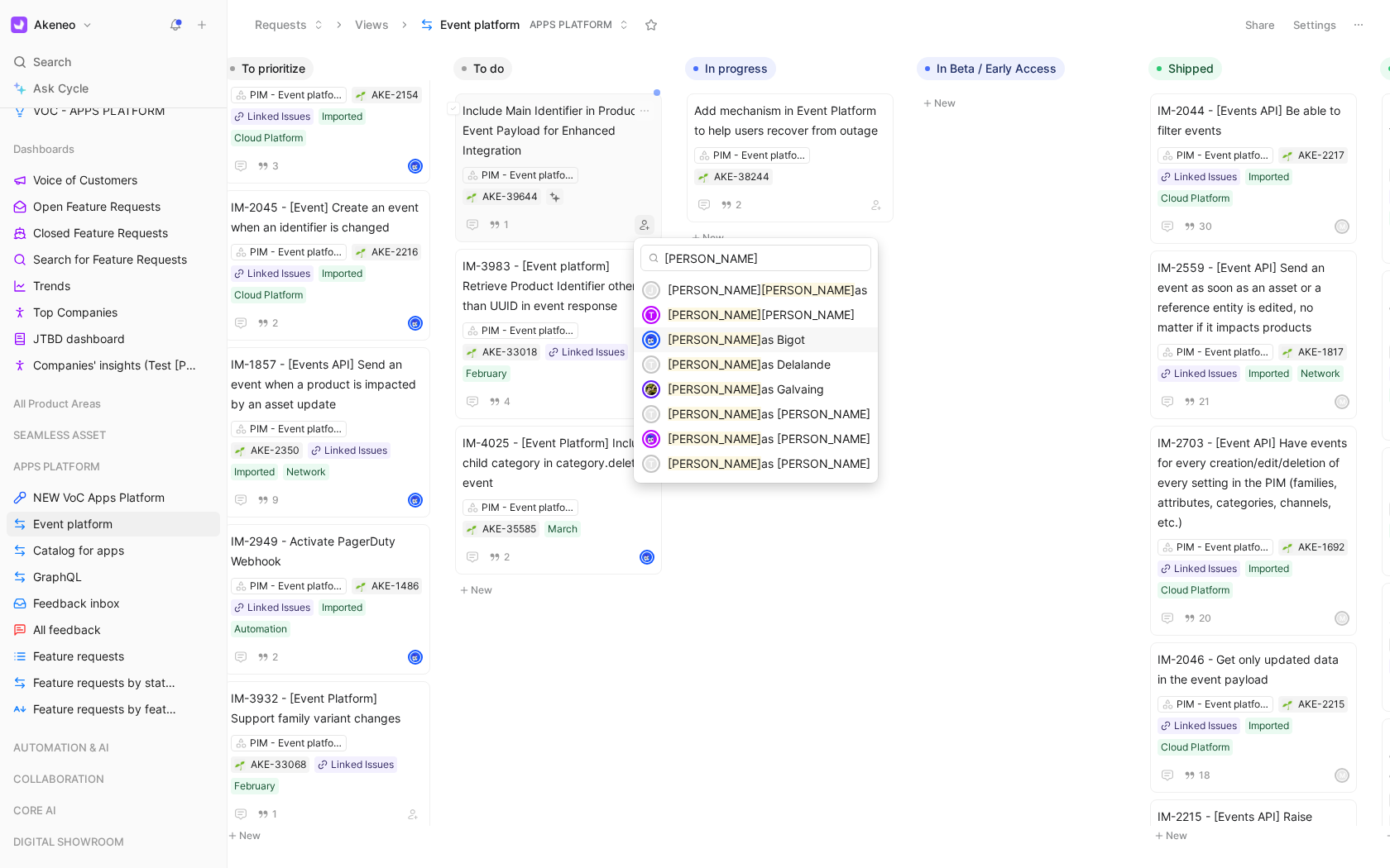
type input "thom"
click at [761, 342] on span "as Bigot" at bounding box center [782, 339] width 44 height 14
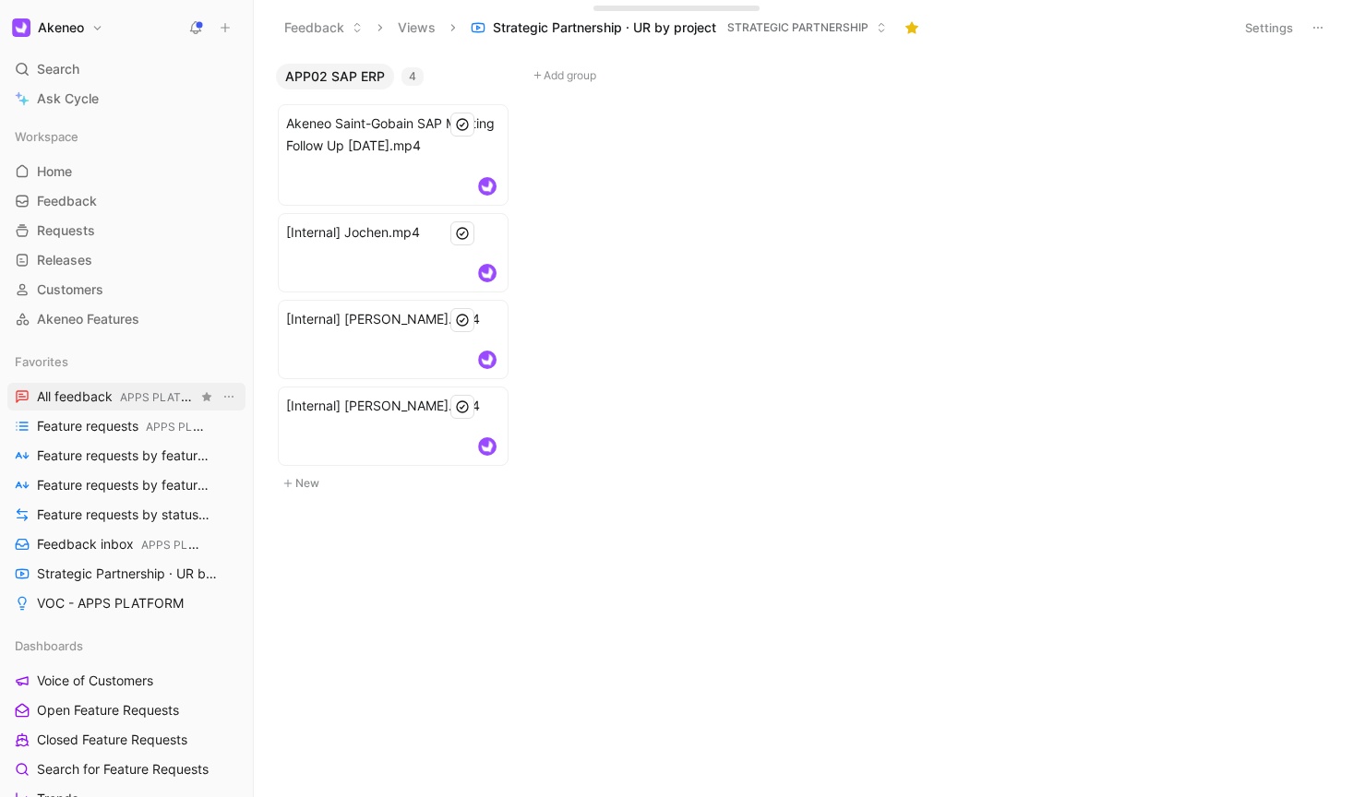
click at [99, 394] on span "All feedback APPS PLATFORM" at bounding box center [117, 397] width 161 height 19
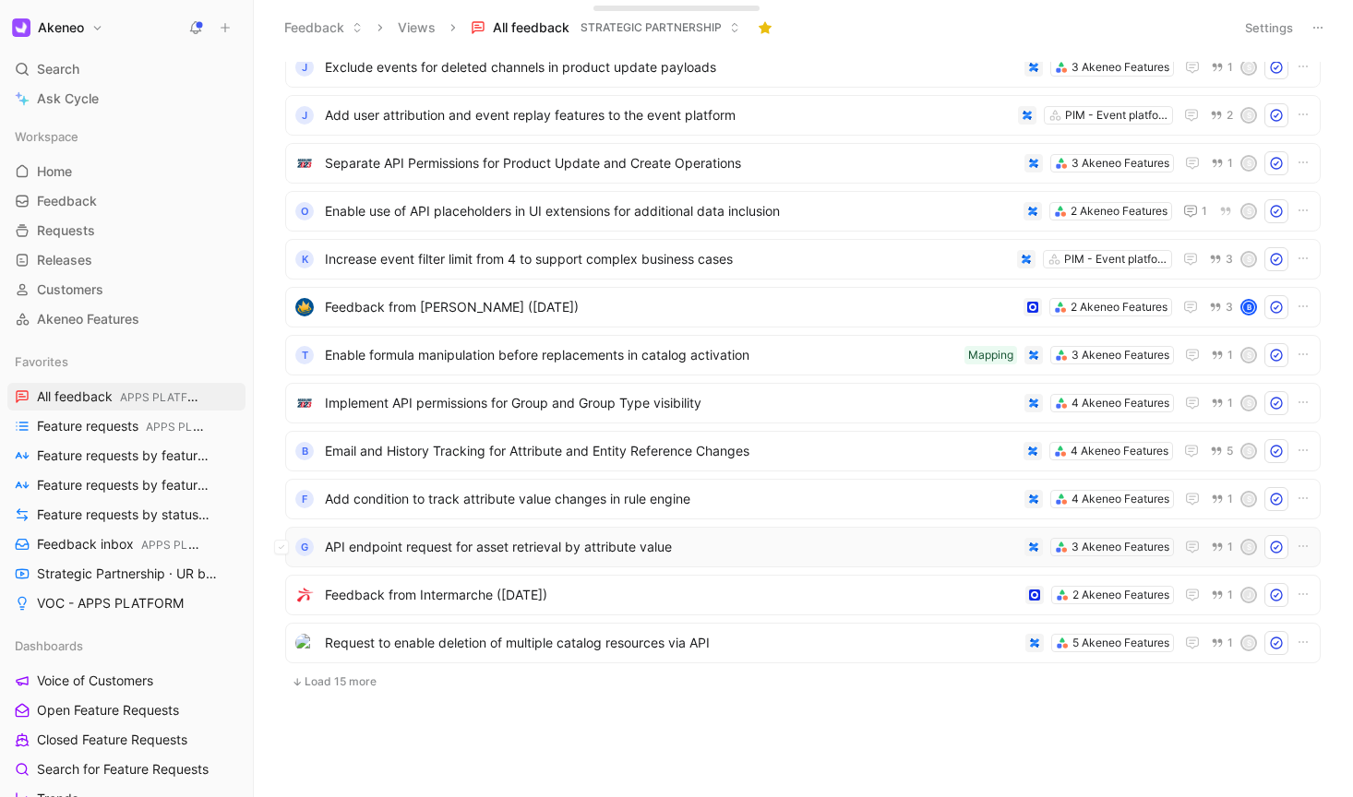
scroll to position [722, 0]
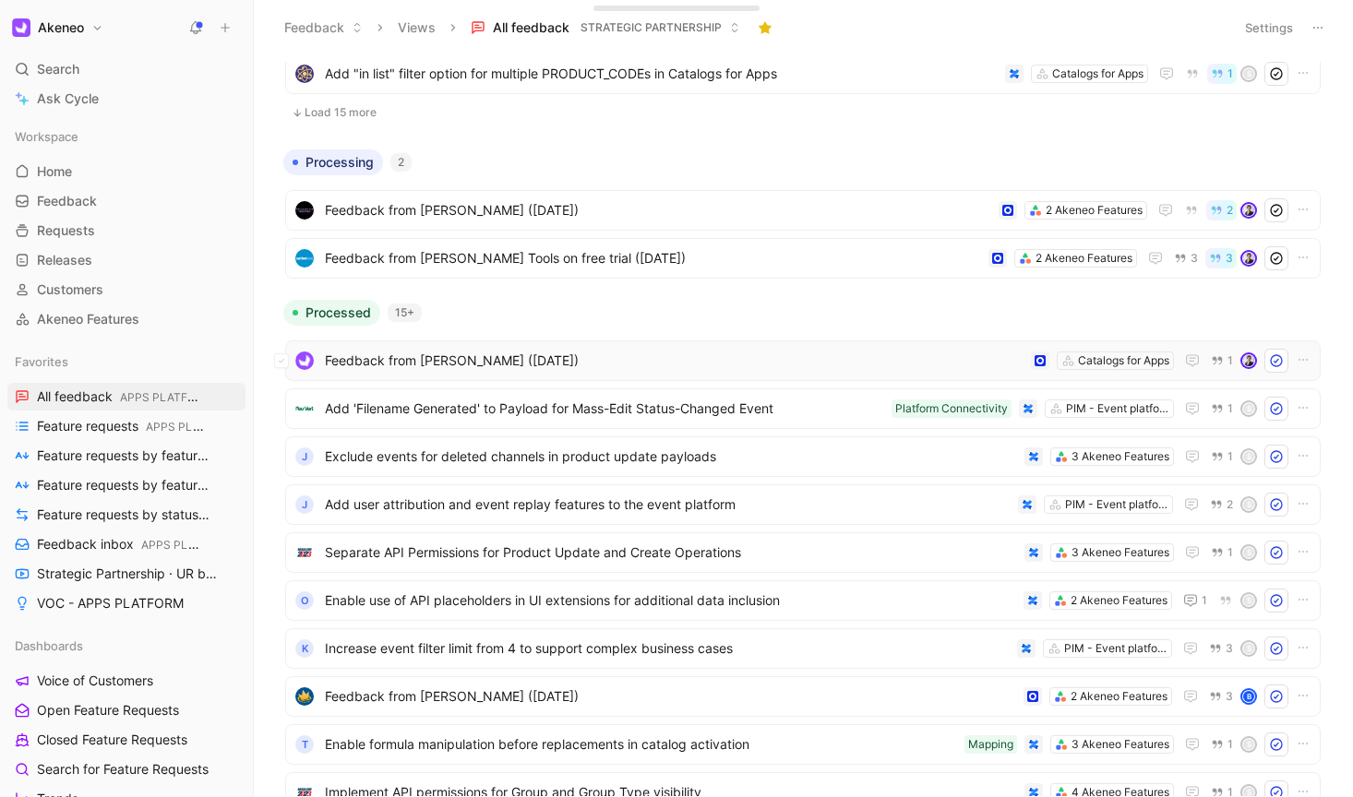
click at [702, 367] on span "Feedback from [PERSON_NAME] ([DATE])" at bounding box center [674, 361] width 699 height 22
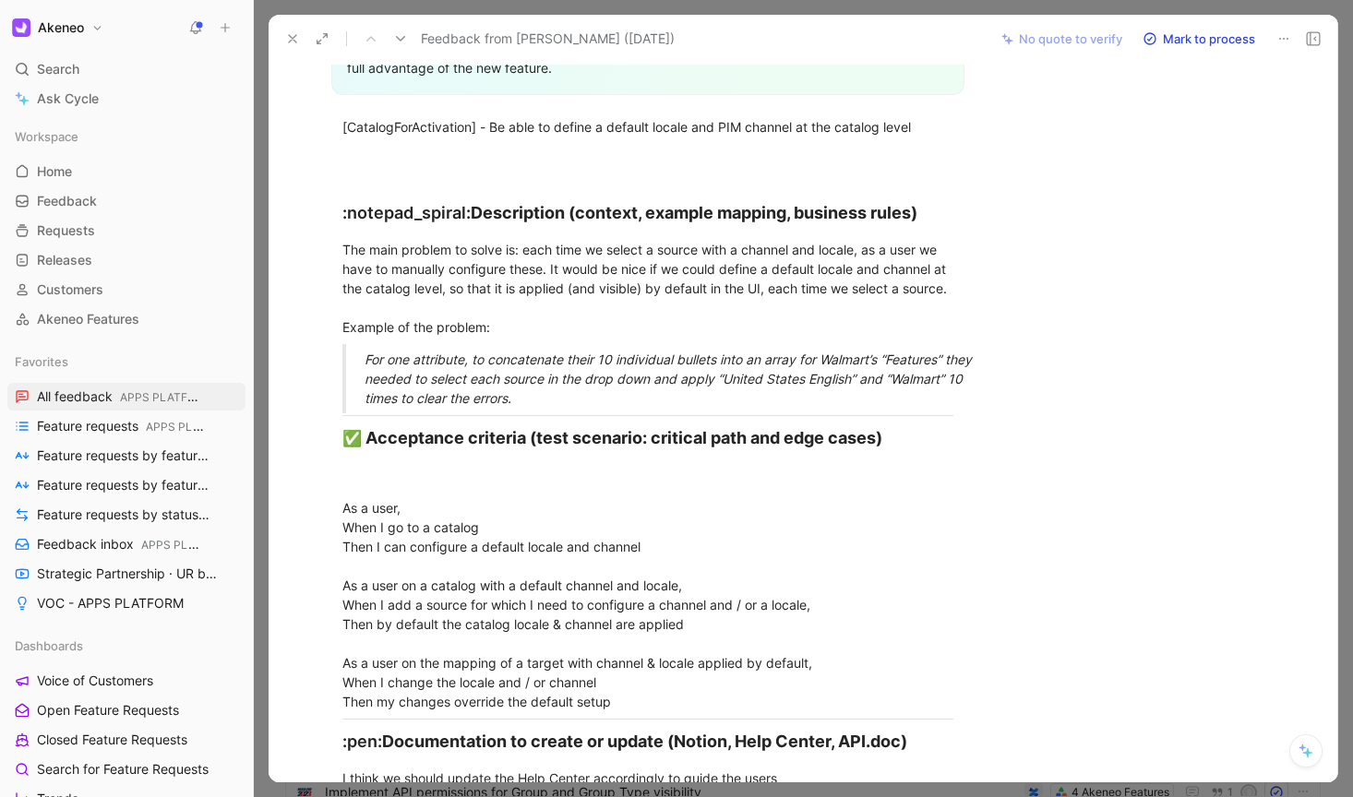
scroll to position [2606, 0]
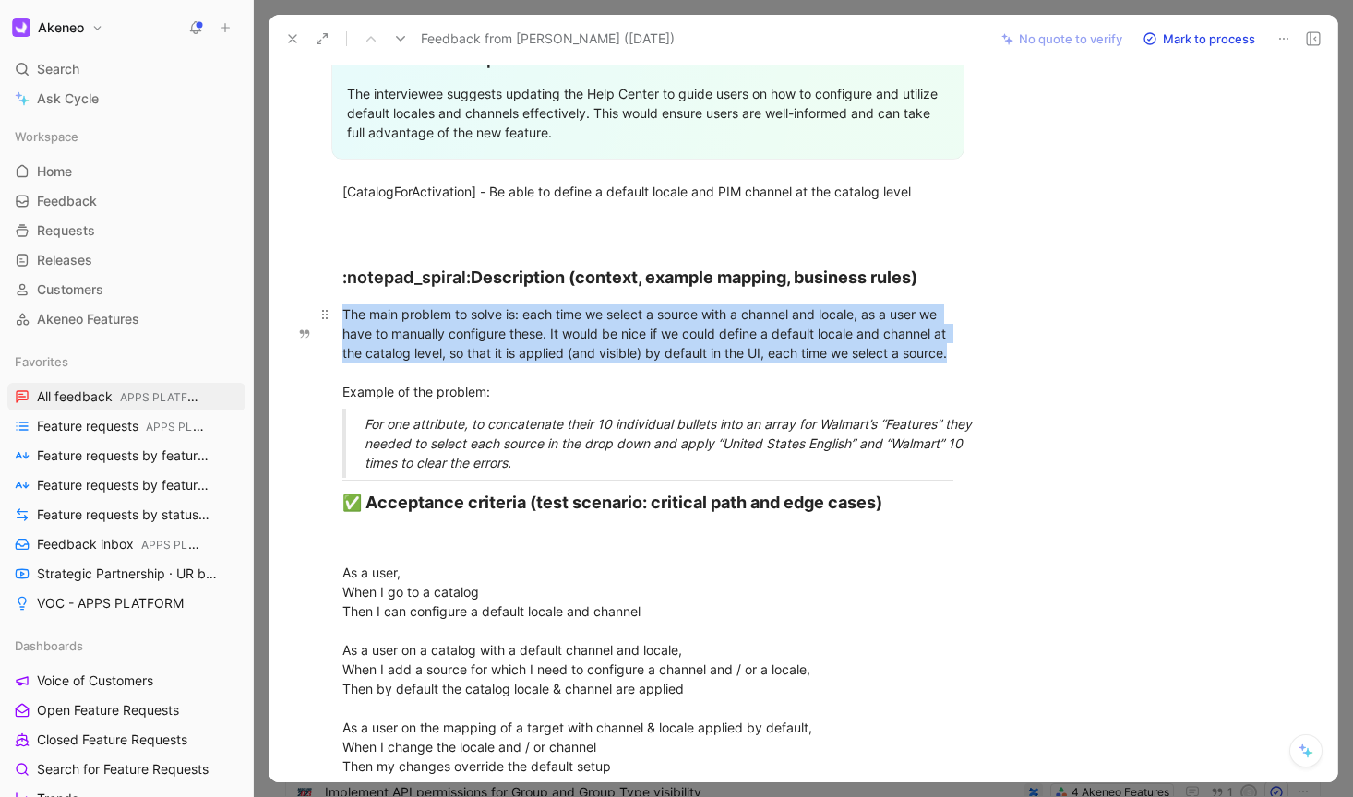
drag, startPoint x: 344, startPoint y: 330, endPoint x: 487, endPoint y: 398, distance: 158.1
click at [487, 398] on div "The main problem to solve is: each time we select a source with a channel and l…" at bounding box center [647, 353] width 611 height 97
click at [321, 281] on button "Quote" at bounding box center [306, 266] width 66 height 30
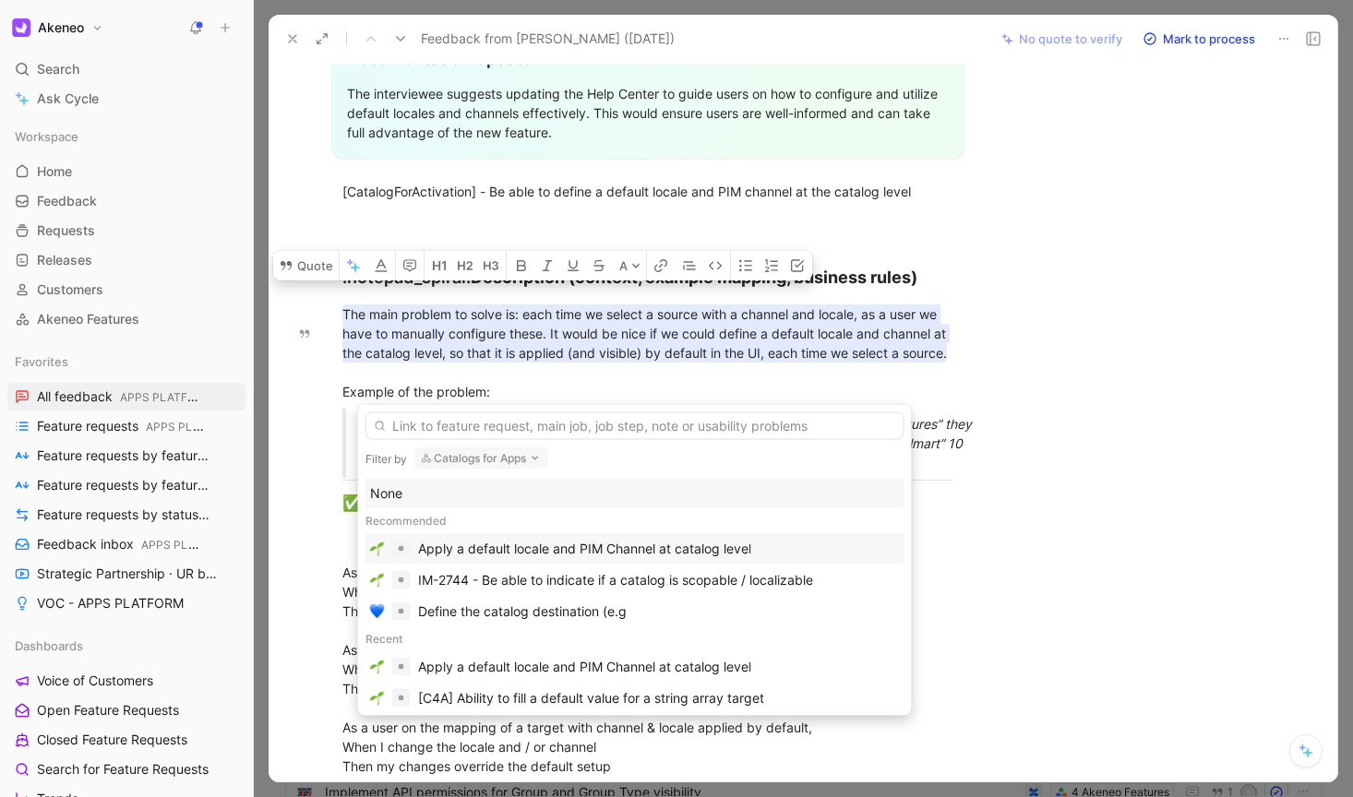
click at [557, 557] on div "Apply a default locale and PIM Channel at catalog level" at bounding box center [584, 549] width 333 height 22
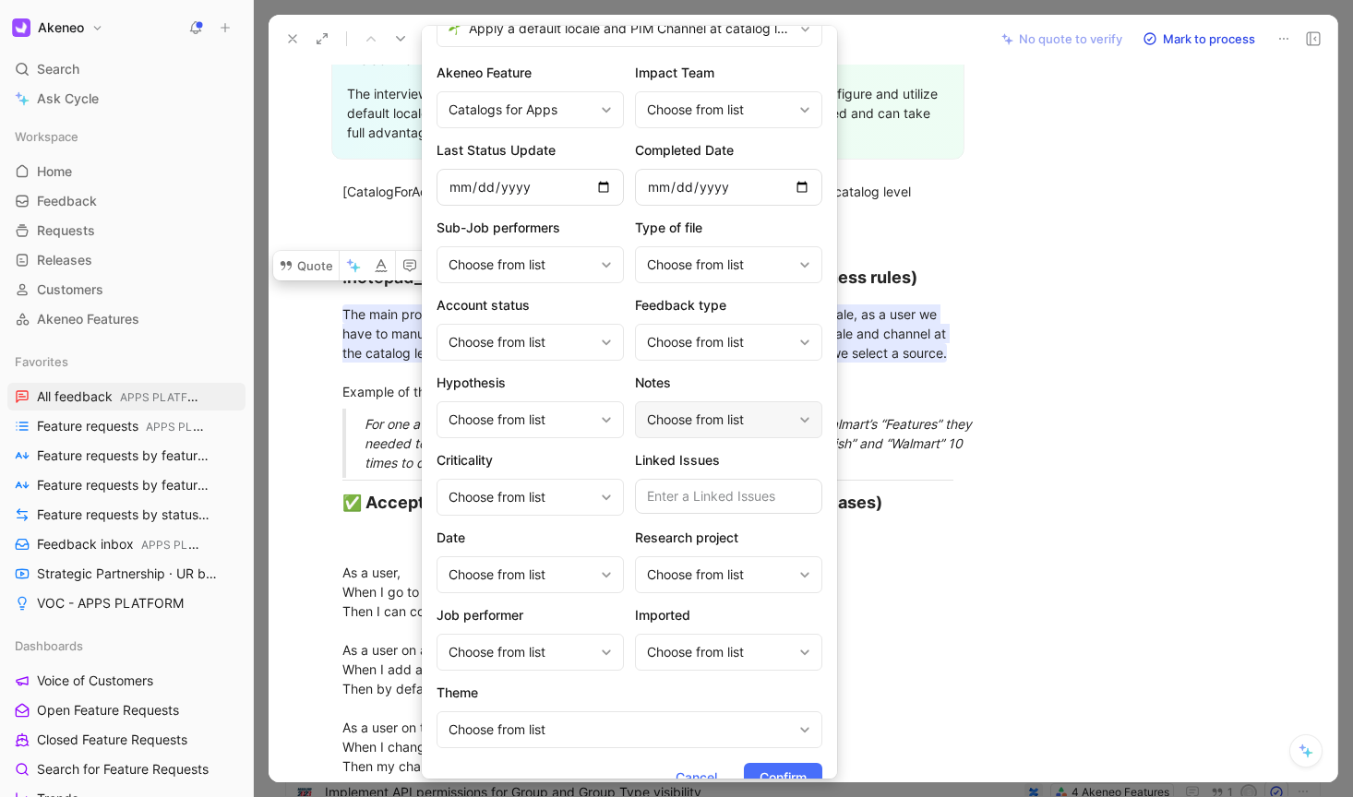
scroll to position [59, 0]
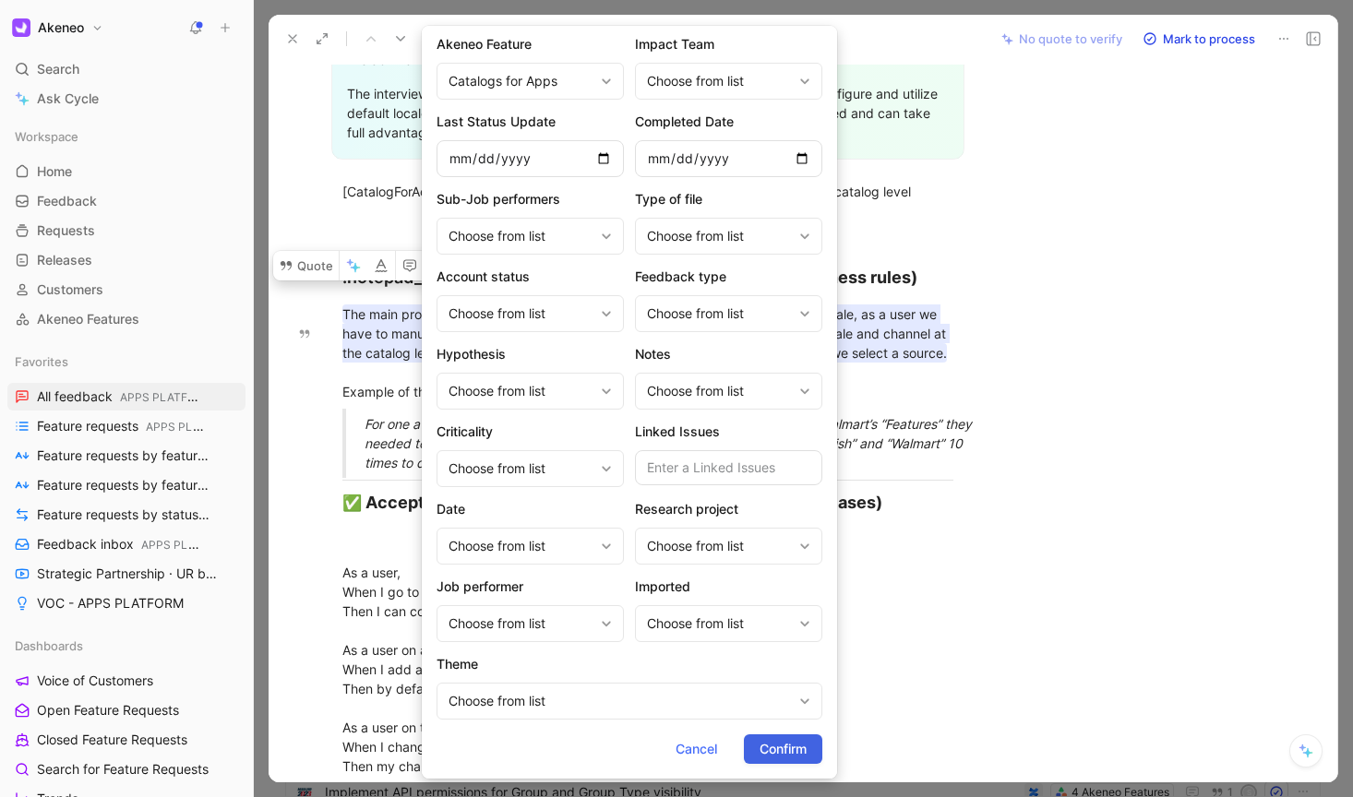
click at [769, 749] on span "Confirm" at bounding box center [783, 749] width 47 height 22
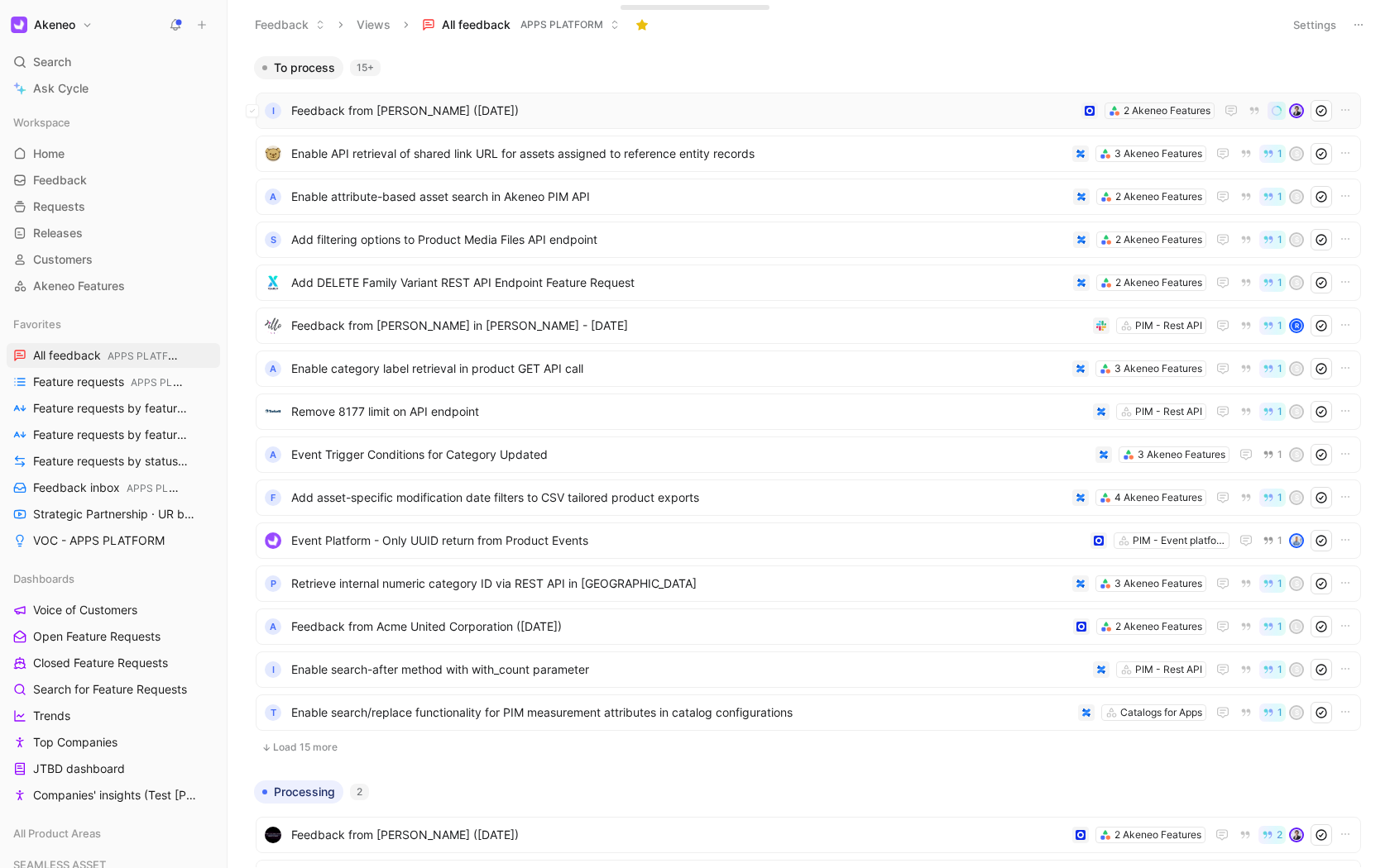
click at [531, 110] on span "Feedback from [PERSON_NAME] ([DATE])" at bounding box center [683, 111] width 783 height 20
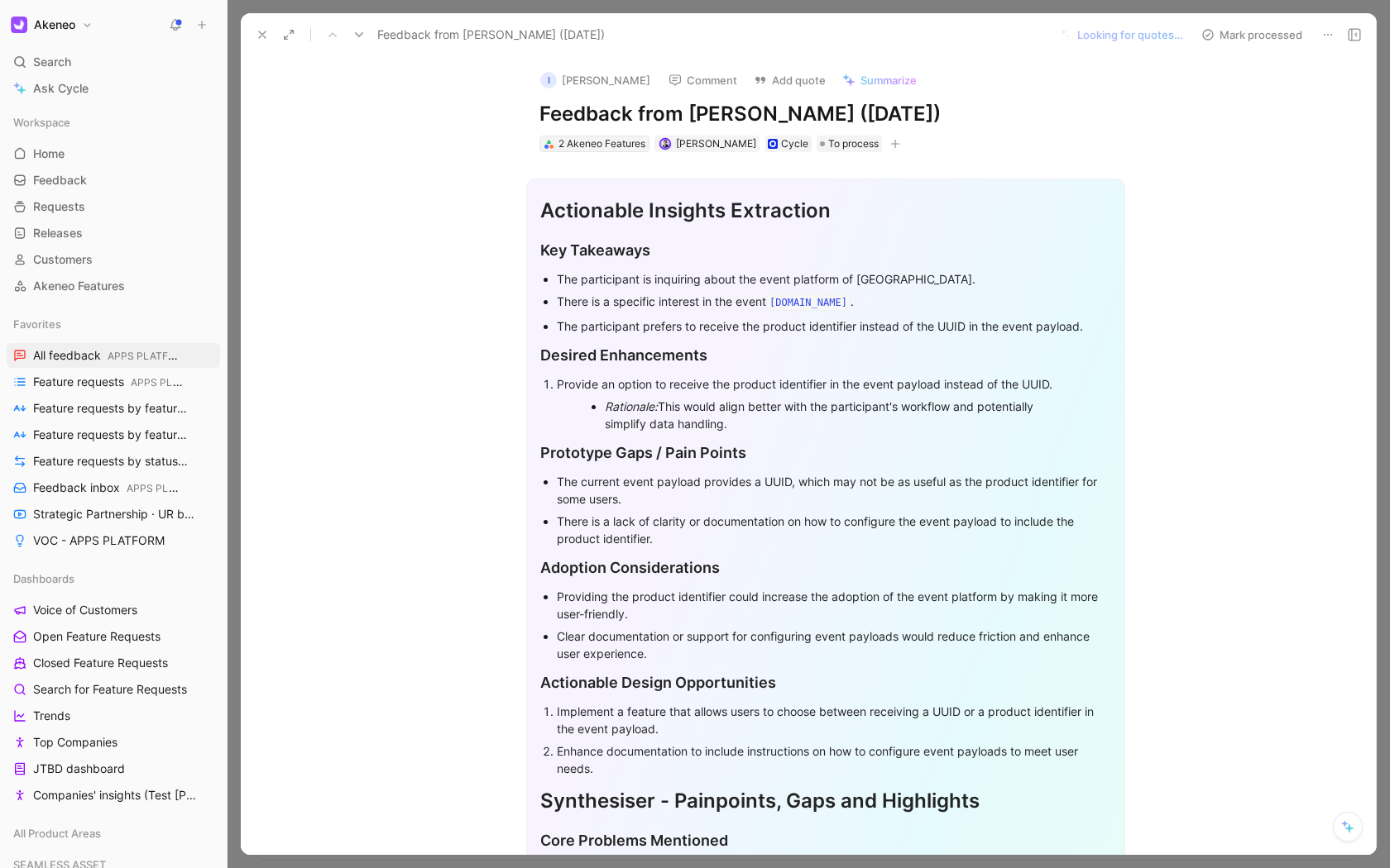
click at [602, 144] on div "2 Akeneo Features" at bounding box center [601, 143] width 87 height 16
type input "event"
click at [619, 176] on input "event" at bounding box center [631, 176] width 177 height 25
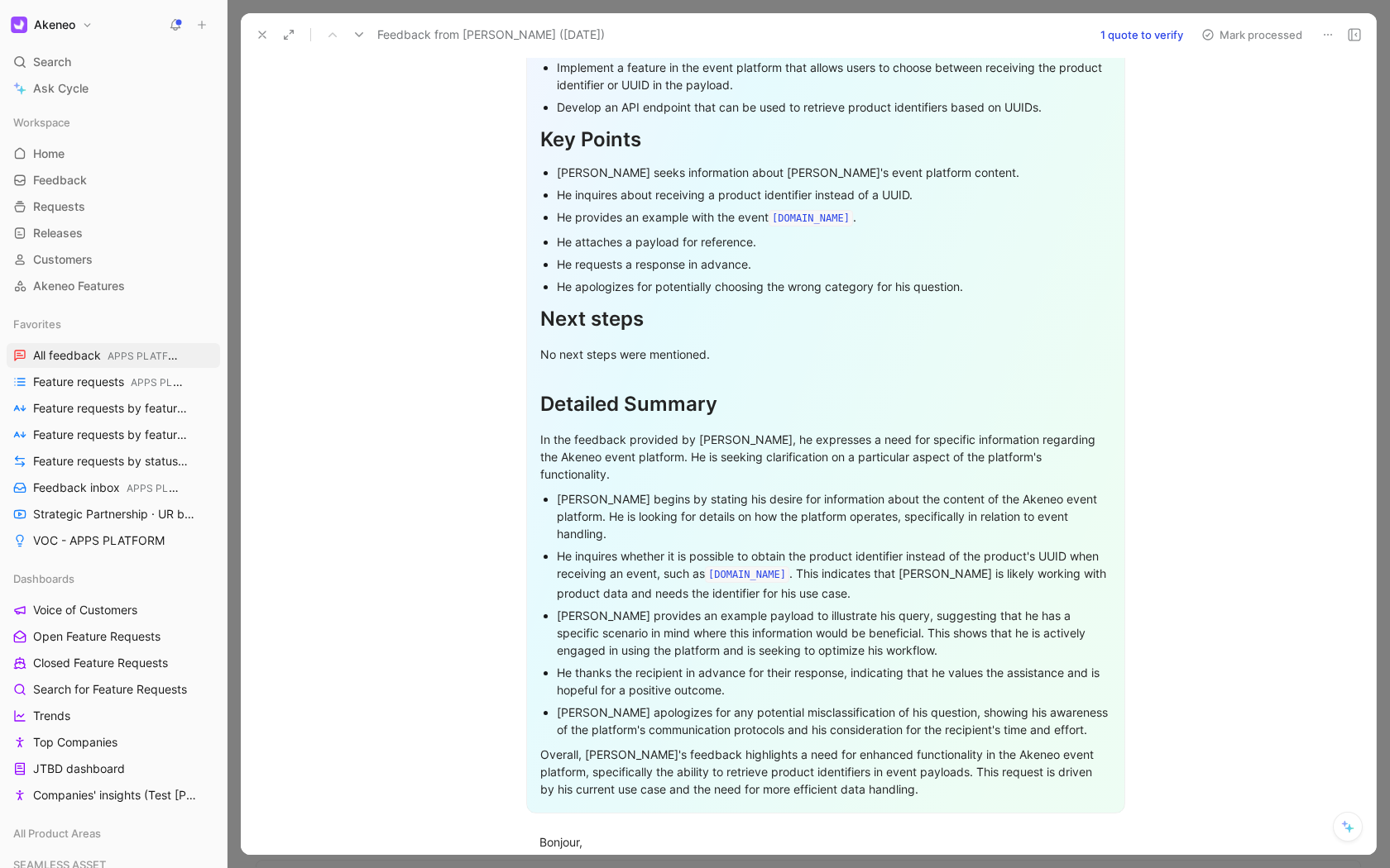
scroll to position [1546, 0]
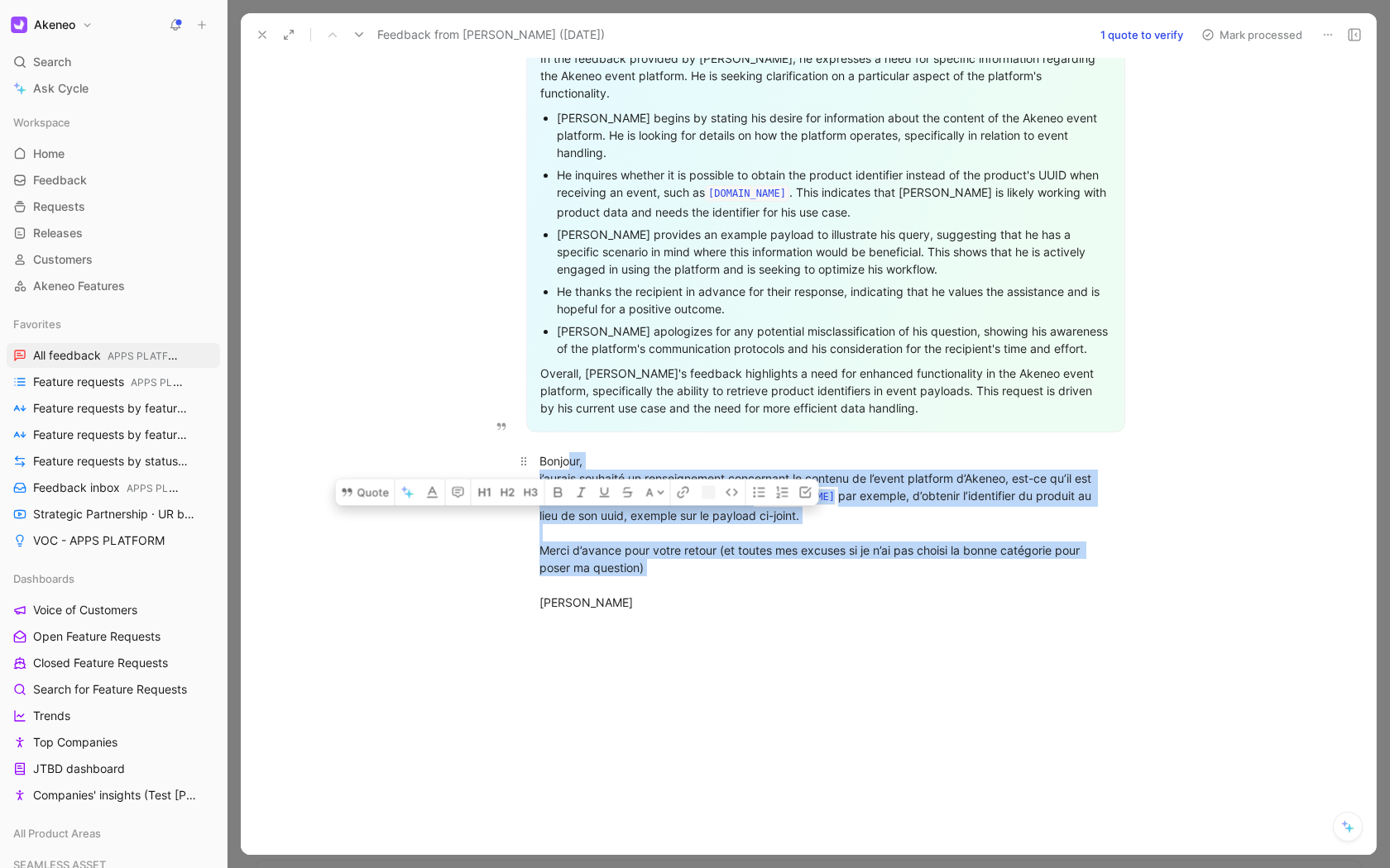
drag, startPoint x: 661, startPoint y: 554, endPoint x: 565, endPoint y: 427, distance: 159.2
click at [565, 452] on div "Bonjour, j’aurais souhaité un renseignement concernant le contenu de l’event pl…" at bounding box center [825, 531] width 573 height 159
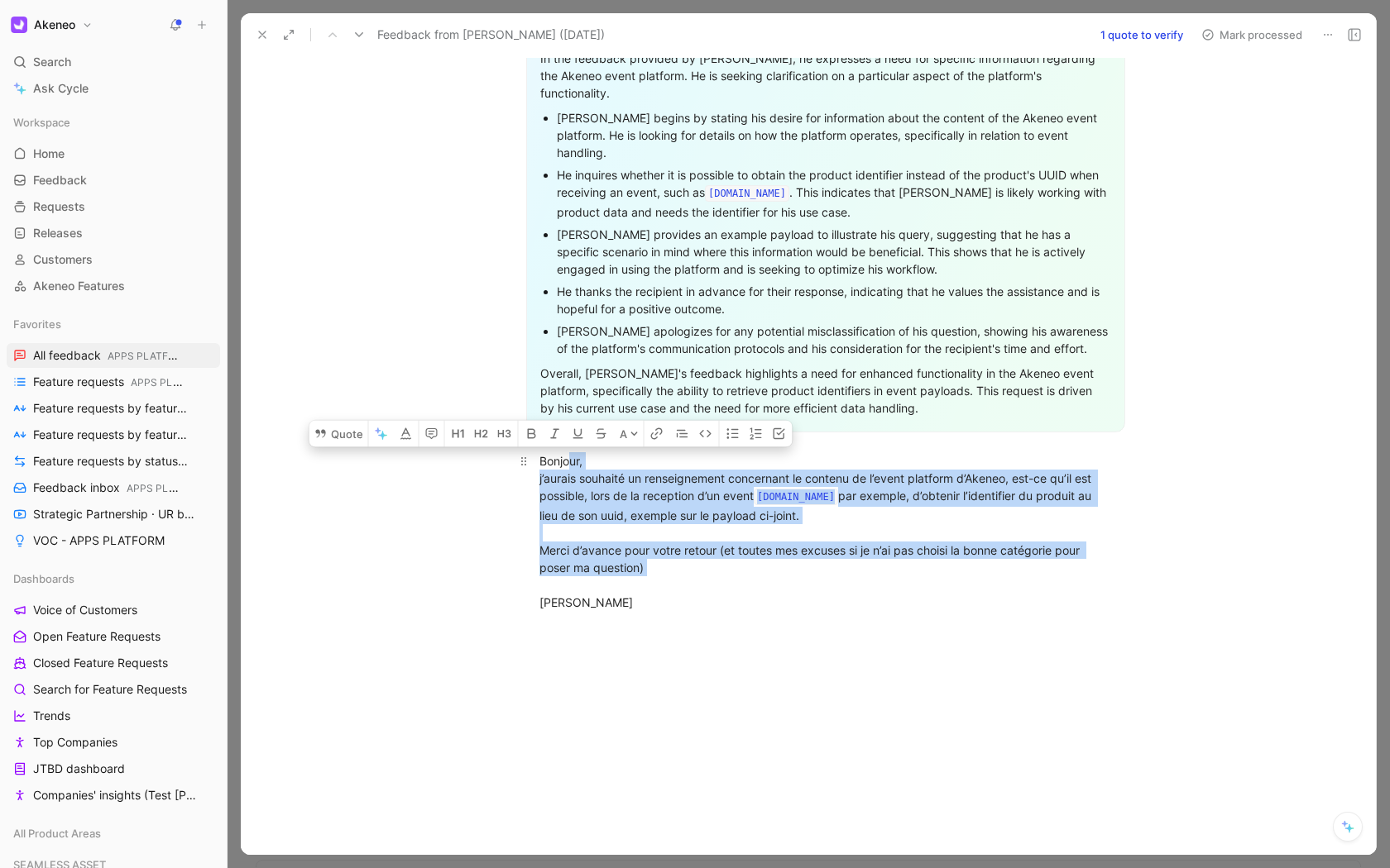
click at [553, 452] on div "Bonjour, j’aurais souhaité un renseignement concernant le contenu de l’event pl…" at bounding box center [825, 531] width 573 height 159
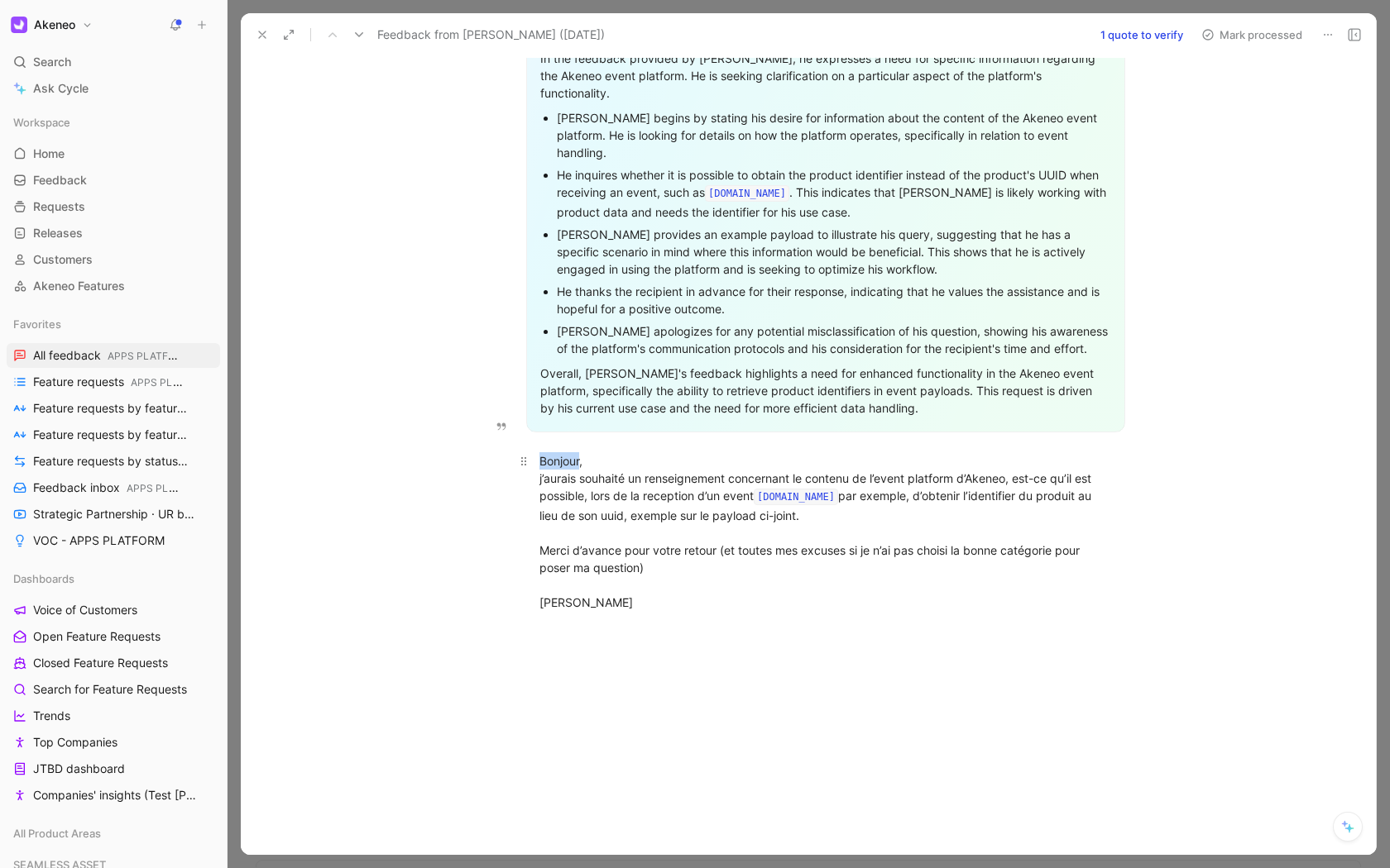
click at [553, 452] on div "Bonjour, j’aurais souhaité un renseignement concernant le contenu de l’event pl…" at bounding box center [825, 531] width 573 height 159
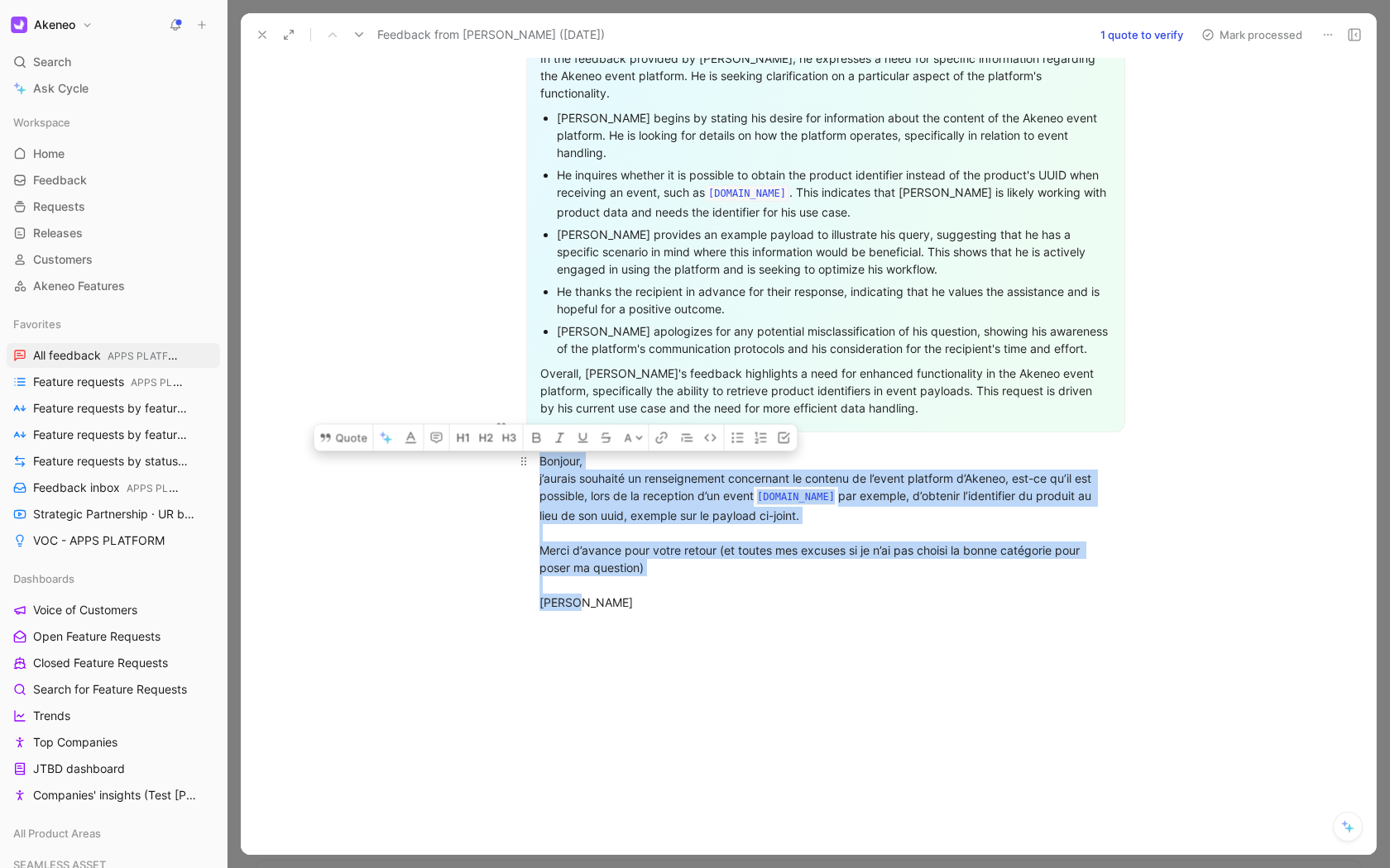
click at [553, 452] on div "Bonjour, j’aurais souhaité un renseignement concernant le contenu de l’event pl…" at bounding box center [825, 531] width 573 height 159
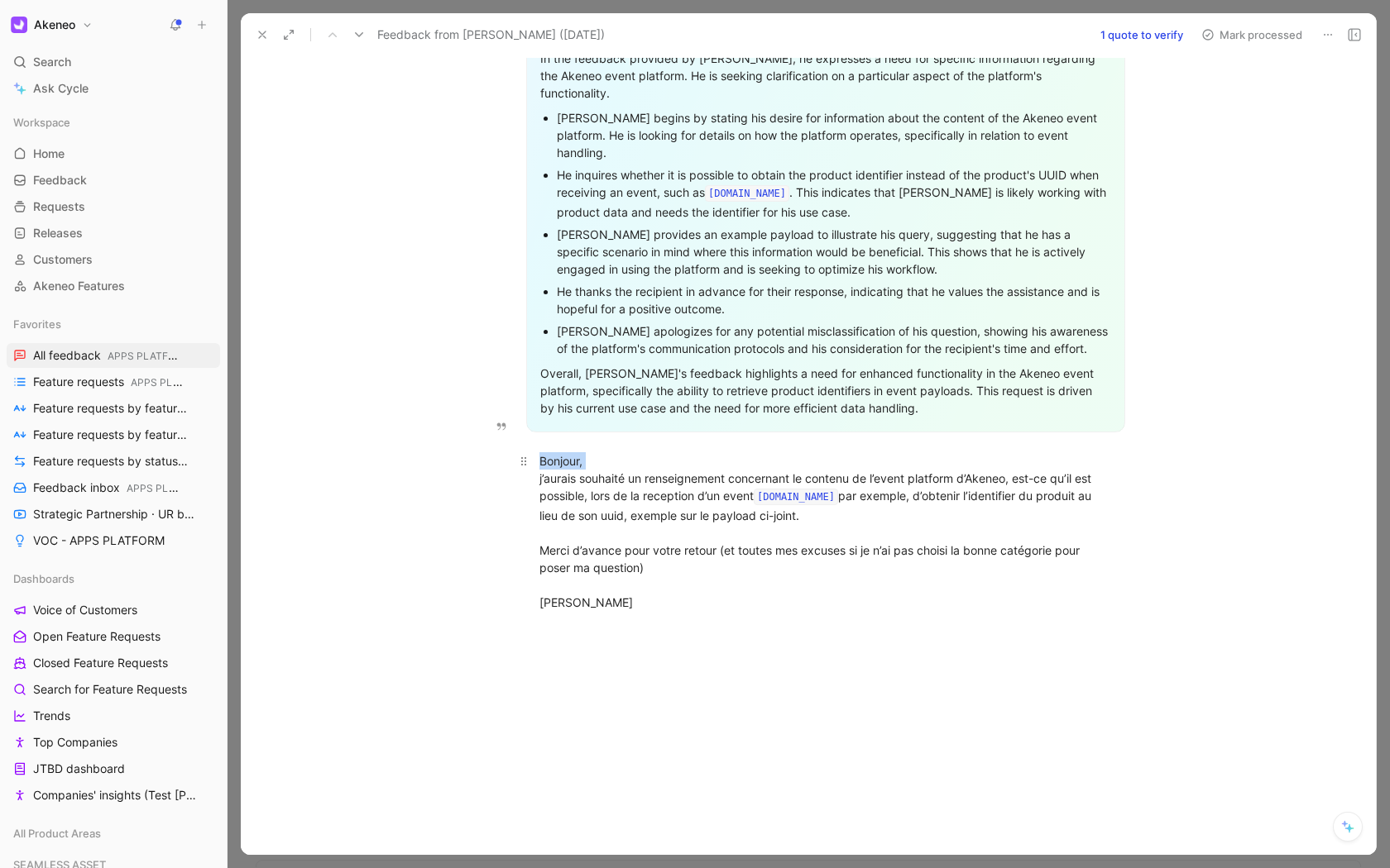
click at [553, 452] on div "Bonjour, j’aurais souhaité un renseignement concernant le contenu de l’event pl…" at bounding box center [825, 531] width 573 height 159
click at [540, 452] on div "Bonjour, j’aurais souhaité un renseignement concernant le contenu de l’event pl…" at bounding box center [825, 531] width 573 height 159
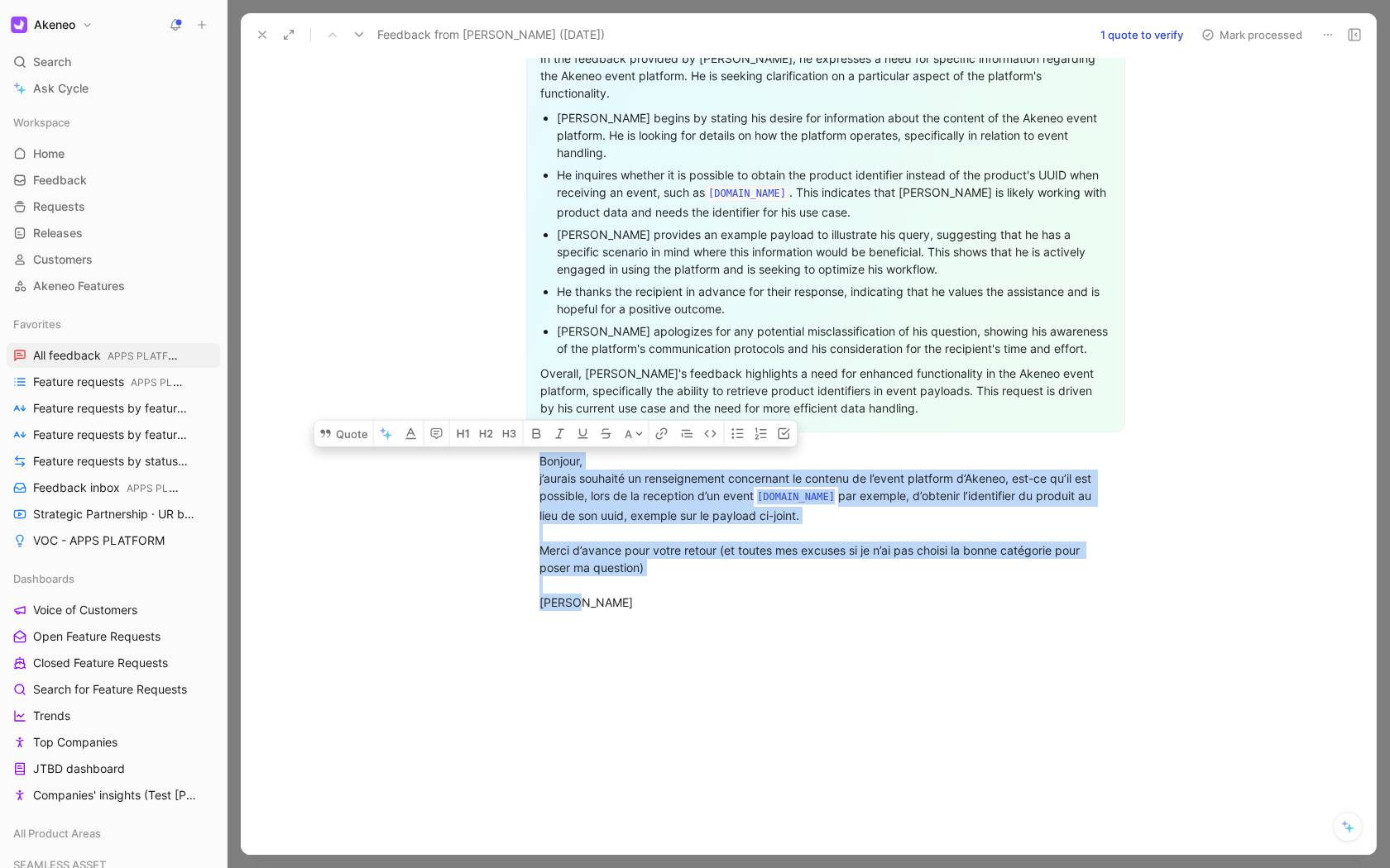
drag, startPoint x: 537, startPoint y: 424, endPoint x: 586, endPoint y: 587, distance: 170.2
click at [360, 420] on button "Quote" at bounding box center [344, 434] width 59 height 27
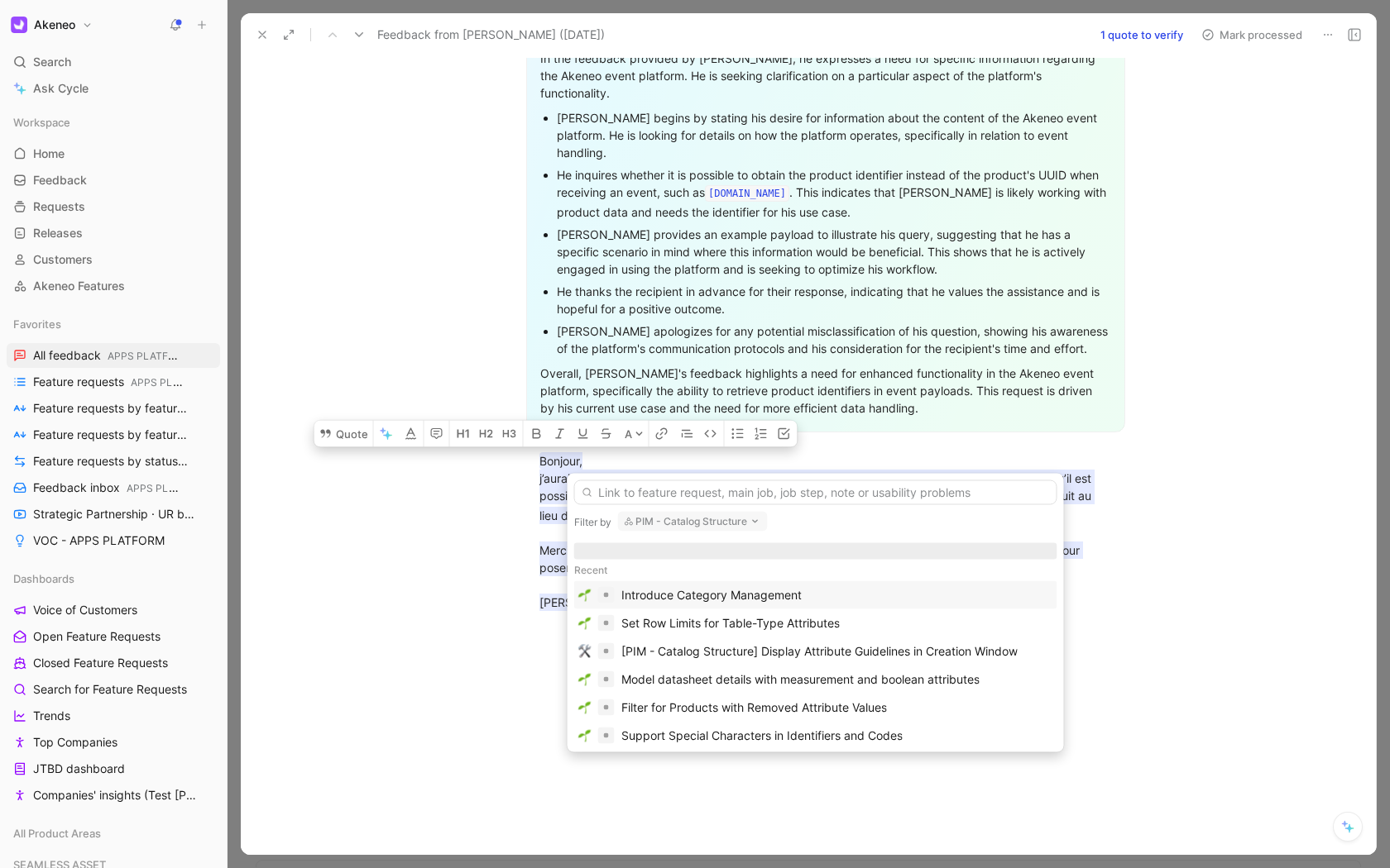
scroll to position [57, 0]
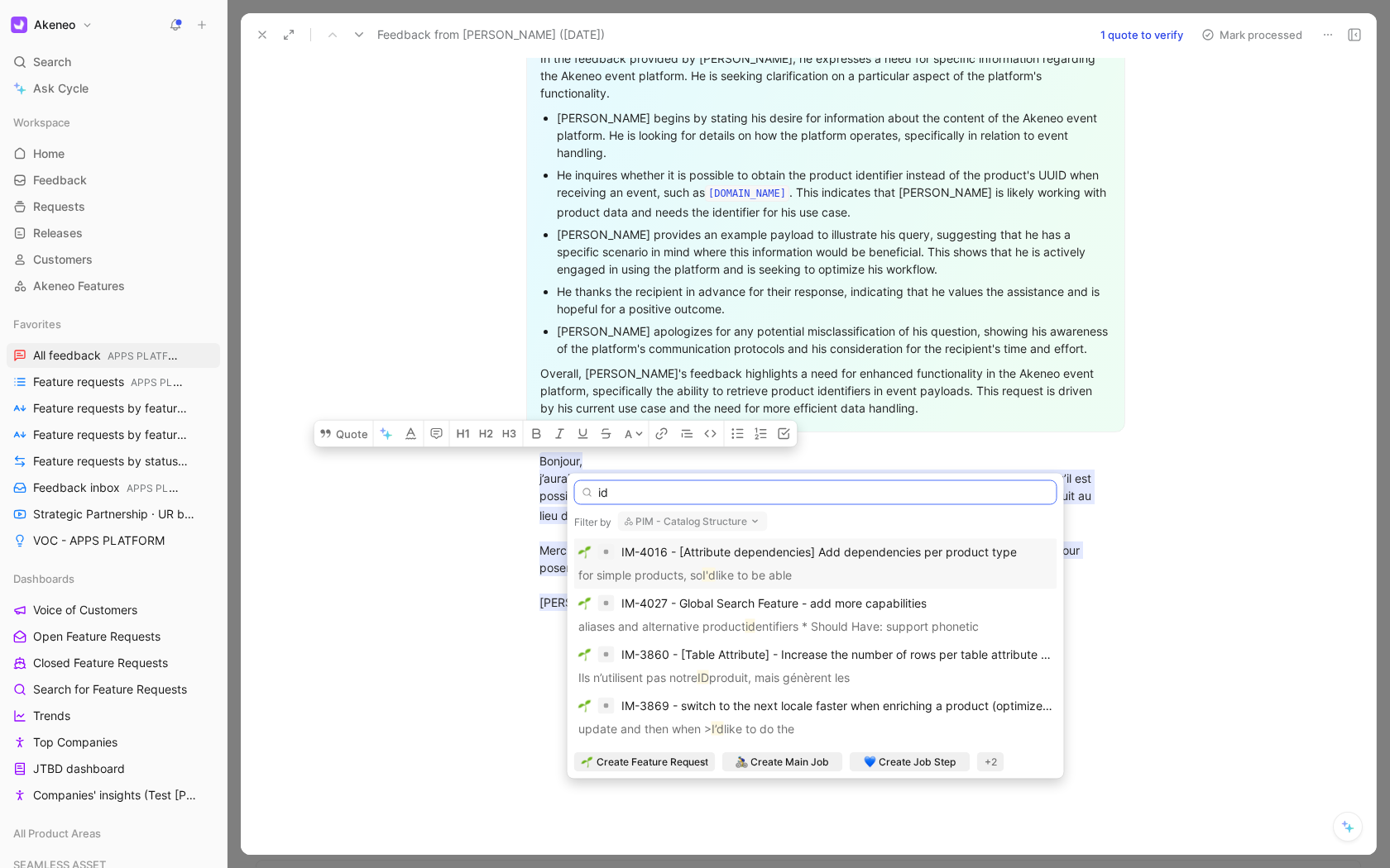
type input "i"
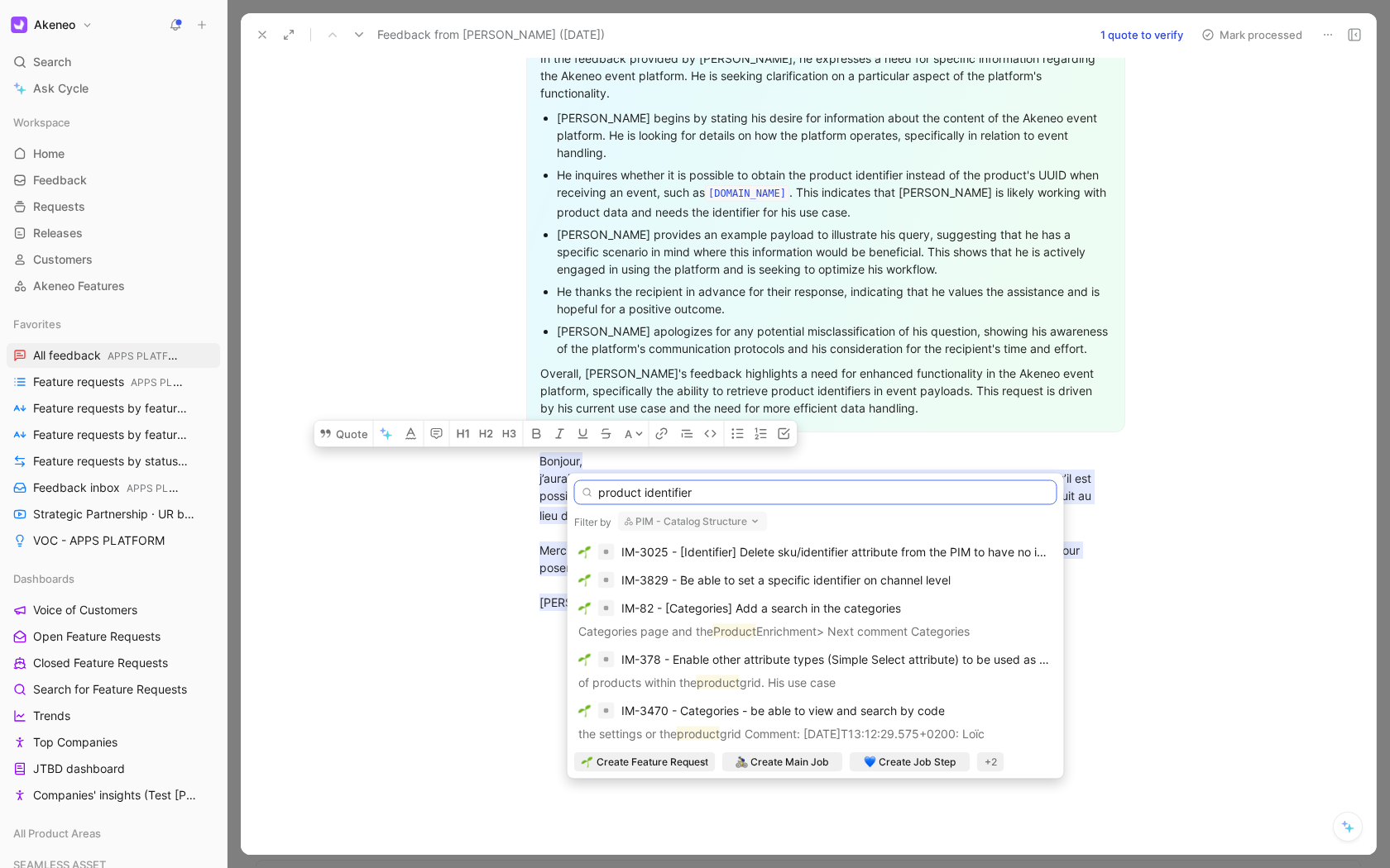
scroll to position [162, 0]
click at [684, 484] on input "product identifier" at bounding box center [816, 493] width 483 height 25
paste input "IM-3983"
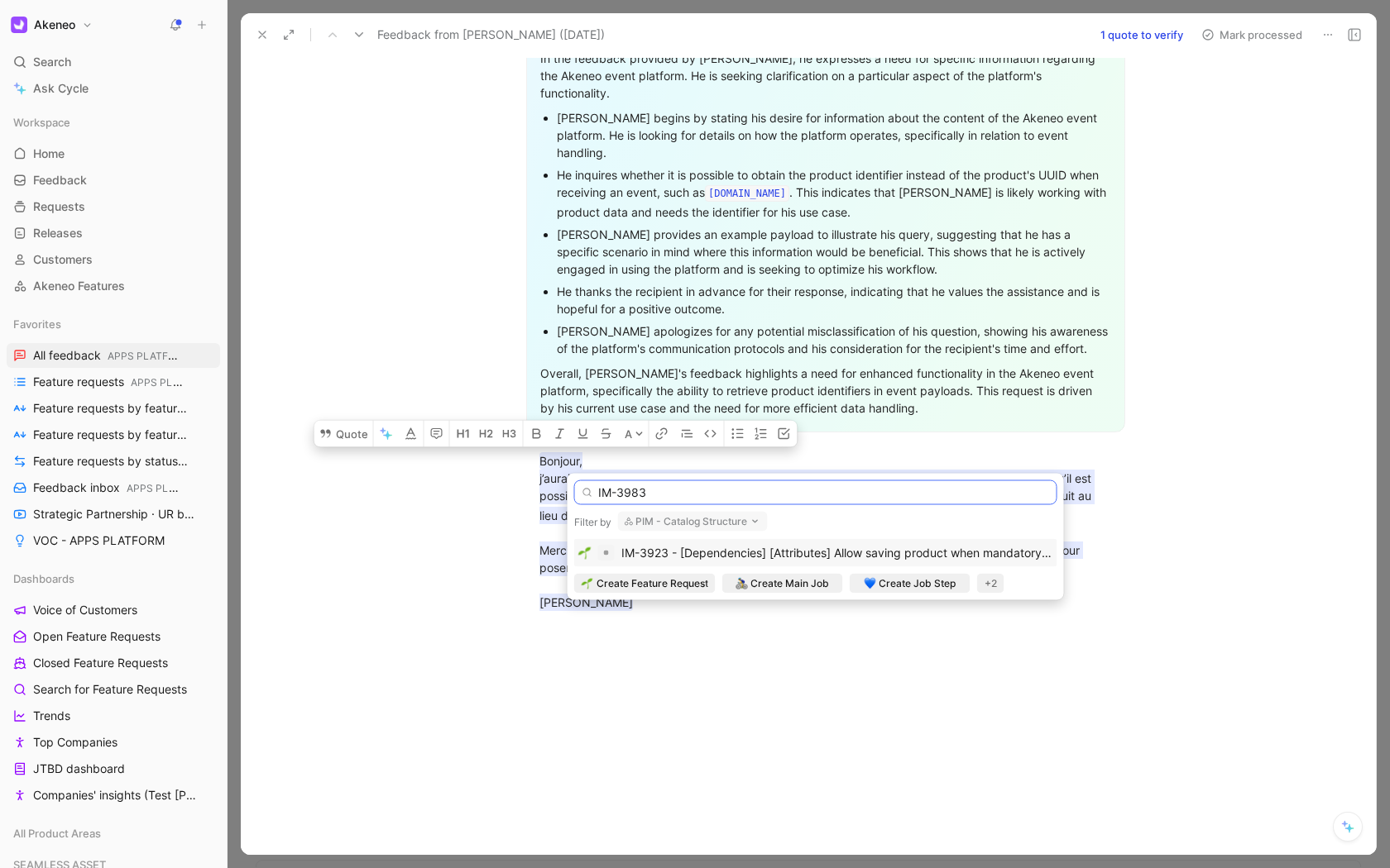
scroll to position [0, 0]
click at [650, 481] on input "IM-3983" at bounding box center [816, 493] width 483 height 25
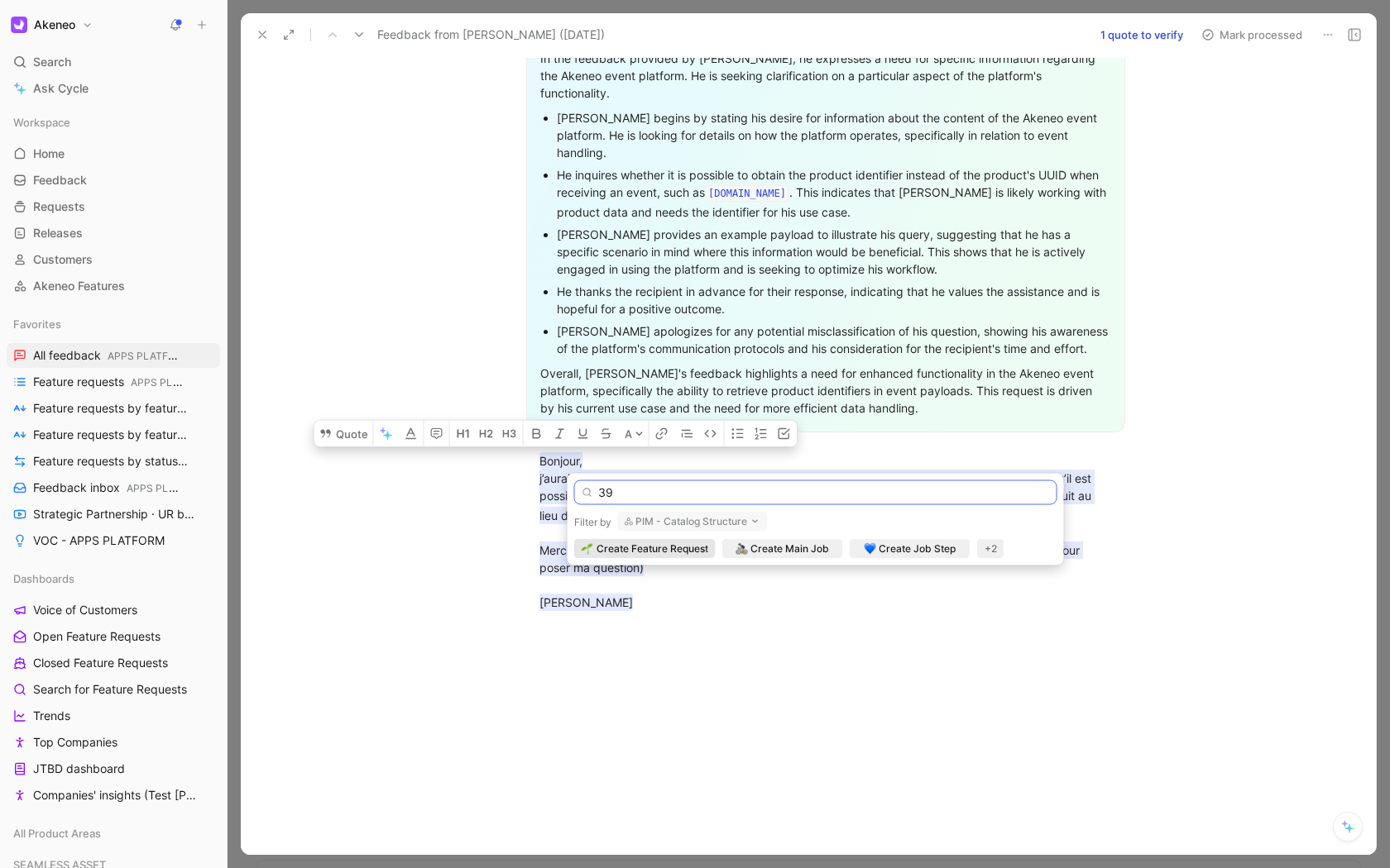
type input "3"
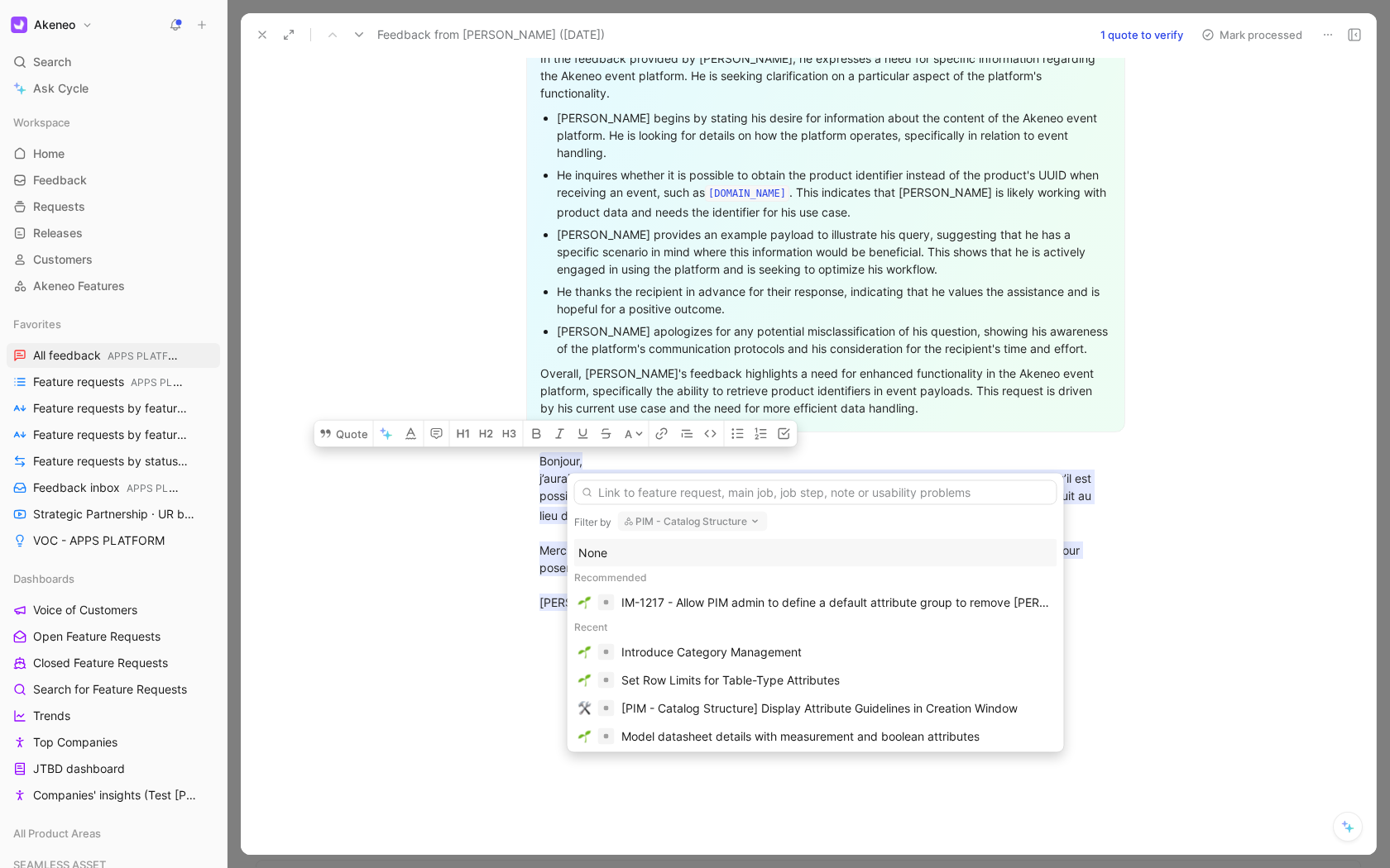
click at [744, 517] on button "PIM - Catalog Structure" at bounding box center [692, 521] width 150 height 20
type input "event"
click at [717, 492] on span "platform" at bounding box center [708, 489] width 46 height 14
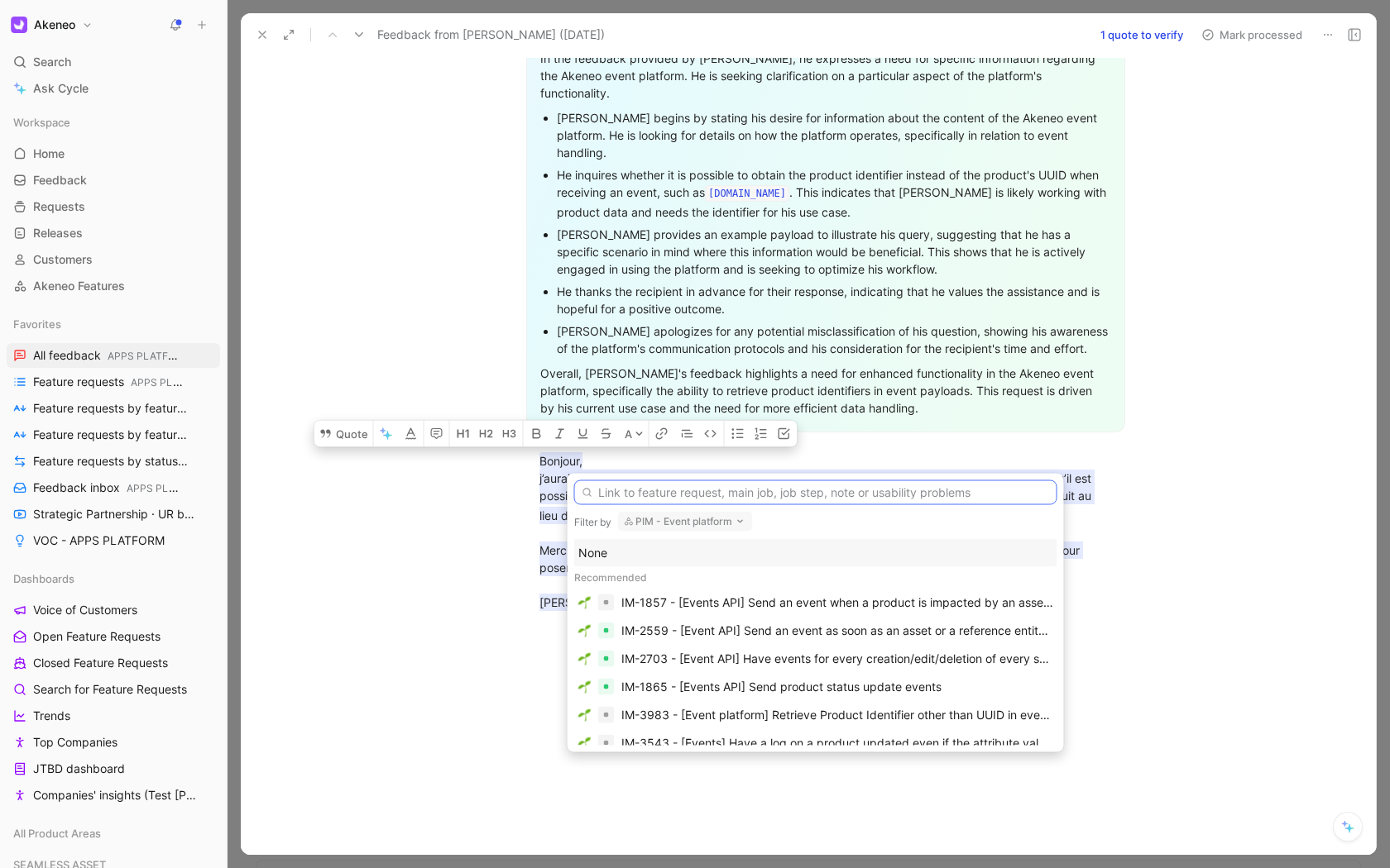
click at [666, 495] on input "text" at bounding box center [816, 493] width 483 height 25
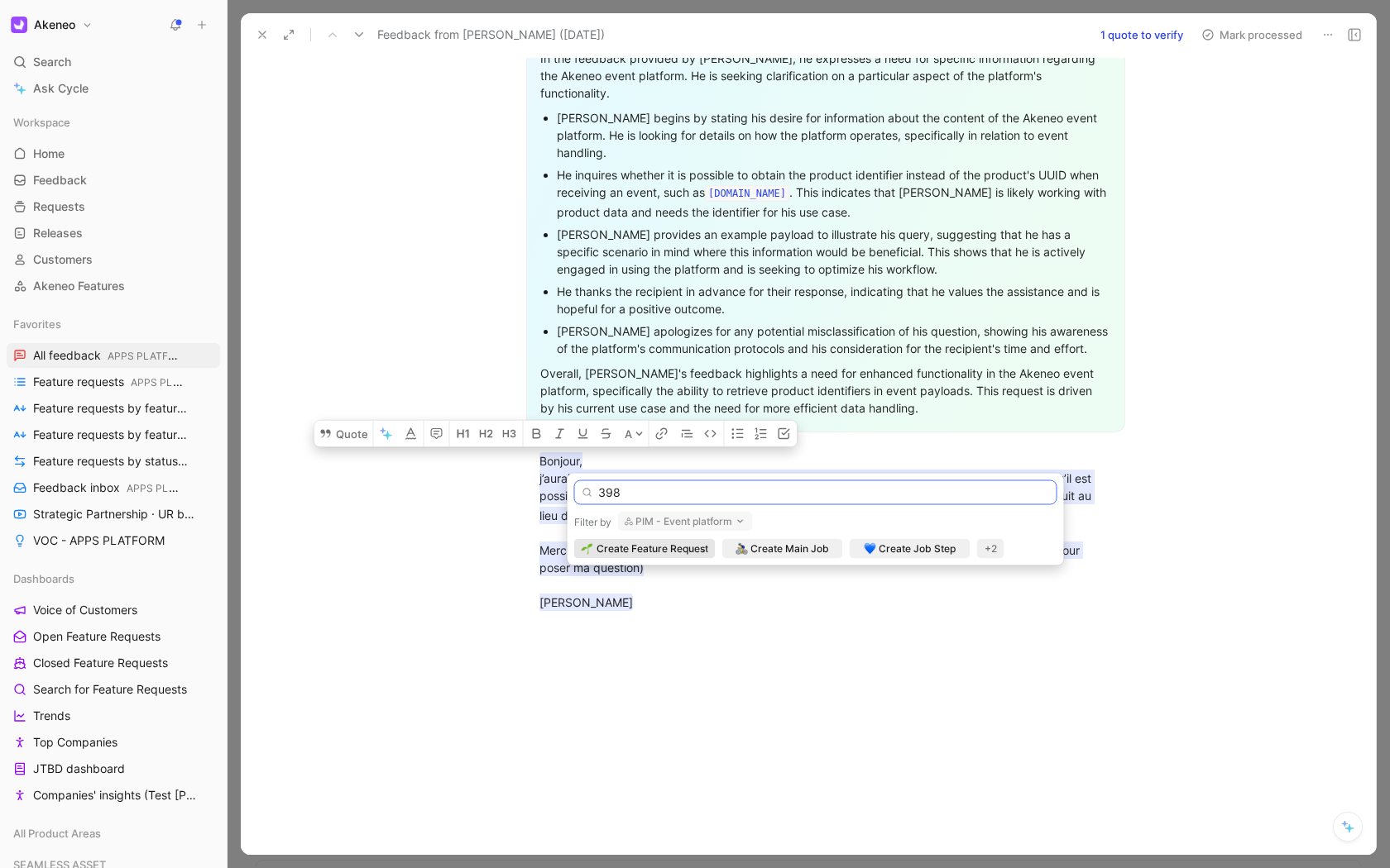
type input "3983"
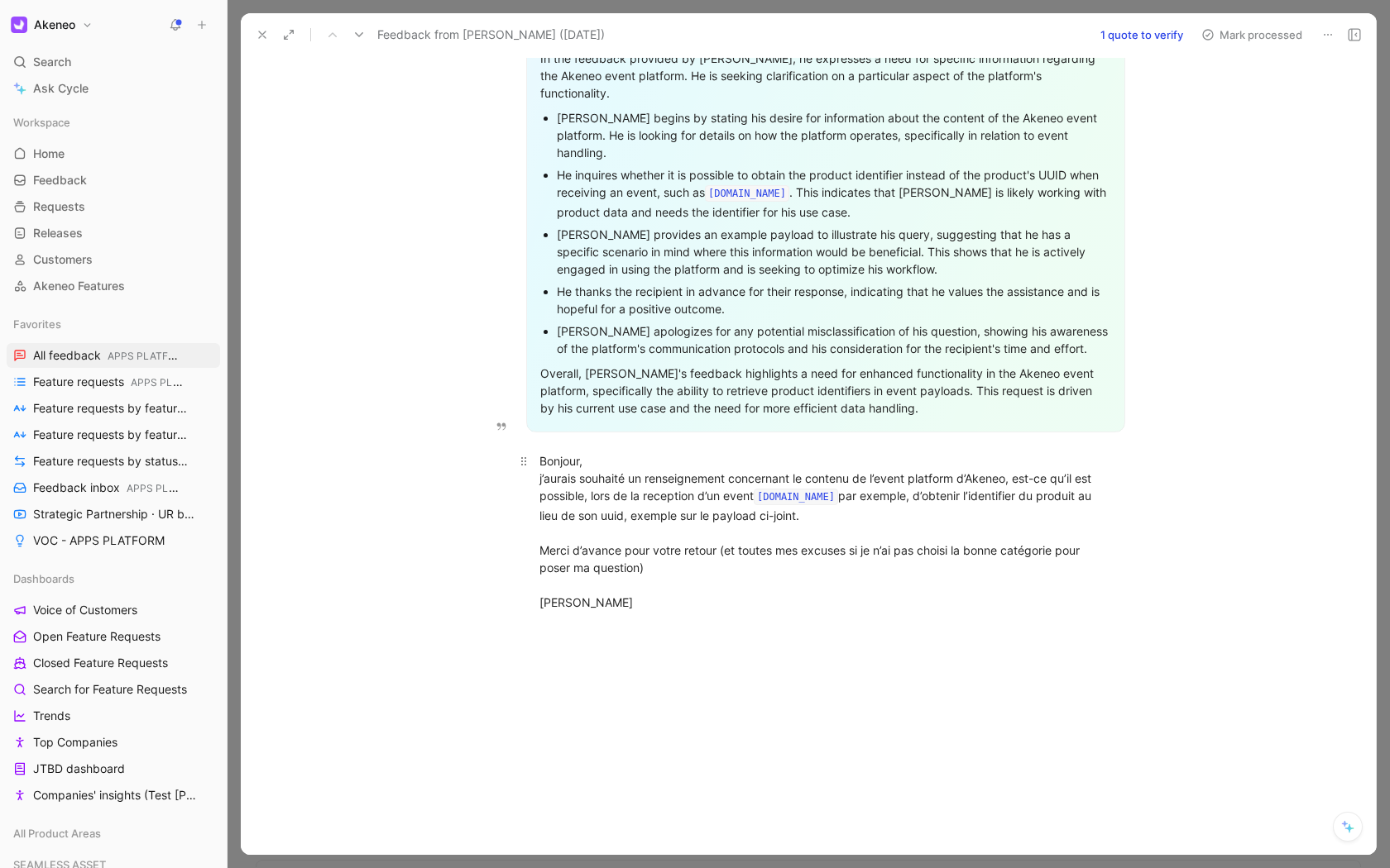
click at [564, 513] on div "Bonjour, j’aurais souhaité un renseignement concernant le contenu de l’event pl…" at bounding box center [825, 531] width 573 height 159
click at [264, 45] on button at bounding box center [263, 35] width 23 height 23
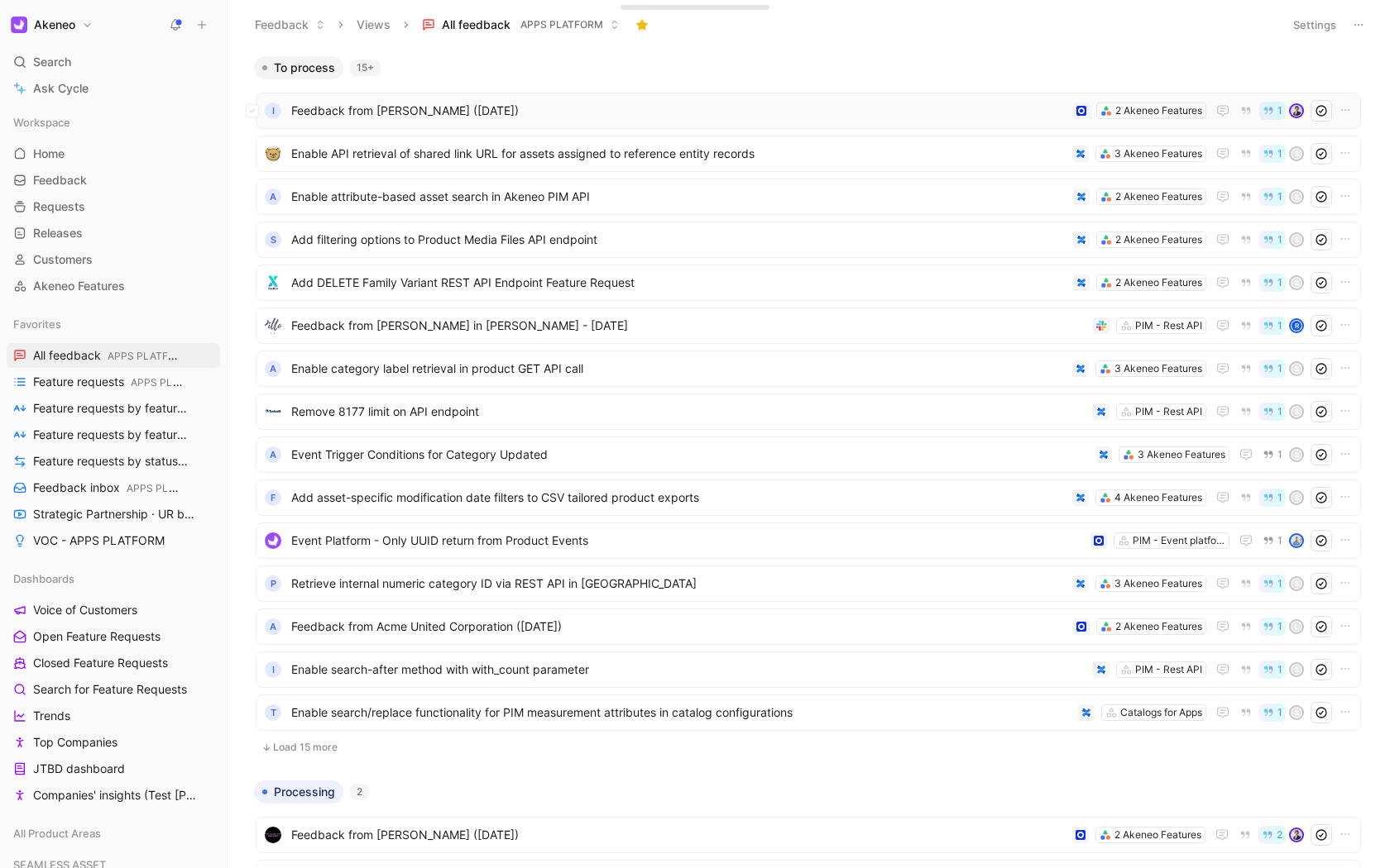
click at [429, 103] on span "Feedback from Romain Poirmeur (Sep 02, 2025)" at bounding box center [678, 111] width 775 height 20
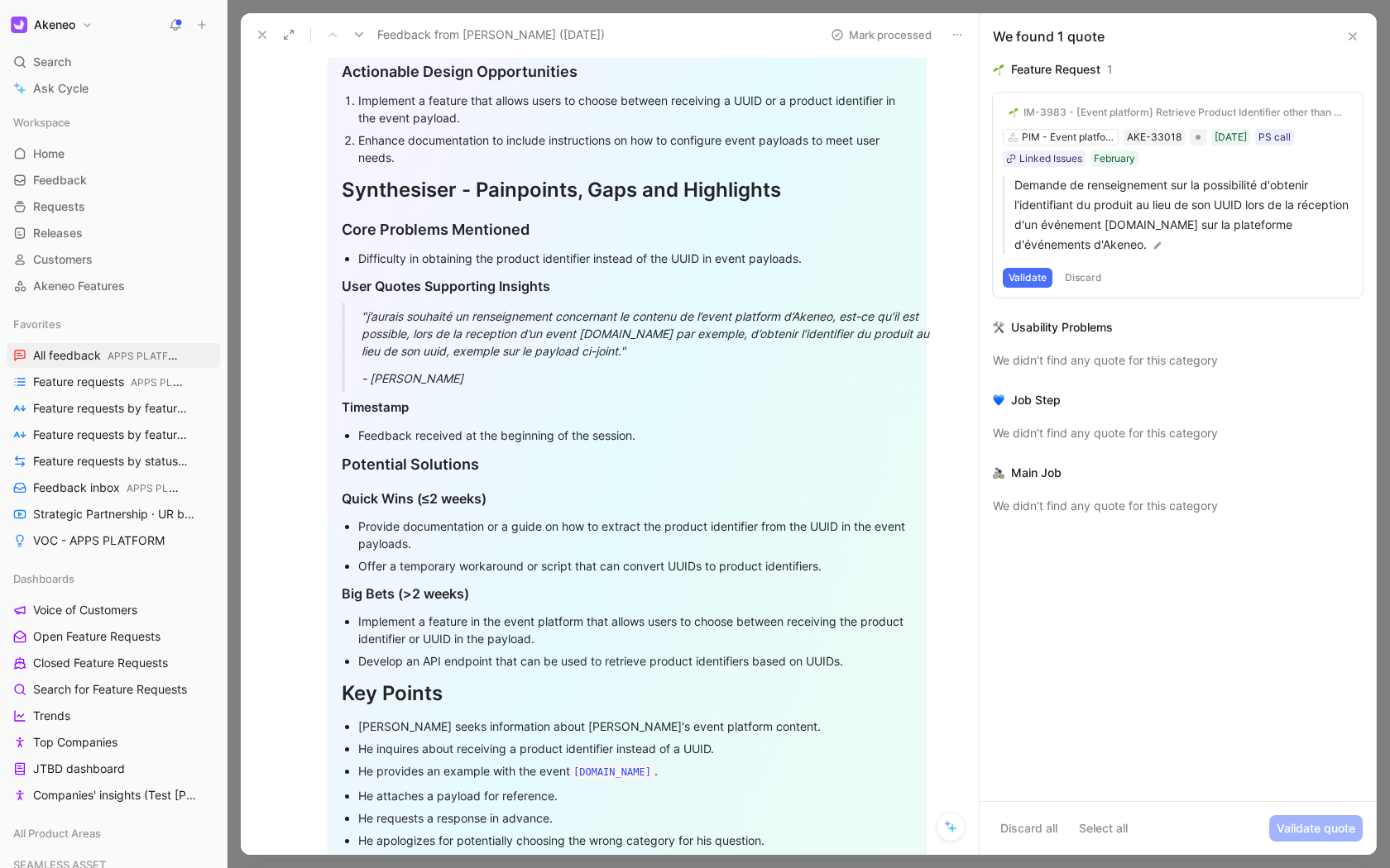
scroll to position [1070, 0]
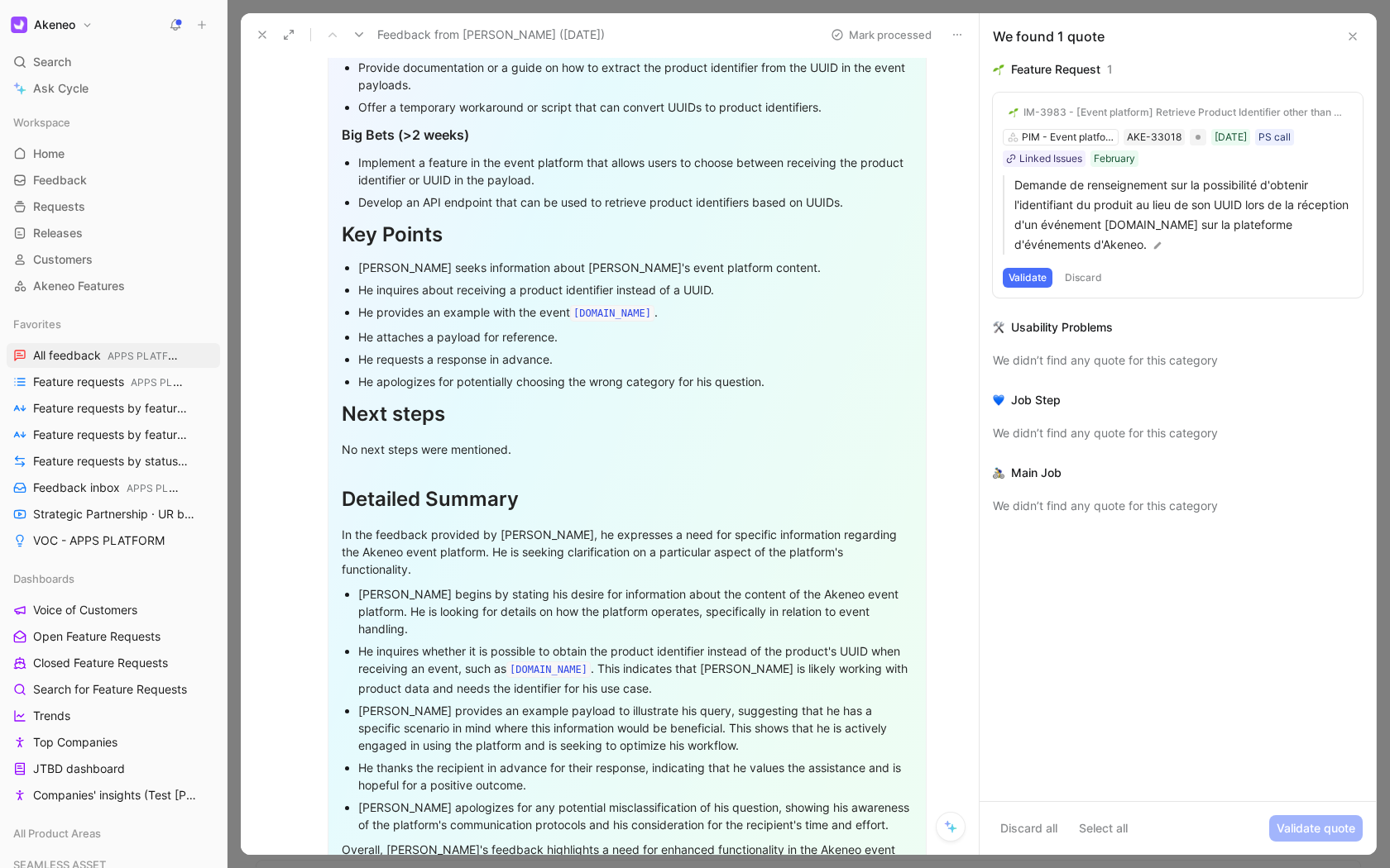
click at [1024, 288] on button "Validate" at bounding box center [1027, 278] width 49 height 20
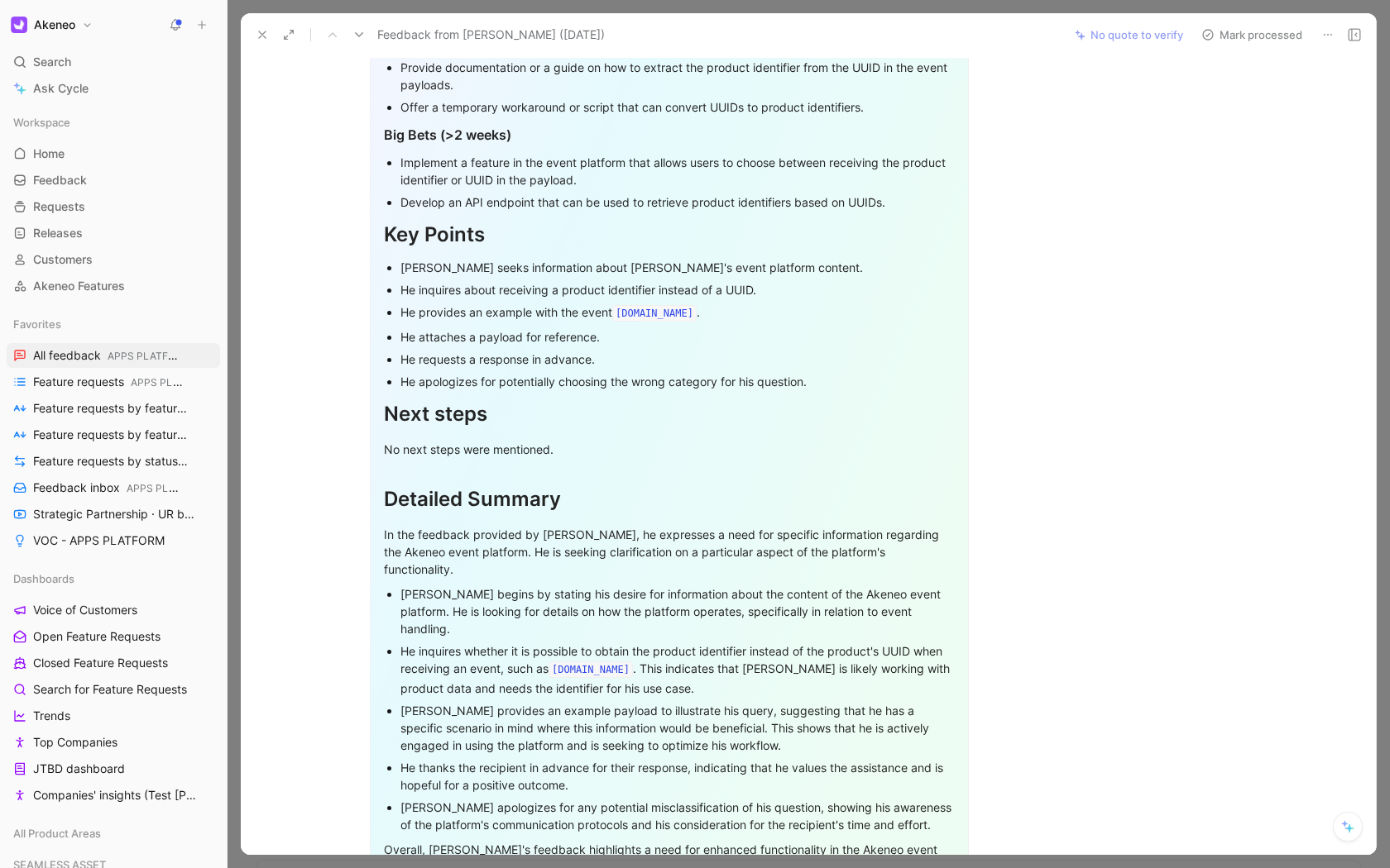
click at [1236, 37] on button "Mark processed" at bounding box center [1251, 35] width 116 height 23
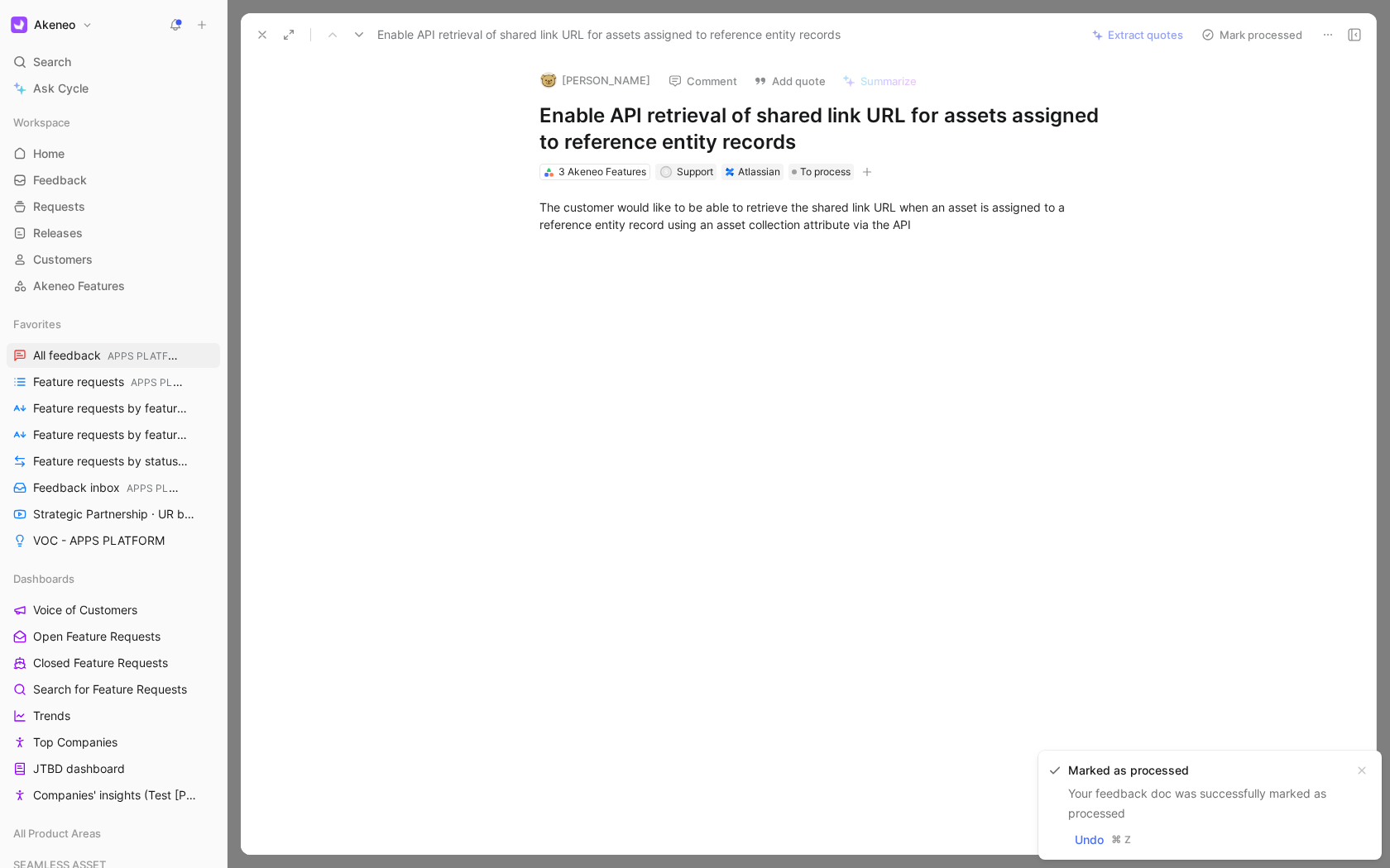
click at [1238, 38] on button "Mark processed" at bounding box center [1251, 35] width 116 height 23
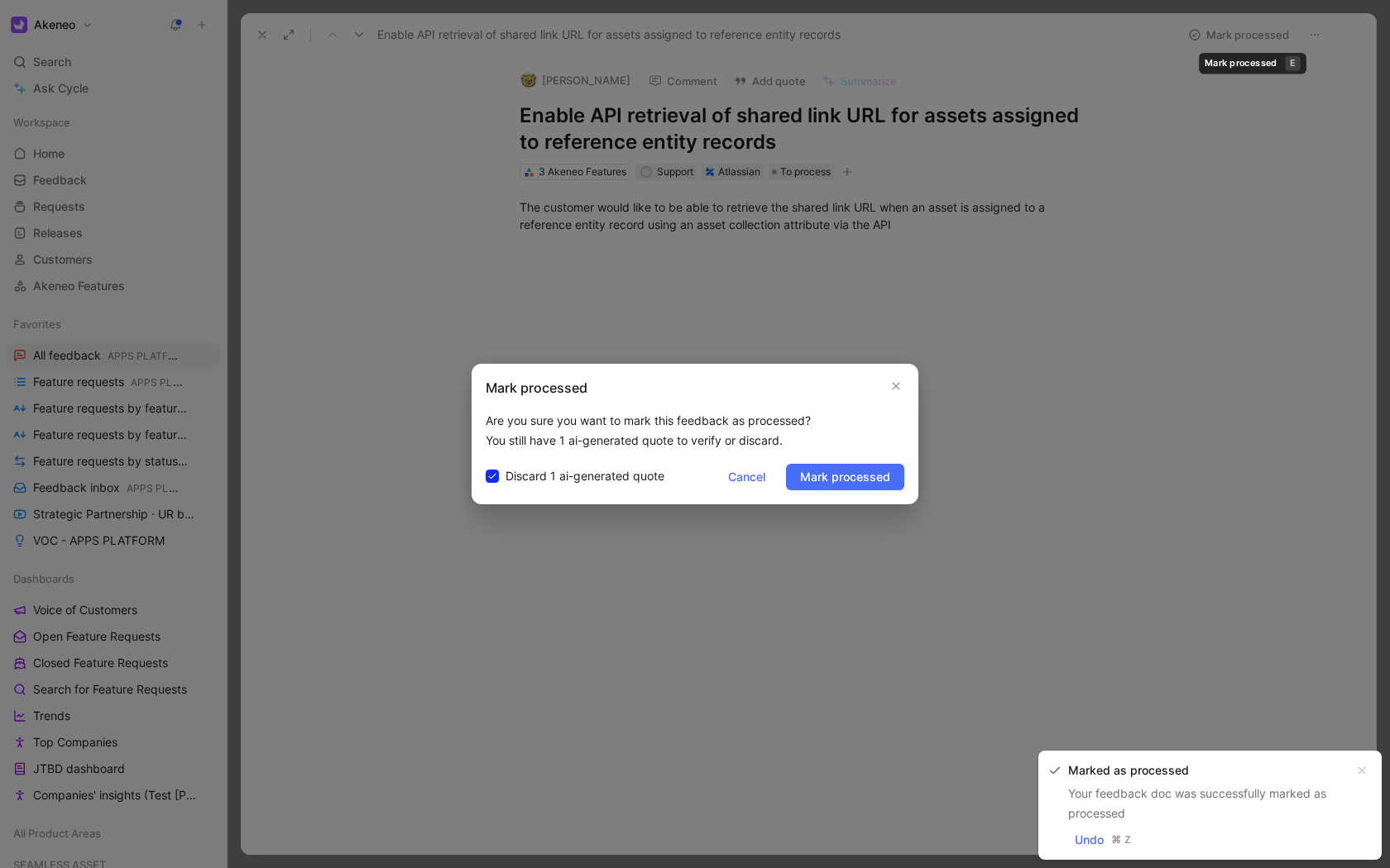
click at [1024, 212] on div at bounding box center [695, 434] width 1390 height 868
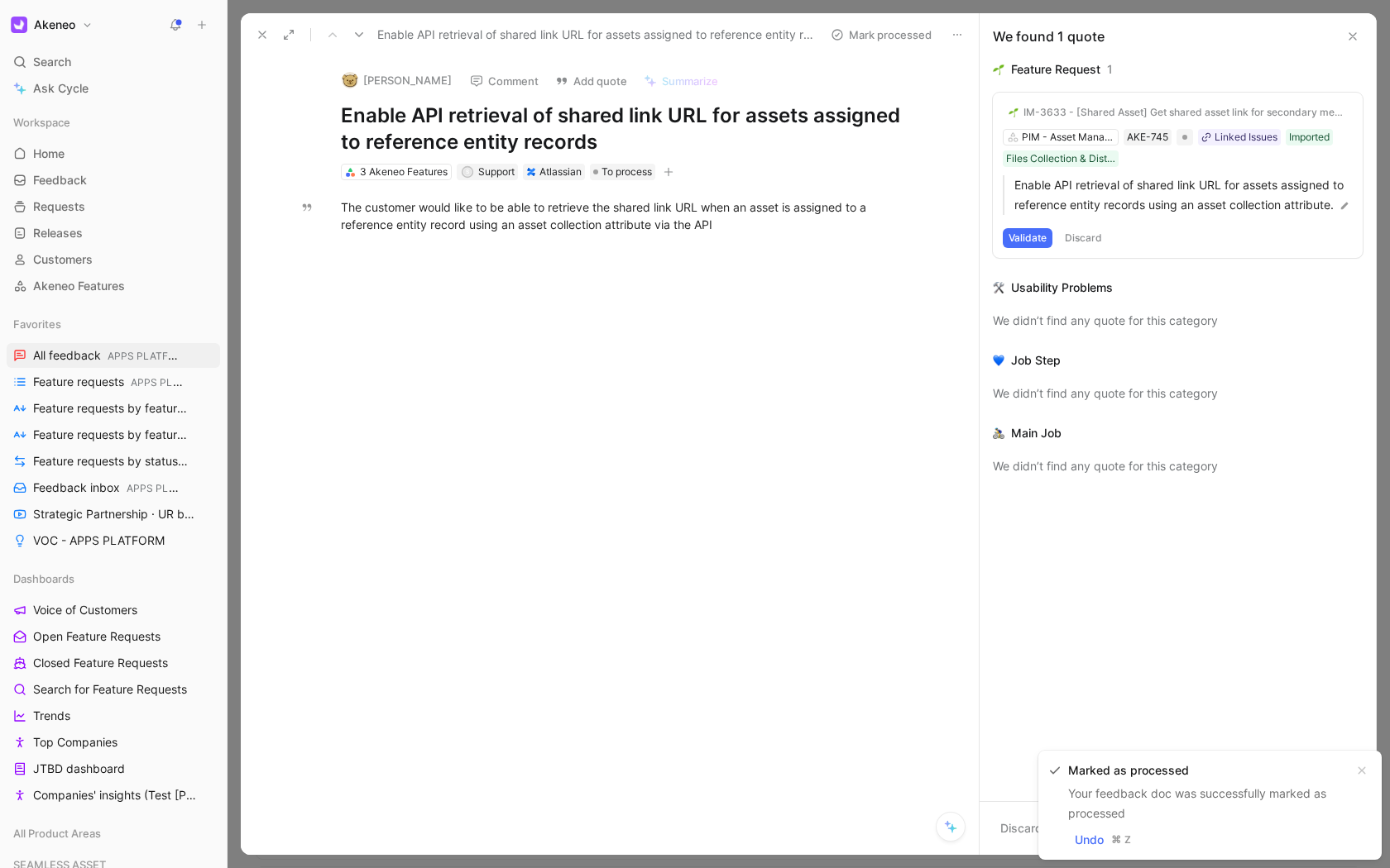
click at [254, 38] on button at bounding box center [263, 35] width 23 height 23
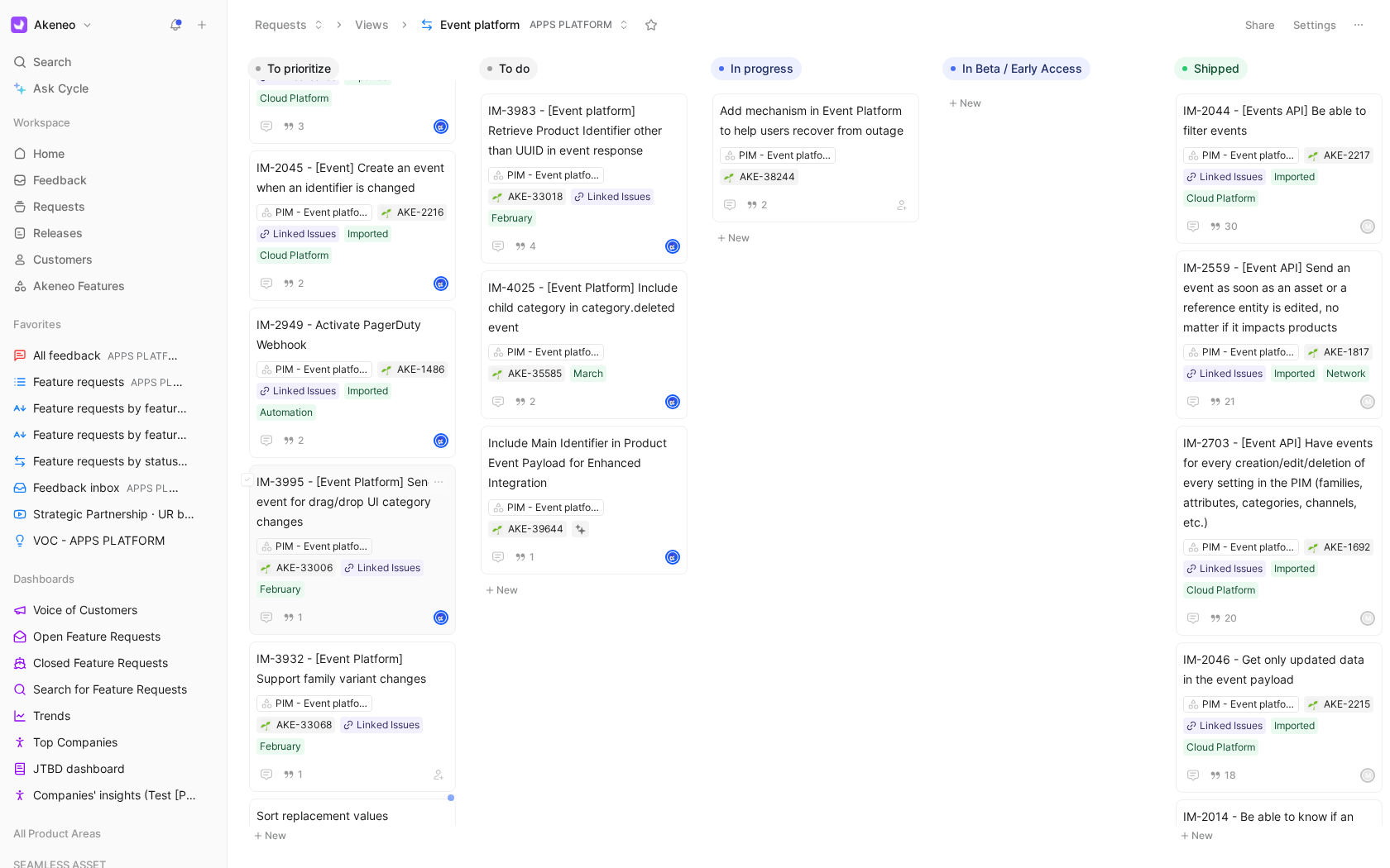
scroll to position [706, 0]
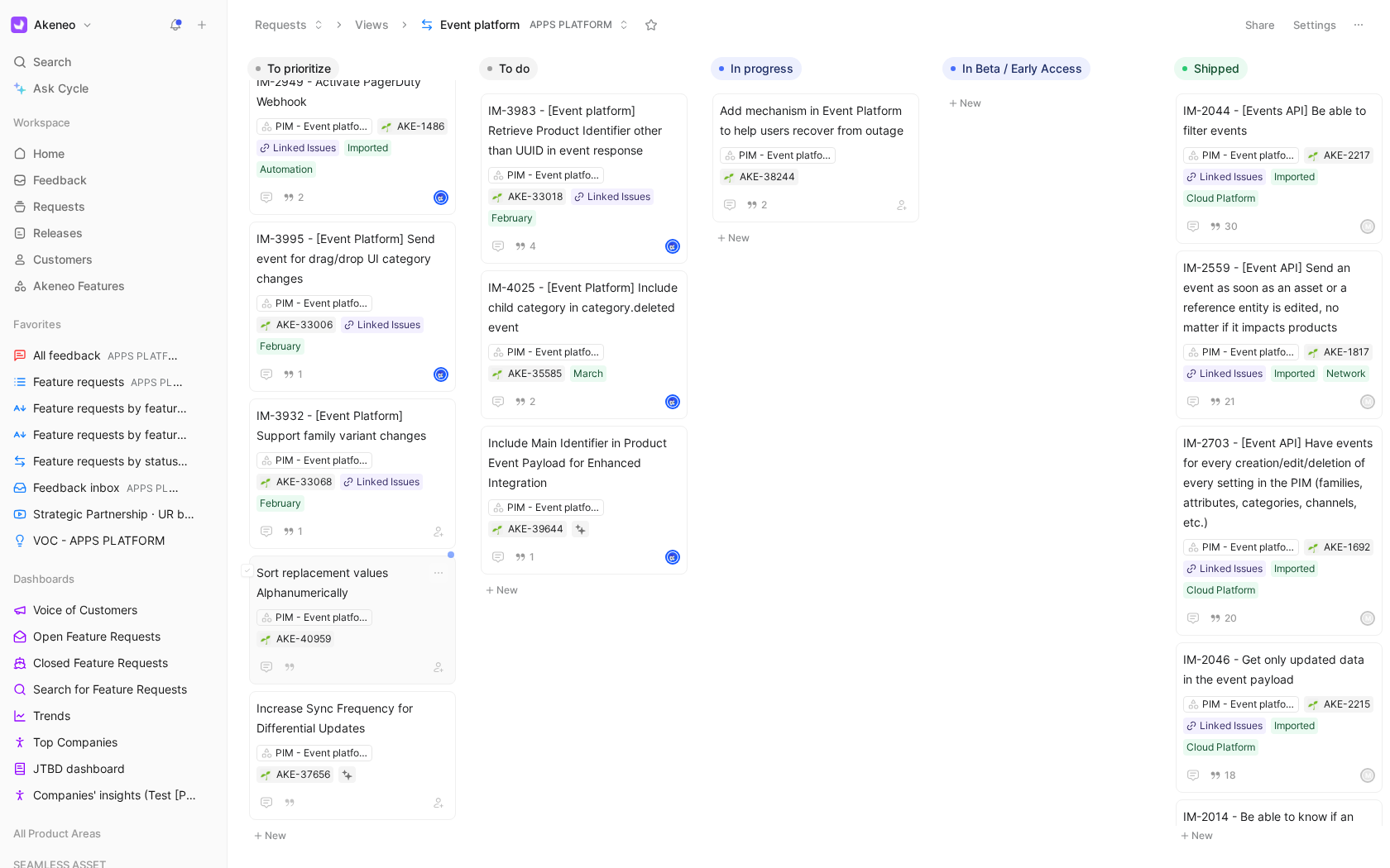
click at [354, 575] on span "Sort replacement values Alphanumerically" at bounding box center [352, 583] width 192 height 39
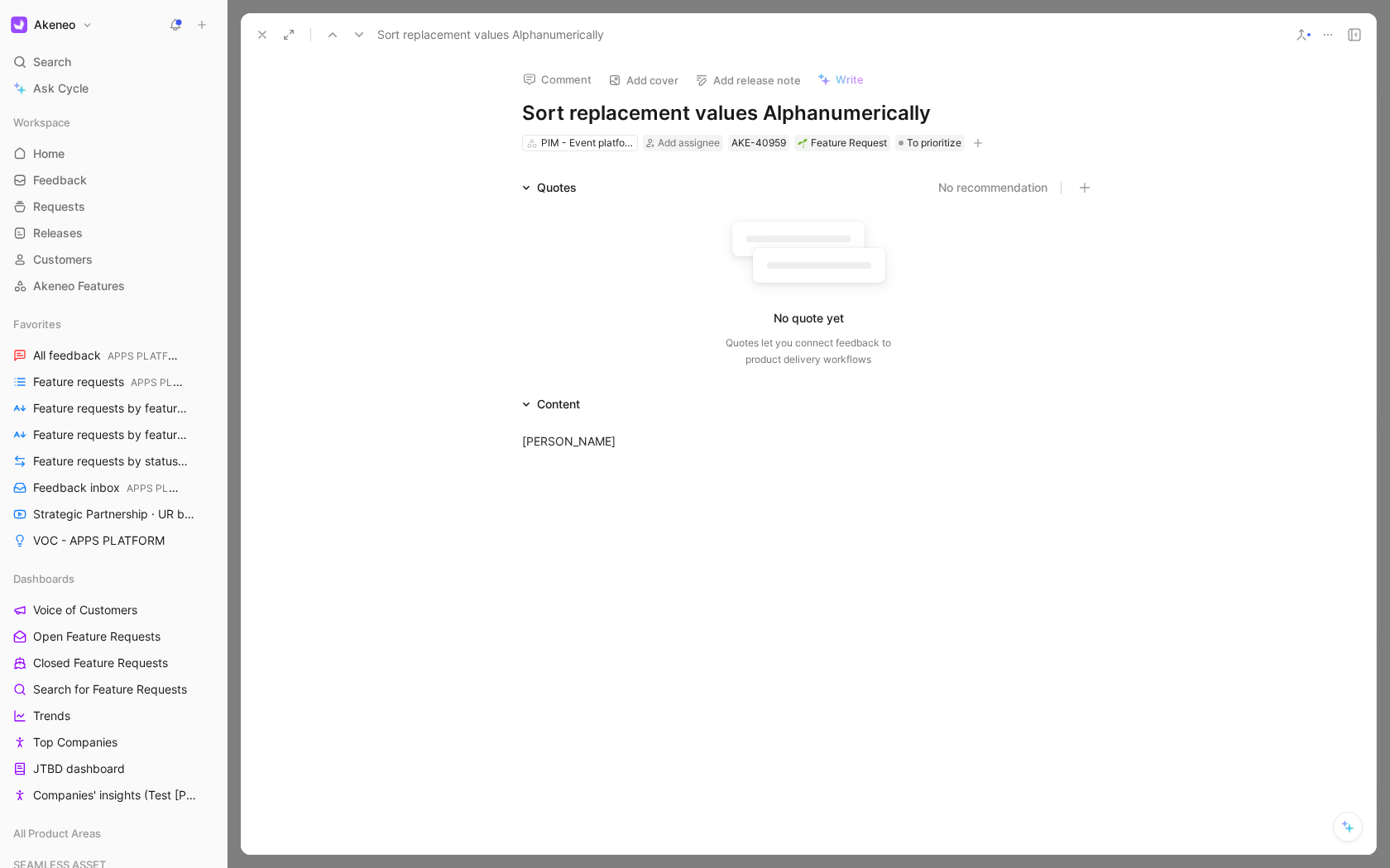
click at [264, 29] on icon at bounding box center [262, 34] width 13 height 13
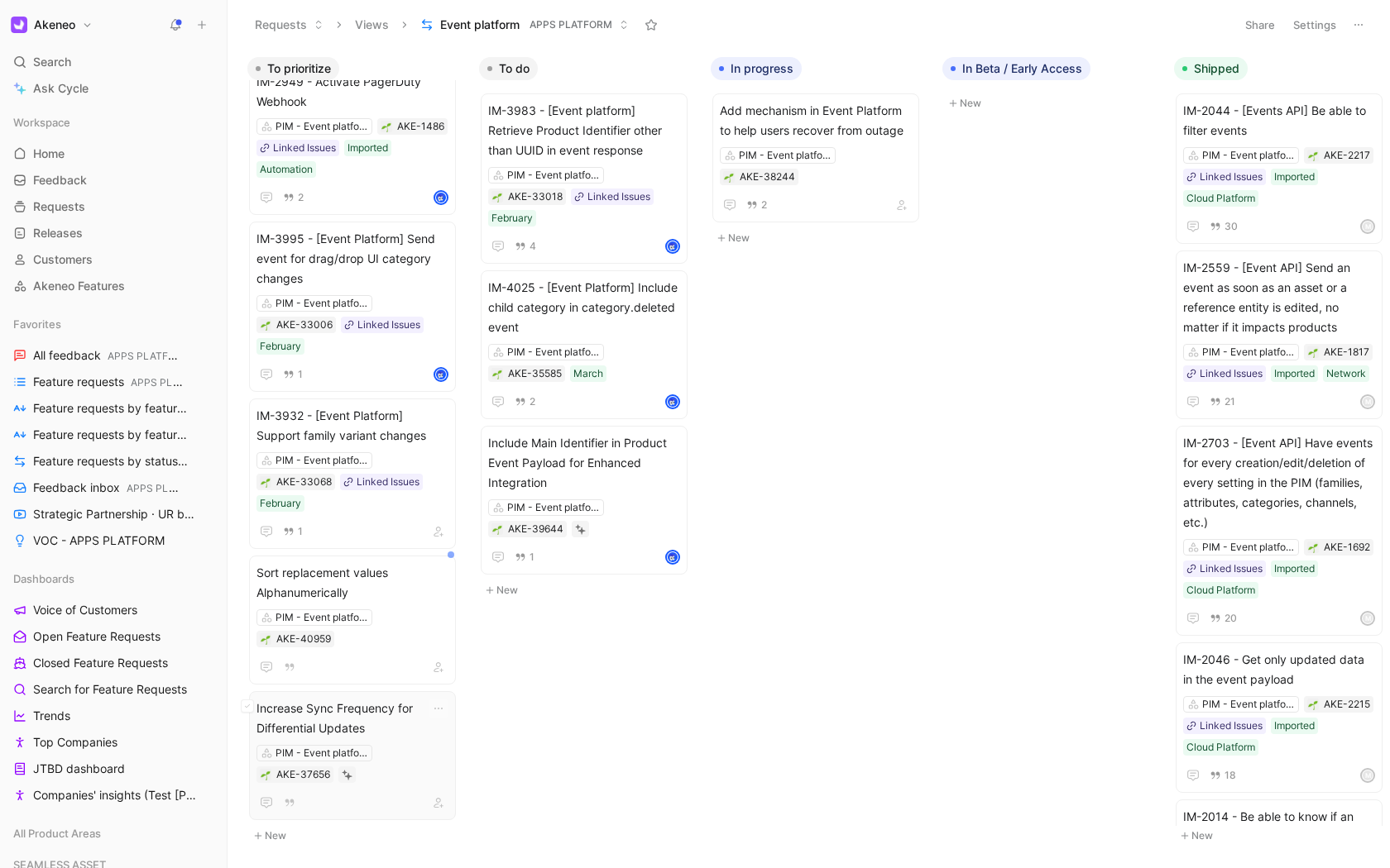
click at [380, 723] on span "Increase Sync Frequency for Differential Updates" at bounding box center [352, 718] width 192 height 39
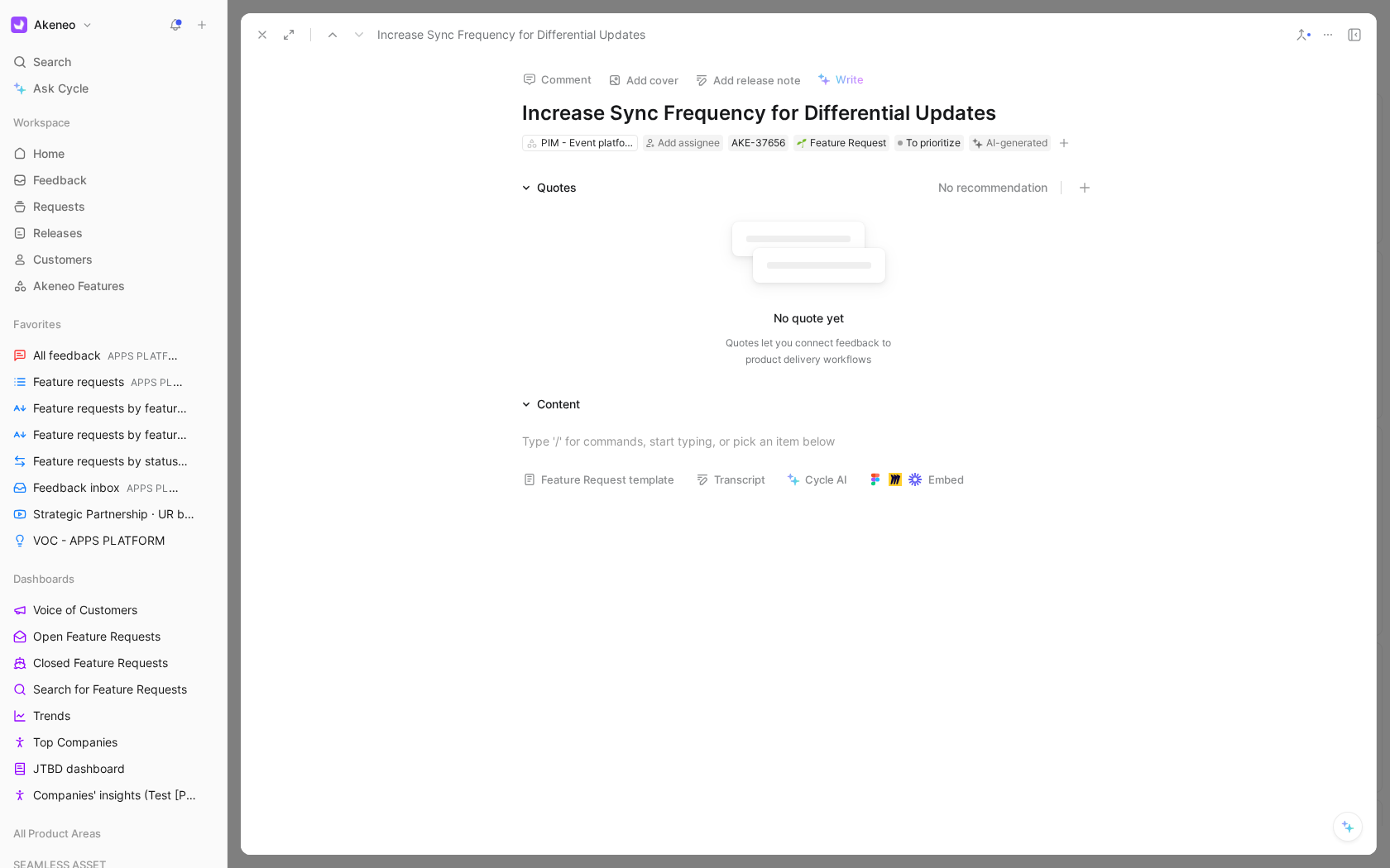
click at [682, 114] on h1 "Increase Sync Frequency for Differential Updates" at bounding box center [807, 114] width 573 height 27
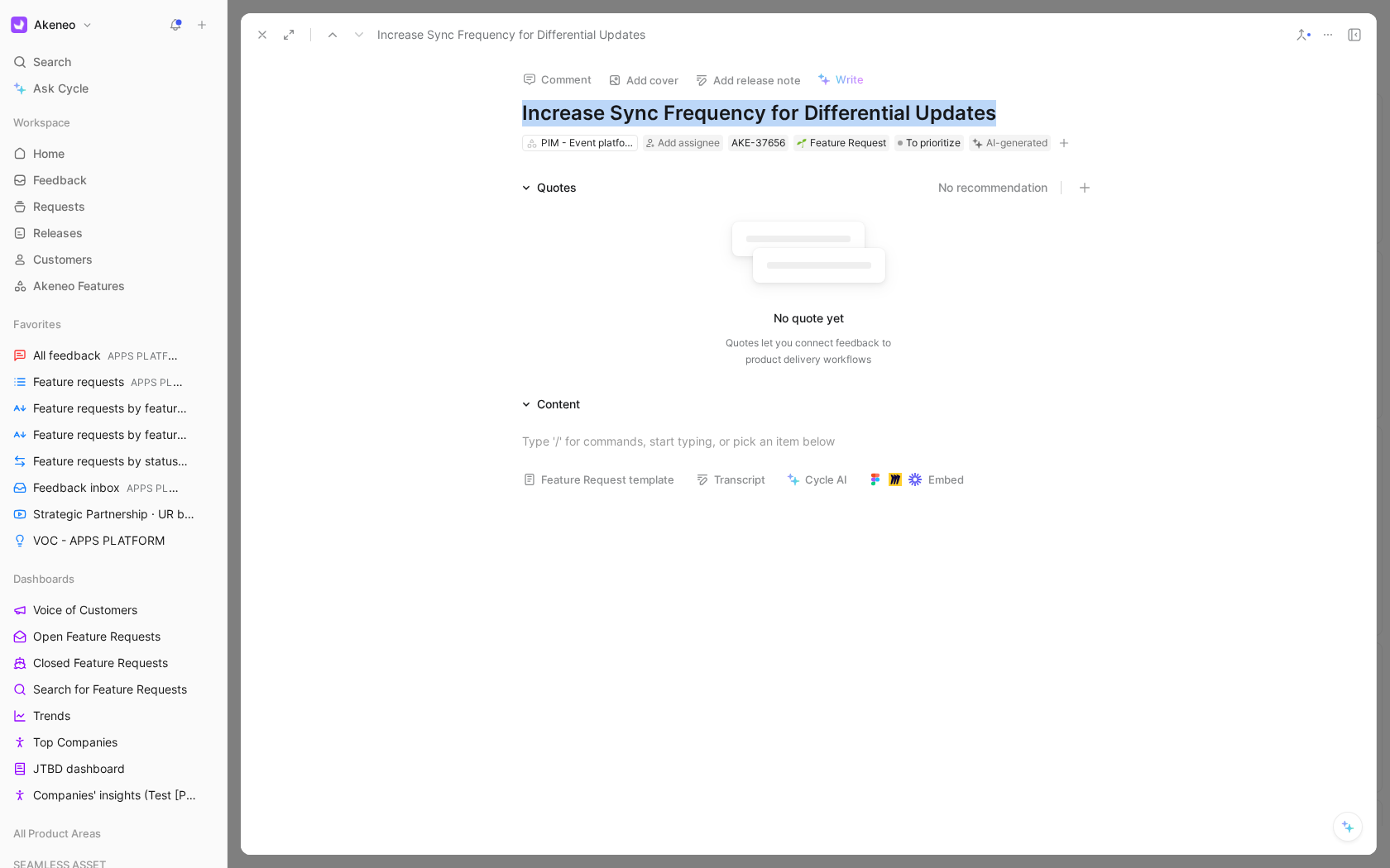
click at [682, 114] on h1 "Increase Sync Frequency for Differential Updates" at bounding box center [807, 114] width 573 height 27
copy h1 "Increase Sync Frequency for Differential Updates"
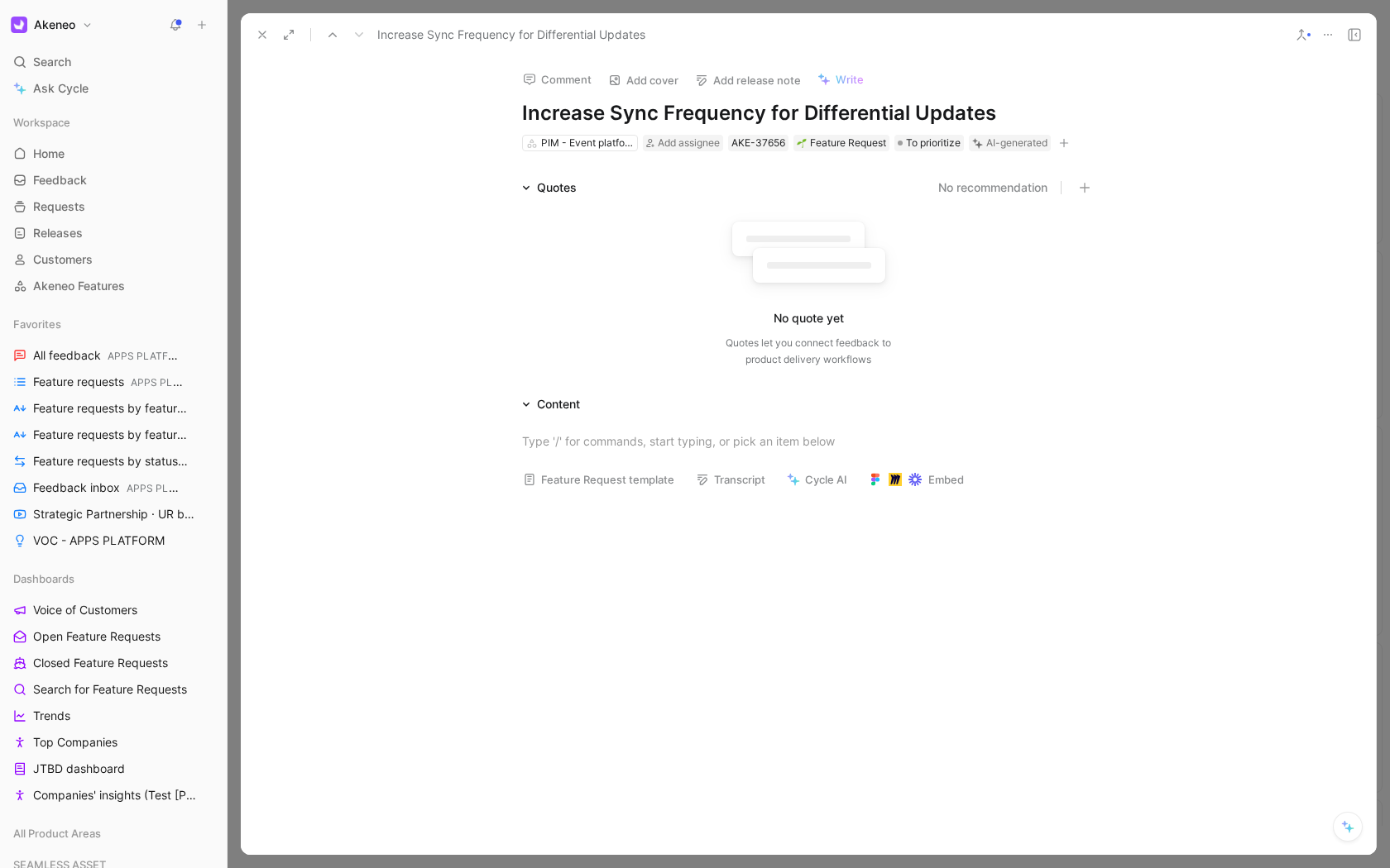
click at [985, 277] on div "No quote yet Quotes let you connect feedback to product delivery workflows" at bounding box center [807, 288] width 573 height 157
click at [261, 33] on use at bounding box center [262, 34] width 6 height 6
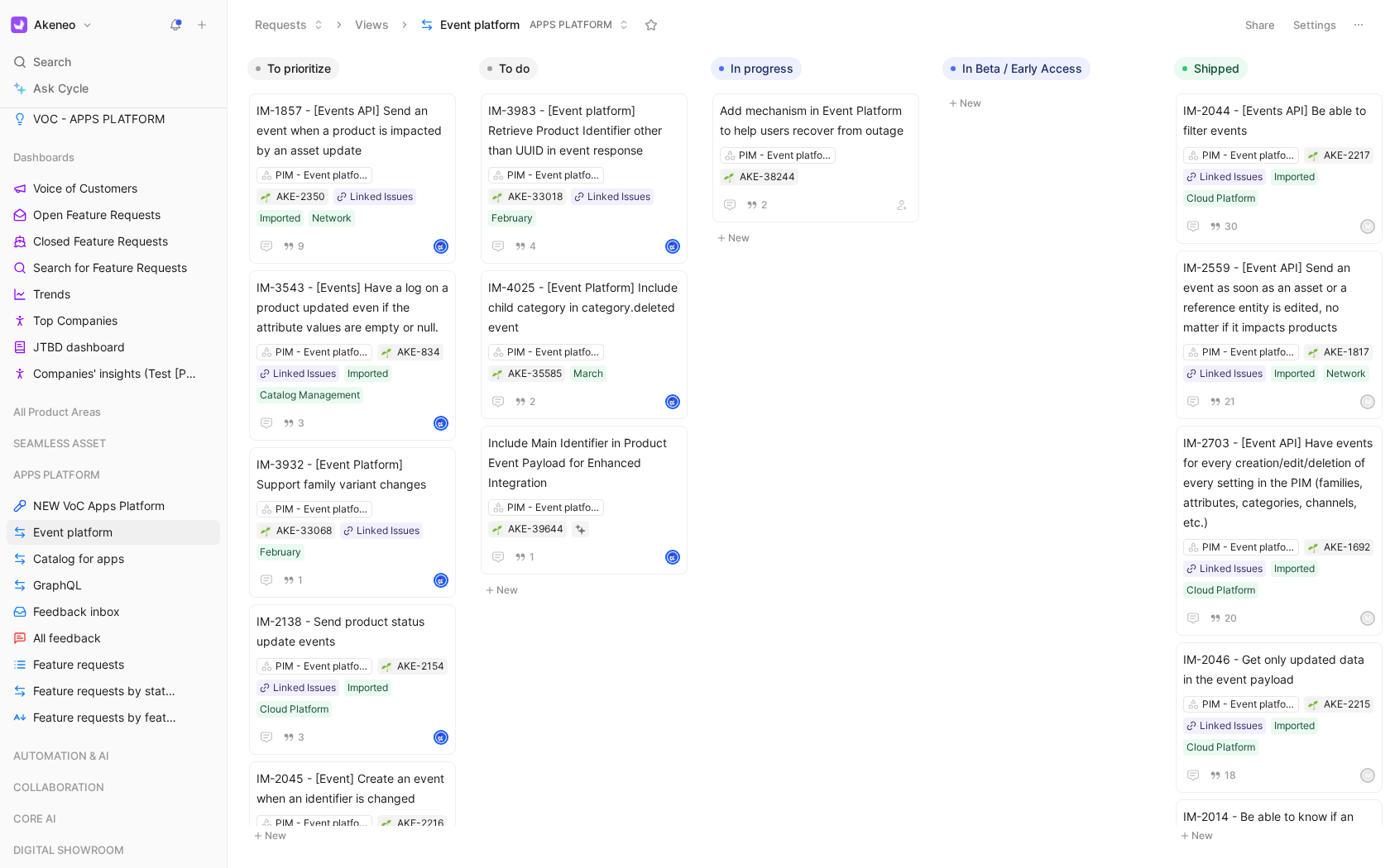
scroll to position [458, 0]
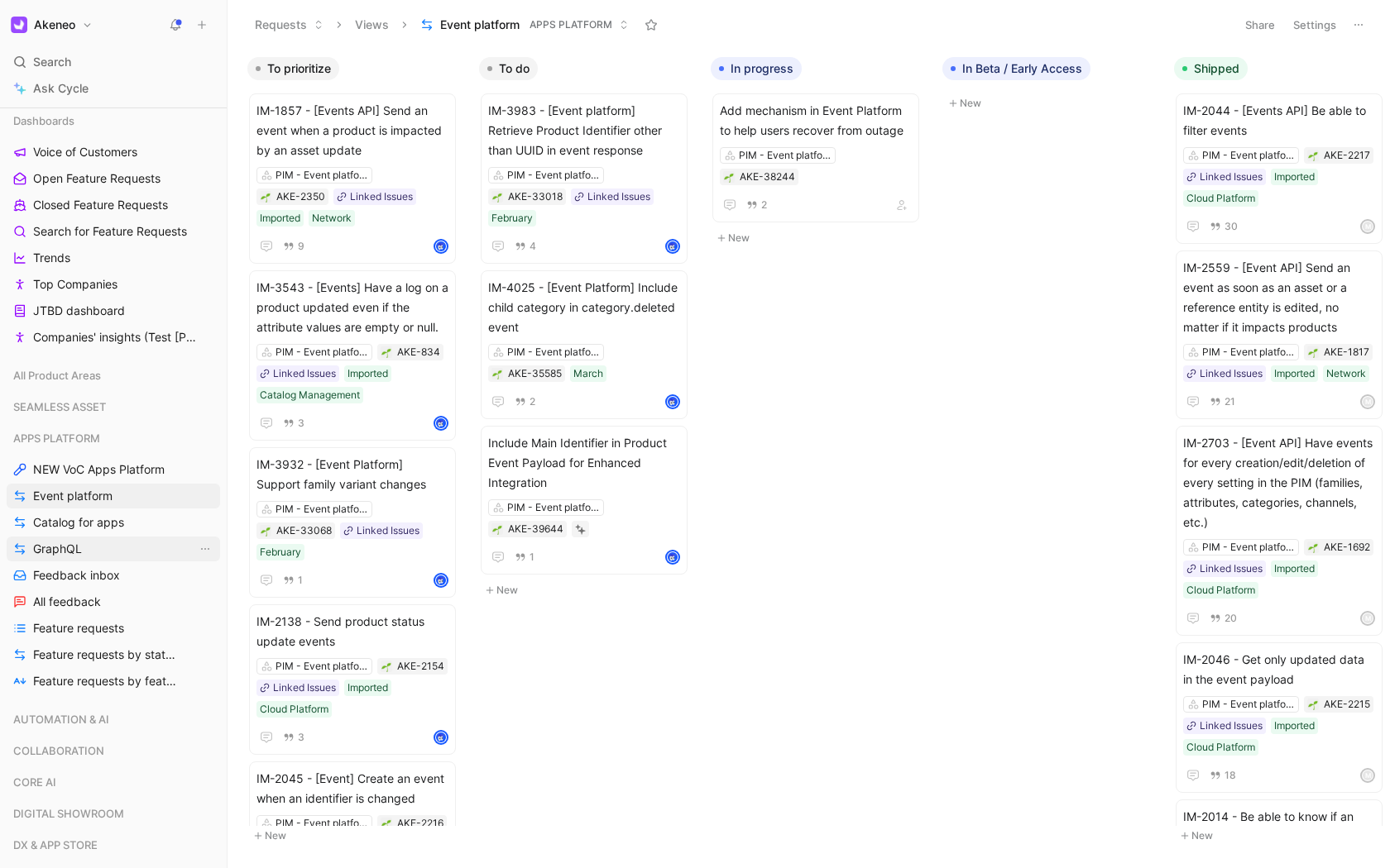
click at [76, 549] on span "GraphQL" at bounding box center [57, 549] width 48 height 16
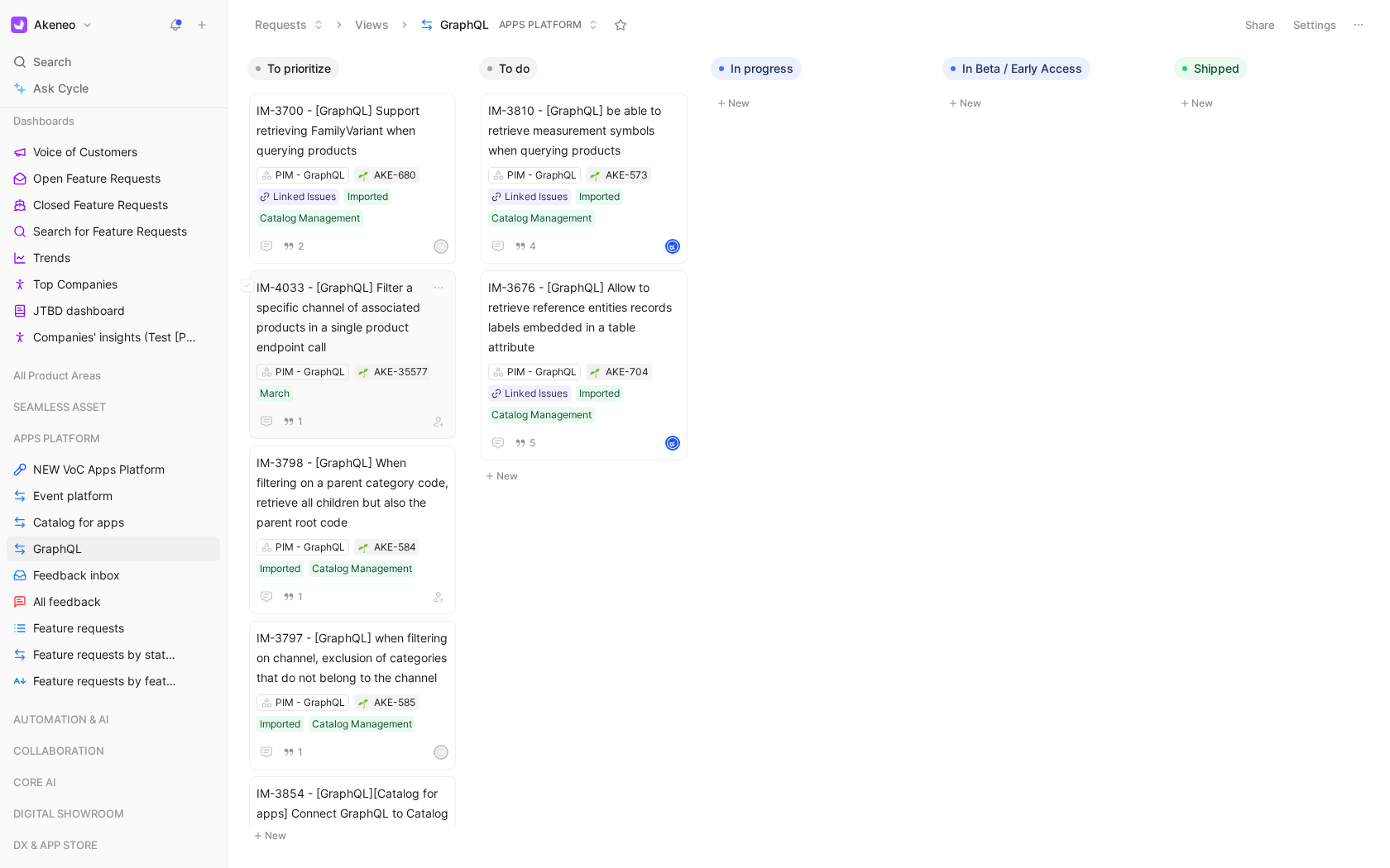
click at [327, 398] on div "PIM - GraphQL AKE-35577 March" at bounding box center [352, 382] width 192 height 38
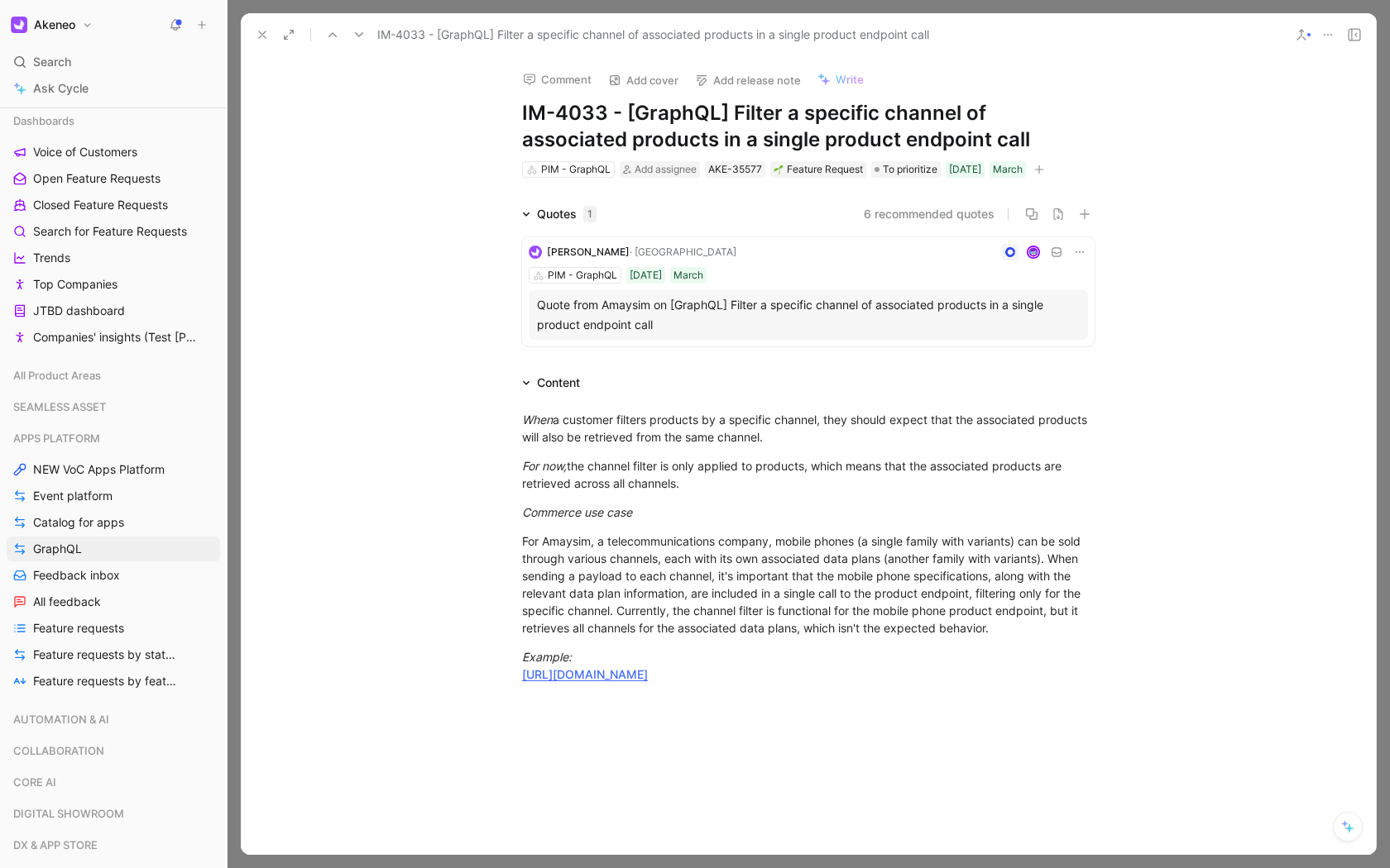
click at [260, 36] on icon at bounding box center [262, 34] width 13 height 13
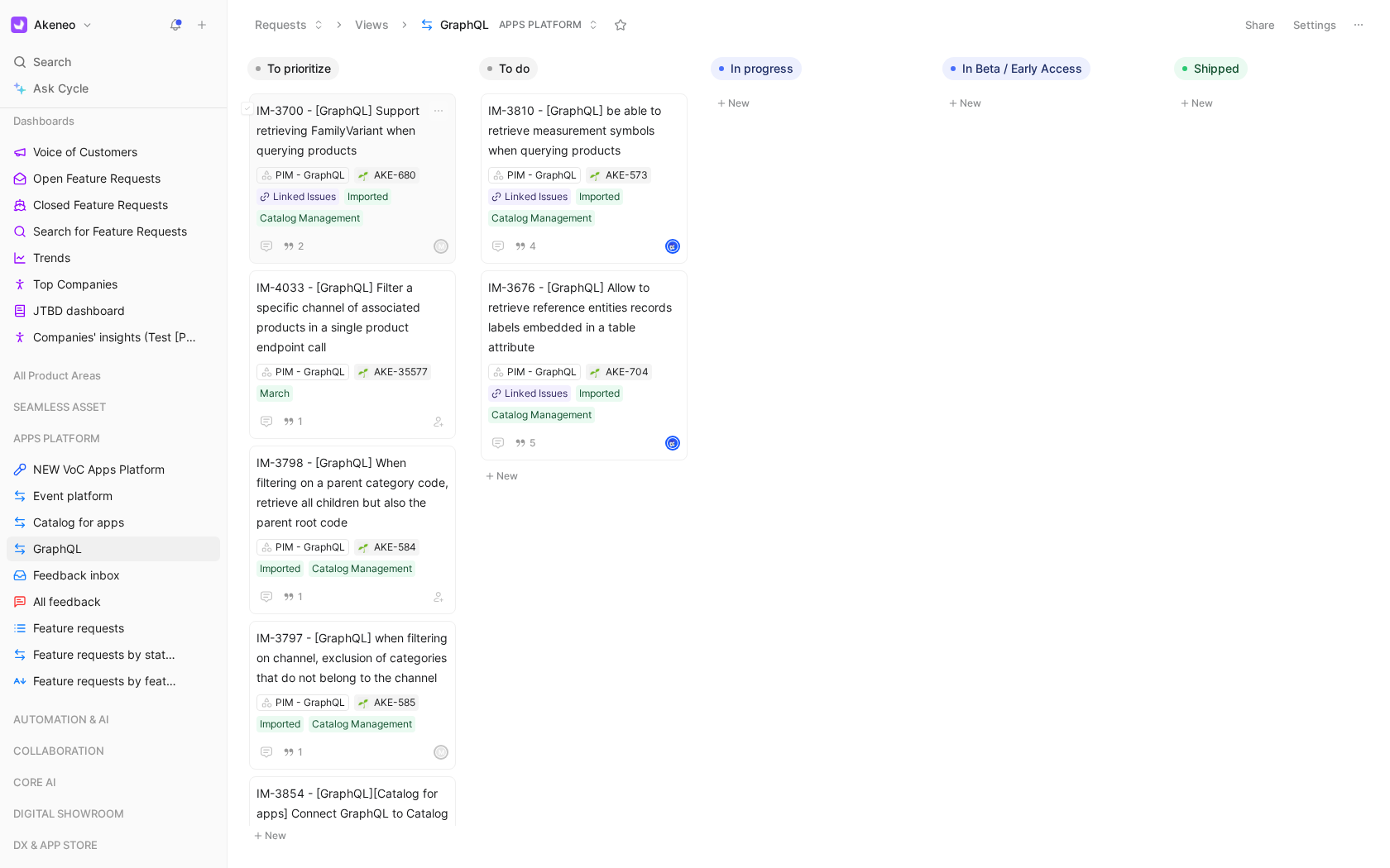
click at [298, 133] on span "IM-3700 - [GraphQL] Support retrieving FamilyVariant when querying products" at bounding box center [352, 131] width 192 height 59
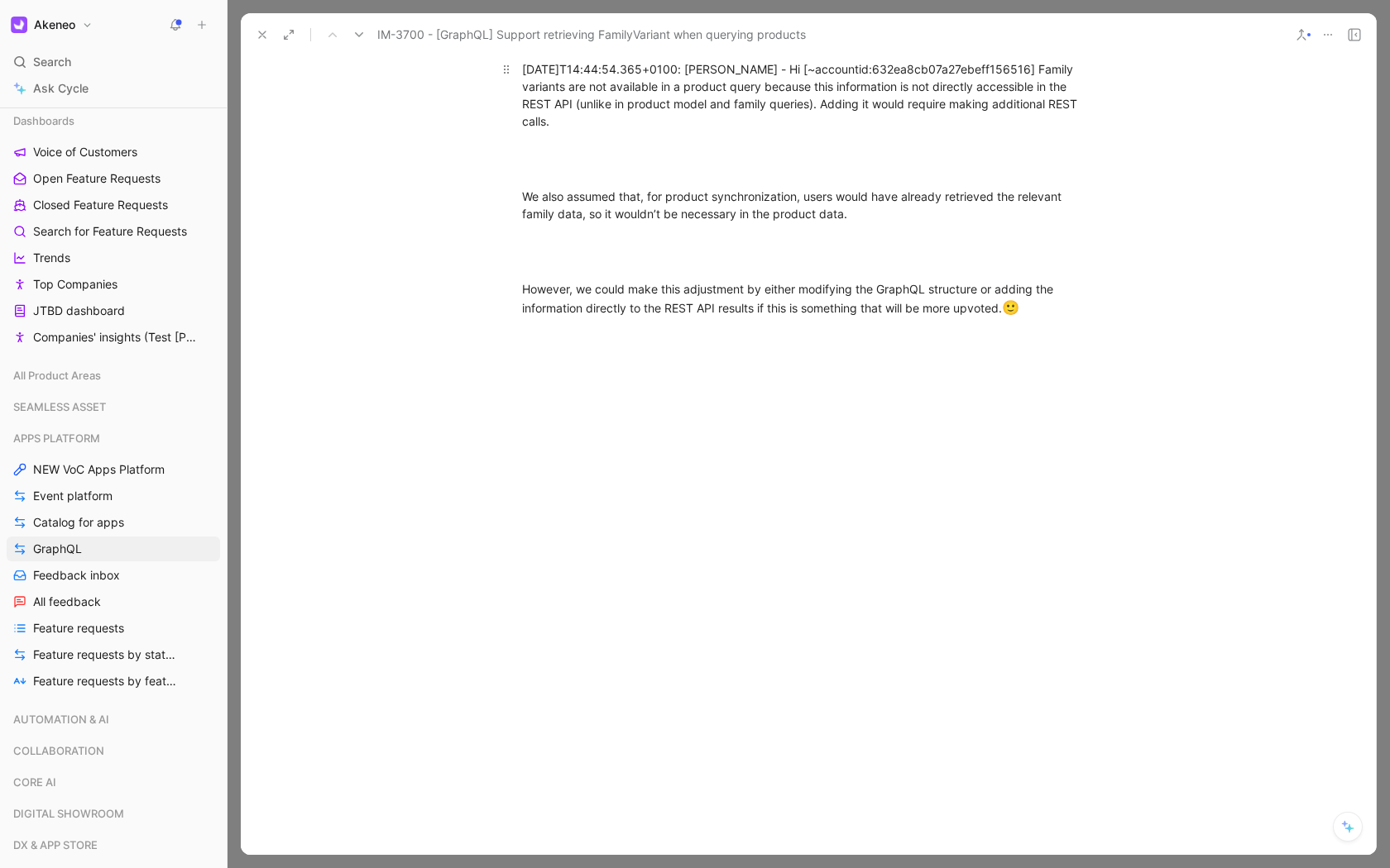
scroll to position [1493, 0]
click at [262, 32] on icon at bounding box center [262, 34] width 13 height 13
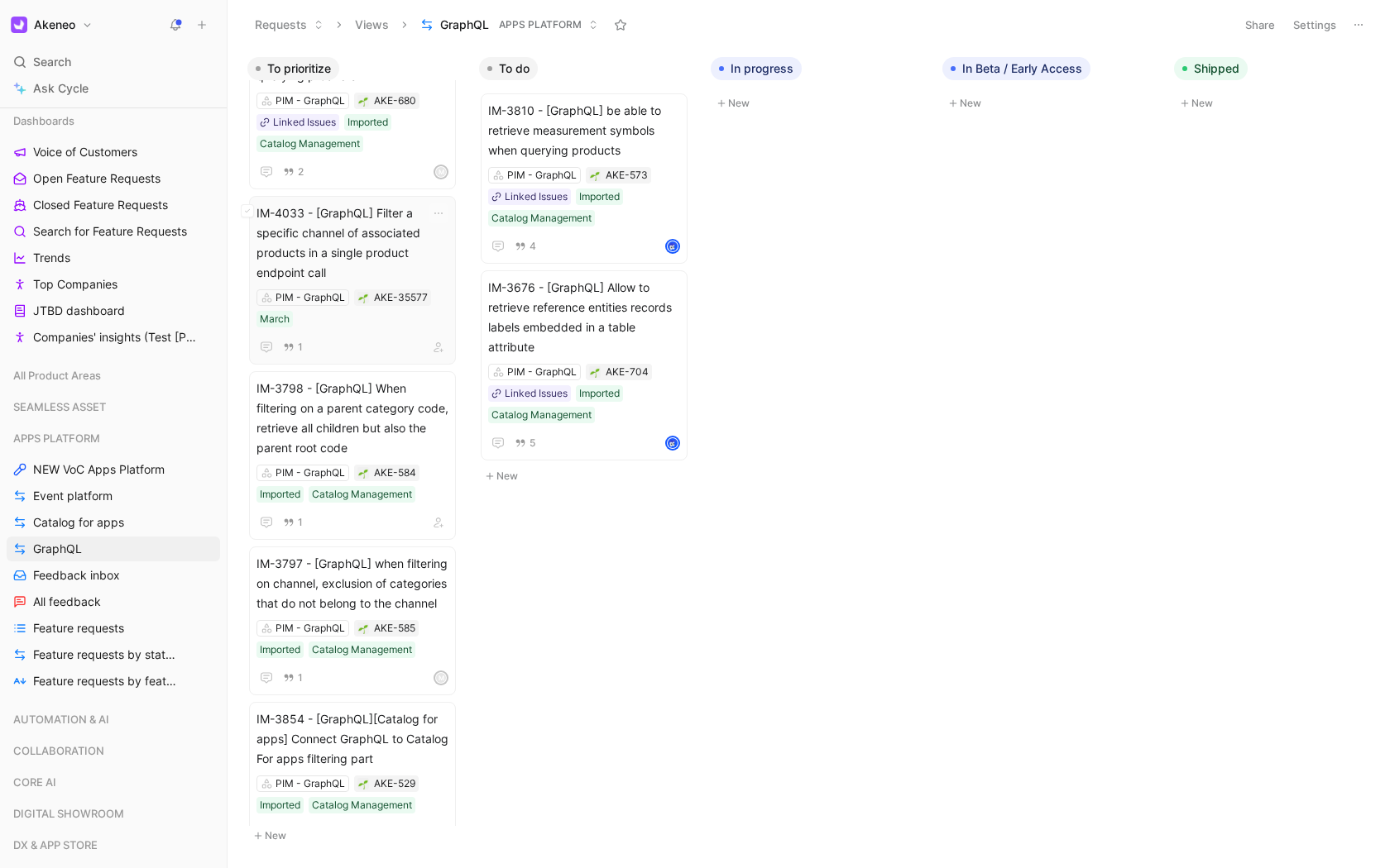
scroll to position [91, 0]
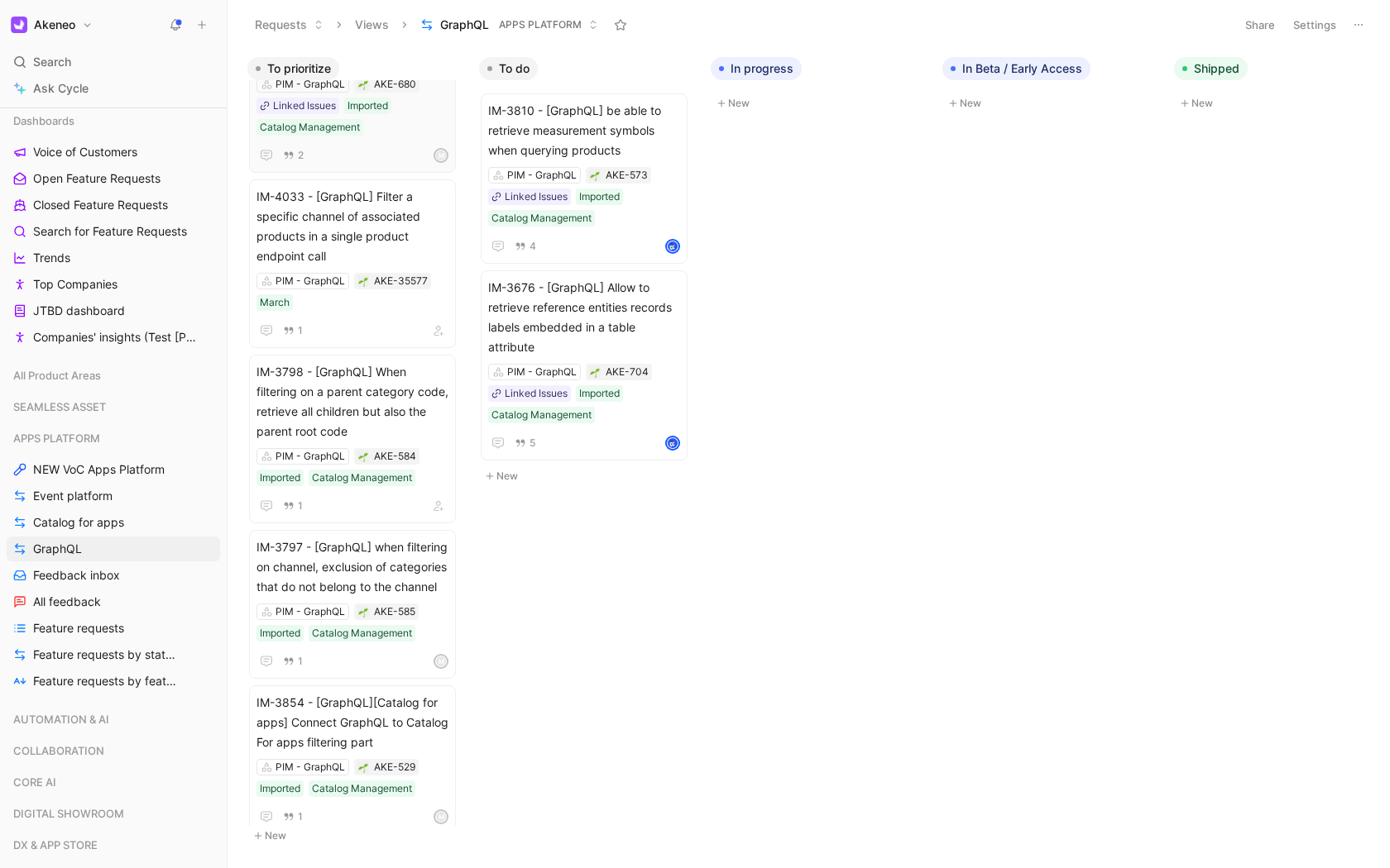
click at [439, 159] on div "M" at bounding box center [440, 155] width 12 height 12
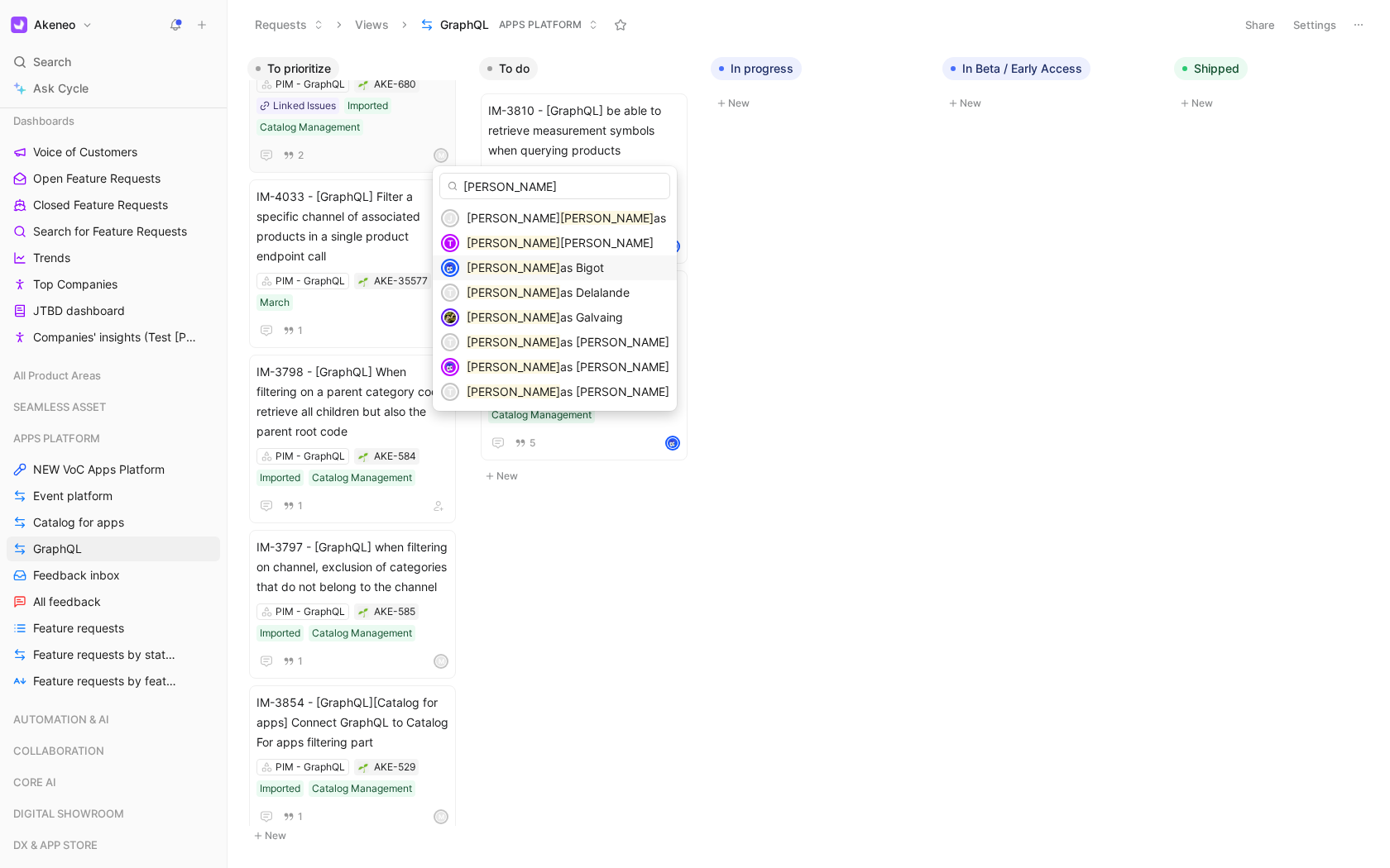
type input "thom"
click at [560, 262] on span "as Bigot" at bounding box center [582, 268] width 44 height 14
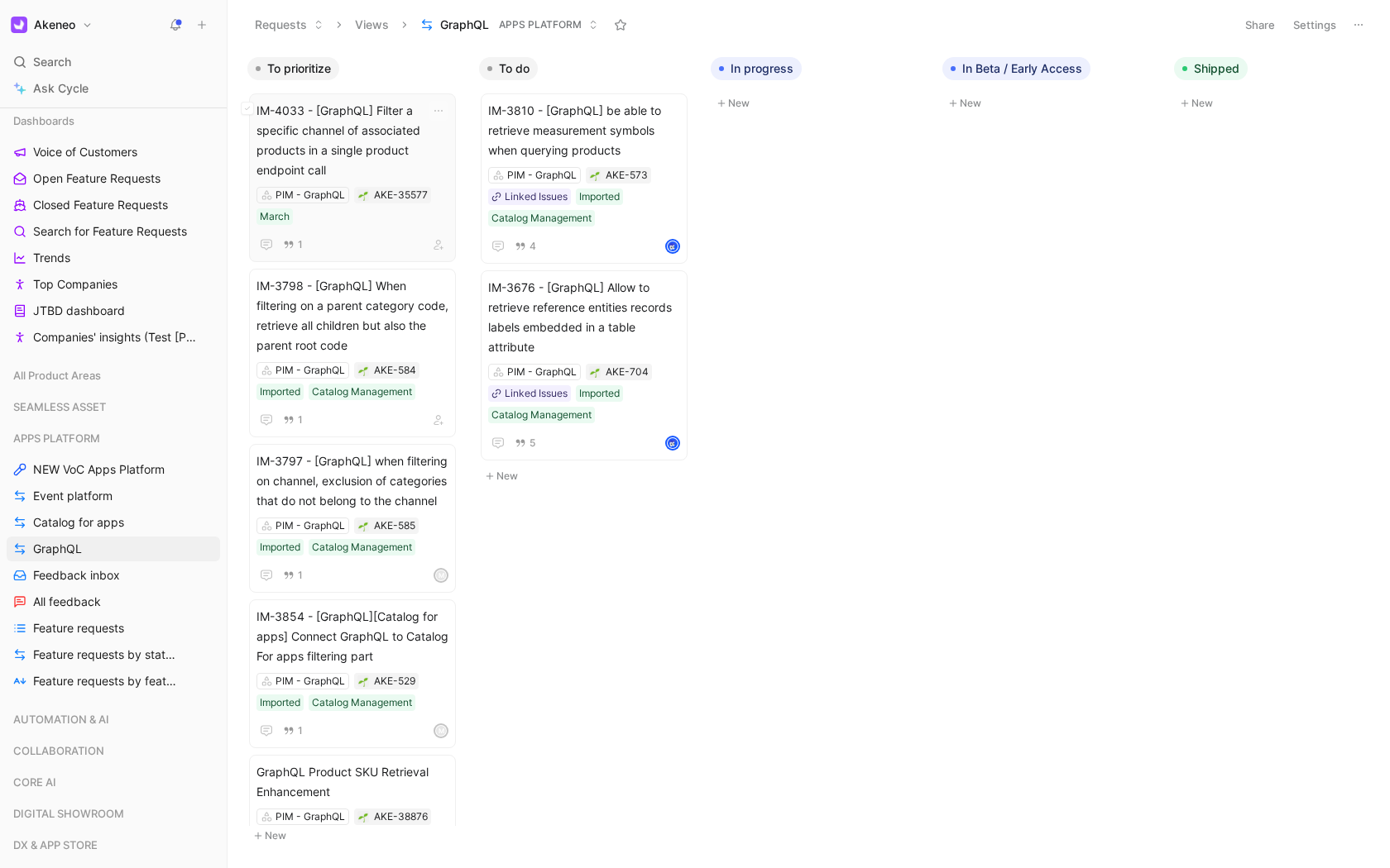
click at [361, 141] on span "IM-4033 - [GraphQL] Filter a specific channel of associated products in a singl…" at bounding box center [352, 141] width 192 height 80
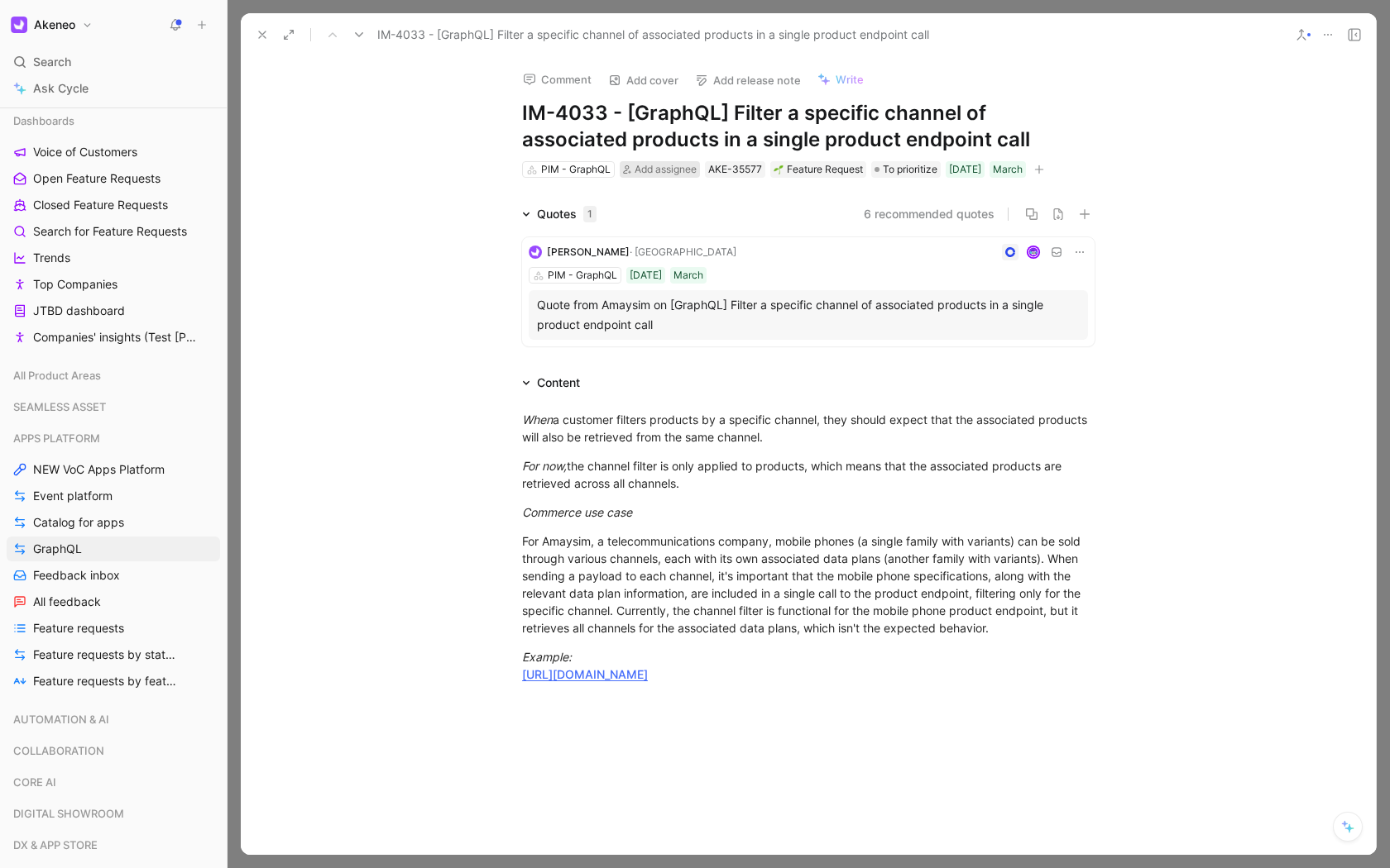
click at [660, 170] on span "Add assignee" at bounding box center [665, 169] width 62 height 13
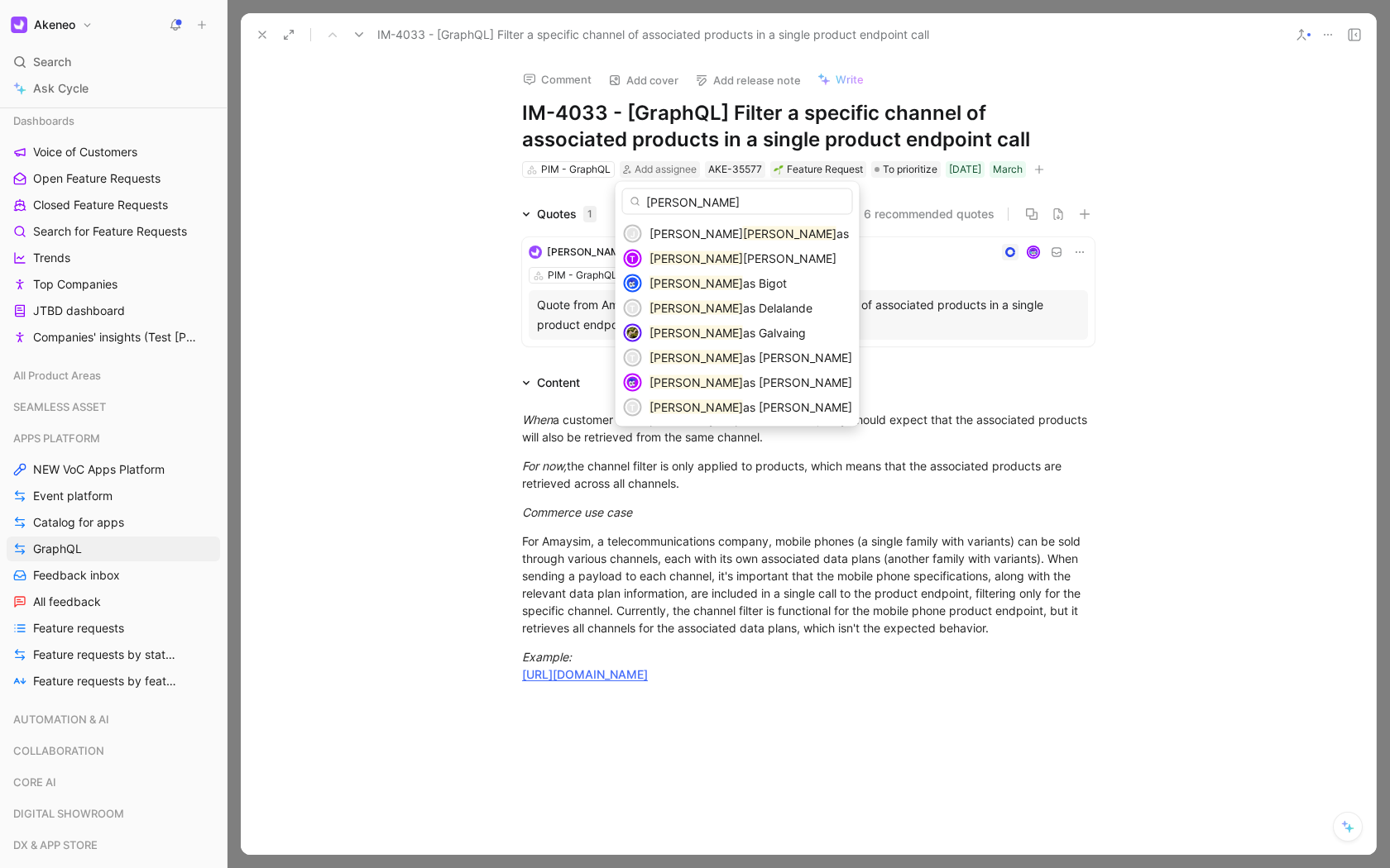
type input "thomas"
click at [686, 256] on mark "Thomas" at bounding box center [696, 259] width 93 height 14
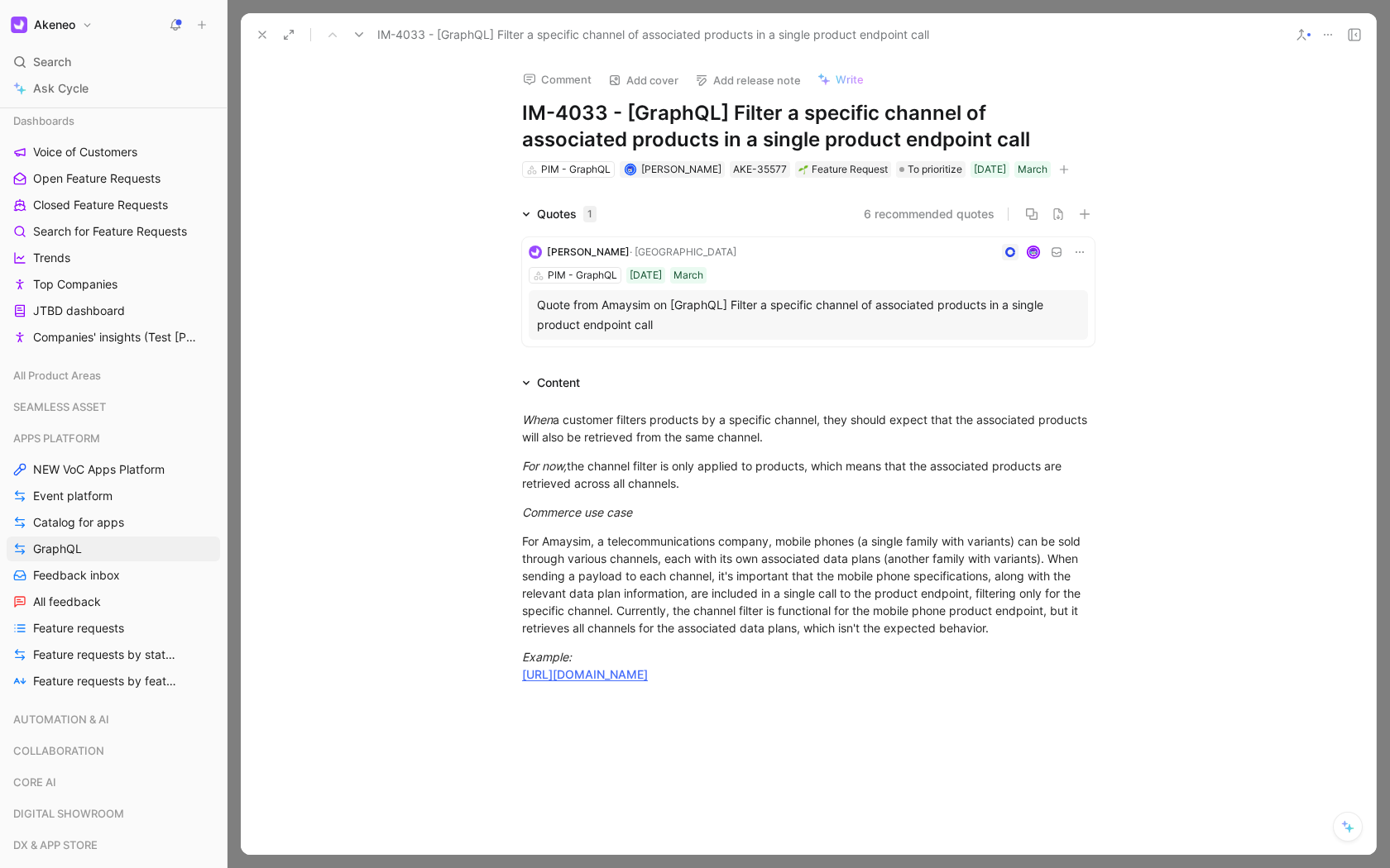
click at [263, 32] on use at bounding box center [262, 34] width 6 height 6
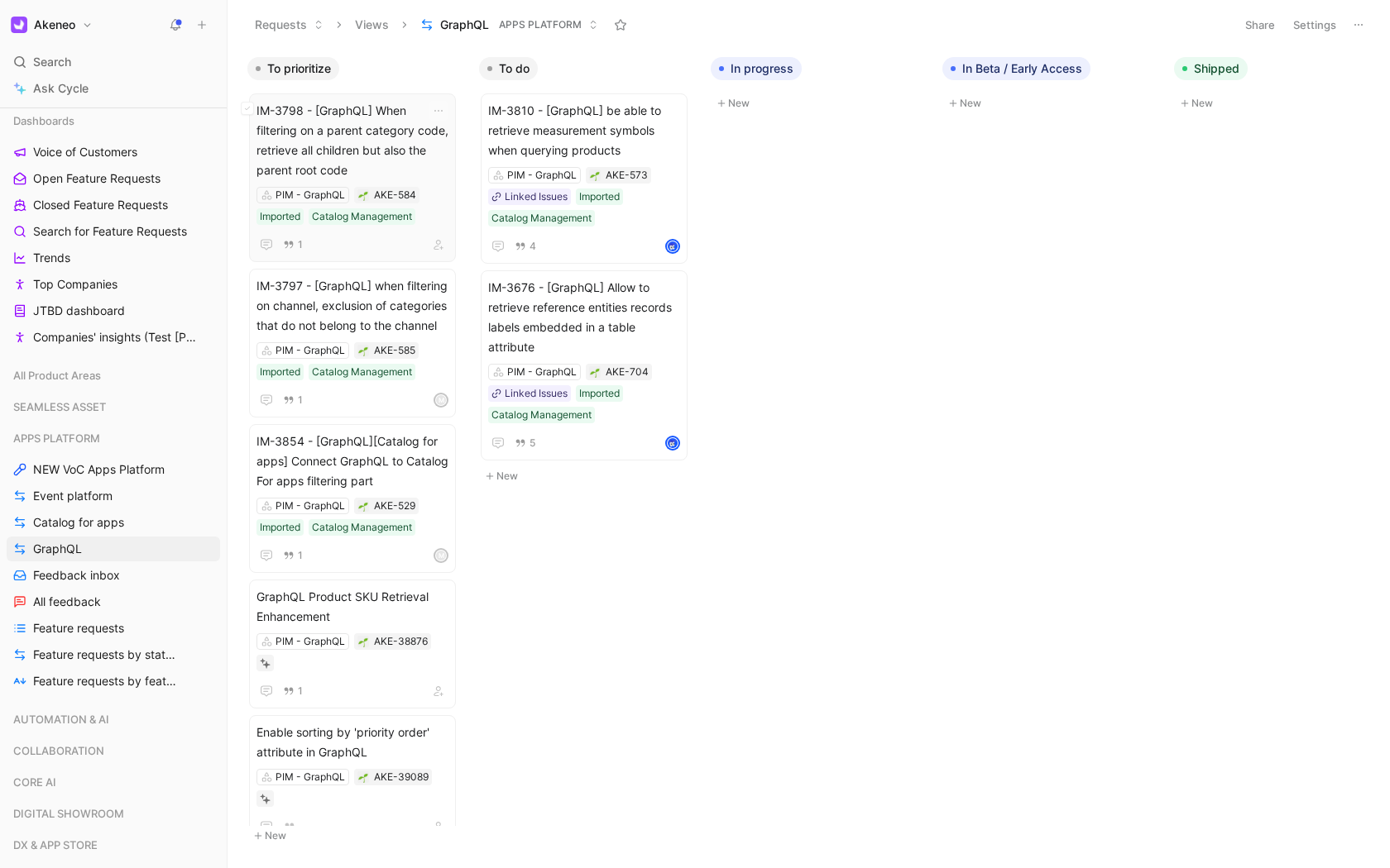
click at [346, 167] on span "IM-3798 - [GraphQL] When filtering on a parent category code, retrieve all chil…" at bounding box center [352, 141] width 192 height 80
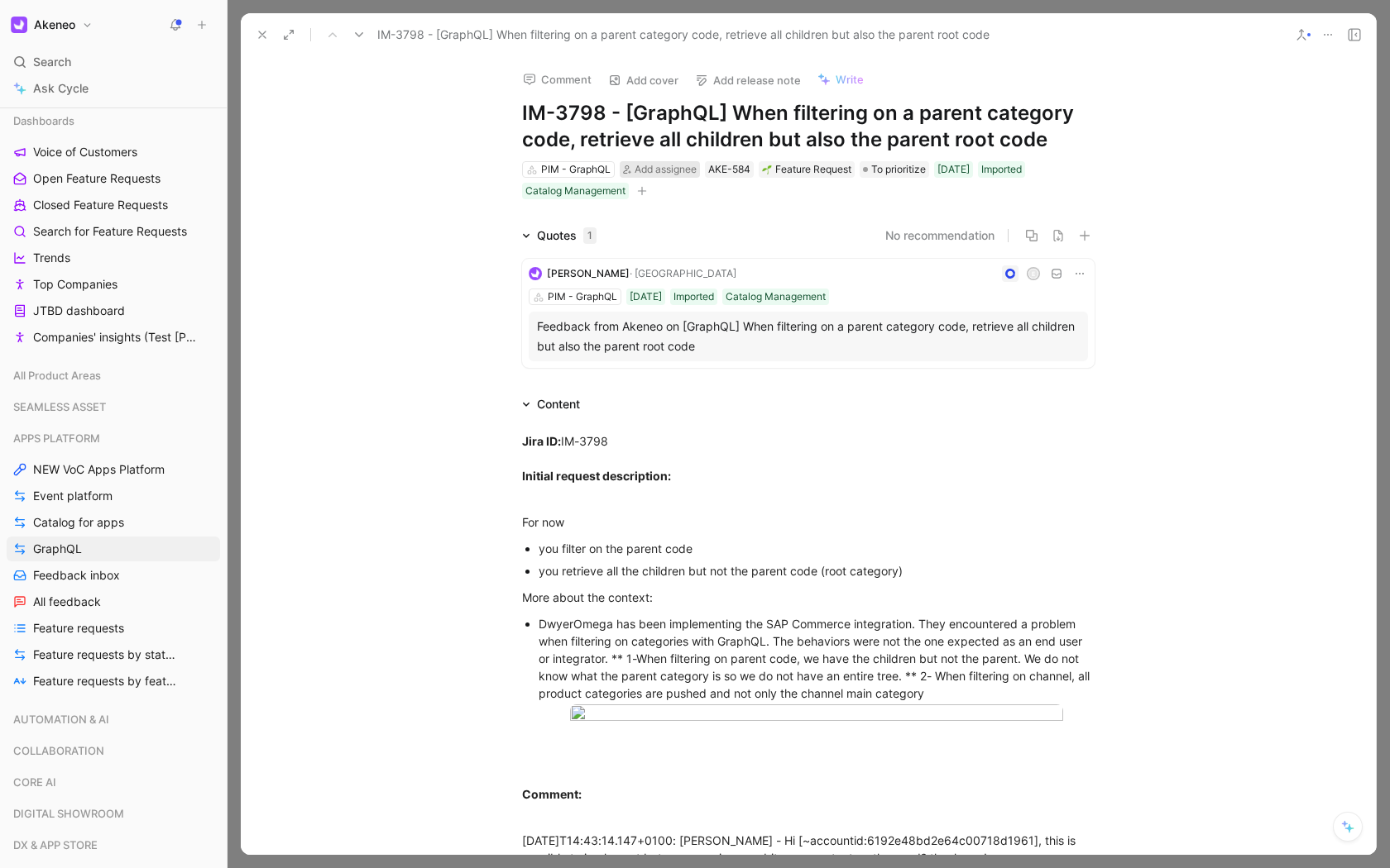
click at [653, 168] on span "Add assignee" at bounding box center [665, 169] width 62 height 13
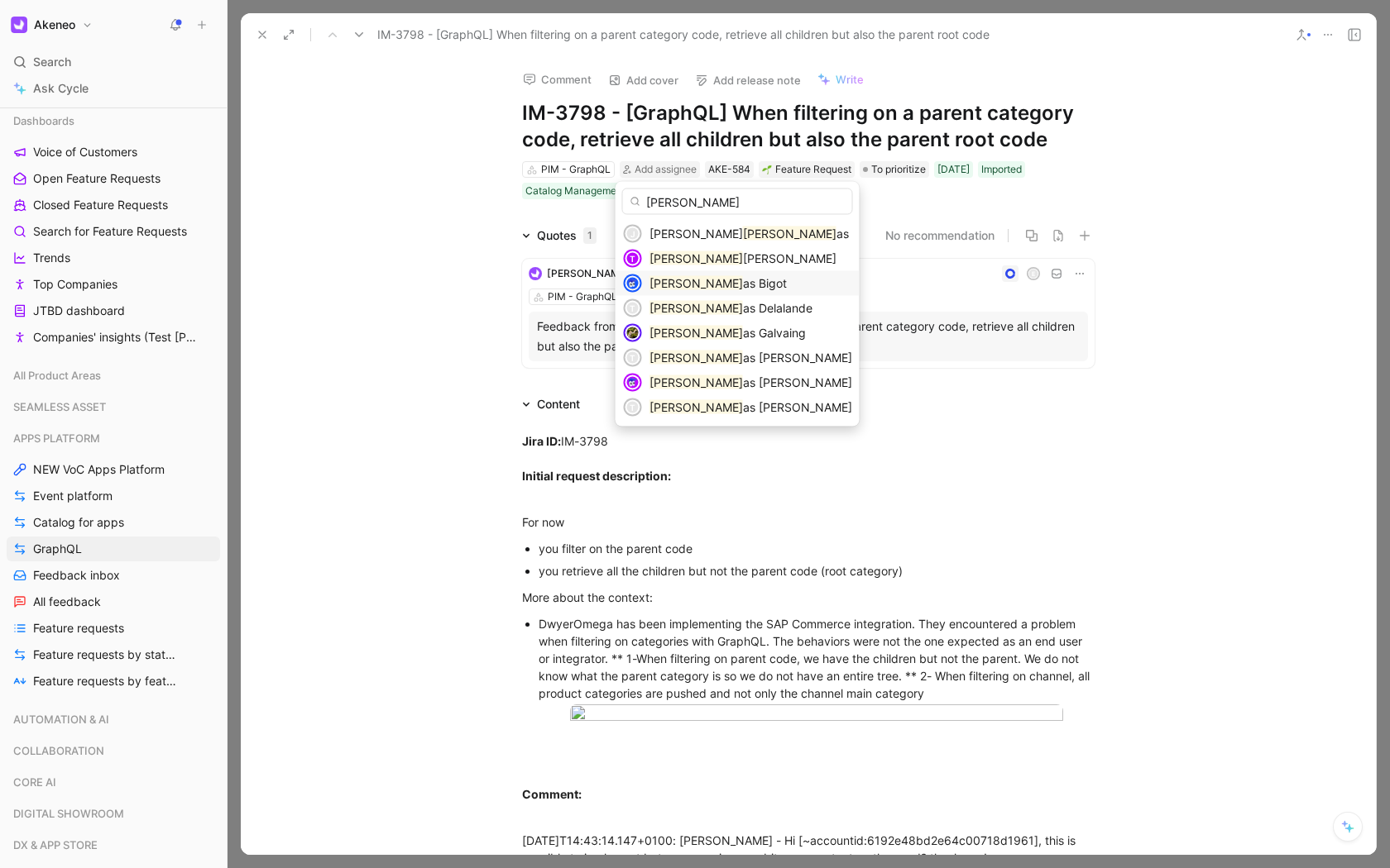
type input "thom"
click at [743, 280] on span "as Bigot" at bounding box center [764, 283] width 44 height 14
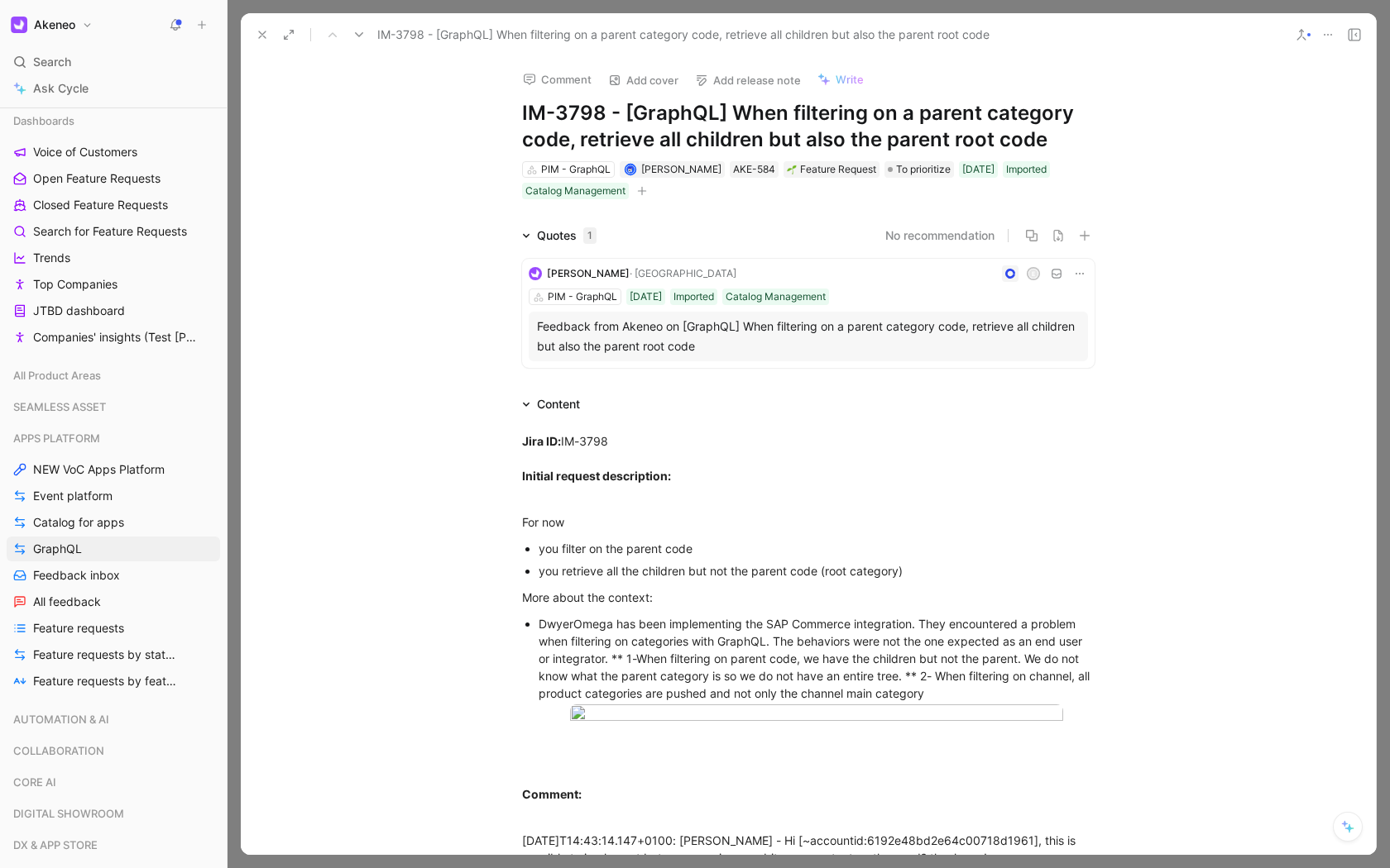
click at [265, 37] on icon at bounding box center [262, 34] width 13 height 13
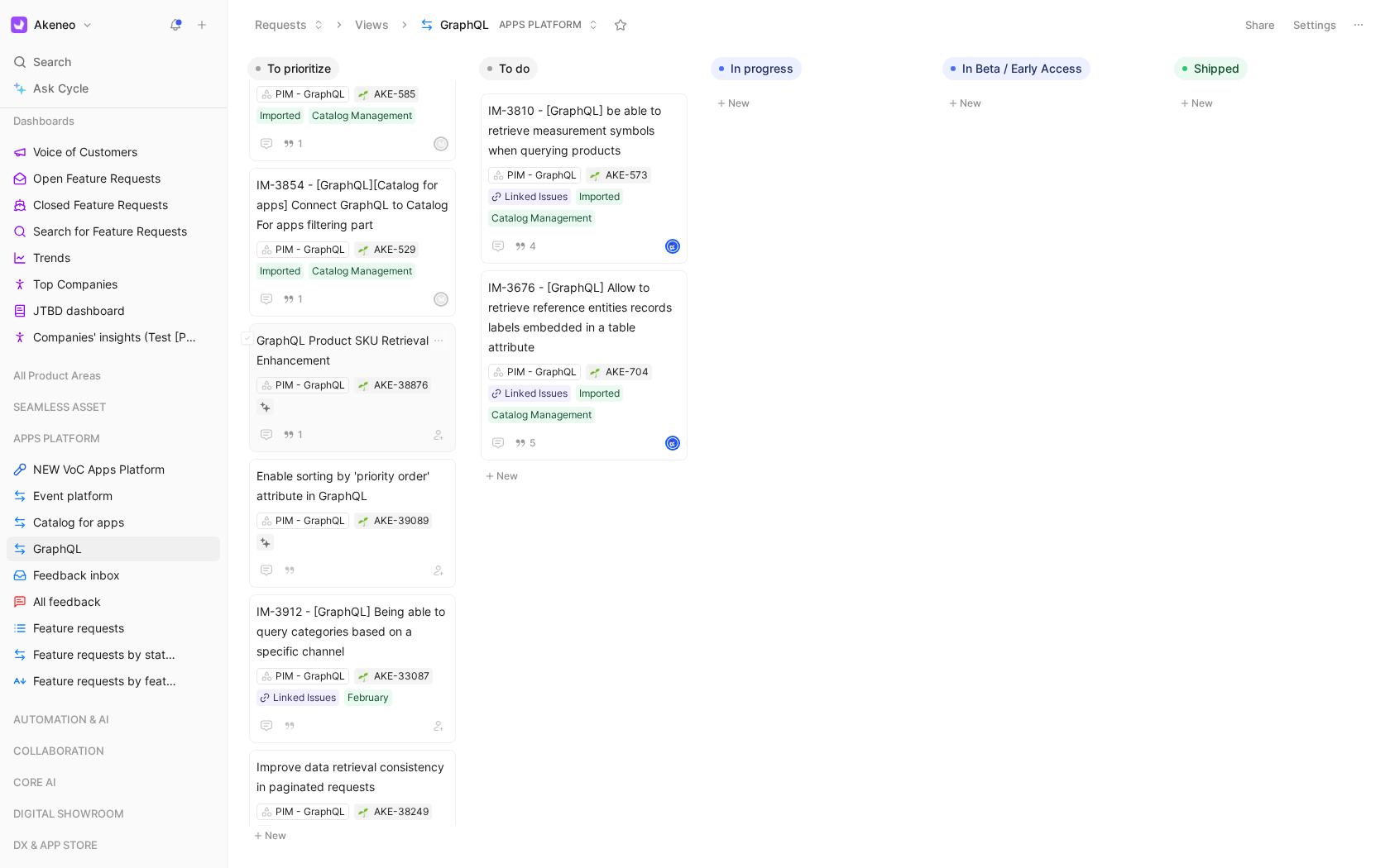
scroll to position [83, 0]
click at [392, 368] on span "GraphQL Product SKU Retrieval Enhancement" at bounding box center [352, 348] width 192 height 39
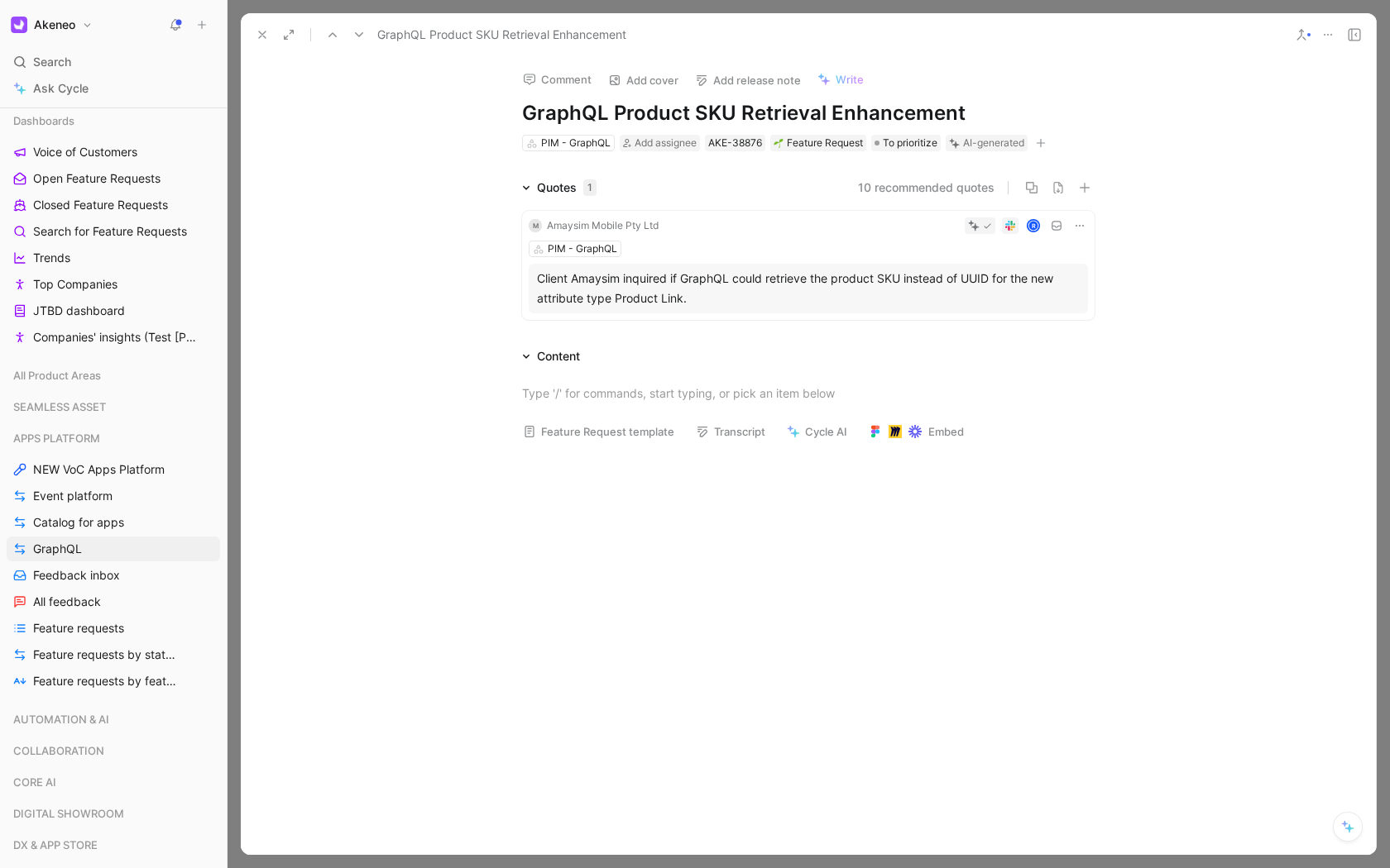
scroll to position [2, 0]
click at [263, 30] on icon at bounding box center [262, 34] width 13 height 13
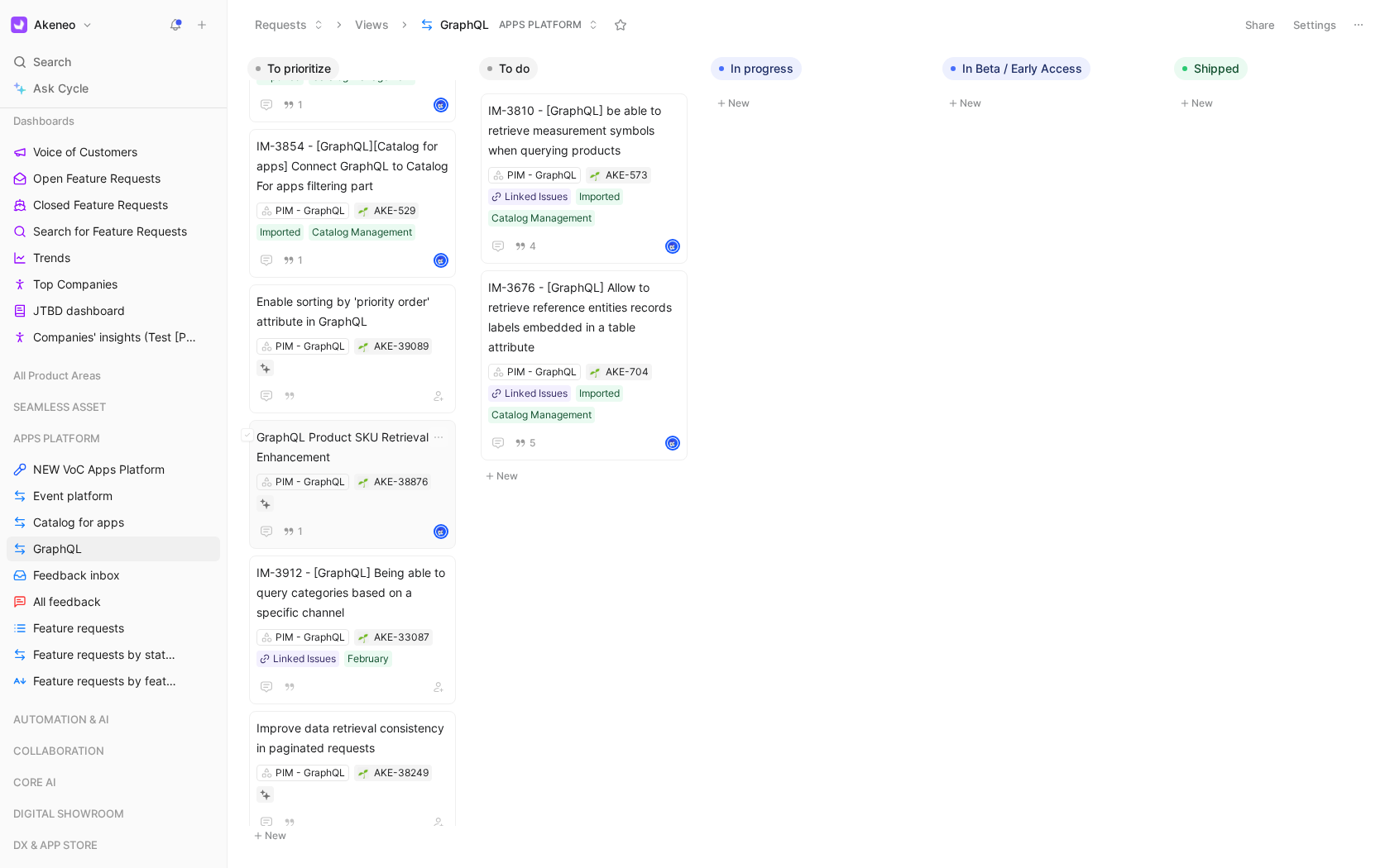
scroll to position [109, 0]
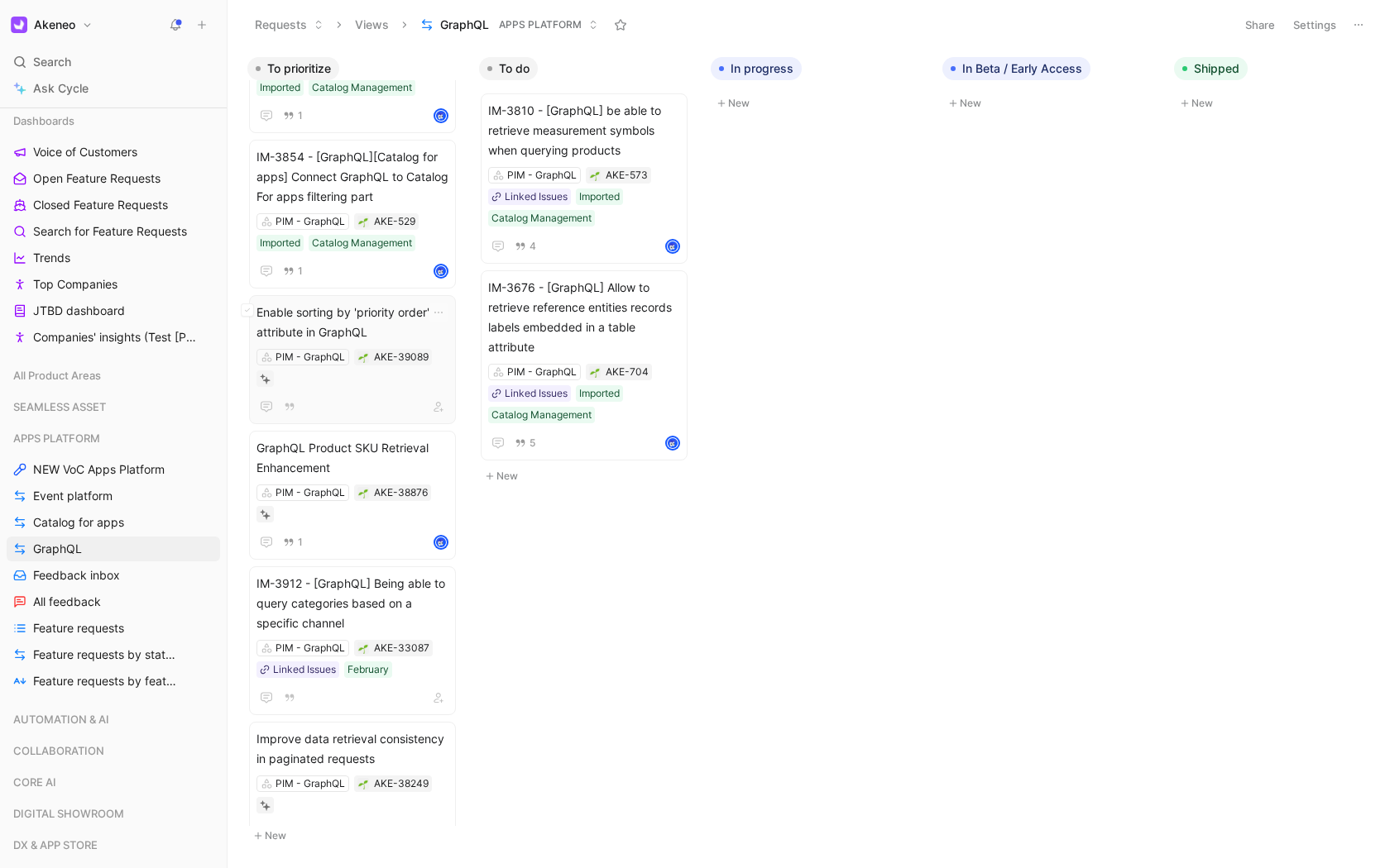
click at [359, 342] on span "Enable sorting by 'priority order' attribute in GraphQL" at bounding box center [352, 322] width 192 height 39
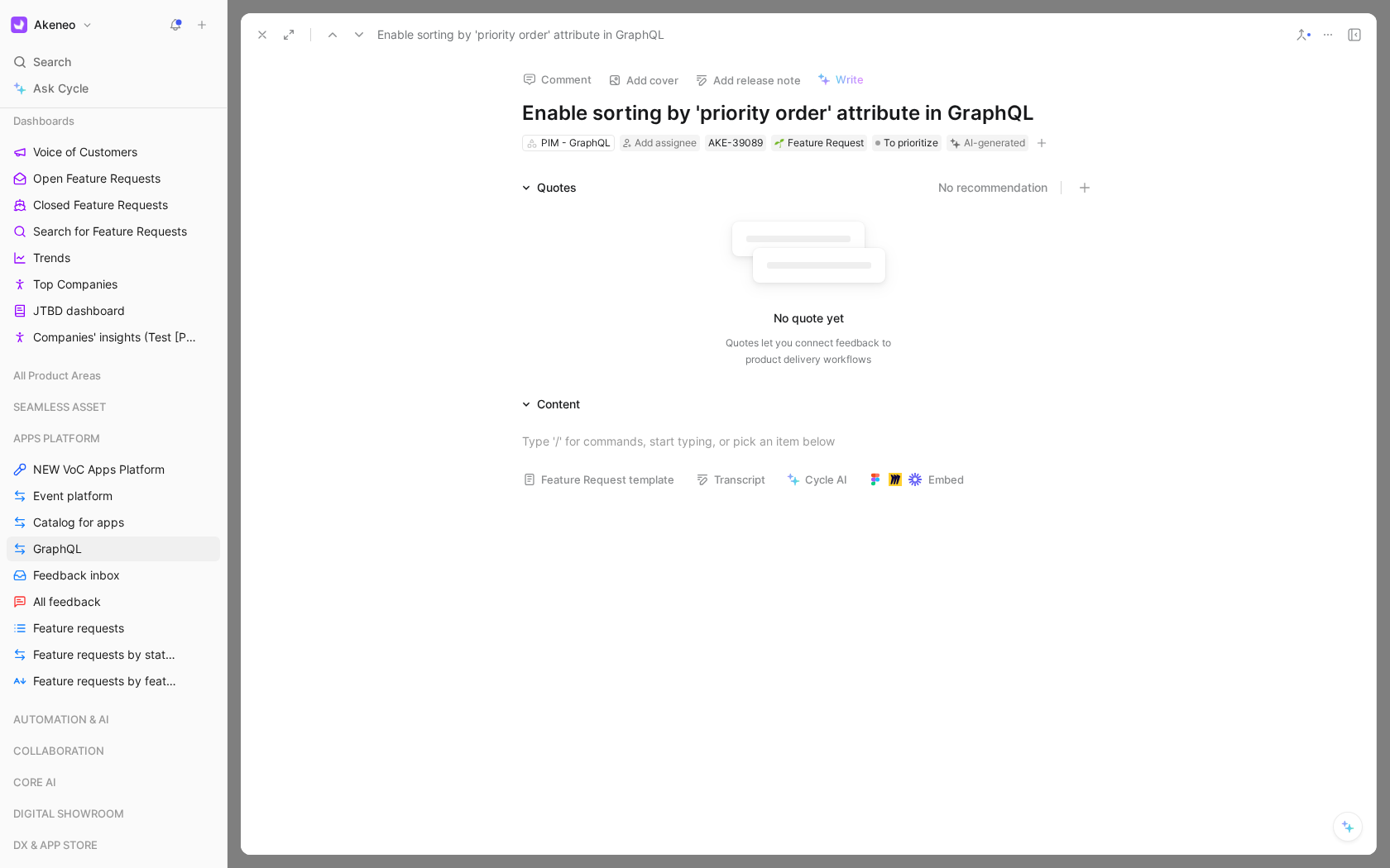
click at [765, 114] on h1 "Enable sorting by 'priority order' attribute in GraphQL" at bounding box center [807, 114] width 573 height 27
click at [674, 118] on h1 "Enable sorting by 'priority order' attribute in GraphQL" at bounding box center [807, 114] width 573 height 27
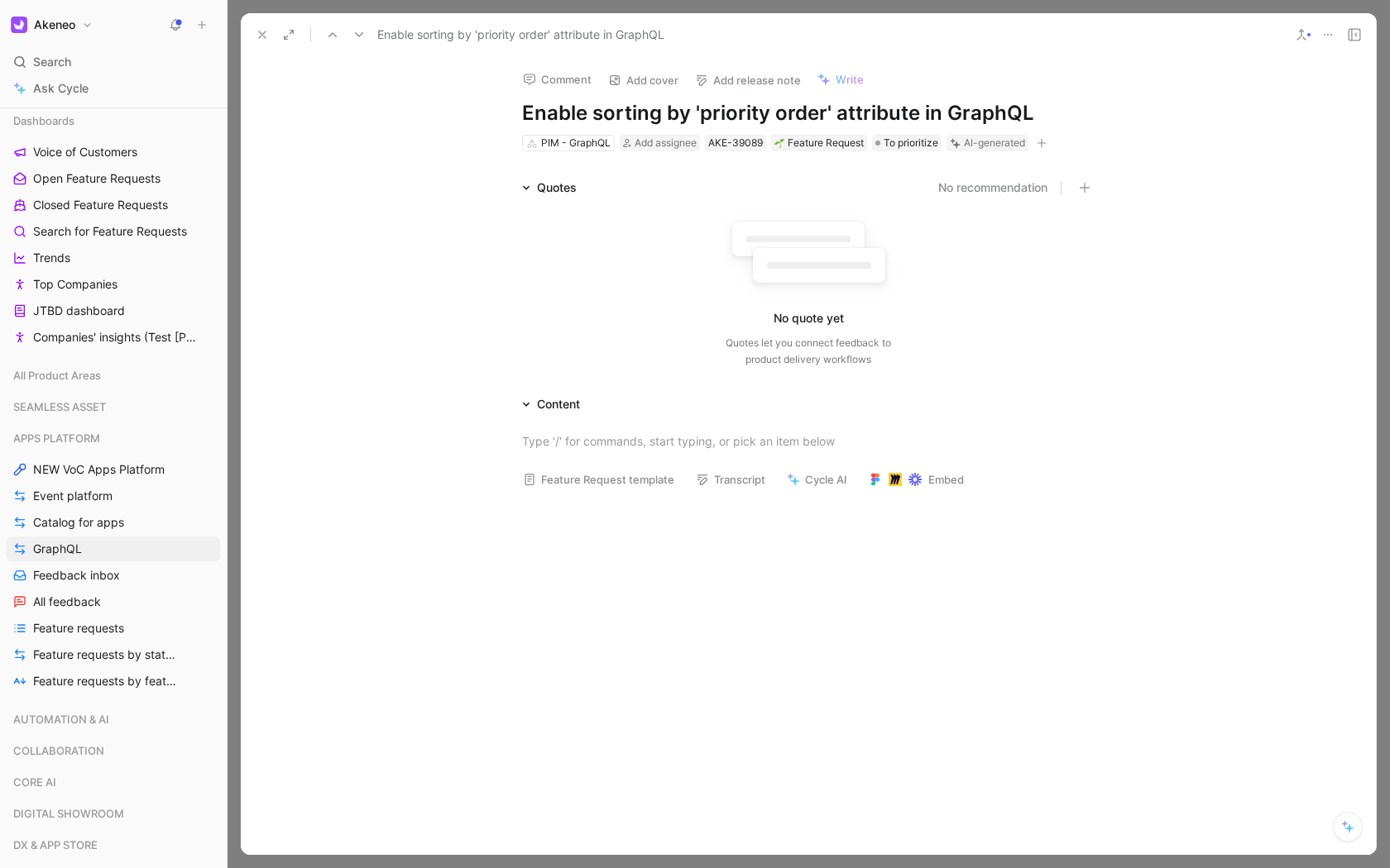
copy h1 "Enable sorting by 'priority order' attribute in GraphQL"
click at [252, 38] on button at bounding box center [263, 35] width 23 height 23
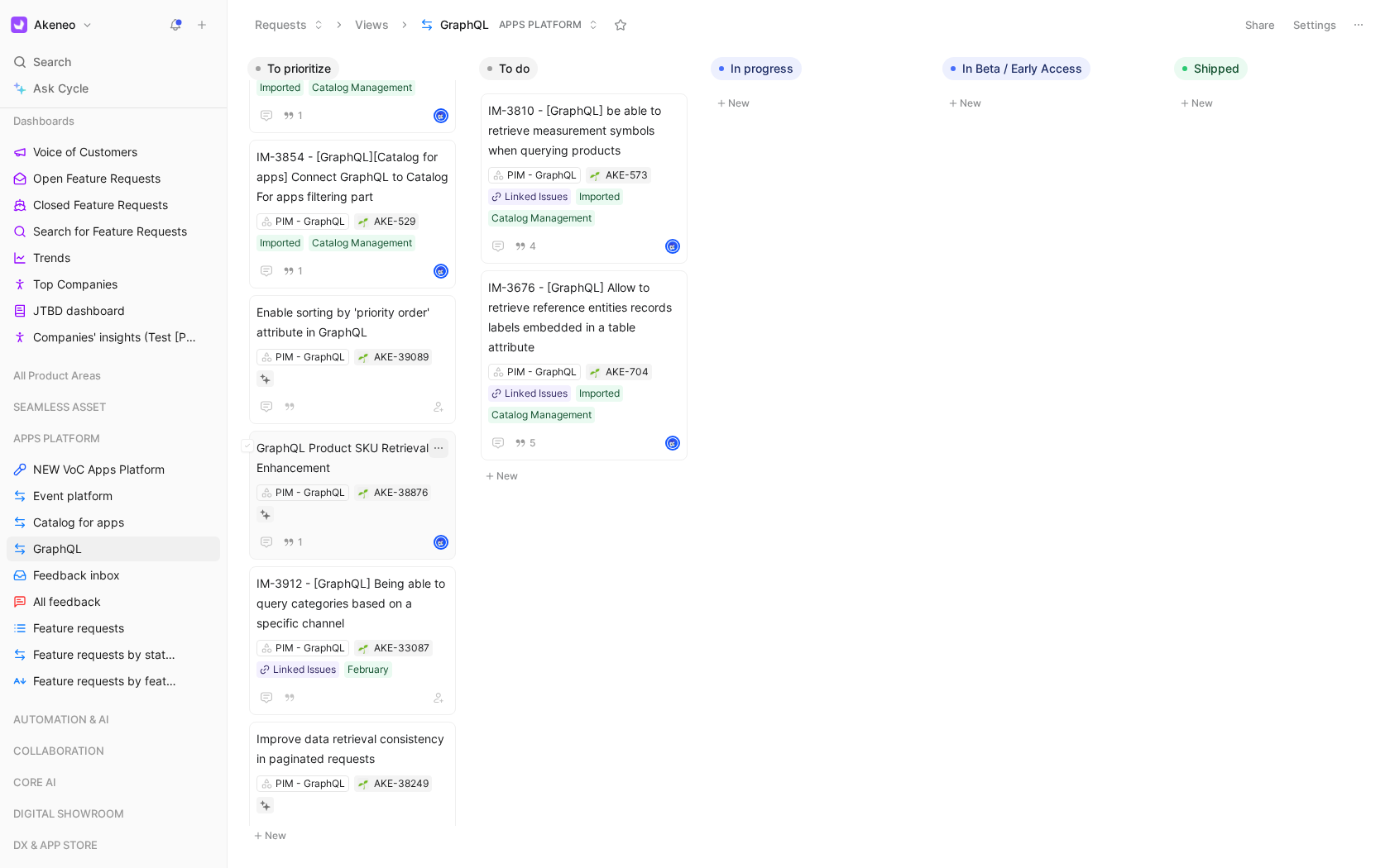
click at [440, 455] on icon "button" at bounding box center [438, 448] width 13 height 13
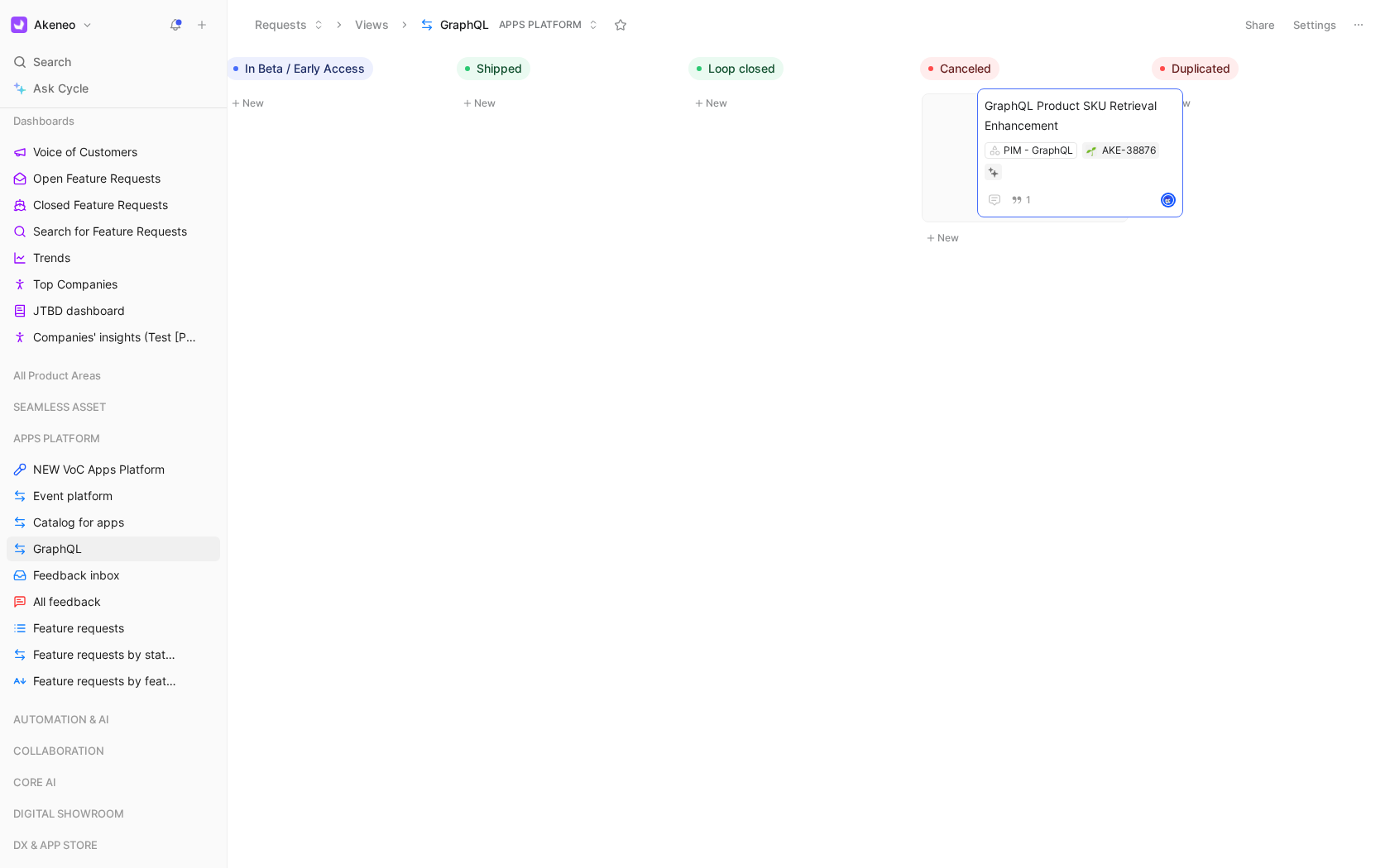
scroll to position [0, 701]
drag, startPoint x: 585, startPoint y: 465, endPoint x: 1061, endPoint y: 99, distance: 600.4
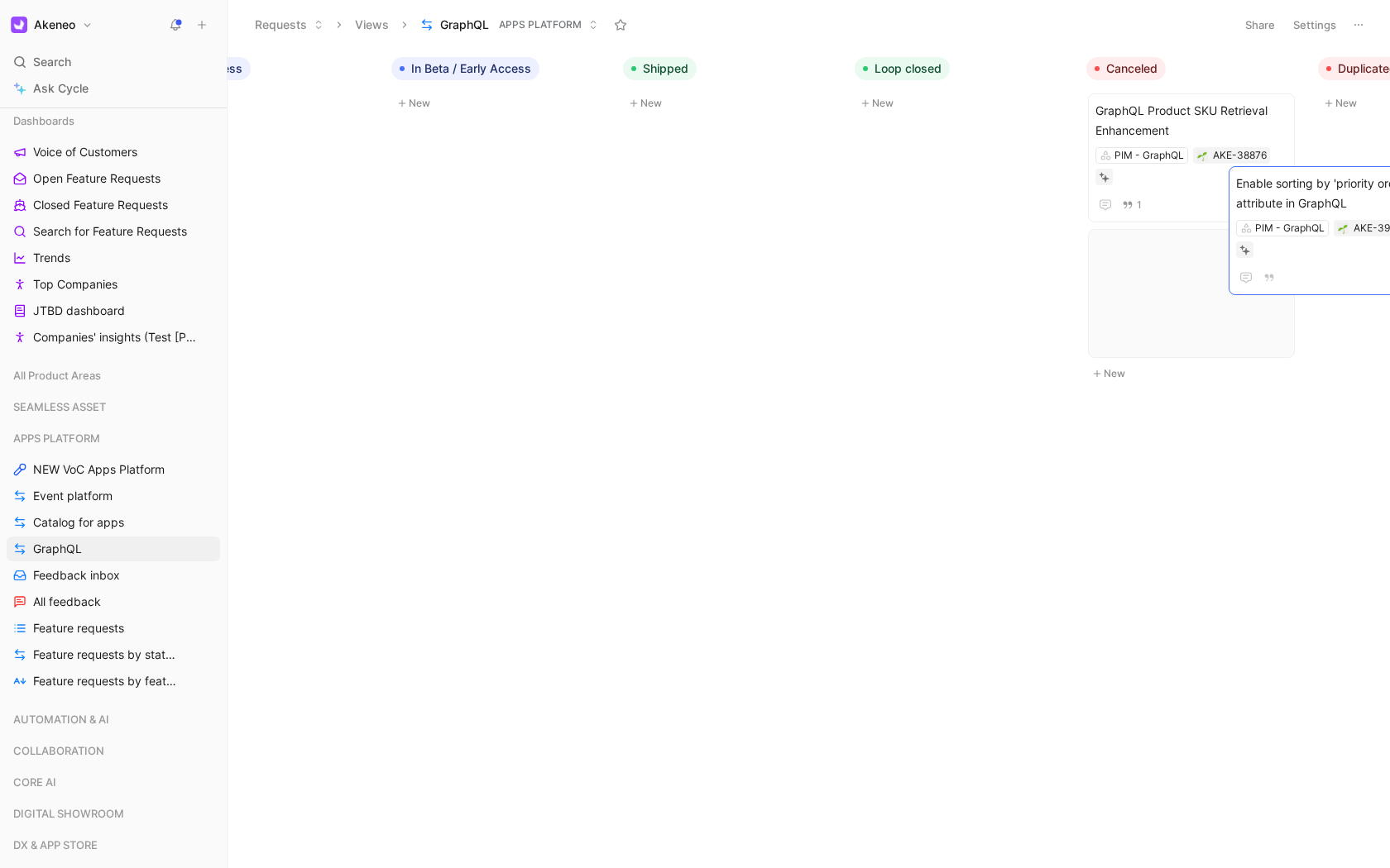
scroll to position [0, 717]
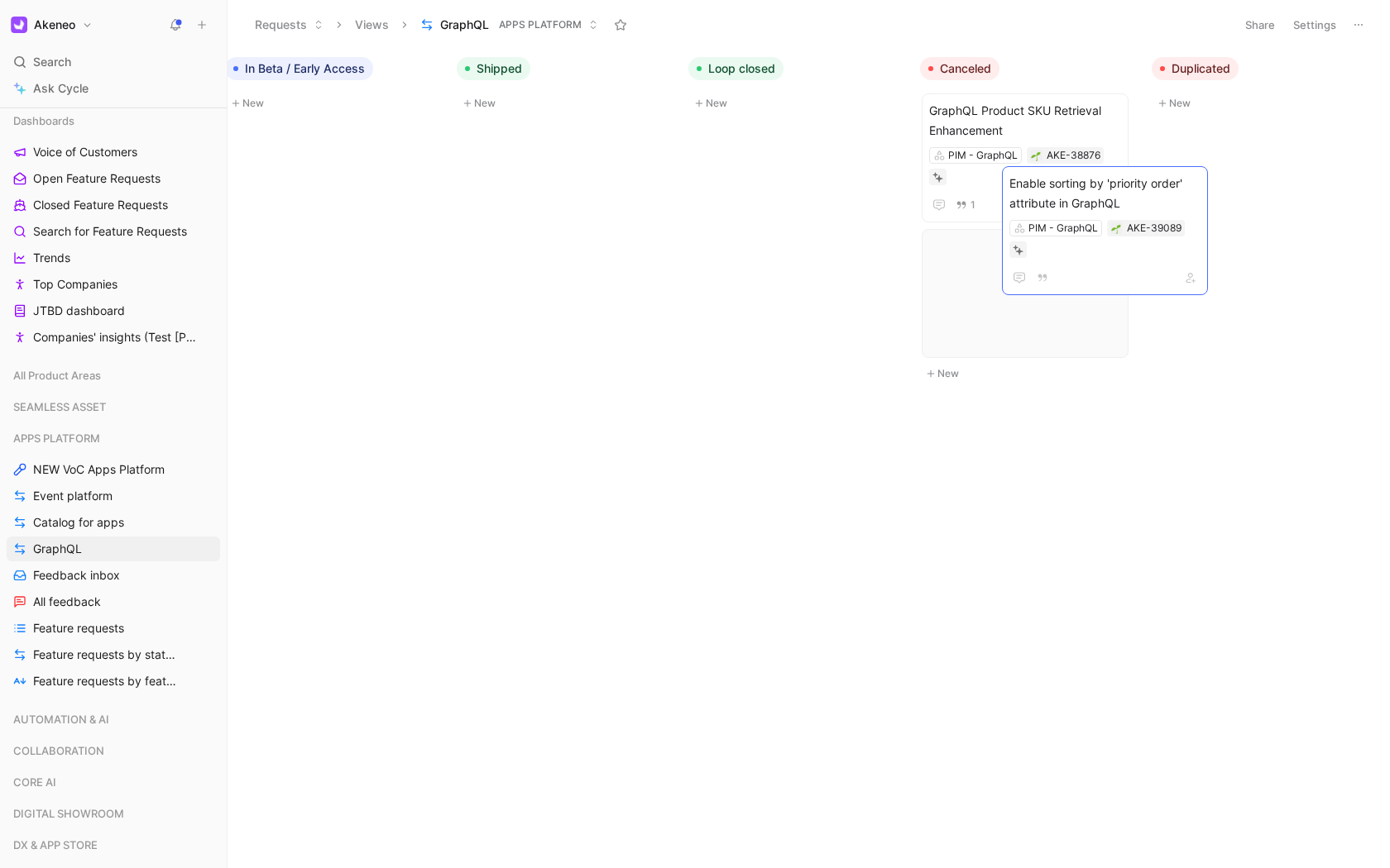
drag, startPoint x: 617, startPoint y: 411, endPoint x: 1122, endPoint y: 229, distance: 536.8
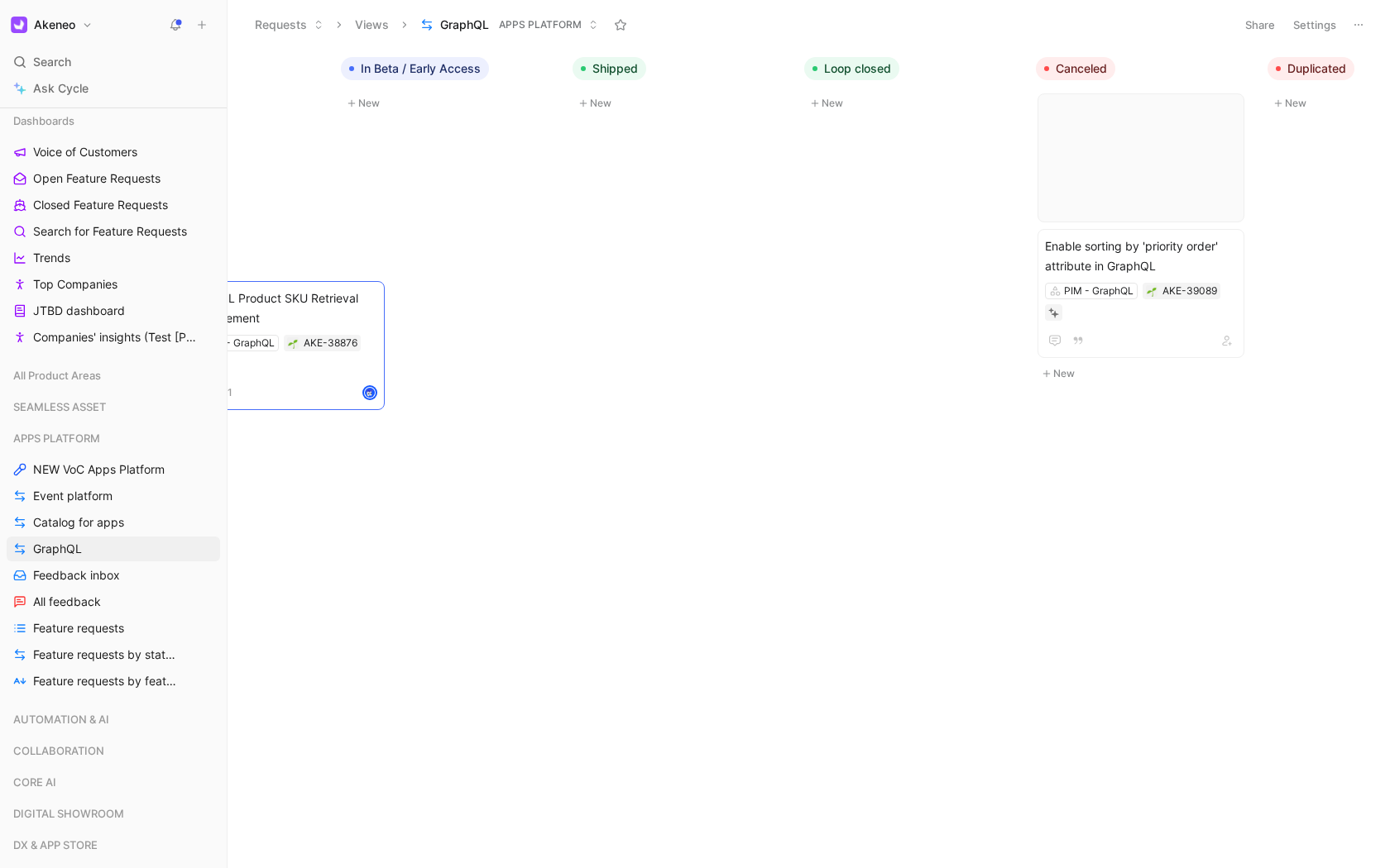
scroll to position [0, 319]
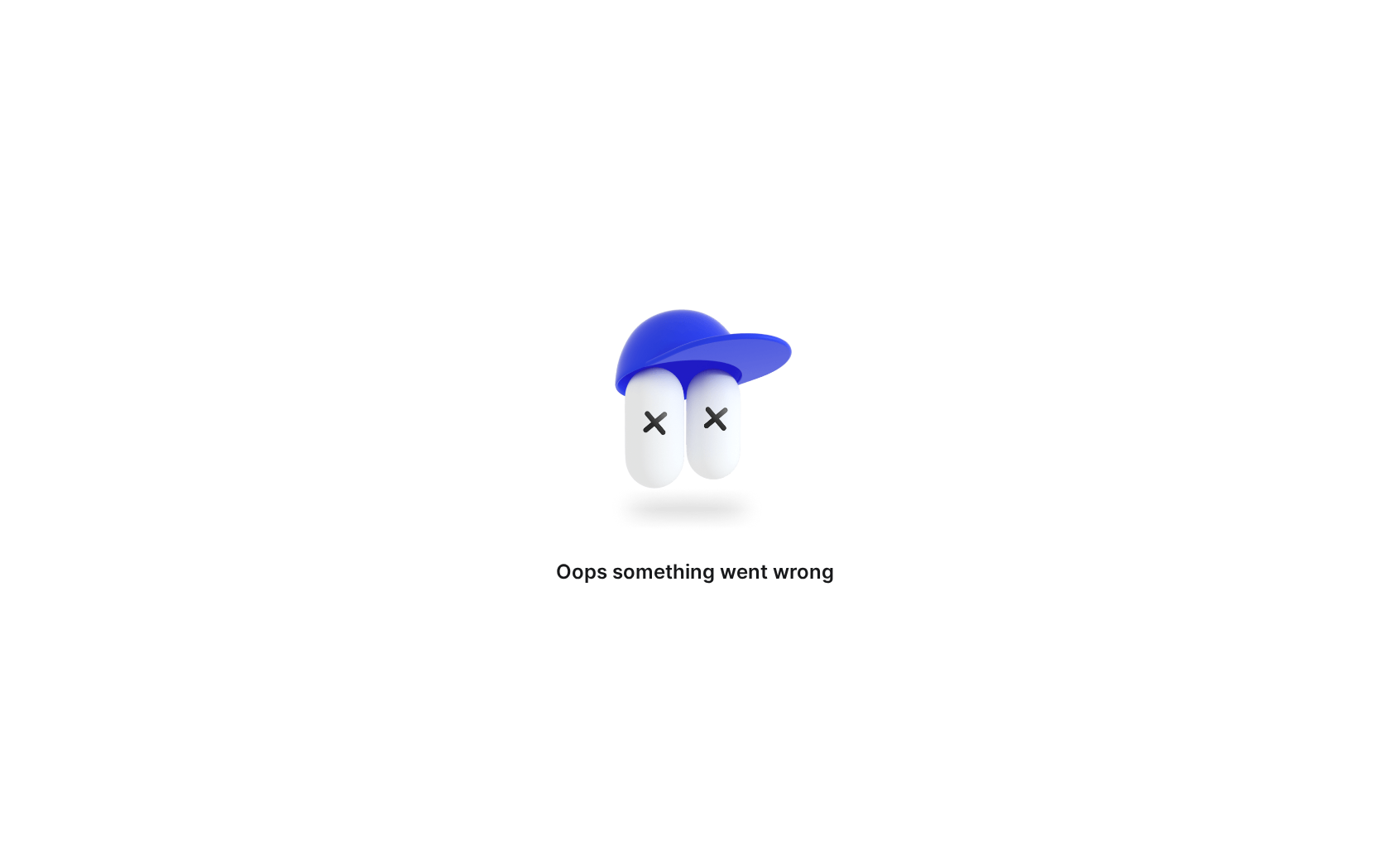
drag, startPoint x: 1058, startPoint y: 119, endPoint x: 369, endPoint y: 509, distance: 791.7
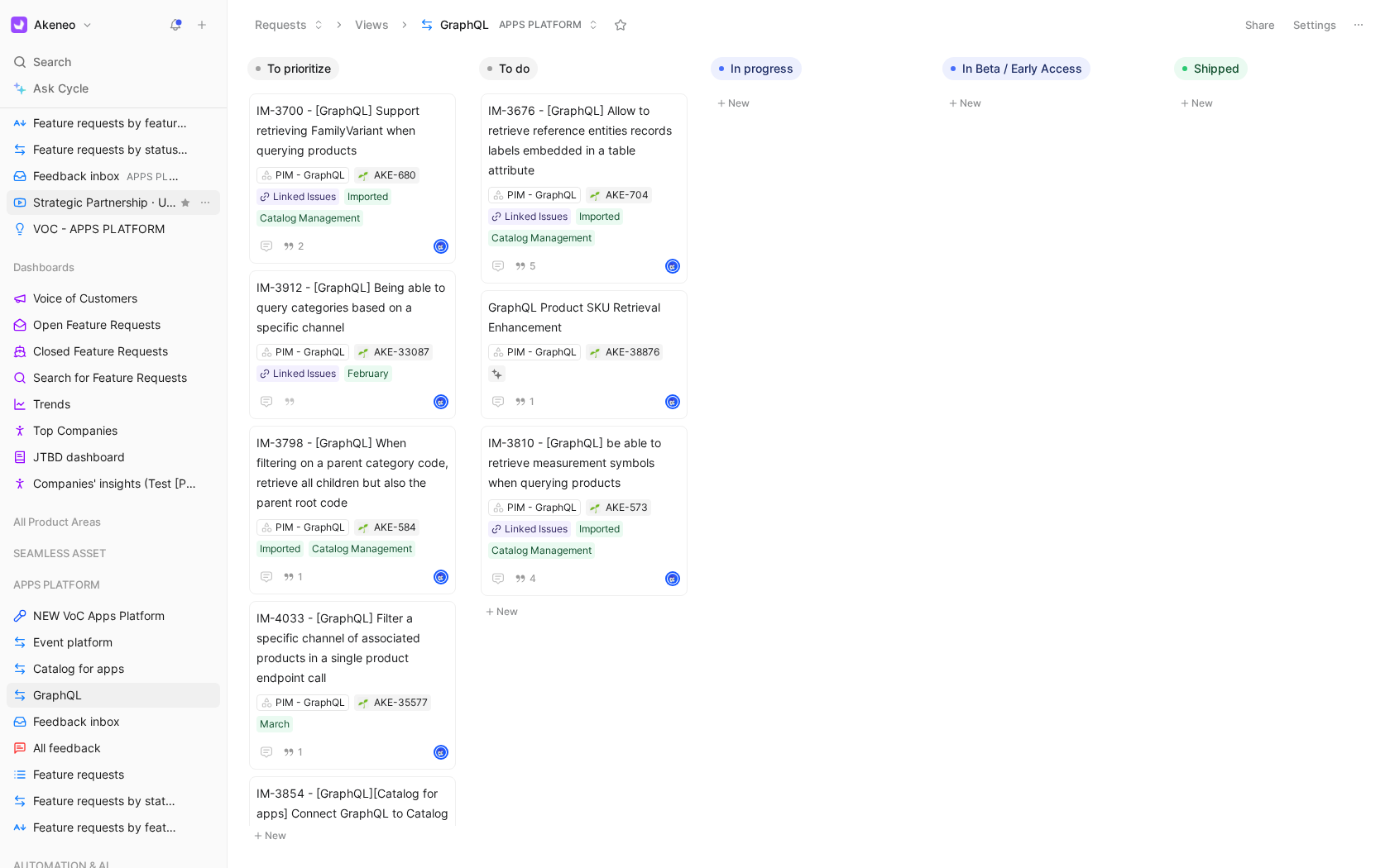
scroll to position [342, 0]
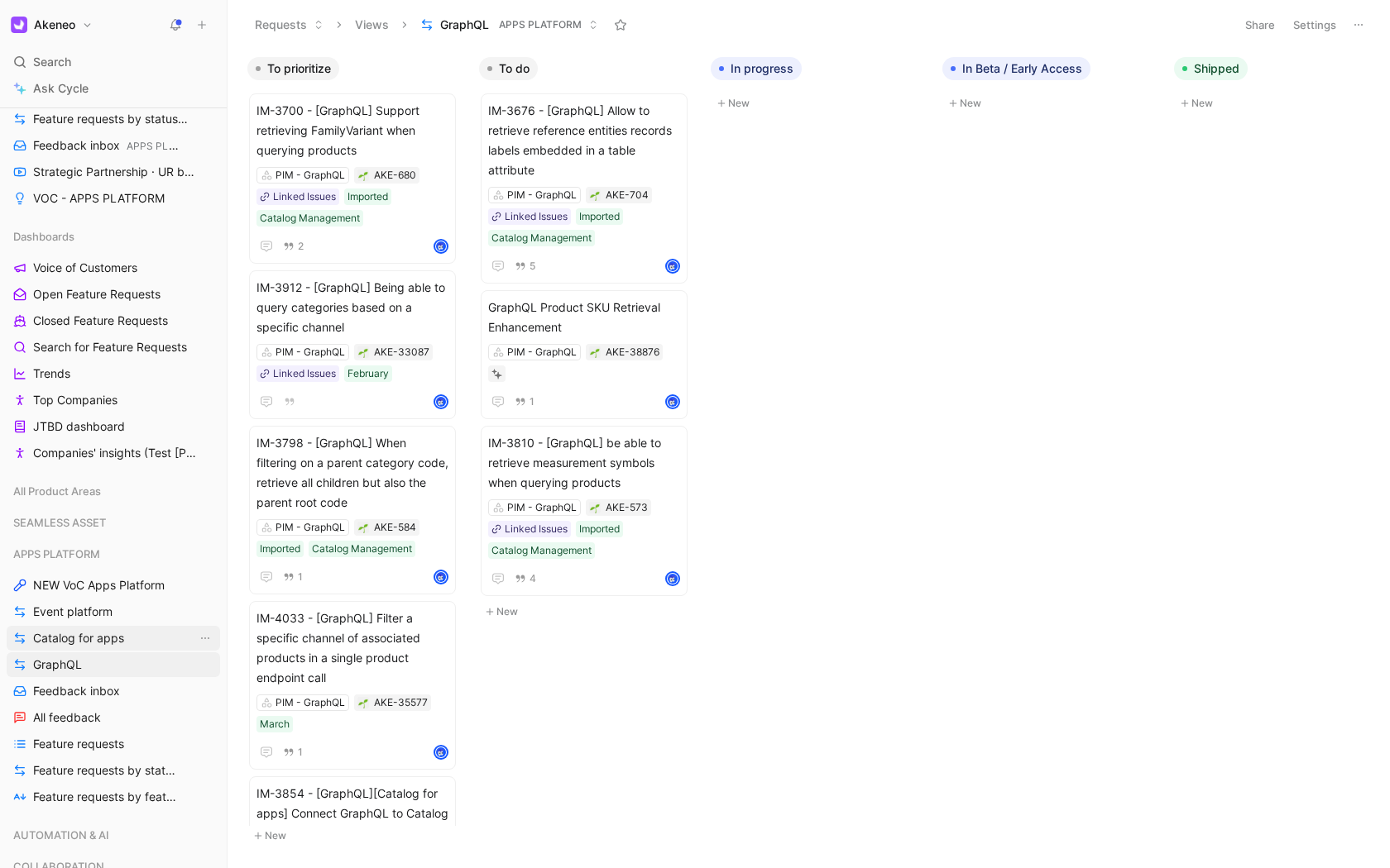
click at [86, 634] on span "Catalog for apps" at bounding box center [79, 638] width 91 height 16
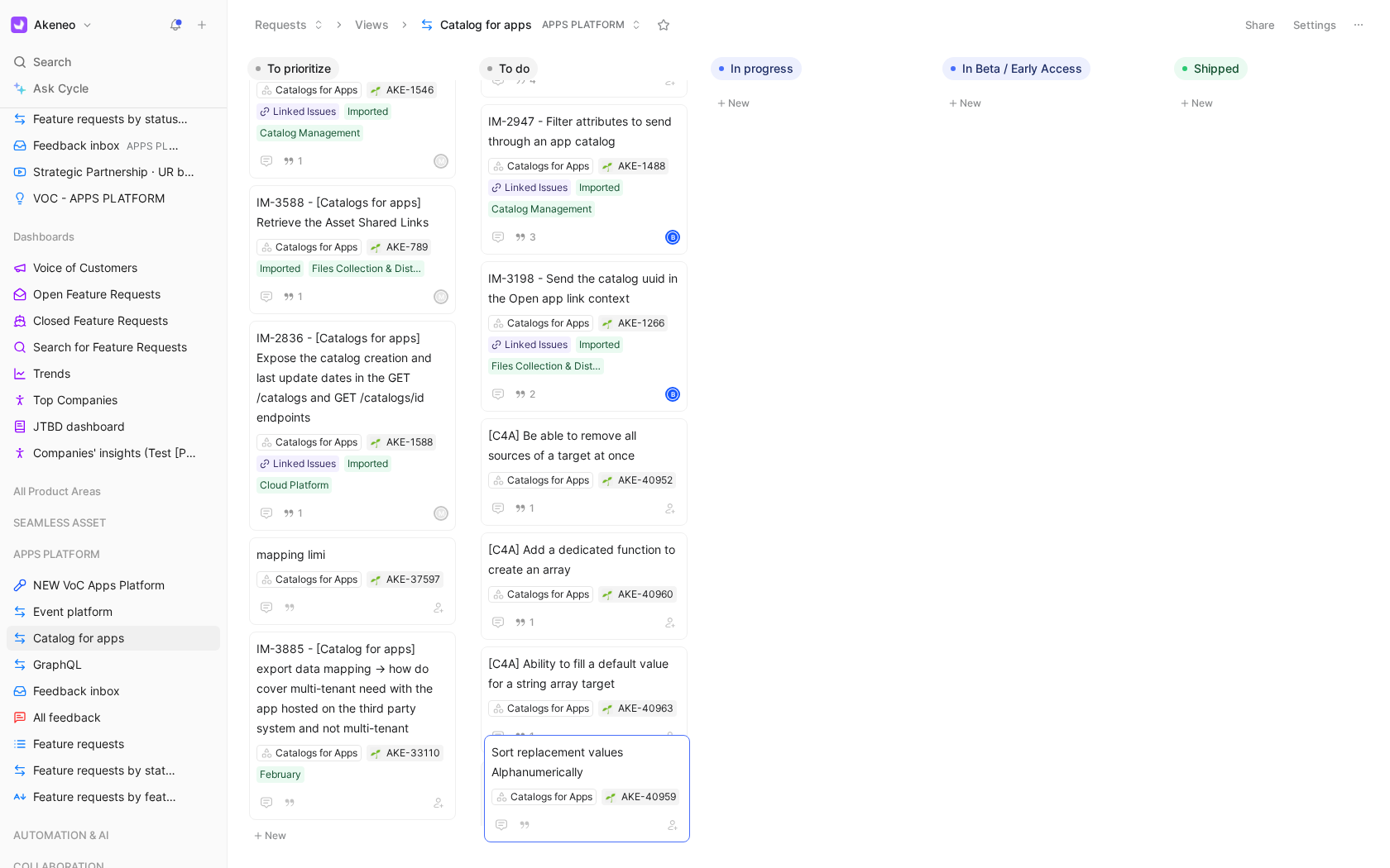
scroll to position [221, 0]
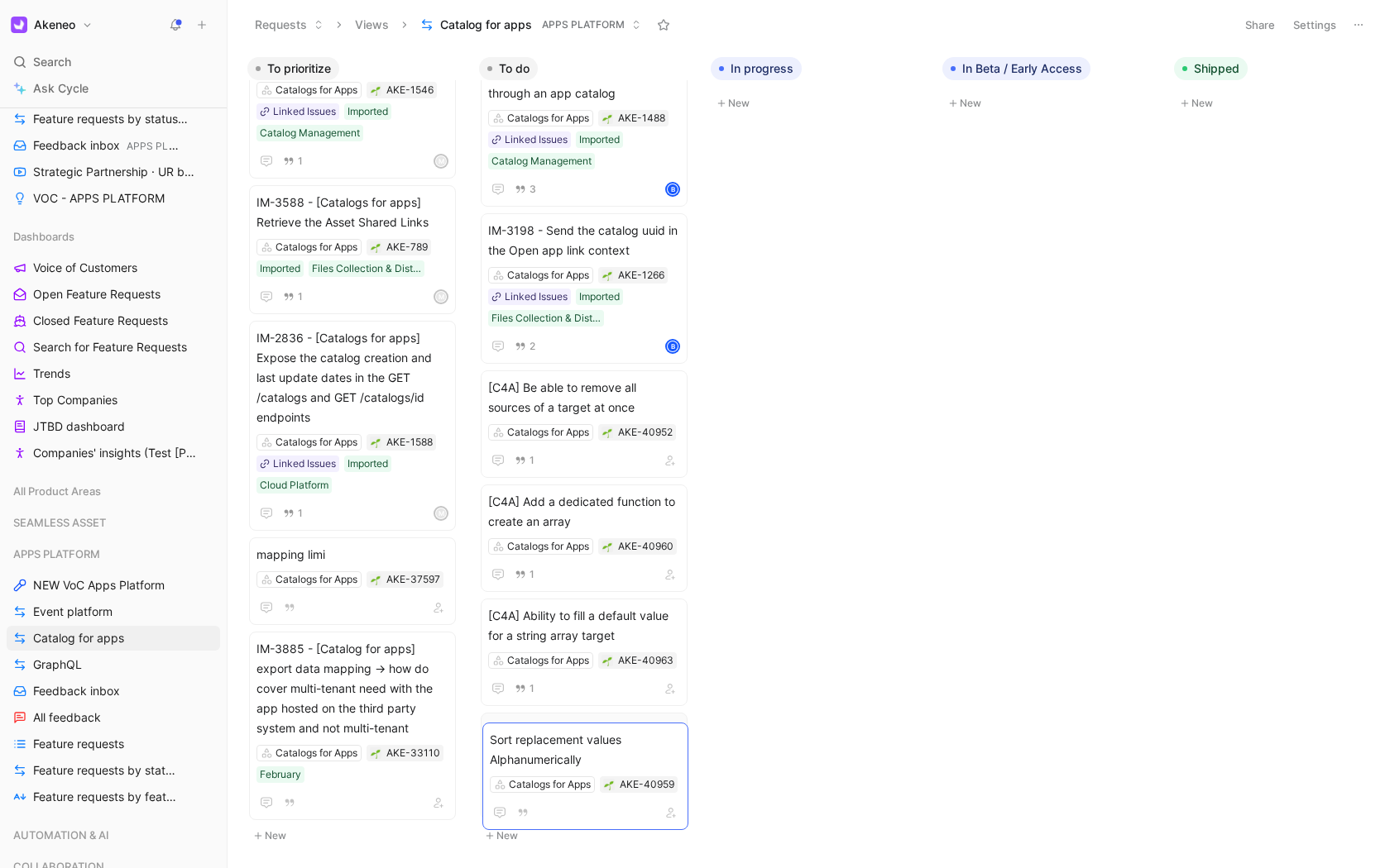
drag, startPoint x: 370, startPoint y: 436, endPoint x: 602, endPoint y: 734, distance: 377.7
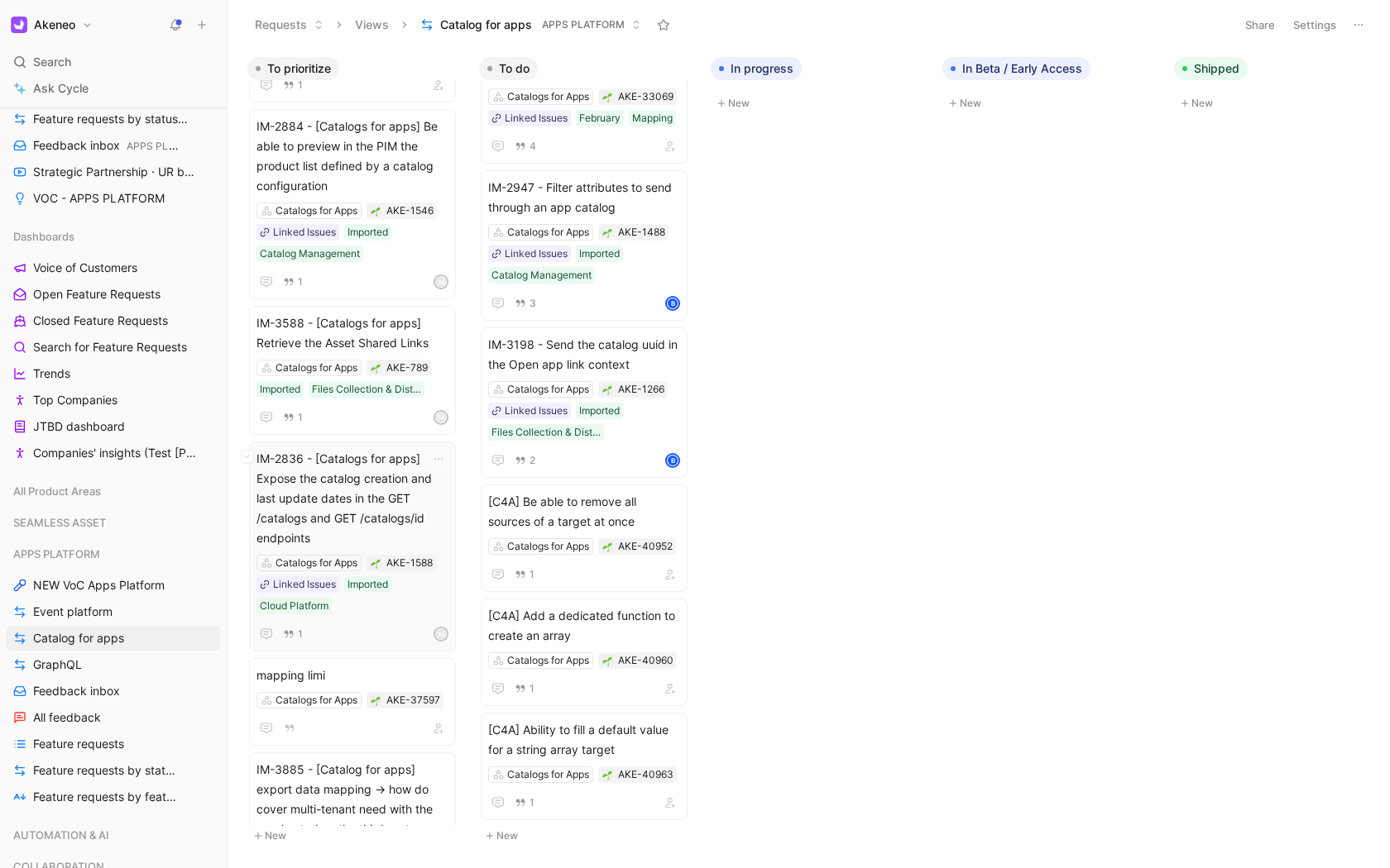
scroll to position [0, 0]
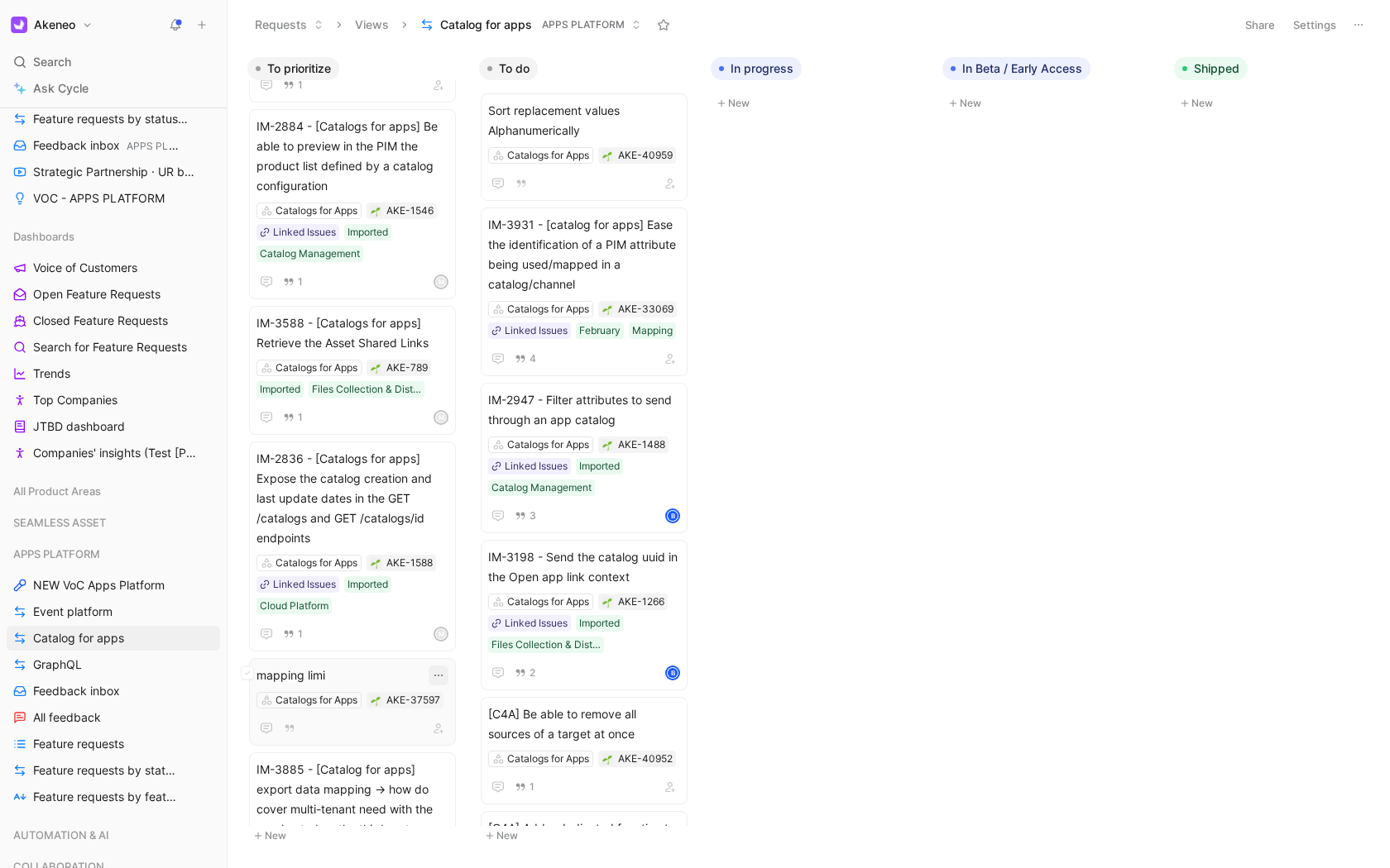
click at [439, 675] on icon "button" at bounding box center [438, 675] width 13 height 13
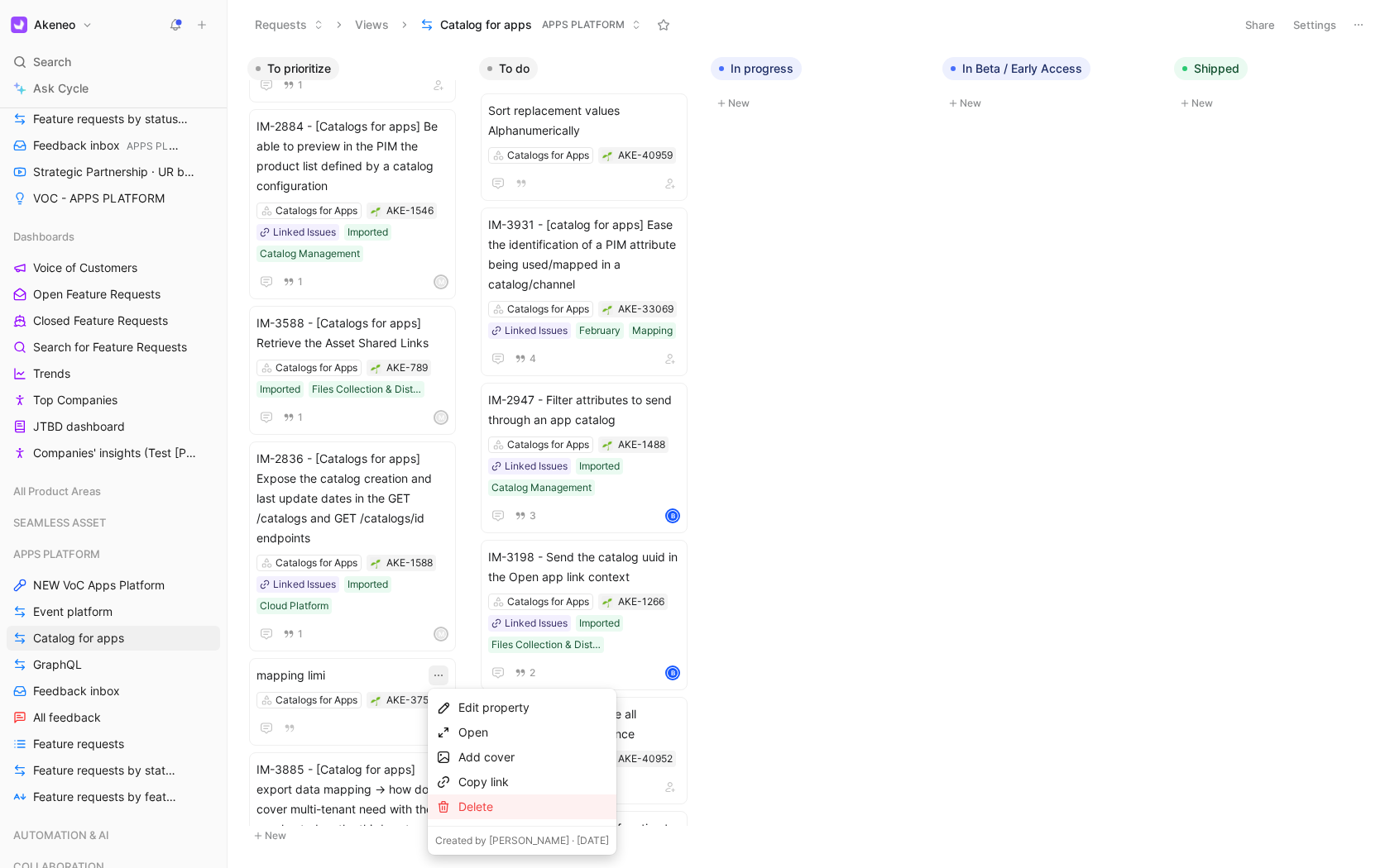
click at [465, 809] on div "Delete" at bounding box center [533, 807] width 151 height 20
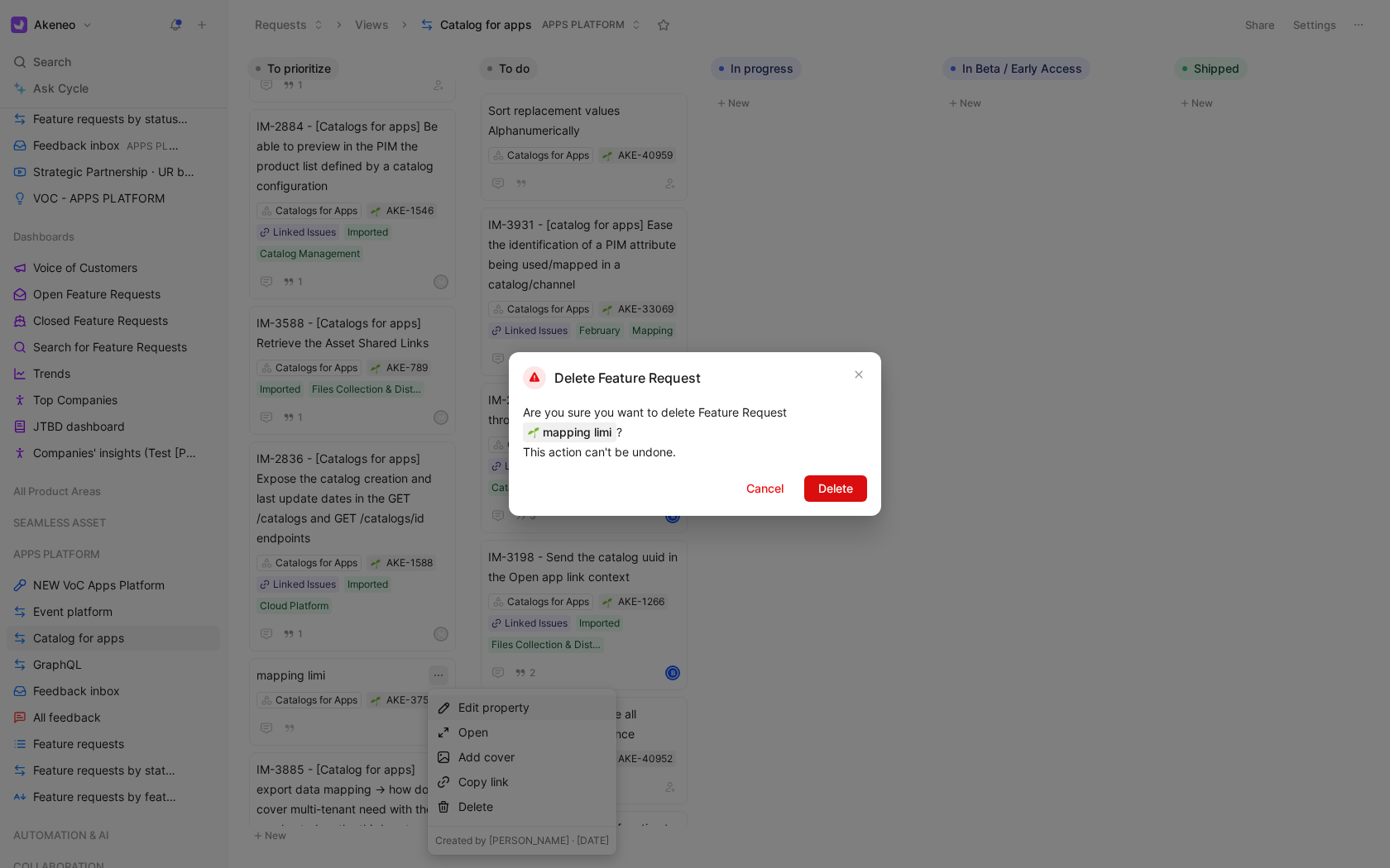
click at [824, 488] on span "Delete" at bounding box center [835, 488] width 35 height 20
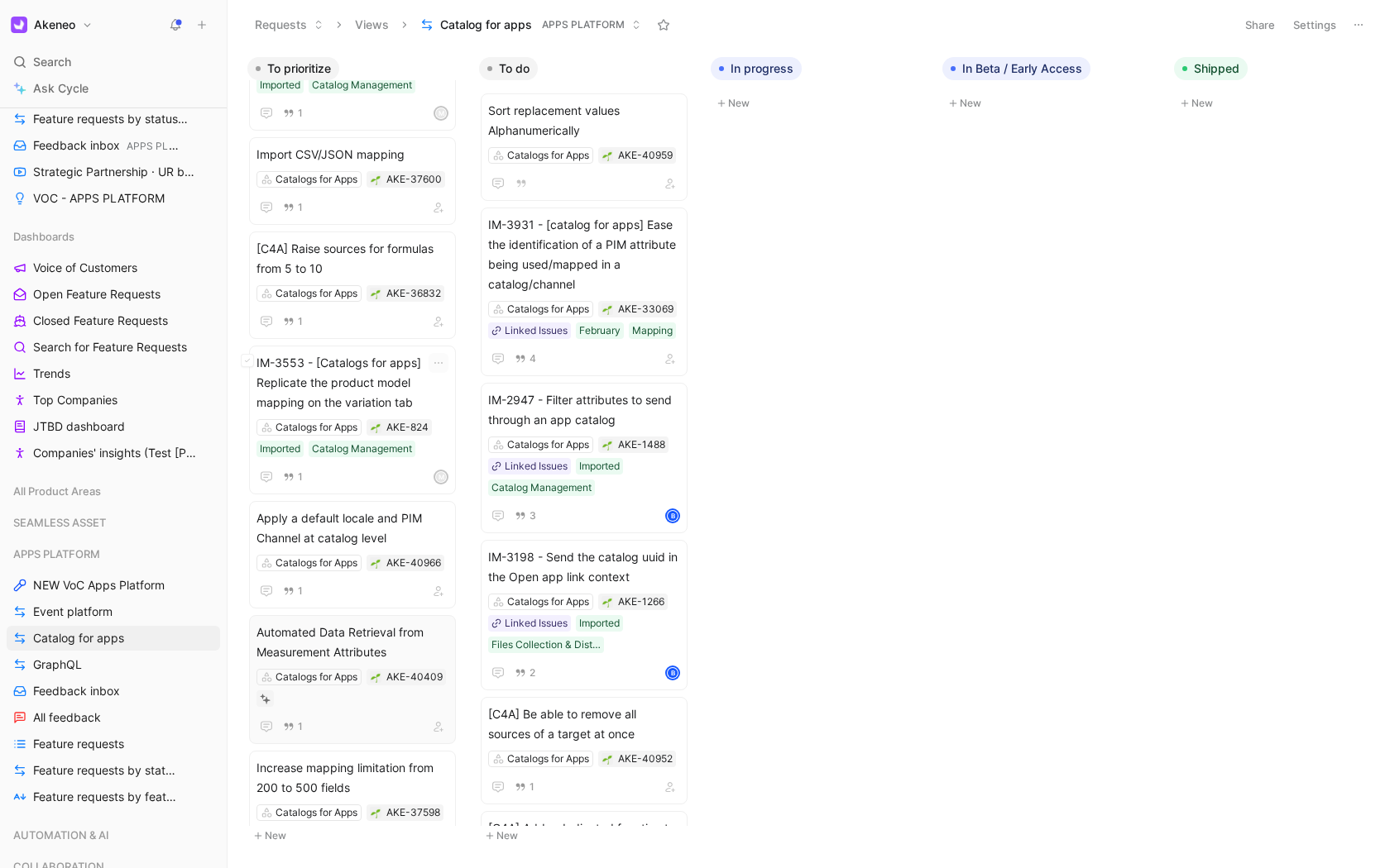
scroll to position [1765, 0]
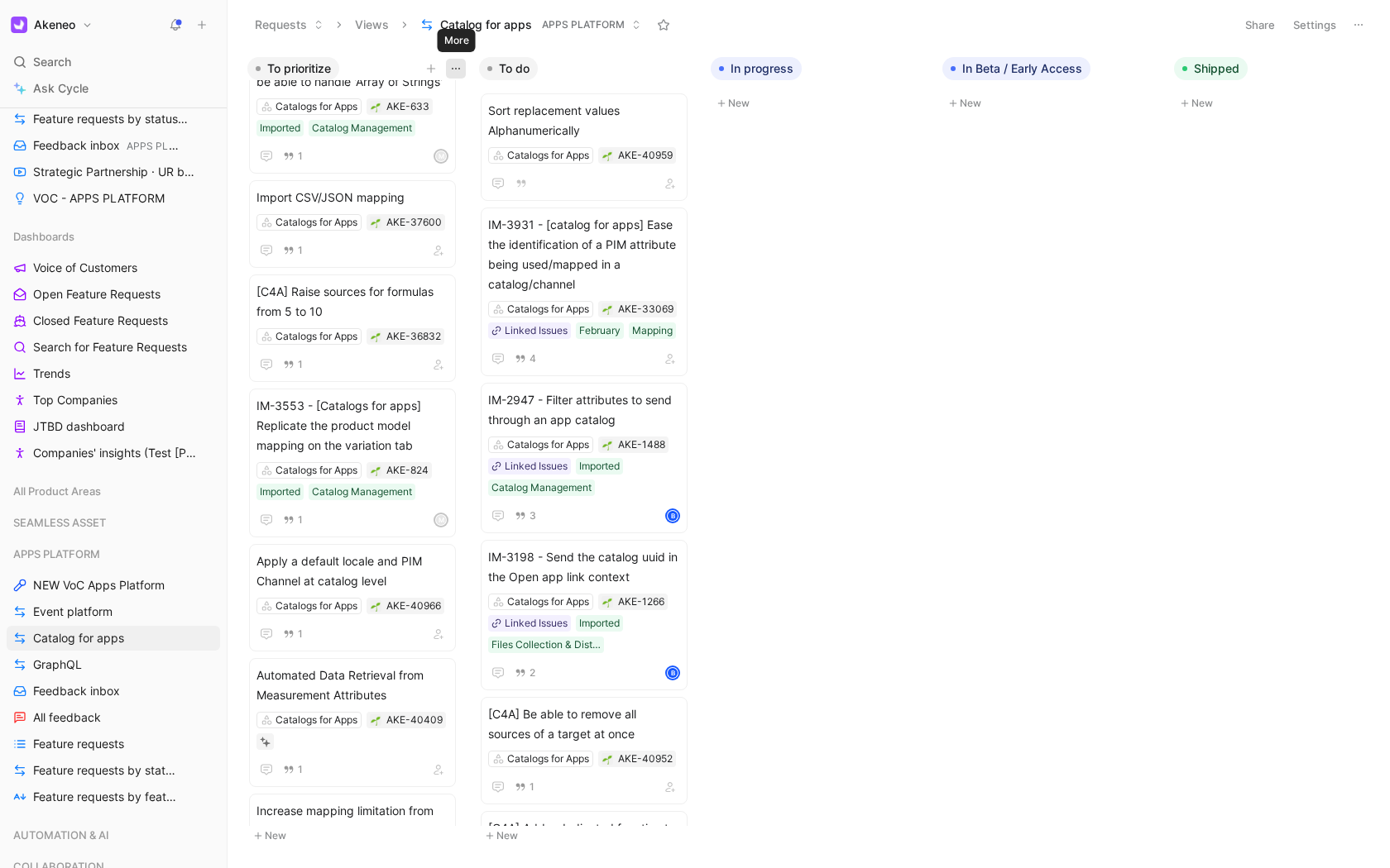
click at [459, 67] on icon "button" at bounding box center [455, 68] width 13 height 13
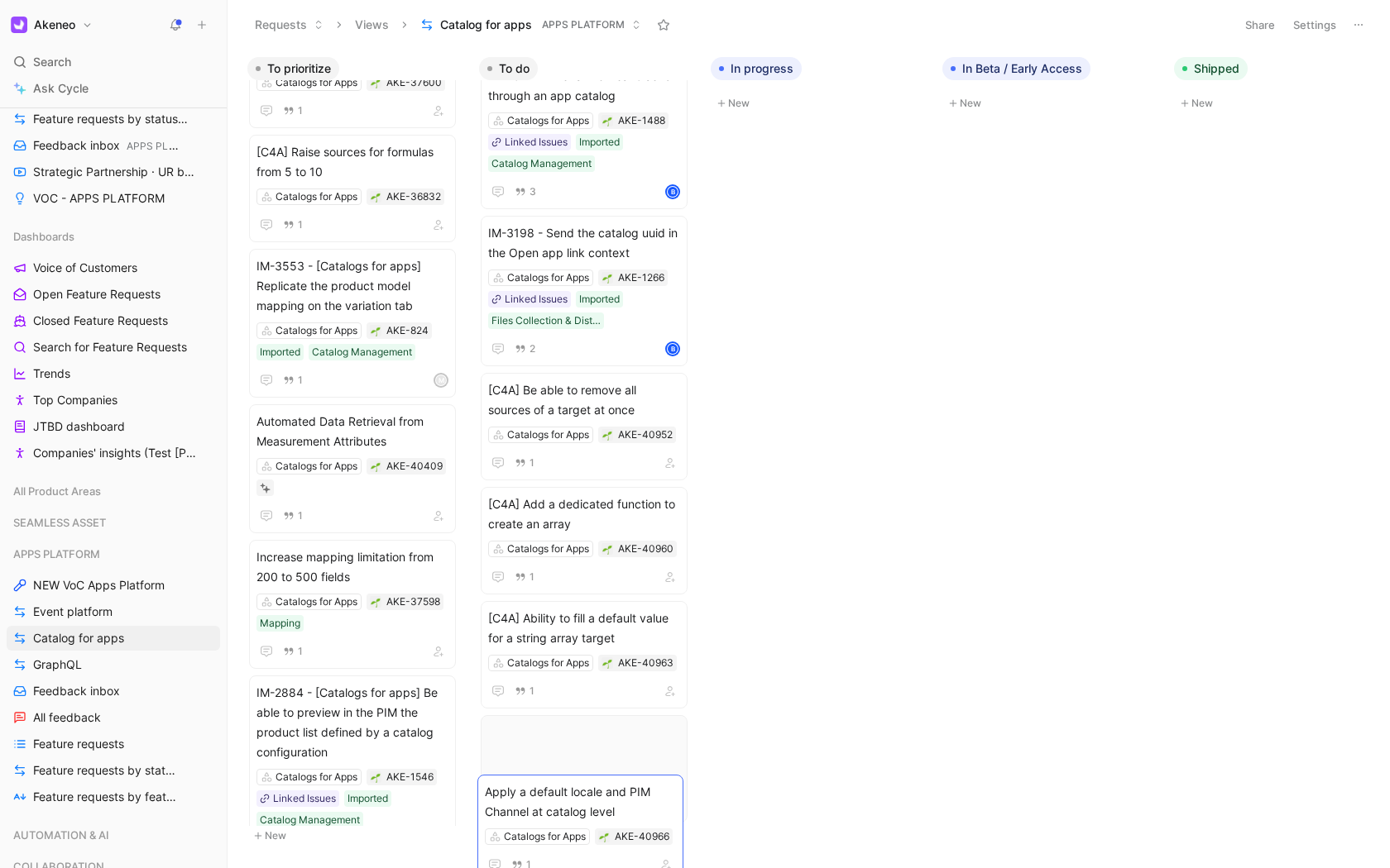
scroll to position [336, 0]
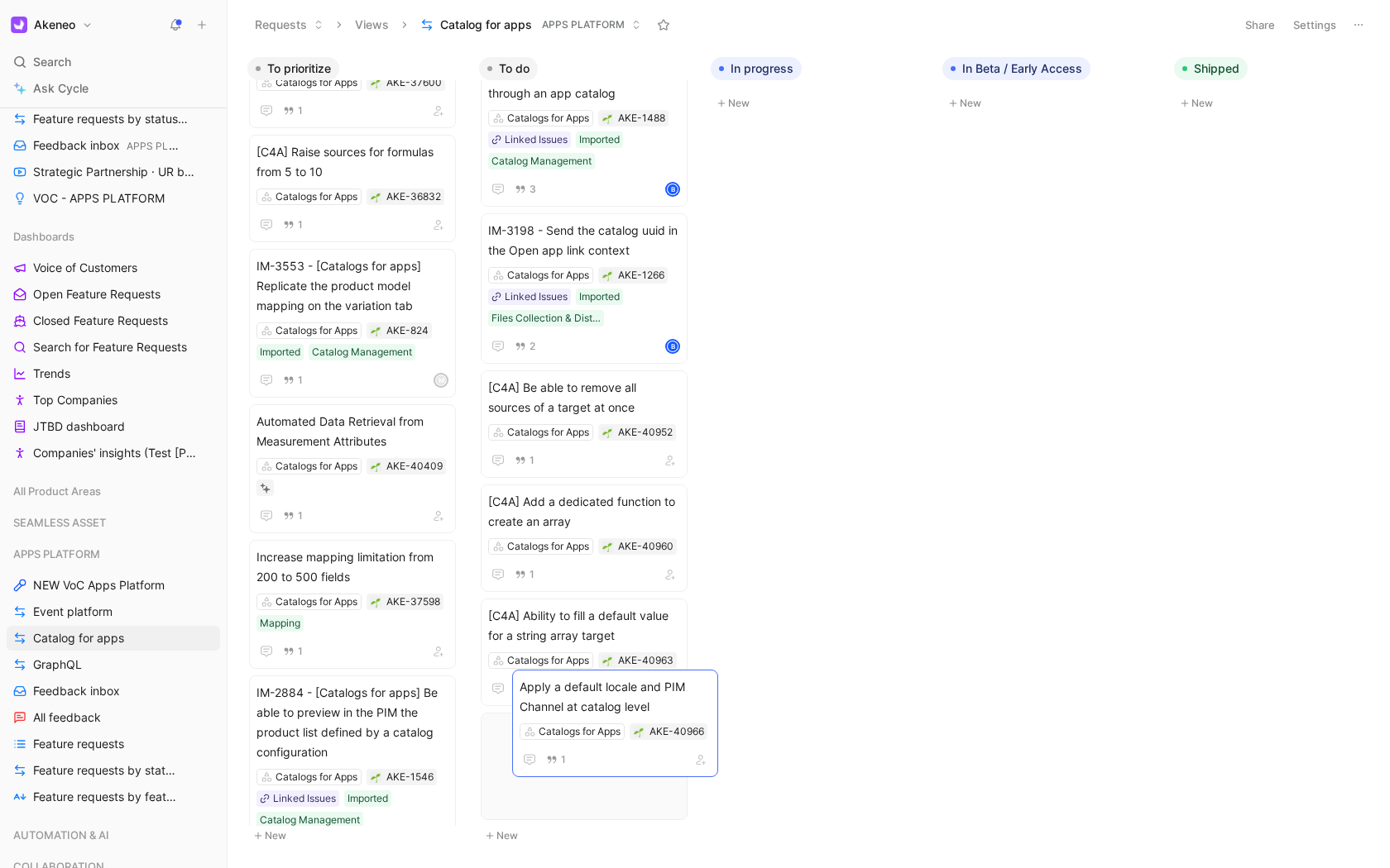
drag, startPoint x: 359, startPoint y: 445, endPoint x: 622, endPoint y: 713, distance: 375.5
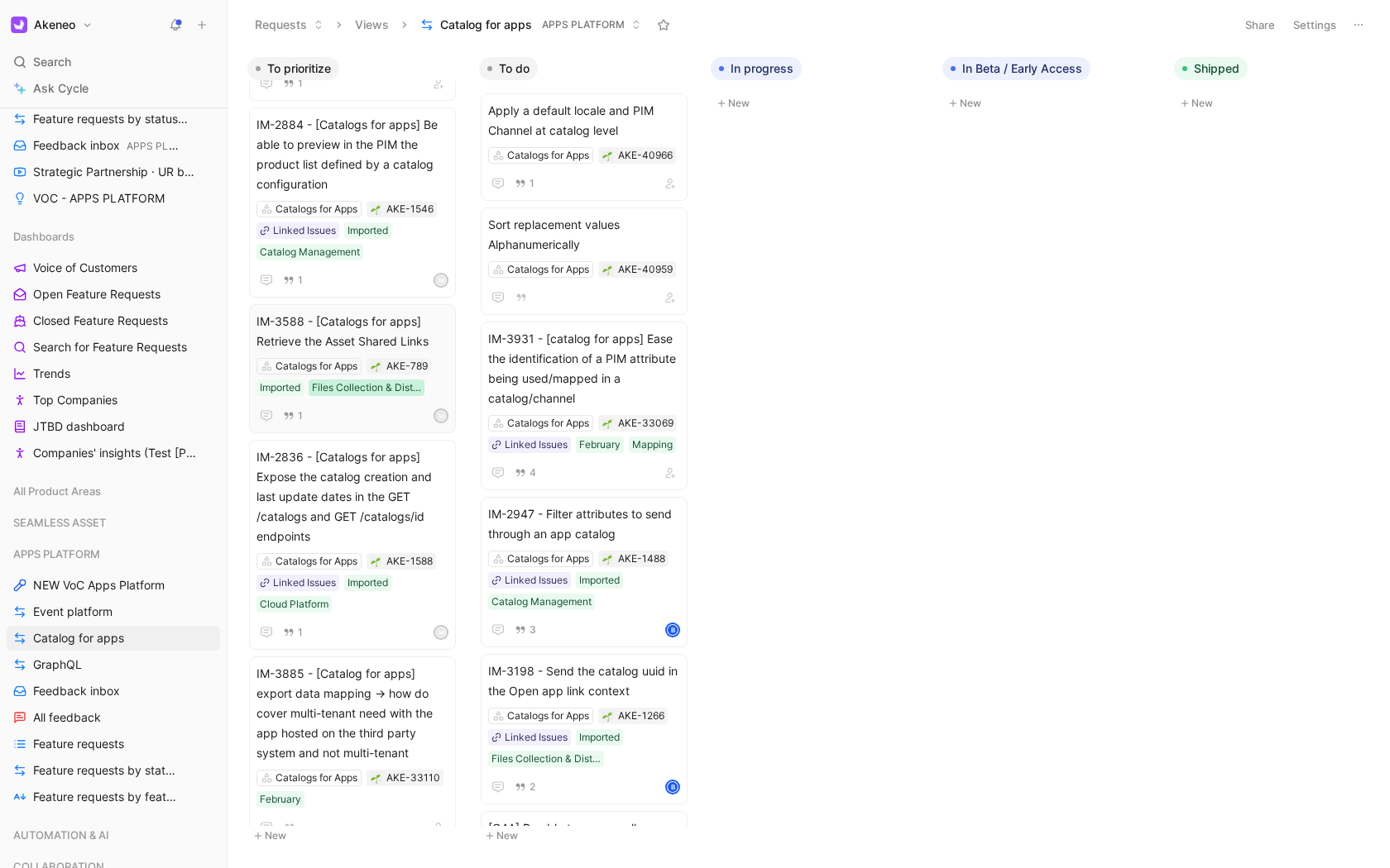
scroll to position [2134, 0]
